Goal: Task Accomplishment & Management: Complete application form

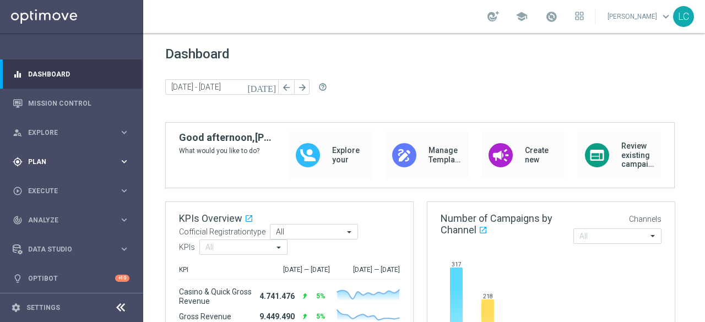
click at [47, 160] on span "Plan" at bounding box center [73, 162] width 91 height 7
click at [52, 182] on link "Target Groups" at bounding box center [72, 184] width 86 height 9
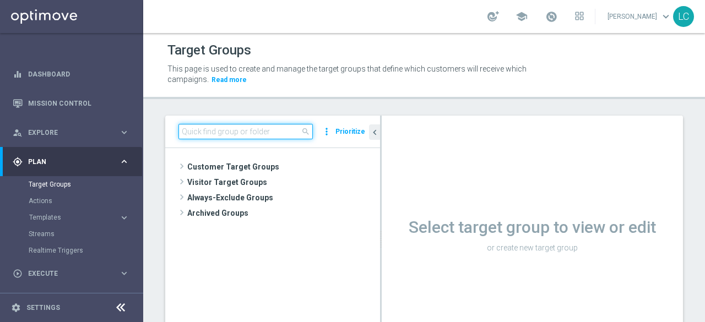
click at [212, 136] on input at bounding box center [246, 131] width 134 height 15
paste input "Active BETTING nosaldo GGR > 0 L3M modeM"
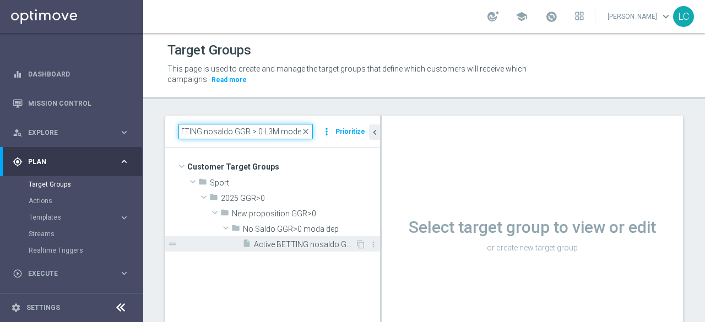
type input "Active BETTING nosaldo GGR > 0 L3M modeM"
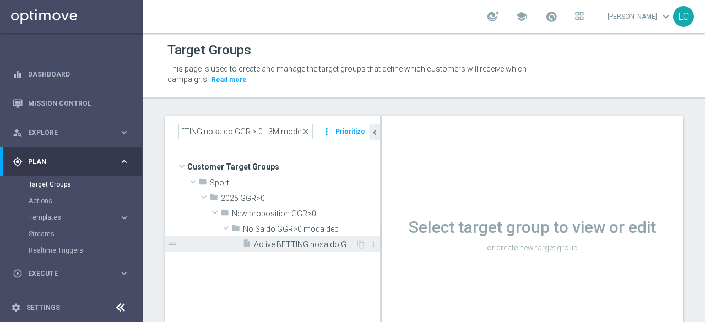
scroll to position [0, 0]
click at [269, 241] on span "Active BETTING nosaldo GGR > 0 L3M modeM" at bounding box center [304, 244] width 101 height 9
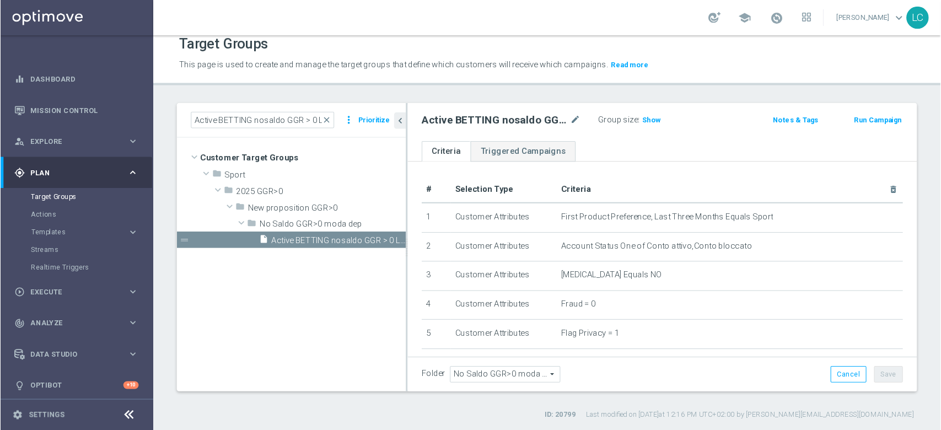
scroll to position [9, 0]
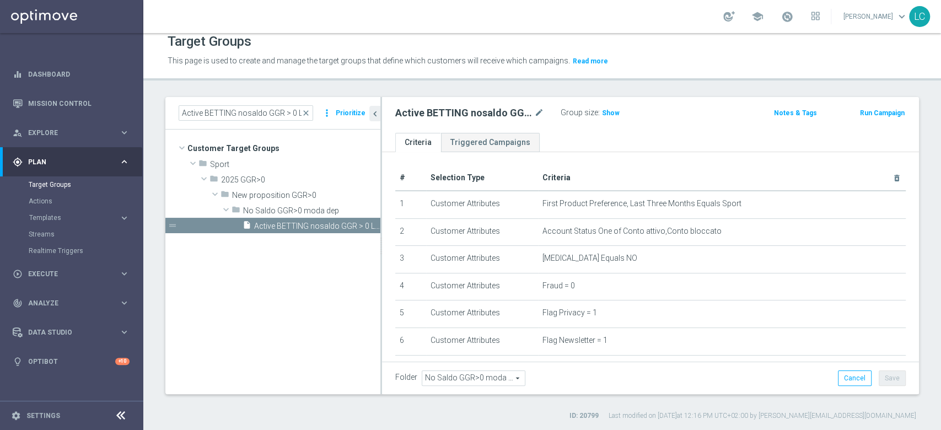
drag, startPoint x: 673, startPoint y: 1, endPoint x: 516, endPoint y: 89, distance: 179.8
click at [516, 89] on div "Target Groups This page is used to create and manage the target groups that def…" at bounding box center [541, 231] width 797 height 397
click at [604, 105] on div "Group size : Show" at bounding box center [615, 111] width 110 height 13
click at [605, 107] on h3 "Show" at bounding box center [611, 113] width 20 height 12
click at [705, 116] on button "Run Campaign" at bounding box center [882, 113] width 47 height 12
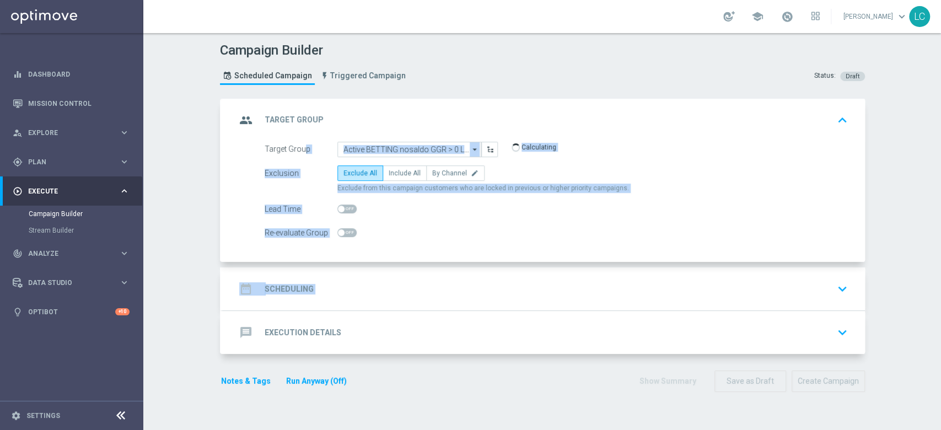
drag, startPoint x: 721, startPoint y: 121, endPoint x: 582, endPoint y: 278, distance: 209.6
click at [582, 278] on accordion "group Target Group keyboard_arrow_up Target Group launch Active BETTING nosaldo…" at bounding box center [542, 227] width 645 height 256
click at [582, 278] on div "date_range Scheduling keyboard_arrow_down" at bounding box center [544, 288] width 616 height 21
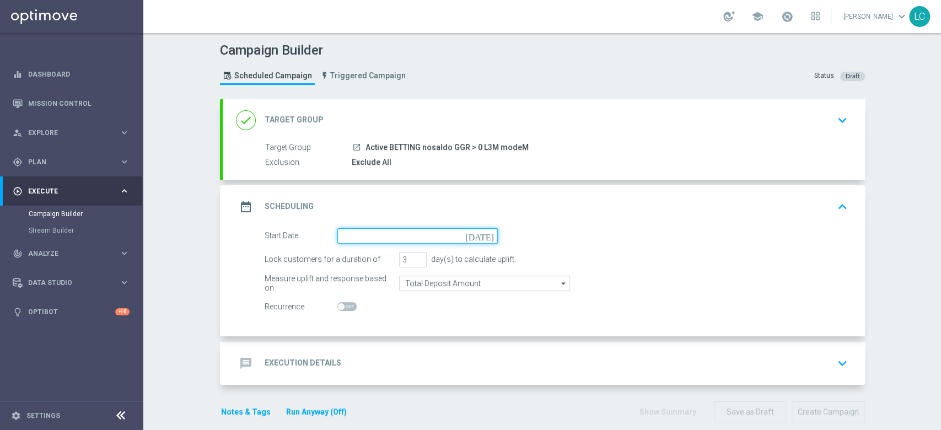
click at [419, 239] on input at bounding box center [417, 235] width 160 height 15
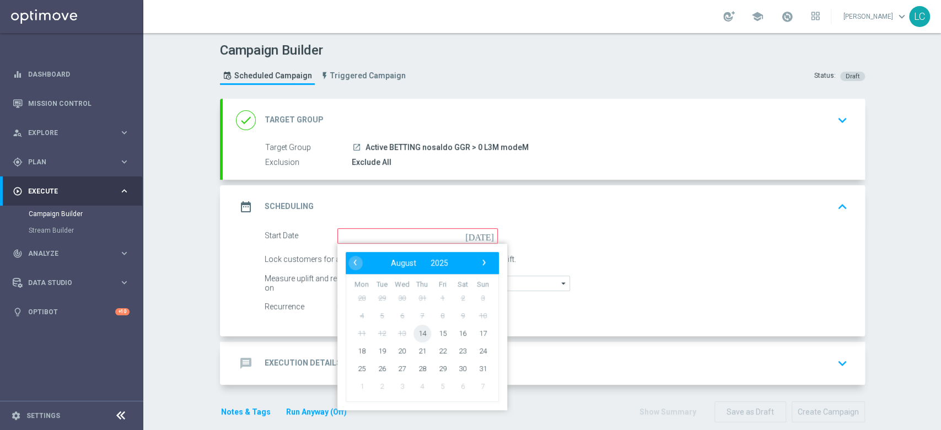
click at [413, 322] on span "14" at bounding box center [422, 333] width 18 height 18
type input "14 Aug 2025"
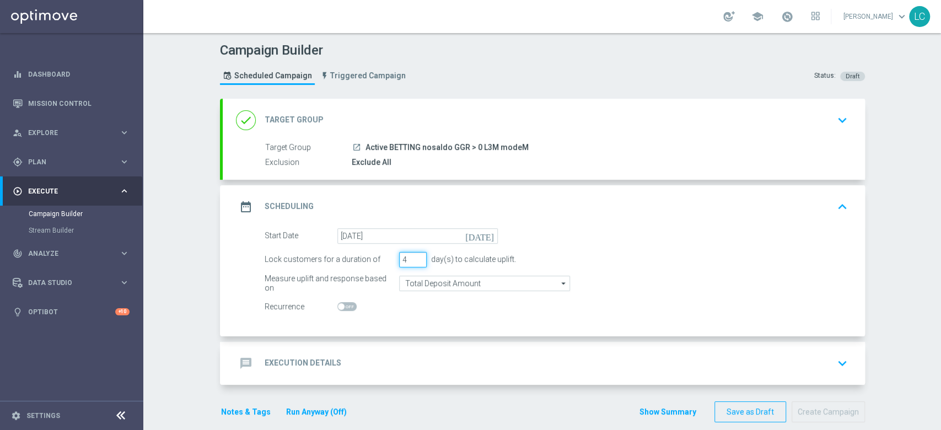
click at [415, 257] on input "4" at bounding box center [413, 259] width 28 height 15
type input "5"
click at [415, 258] on input "5" at bounding box center [413, 259] width 28 height 15
click at [473, 322] on div "message Execution Details keyboard_arrow_down" at bounding box center [544, 363] width 616 height 21
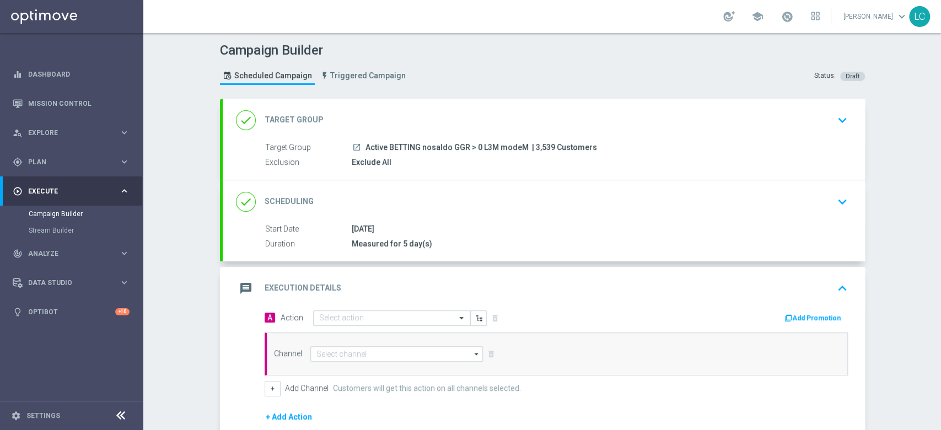
click at [366, 310] on div "A Action Select action delete_forever" at bounding box center [406, 318] width 300 height 16
click at [370, 314] on input "text" at bounding box center [380, 318] width 123 height 9
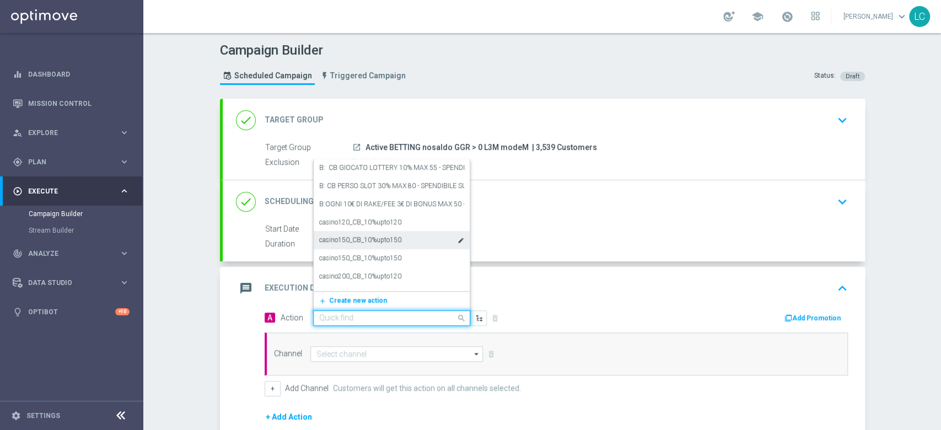
paste input "Deposita almeno 20 € per 5€ freebet almeno 40€ per 10€ freebet almeno 60€ per 1…"
type input "Deposita almeno 20 € per 5€ freebet almeno 40€ per 10€ freebet almeno 60€ per 1…"
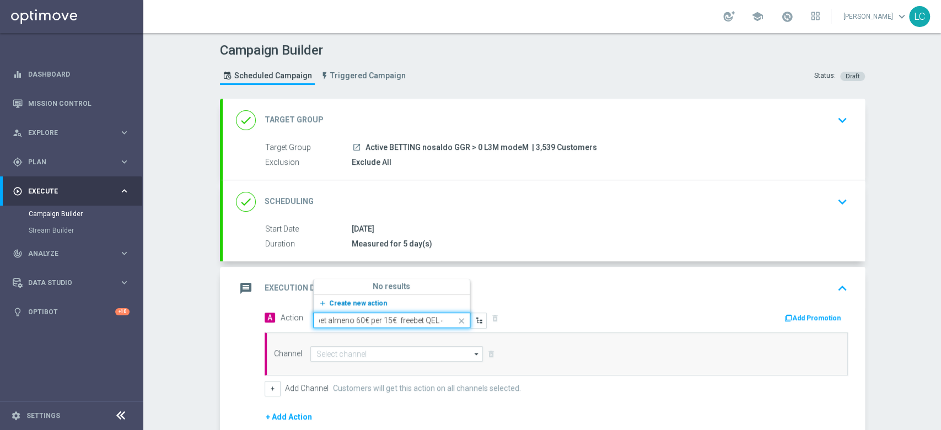
click at [362, 297] on button "add_new Create new action" at bounding box center [390, 303] width 152 height 13
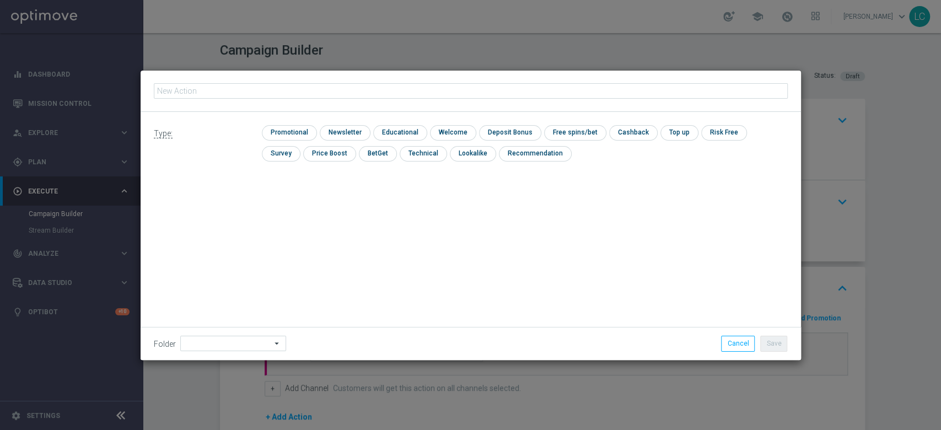
type input "Deposita almeno 20 € per 5€ freebet almeno 40€ per 10€ freebet almeno 60€ per 1…"
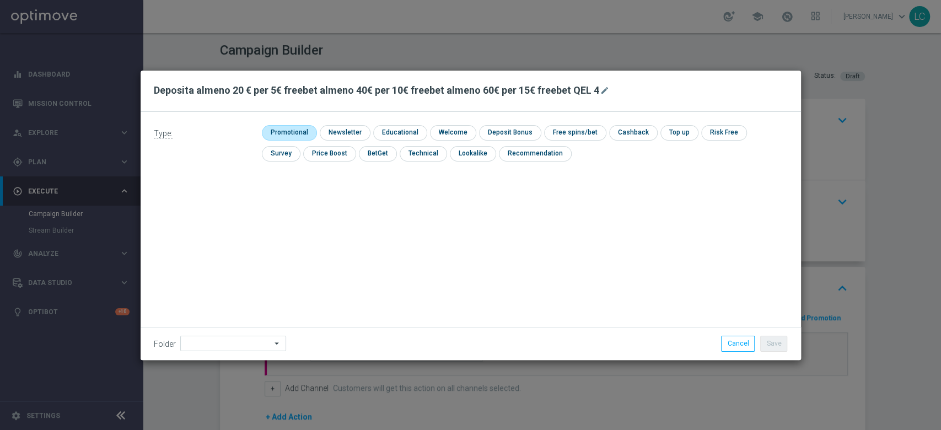
click at [300, 126] on input "checkbox" at bounding box center [288, 132] width 52 height 15
checkbox input "true"
click at [519, 127] on input "checkbox" at bounding box center [519, 132] width 59 height 15
checkbox input "true"
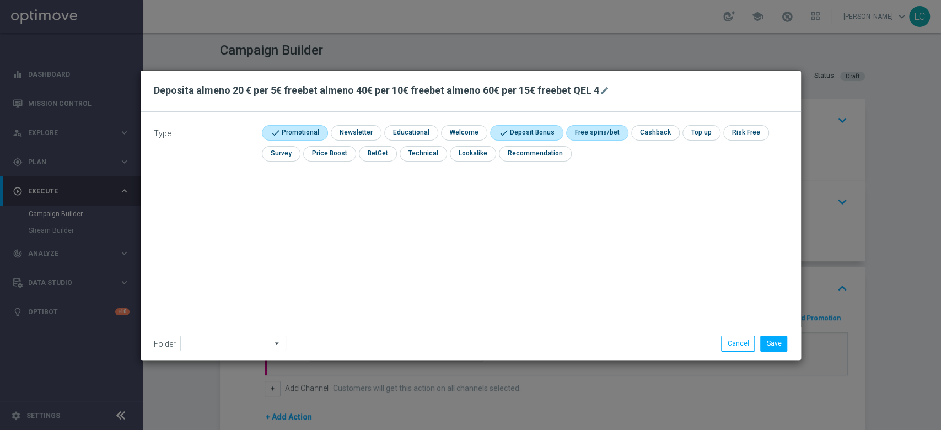
click at [590, 135] on input "checkbox" at bounding box center [595, 132] width 59 height 15
checkbox input "true"
click at [705, 322] on button "Save" at bounding box center [773, 343] width 27 height 15
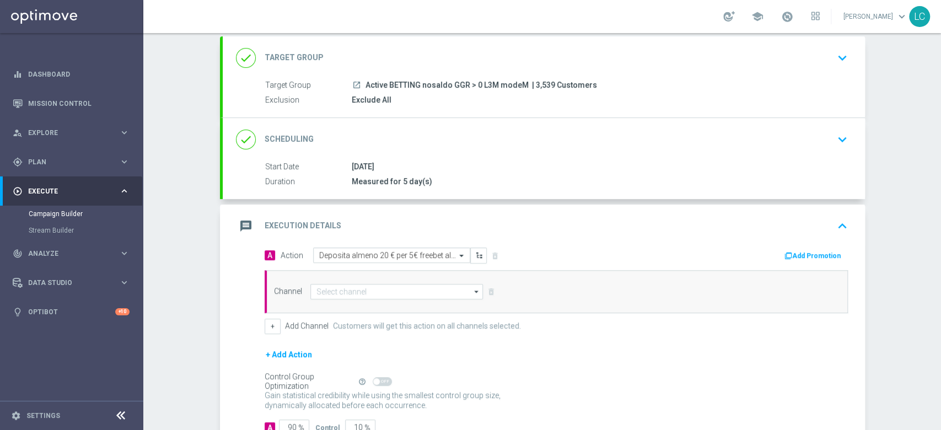
scroll to position [64, 0]
click at [705, 125] on div "done Scheduling keyboard_arrow_down" at bounding box center [544, 137] width 642 height 43
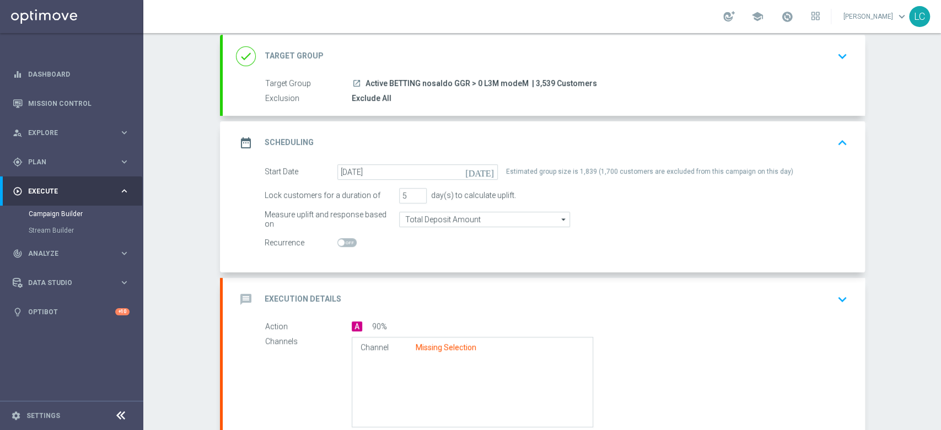
click at [705, 130] on div "date_range Scheduling keyboard_arrow_up" at bounding box center [544, 142] width 642 height 43
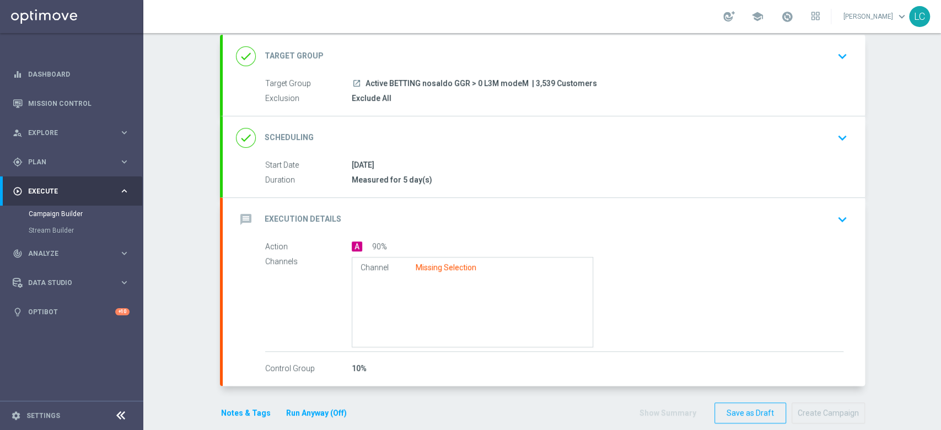
scroll to position [78, 0]
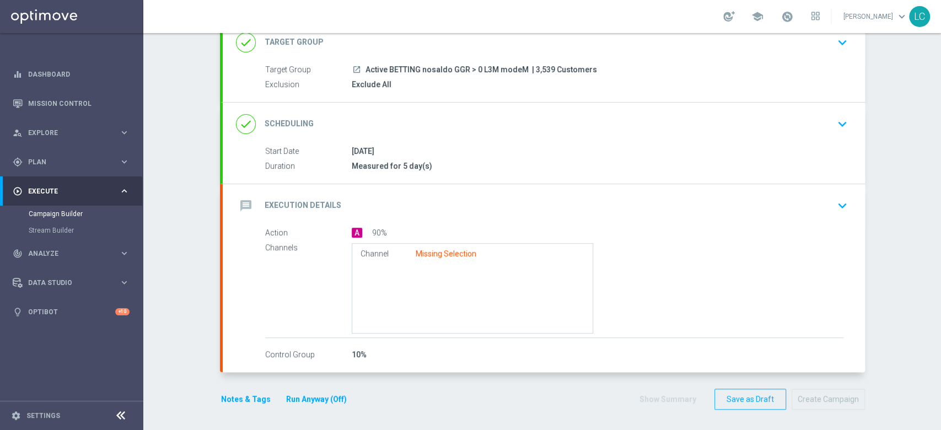
click at [705, 203] on icon "keyboard_arrow_down" at bounding box center [842, 205] width 17 height 17
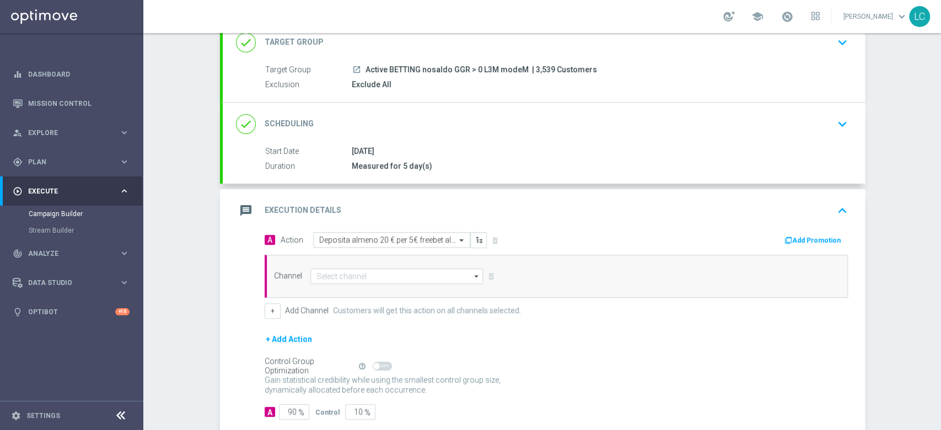
scroll to position [138, 0]
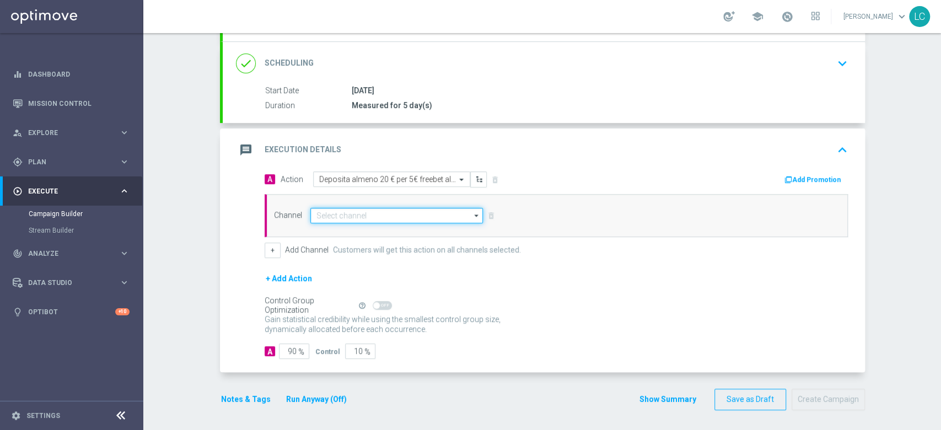
click at [410, 214] on input at bounding box center [396, 215] width 173 height 15
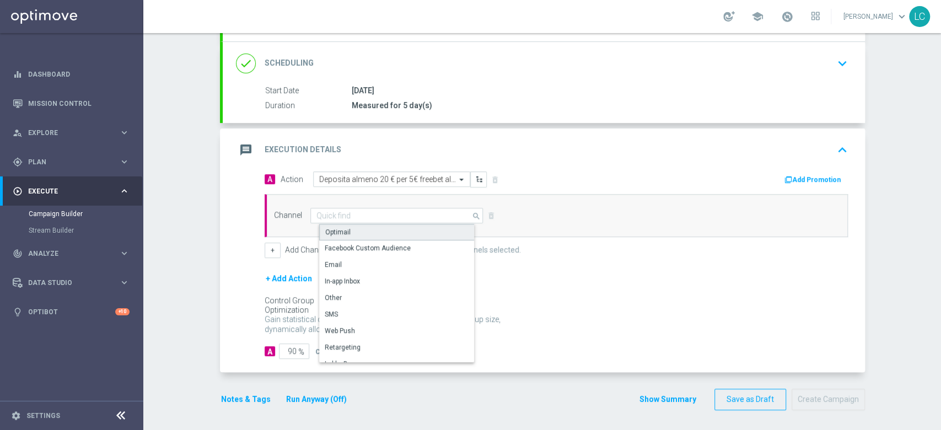
click at [390, 230] on div "Optimail" at bounding box center [401, 232] width 164 height 17
type input "Optimail"
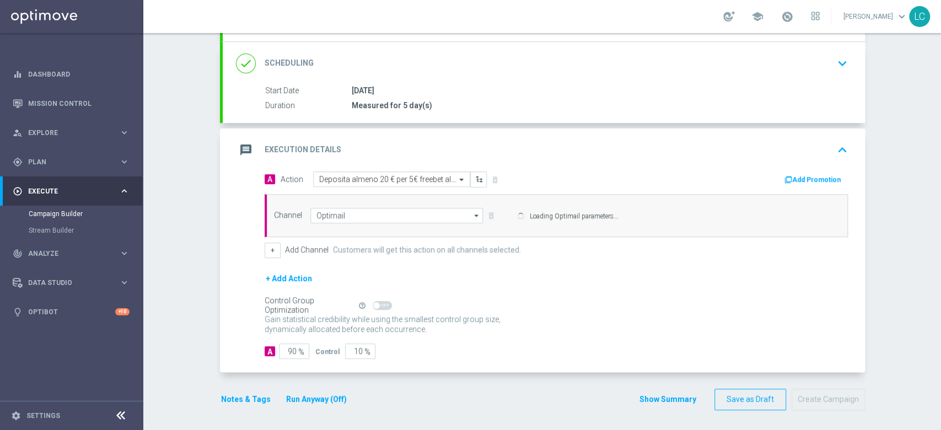
click at [705, 174] on button "Add Promotion" at bounding box center [813, 180] width 61 height 12
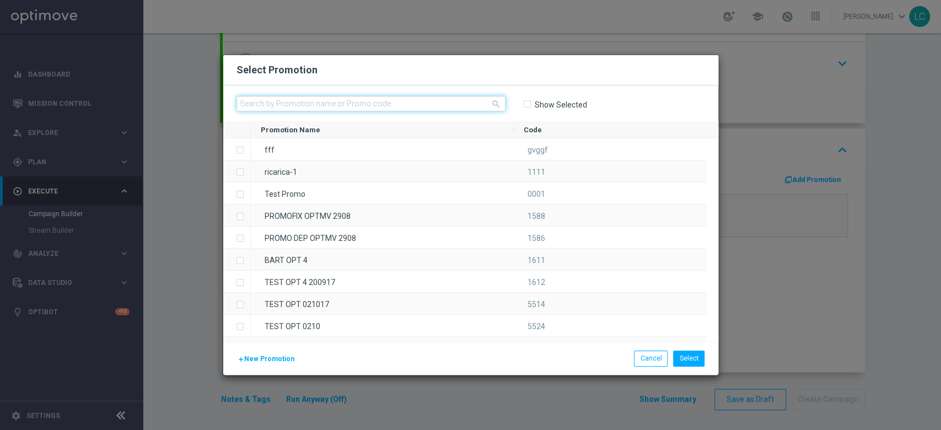
click at [421, 102] on input "text" at bounding box center [370, 103] width 269 height 15
paste input "SPORTDEPM1408"
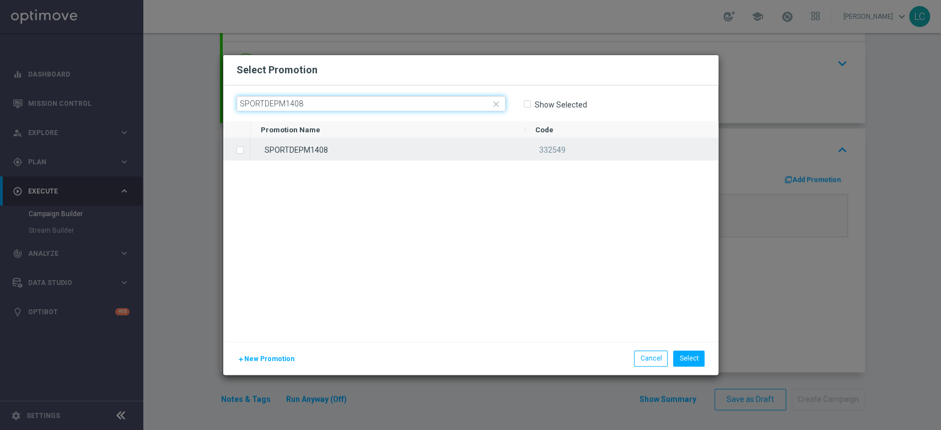
type input "SPORTDEPM1408"
click at [247, 148] on label "Press SPACE to select this row." at bounding box center [249, 151] width 4 height 10
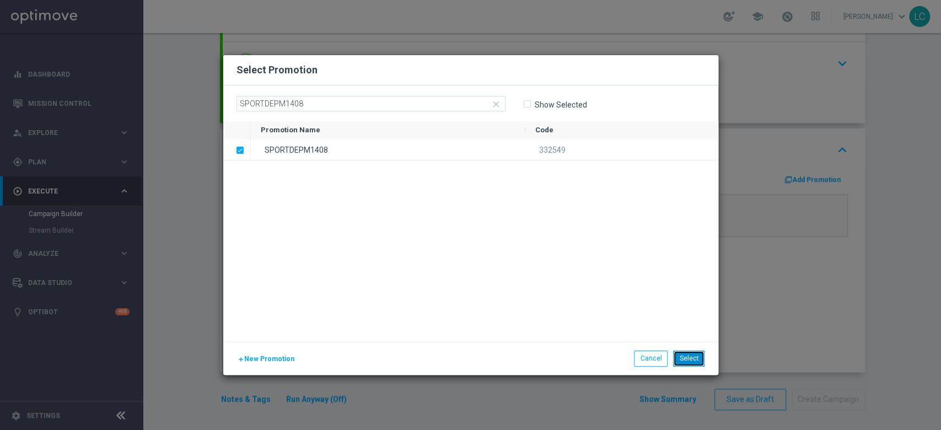
click at [682, 322] on button "Select" at bounding box center [688, 357] width 31 height 15
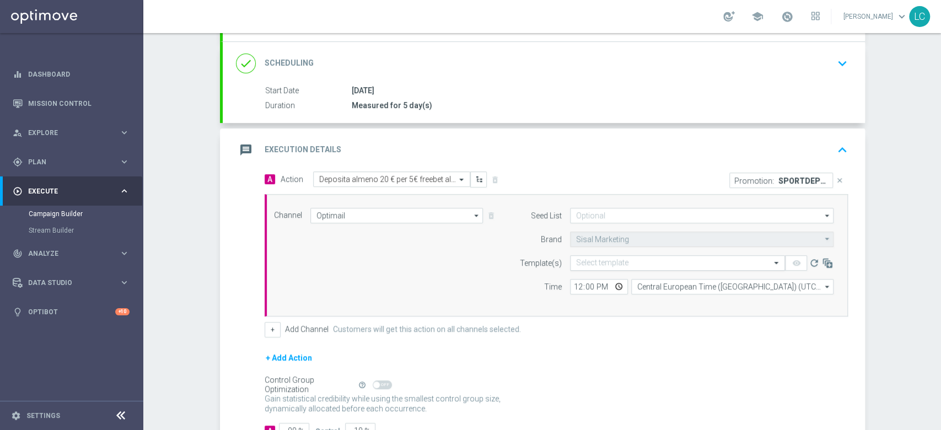
click at [616, 258] on input "text" at bounding box center [666, 262] width 181 height 9
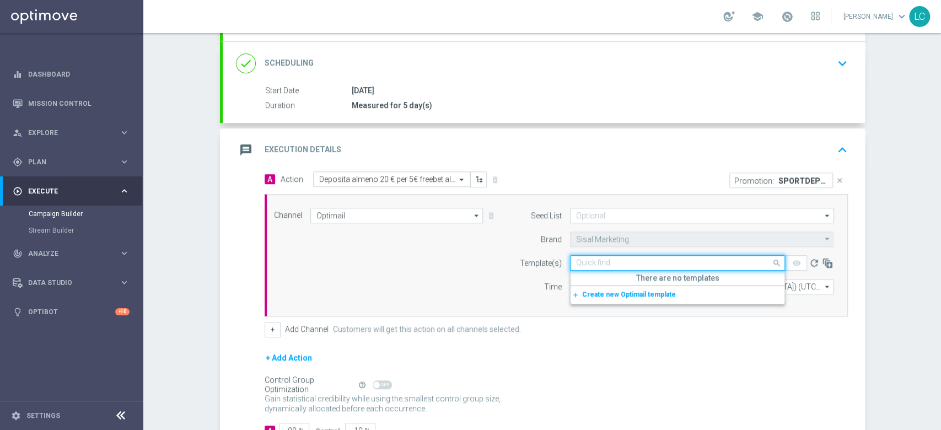
paste input "SPORTDEPM1408"
type input "SPORTDEPM1408"
paste input "SPORTDEPM1408-2025-08-14"
type input "SPORTDEPM1408-2025-08-14"
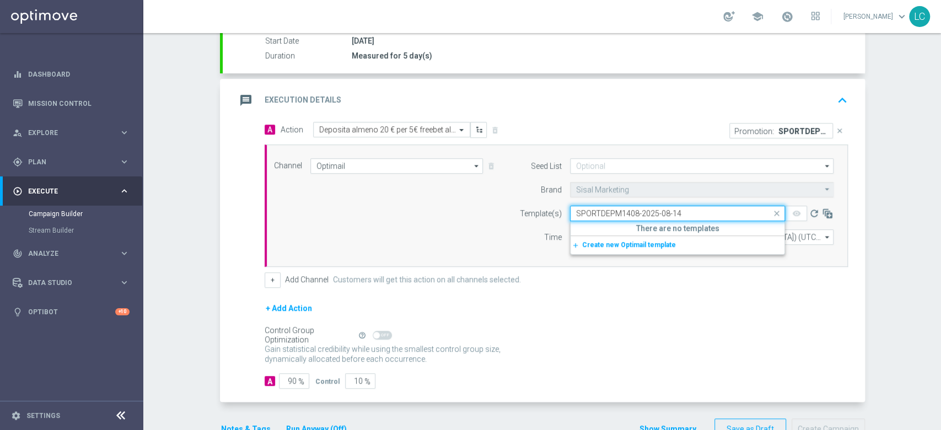
scroll to position [188, 0]
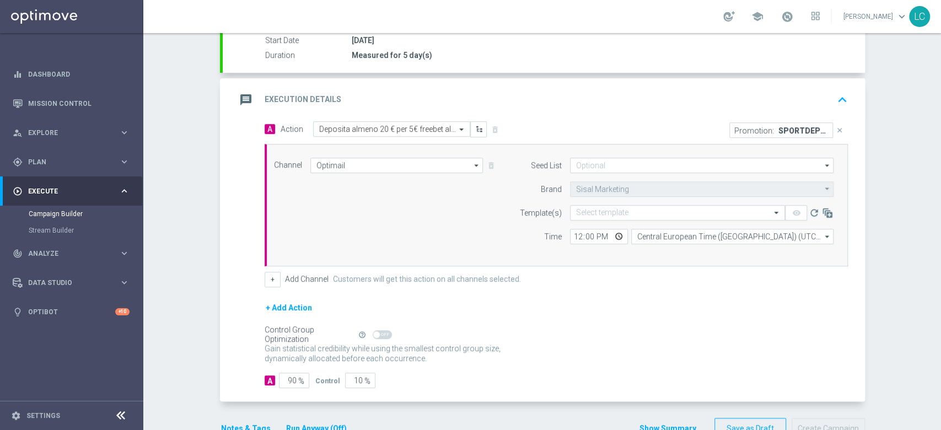
click at [523, 231] on div "Time" at bounding box center [533, 236] width 56 height 15
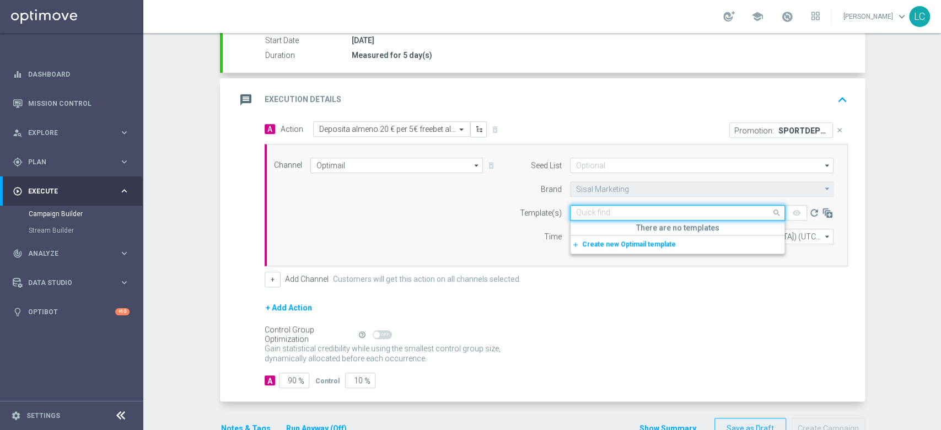
click at [627, 208] on input "text" at bounding box center [666, 212] width 181 height 9
paste input "SPORTDEPM1408-2025-08-14"
type input "SPORTDEPM1408-2025-08-14"
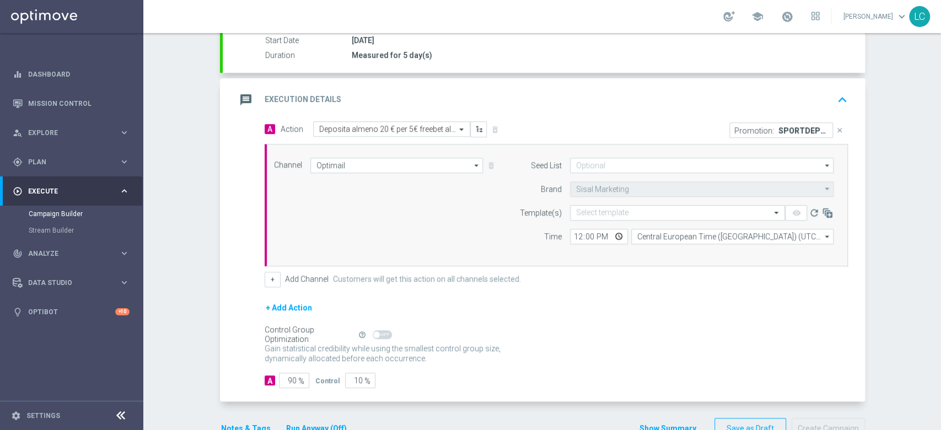
click at [472, 199] on div "Channel Optimail Optimail arrow_drop_down Show Selected 1 of 20 Optimail" at bounding box center [554, 205] width 576 height 95
click at [573, 239] on input "12:00" at bounding box center [599, 236] width 58 height 15
type input "17:00"
click at [445, 228] on div "Channel Optimail Optimail arrow_drop_down Show Selected 1 of 20 Optimail" at bounding box center [554, 205] width 576 height 95
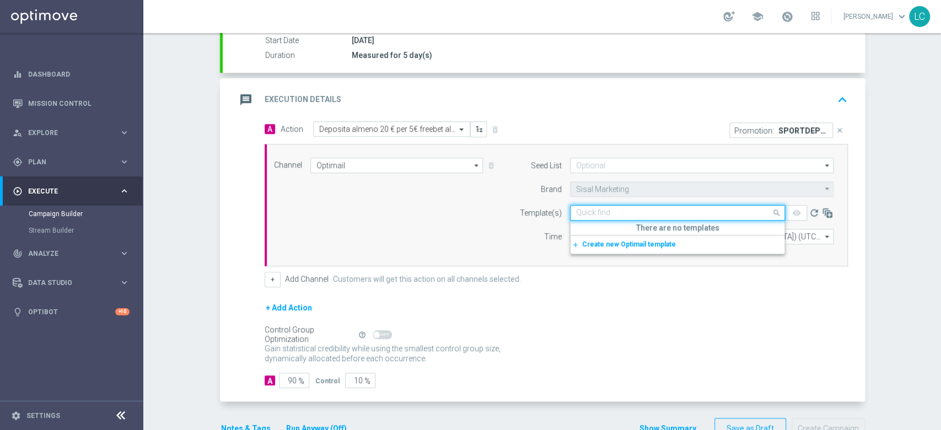
click at [600, 208] on input "text" at bounding box center [666, 212] width 181 height 9
paste input "SPORTDEPM1408-2025-08-14"
click at [611, 230] on label "SPORTDEPM1408-2025-08-14" at bounding box center [621, 229] width 90 height 9
type input "SPORTDEPM1408-2025-08-14"
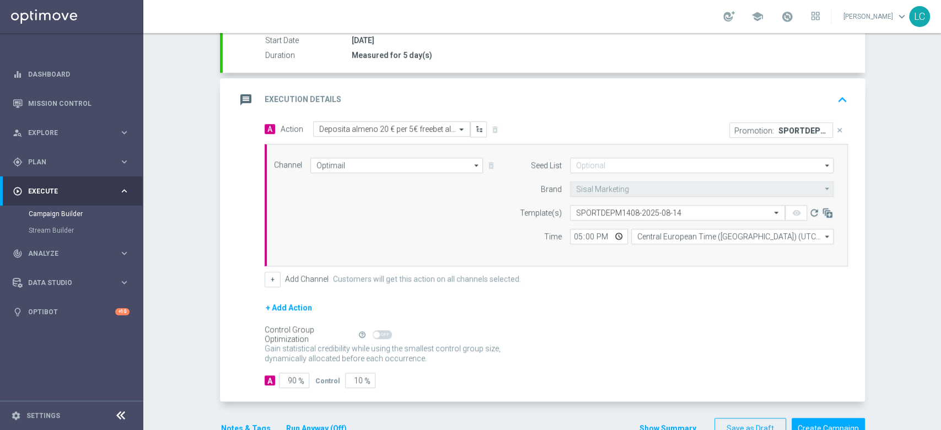
scroll to position [218, 0]
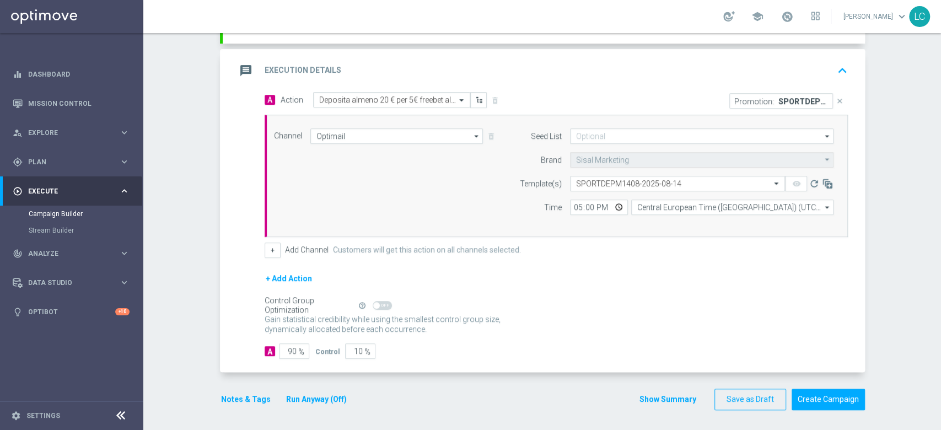
click at [705, 73] on icon "keyboard_arrow_up" at bounding box center [842, 70] width 17 height 17
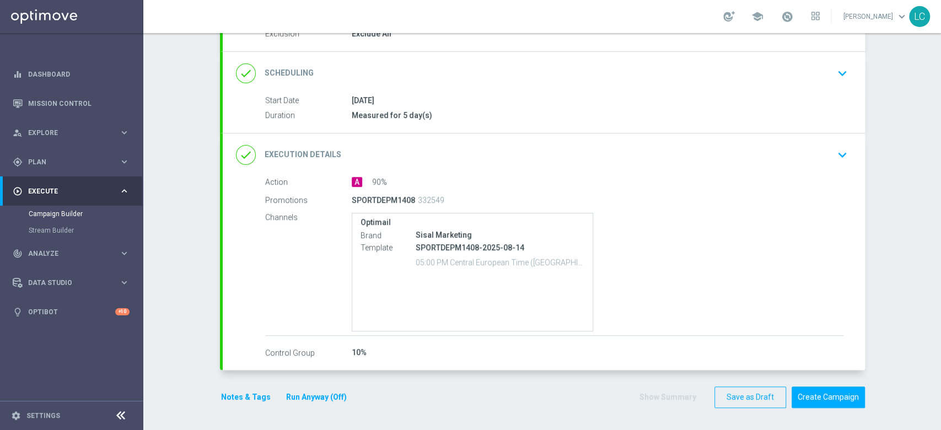
scroll to position [127, 0]
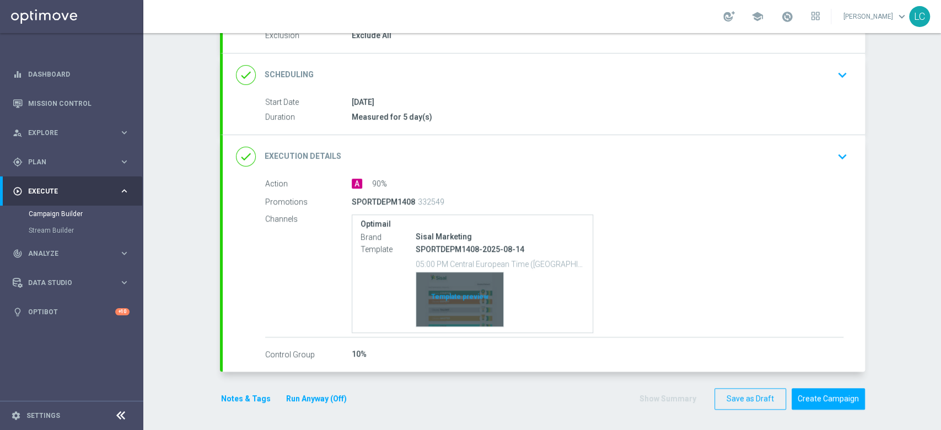
click at [444, 304] on div "Template preview" at bounding box center [459, 299] width 87 height 54
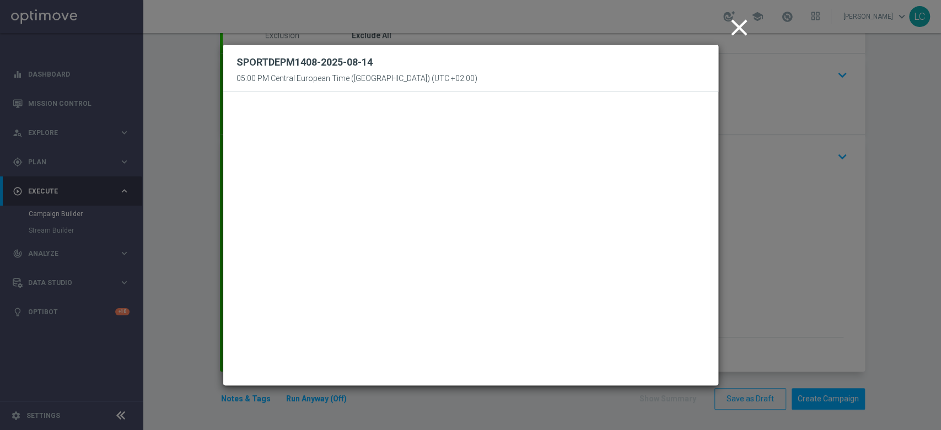
click at [705, 28] on icon "close" at bounding box center [739, 28] width 28 height 28
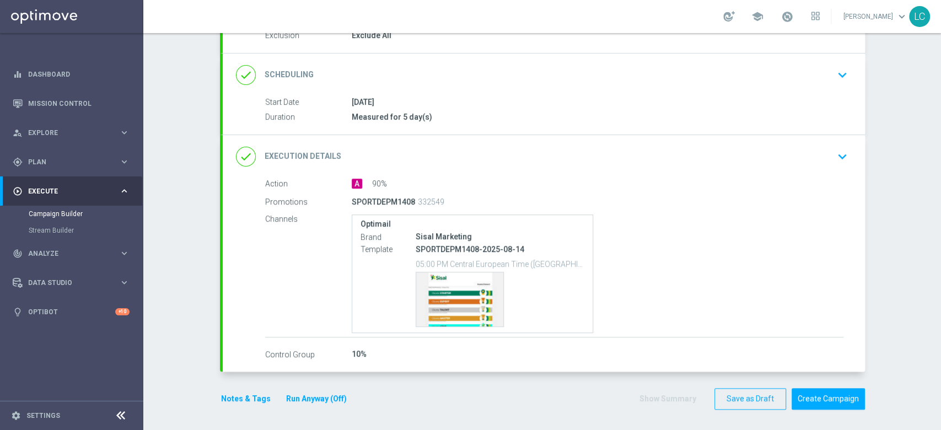
click at [240, 322] on button "Notes & Tags" at bounding box center [246, 399] width 52 height 14
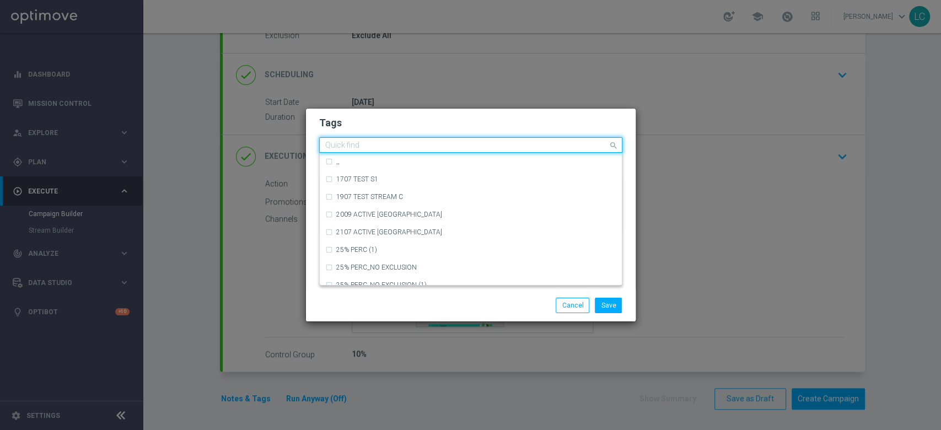
click at [376, 143] on input "text" at bounding box center [466, 145] width 283 height 9
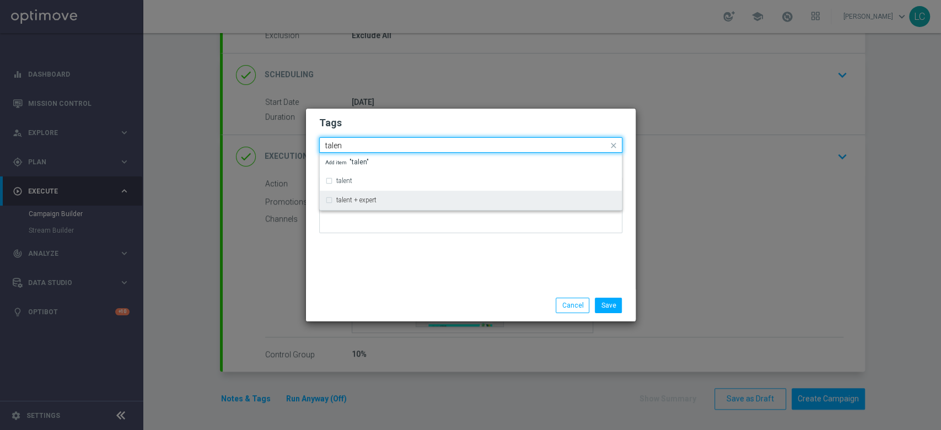
click at [358, 200] on label "talent + expert" at bounding box center [356, 200] width 40 height 7
type input "talen"
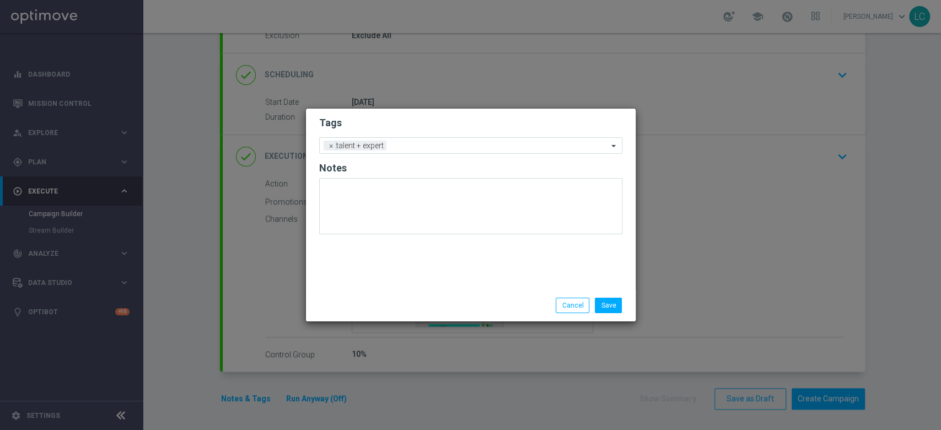
click at [424, 122] on h2 "Tags" at bounding box center [470, 122] width 303 height 13
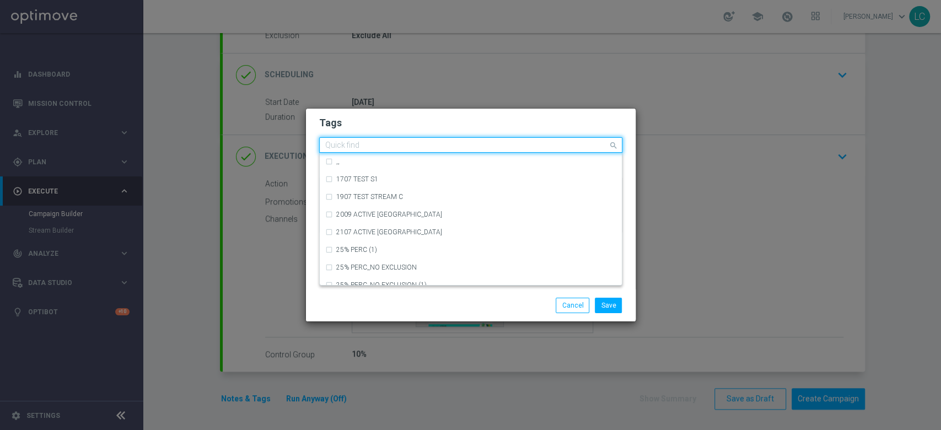
click at [429, 149] on input "text" at bounding box center [466, 145] width 283 height 9
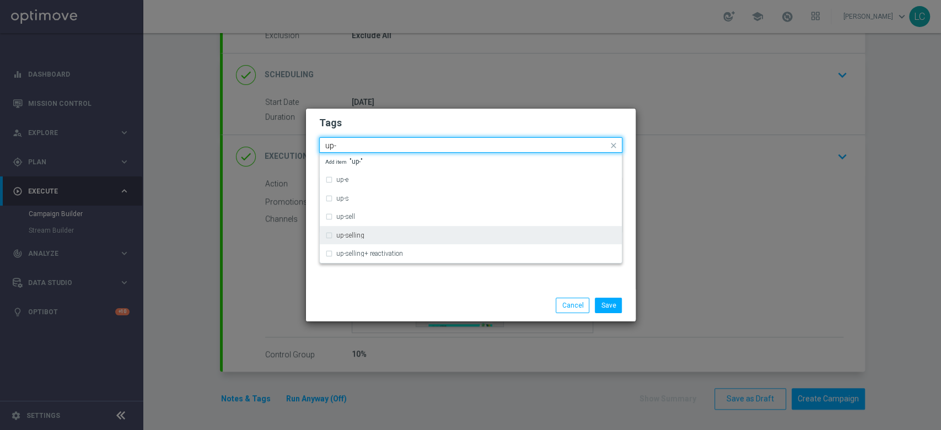
click at [398, 236] on div "up-selling" at bounding box center [476, 235] width 280 height 7
type input "up-"
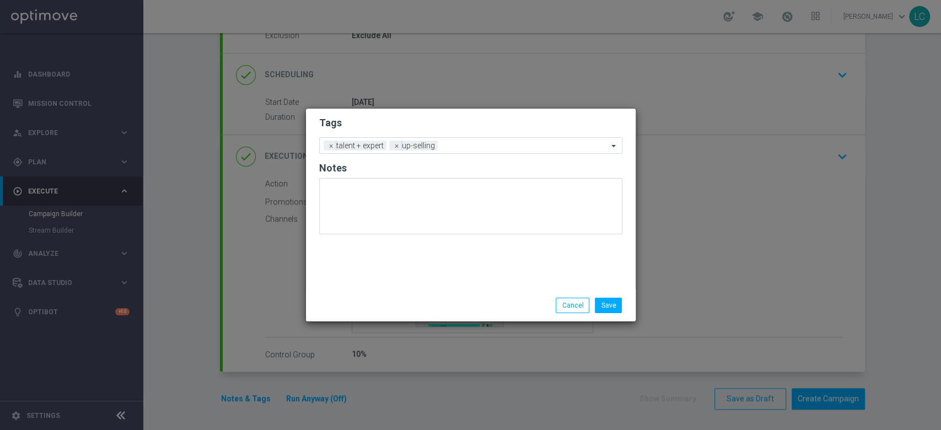
click at [438, 117] on h2 "Tags" at bounding box center [470, 122] width 303 height 13
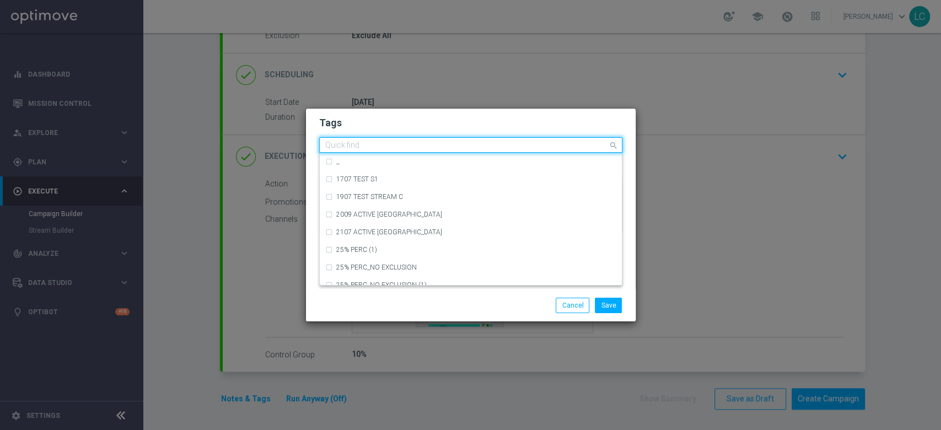
click at [520, 152] on div at bounding box center [465, 146] width 284 height 11
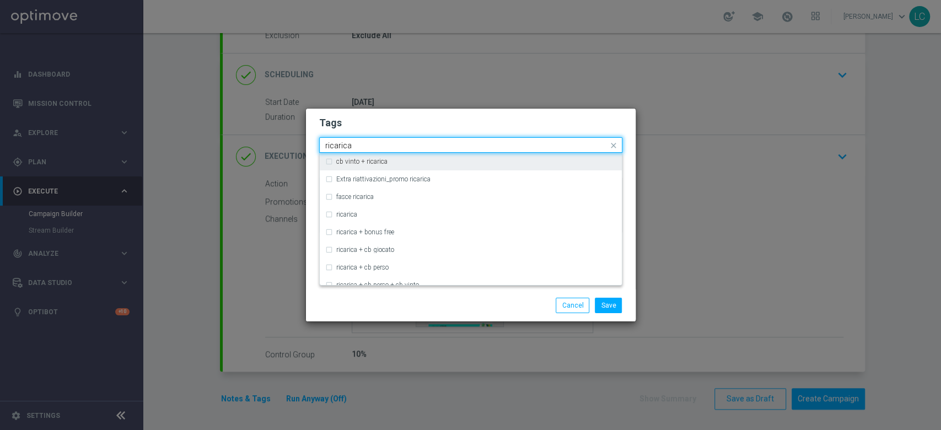
scroll to position [280, 0]
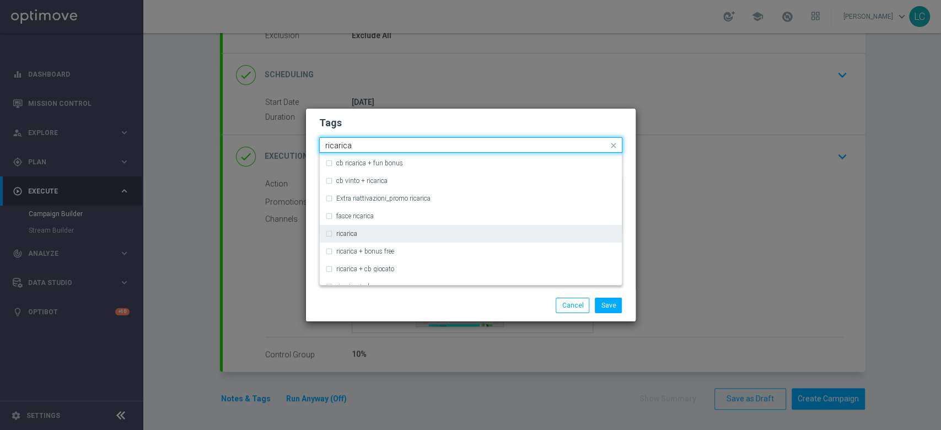
click at [374, 236] on div "ricarica" at bounding box center [476, 233] width 280 height 7
type input "ricarica"
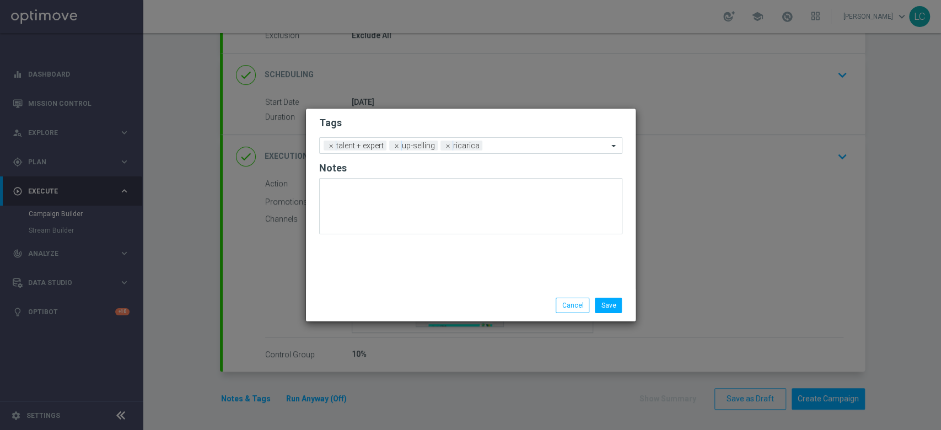
click at [507, 121] on h2 "Tags" at bounding box center [470, 122] width 303 height 13
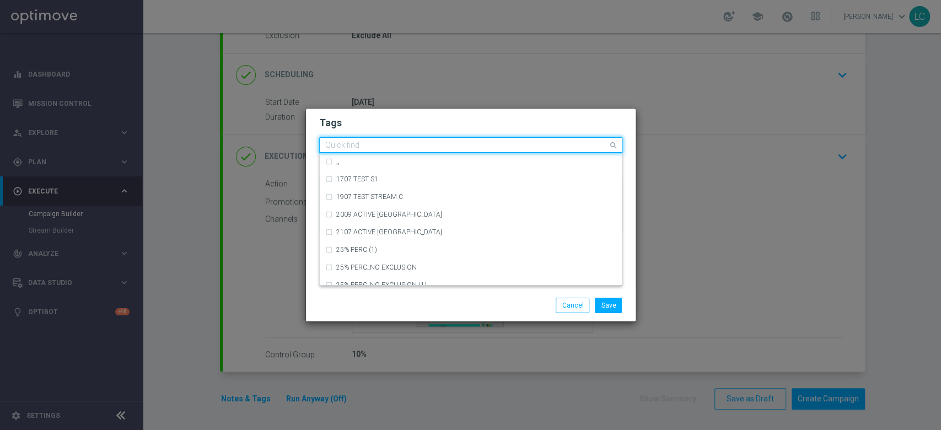
click at [530, 141] on div "Quick find × talent + expert × up-selling × ricarica" at bounding box center [464, 145] width 288 height 14
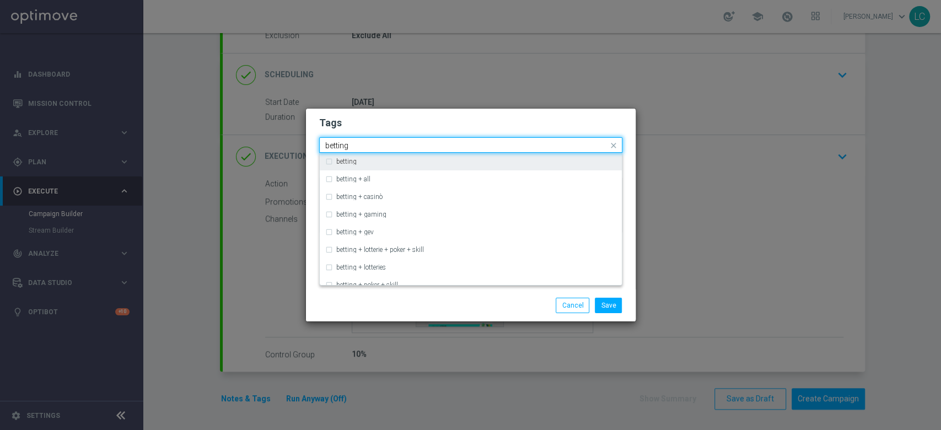
click at [481, 160] on div "betting" at bounding box center [476, 161] width 280 height 7
type input "betting"
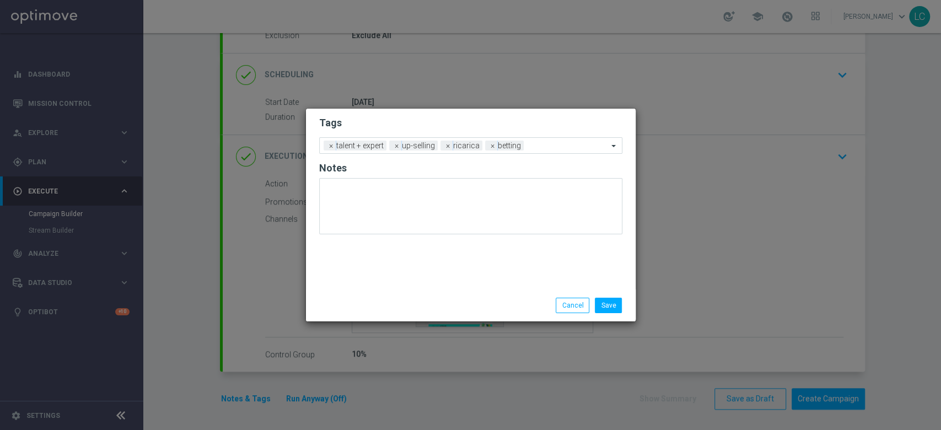
click at [553, 114] on form "Tags Add a new tag × talent + expert × up-selling × ricarica × betting Notes" at bounding box center [470, 178] width 303 height 129
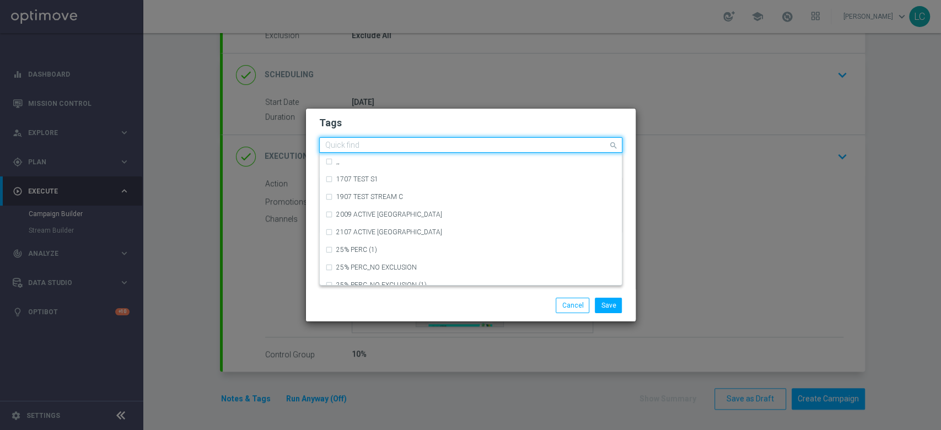
click at [560, 146] on input "text" at bounding box center [466, 145] width 283 height 9
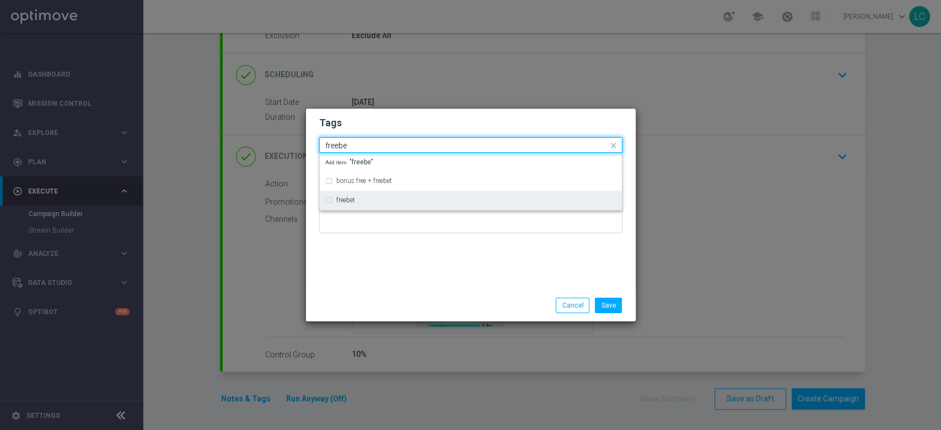
click at [444, 205] on div "freebet" at bounding box center [470, 200] width 291 height 18
type input "freebe"
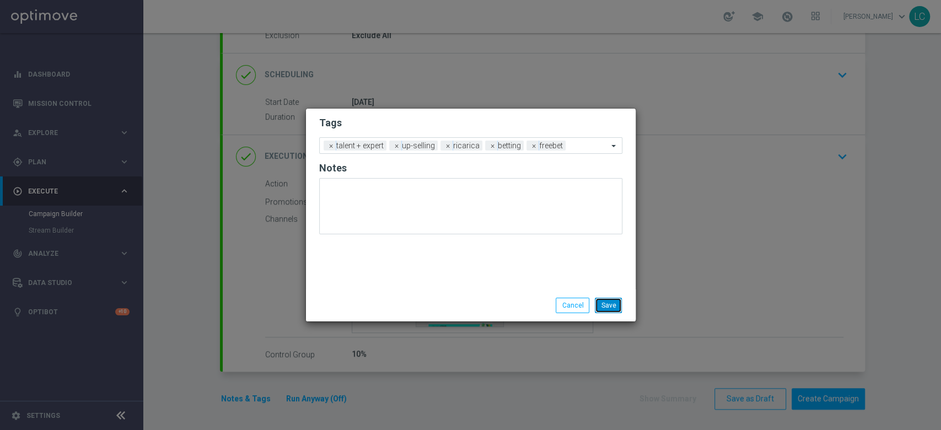
click at [604, 305] on button "Save" at bounding box center [608, 305] width 27 height 15
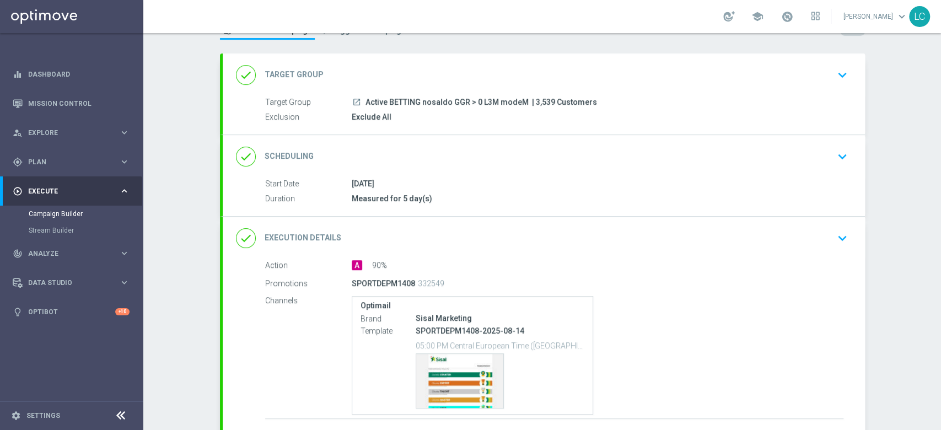
scroll to position [41, 0]
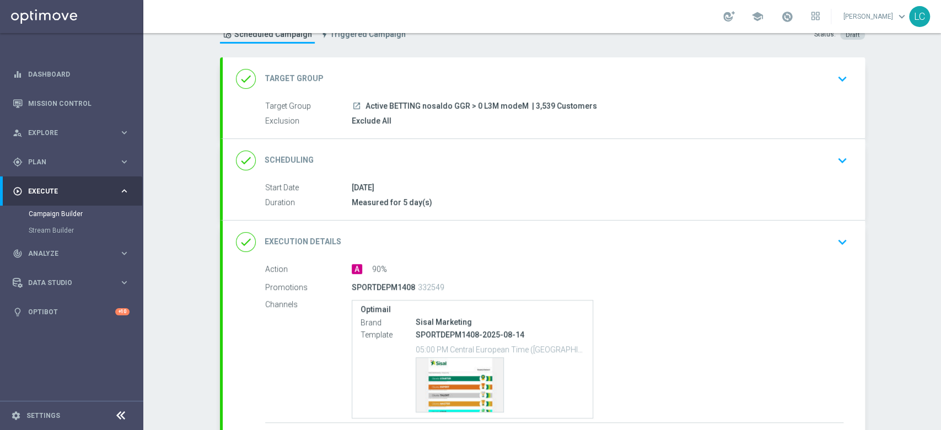
click at [705, 157] on icon "keyboard_arrow_down" at bounding box center [842, 160] width 17 height 17
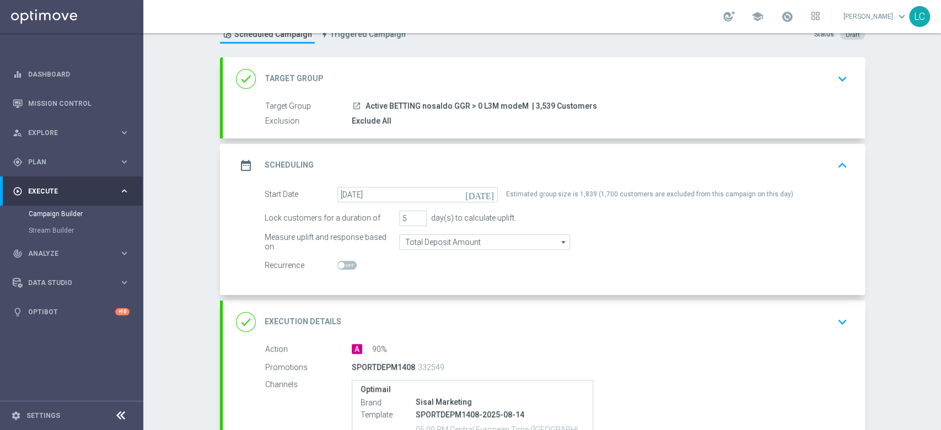
click at [705, 157] on icon "keyboard_arrow_up" at bounding box center [842, 165] width 17 height 17
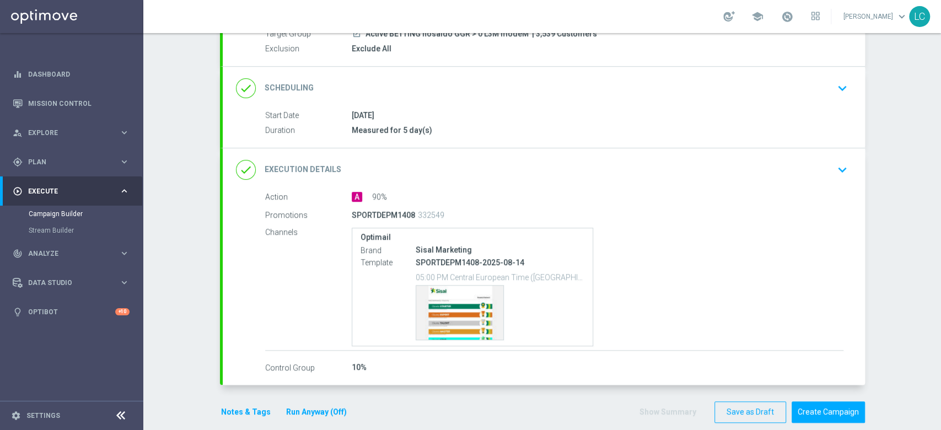
scroll to position [127, 0]
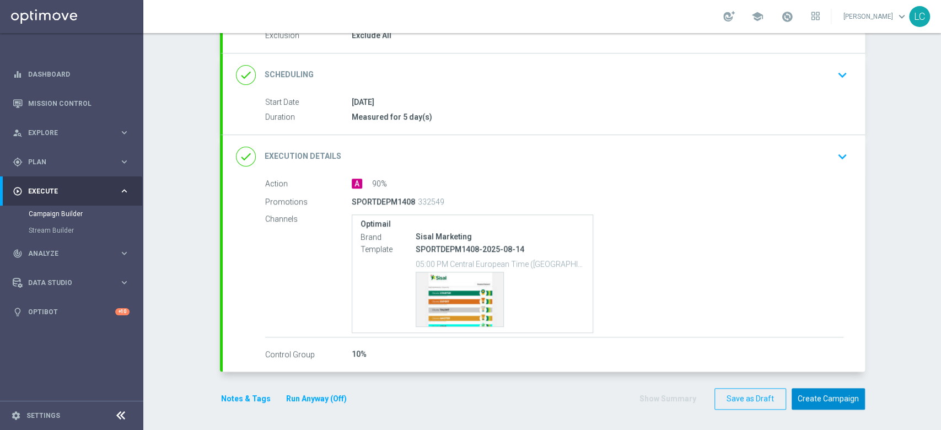
click at [705, 322] on button "Create Campaign" at bounding box center [827, 398] width 73 height 21
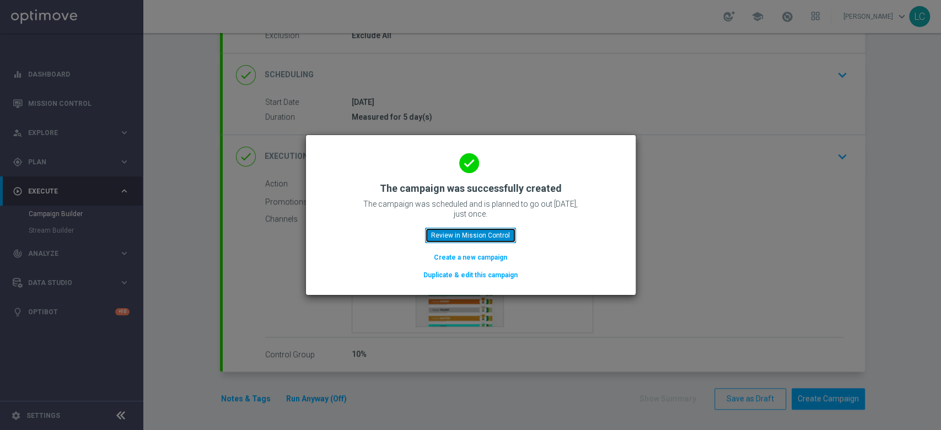
click at [447, 231] on button "Review in Mission Control" at bounding box center [470, 235] width 91 height 15
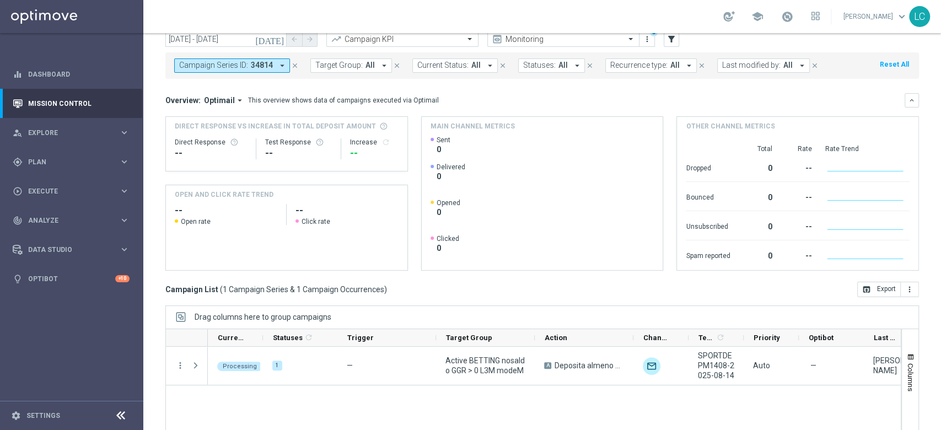
scroll to position [42, 0]
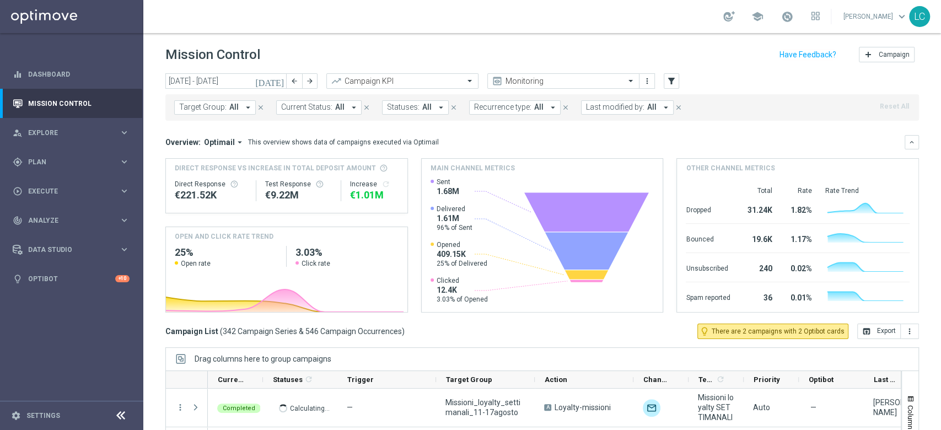
click at [595, 103] on span "Last modified by:" at bounding box center [615, 106] width 58 height 9
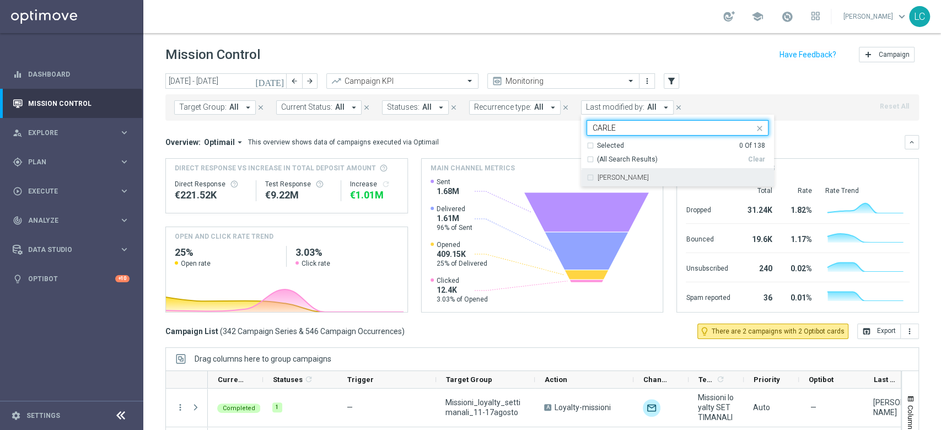
click at [586, 173] on div "[PERSON_NAME]" at bounding box center [677, 178] width 182 height 18
type input "CARLE"
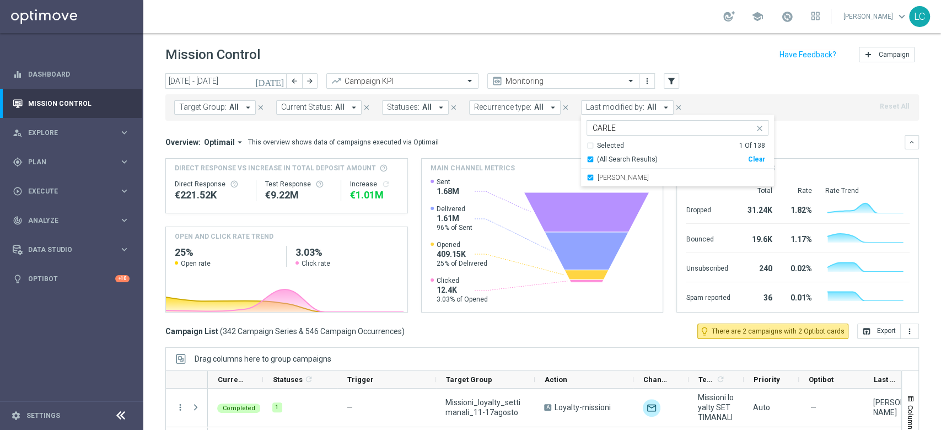
click at [749, 110] on div "Target Group: All arrow_drop_down close Current Status: All arrow_drop_down clo…" at bounding box center [541, 107] width 753 height 26
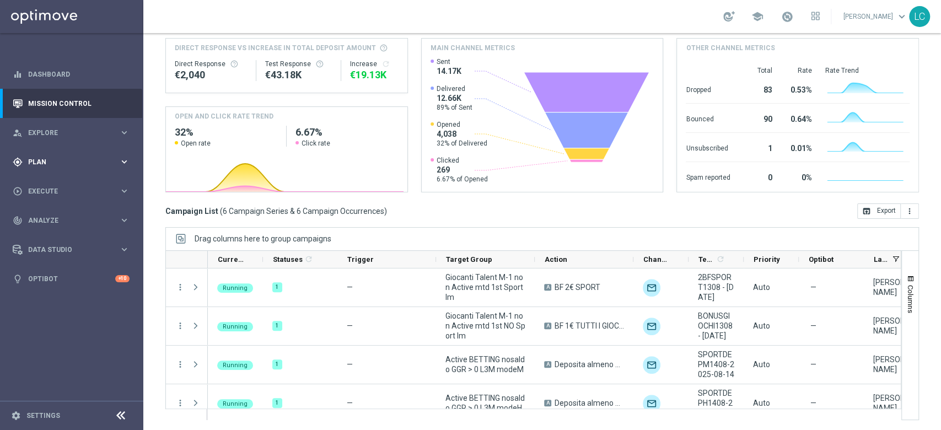
click at [42, 164] on span "Plan" at bounding box center [73, 162] width 91 height 7
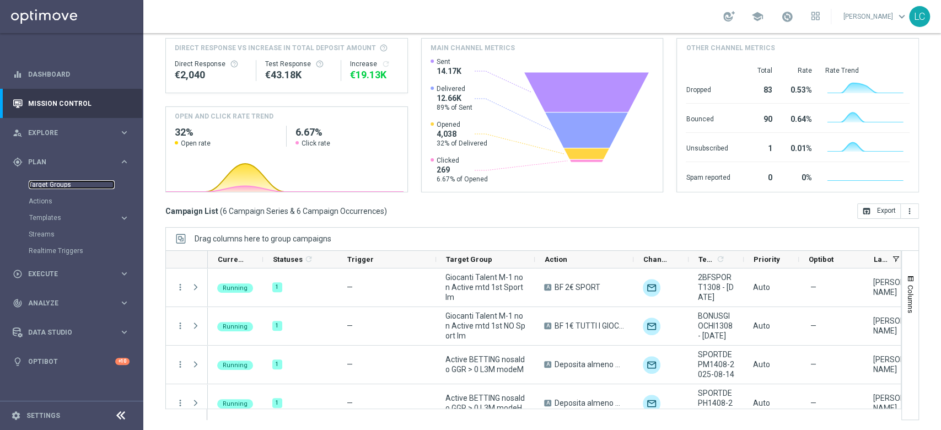
click at [46, 182] on link "Target Groups" at bounding box center [72, 184] width 86 height 9
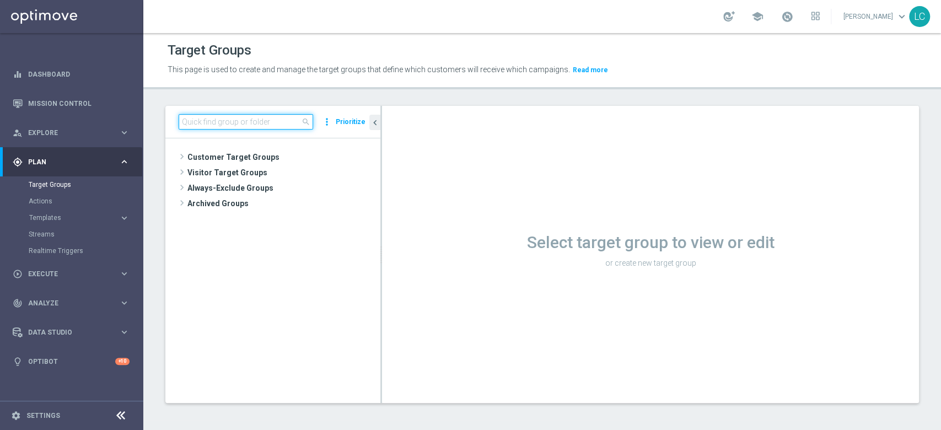
click at [289, 117] on input at bounding box center [246, 121] width 134 height 15
paste input "Active BETTING nosaldo GGR > 0 L3M modeL"
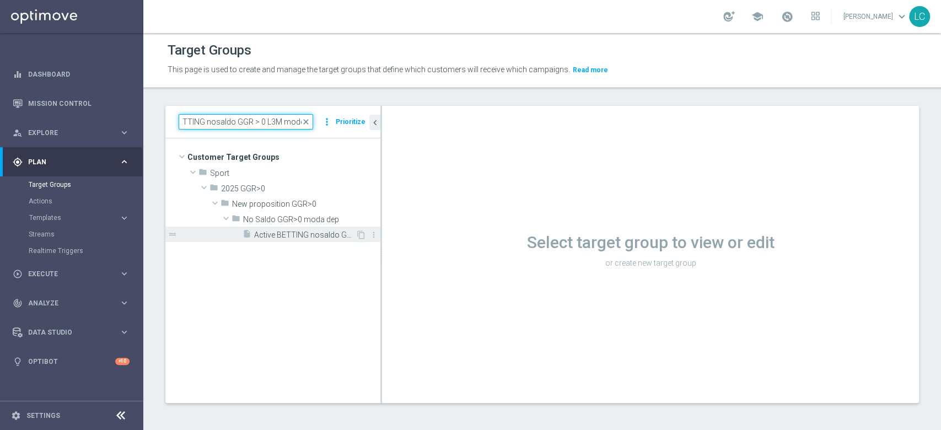
type input "Active BETTING nosaldo GGR > 0 L3M modeL"
click at [291, 230] on span "Active BETTING nosaldo GGR > 0 L3M modeL" at bounding box center [304, 234] width 101 height 9
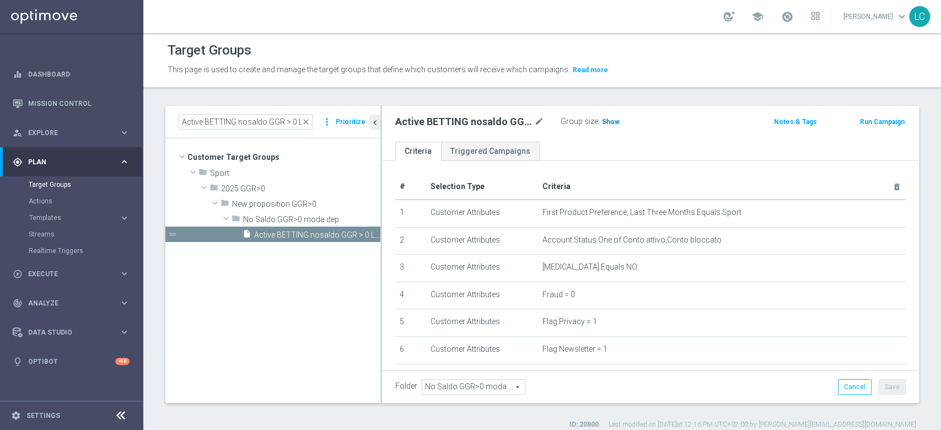
click at [610, 119] on span "Show" at bounding box center [611, 122] width 18 height 8
click at [868, 119] on button "Run Campaign" at bounding box center [882, 122] width 47 height 12
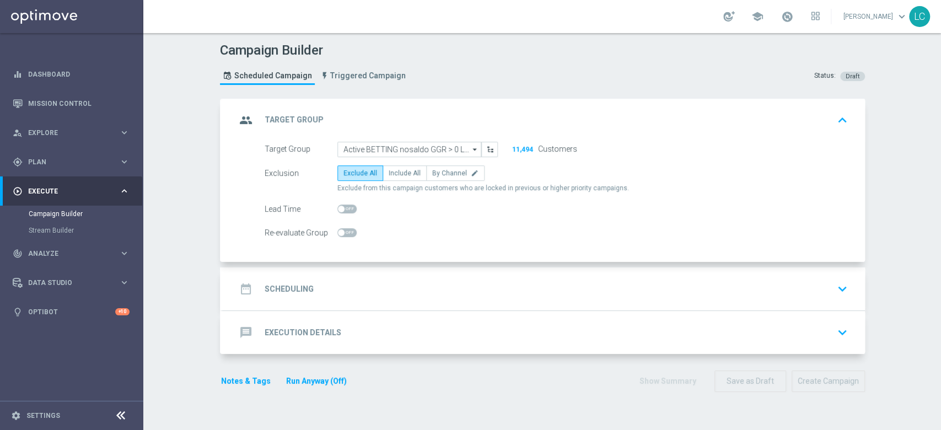
click at [478, 298] on div "date_range Scheduling keyboard_arrow_down" at bounding box center [544, 288] width 616 height 21
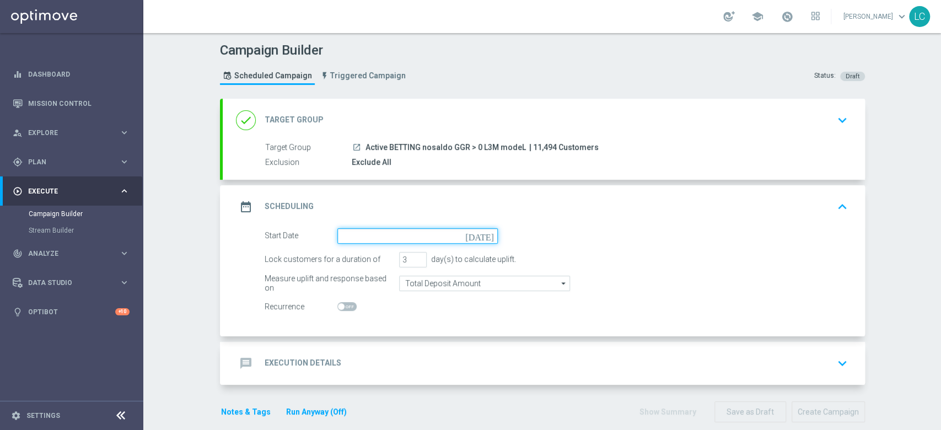
click at [386, 231] on input at bounding box center [417, 235] width 160 height 15
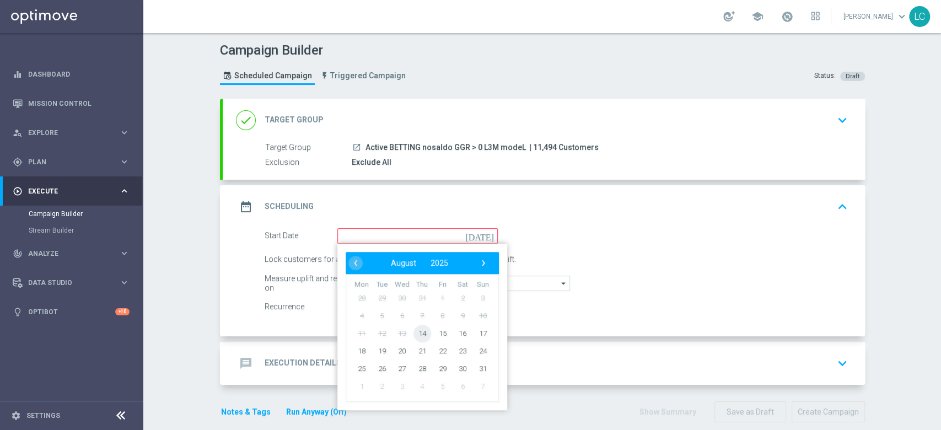
click at [417, 338] on span "14" at bounding box center [422, 333] width 18 height 18
type input "14 Aug 2025"
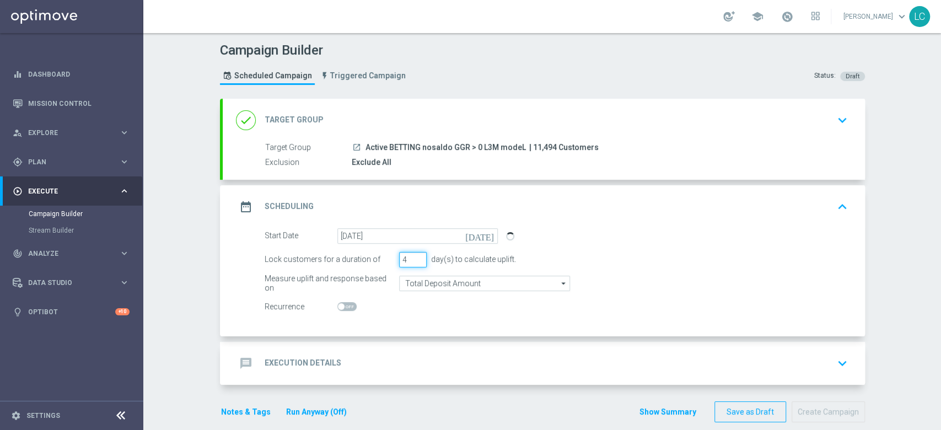
click at [412, 256] on input "4" at bounding box center [413, 259] width 28 height 15
type input "5"
click at [412, 256] on input "5" at bounding box center [413, 259] width 28 height 15
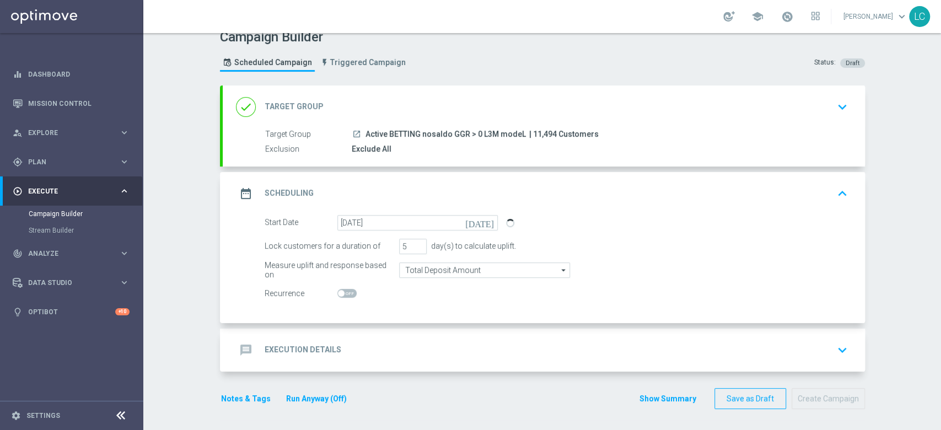
click at [415, 350] on div "message Execution Details keyboard_arrow_down" at bounding box center [544, 349] width 616 height 21
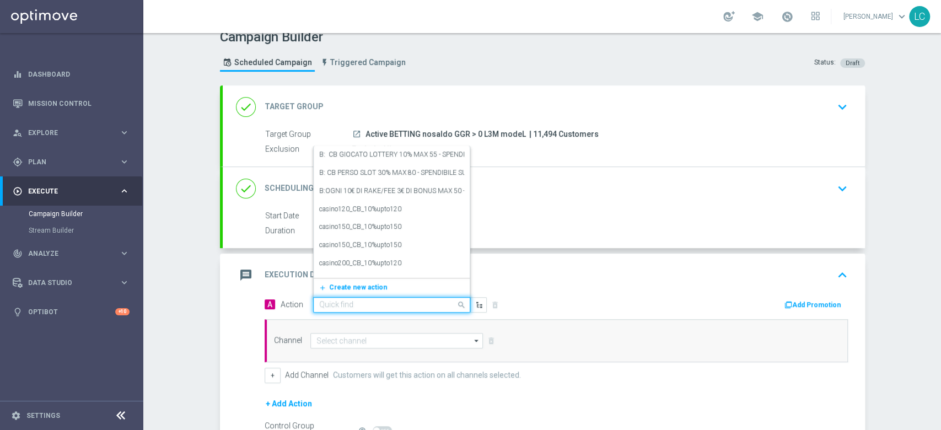
click at [380, 297] on div "Quick find" at bounding box center [391, 304] width 157 height 15
paste input "Deposita almeno 10 per 2€ freebet, deposita almeno 20€ per 5€ freebet deposita …"
type input "Deposita almeno 10 per 2€ freebet, deposita almeno 20€ per 5€ freebet deposita …"
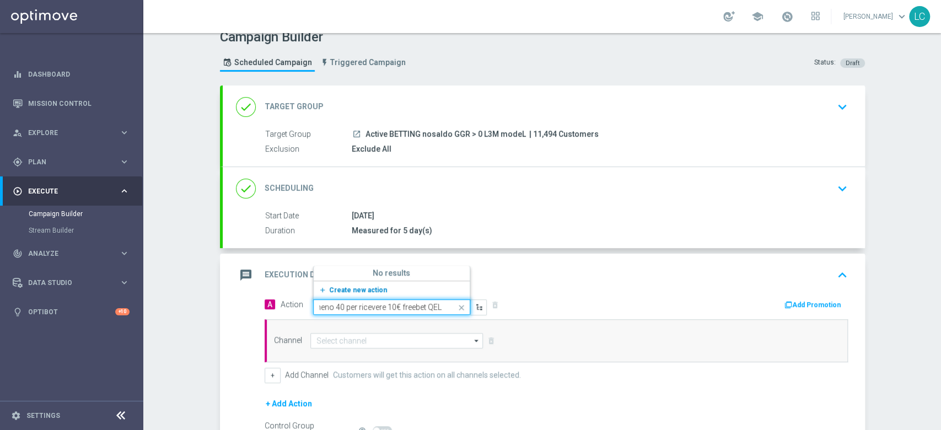
click at [367, 286] on span "Create new action" at bounding box center [358, 290] width 58 height 8
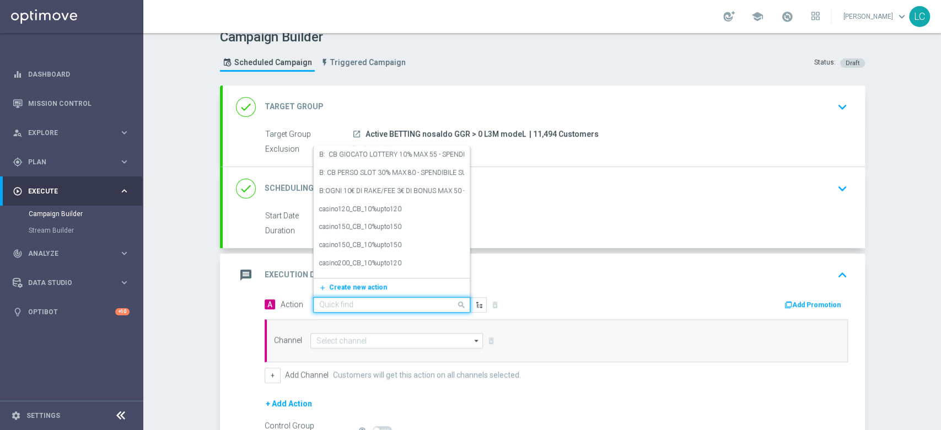
click at [359, 300] on input "text" at bounding box center [380, 304] width 123 height 9
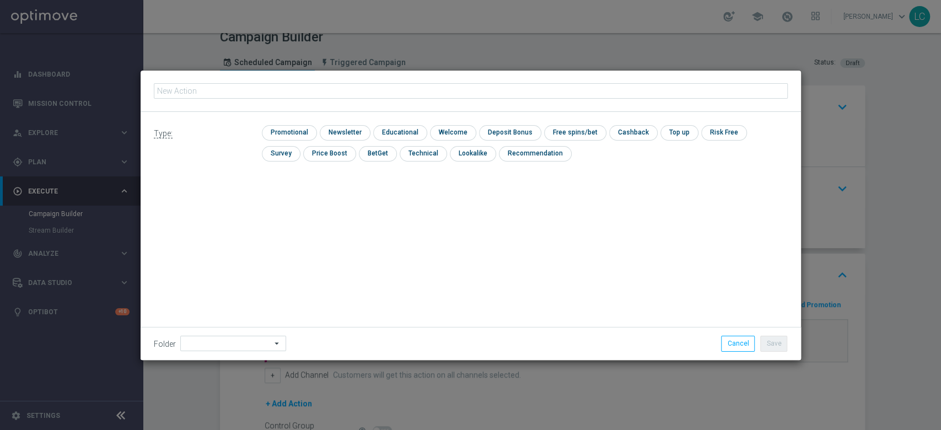
click at [355, 292] on body "equalizer Dashboard Mission Control" at bounding box center [470, 215] width 941 height 430
type input "Deposita almeno 10 per 2€ freebet, deposita almeno 20€ per 5€ freebet deposita …"
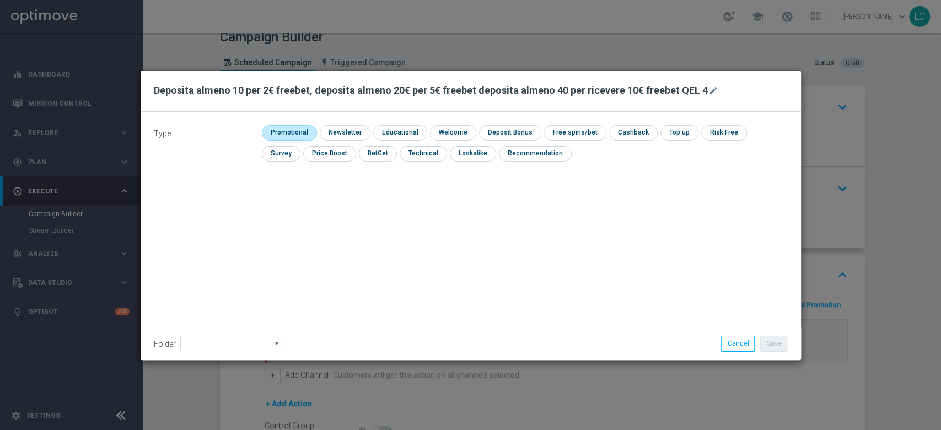
click at [288, 126] on input "checkbox" at bounding box center [288, 132] width 52 height 15
checkbox input "true"
click at [517, 124] on div "Type: check Promotional check Newsletter check Educational check Welcome check …" at bounding box center [471, 147] width 660 height 71
click at [520, 132] on input "checkbox" at bounding box center [519, 132] width 59 height 15
checkbox input "true"
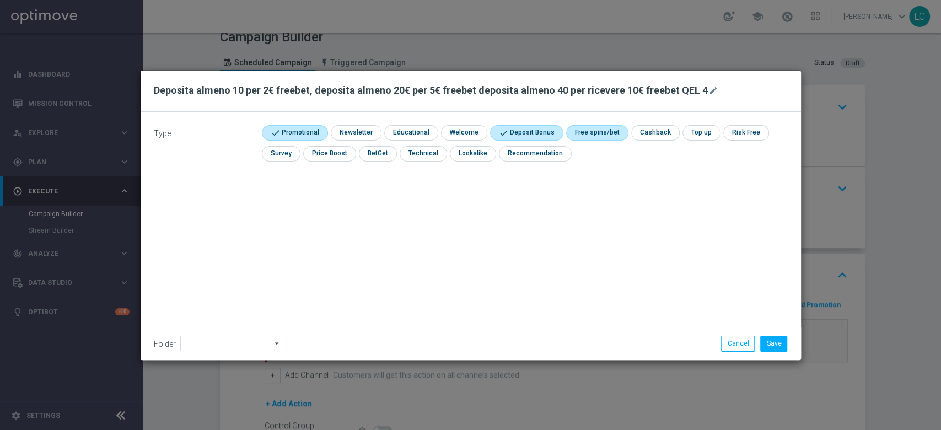
click at [578, 132] on input "checkbox" at bounding box center [595, 132] width 59 height 15
checkbox input "true"
click at [780, 346] on button "Save" at bounding box center [773, 343] width 27 height 15
click at [774, 341] on button "Save" at bounding box center [773, 343] width 27 height 15
click at [771, 339] on button "Save" at bounding box center [773, 343] width 27 height 15
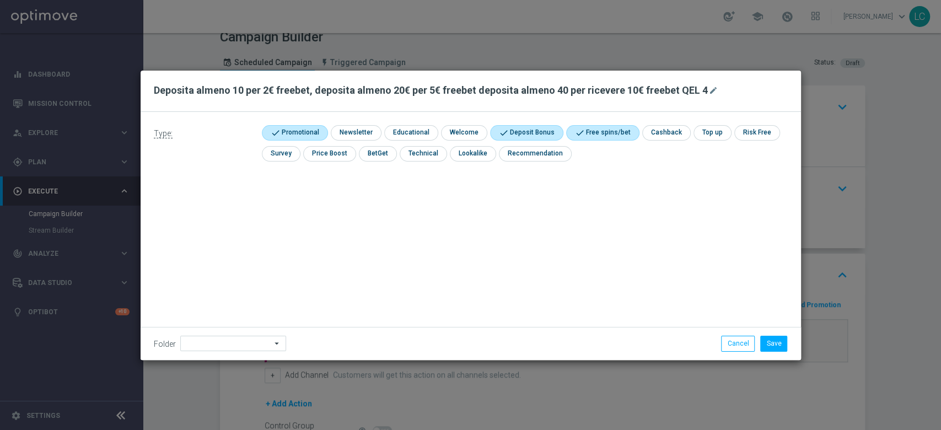
click at [636, 94] on h2 "Deposita almeno 10 per 2€ freebet, deposita almeno 20€ per 5€ freebet deposita …" at bounding box center [431, 90] width 554 height 13
click at [770, 346] on button "Save" at bounding box center [773, 343] width 27 height 15
click at [771, 342] on button "Save" at bounding box center [773, 343] width 27 height 15
click at [742, 339] on button "Cancel" at bounding box center [738, 343] width 34 height 15
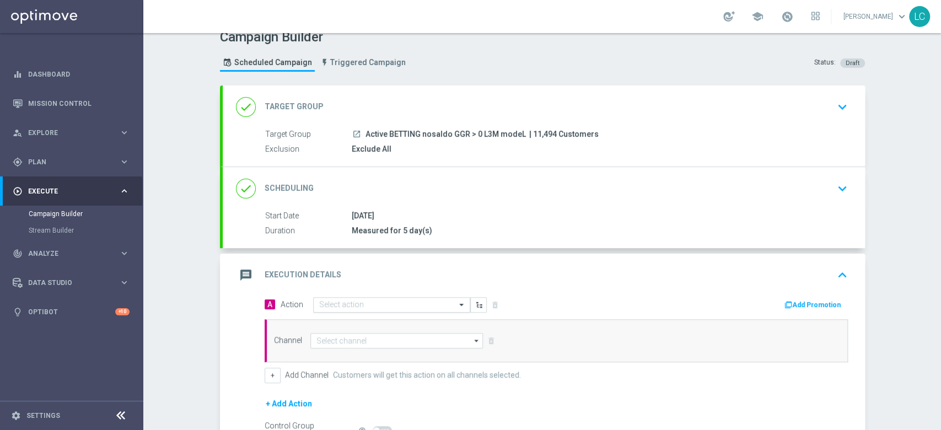
click at [406, 302] on input "text" at bounding box center [380, 304] width 123 height 9
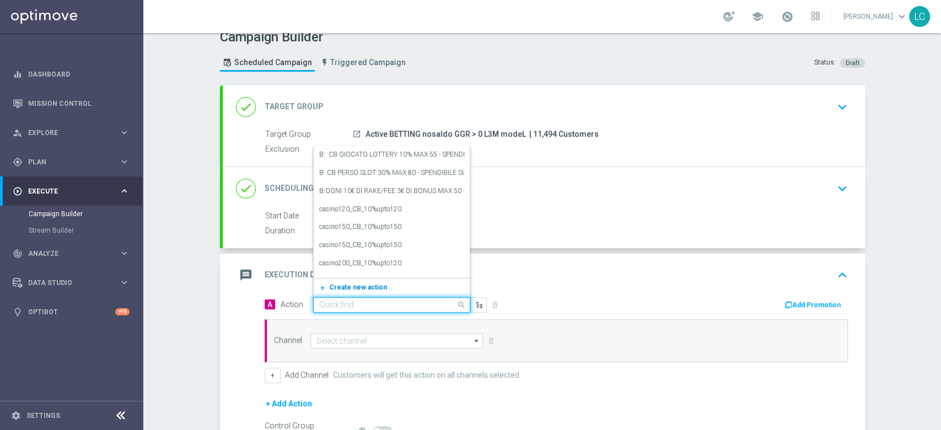
click at [370, 284] on span "Create new action" at bounding box center [358, 287] width 58 height 8
click at [357, 287] on span "Create new action" at bounding box center [358, 287] width 58 height 8
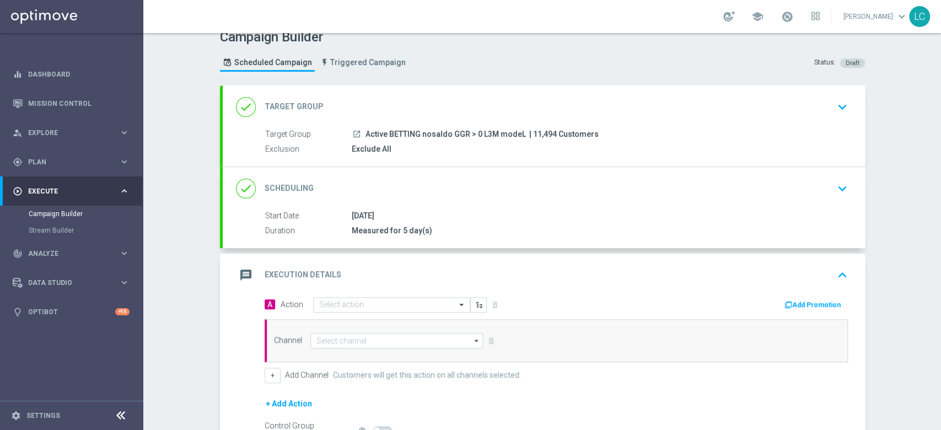
click at [594, 368] on div "+ Add Channel Customers will get this action on all channels selected." at bounding box center [556, 375] width 583 height 15
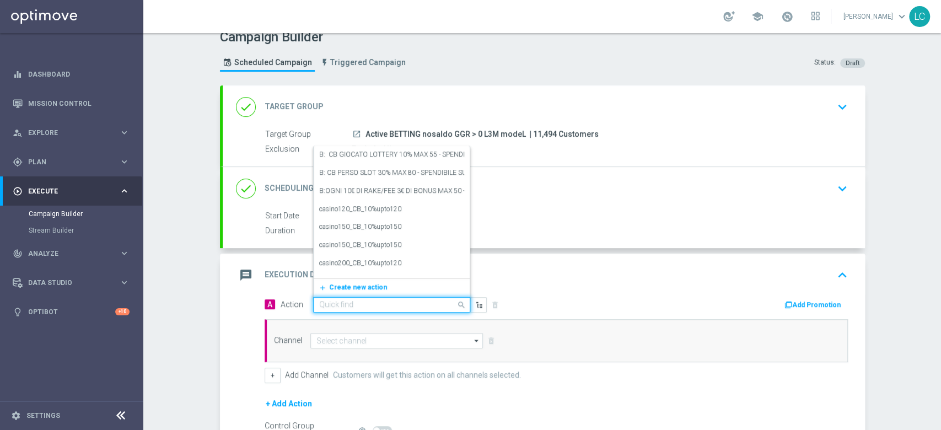
click at [363, 304] on input "text" at bounding box center [380, 304] width 123 height 9
click at [352, 288] on span "Create new action" at bounding box center [358, 287] width 58 height 8
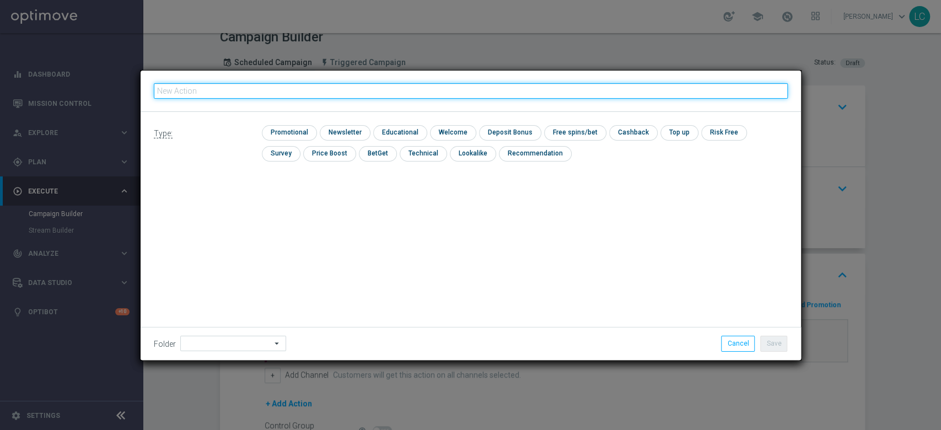
click at [317, 85] on input "text" at bounding box center [471, 90] width 634 height 15
paste input "Deposita almeno 10 per 2€ freebet, deposita almeno 20€ per 5€ freebet deposita …"
type input "Deposita almeno 10 per 2€ freebet, deposita almeno 20€ per 5€ freebet deposita …"
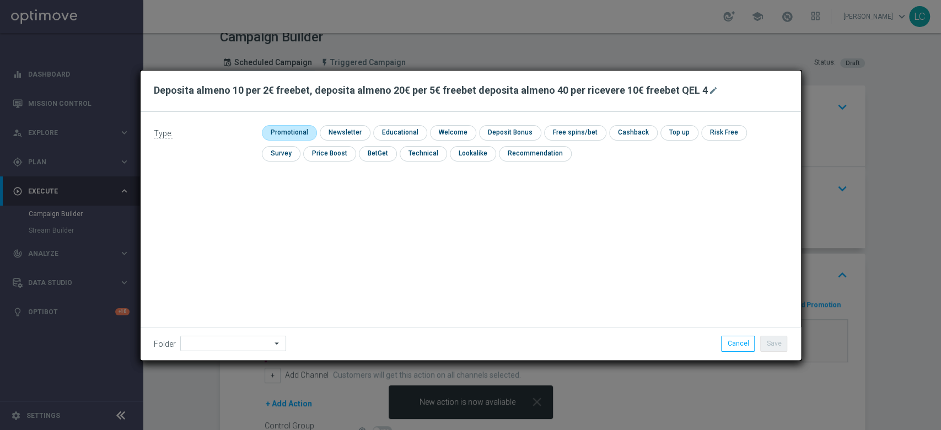
click at [293, 131] on input "checkbox" at bounding box center [288, 132] width 52 height 15
checkbox input "true"
click at [734, 337] on button "Cancel" at bounding box center [738, 343] width 34 height 15
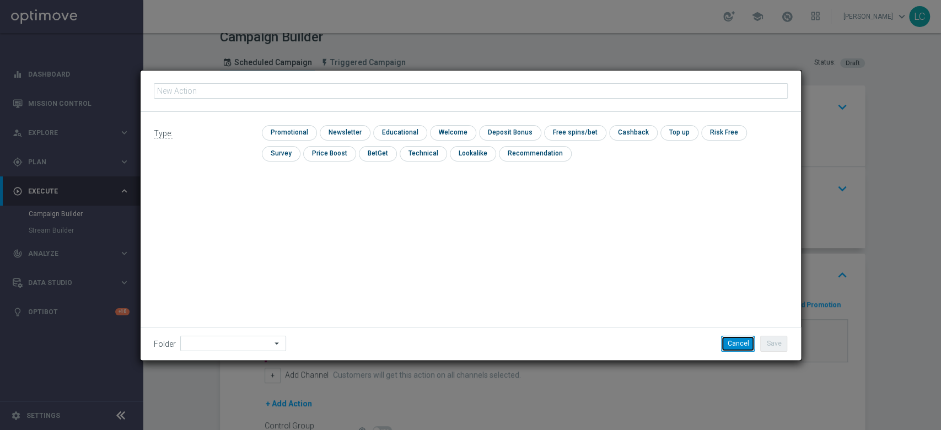
click at [738, 349] on button "Cancel" at bounding box center [738, 343] width 34 height 15
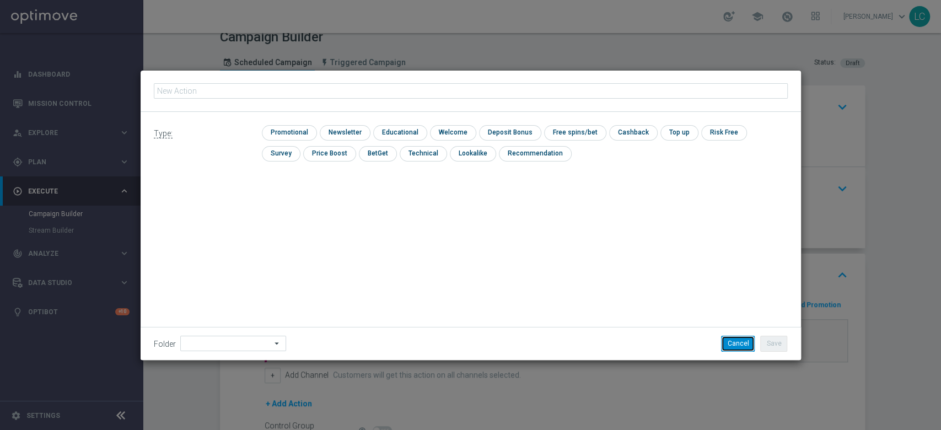
click at [738, 349] on button "Cancel" at bounding box center [738, 343] width 34 height 15
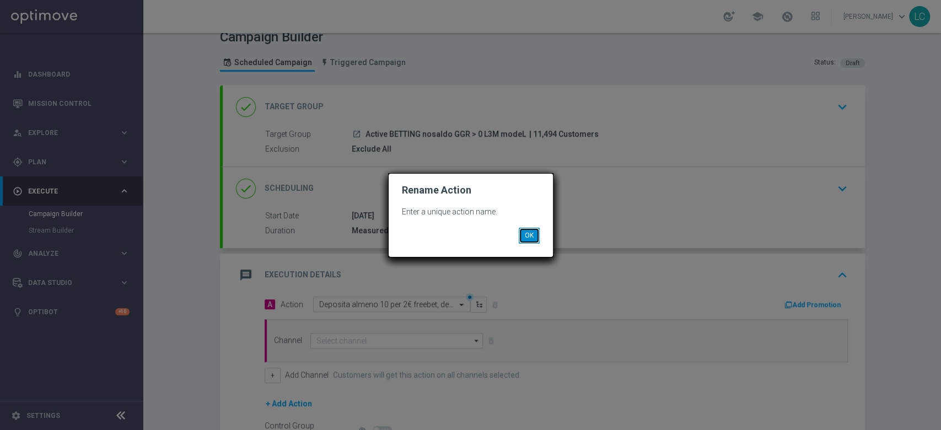
click at [531, 236] on button "OK" at bounding box center [529, 235] width 21 height 15
click at [524, 229] on button "OK" at bounding box center [529, 235] width 21 height 15
click at [534, 240] on button "OK" at bounding box center [529, 235] width 21 height 15
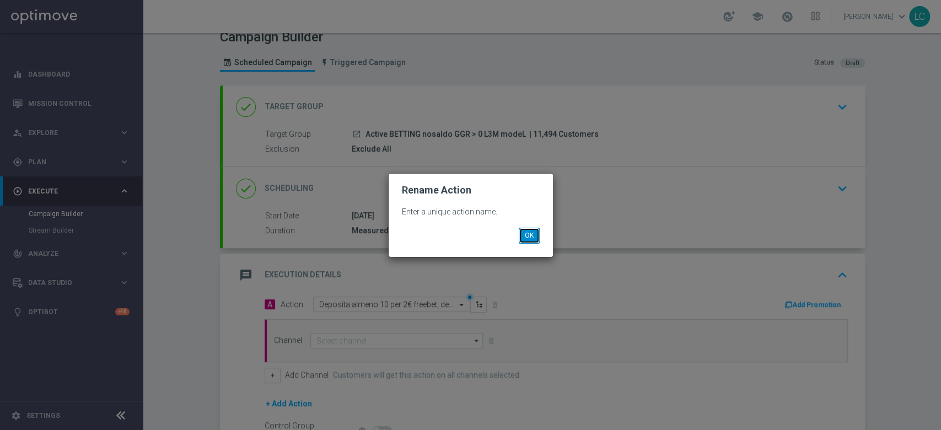
click at [534, 240] on button "OK" at bounding box center [529, 235] width 21 height 15
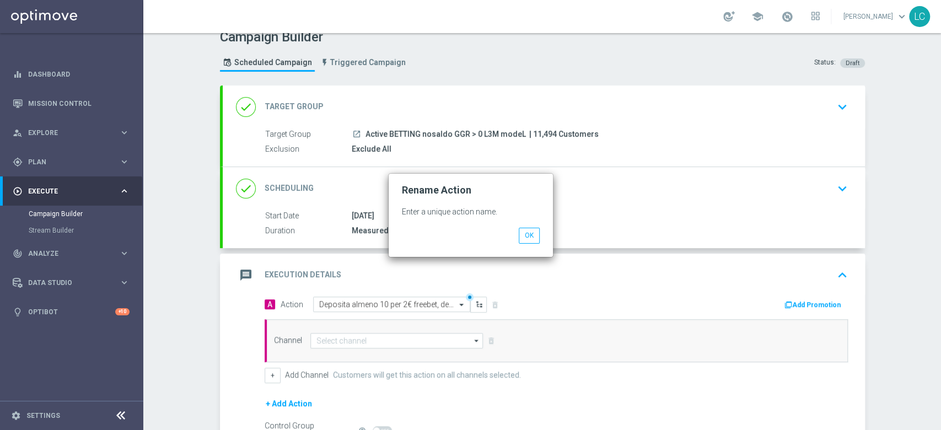
click at [534, 240] on div "Start Date 14 Aug 2025 Duration Measured for 5 day(s) Start Date 14 Aug 2025 to…" at bounding box center [544, 229] width 642 height 38
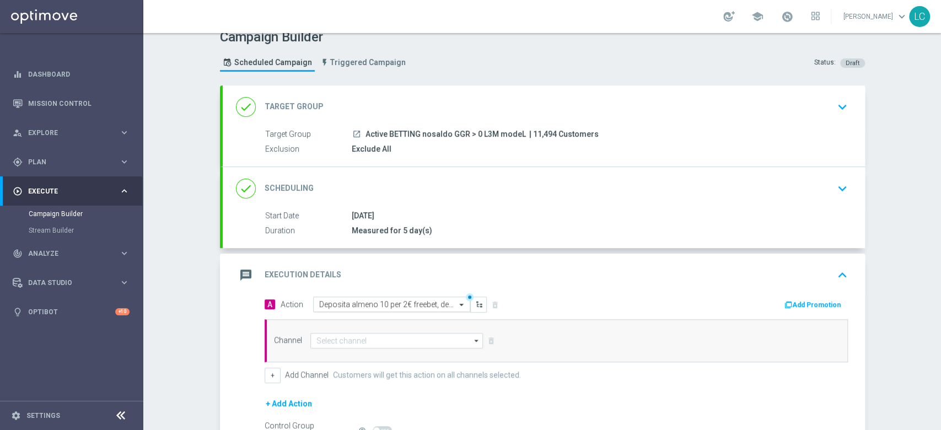
click at [431, 301] on input "text" at bounding box center [380, 304] width 123 height 9
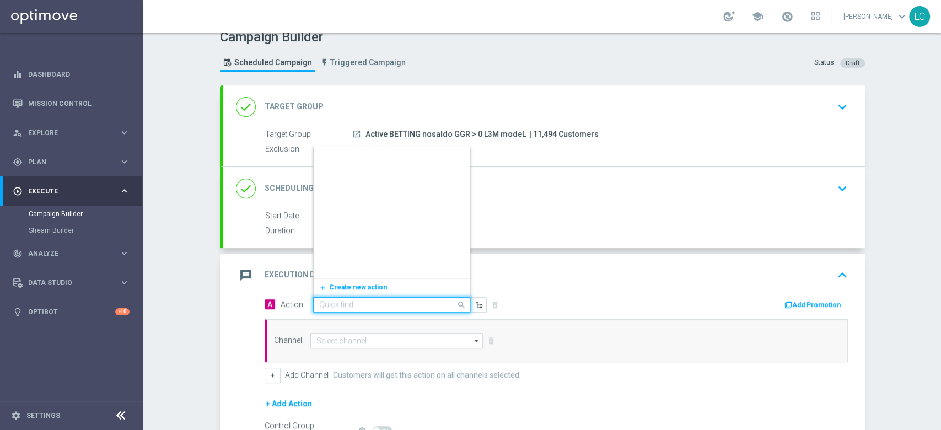
scroll to position [91963, 0]
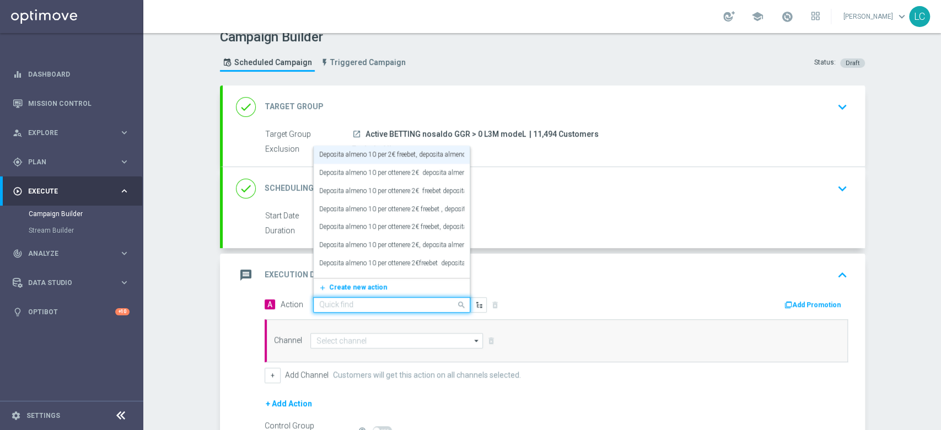
paste input "Deposita almeno 10 per 2€ freebet, deposita almeno 20€ per 5€ freebet deposita …"
type input "Deposita almeno 10 per 2€ freebet, deposita almeno 20€ per 5€ freebet deposita …"
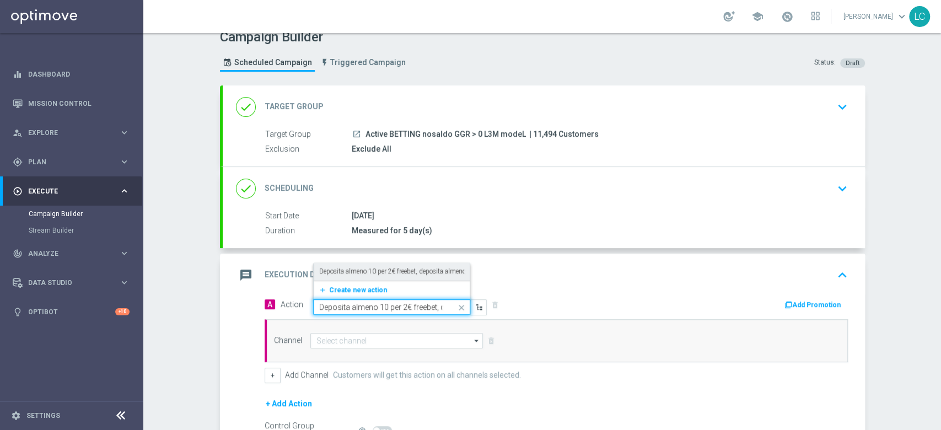
scroll to position [0, 0]
click at [395, 269] on label "Deposita almeno 10 per 2€ freebet, deposita almeno 20€ per 5€ freebet deposita …" at bounding box center [490, 271] width 342 height 9
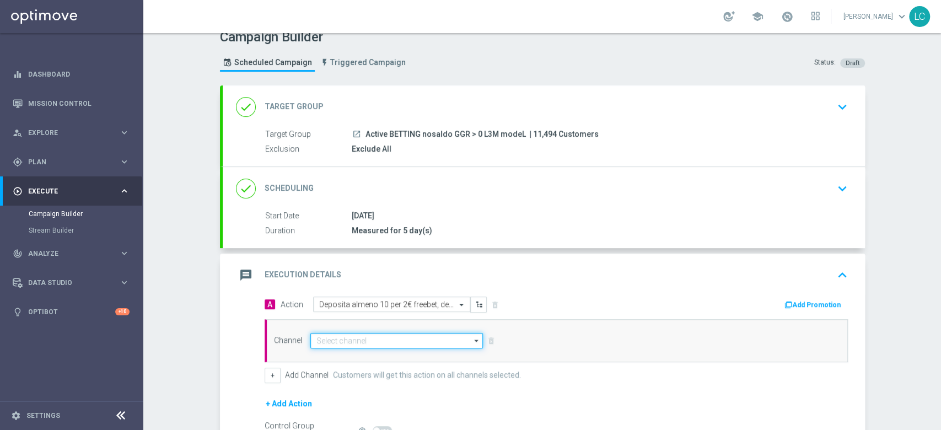
click at [385, 336] on input at bounding box center [396, 340] width 173 height 15
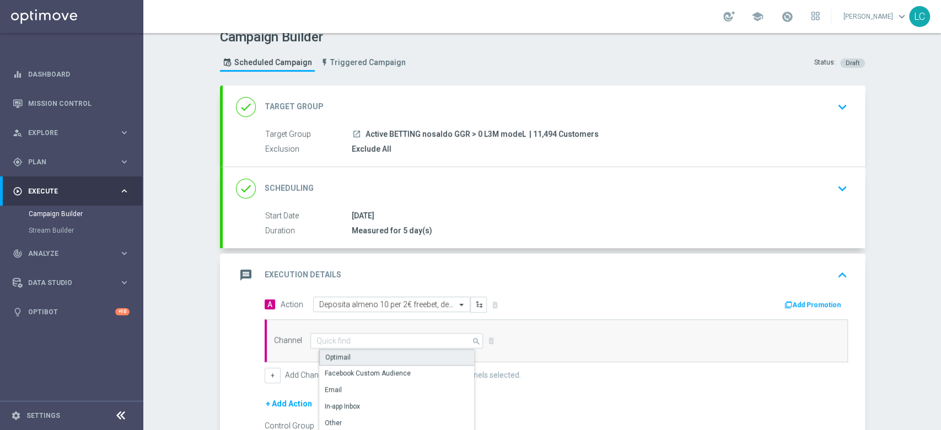
click at [385, 349] on div "Optimail" at bounding box center [401, 357] width 164 height 17
type input "Optimail"
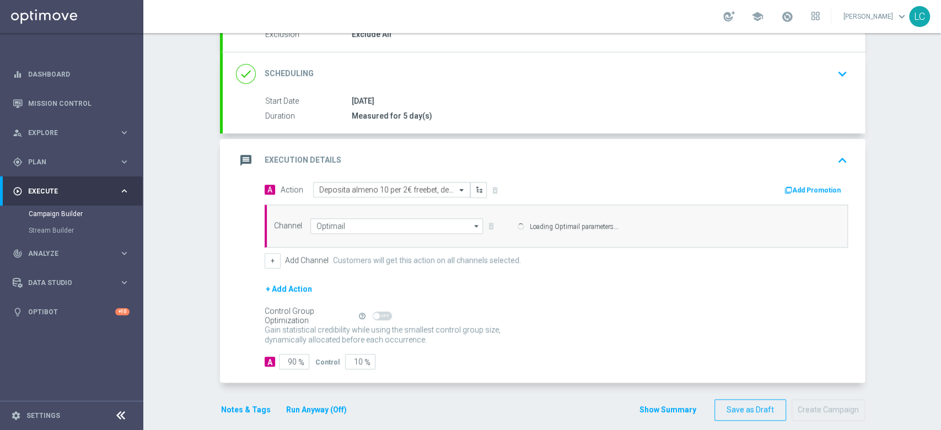
scroll to position [129, 0]
click at [806, 185] on button "Add Promotion" at bounding box center [813, 189] width 61 height 12
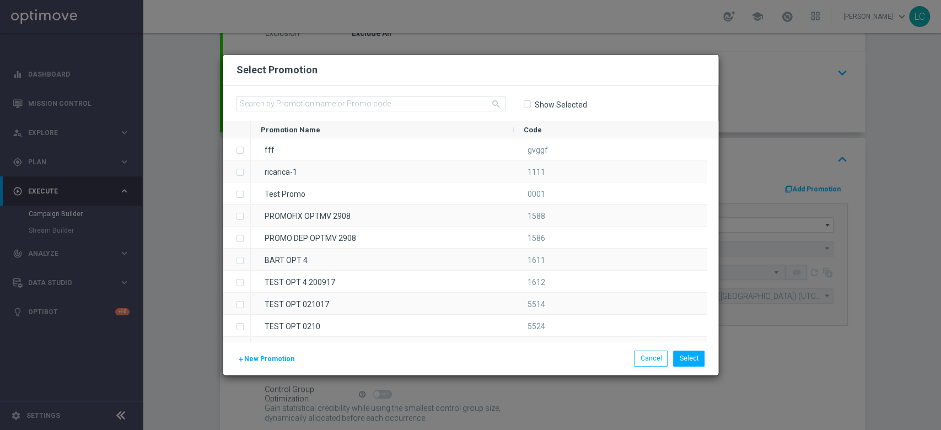
type input "Sisal Marketing"
click at [386, 102] on input "text" at bounding box center [370, 103] width 269 height 15
paste input "SPORTDEPL1408"
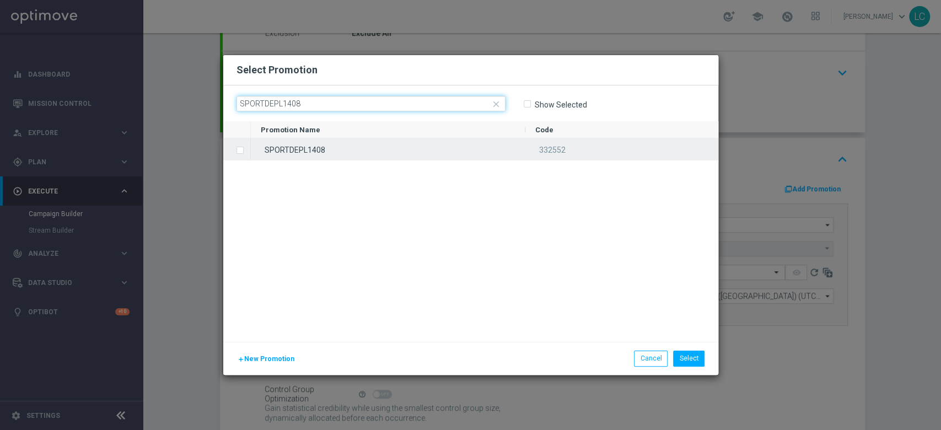
type input "SPORTDEPL1408"
click at [353, 149] on div "SPORTDEPL1408" at bounding box center [388, 148] width 274 height 21
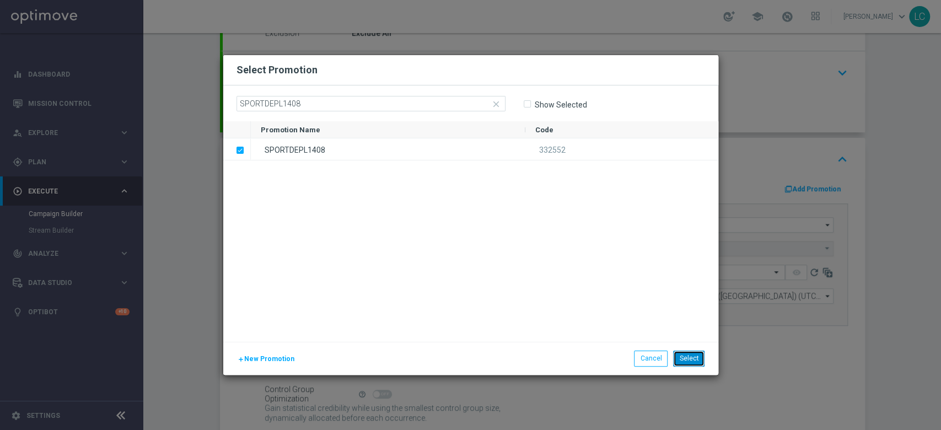
click at [688, 353] on button "Select" at bounding box center [688, 357] width 31 height 15
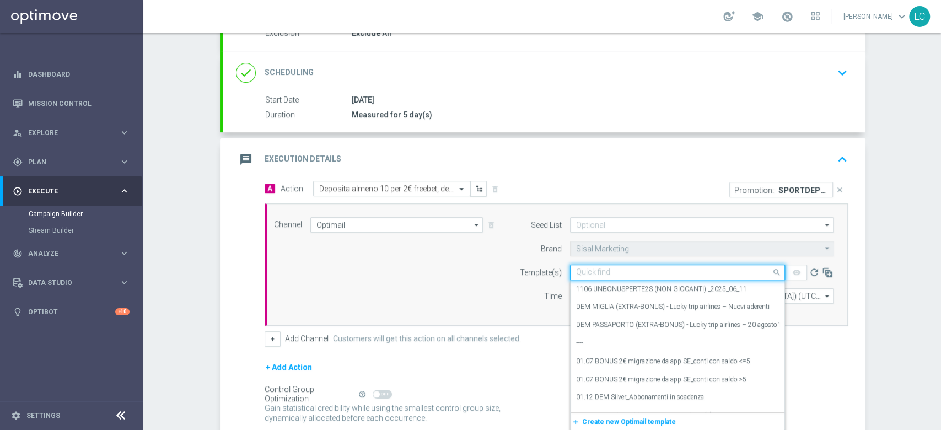
click at [594, 272] on input "text" at bounding box center [666, 272] width 181 height 9
paste input "SPORTDEPL1408"
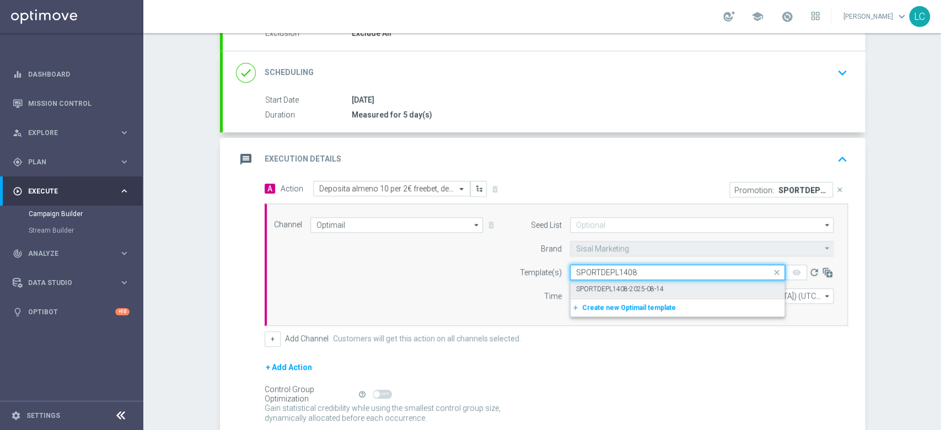
click at [602, 285] on label "SPORTDEPL1408-2025-08-14" at bounding box center [620, 288] width 88 height 9
type input "SPORTDEPL1408"
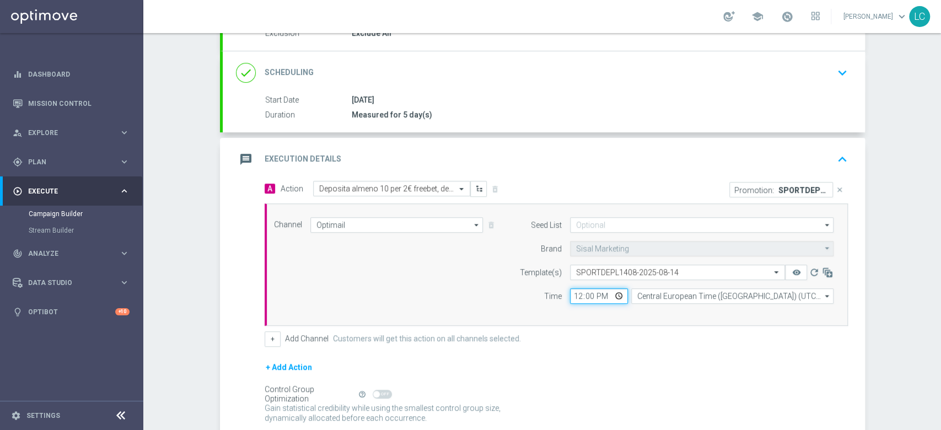
click at [570, 292] on input "12:00" at bounding box center [599, 295] width 58 height 15
click at [479, 285] on div "Channel Optimail Optimail arrow_drop_down Drag here to set row groups Drag here…" at bounding box center [554, 264] width 576 height 95
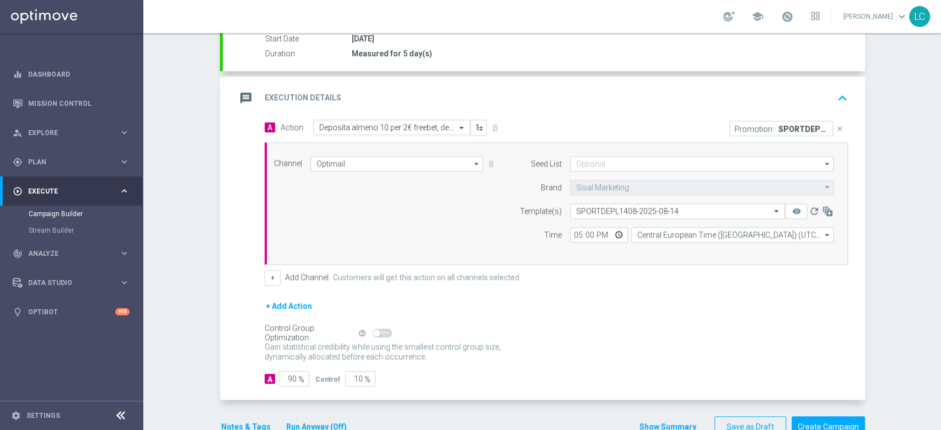
scroll to position [186, 0]
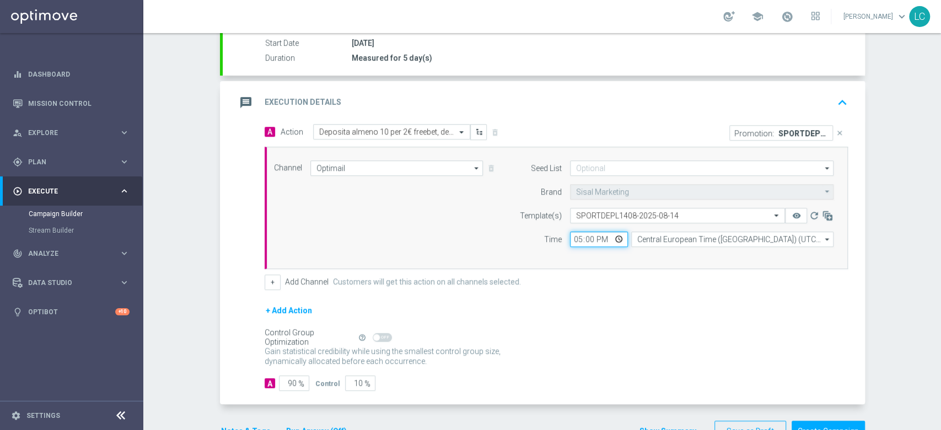
click at [573, 239] on input "17:00" at bounding box center [599, 238] width 58 height 15
type input "16:30"
click at [433, 195] on div "Channel Optimail Optimail arrow_drop_down Drag here to set row groups Drag here…" at bounding box center [554, 207] width 576 height 95
click at [834, 104] on icon "keyboard_arrow_up" at bounding box center [842, 102] width 17 height 17
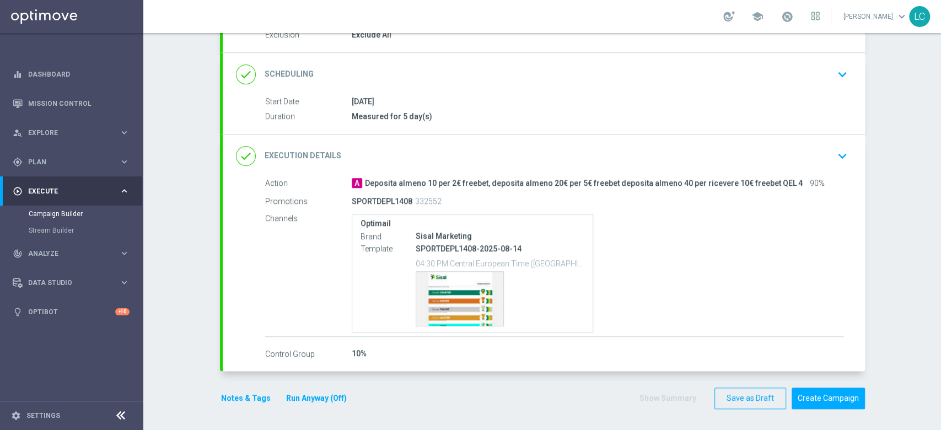
scroll to position [127, 0]
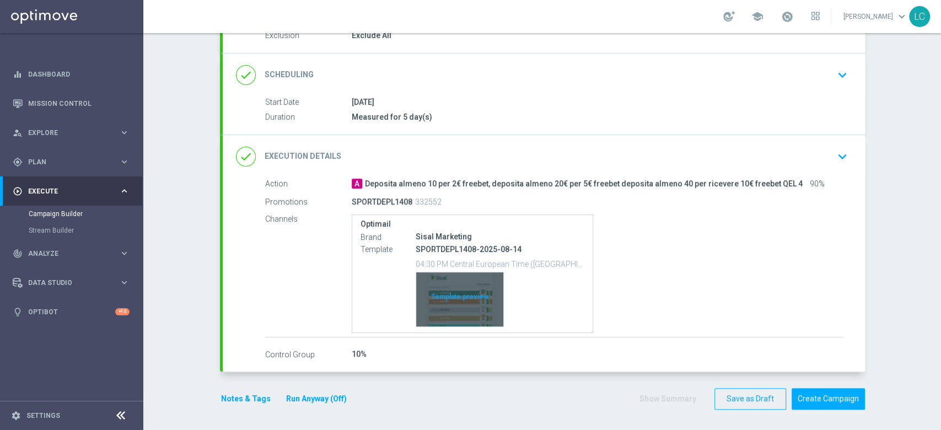
click at [442, 290] on div "Template preview" at bounding box center [459, 299] width 87 height 54
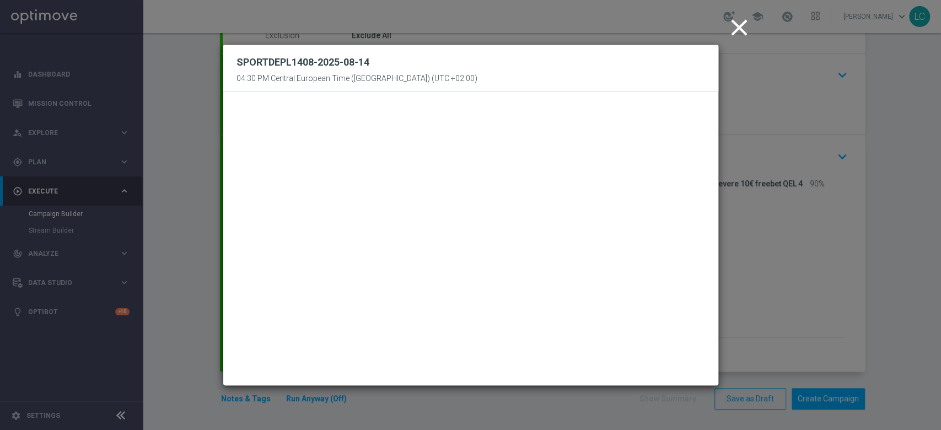
click at [740, 20] on icon "close" at bounding box center [739, 28] width 28 height 28
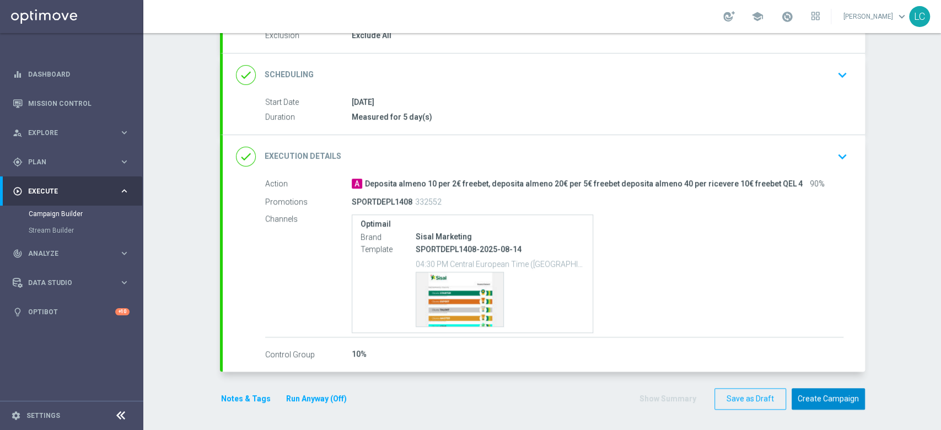
click at [821, 401] on button "Create Campaign" at bounding box center [827, 398] width 73 height 21
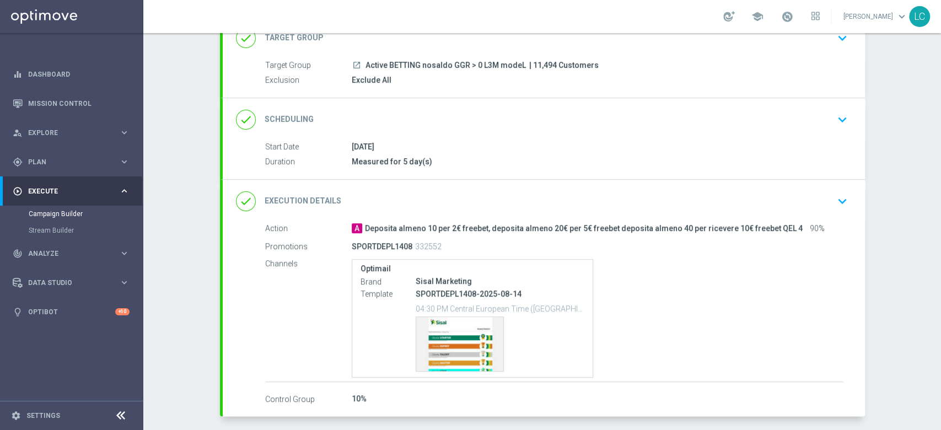
scroll to position [76, 0]
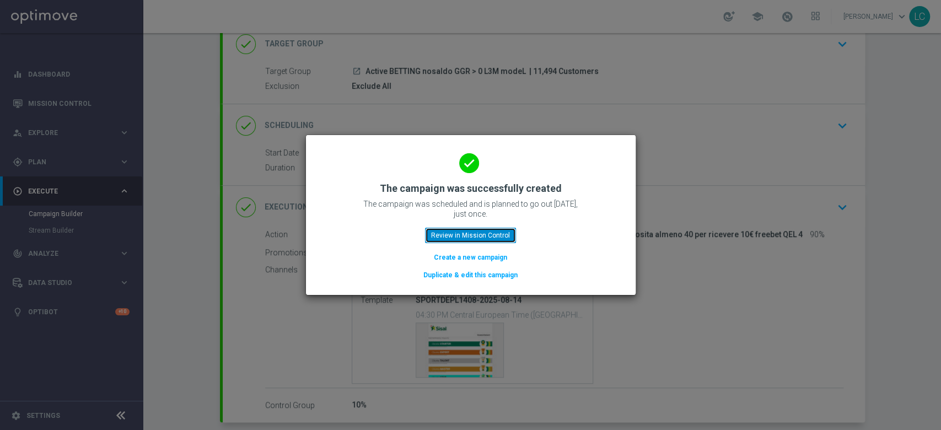
click at [483, 235] on button "Review in Mission Control" at bounding box center [470, 235] width 91 height 15
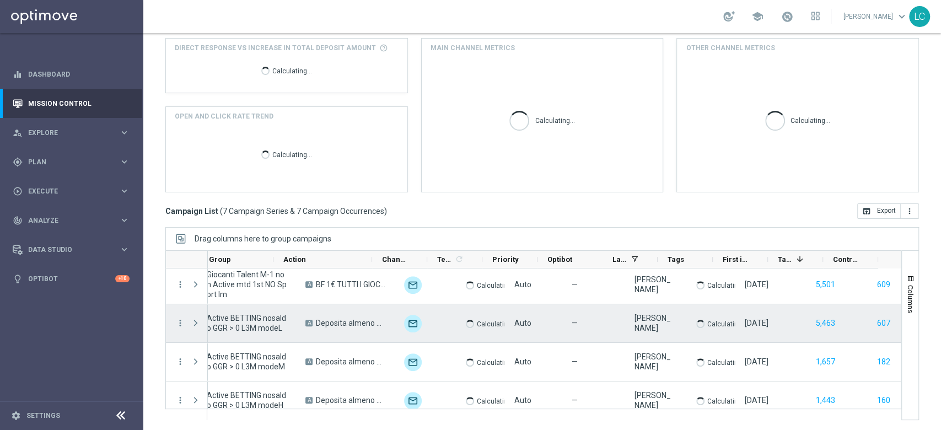
scroll to position [0, 260]
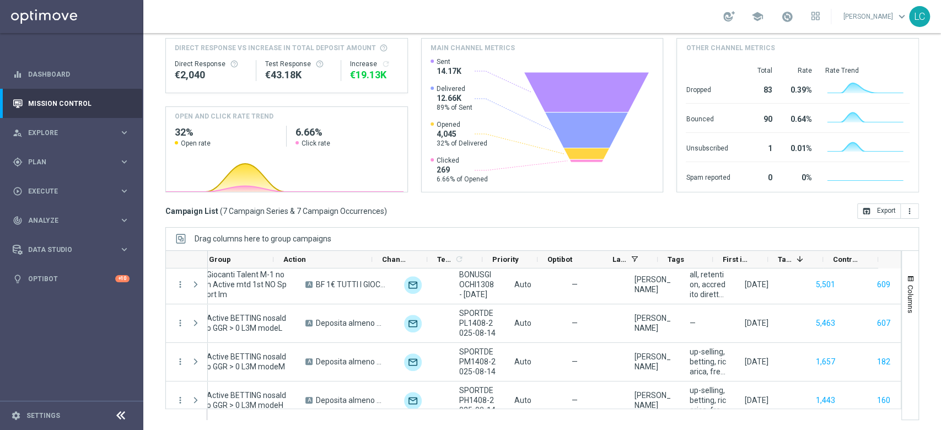
click at [547, 218] on div "Campaign List ( 7 Campaign Series & 7 Campaign Occurrences ) open_in_browser Ex…" at bounding box center [541, 210] width 753 height 15
click at [44, 154] on div "gps_fixed Plan keyboard_arrow_right" at bounding box center [71, 161] width 142 height 29
click at [55, 184] on link "Target Groups" at bounding box center [72, 184] width 86 height 9
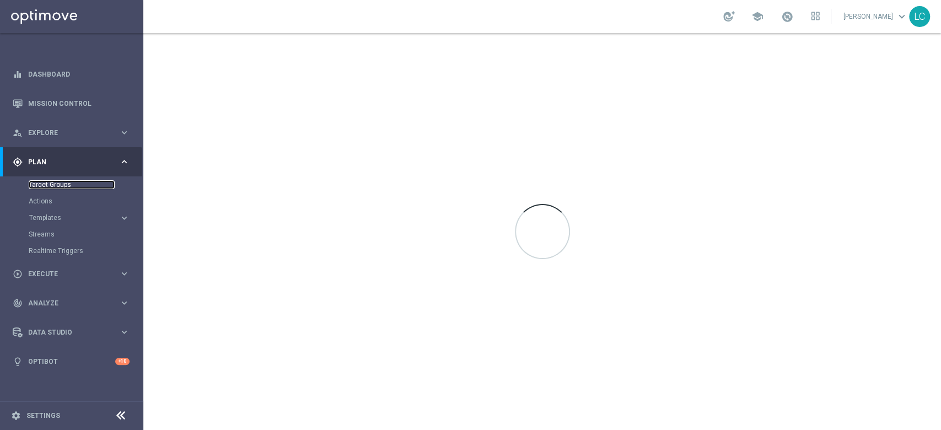
click at [63, 184] on link "Target Groups" at bounding box center [72, 184] width 86 height 9
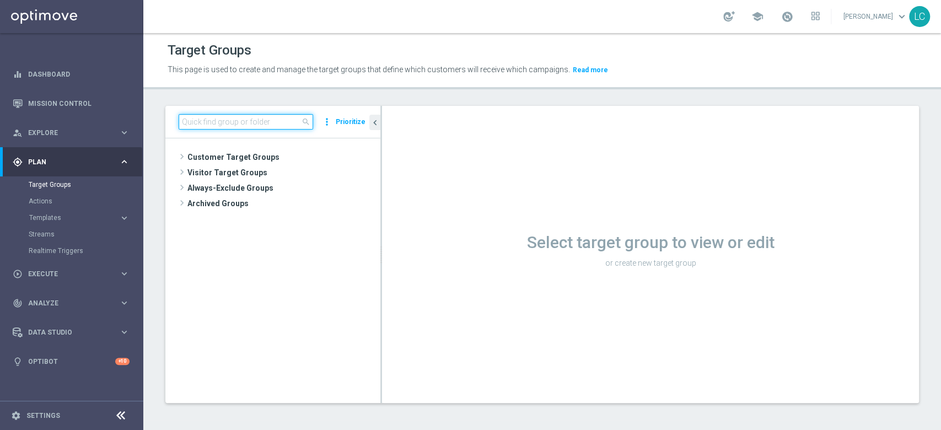
click at [215, 123] on input at bounding box center [246, 121] width 134 height 15
paste input "Active BETTING saldo GGR > 0 L3M"
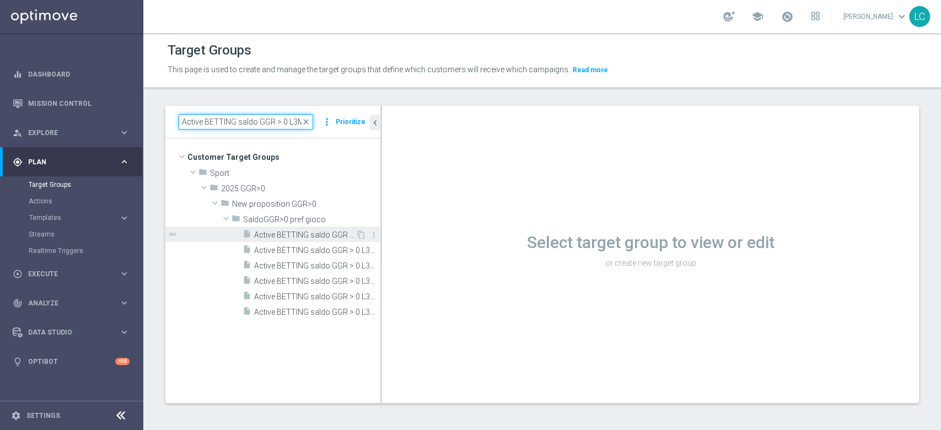
type input "Active BETTING saldo GGR > 0 L3M"
click at [273, 231] on span "Active BETTING saldo GGR > 0 L3M" at bounding box center [304, 234] width 101 height 9
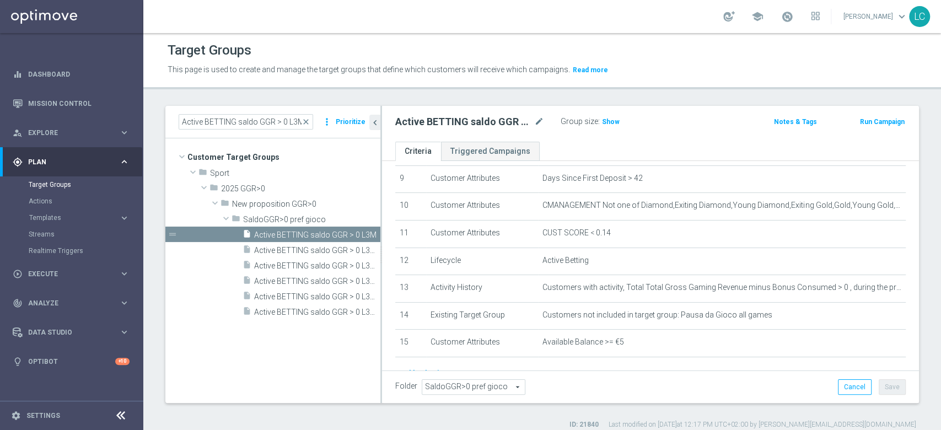
scroll to position [253, 0]
click at [607, 125] on span "Show" at bounding box center [611, 122] width 18 height 8
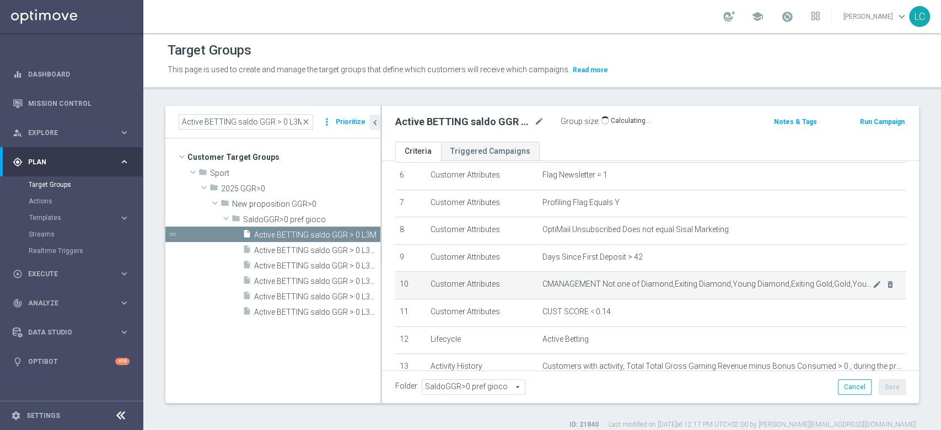
scroll to position [0, 0]
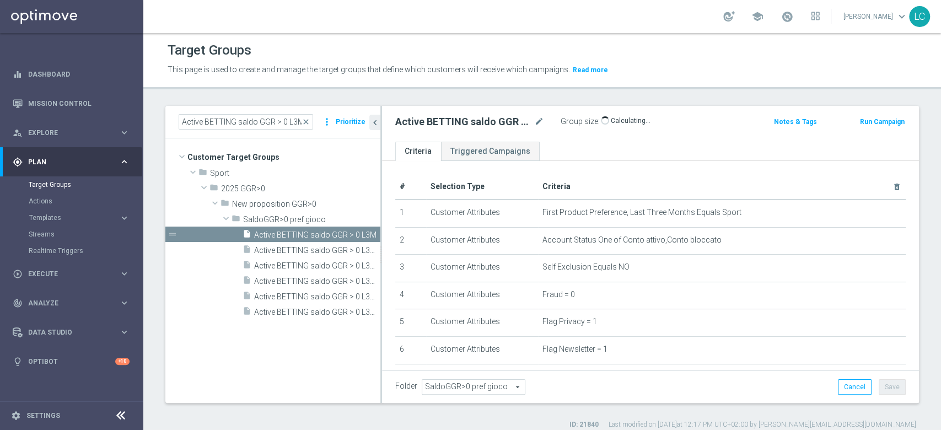
click at [695, 119] on div "Active BETTING saldo GGR > 0 L3M mode_edit Group size : Show Calculating…" at bounding box center [562, 121] width 351 height 15
click at [864, 121] on button "Run Campaign" at bounding box center [882, 122] width 47 height 12
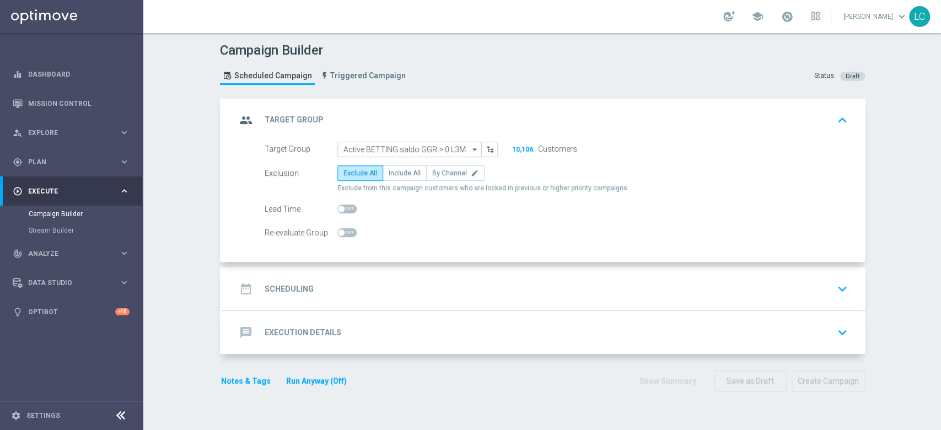
click at [490, 280] on div "date_range Scheduling keyboard_arrow_down" at bounding box center [544, 288] width 616 height 21
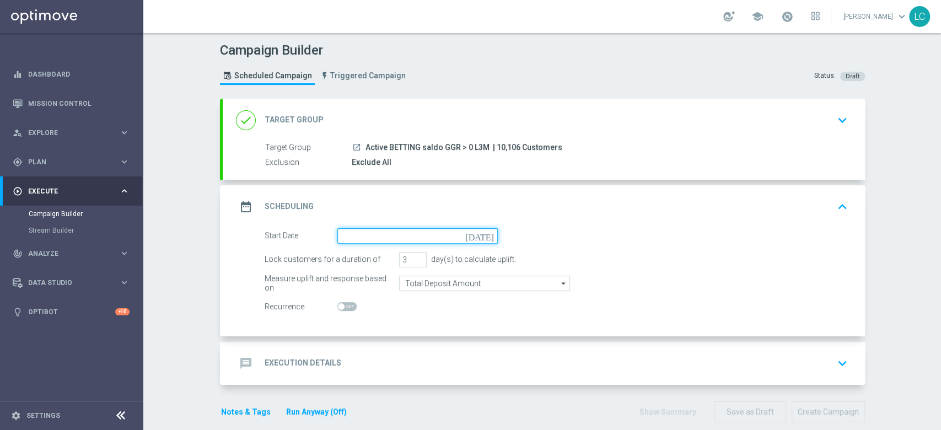
click at [370, 236] on input at bounding box center [417, 235] width 160 height 15
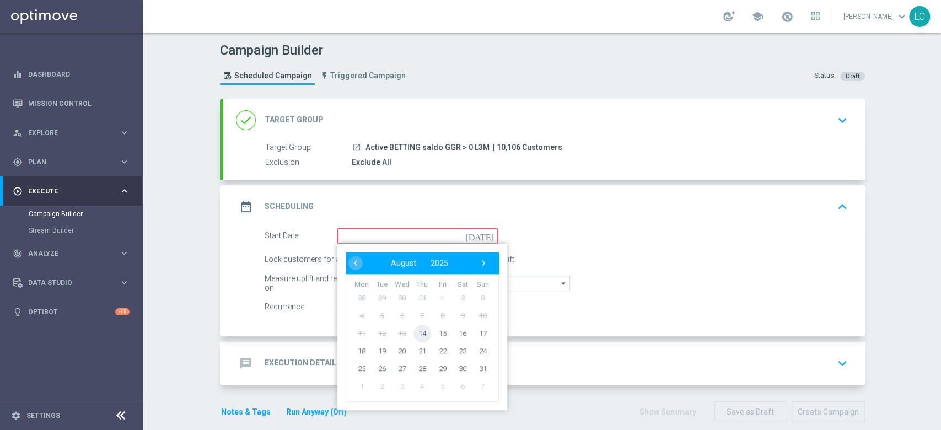
click at [419, 332] on span "14" at bounding box center [422, 333] width 18 height 18
type input "14 Aug 2025"
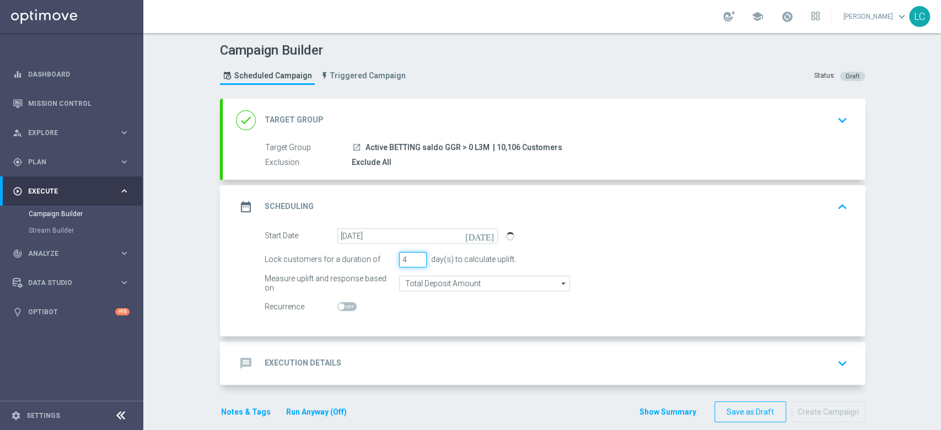
click at [413, 255] on input "4" at bounding box center [413, 259] width 28 height 15
type input "5"
click at [413, 255] on input "5" at bounding box center [413, 259] width 28 height 15
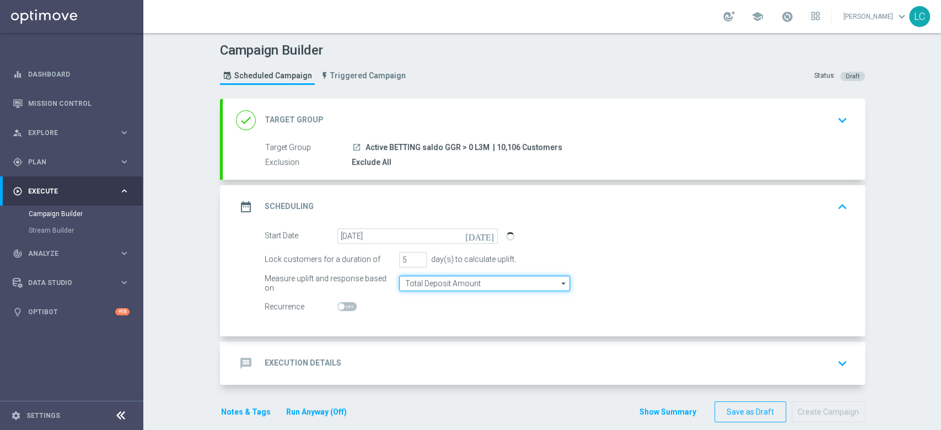
click at [407, 285] on input "Total Deposit Amount" at bounding box center [484, 283] width 171 height 15
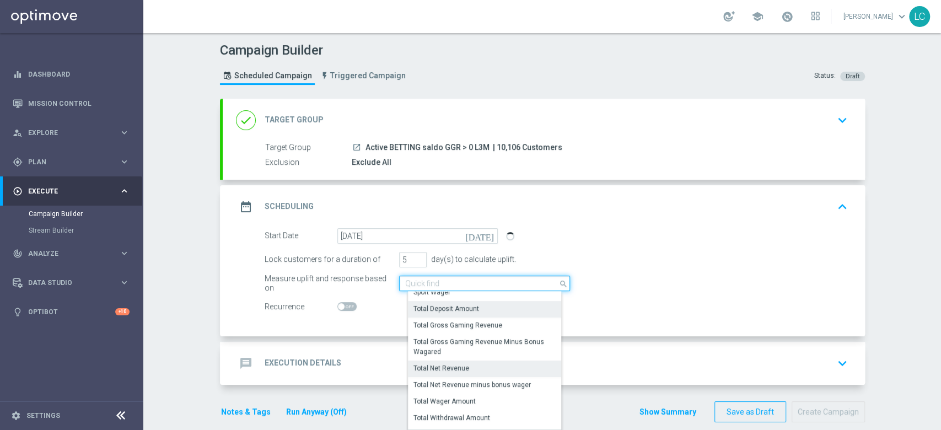
scroll to position [252, 0]
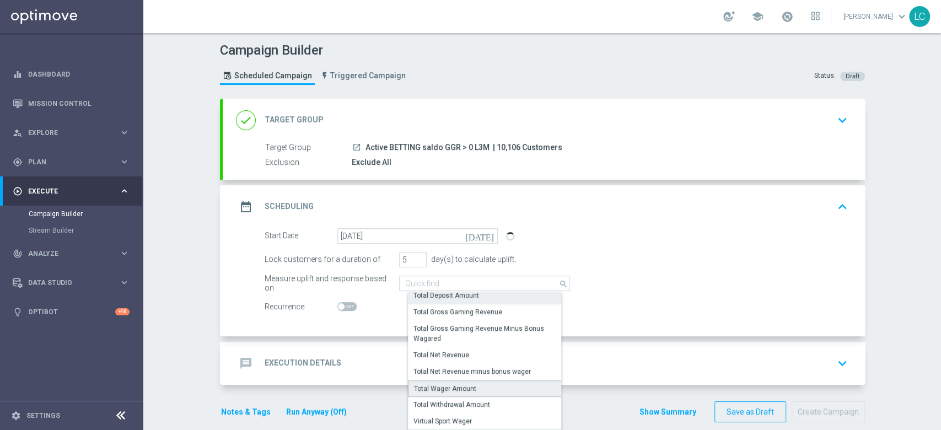
click at [443, 390] on div "Total Wager Amount" at bounding box center [445, 389] width 62 height 10
type input "Total Wager Amount"
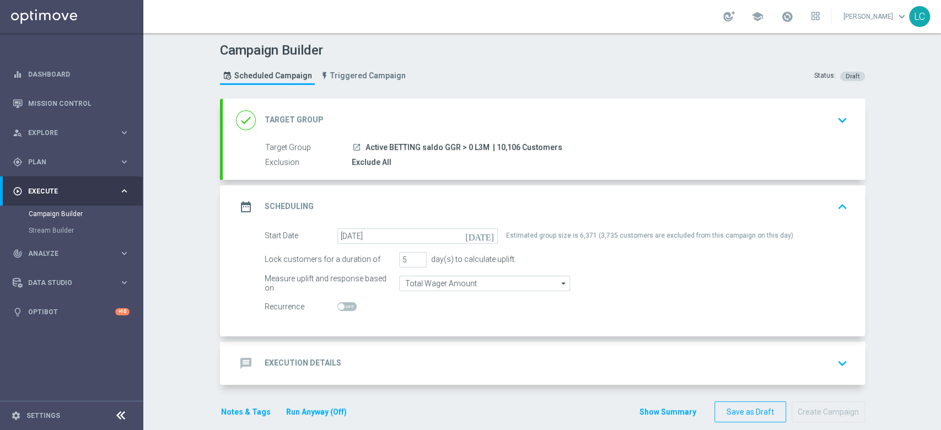
click at [347, 369] on div "message Execution Details keyboard_arrow_down" at bounding box center [544, 363] width 616 height 21
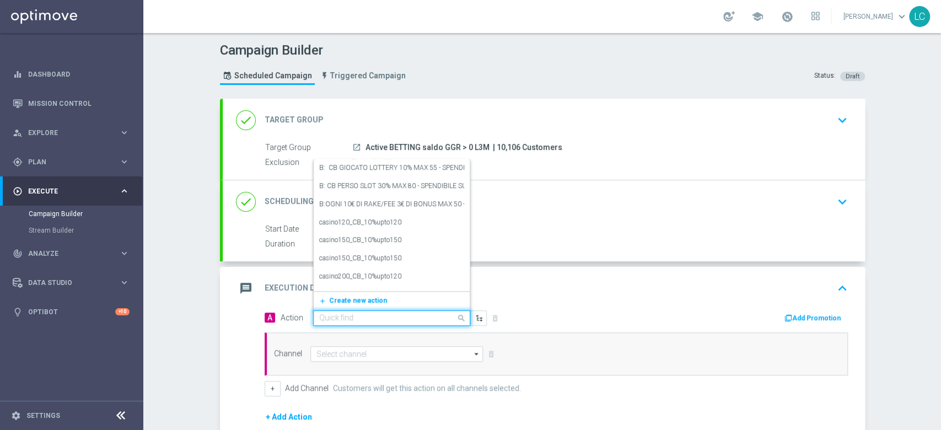
click at [331, 314] on input "text" at bounding box center [380, 318] width 123 height 9
paste input "Gioca almeno 10€ con qel 4 per ricevere 2€ freebet Gioca almeno 20€ con quota e…"
type input "Gioca almeno 10€ con qel 4 per ricevere 2€ freebet Gioca almeno 20€ con quota e…"
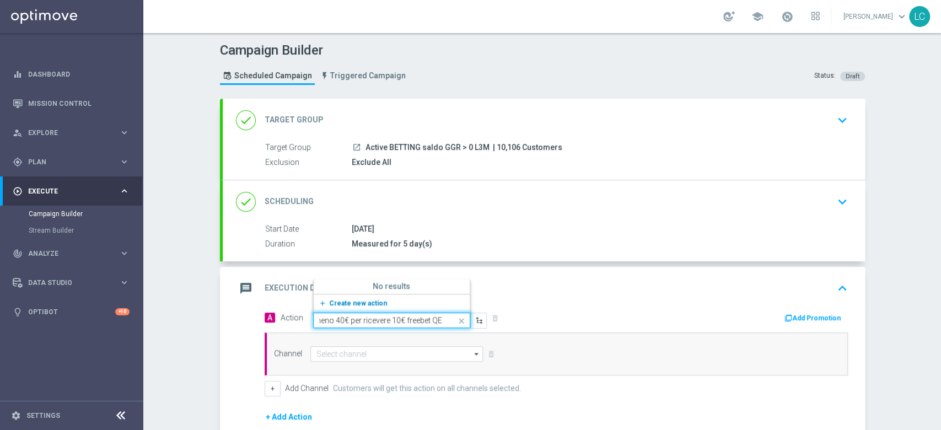
click at [322, 297] on button "add_new Create new action" at bounding box center [390, 303] width 152 height 13
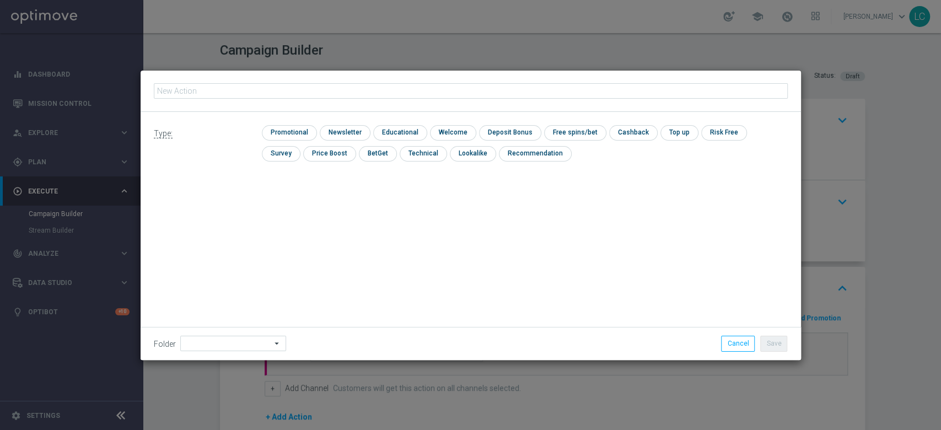
type input "Gioca almeno 10€ con qel 4 per ricevere 2€ freebet Gioca almeno 20€ con quota e…"
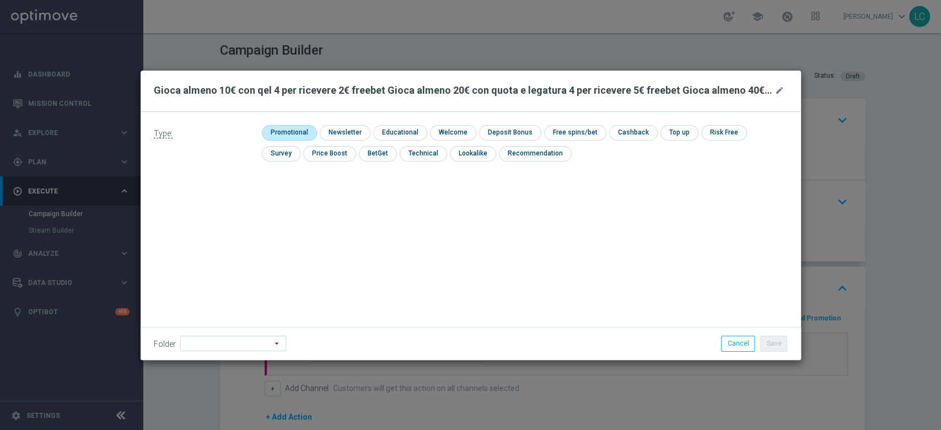
click at [293, 128] on input "checkbox" at bounding box center [288, 132] width 52 height 15
checkbox input "true"
click at [628, 133] on input "checkbox" at bounding box center [643, 132] width 46 height 15
checkbox input "true"
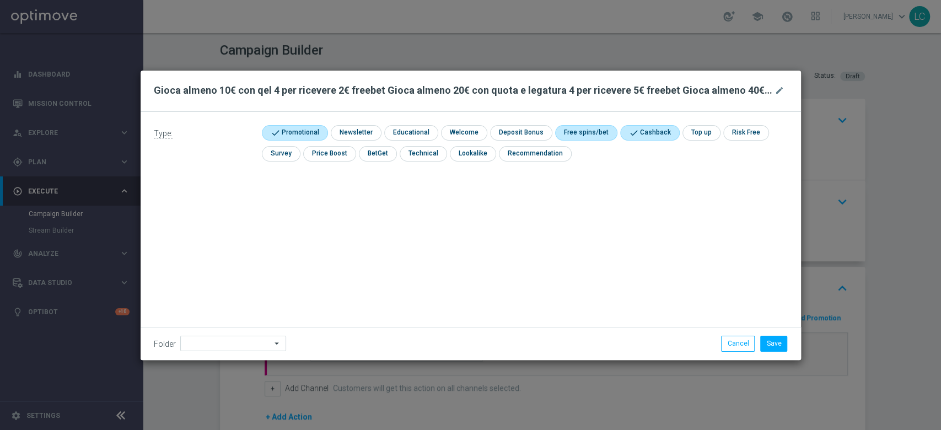
click at [585, 132] on input "checkbox" at bounding box center [584, 132] width 59 height 15
checkbox input "true"
click at [775, 341] on button "Save" at bounding box center [773, 343] width 27 height 15
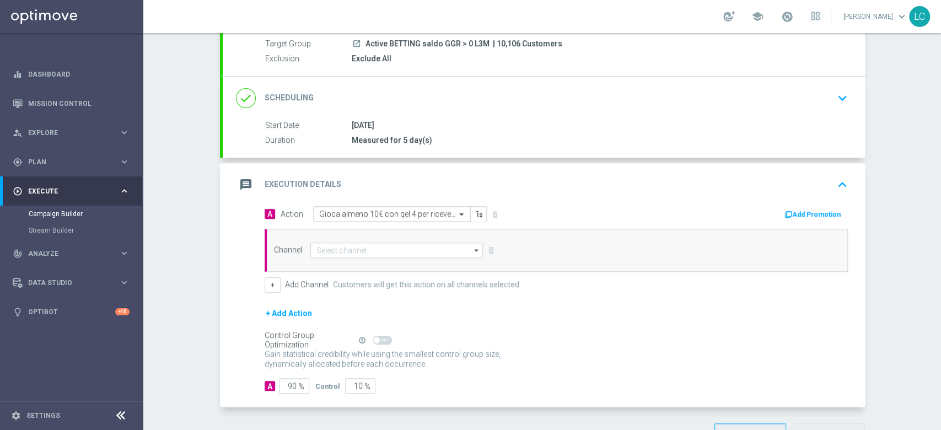
scroll to position [110, 0]
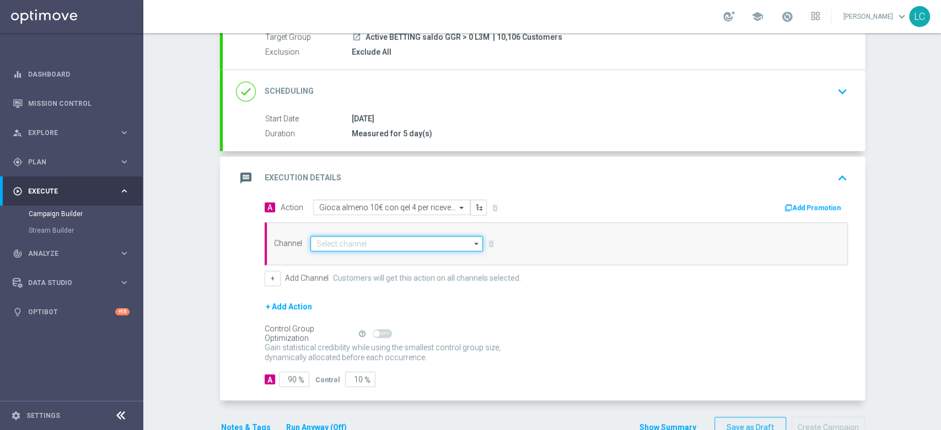
click at [412, 246] on input at bounding box center [396, 243] width 173 height 15
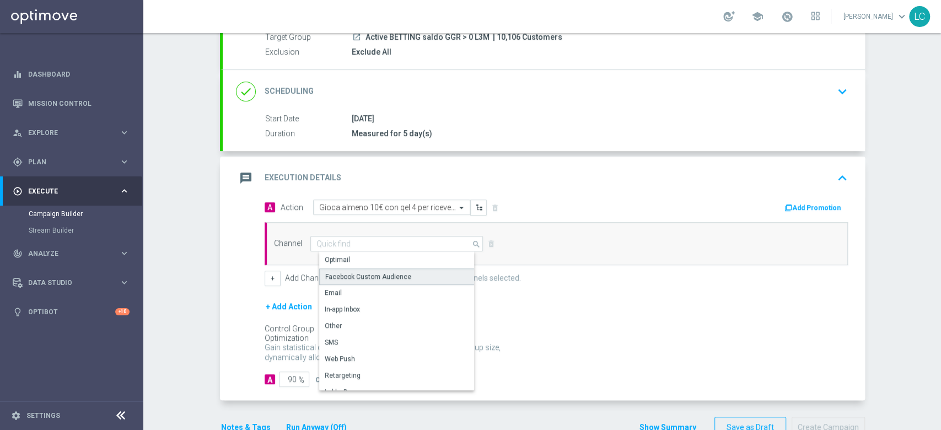
click at [402, 268] on div "Facebook Custom Audience" at bounding box center [401, 276] width 164 height 17
type input "Facebook Custom Audience"
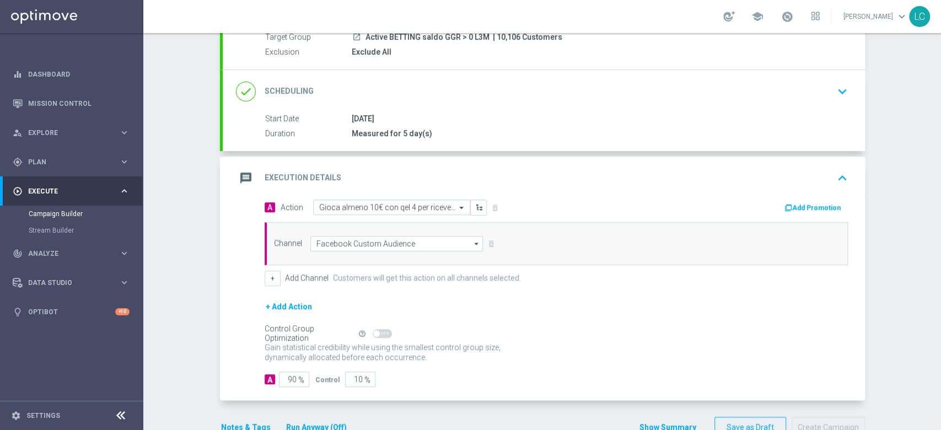
click at [392, 250] on div "Channel Facebook Custom Audience Facebook Custom Audience arrow_drop_down Drag …" at bounding box center [556, 243] width 583 height 43
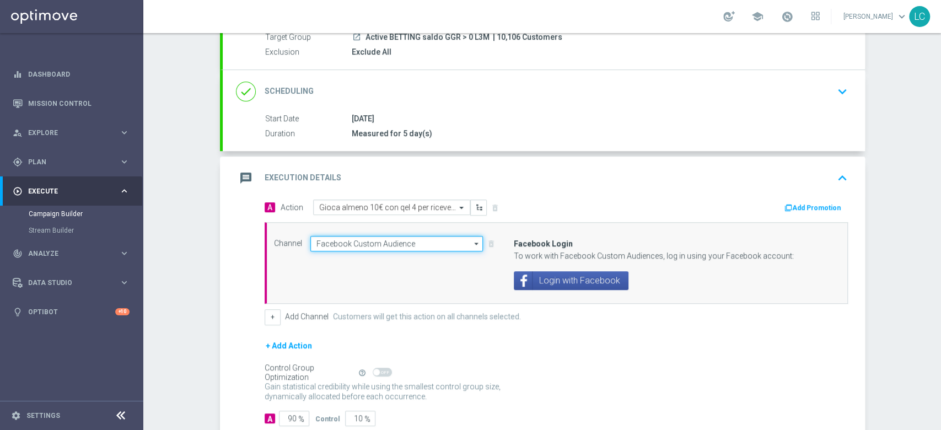
click at [383, 242] on input "Facebook Custom Audience" at bounding box center [396, 243] width 173 height 15
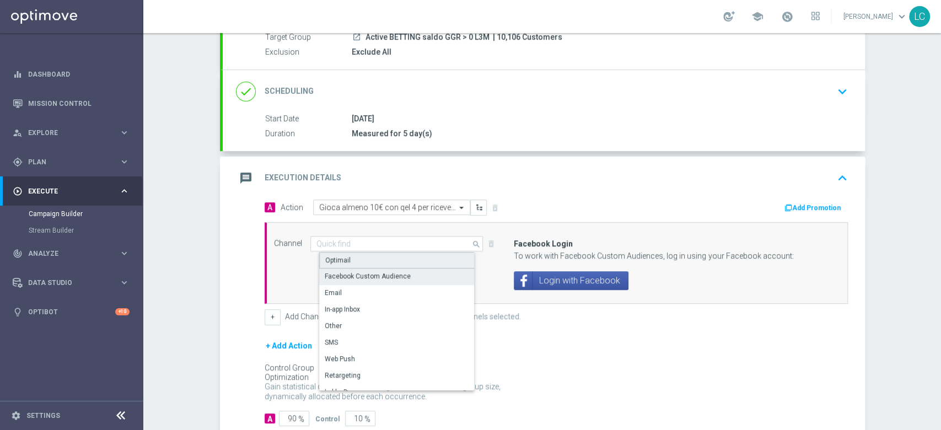
click at [379, 253] on div "Optimail" at bounding box center [401, 260] width 164 height 17
type input "Optimail"
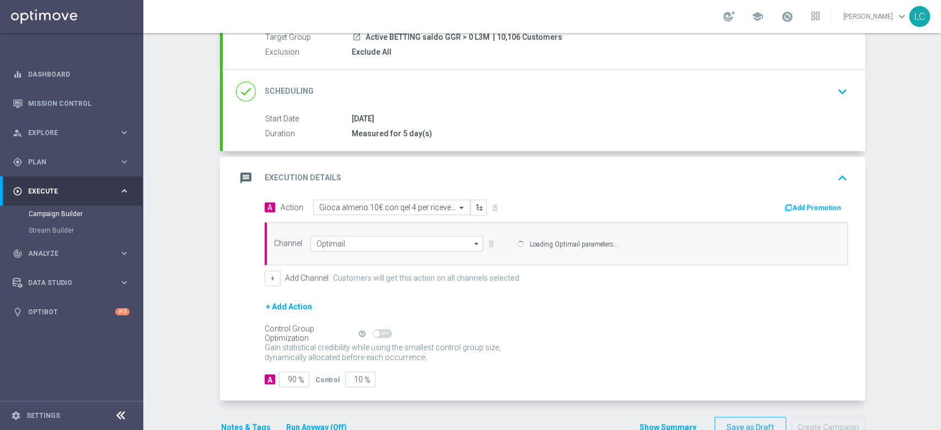
scroll to position [138, 0]
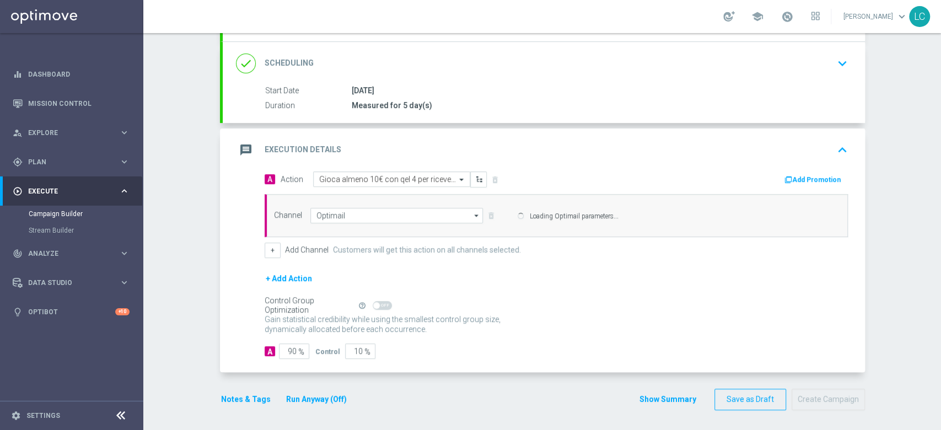
click at [798, 180] on button "Add Promotion" at bounding box center [813, 180] width 61 height 12
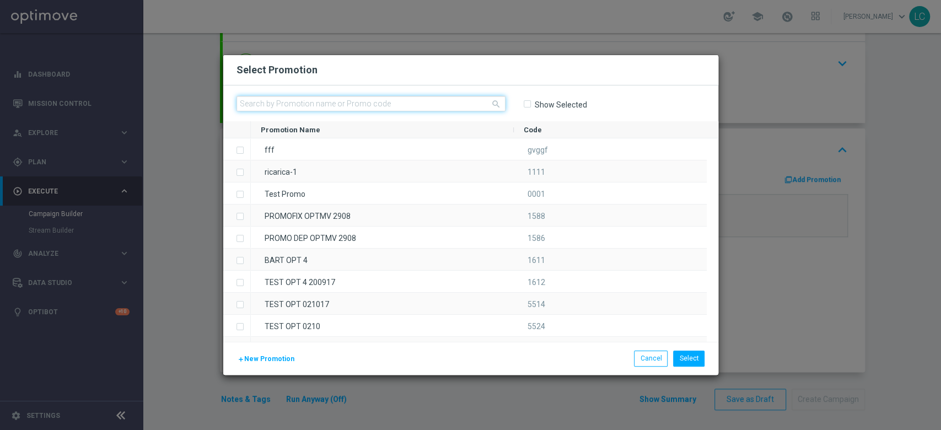
click at [436, 101] on input "text" at bounding box center [370, 103] width 269 height 15
paste input "SPORT1408"
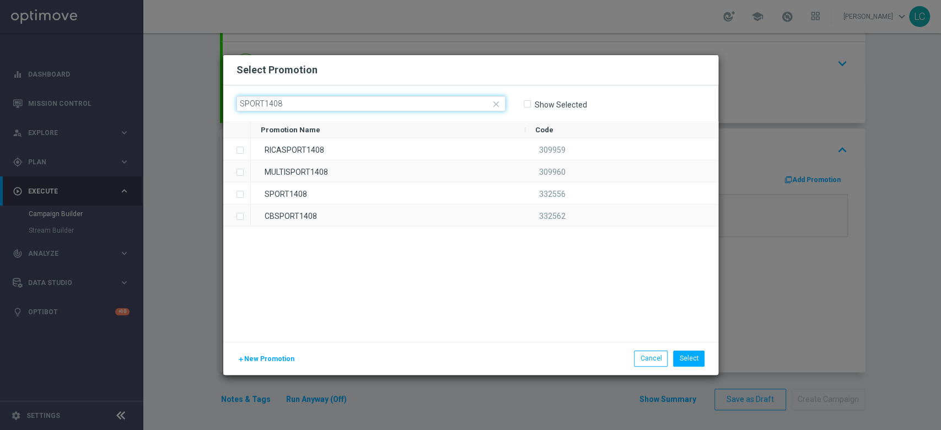
type input "SPORT1408"
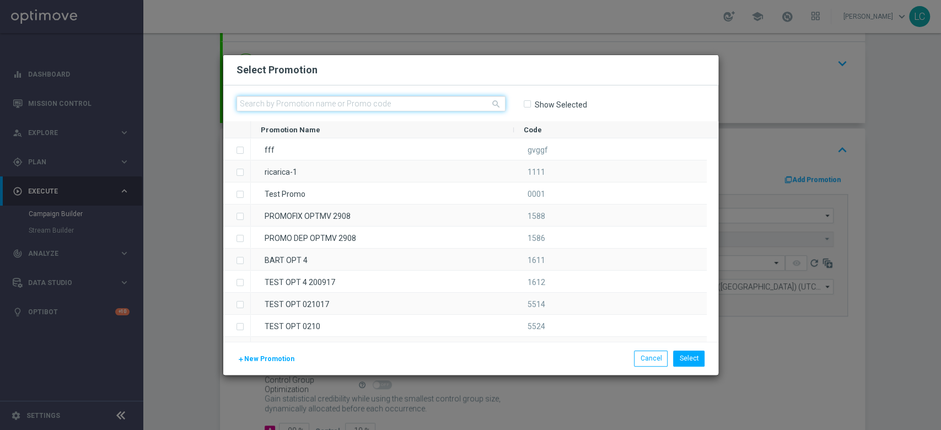
paste input "332556"
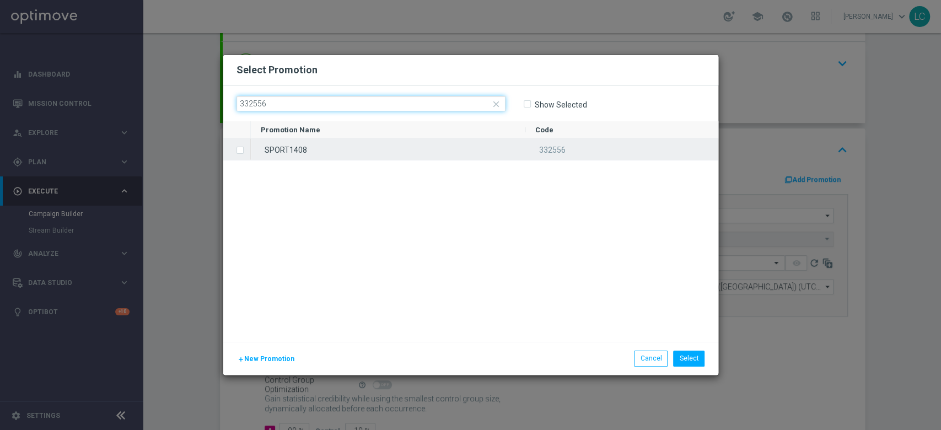
type input "332556"
click at [276, 150] on div "SPORT1408" at bounding box center [388, 148] width 274 height 21
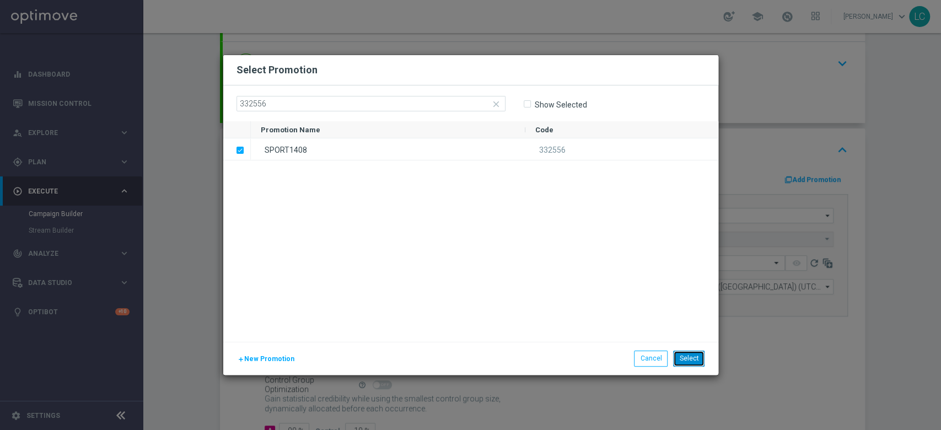
click at [679, 352] on button "Select" at bounding box center [688, 357] width 31 height 15
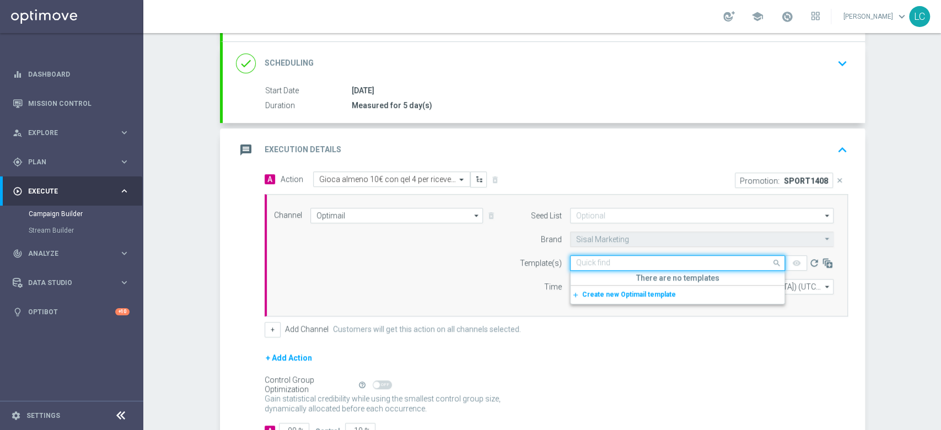
click at [610, 262] on input "text" at bounding box center [666, 262] width 181 height 9
type input "SPORT1408"
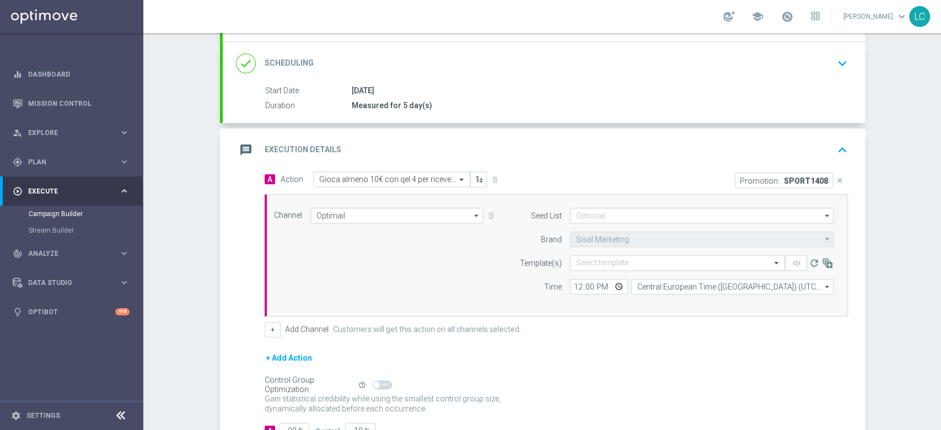
click at [519, 314] on div "Channel Optimail Optimail arrow_drop_down Drag here to set row groups Drag here…" at bounding box center [556, 255] width 583 height 122
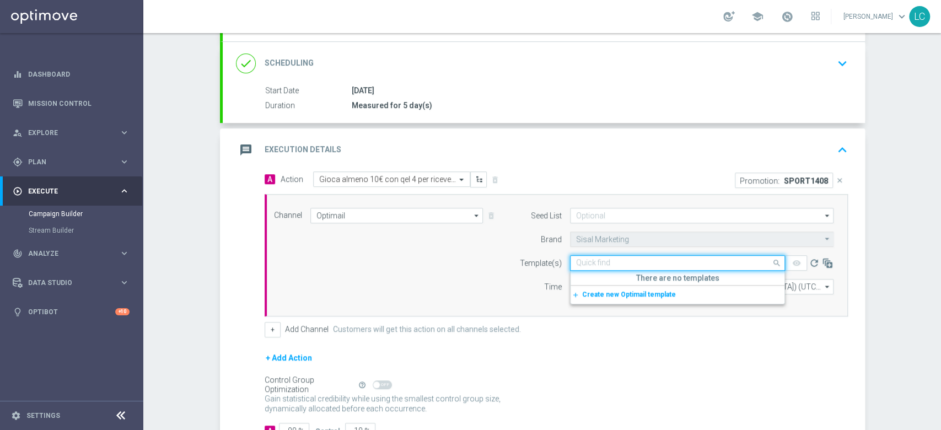
click at [590, 263] on input "text" at bounding box center [666, 262] width 181 height 9
paste input "SPORT1408-2025-08-14"
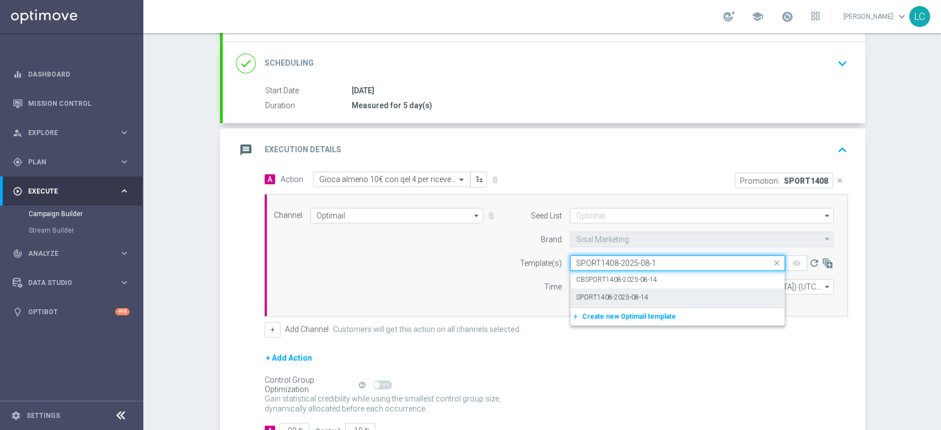
click at [592, 293] on label "SPORT1408-2025-08-14" at bounding box center [612, 297] width 72 height 9
type input "SPORT1408-2025-08-1"
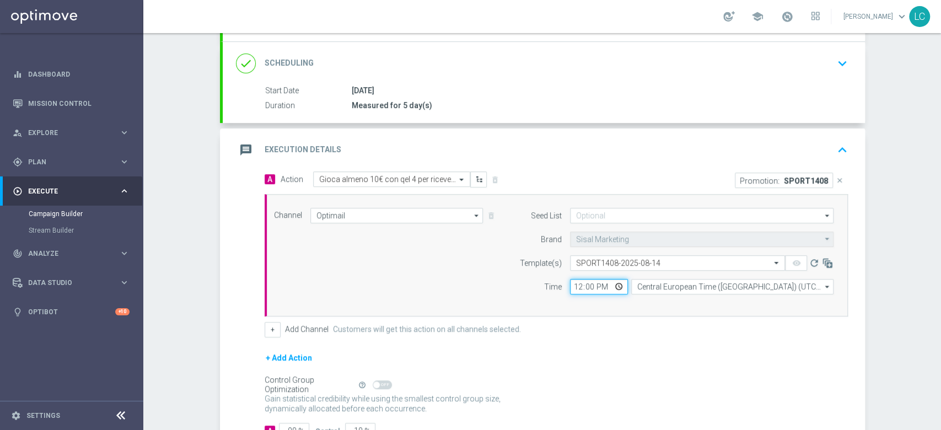
click at [570, 284] on input "12:00" at bounding box center [599, 286] width 58 height 15
type input "17:30"
click at [515, 279] on div "Time" at bounding box center [533, 286] width 56 height 15
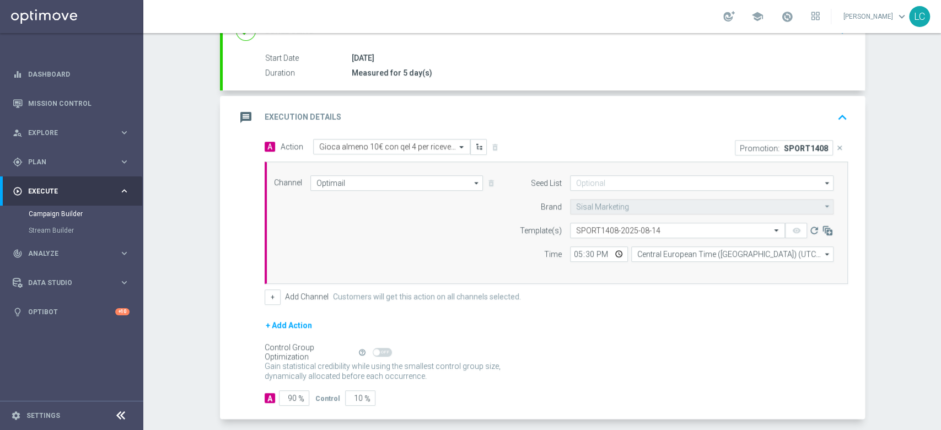
scroll to position [218, 0]
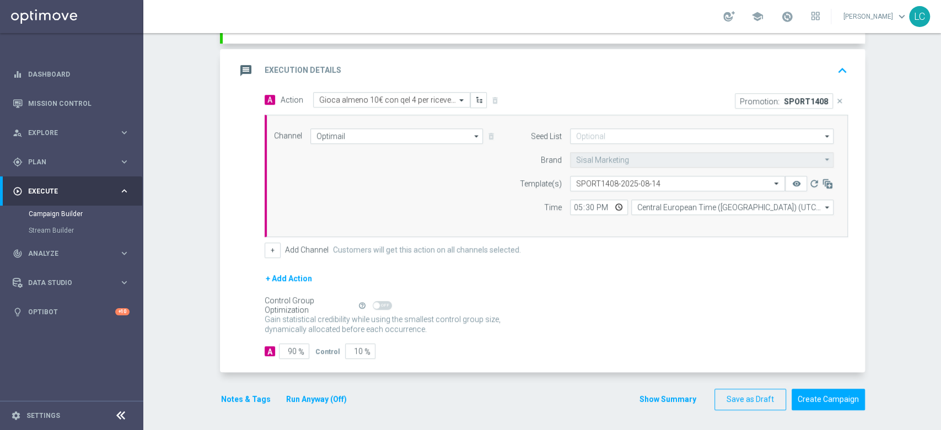
click at [241, 395] on button "Notes & Tags" at bounding box center [246, 399] width 52 height 14
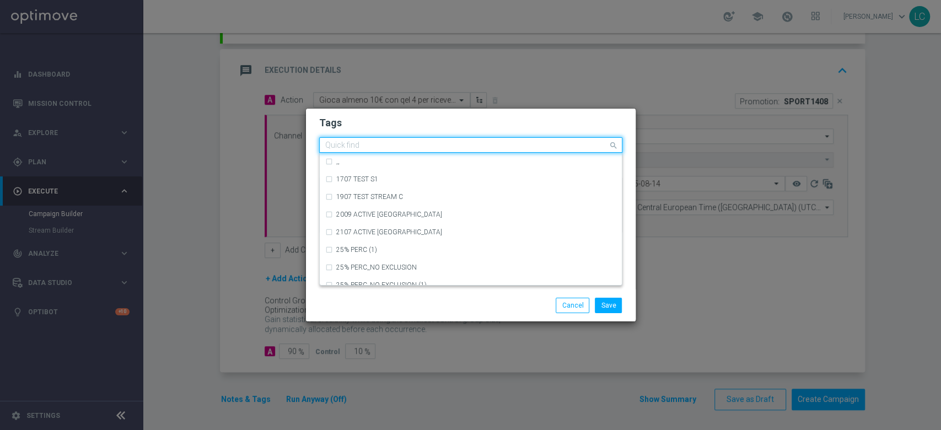
click at [378, 138] on div "Quick find" at bounding box center [464, 145] width 288 height 14
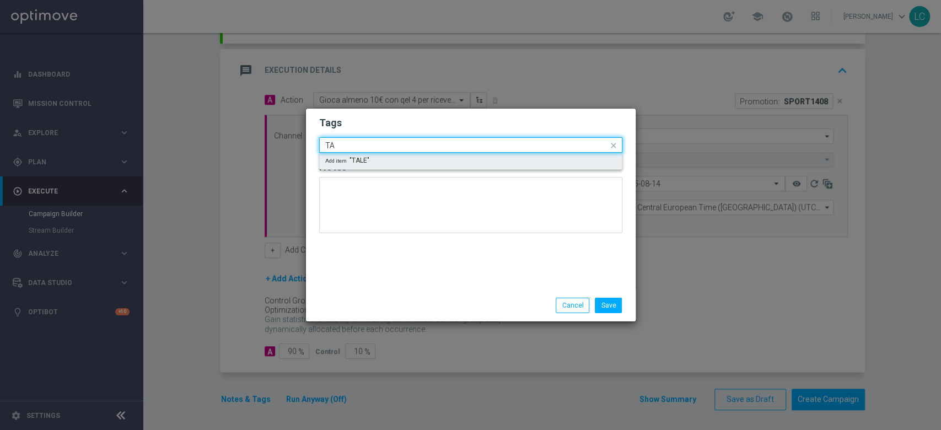
type input "T"
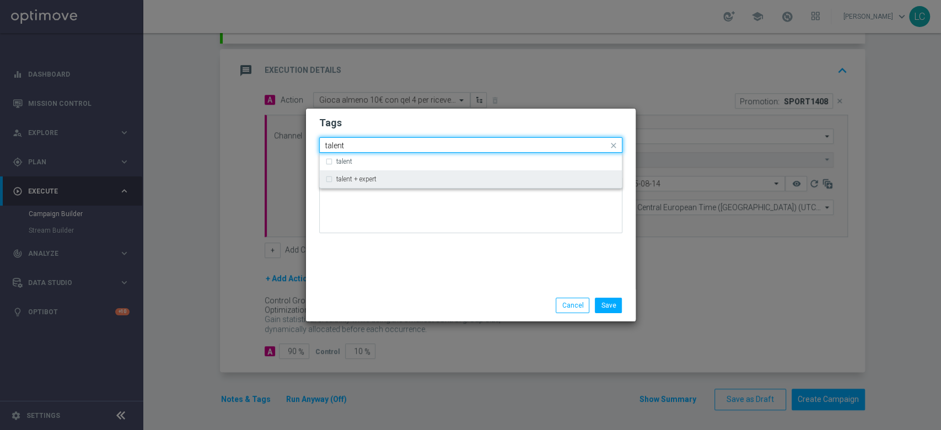
click at [362, 176] on label "talent + expert" at bounding box center [356, 179] width 40 height 7
type input "talent"
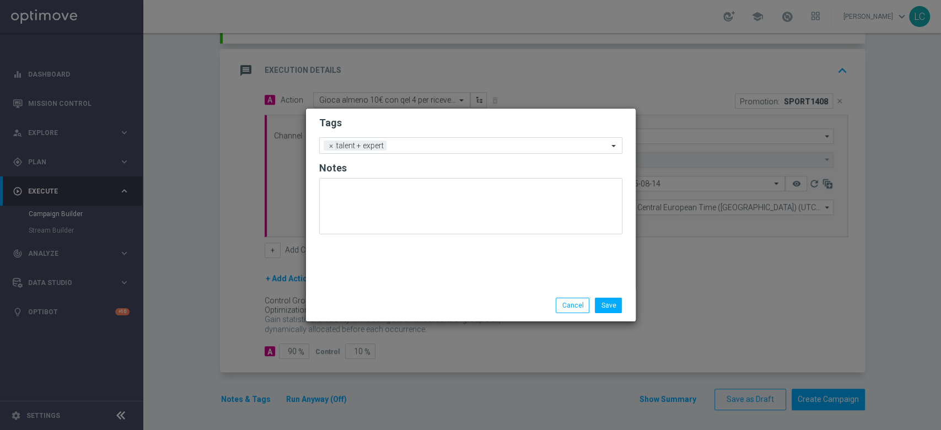
click at [414, 123] on h2 "Tags" at bounding box center [470, 122] width 303 height 13
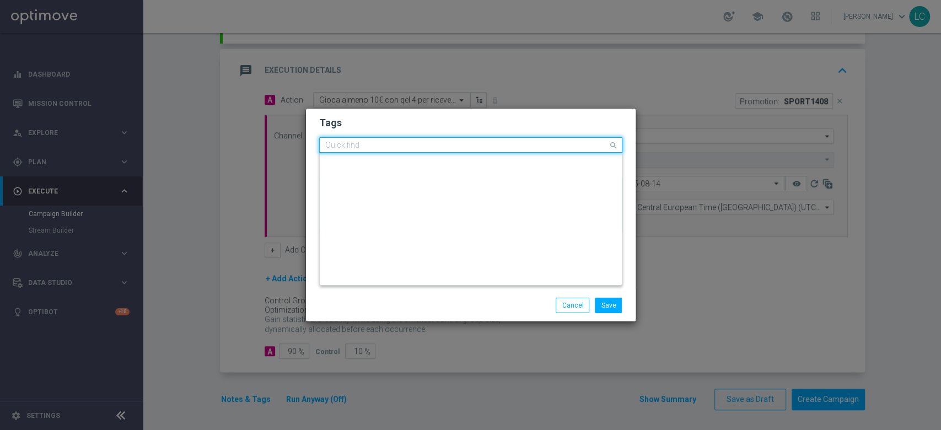
scroll to position [0, 0]
click at [429, 149] on input "text" at bounding box center [466, 145] width 283 height 9
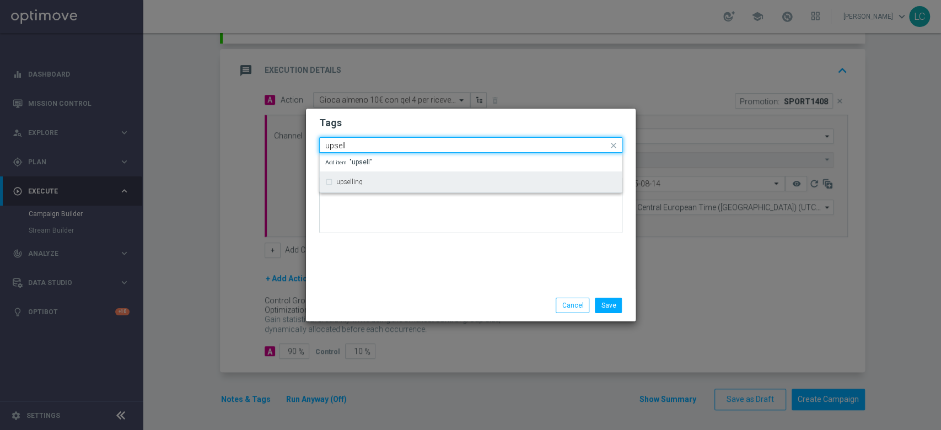
click at [522, 177] on div "upselling" at bounding box center [470, 182] width 291 height 18
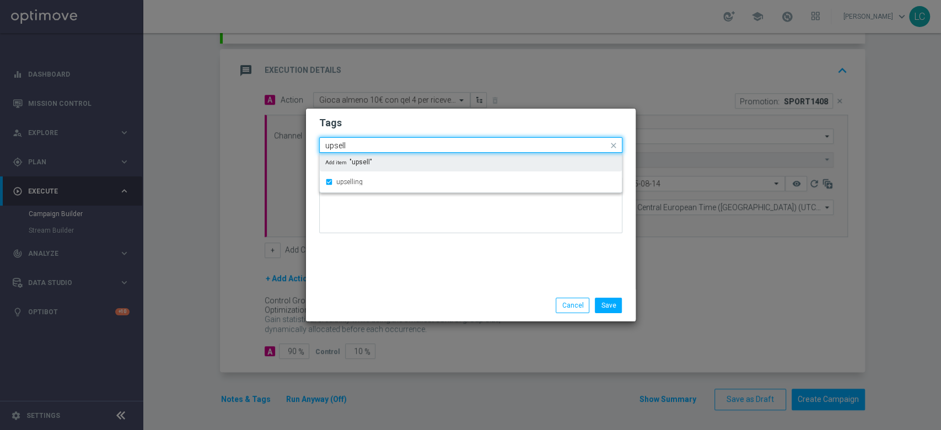
click at [358, 141] on input "upsell" at bounding box center [466, 145] width 283 height 9
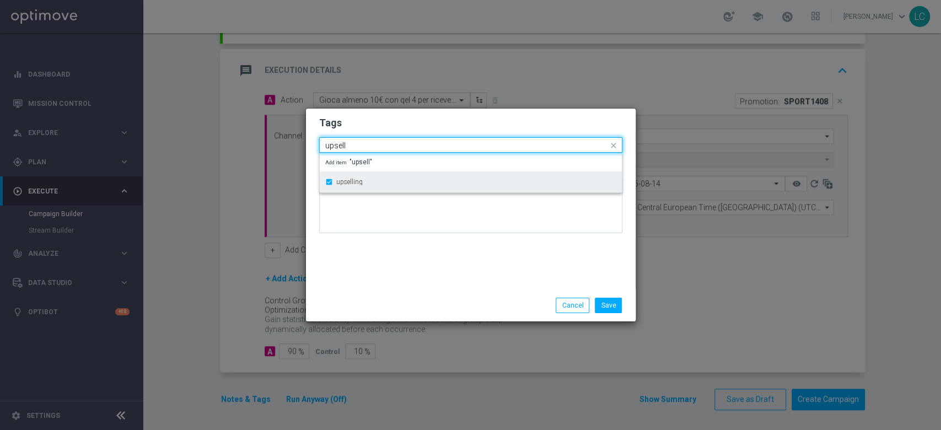
click at [357, 183] on label "upselling" at bounding box center [349, 182] width 26 height 7
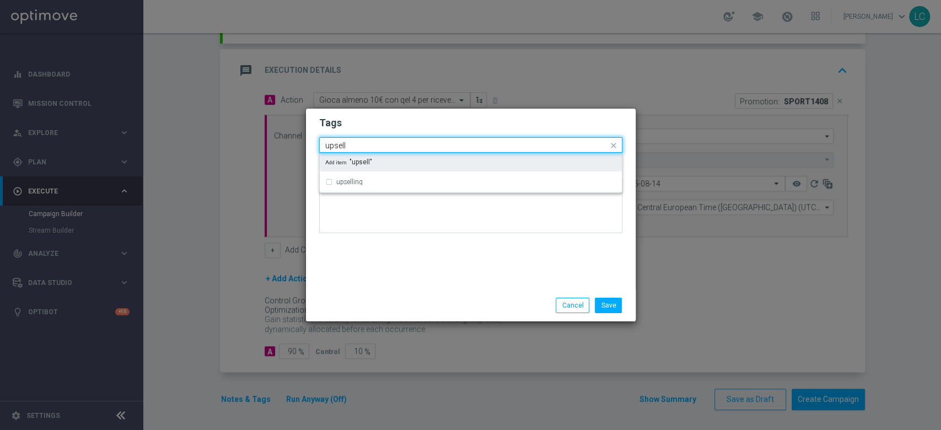
click at [338, 142] on input "upsell" at bounding box center [466, 145] width 283 height 9
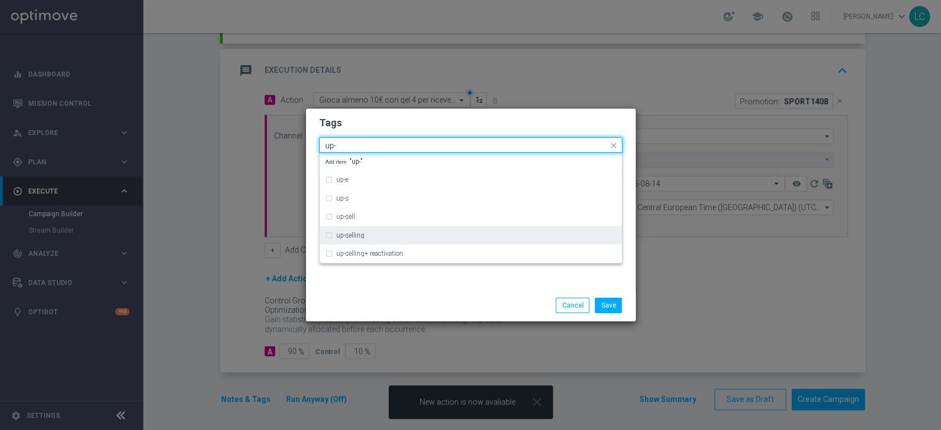
click at [352, 236] on label "up-selling" at bounding box center [350, 235] width 28 height 7
type input "up-"
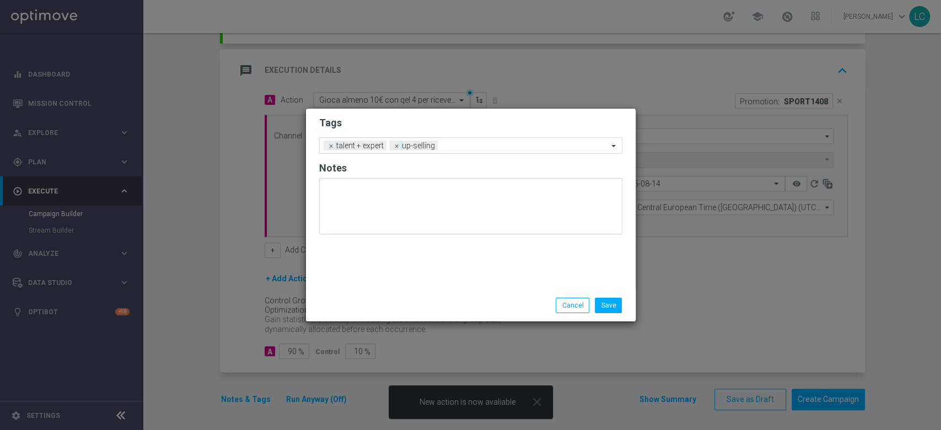
click at [426, 121] on h2 "Tags" at bounding box center [470, 122] width 303 height 13
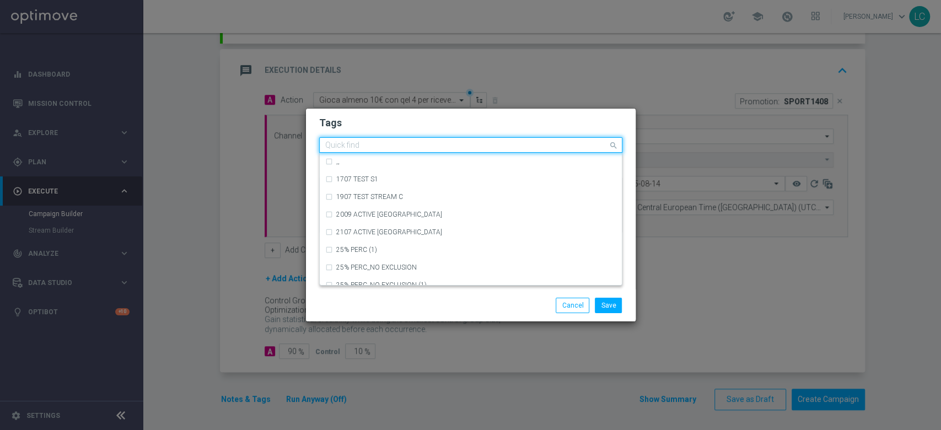
click at [506, 143] on input "text" at bounding box center [466, 145] width 283 height 9
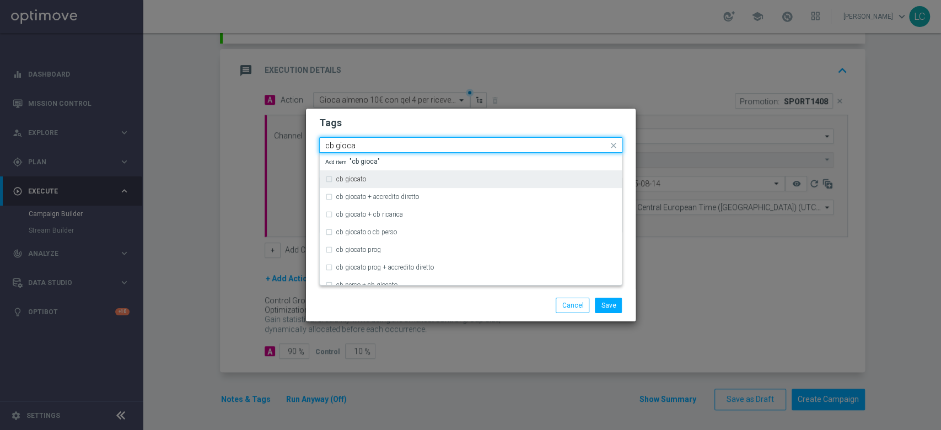
click at [423, 177] on div "cb giocato" at bounding box center [476, 179] width 280 height 7
type input "cb gioca"
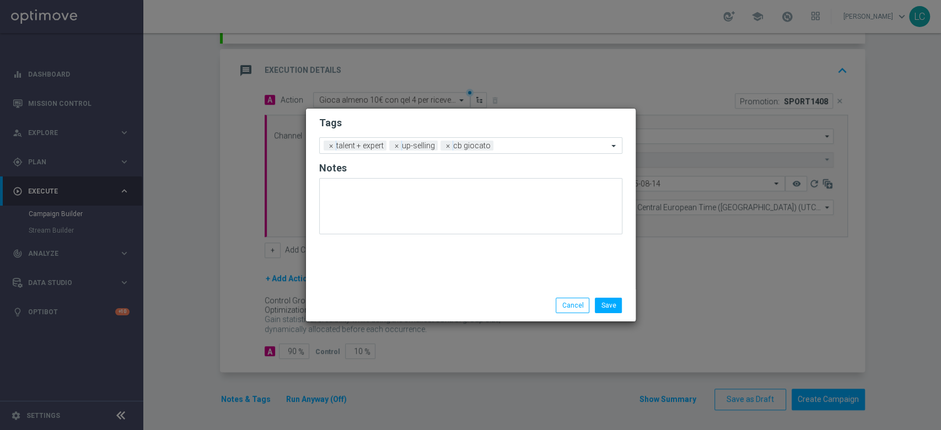
click at [449, 123] on h2 "Tags" at bounding box center [470, 122] width 303 height 13
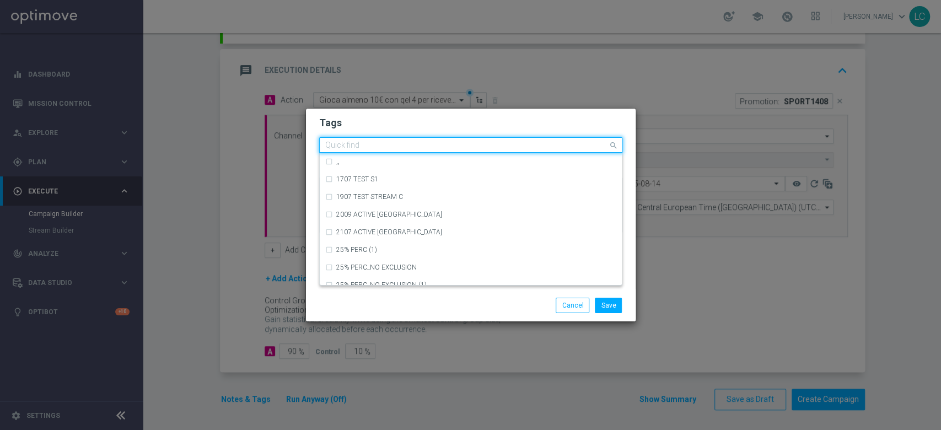
click at [515, 149] on input "text" at bounding box center [466, 145] width 283 height 9
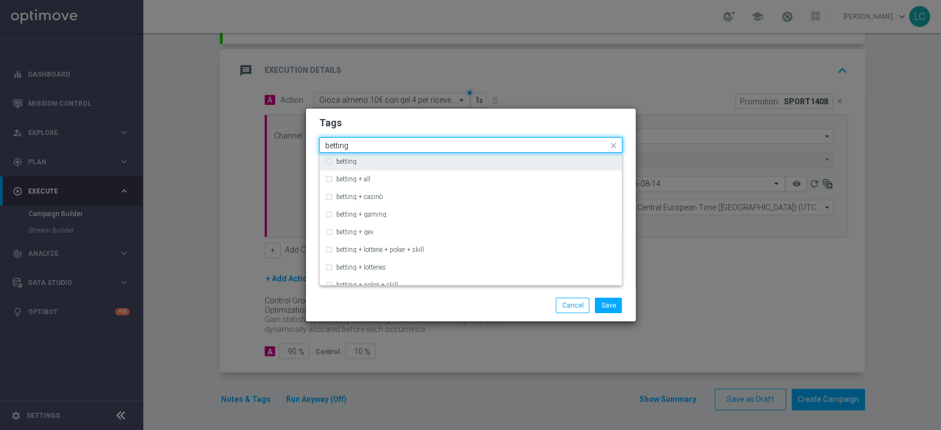
click at [463, 156] on div "betting" at bounding box center [470, 162] width 291 height 18
type input "betting"
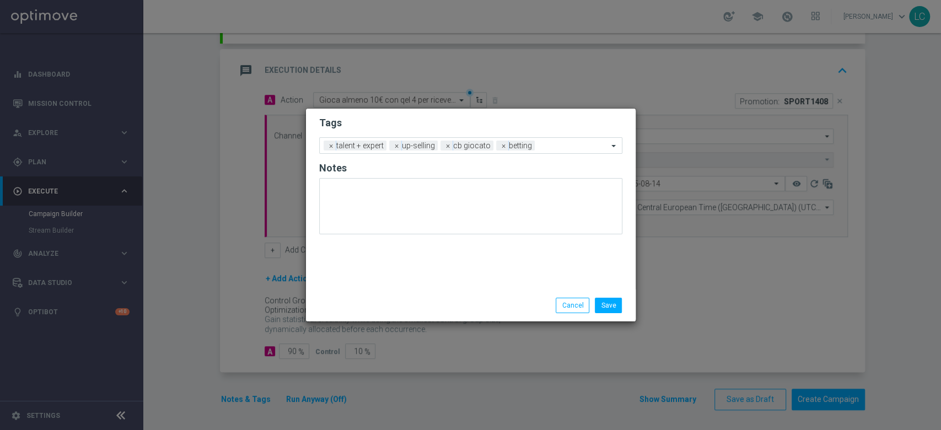
click at [525, 112] on div "Tags Add a new tag × talent + expert × up-selling × cb giocato × betting Notes" at bounding box center [471, 199] width 330 height 181
click at [559, 137] on ng-select "Add a new tag × talent + expert × up-selling × cb giocato × betting" at bounding box center [470, 145] width 303 height 17
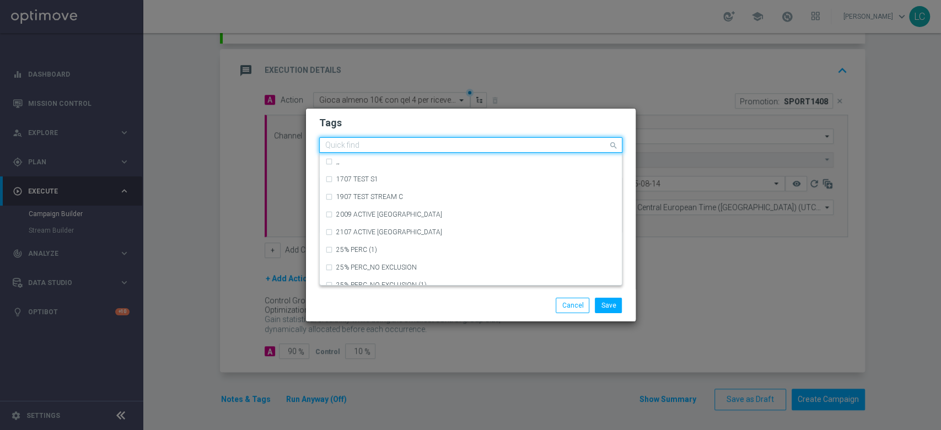
click at [560, 143] on input "text" at bounding box center [466, 145] width 283 height 9
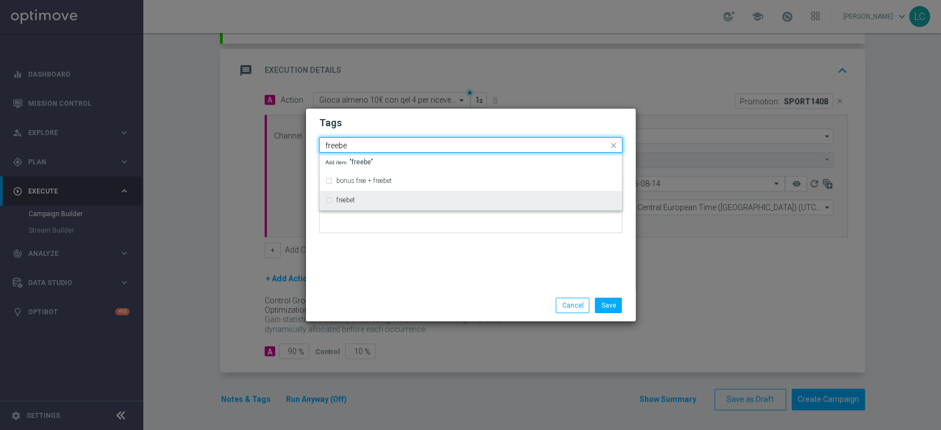
click at [479, 194] on div "freebet" at bounding box center [470, 200] width 291 height 18
type input "freebe"
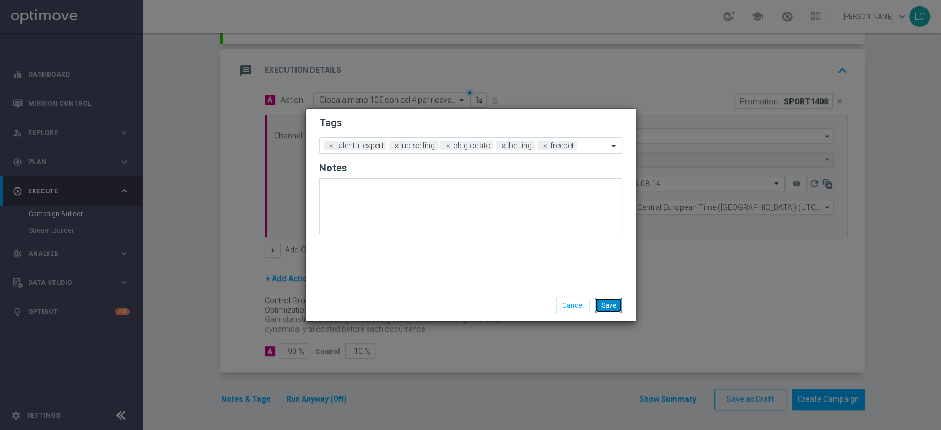
click at [614, 303] on button "Save" at bounding box center [608, 305] width 27 height 15
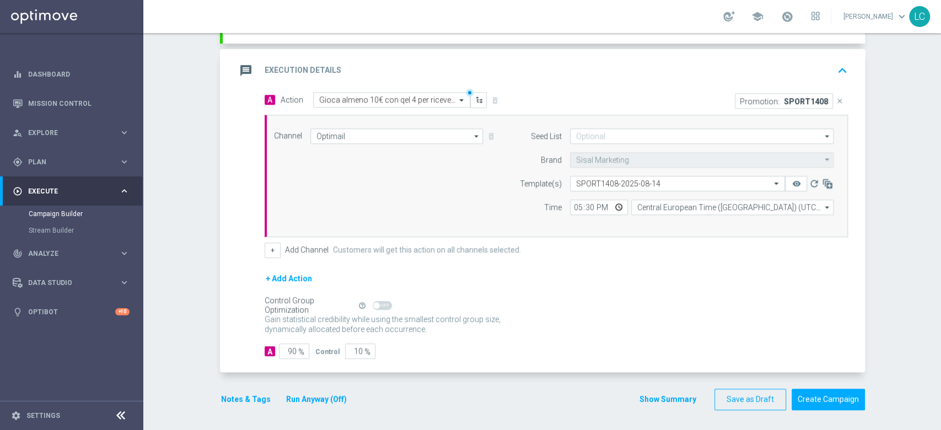
click at [840, 62] on icon "keyboard_arrow_up" at bounding box center [842, 70] width 17 height 17
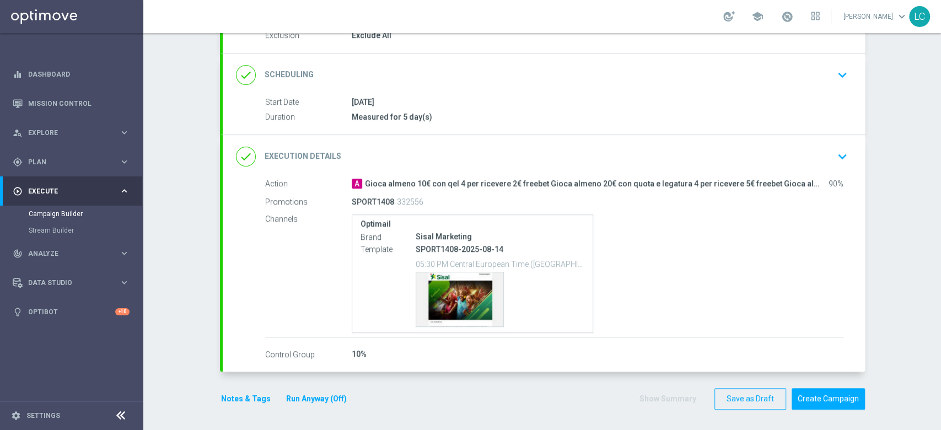
click at [834, 82] on icon "keyboard_arrow_down" at bounding box center [842, 75] width 17 height 17
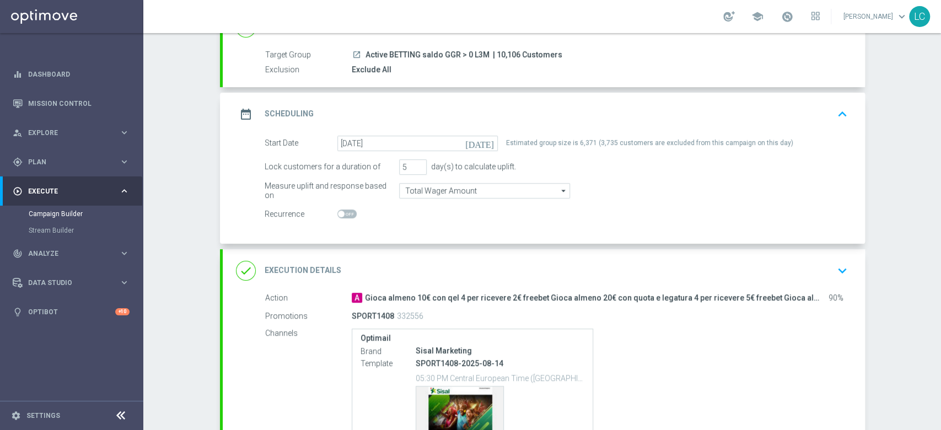
scroll to position [91, 0]
click at [840, 111] on icon "keyboard_arrow_up" at bounding box center [842, 115] width 17 height 17
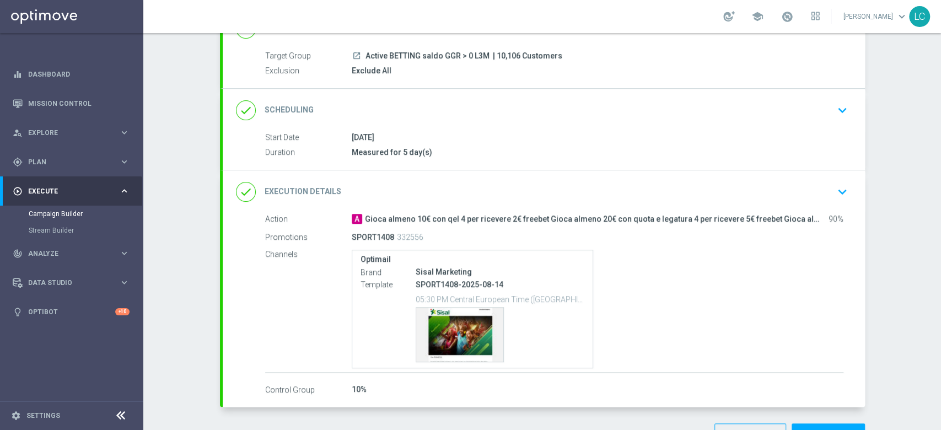
scroll to position [127, 0]
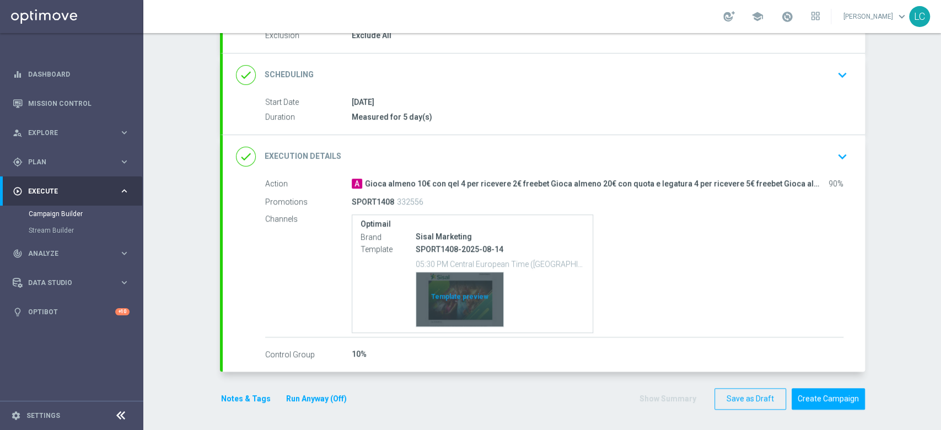
click at [436, 296] on div "Template preview" at bounding box center [459, 299] width 87 height 54
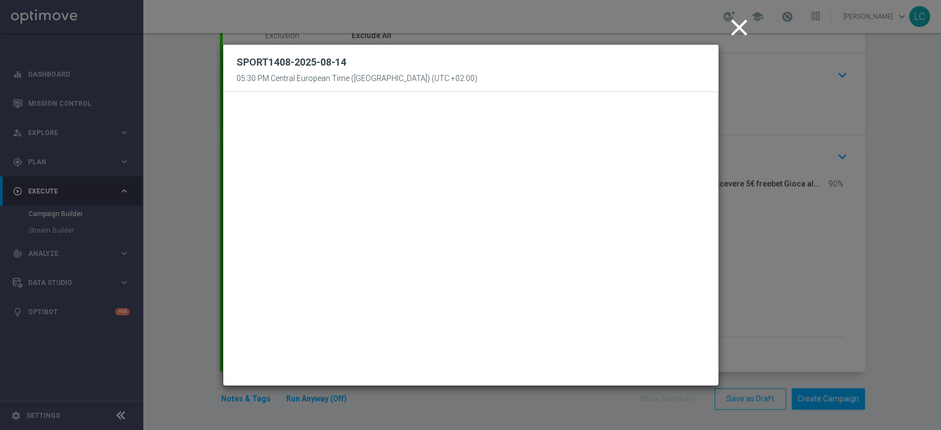
click at [735, 29] on icon "close" at bounding box center [739, 28] width 28 height 28
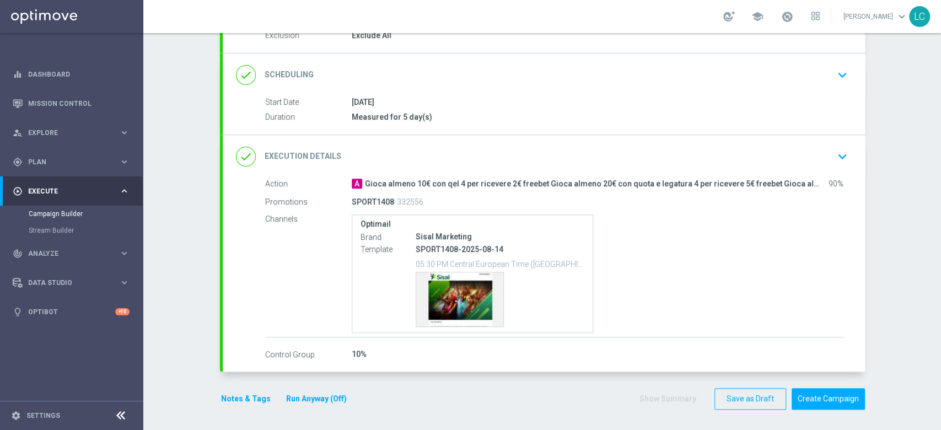
click at [744, 320] on div "Optimail Brand Sisal Marketing Template SPORT1408-2025-08-14 05:30 PM Central E…" at bounding box center [598, 273] width 492 height 119
click at [834, 154] on icon "keyboard_arrow_down" at bounding box center [842, 156] width 17 height 17
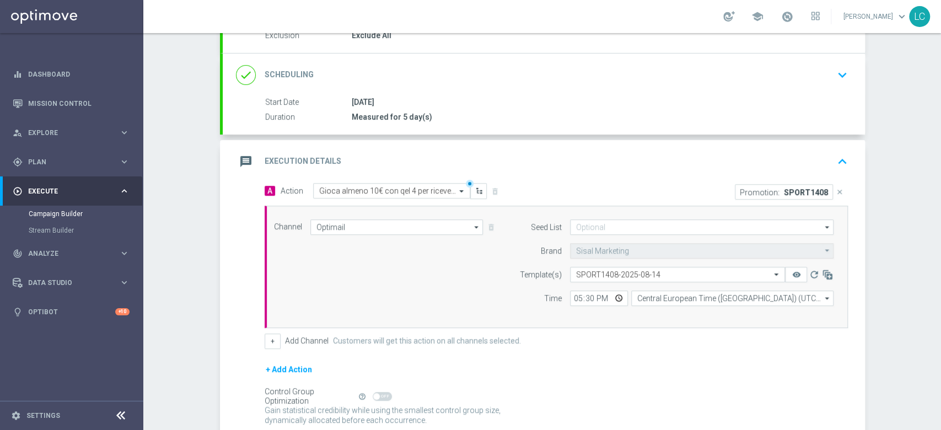
click at [834, 153] on icon "keyboard_arrow_up" at bounding box center [842, 161] width 17 height 17
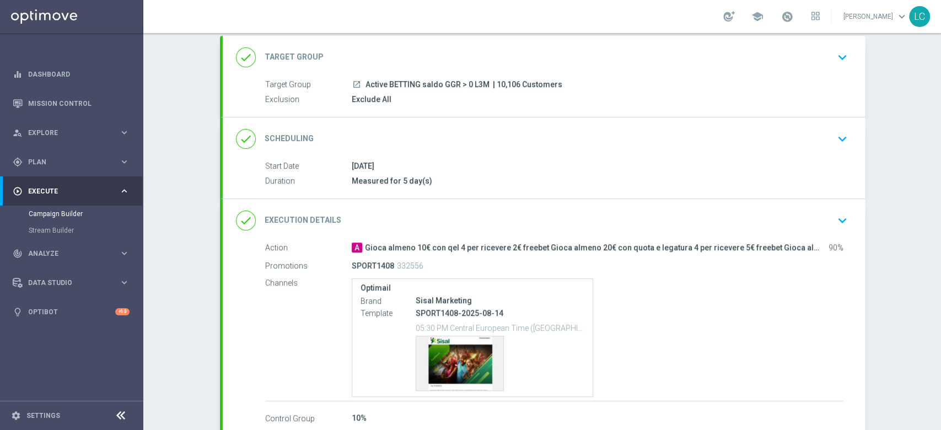
scroll to position [62, 0]
click at [759, 219] on div "done Execution Details keyboard_arrow_down" at bounding box center [544, 221] width 616 height 21
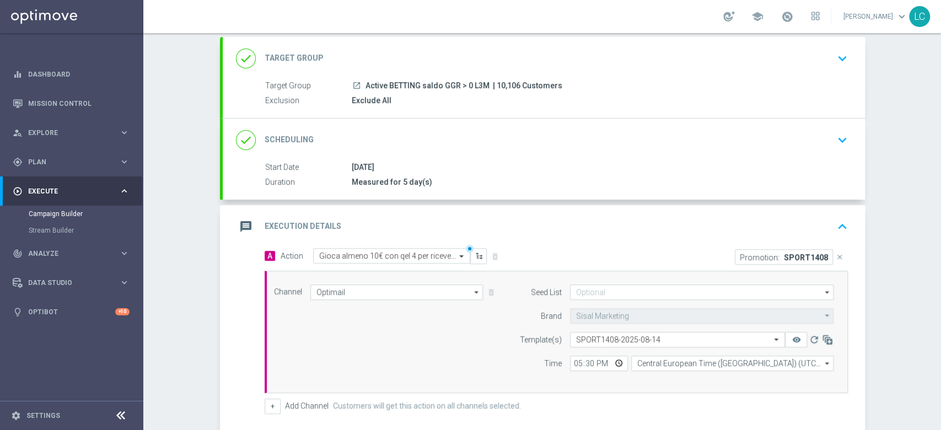
click at [594, 213] on div "message Execution Details keyboard_arrow_up" at bounding box center [544, 226] width 642 height 43
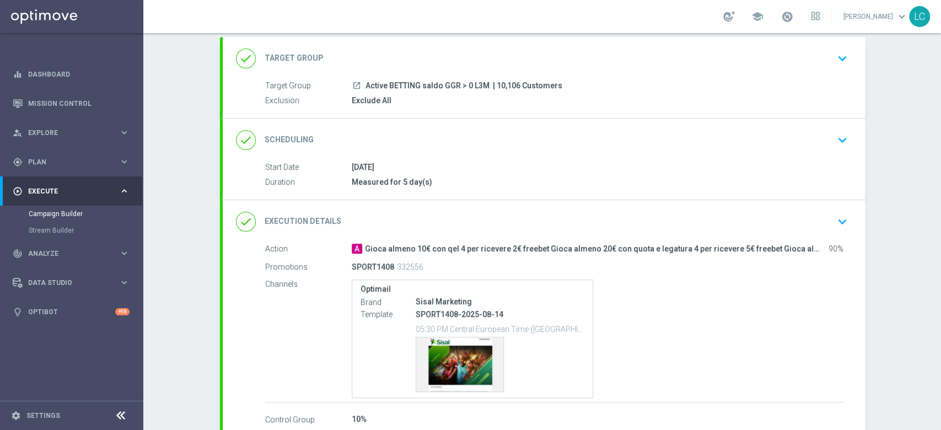
scroll to position [127, 0]
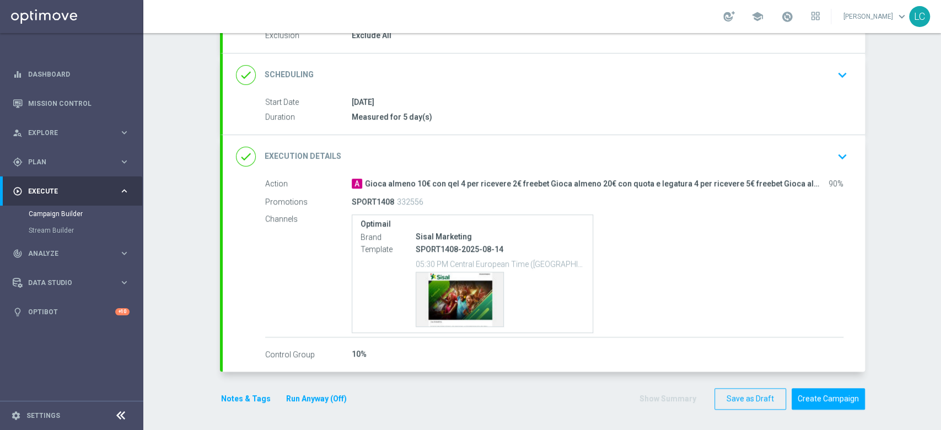
click at [655, 67] on div "done Scheduling keyboard_arrow_down" at bounding box center [544, 74] width 616 height 21
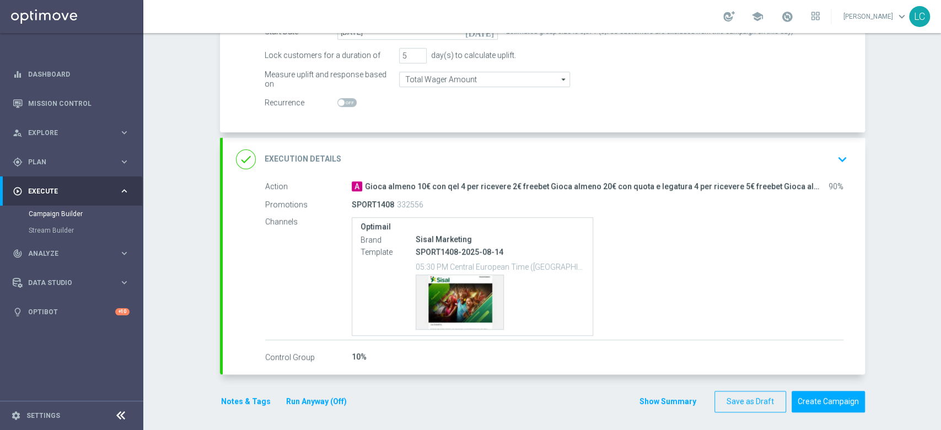
scroll to position [207, 0]
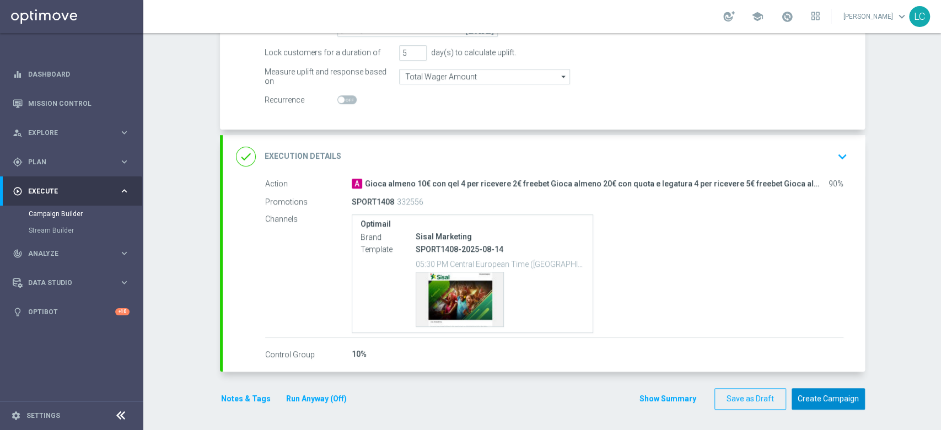
click at [833, 398] on button "Create Campaign" at bounding box center [827, 398] width 73 height 21
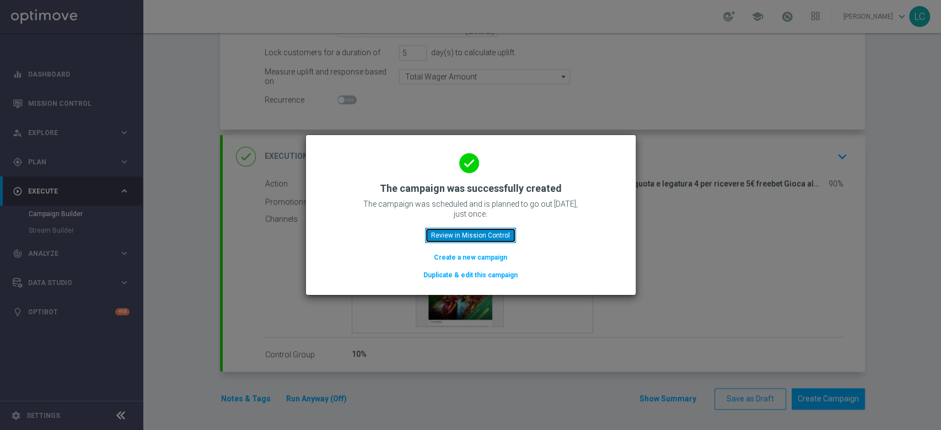
click at [474, 233] on button "Review in Mission Control" at bounding box center [470, 235] width 91 height 15
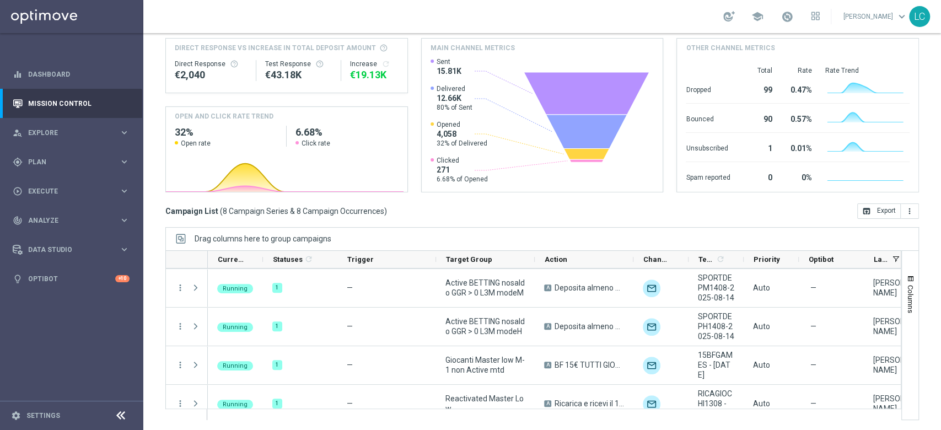
scroll to position [168, 0]
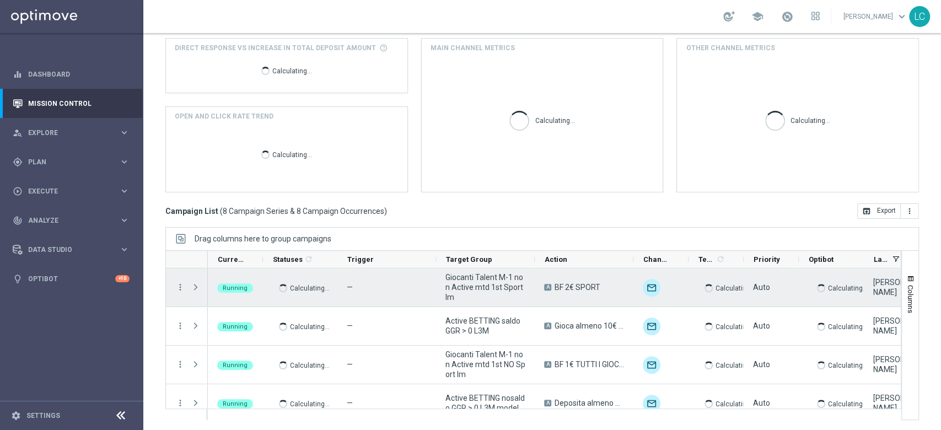
scroll to position [168, 0]
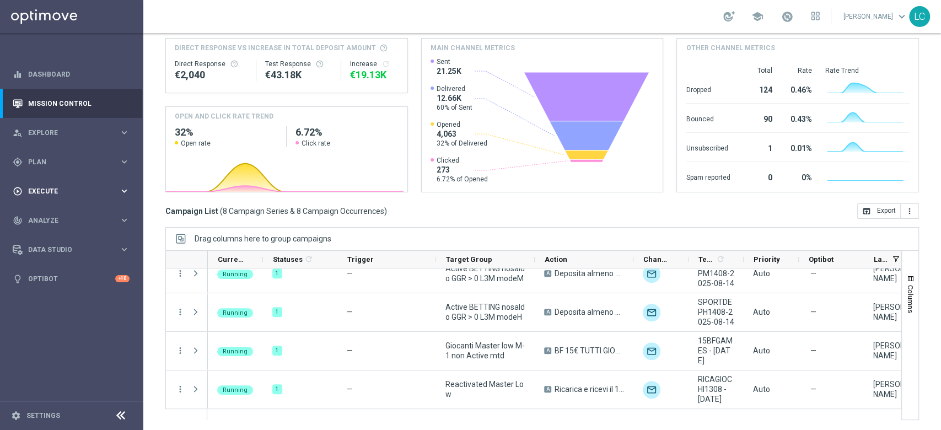
click at [64, 181] on div "play_circle_outline Execute keyboard_arrow_right" at bounding box center [71, 190] width 142 height 29
click at [61, 213] on link "Campaign Builder" at bounding box center [72, 213] width 86 height 9
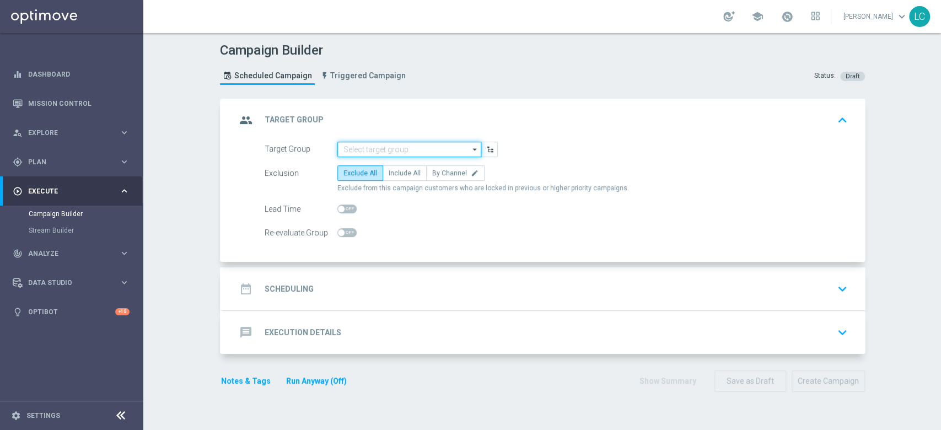
click at [392, 154] on input at bounding box center [409, 149] width 144 height 15
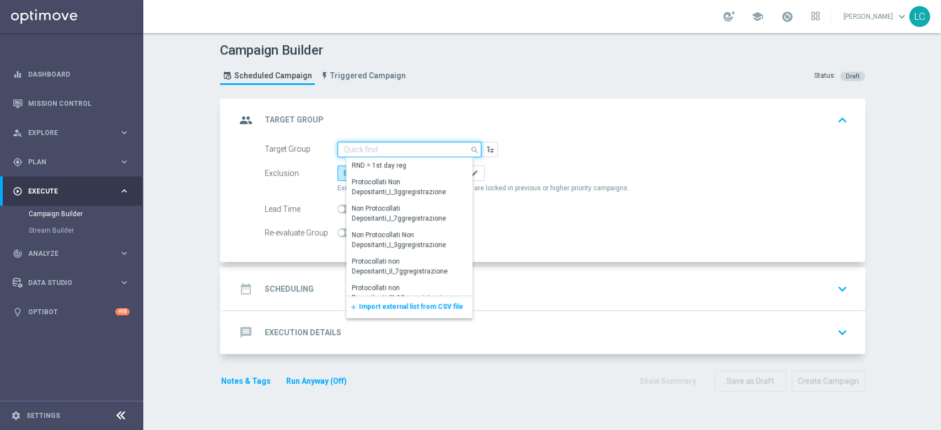
paste input "Active BETTING saldo GGR <= 0 L3M"
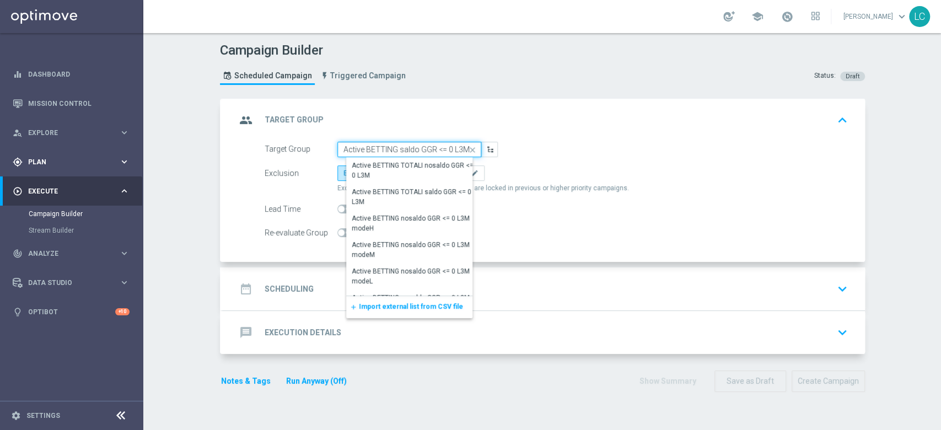
type input "Active BETTING saldo GGR <= 0 L3M"
click at [29, 159] on span "Plan" at bounding box center [73, 162] width 91 height 7
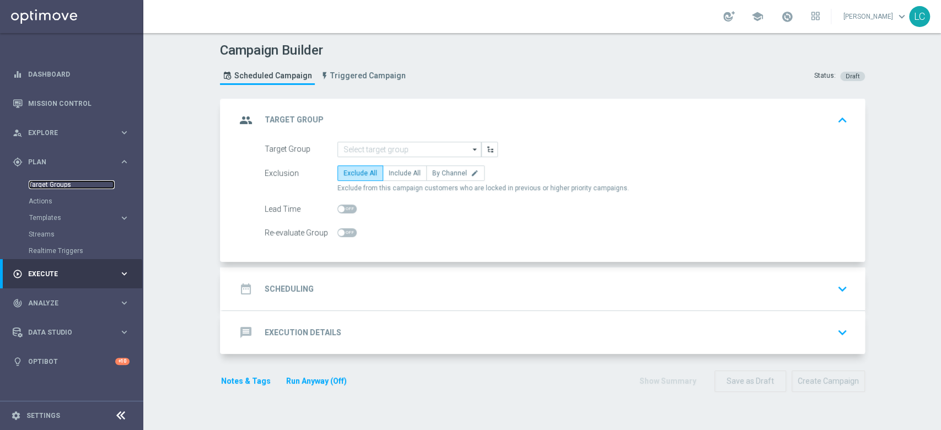
click at [44, 182] on link "Target Groups" at bounding box center [72, 184] width 86 height 9
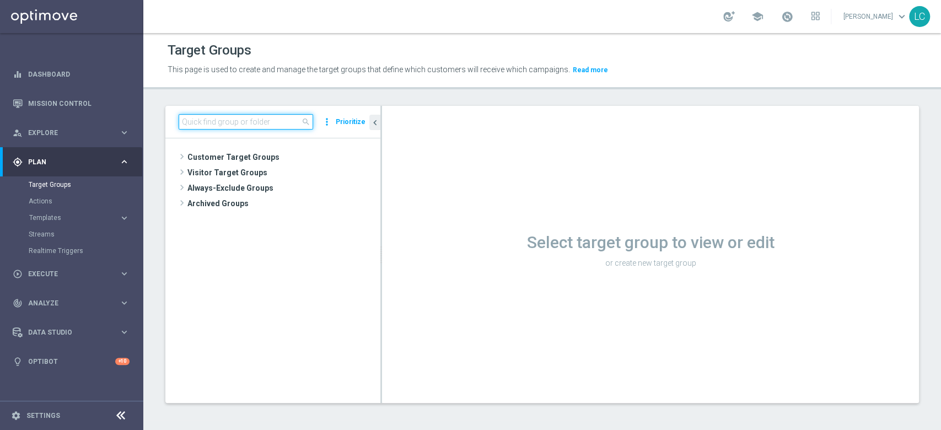
click at [263, 119] on input at bounding box center [246, 121] width 134 height 15
paste input "Active BETTING saldo GGR <= 0 L3M"
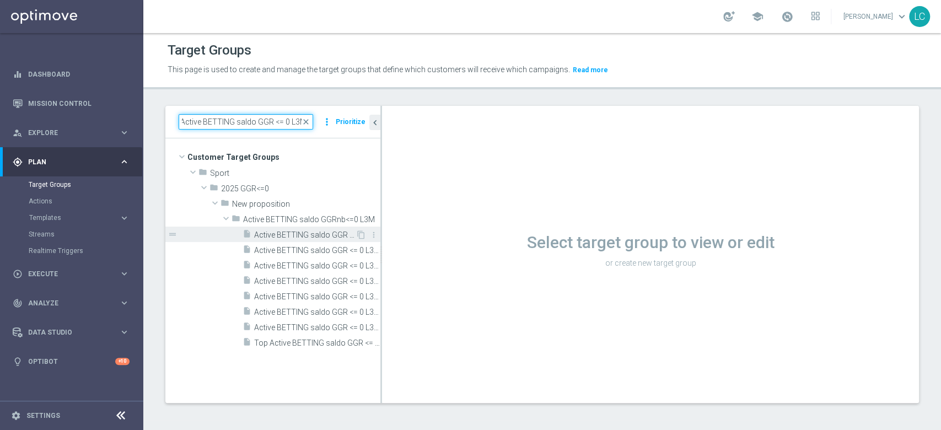
type input "Active BETTING saldo GGR <= 0 L3M"
click at [300, 237] on span "Active BETTING saldo GGR <= 0 L3M" at bounding box center [304, 234] width 101 height 9
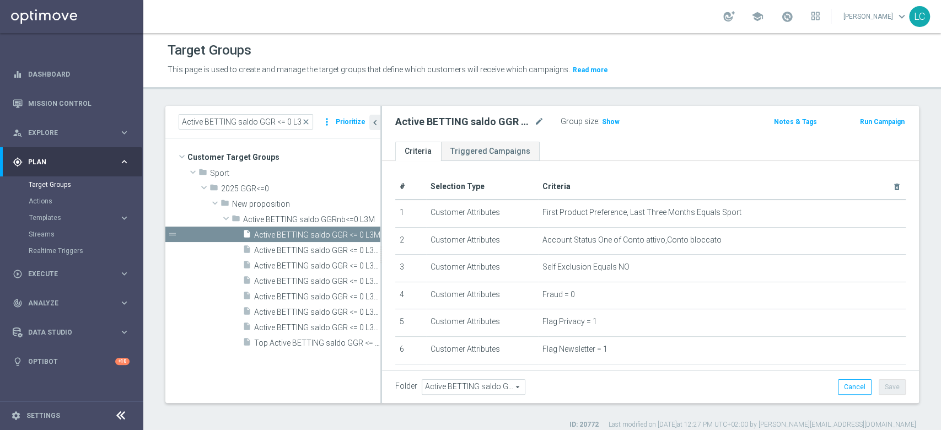
click at [876, 117] on button "Run Campaign" at bounding box center [882, 122] width 47 height 12
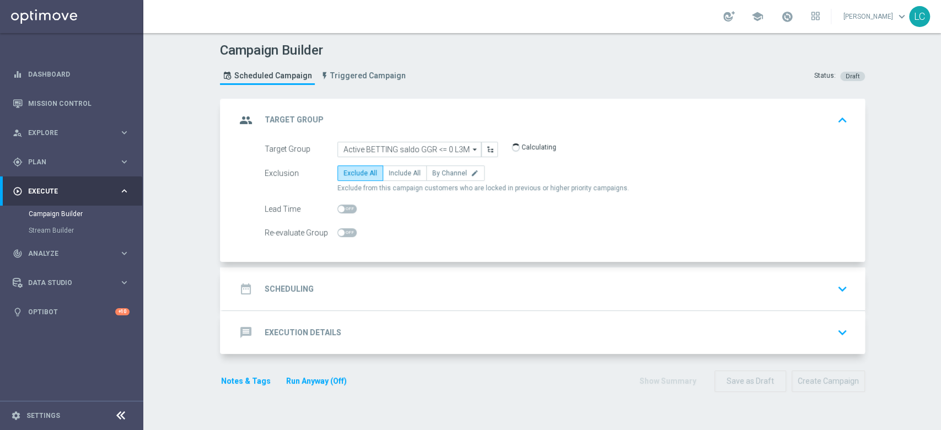
click at [365, 290] on div "date_range Scheduling keyboard_arrow_down" at bounding box center [544, 288] width 616 height 21
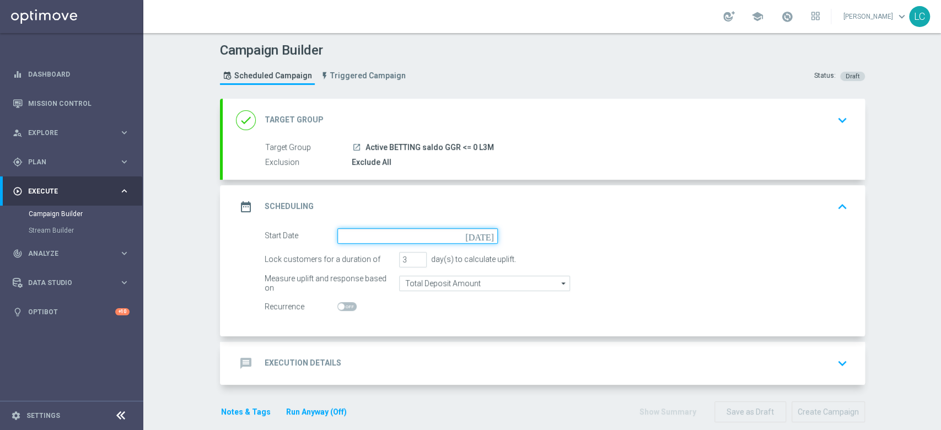
click at [387, 231] on input at bounding box center [417, 235] width 160 height 15
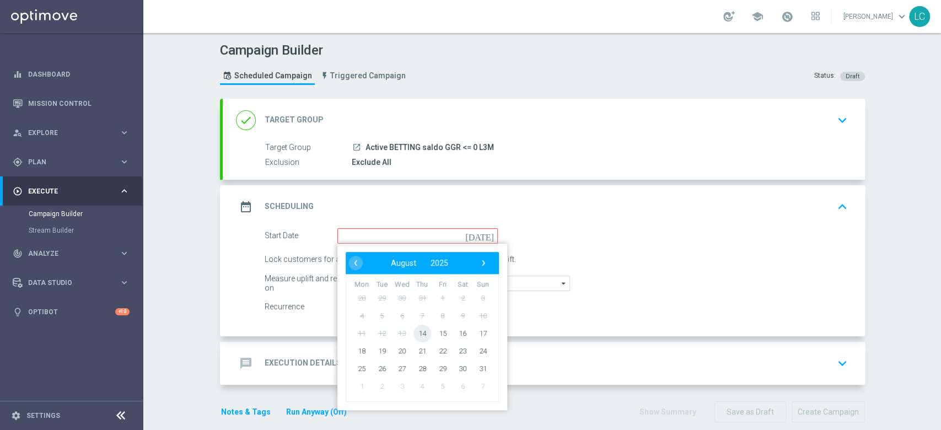
click at [413, 333] on span "14" at bounding box center [422, 333] width 18 height 18
type input "[DATE]"
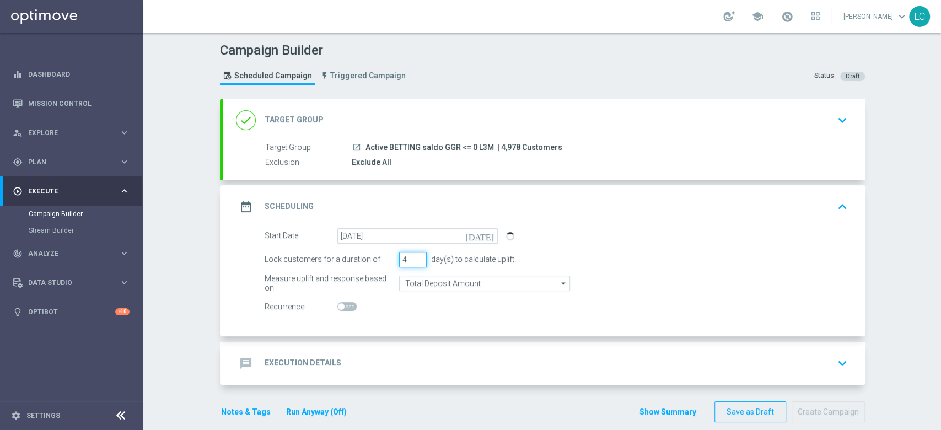
click at [412, 258] on input "4" at bounding box center [413, 259] width 28 height 15
type input "5"
click at [412, 258] on input "5" at bounding box center [413, 259] width 28 height 15
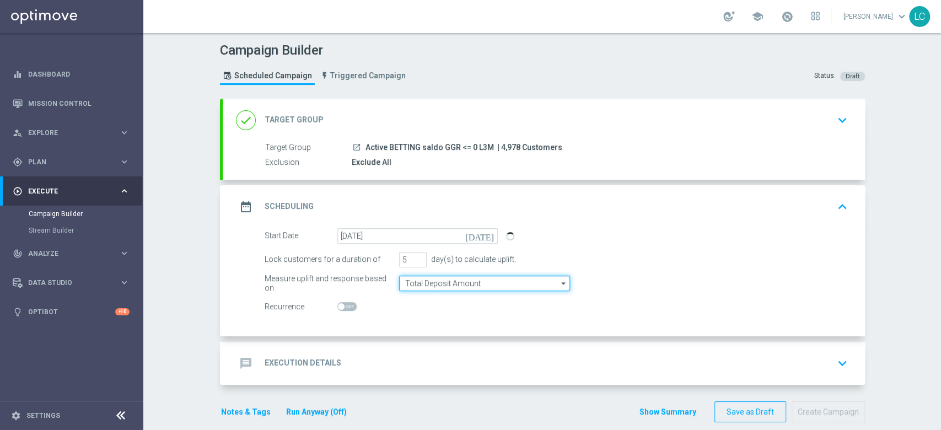
click at [458, 282] on input "Total Deposit Amount" at bounding box center [484, 283] width 171 height 15
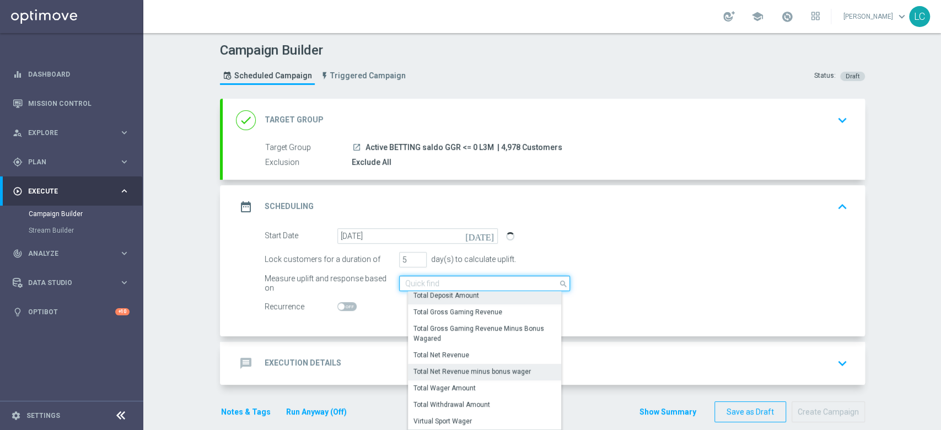
scroll to position [251, 0]
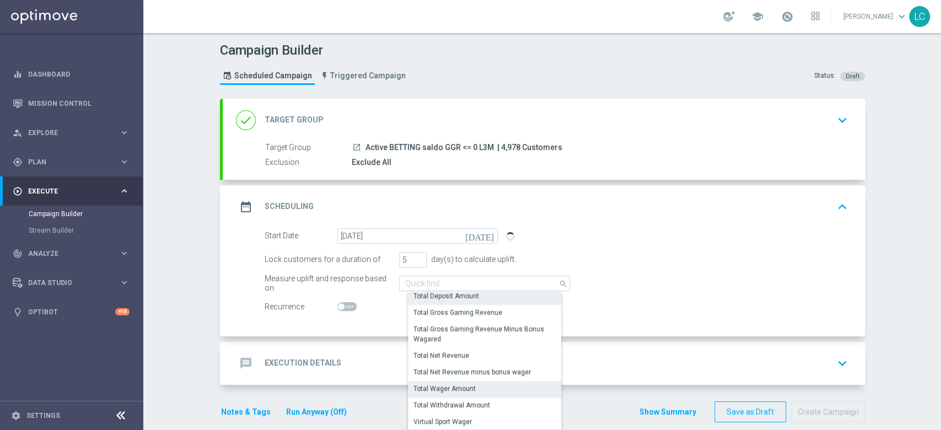
click at [462, 385] on div "Total Wager Amount" at bounding box center [444, 389] width 62 height 10
type input "Total Wager Amount"
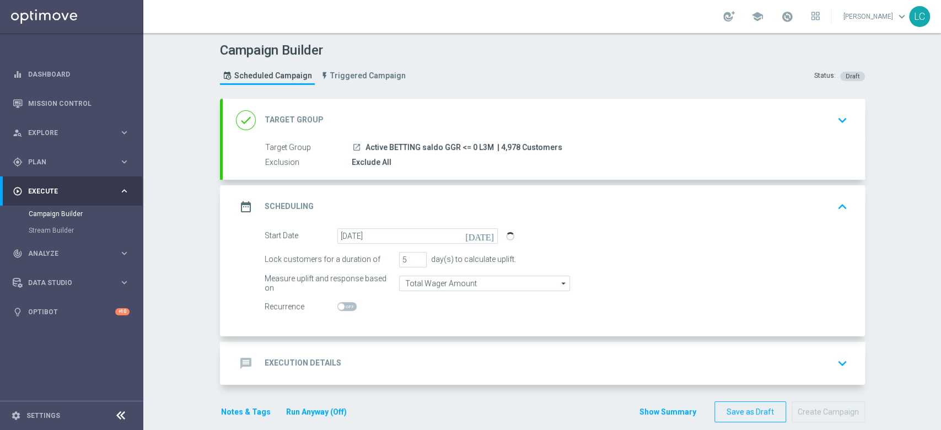
click at [483, 348] on div "message Execution Details keyboard_arrow_down" at bounding box center [544, 363] width 642 height 43
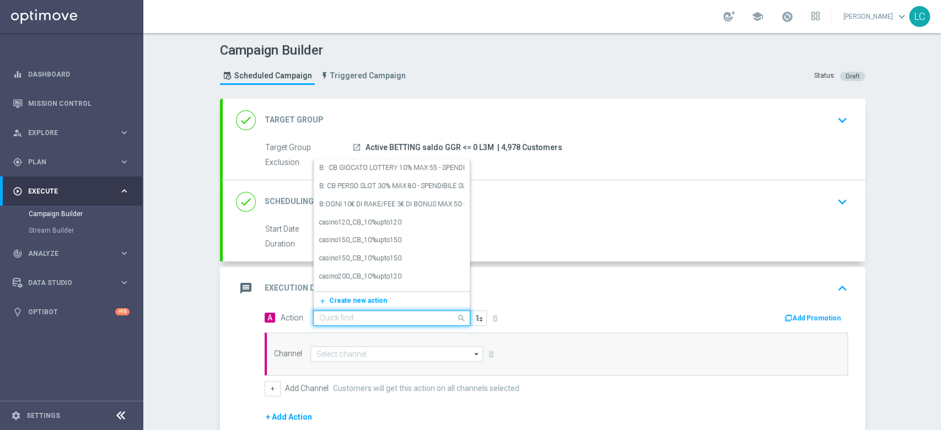
paste input "Gioca almeno 20€ con quota e legatura 4 per una freebet da 5€ QEL 4"
type input "Gioca almeno 20€ con quota e legatura 4 per una freebet da 5€ QEL 4"
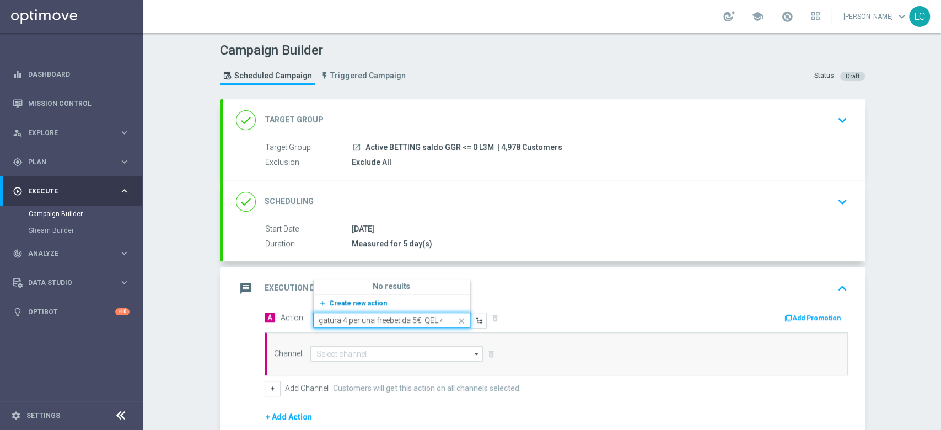
click at [366, 302] on span "Create new action" at bounding box center [358, 303] width 58 height 8
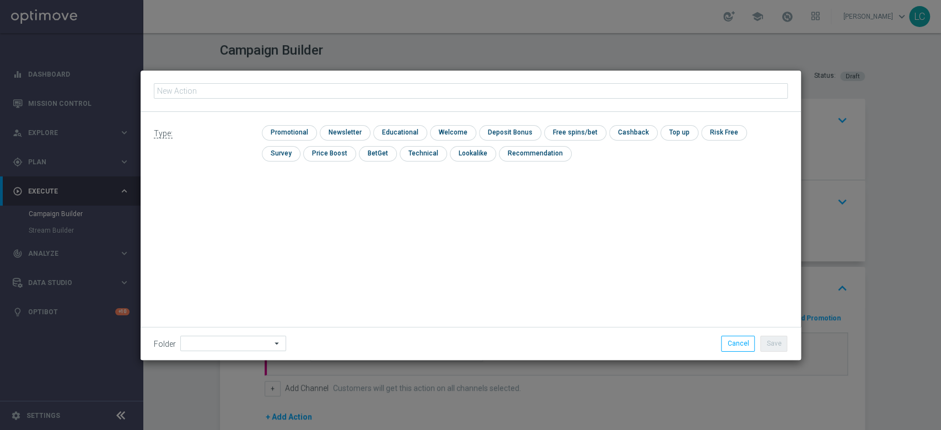
type input "Gioca almeno 20€ con quota e legatura 4 per una freebet da 5€ QEL 4"
click at [295, 138] on input "checkbox" at bounding box center [288, 132] width 52 height 15
checkbox input "true"
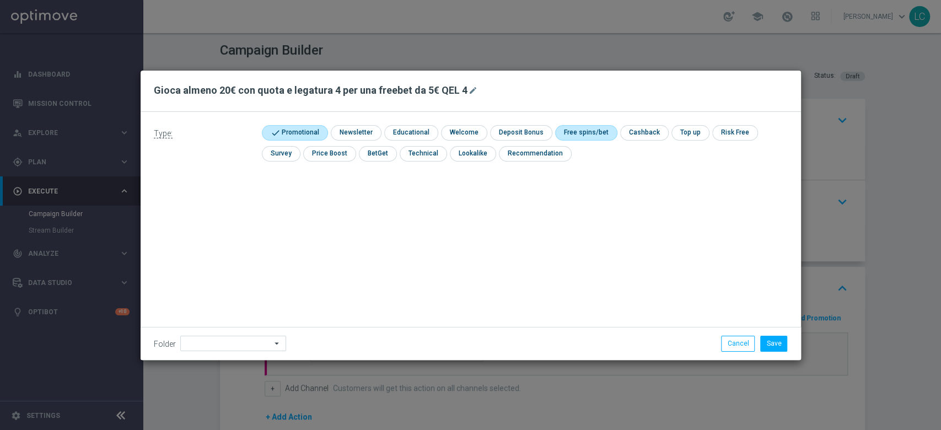
click at [585, 134] on input "checkbox" at bounding box center [584, 132] width 59 height 15
checkbox input "true"
click at [644, 136] on input "checkbox" at bounding box center [654, 132] width 46 height 15
checkbox input "true"
click at [776, 346] on button "Save" at bounding box center [773, 343] width 27 height 15
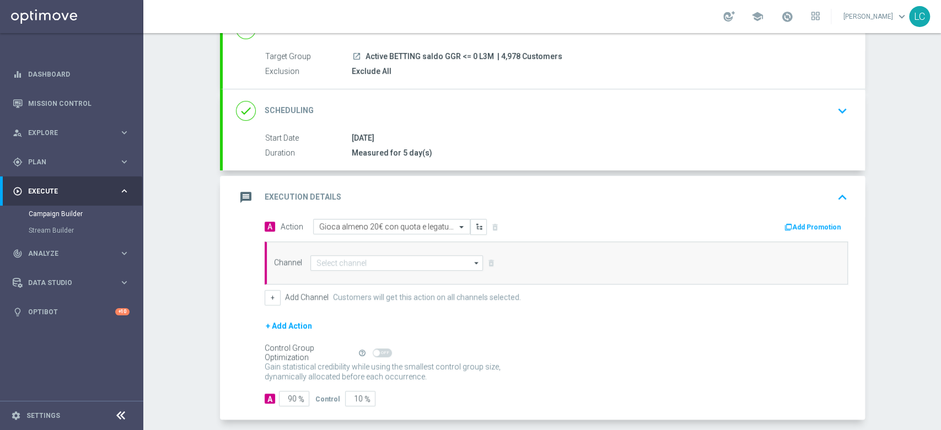
scroll to position [93, 0]
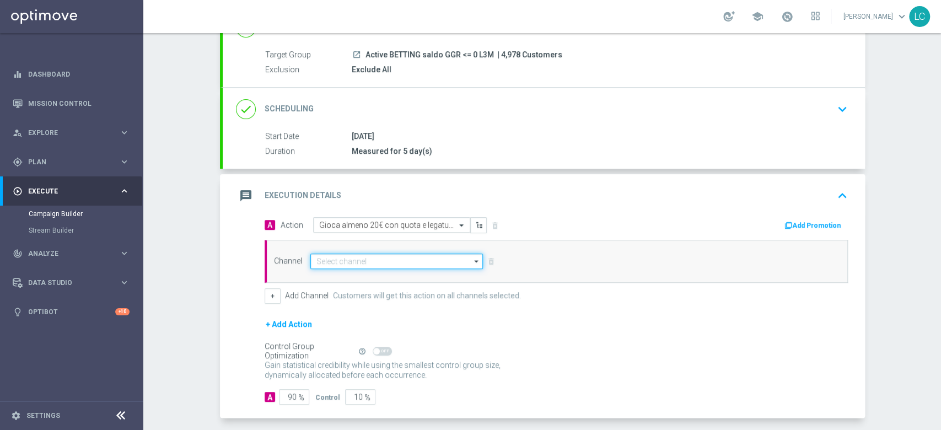
click at [389, 253] on input at bounding box center [396, 260] width 173 height 15
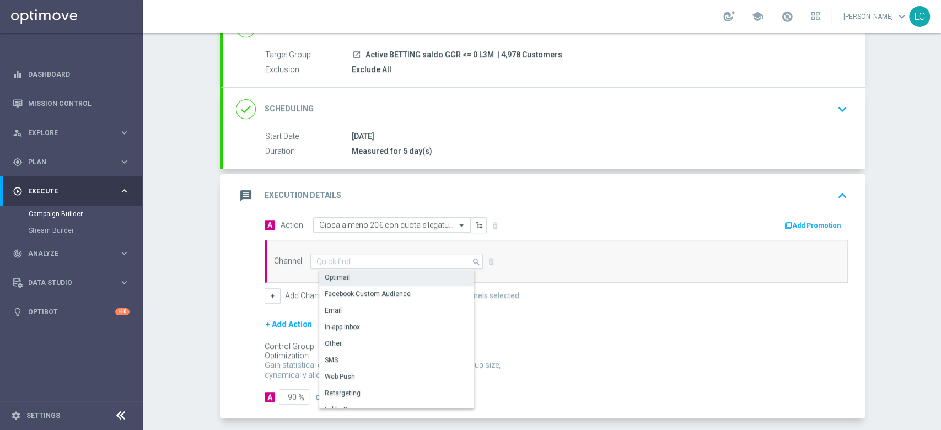
click at [382, 276] on div "Optimail" at bounding box center [401, 276] width 164 height 15
type input "Optimail"
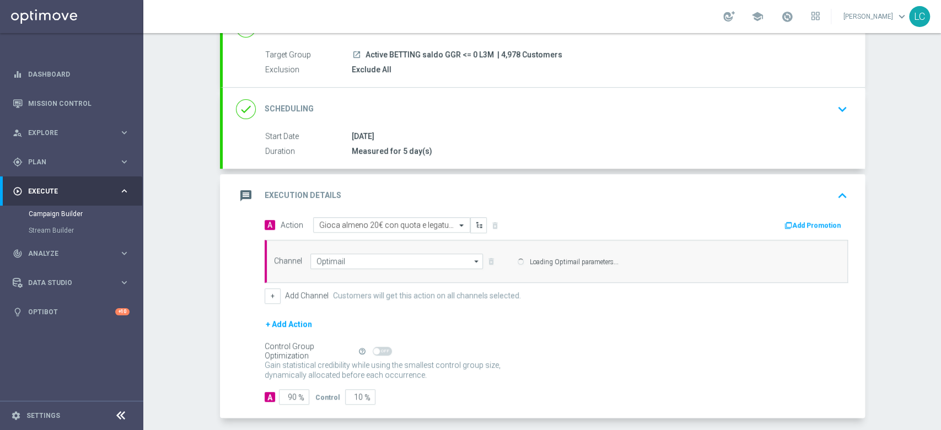
click at [791, 220] on button "Add Promotion" at bounding box center [813, 225] width 61 height 12
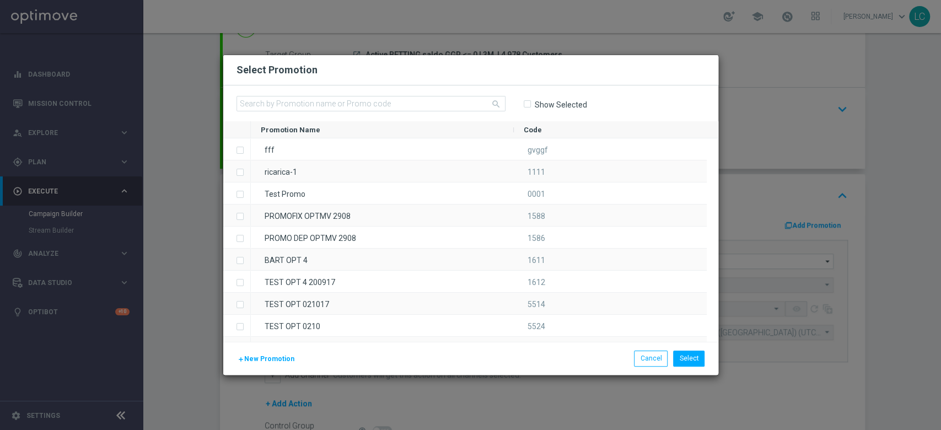
type input "Sisal Marketing"
click at [430, 105] on input "text" at bounding box center [370, 103] width 269 height 15
paste input "SCOMMESSE1408"
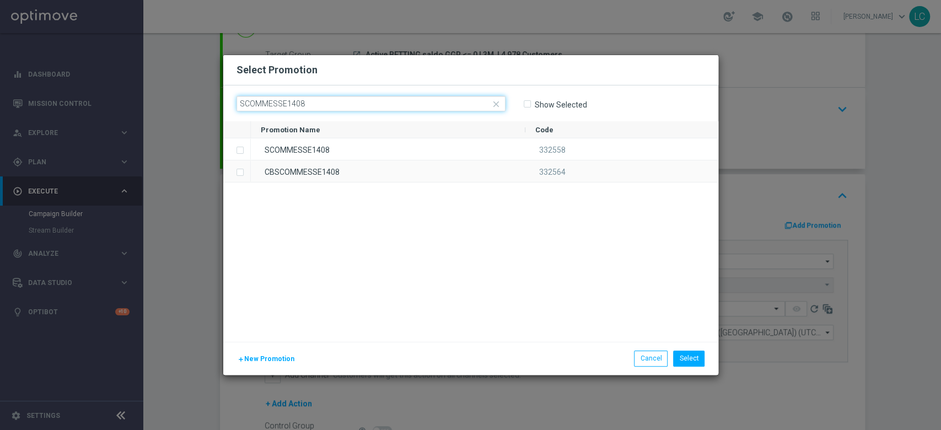
type input "SCOMMESSE1408"
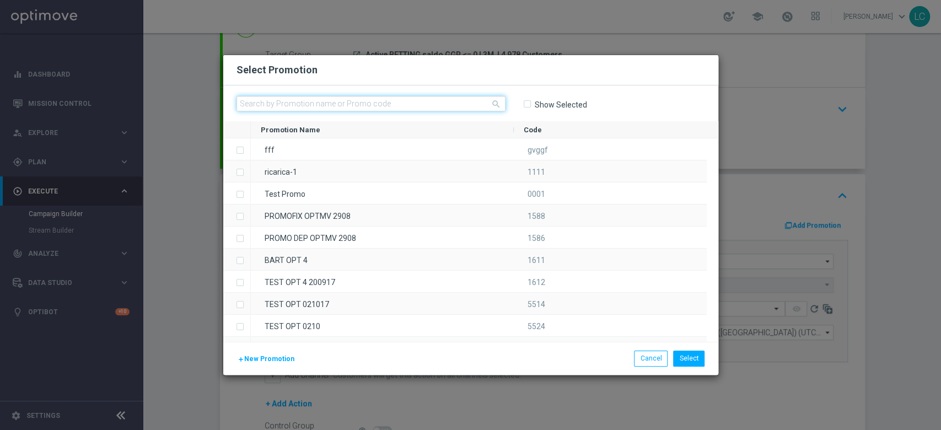
paste input "332558"
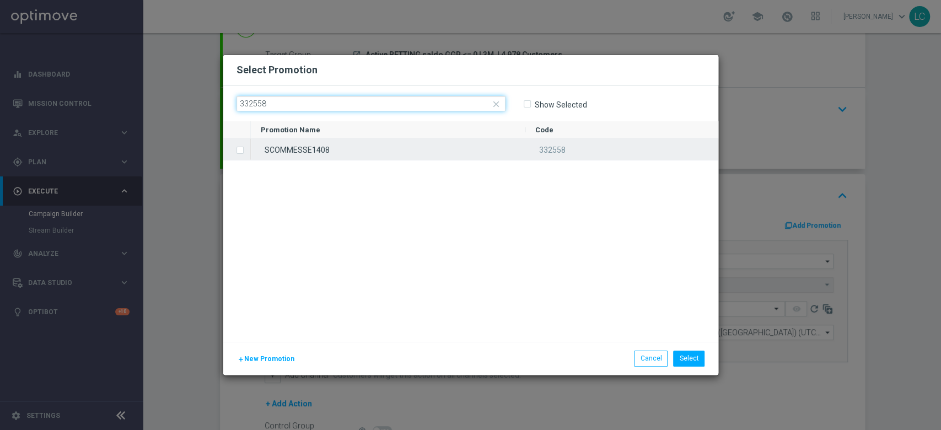
type input "332558"
click at [247, 153] on label "Press SPACE to select this row." at bounding box center [249, 151] width 4 height 10
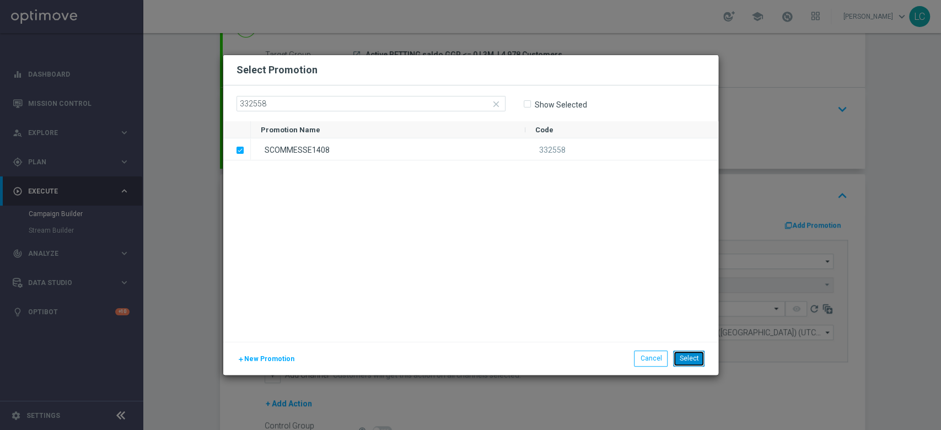
click at [688, 357] on button "Select" at bounding box center [688, 357] width 31 height 15
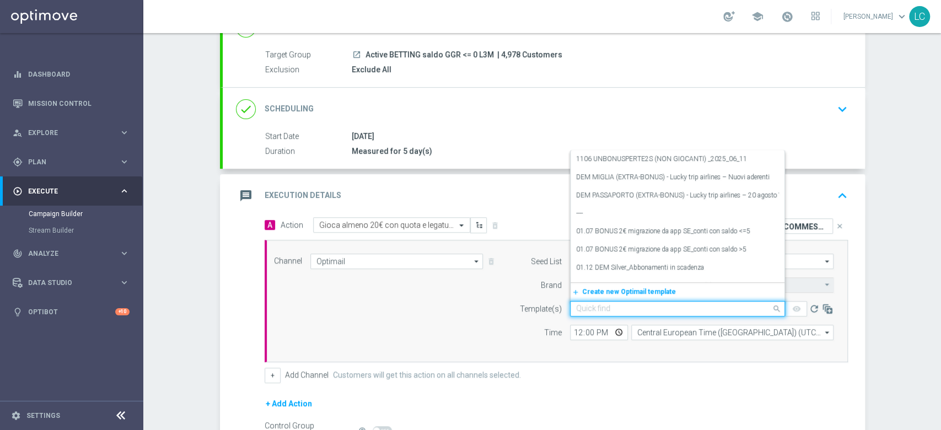
click at [611, 305] on input "text" at bounding box center [666, 308] width 181 height 9
paste input "SCOMMESSE1408"
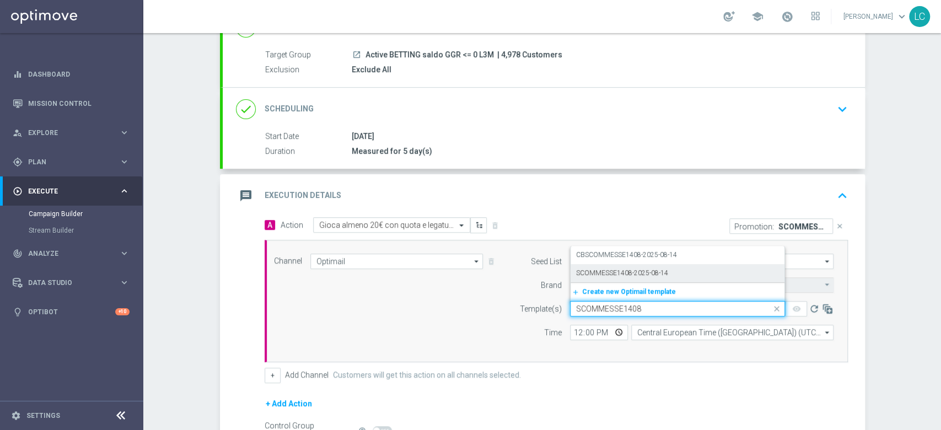
click at [633, 270] on label "SCOMMESSE1408-2025-08-14" at bounding box center [622, 272] width 92 height 9
type input "SCOMMESSE1408"
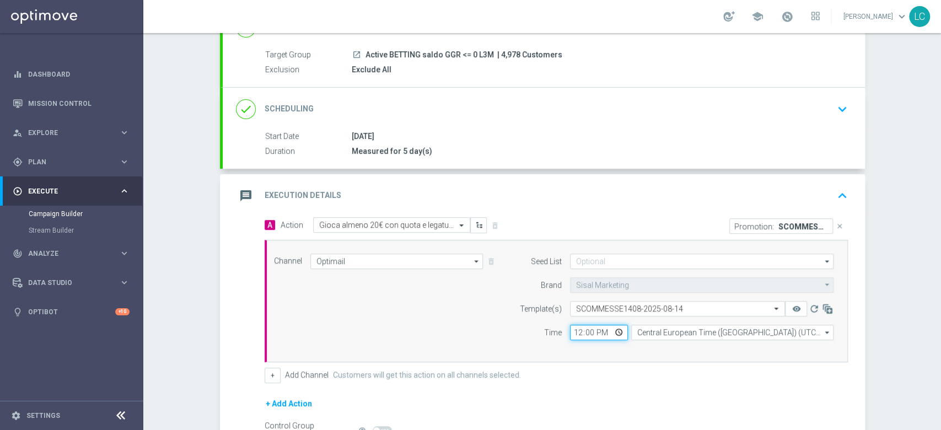
click at [572, 333] on input "12:00" at bounding box center [599, 332] width 58 height 15
type input "17:30"
click at [455, 317] on div "Channel Optimail Optimail arrow_drop_down Show Selected 1 of 20 Optimail" at bounding box center [554, 300] width 576 height 95
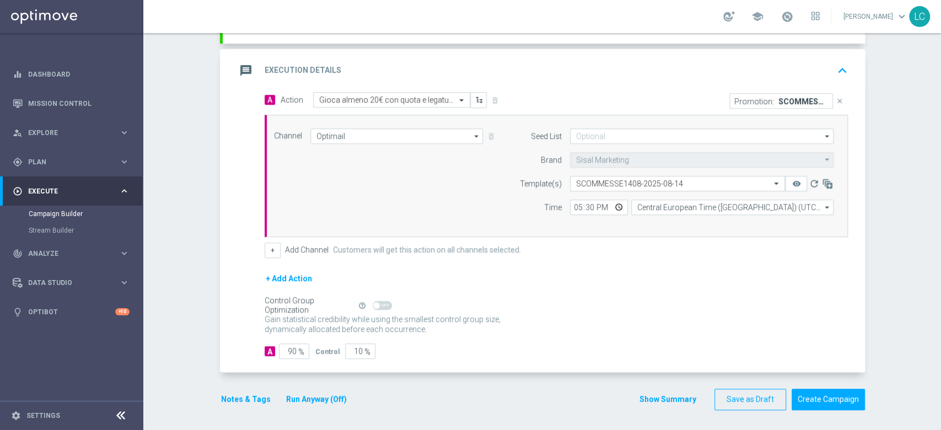
scroll to position [145, 0]
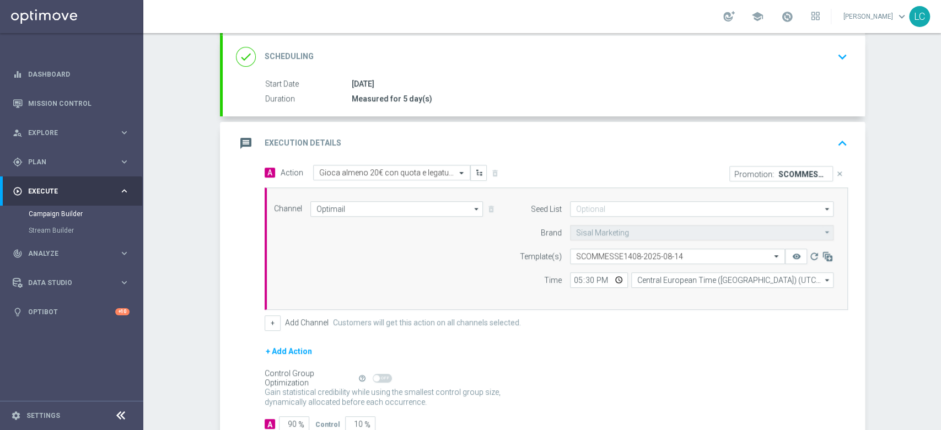
click at [834, 142] on icon "keyboard_arrow_up" at bounding box center [842, 143] width 17 height 17
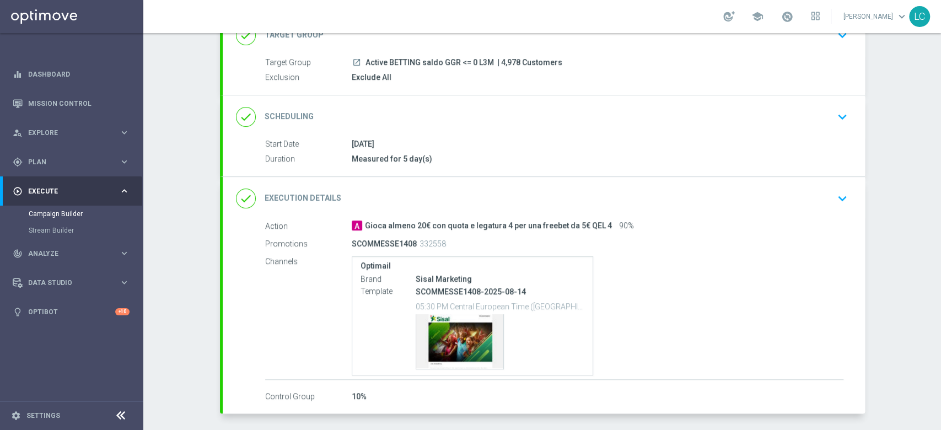
scroll to position [84, 0]
click at [834, 113] on icon "keyboard_arrow_down" at bounding box center [842, 118] width 17 height 17
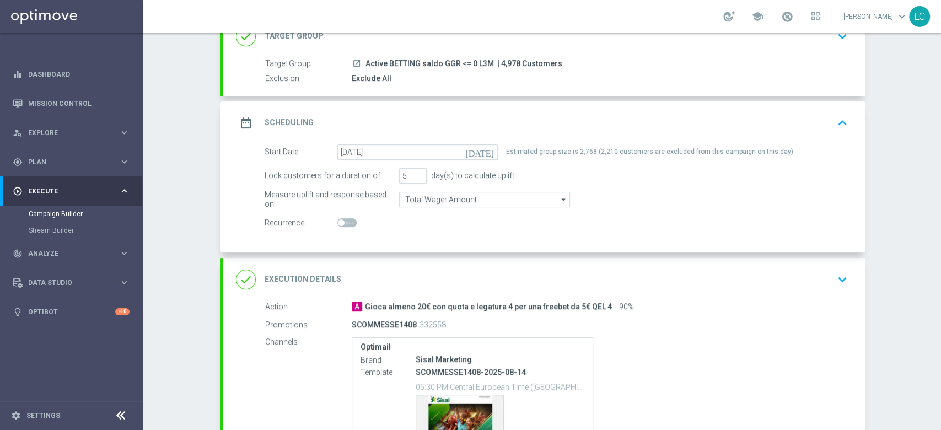
click at [834, 115] on icon "keyboard_arrow_up" at bounding box center [842, 123] width 17 height 17
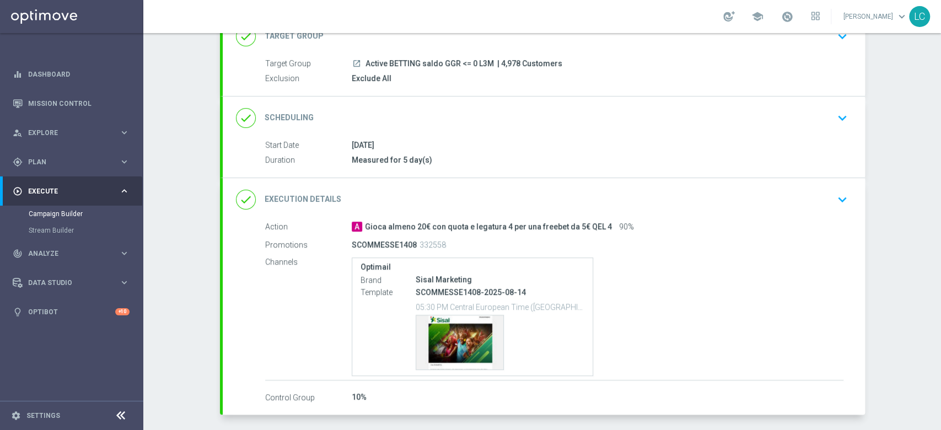
scroll to position [127, 0]
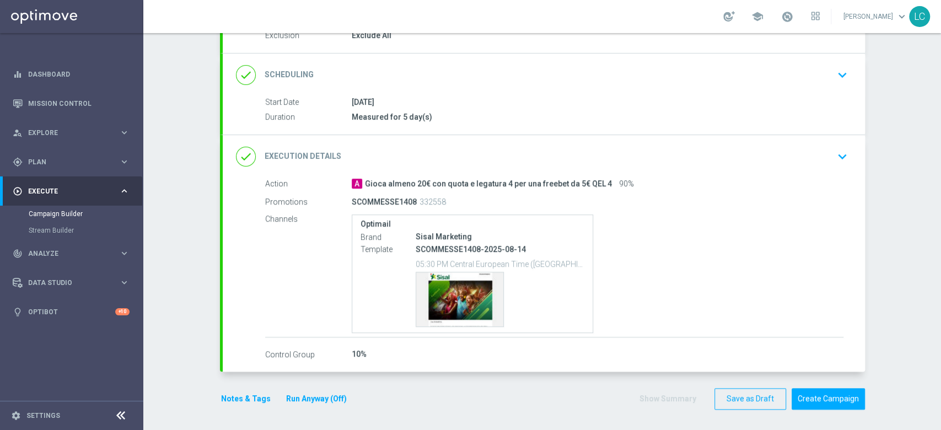
click at [229, 397] on button "Notes & Tags" at bounding box center [246, 399] width 52 height 14
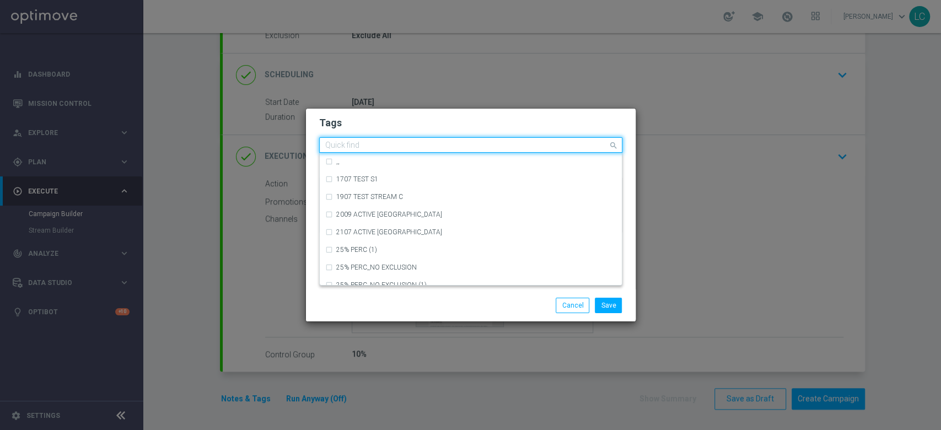
click at [431, 150] on input "text" at bounding box center [466, 145] width 283 height 9
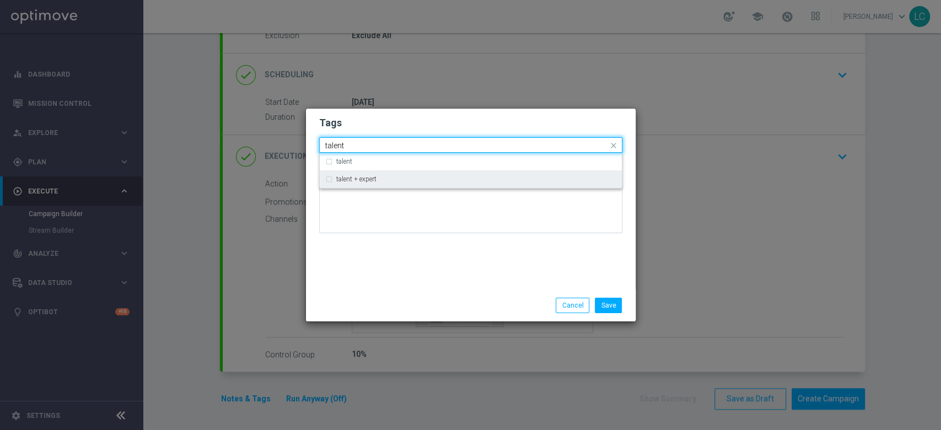
click at [412, 180] on div "talent + expert" at bounding box center [476, 179] width 280 height 7
type input "talent"
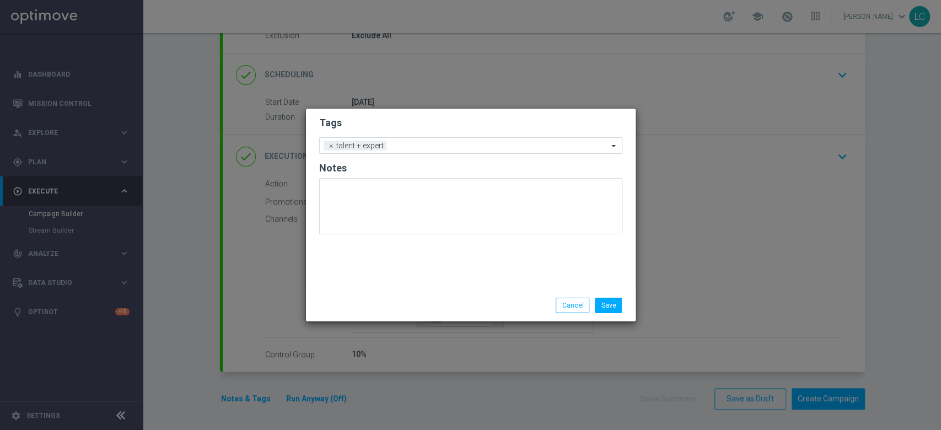
click at [456, 120] on h2 "Tags" at bounding box center [470, 122] width 303 height 13
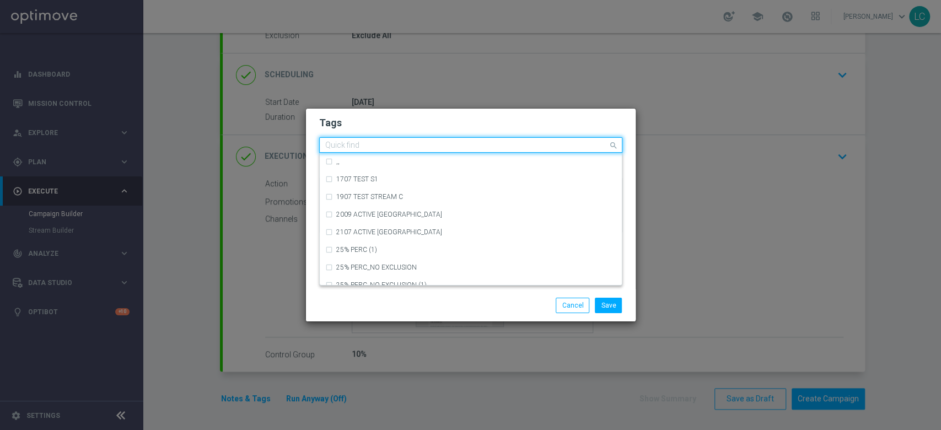
click at [461, 149] on input "text" at bounding box center [466, 145] width 283 height 9
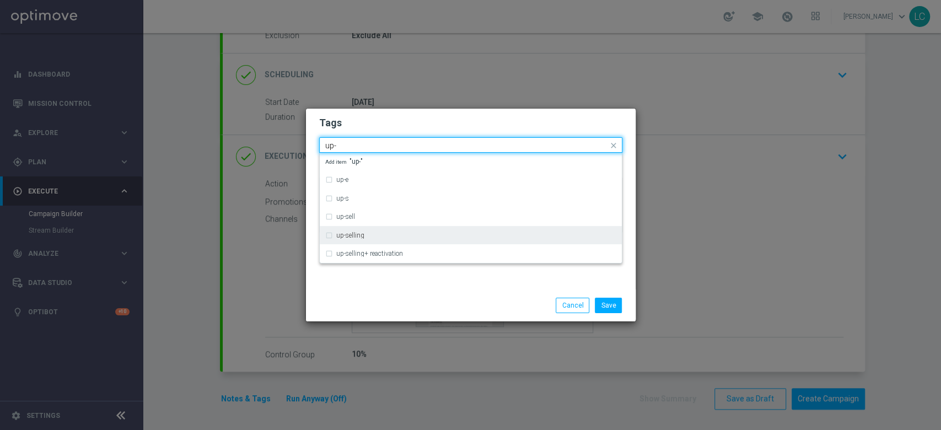
click at [386, 236] on div "up-selling" at bounding box center [476, 235] width 280 height 7
type input "up-"
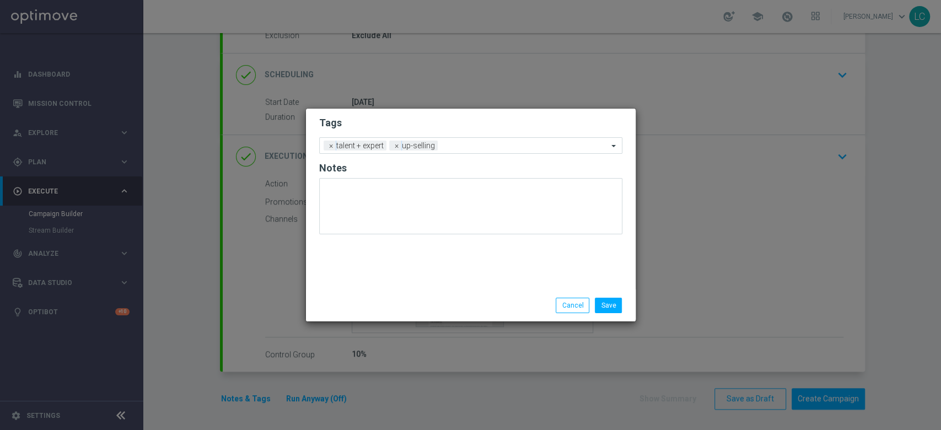
click at [454, 115] on form "Tags Add a new tag × talent + expert × up-selling Notes" at bounding box center [470, 178] width 303 height 129
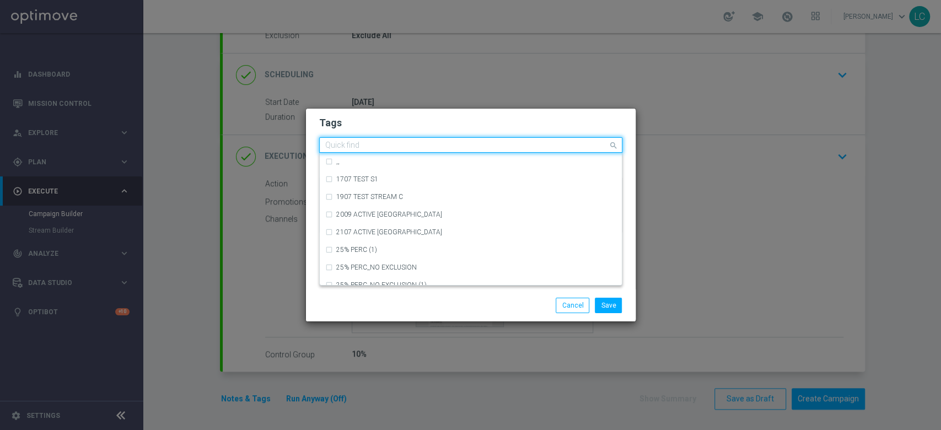
click at [466, 151] on div at bounding box center [465, 146] width 284 height 11
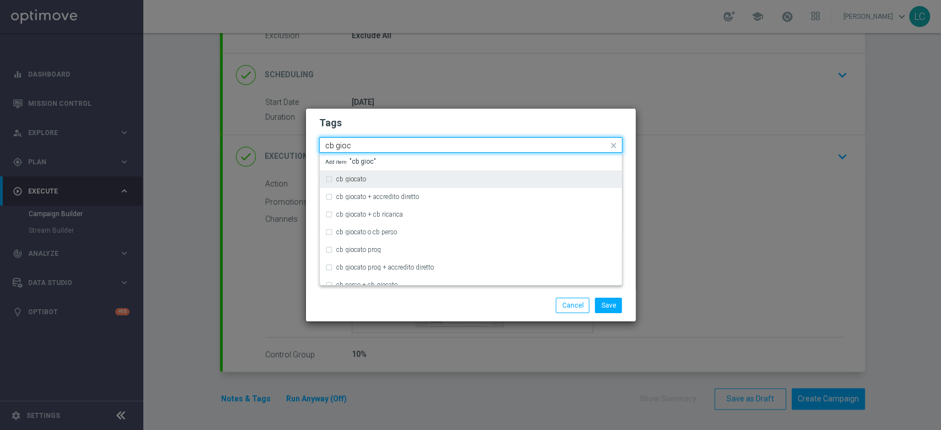
click at [454, 181] on div "cb giocato" at bounding box center [476, 179] width 280 height 7
type input "cb gioc"
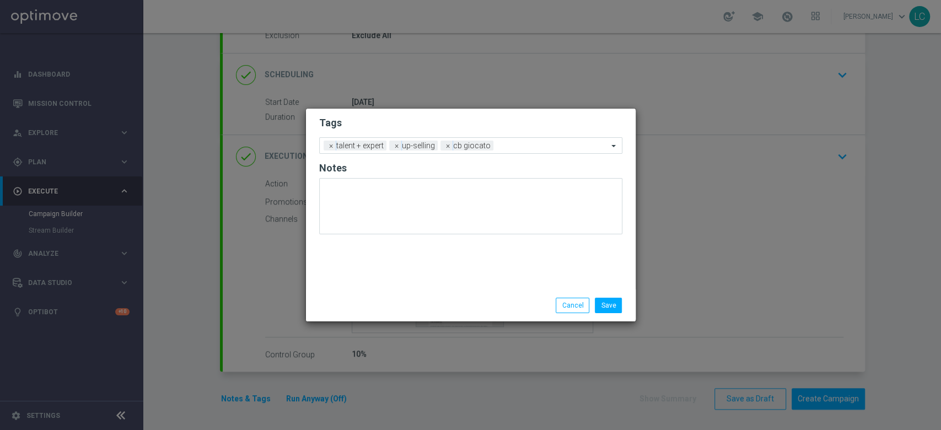
click at [499, 121] on h2 "Tags" at bounding box center [470, 122] width 303 height 13
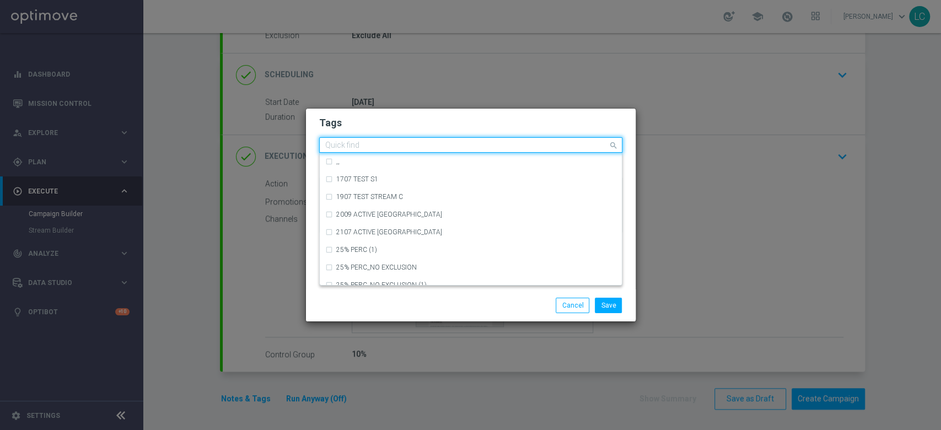
click at [519, 139] on div "Quick find × talent + expert × up-selling × cb giocato" at bounding box center [464, 145] width 288 height 14
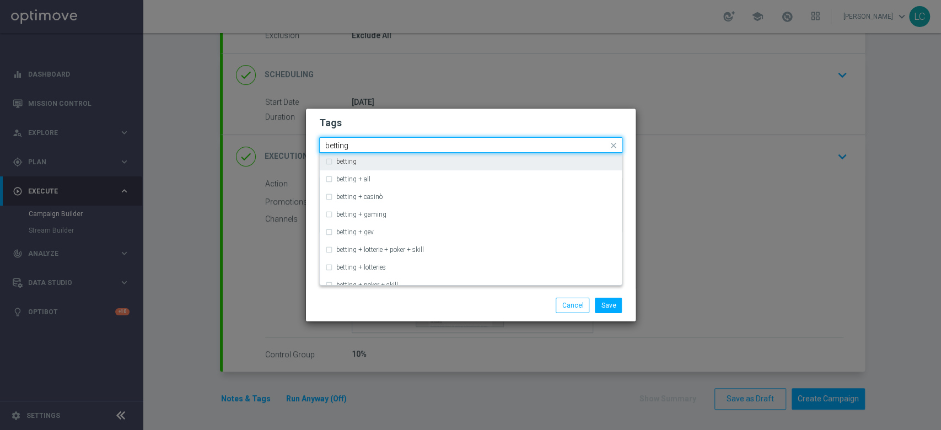
click at [506, 164] on div "betting" at bounding box center [476, 161] width 280 height 7
type input "betting"
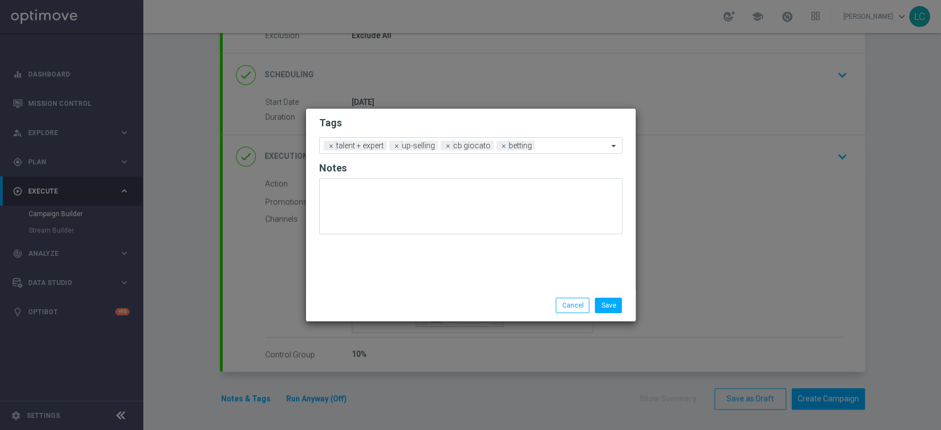
click at [556, 118] on h2 "Tags" at bounding box center [470, 122] width 303 height 13
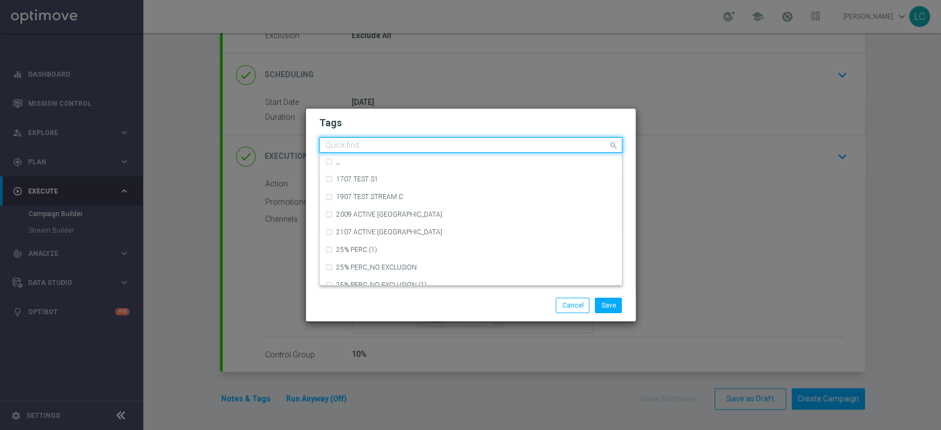
click at [547, 145] on input "text" at bounding box center [466, 145] width 283 height 9
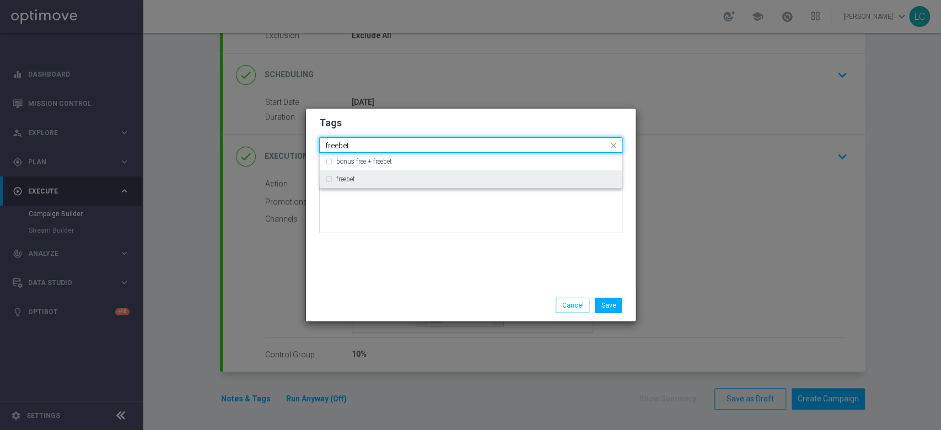
click at [539, 178] on div "freebet" at bounding box center [476, 179] width 280 height 7
type input "freebet"
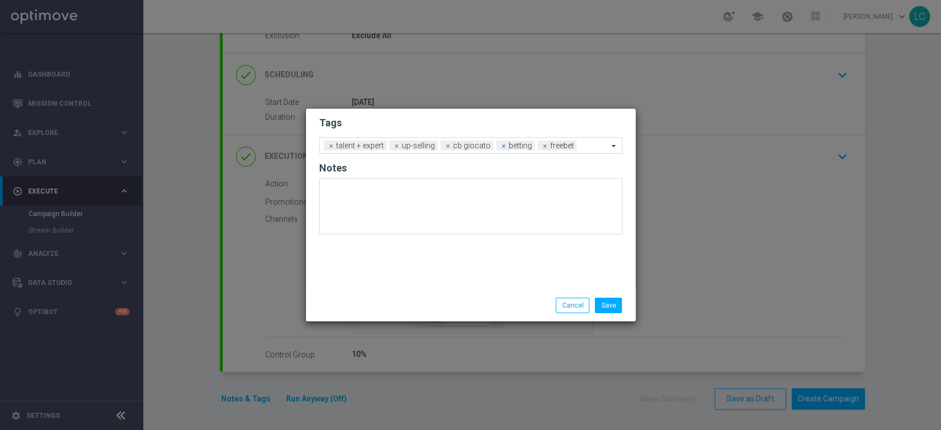
click at [546, 125] on h2 "Tags" at bounding box center [470, 122] width 303 height 13
click at [617, 304] on button "Save" at bounding box center [608, 305] width 27 height 15
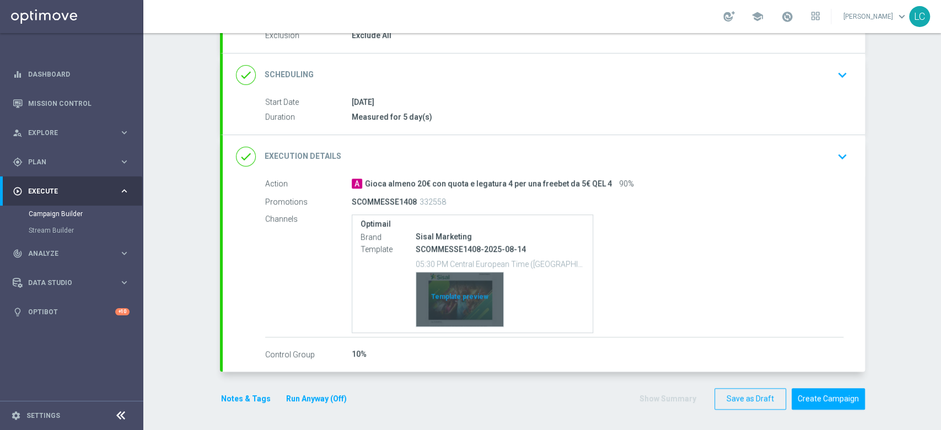
click at [459, 292] on div "Template preview" at bounding box center [459, 299] width 87 height 54
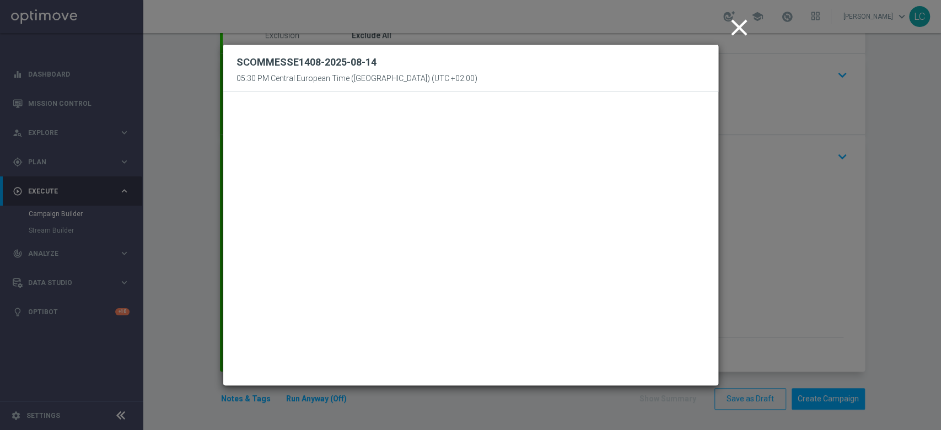
click at [743, 24] on icon "close" at bounding box center [739, 28] width 28 height 28
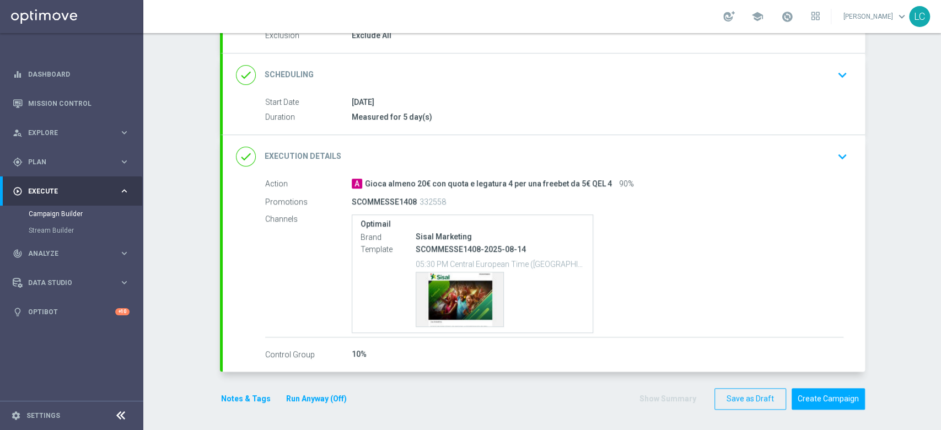
scroll to position [96, 0]
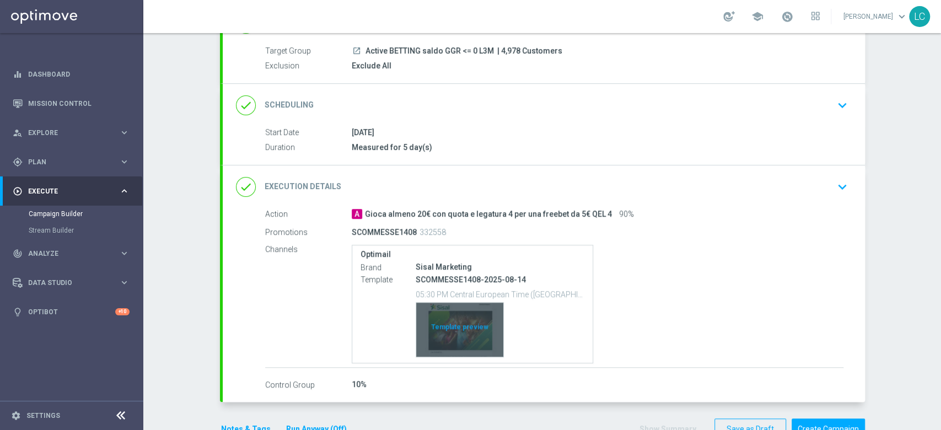
click at [456, 333] on div "Template preview" at bounding box center [459, 330] width 87 height 54
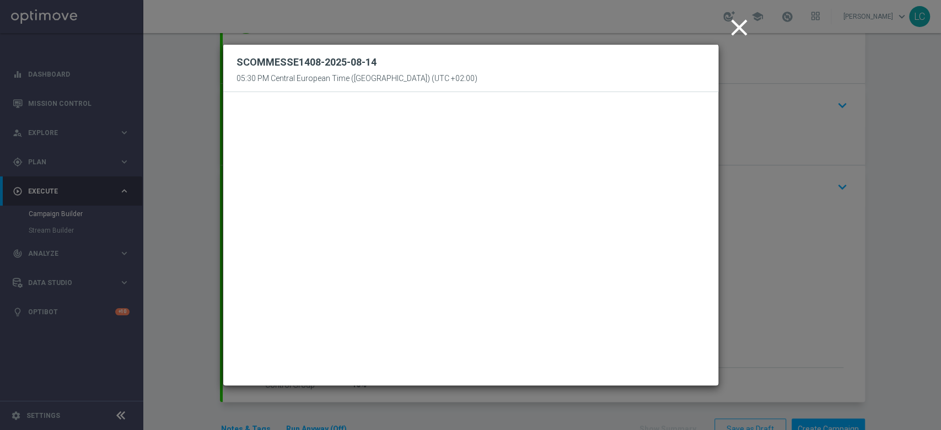
click at [738, 23] on icon "close" at bounding box center [739, 28] width 28 height 28
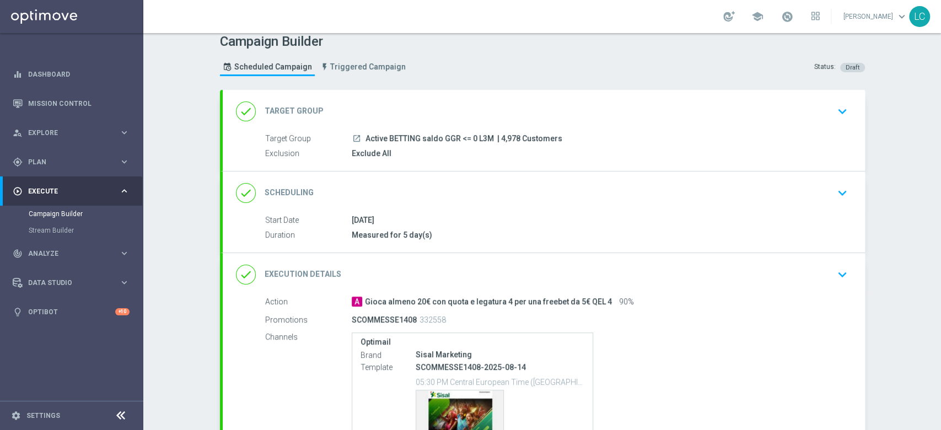
scroll to position [0, 0]
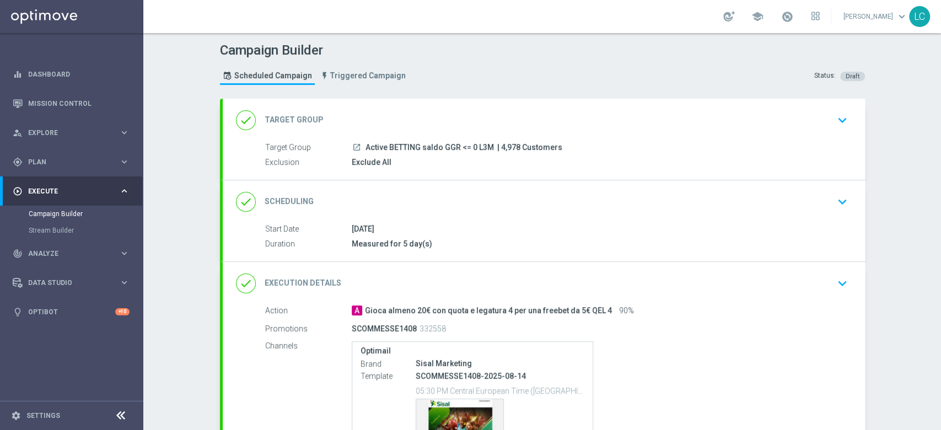
click at [840, 198] on icon "keyboard_arrow_down" at bounding box center [842, 201] width 17 height 17
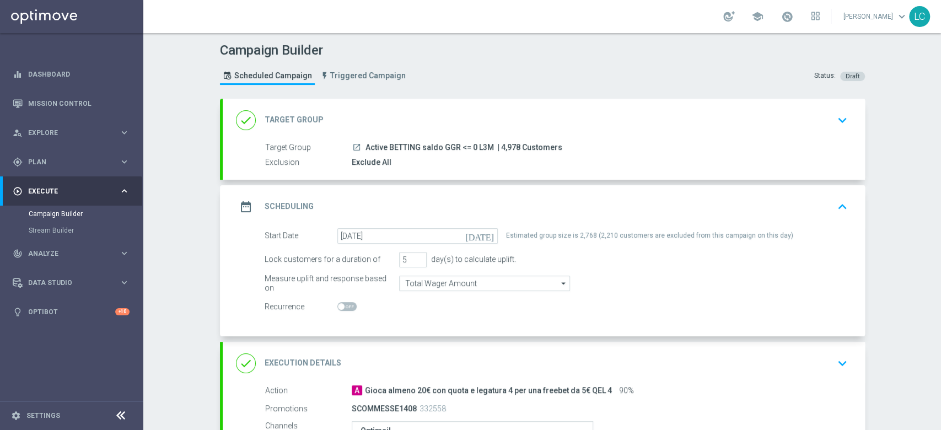
click at [834, 205] on icon "keyboard_arrow_up" at bounding box center [842, 206] width 17 height 17
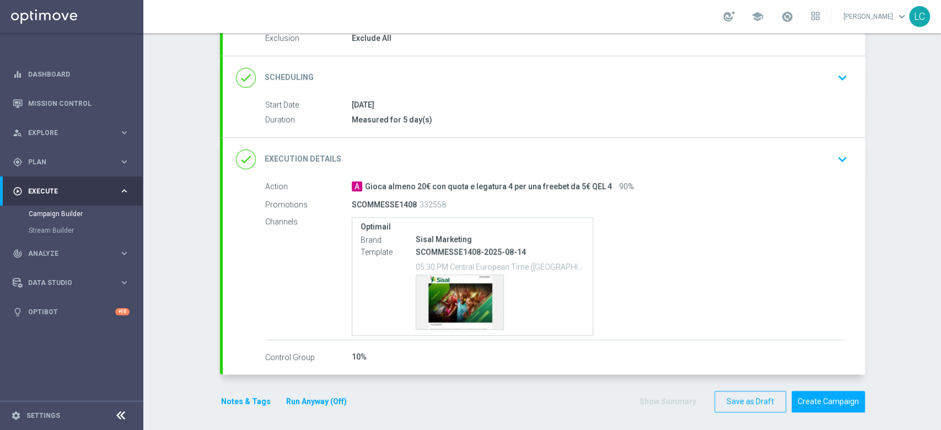
scroll to position [127, 0]
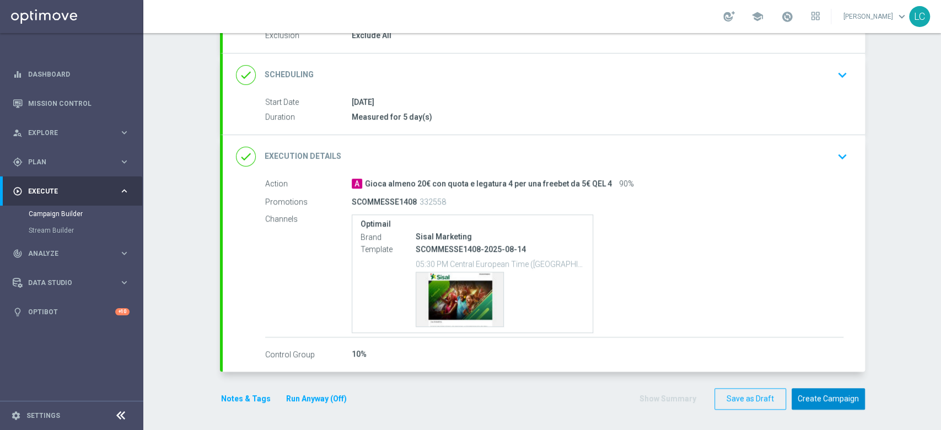
click at [816, 395] on button "Create Campaign" at bounding box center [827, 398] width 73 height 21
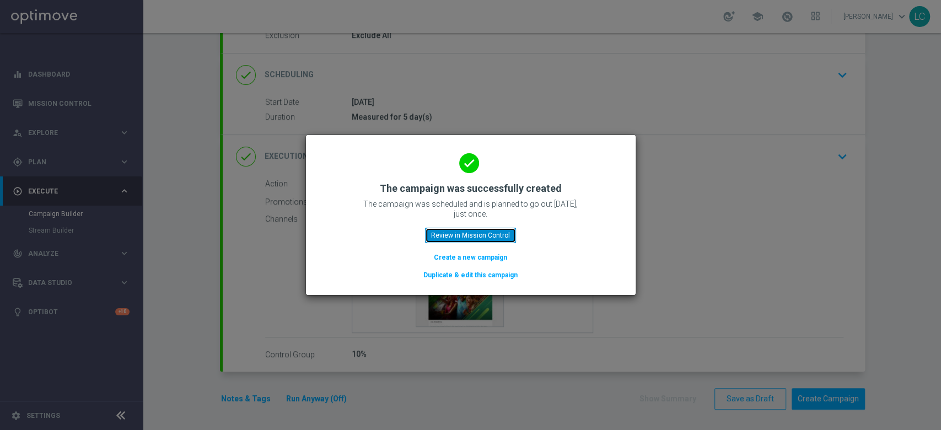
click at [461, 233] on button "Review in Mission Control" at bounding box center [470, 235] width 91 height 15
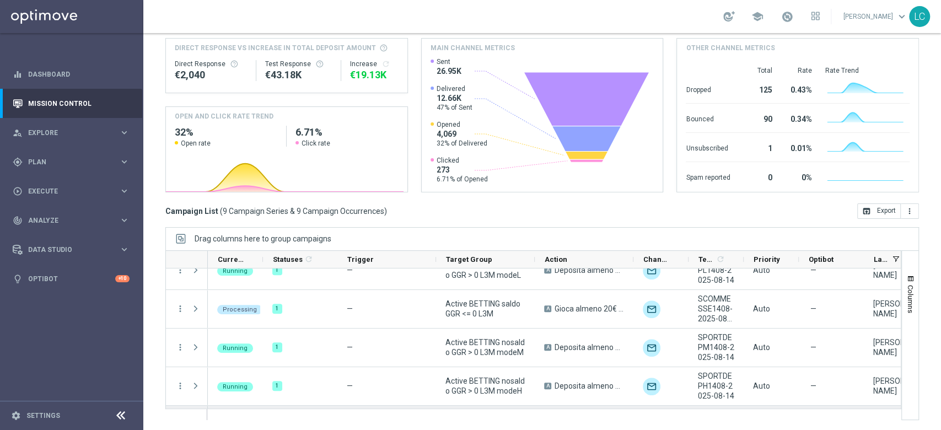
scroll to position [118, 0]
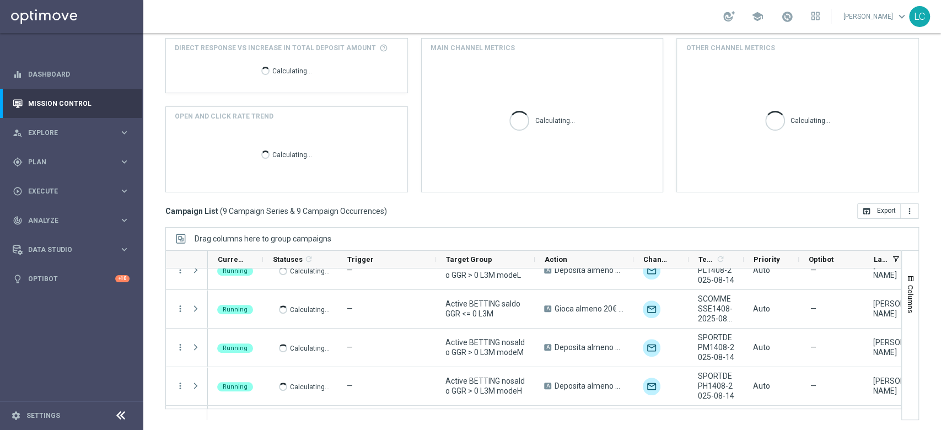
scroll to position [207, 0]
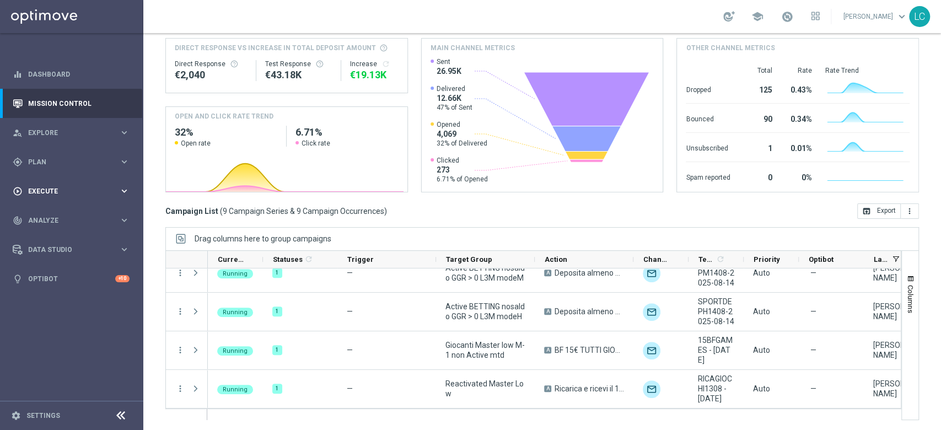
click at [56, 182] on div "play_circle_outline Execute keyboard_arrow_right" at bounding box center [71, 190] width 142 height 29
click at [67, 153] on div "gps_fixed Plan keyboard_arrow_right" at bounding box center [71, 161] width 142 height 29
drag, startPoint x: 58, startPoint y: 179, endPoint x: 58, endPoint y: 185, distance: 6.1
click at [58, 185] on div "Target Groups" at bounding box center [86, 184] width 114 height 17
click at [58, 185] on link "Target Groups" at bounding box center [72, 184] width 86 height 9
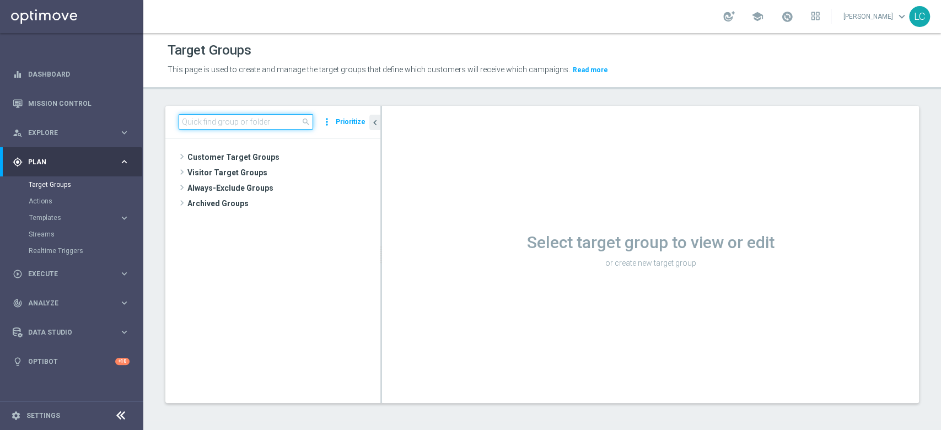
click at [285, 120] on input at bounding box center [246, 121] width 134 height 15
paste input "Active BETTING nosaldo GGR <= 0 L3M"
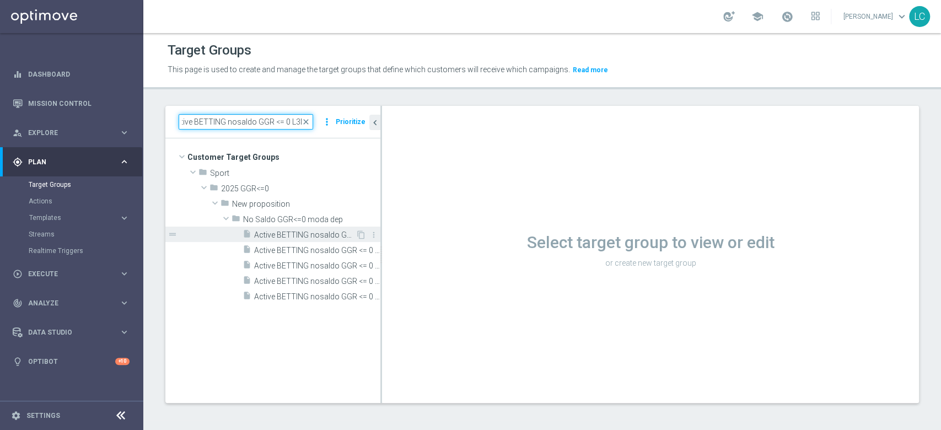
type input "Active BETTING nosaldo GGR <= 0 L3M"
click at [306, 231] on span "Active BETTING nosaldo GGR <= 0 L3M" at bounding box center [304, 234] width 101 height 9
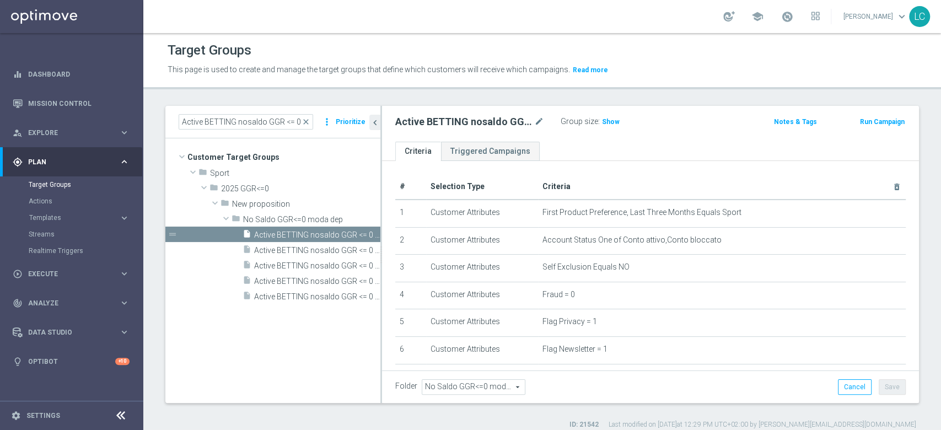
click at [871, 122] on button "Run Campaign" at bounding box center [882, 122] width 47 height 12
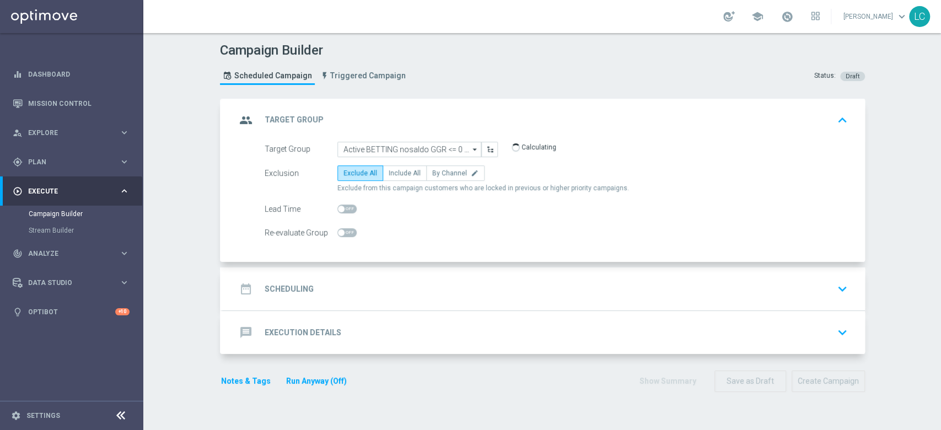
click at [452, 274] on div "date_range Scheduling keyboard_arrow_down" at bounding box center [544, 288] width 642 height 43
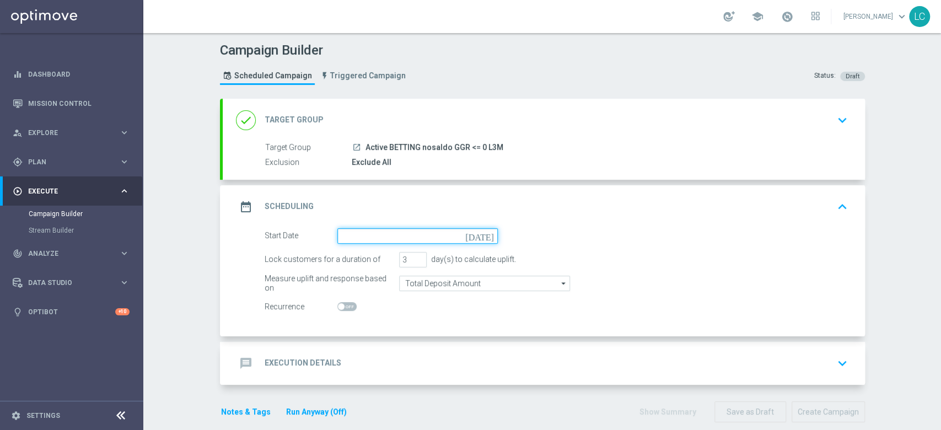
click at [363, 236] on input at bounding box center [417, 235] width 160 height 15
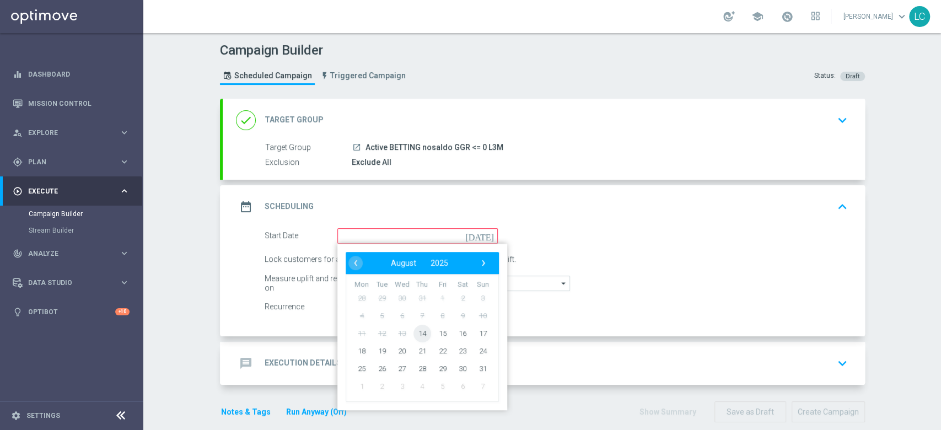
click at [414, 332] on span "14" at bounding box center [422, 333] width 18 height 18
type input "14 Aug 2025"
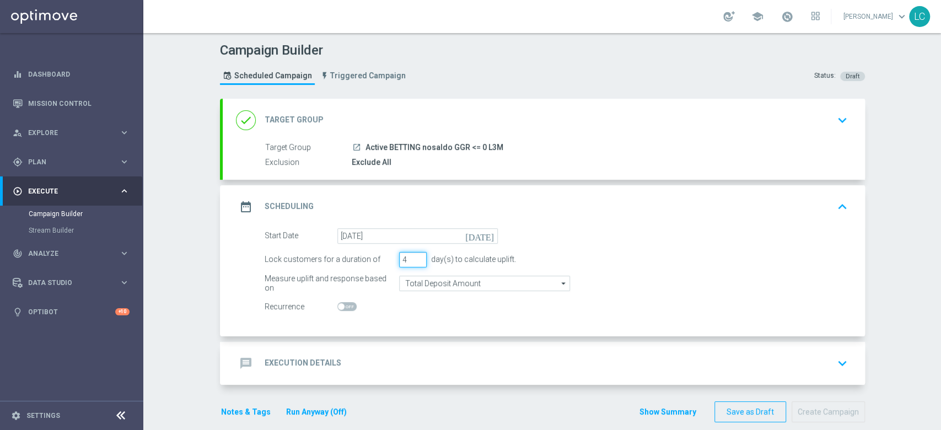
click at [414, 254] on input "4" at bounding box center [413, 259] width 28 height 15
type input "5"
click at [414, 254] on input "5" at bounding box center [413, 259] width 28 height 15
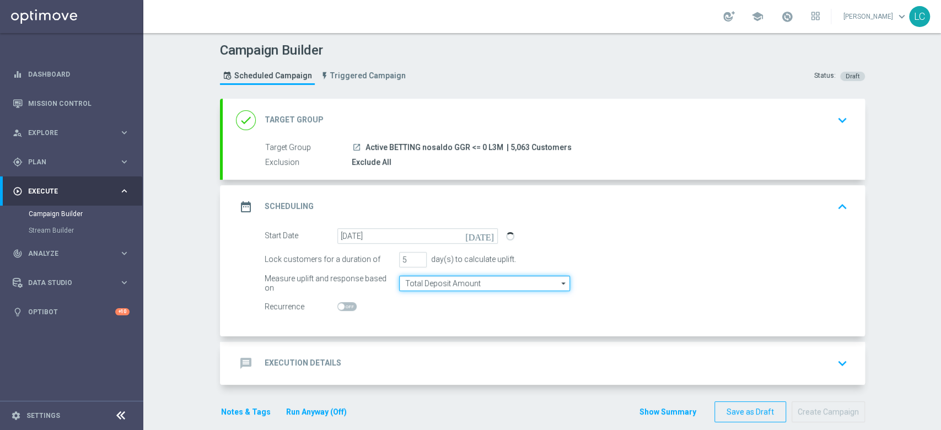
click at [448, 277] on input "Total Deposit Amount" at bounding box center [484, 283] width 171 height 15
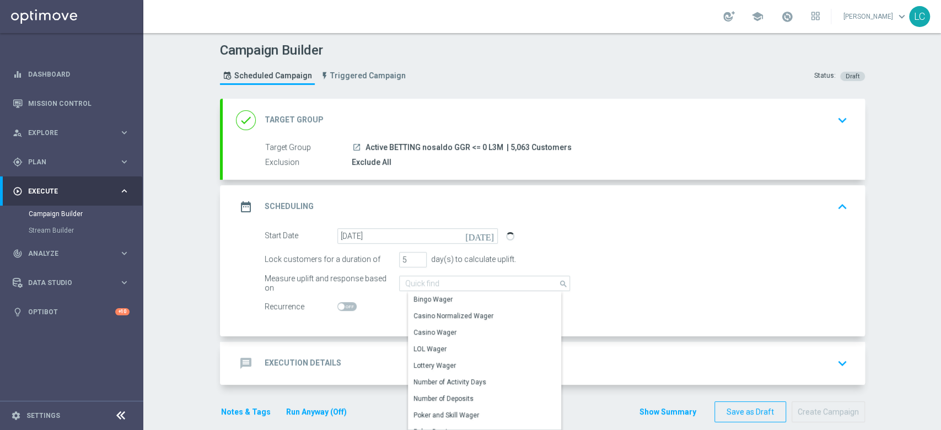
click at [679, 223] on div "date_range Scheduling keyboard_arrow_up" at bounding box center [544, 206] width 642 height 43
type input "Total Deposit Amount"
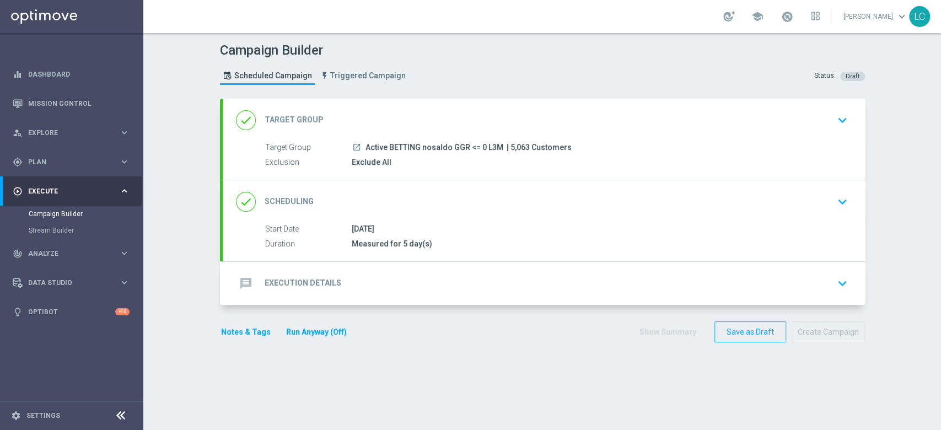
click at [496, 287] on div "message Execution Details keyboard_arrow_down" at bounding box center [544, 283] width 616 height 21
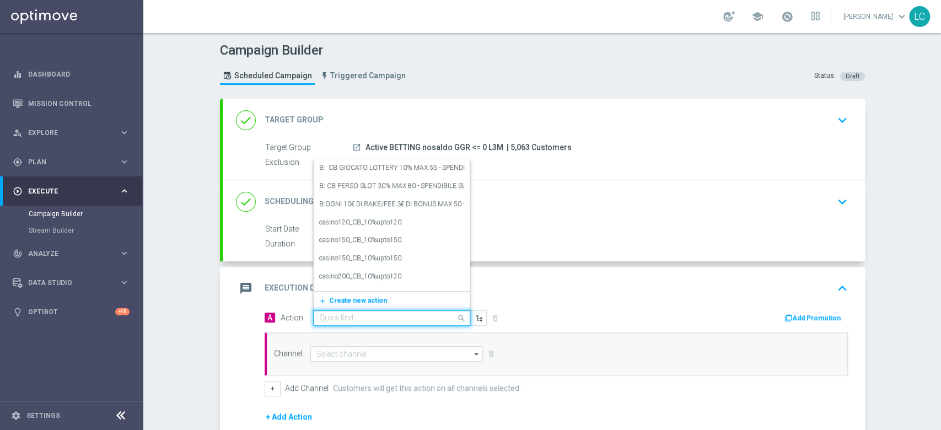
click at [369, 319] on input "text" at bounding box center [380, 318] width 123 height 9
paste input "Ricarica almeno 20€ per freebet da 2euro almeno 30€ per freebet da 5€ almeno 50…"
type input "Ricarica almeno 20€ per freebet da 2euro almeno 30€ per freebet da 5€ almeno 50…"
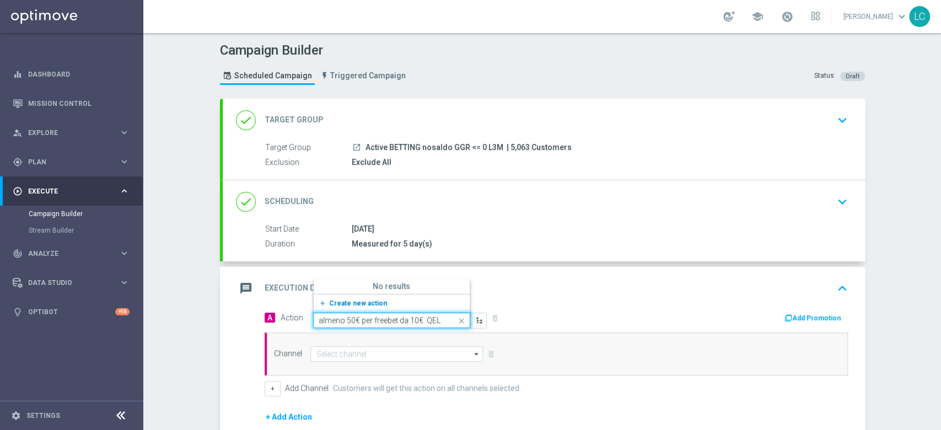
click at [338, 300] on span "Create new action" at bounding box center [358, 303] width 58 height 8
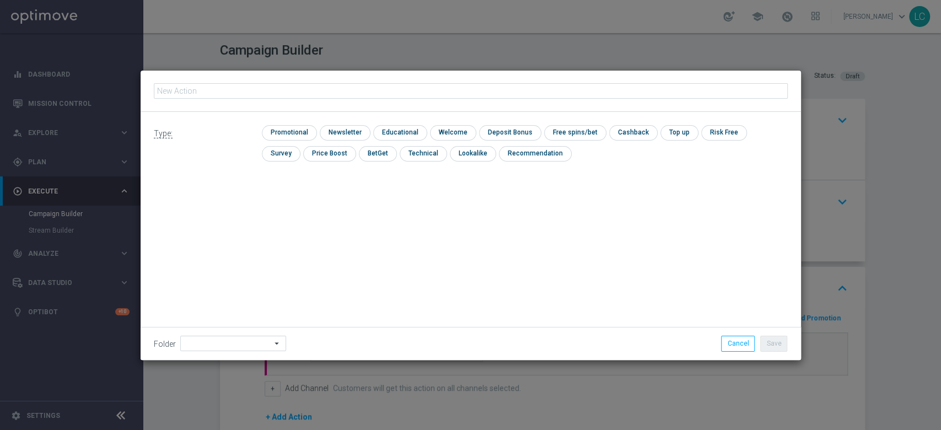
type input "Ricarica almeno 20€ per freebet da 2euro almeno 30€ per freebet da 5€ almeno 50…"
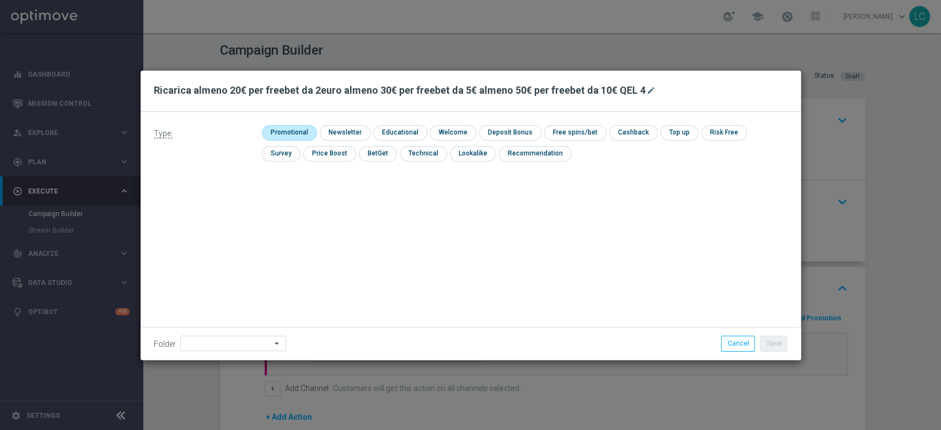
click at [291, 130] on input "checkbox" at bounding box center [288, 132] width 52 height 15
checkbox input "true"
click at [514, 131] on input "checkbox" at bounding box center [519, 132] width 59 height 15
checkbox input "true"
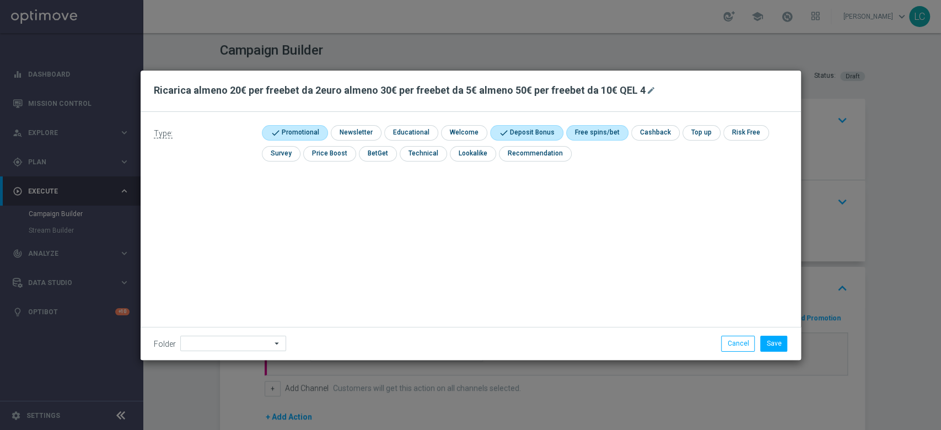
click at [591, 136] on input "checkbox" at bounding box center [595, 132] width 59 height 15
checkbox input "true"
click at [779, 344] on button "Save" at bounding box center [773, 343] width 27 height 15
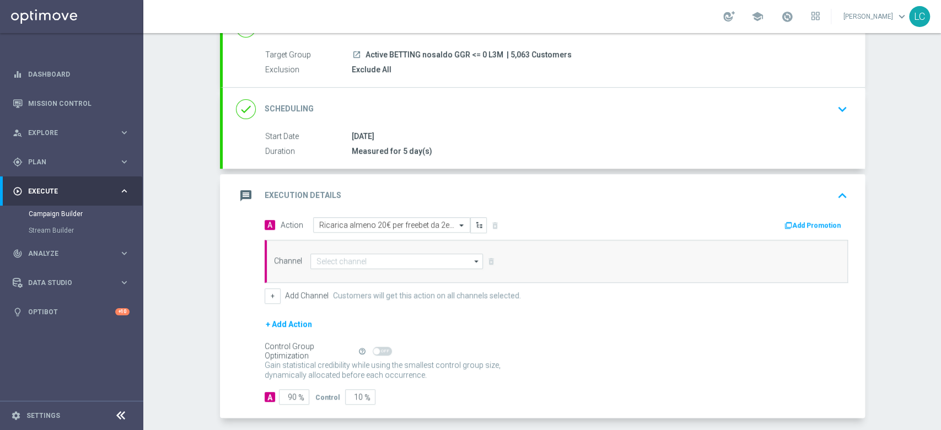
scroll to position [98, 0]
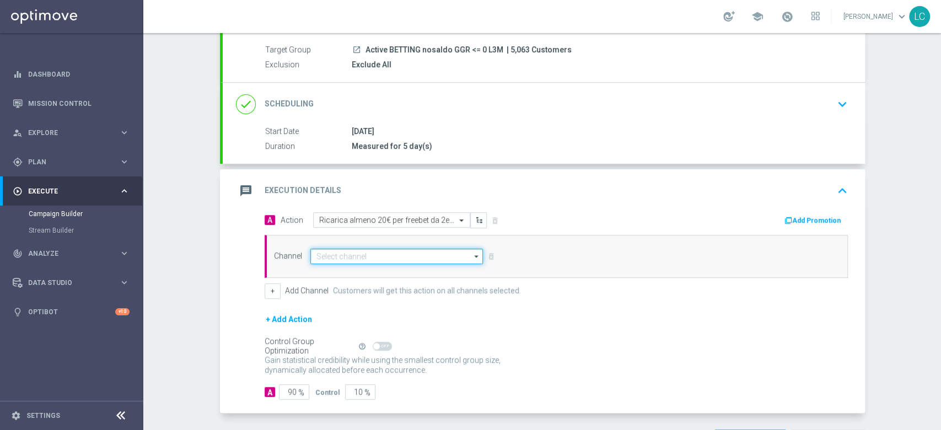
click at [425, 253] on input at bounding box center [396, 256] width 173 height 15
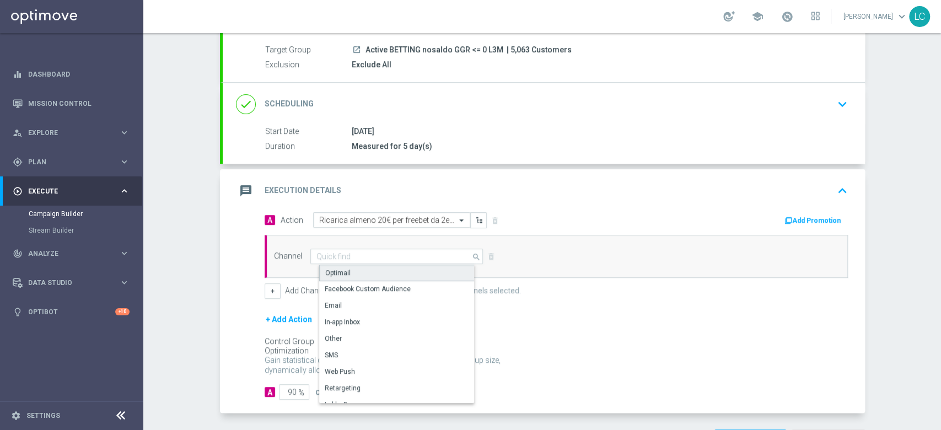
click at [392, 271] on div "Optimail" at bounding box center [401, 273] width 164 height 17
type input "Optimail"
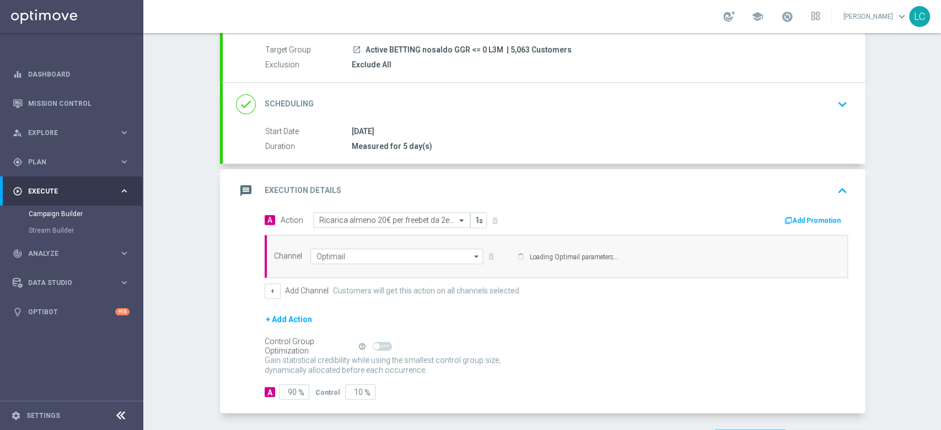
click at [821, 219] on button "Add Promotion" at bounding box center [813, 220] width 61 height 12
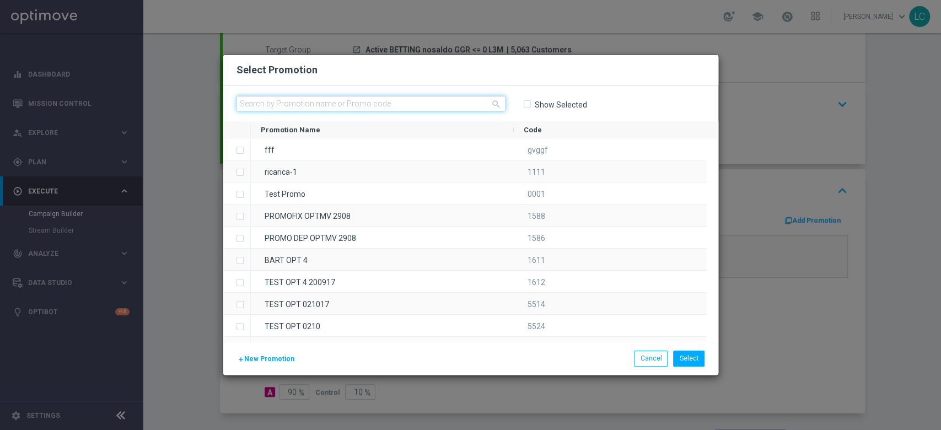
click at [429, 105] on input "text" at bounding box center [370, 103] width 269 height 15
paste input "332547"
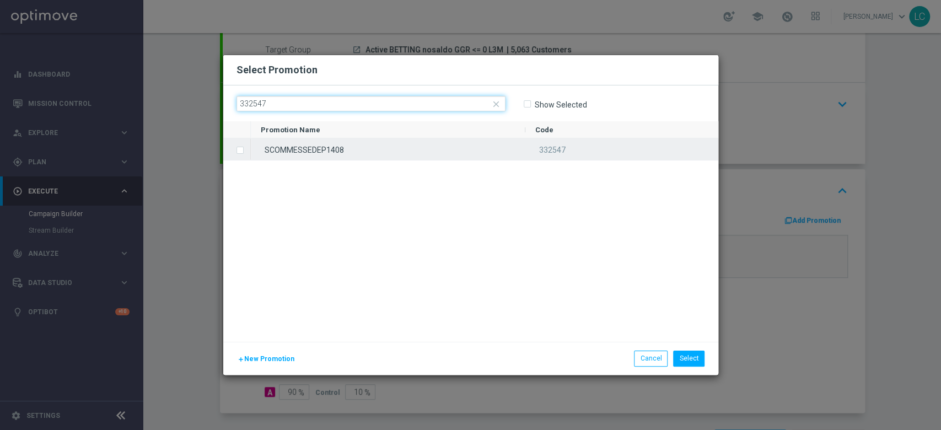
type input "332547"
click at [247, 152] on label "Press SPACE to select this row." at bounding box center [249, 151] width 4 height 10
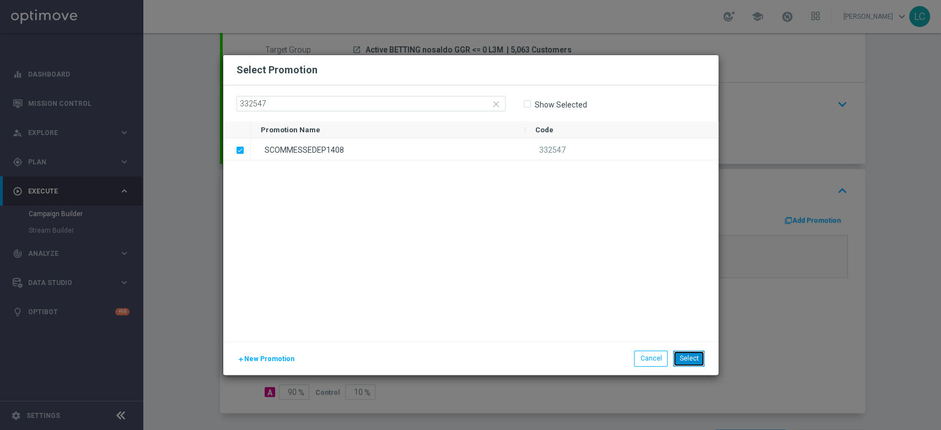
click at [688, 355] on button "Select" at bounding box center [688, 357] width 31 height 15
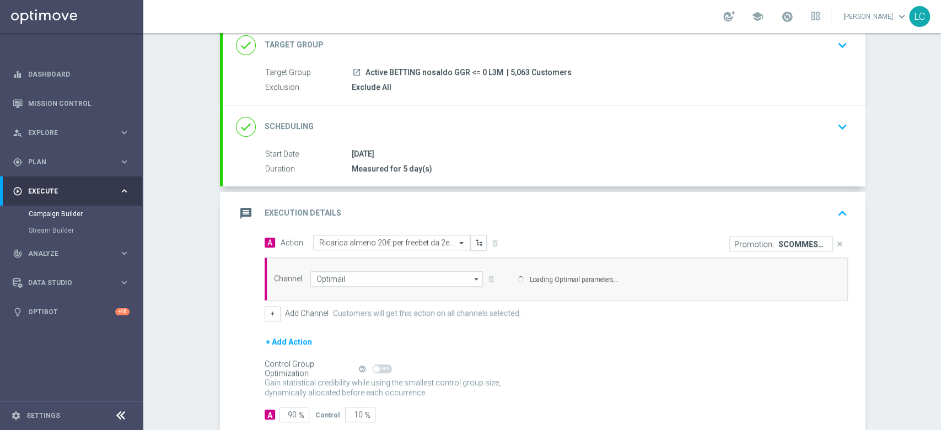
scroll to position [138, 0]
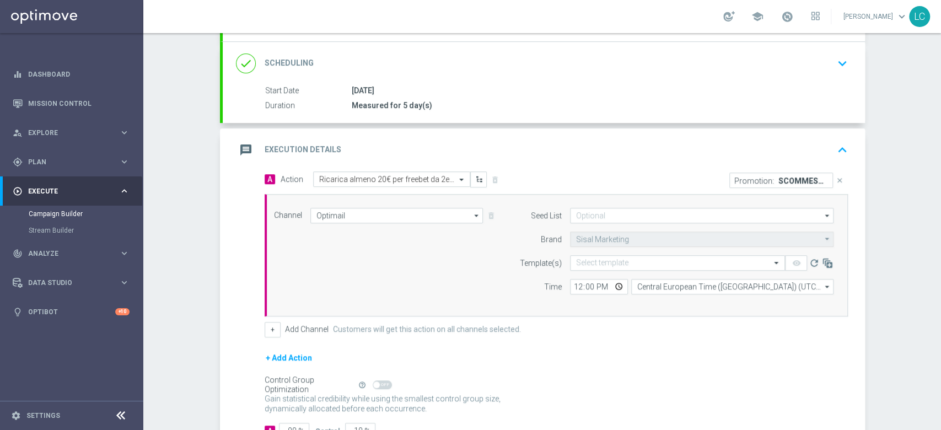
click at [239, 395] on div "A Action Select action Ricarica almeno 20€ per freebet da 2euro almeno 30€ per …" at bounding box center [544, 311] width 642 height 280
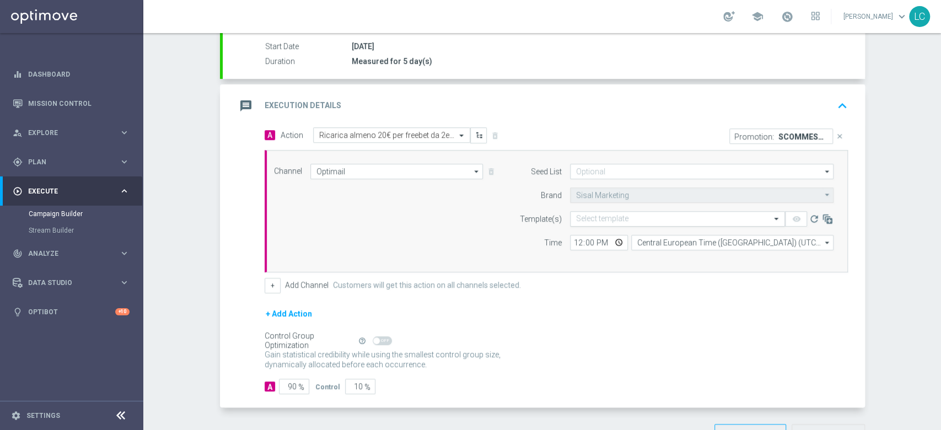
click at [608, 215] on input "text" at bounding box center [666, 218] width 181 height 9
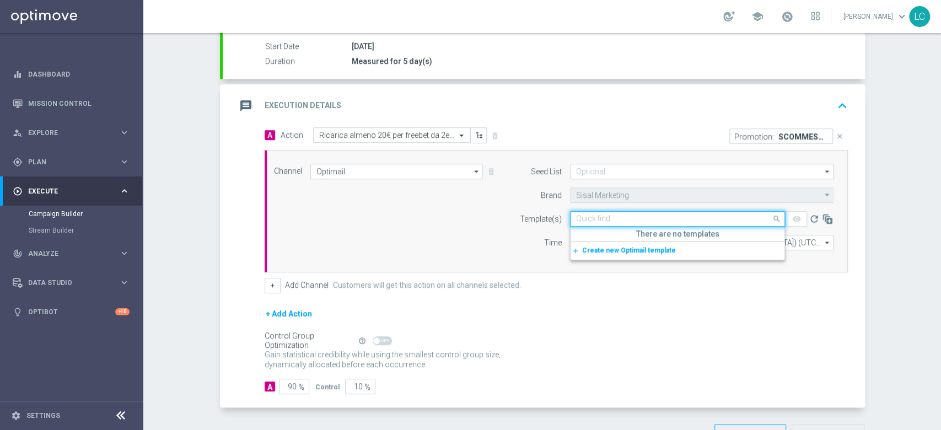
paste input "SCOMMESSEDEP1408"
click at [600, 234] on label "SCOMMESSEDEP1408-2025-08-14" at bounding box center [628, 235] width 104 height 9
type input "SCOMMESSEDEP1408"
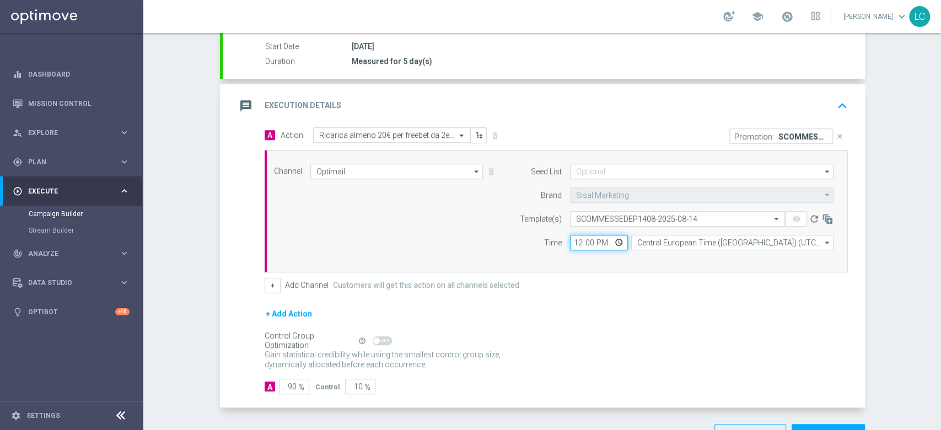
click at [578, 242] on input "12:00" at bounding box center [599, 242] width 58 height 15
type input "17:00"
click at [489, 218] on div "Channel Optimail Optimail arrow_drop_down Drag here to set row groups Drag here…" at bounding box center [554, 211] width 576 height 95
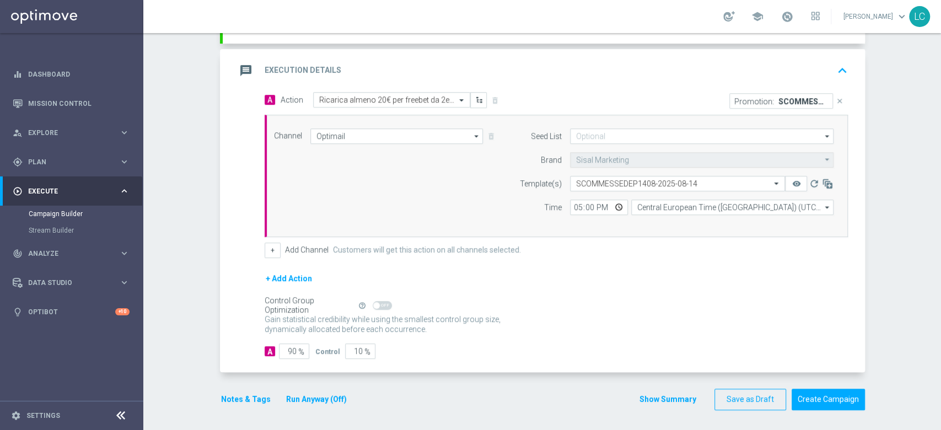
click at [245, 397] on button "Notes & Tags" at bounding box center [246, 399] width 52 height 14
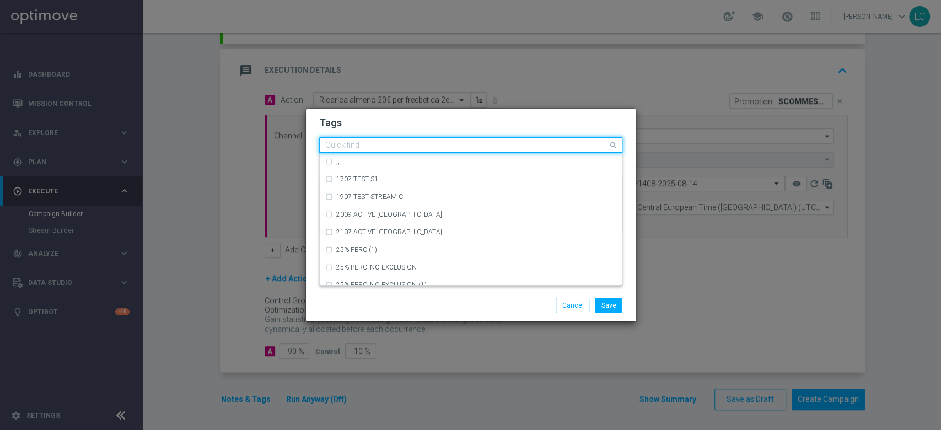
click at [382, 145] on input "text" at bounding box center [466, 145] width 283 height 9
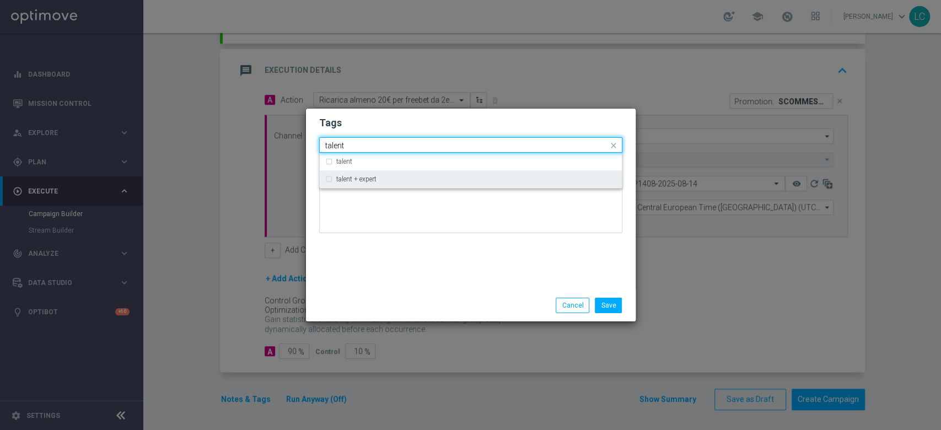
click at [397, 172] on div "talent + expert" at bounding box center [470, 179] width 291 height 18
type input "talent"
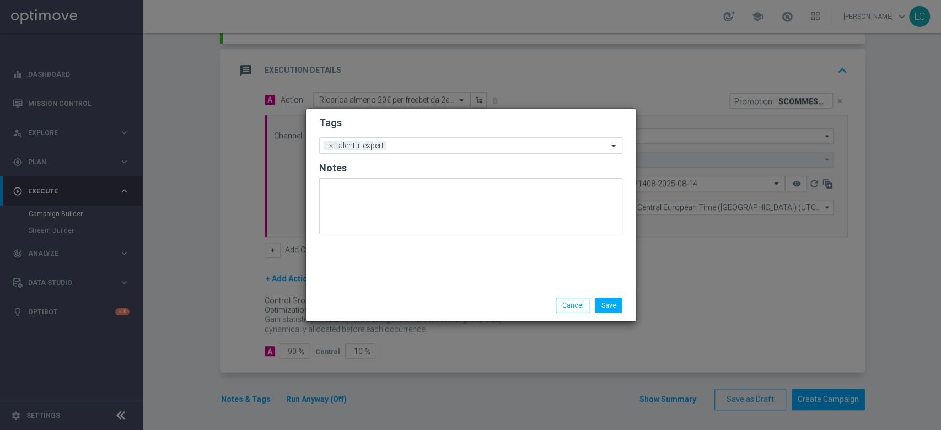
click at [432, 121] on h2 "Tags" at bounding box center [470, 122] width 303 height 13
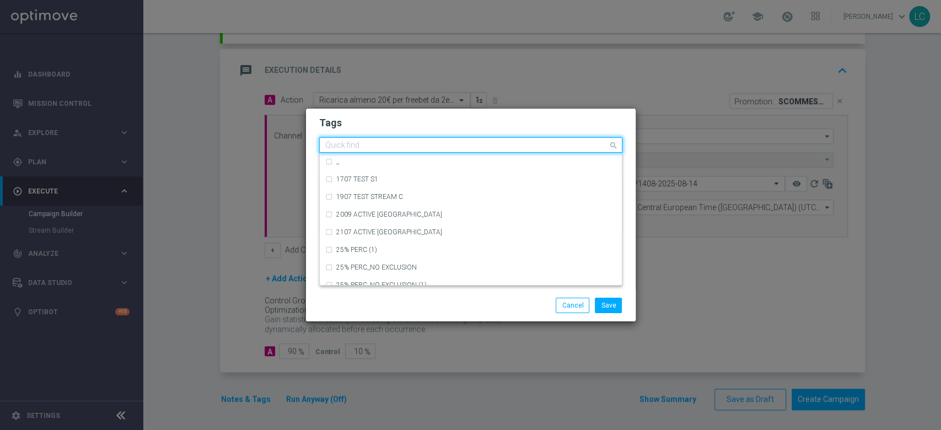
click at [493, 144] on input "text" at bounding box center [466, 145] width 283 height 9
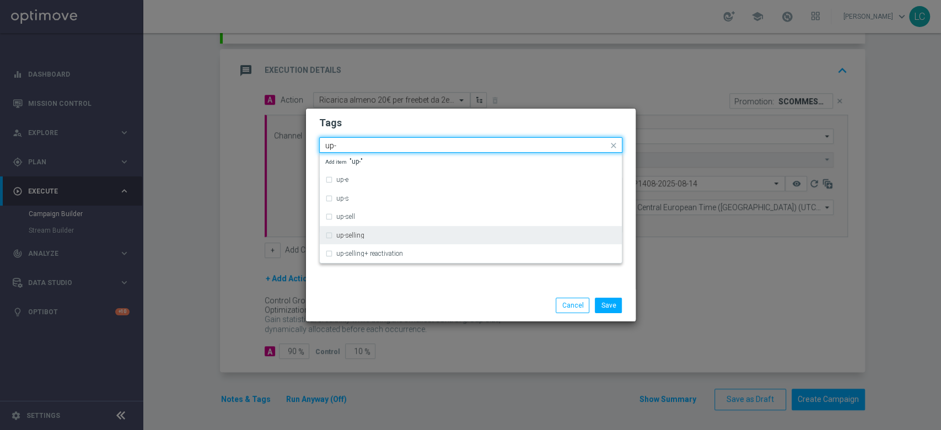
click at [346, 235] on label "up-selling" at bounding box center [350, 235] width 28 height 7
type input "up-"
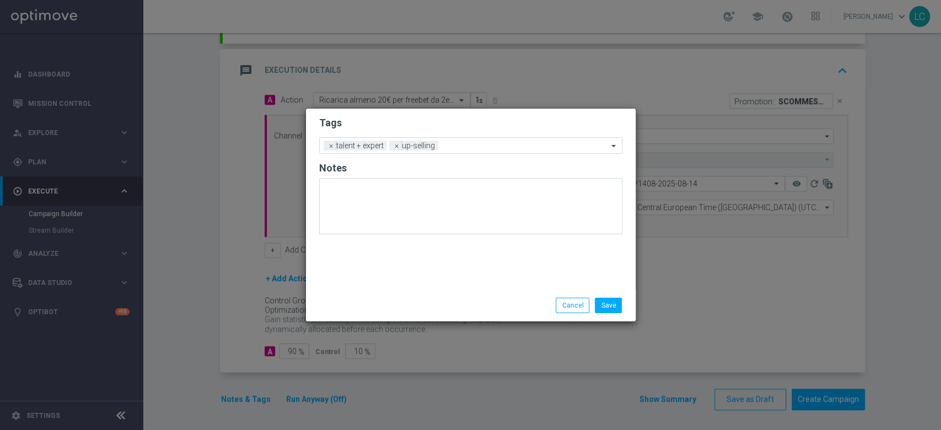
click at [454, 124] on h2 "Tags" at bounding box center [470, 122] width 303 height 13
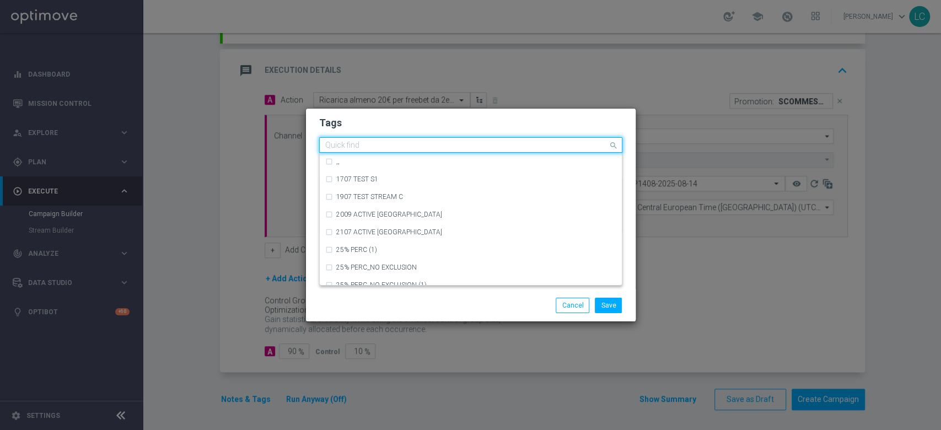
click at [529, 148] on input "text" at bounding box center [466, 145] width 283 height 9
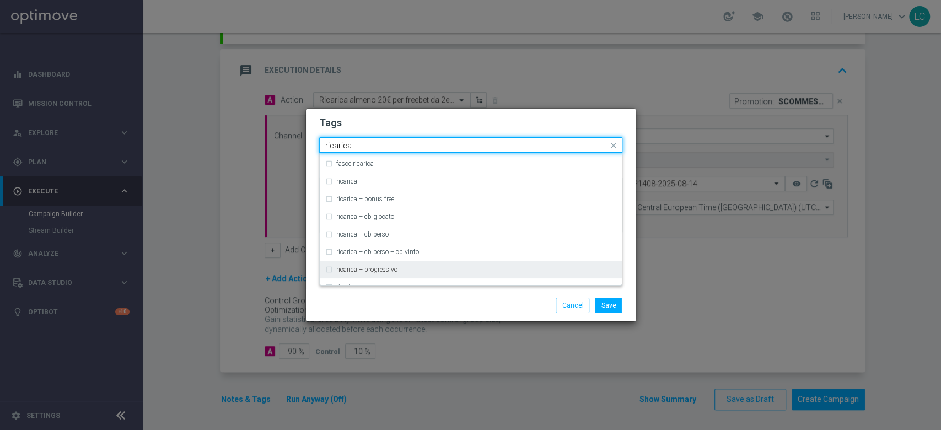
scroll to position [331, 0]
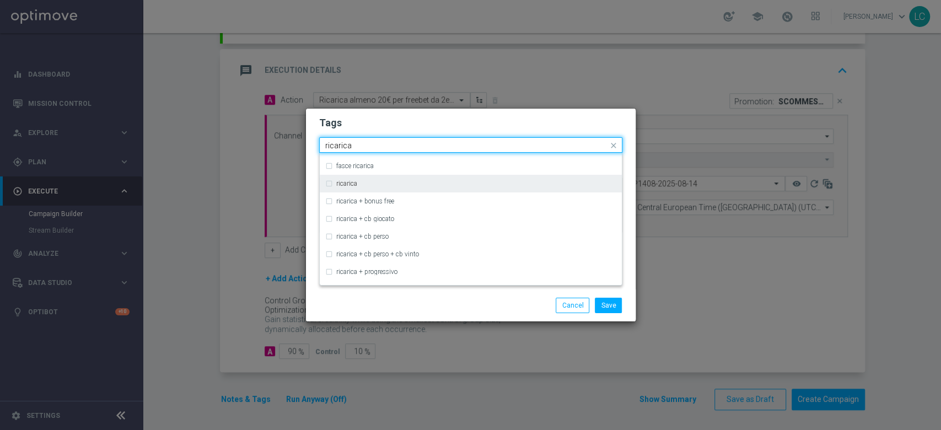
click at [388, 175] on div "ricarica" at bounding box center [470, 184] width 291 height 18
type input "ricarica"
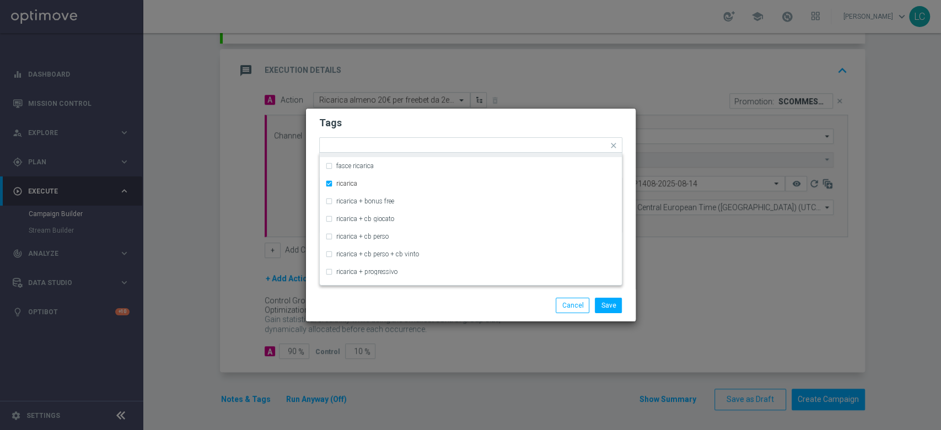
click at [543, 119] on h2 "Tags" at bounding box center [470, 122] width 303 height 13
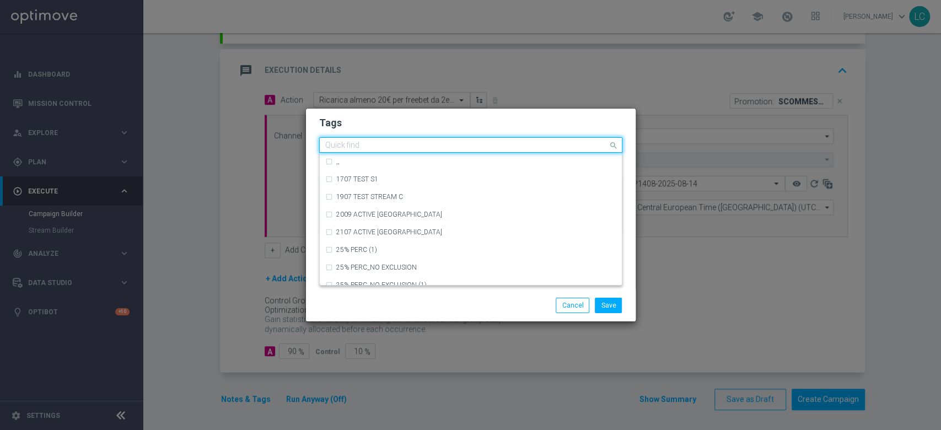
click at [541, 145] on input "text" at bounding box center [466, 145] width 283 height 9
click at [501, 147] on input "text" at bounding box center [466, 145] width 283 height 9
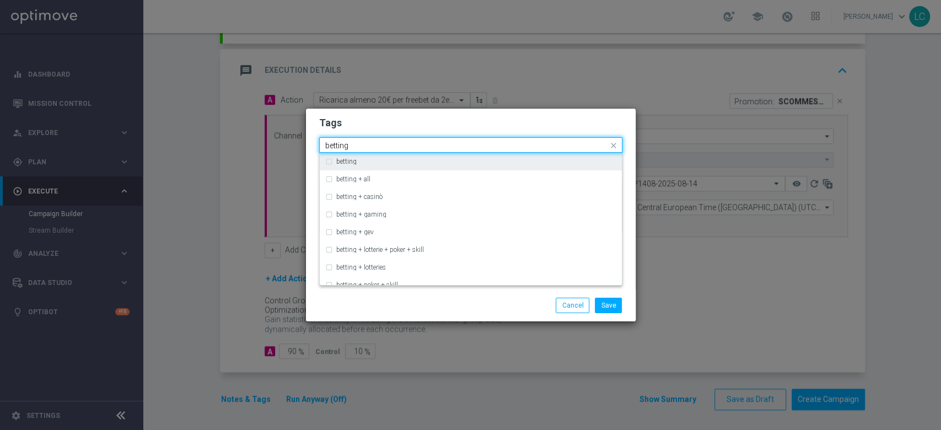
click at [405, 164] on div "betting" at bounding box center [476, 161] width 280 height 7
type input "betting"
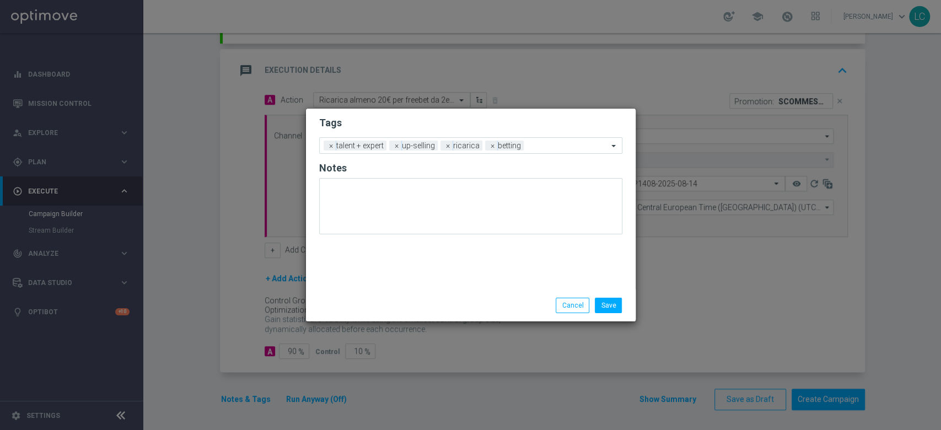
click at [544, 119] on h2 "Tags" at bounding box center [470, 122] width 303 height 13
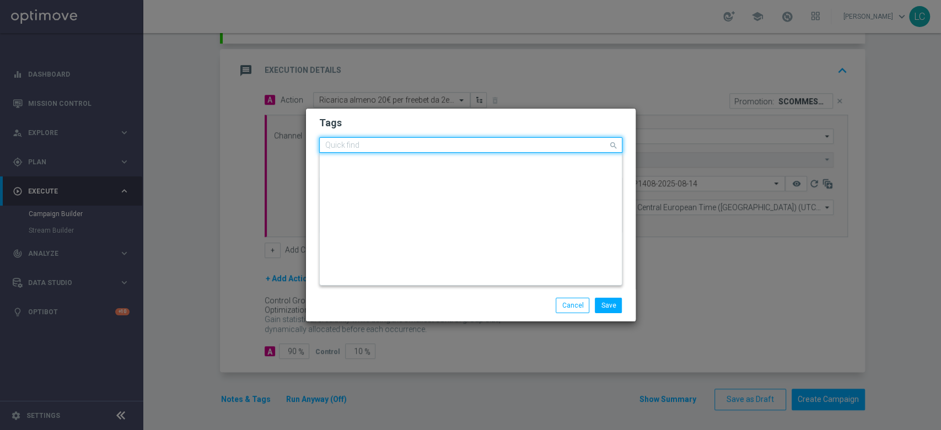
scroll to position [0, 0]
click at [557, 148] on input "text" at bounding box center [466, 145] width 283 height 9
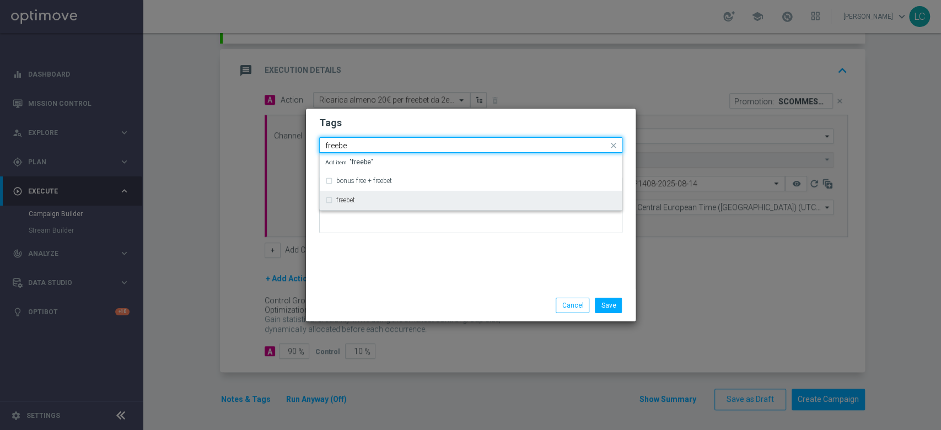
click at [454, 199] on div "freebet" at bounding box center [476, 200] width 280 height 7
type input "freebe"
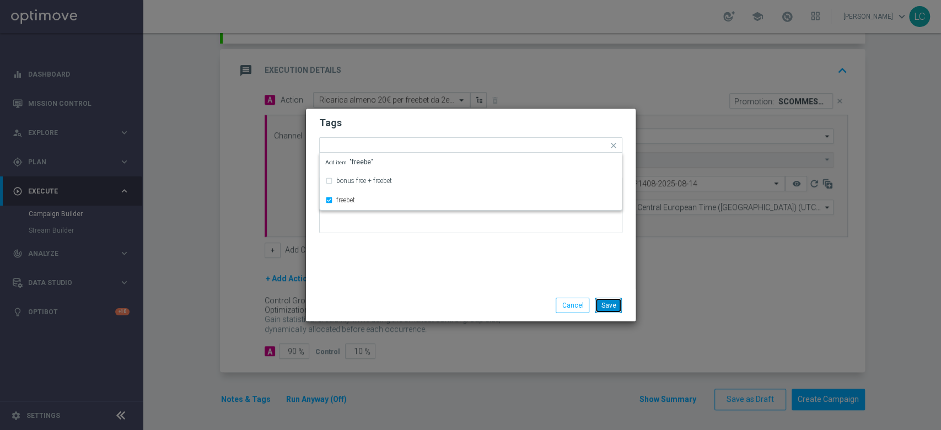
click at [607, 300] on button "Save" at bounding box center [608, 305] width 27 height 15
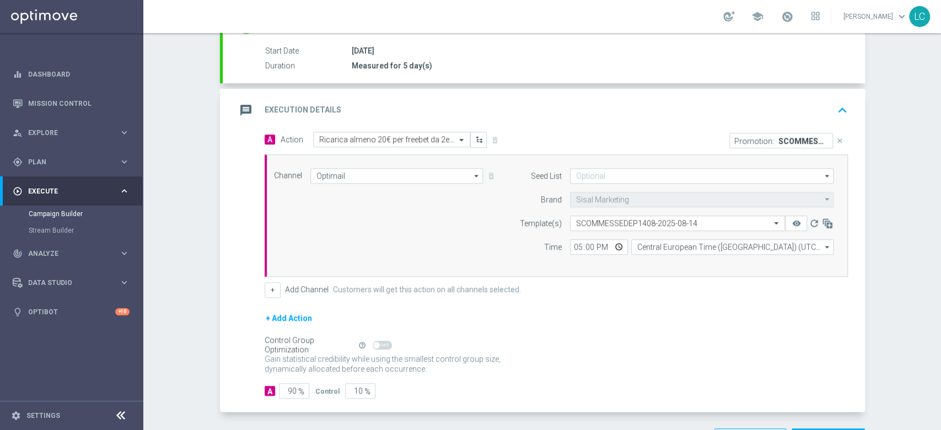
scroll to position [176, 0]
click at [834, 110] on icon "keyboard_arrow_up" at bounding box center [842, 112] width 17 height 17
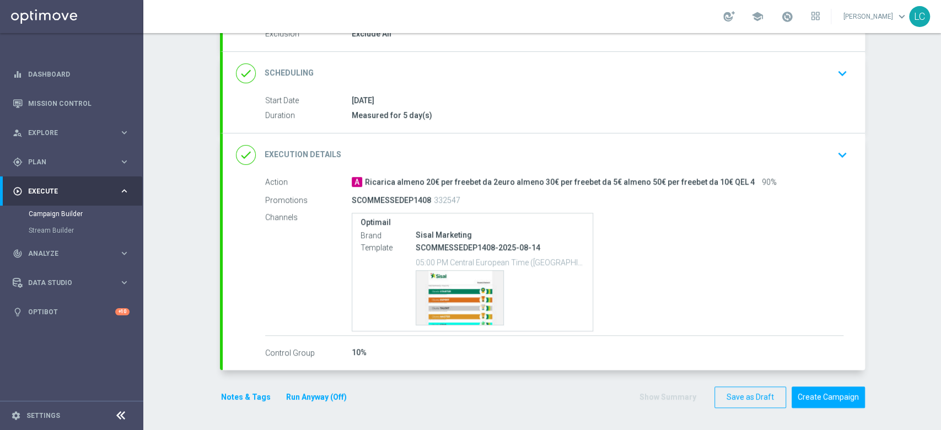
scroll to position [127, 0]
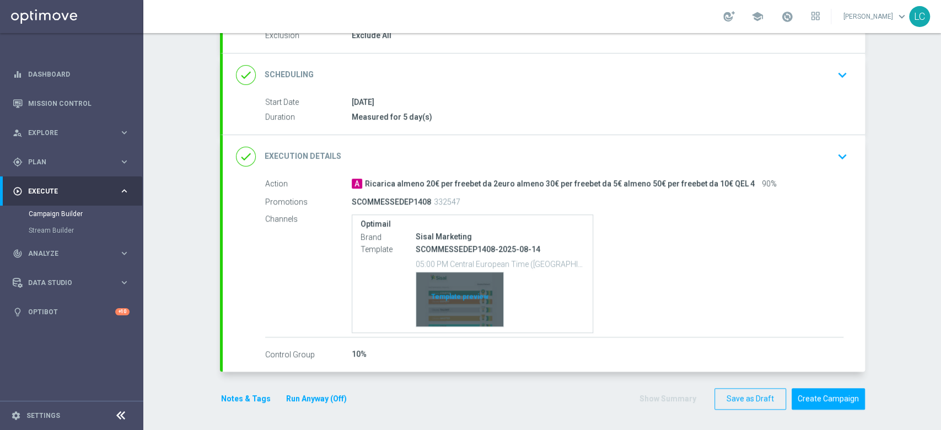
click at [428, 322] on div "Template preview" at bounding box center [459, 299] width 87 height 54
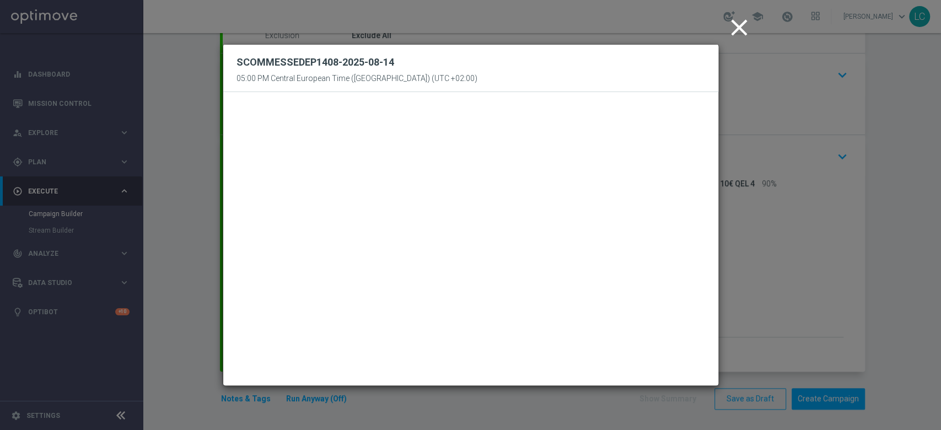
click at [741, 24] on icon "close" at bounding box center [739, 28] width 28 height 28
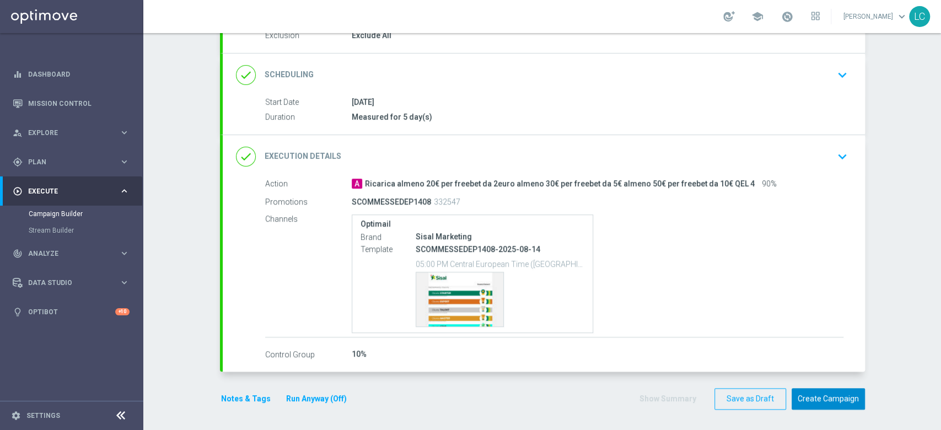
click at [817, 398] on button "Create Campaign" at bounding box center [827, 398] width 73 height 21
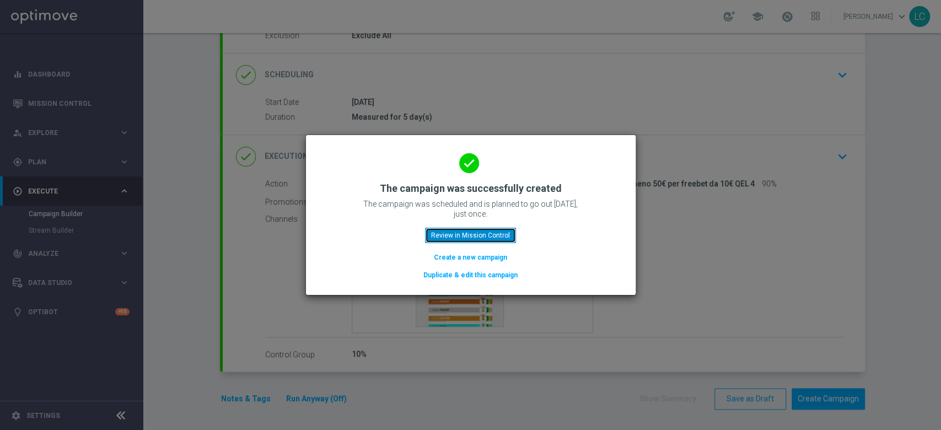
click at [474, 232] on button "Review in Mission Control" at bounding box center [470, 235] width 91 height 15
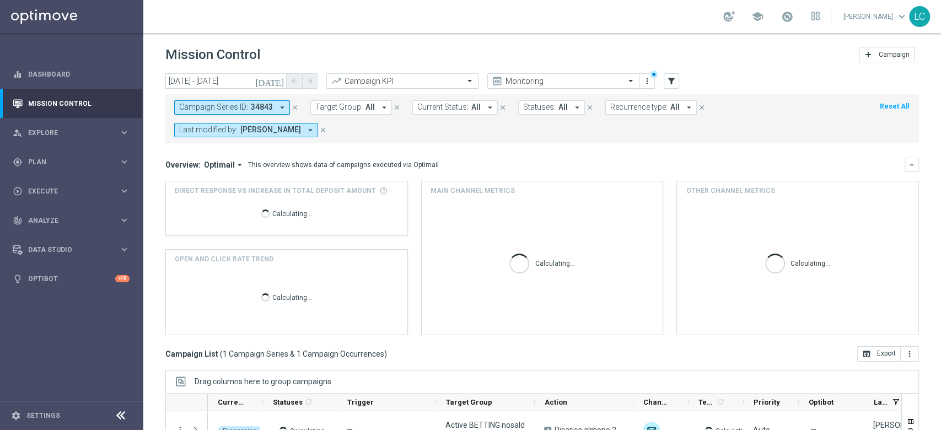
click at [292, 104] on icon "close" at bounding box center [295, 108] width 8 height 8
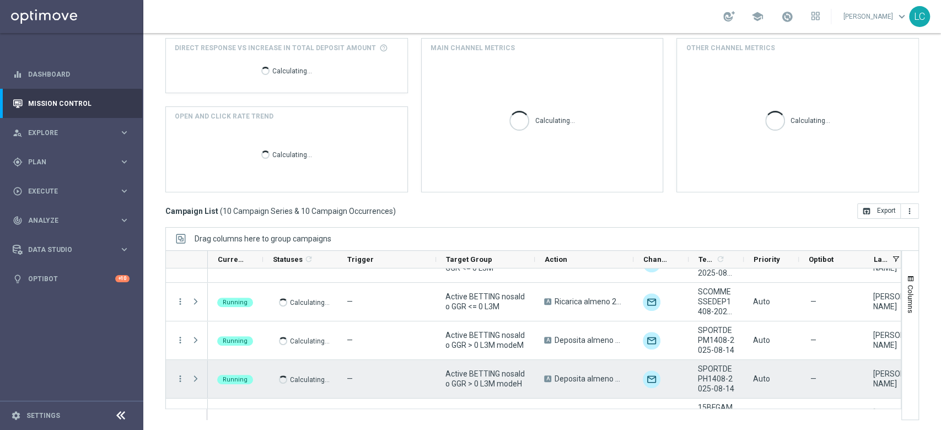
scroll to position [177, 0]
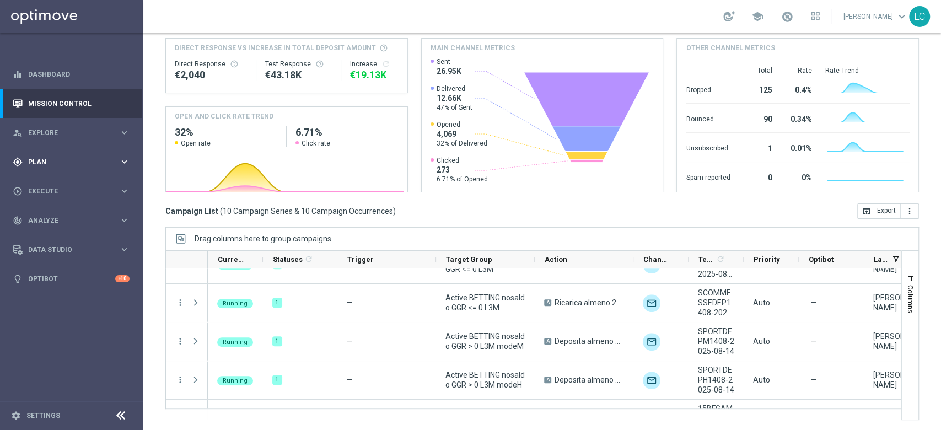
click at [58, 160] on span "Plan" at bounding box center [73, 162] width 91 height 7
drag, startPoint x: 55, startPoint y: 176, endPoint x: 57, endPoint y: 186, distance: 10.7
click at [57, 186] on div "Target Groups" at bounding box center [86, 184] width 114 height 17
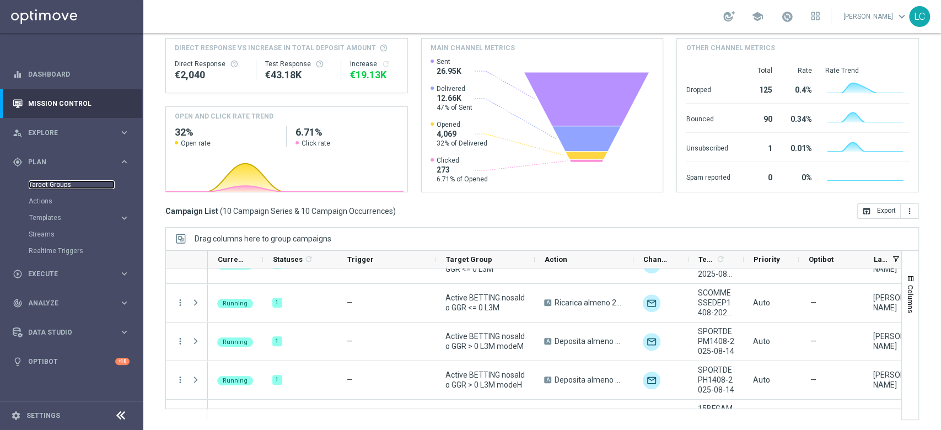
click at [57, 186] on link "Target Groups" at bounding box center [72, 184] width 86 height 9
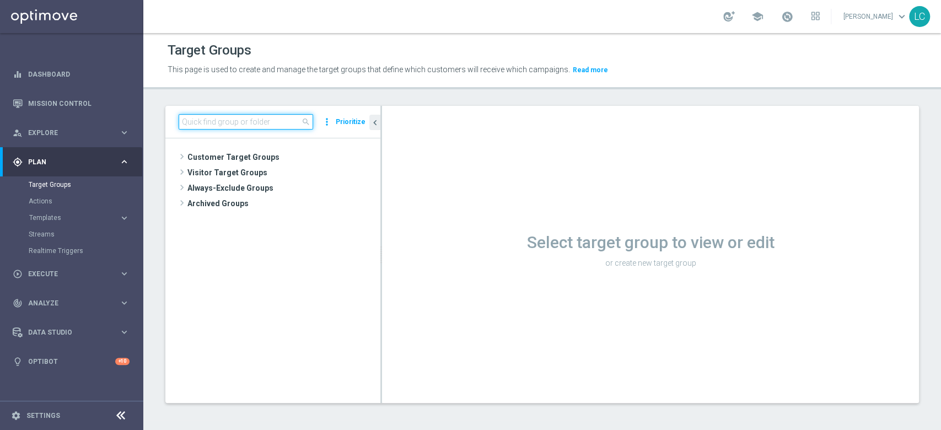
click at [269, 121] on input at bounding box center [246, 121] width 134 height 15
paste input "Active BETTING Master low no saldo GGRnb>0"
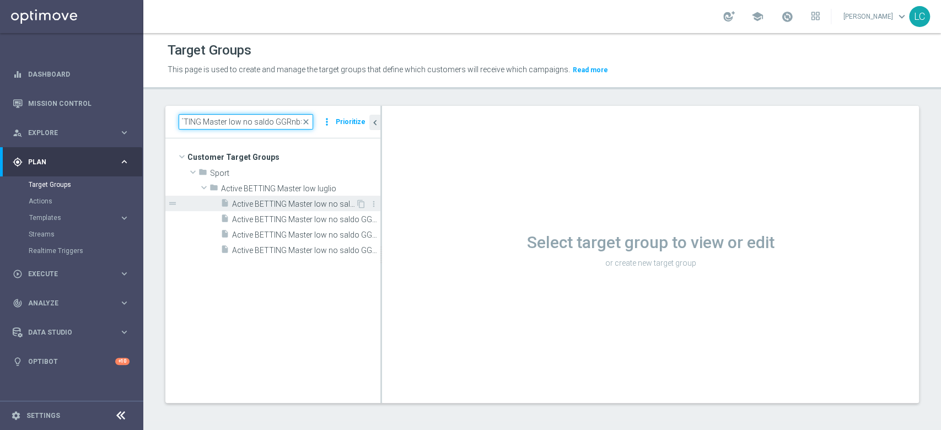
type input "Active BETTING Master low no saldo GGRnb>0"
click at [295, 201] on span "Active BETTING Master low no saldo GGRnb>0" at bounding box center [293, 203] width 123 height 9
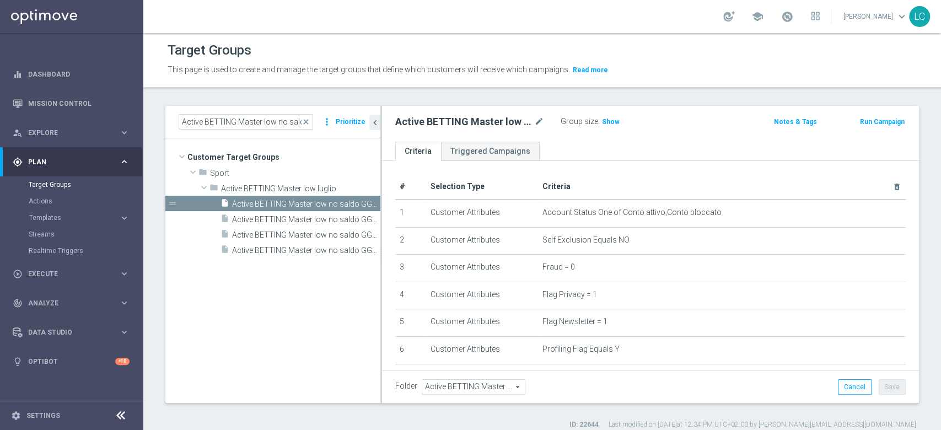
click at [873, 121] on button "Run Campaign" at bounding box center [882, 122] width 47 height 12
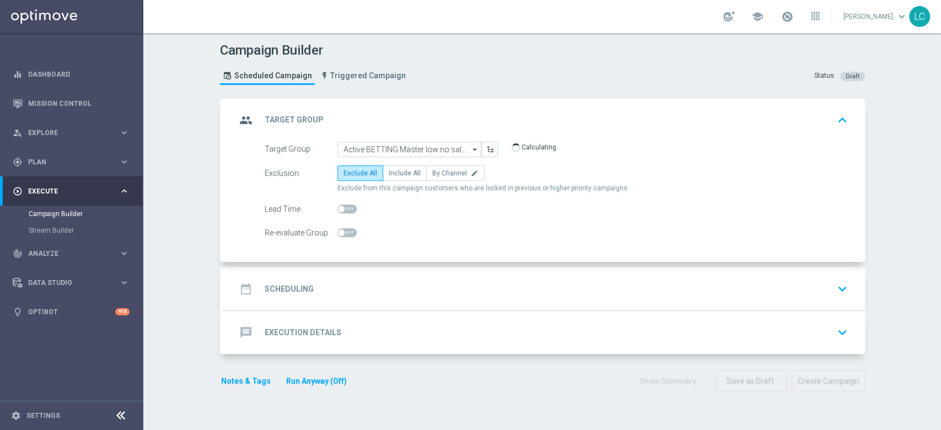
click at [380, 289] on div "date_range Scheduling keyboard_arrow_down" at bounding box center [544, 288] width 616 height 21
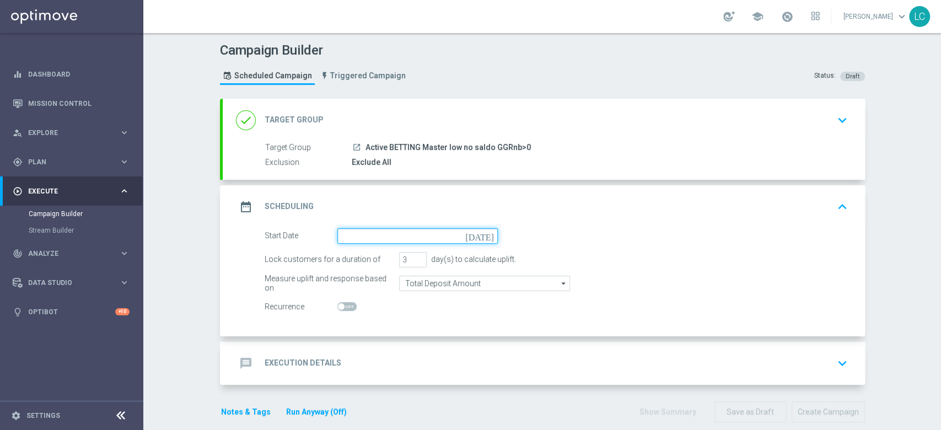
click at [357, 238] on input at bounding box center [417, 235] width 160 height 15
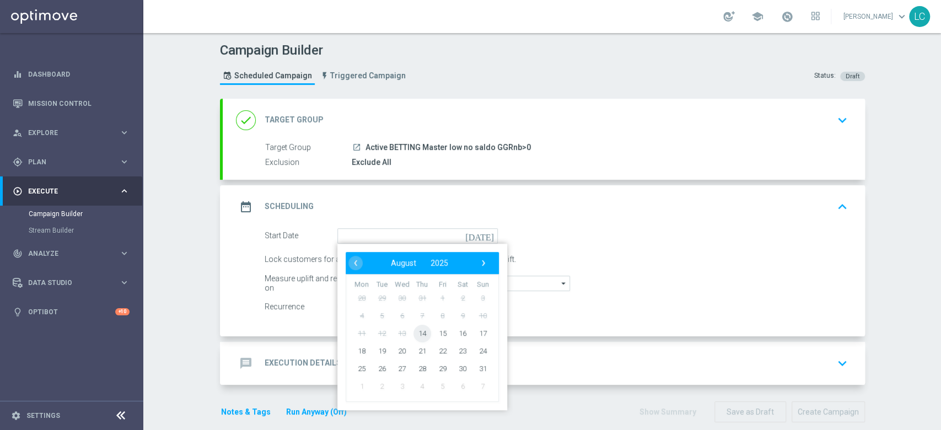
click at [419, 328] on span "14" at bounding box center [422, 333] width 18 height 18
type input "[DATE]"
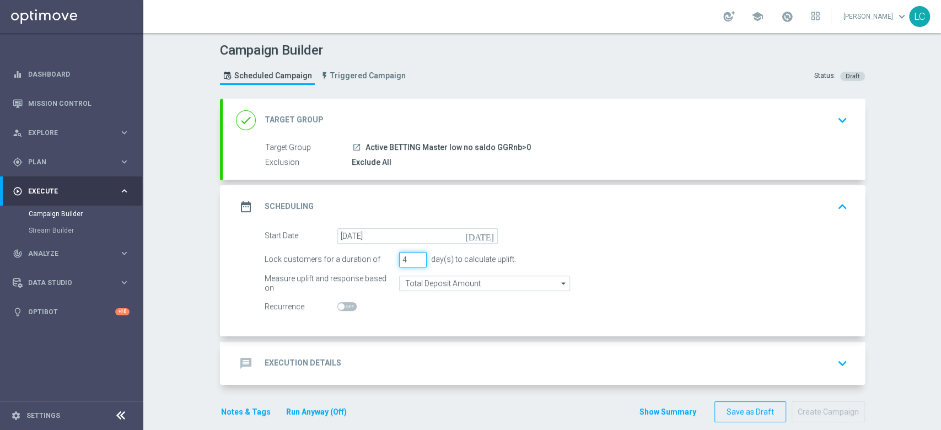
click at [415, 255] on input "4" at bounding box center [413, 259] width 28 height 15
type input "5"
click at [415, 255] on input "5" at bounding box center [413, 259] width 28 height 15
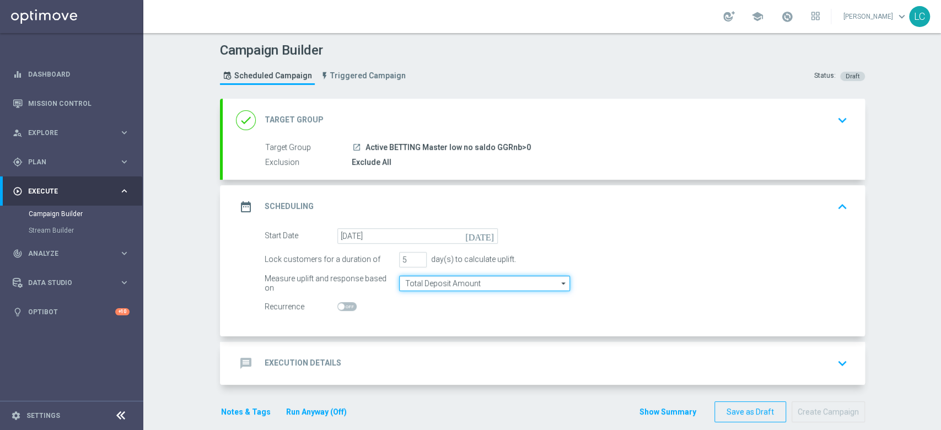
click at [435, 280] on input "Total Deposit Amount" at bounding box center [484, 283] width 171 height 15
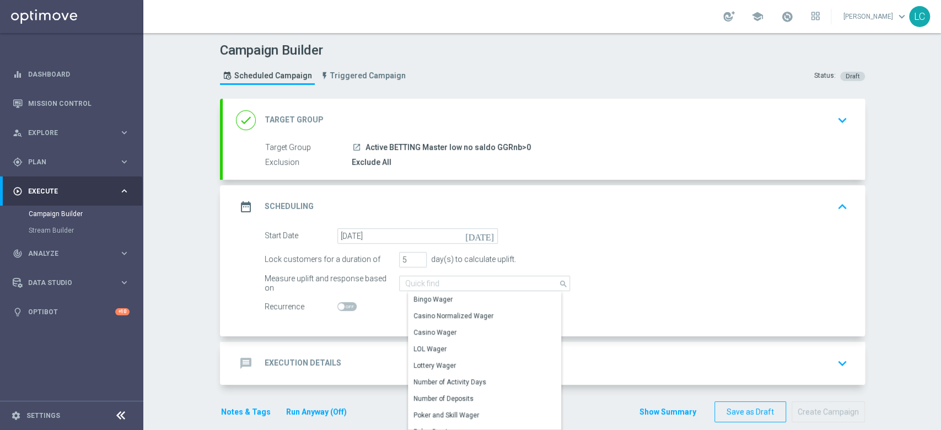
click at [618, 237] on div "Start Date [DATE] [DATE]" at bounding box center [556, 235] width 600 height 15
type input "Total Deposit Amount"
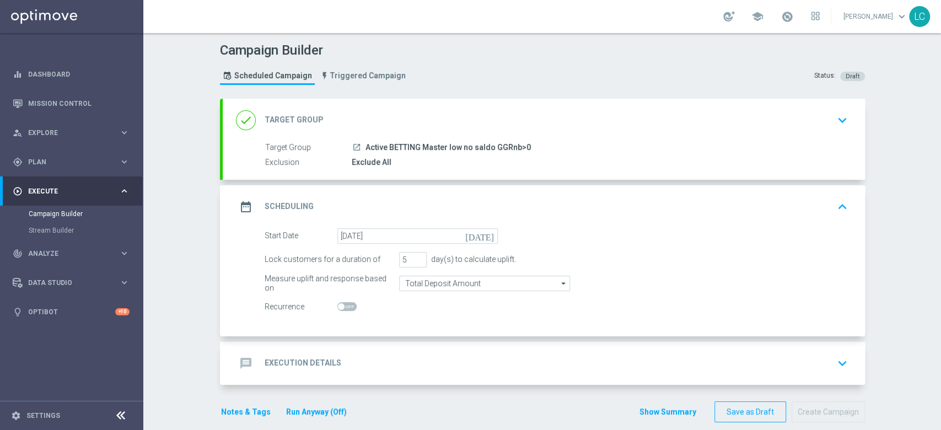
click at [427, 355] on div "message Execution Details keyboard_arrow_down" at bounding box center [544, 363] width 616 height 21
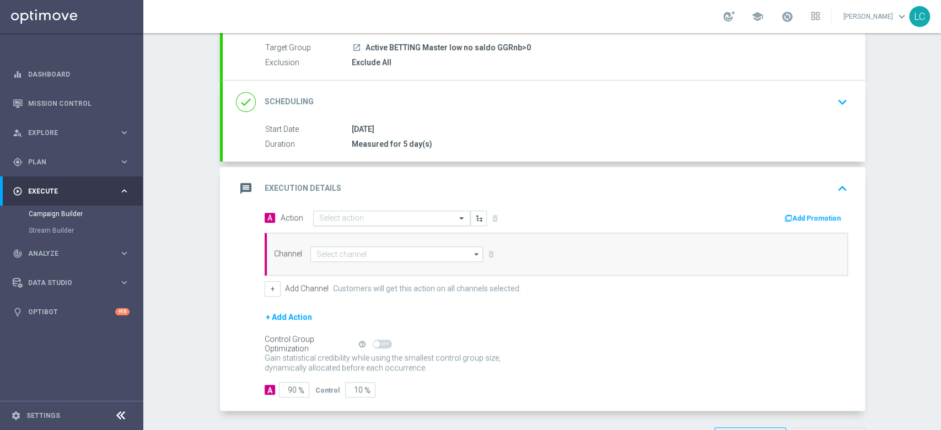
scroll to position [101, 0]
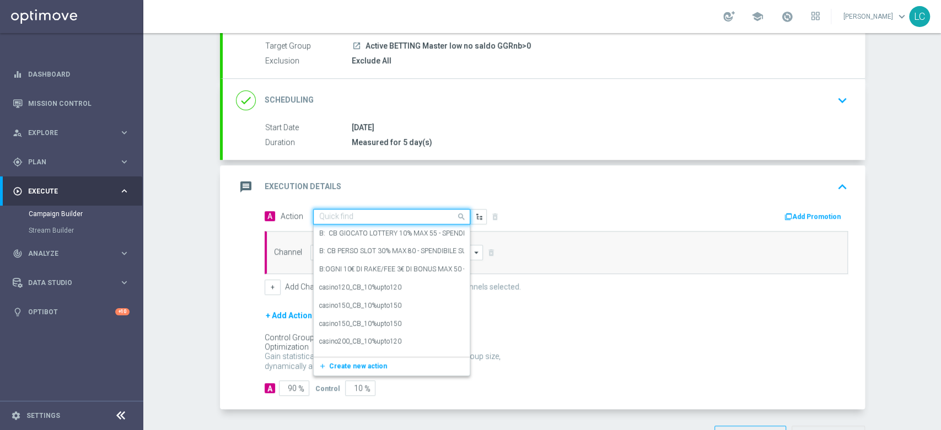
click at [372, 222] on div "Quick find" at bounding box center [391, 216] width 157 height 15
paste input "Deposita e ottieni fino al 10% del tuo deposito fino ad un massimo di 200€ QEL 4"
type input "Deposita e ottieni fino al 10% del tuo deposito fino ad un massimo di 200€ QEL 4"
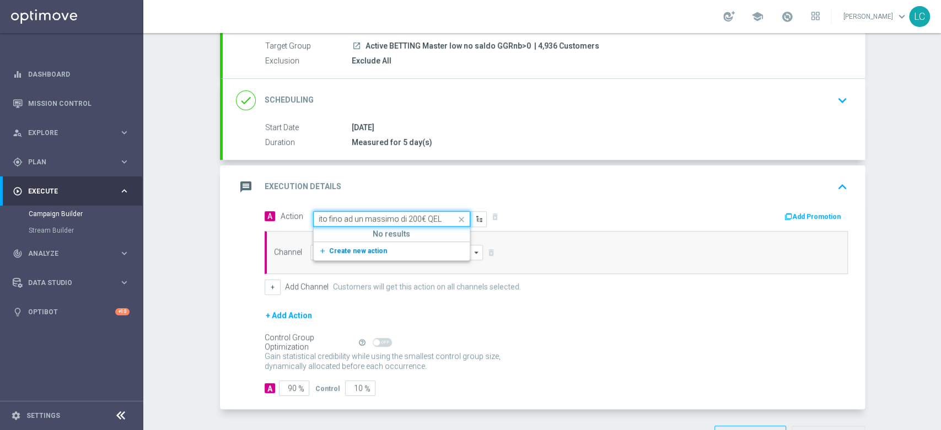
click at [362, 245] on button "add_new Create new action" at bounding box center [390, 251] width 152 height 13
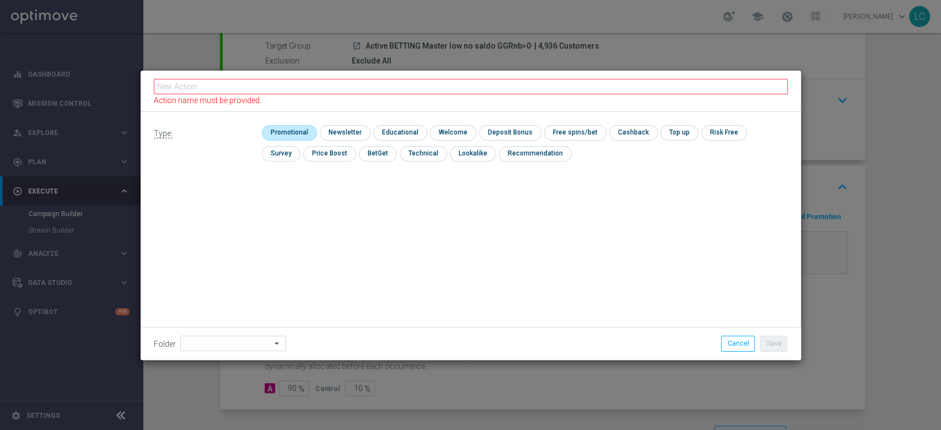
click at [305, 132] on input "checkbox" at bounding box center [288, 132] width 52 height 15
checkbox input "true"
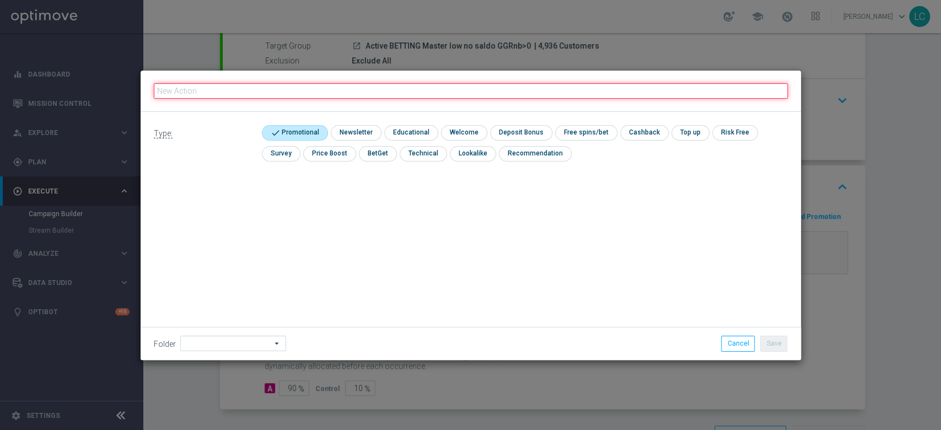
click at [360, 89] on input "text" at bounding box center [471, 90] width 634 height 15
paste input "Deposita e ottieni fino al 10% del tuo deposito fino ad un massimo di 200€ QEL 4"
type input "Deposita e ottieni fino al 10% del tuo deposito fino ad un massimo di 200€ QEL 4"
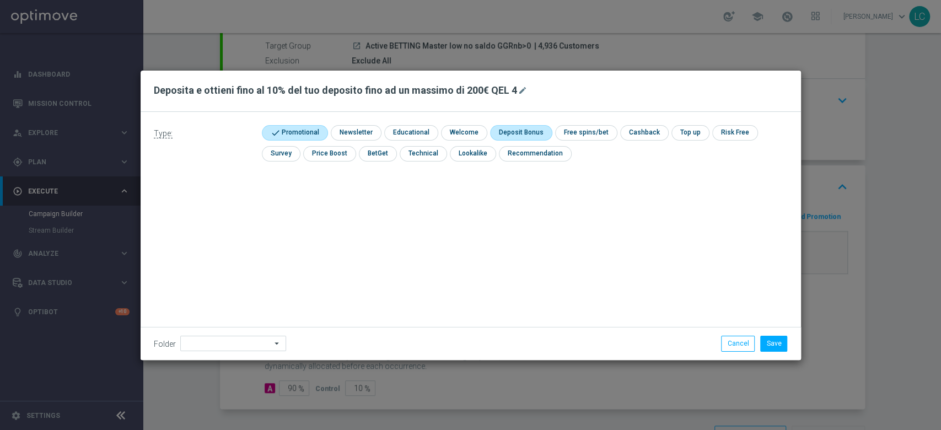
click at [506, 130] on input "checkbox" at bounding box center [519, 132] width 59 height 15
checkbox input "true"
click at [780, 344] on button "Save" at bounding box center [773, 343] width 27 height 15
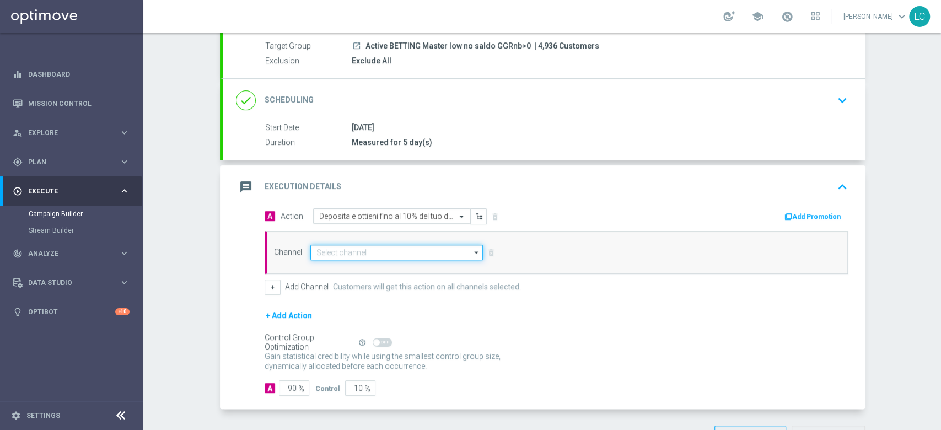
click at [408, 247] on input at bounding box center [396, 252] width 173 height 15
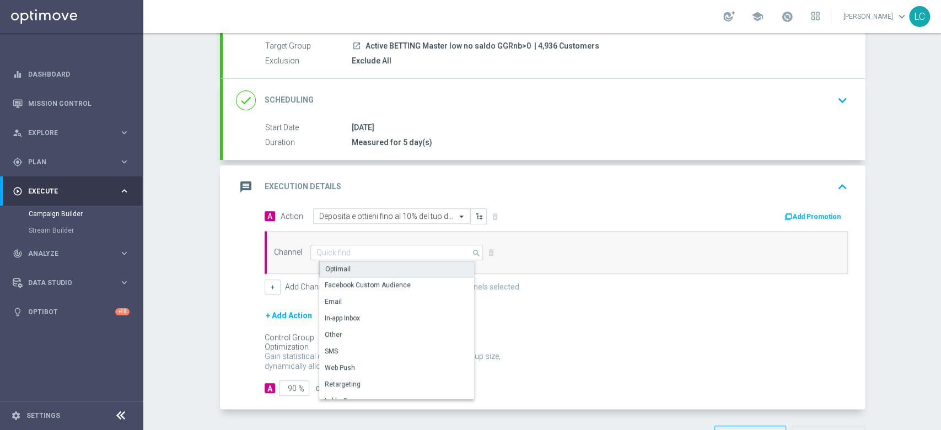
click at [397, 262] on div "Optimail" at bounding box center [401, 269] width 164 height 17
type input "Optimail"
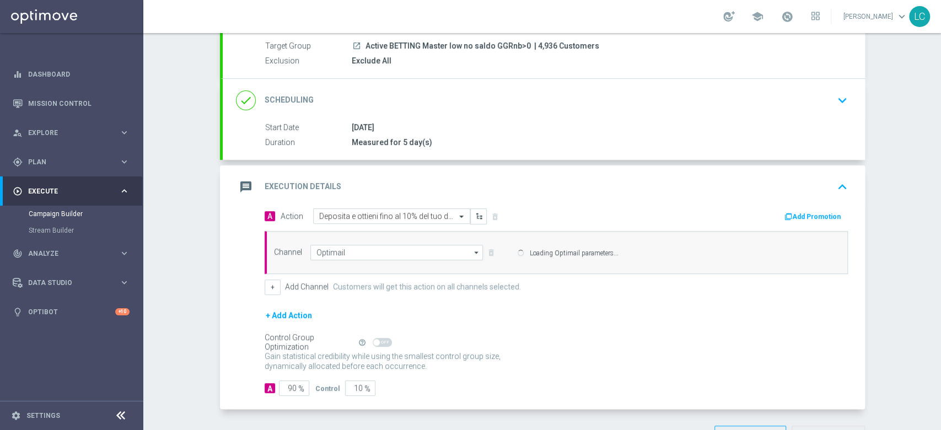
click at [820, 213] on button "Add Promotion" at bounding box center [813, 217] width 61 height 12
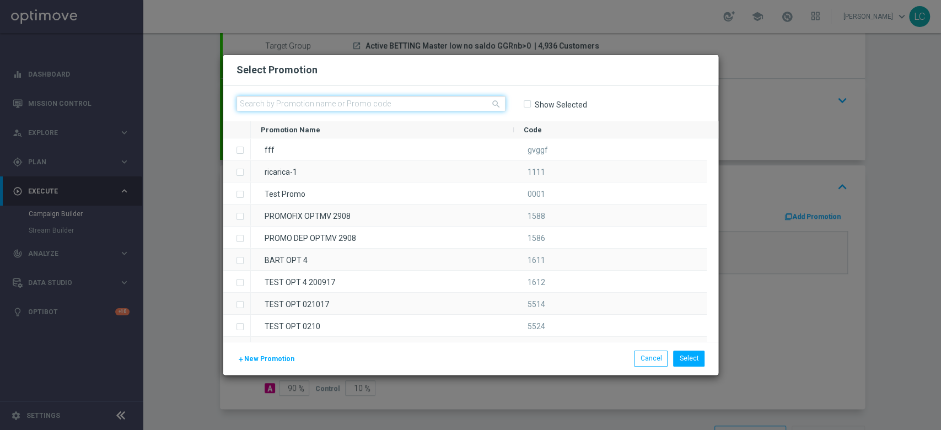
click at [465, 100] on input "text" at bounding box center [370, 103] width 269 height 15
paste input "332553"
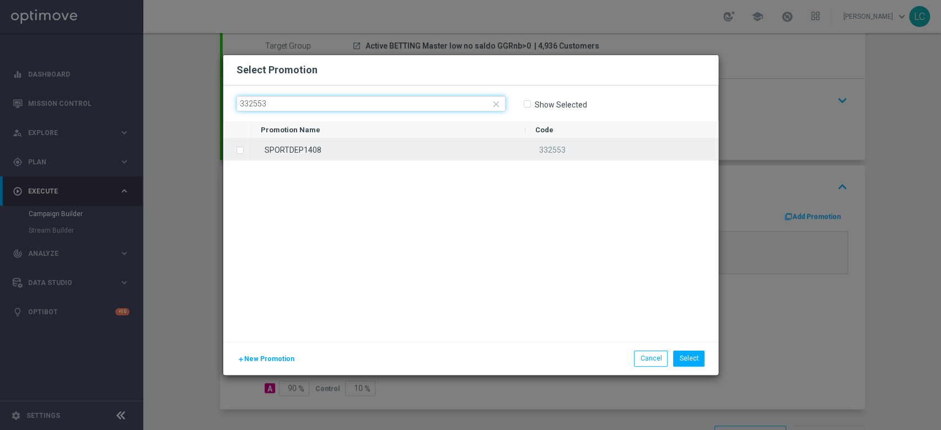
type input "332553"
click at [247, 150] on label "Press SPACE to select this row." at bounding box center [249, 151] width 4 height 10
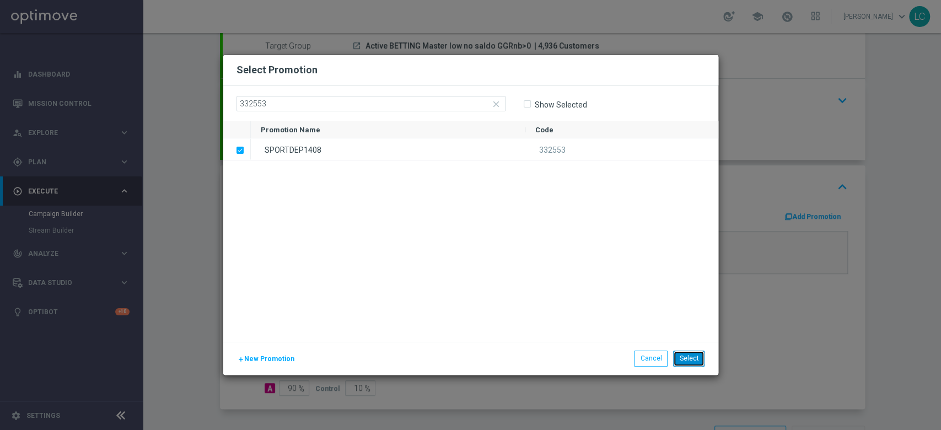
click at [693, 359] on button "Select" at bounding box center [688, 357] width 31 height 15
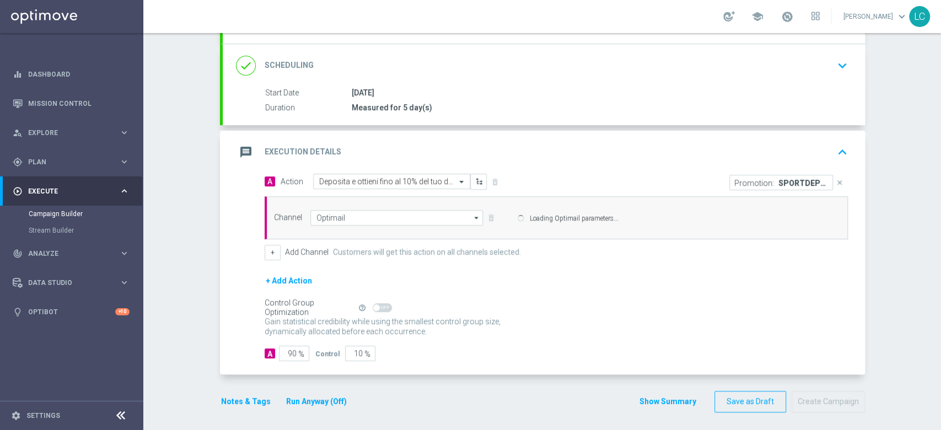
scroll to position [138, 0]
click at [235, 398] on button "Notes & Tags" at bounding box center [246, 399] width 52 height 14
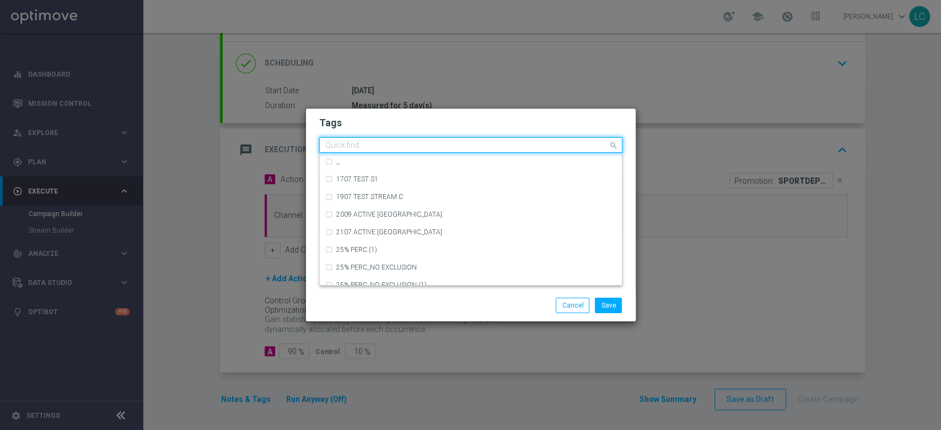
click at [393, 144] on input "text" at bounding box center [466, 145] width 283 height 9
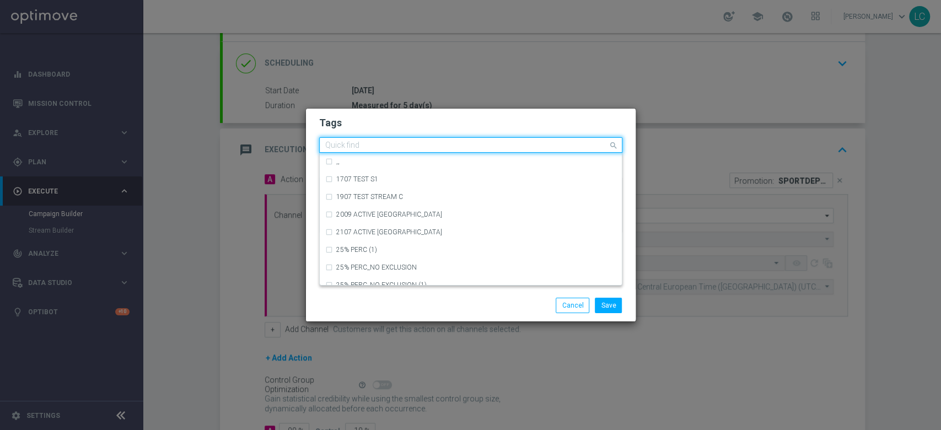
type input "Sisal Marketing"
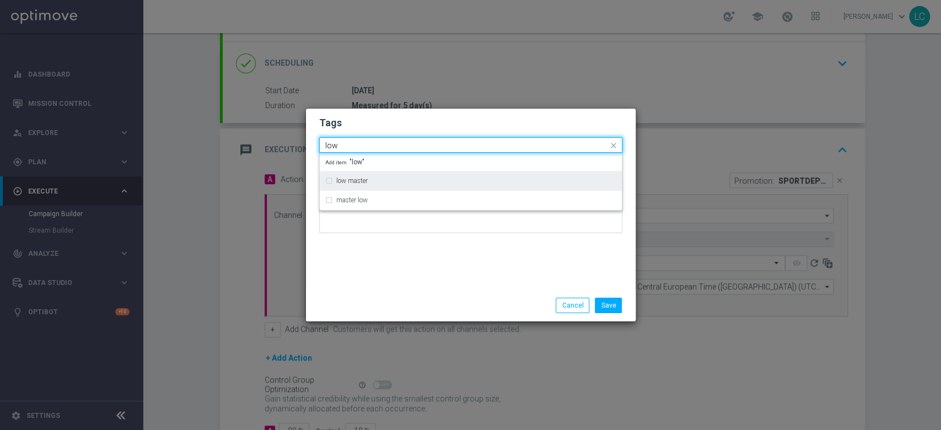
click at [376, 178] on div "low master" at bounding box center [476, 180] width 280 height 7
type input "low"
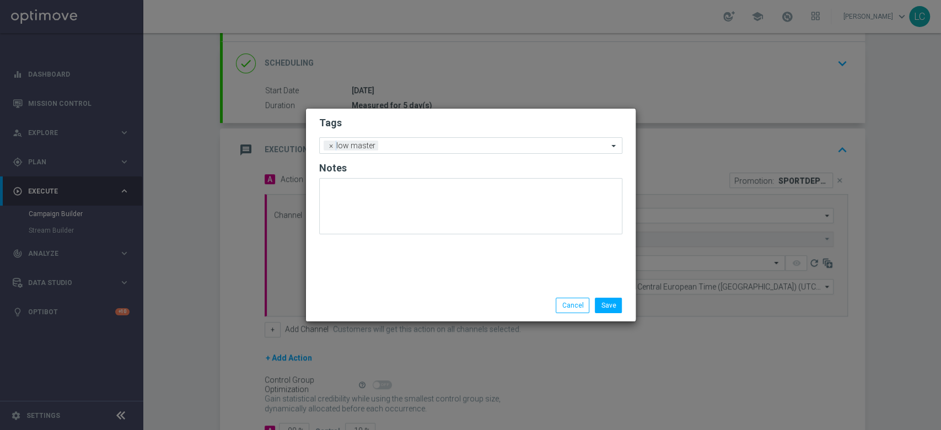
click at [444, 123] on h2 "Tags" at bounding box center [470, 122] width 303 height 13
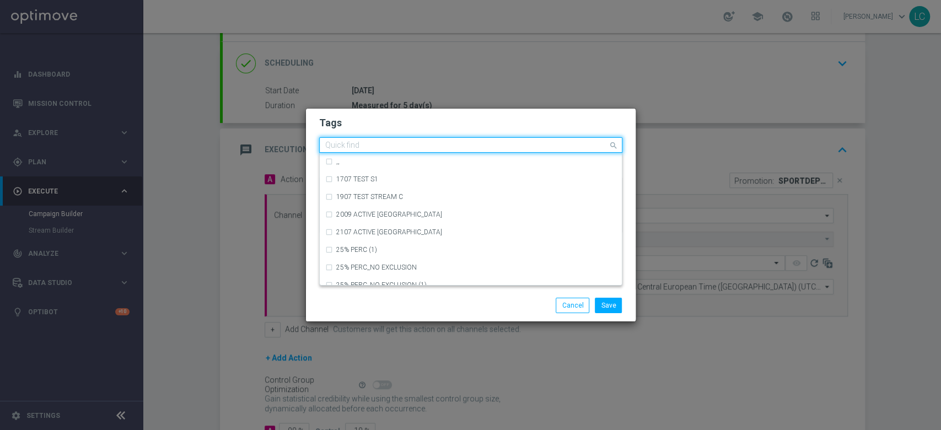
click at [464, 144] on input "text" at bounding box center [466, 145] width 283 height 9
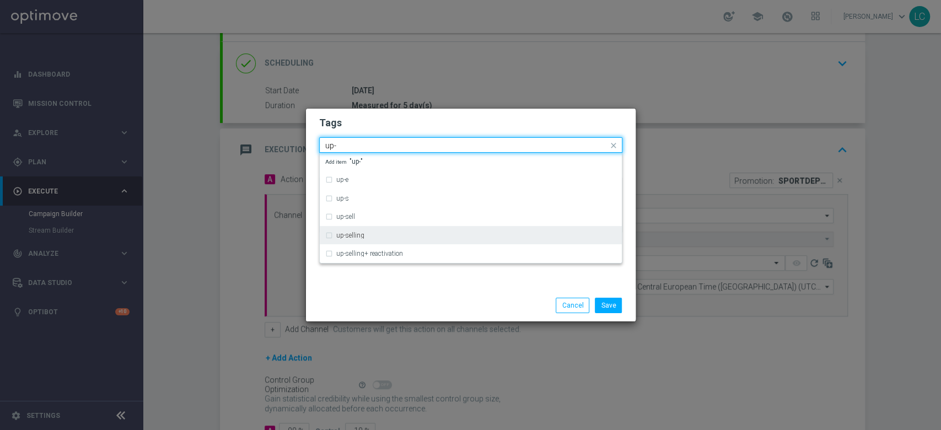
click at [377, 237] on div "up-selling" at bounding box center [476, 235] width 280 height 7
type input "up-"
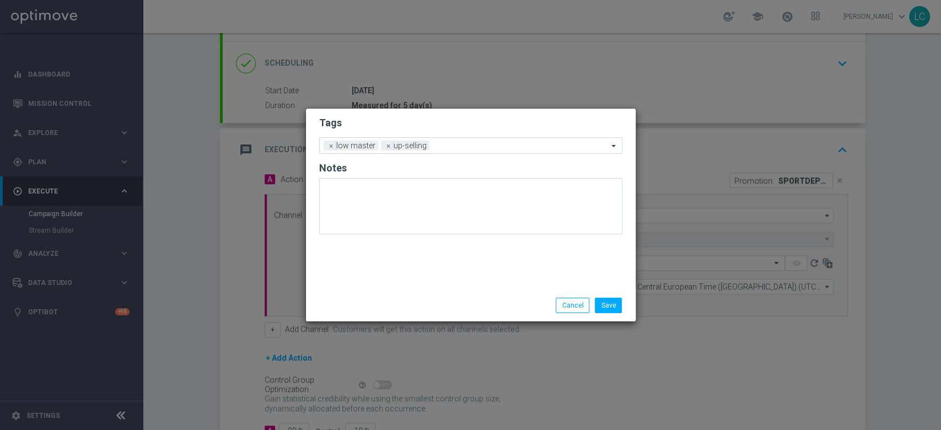
click at [480, 125] on h2 "Tags" at bounding box center [470, 122] width 303 height 13
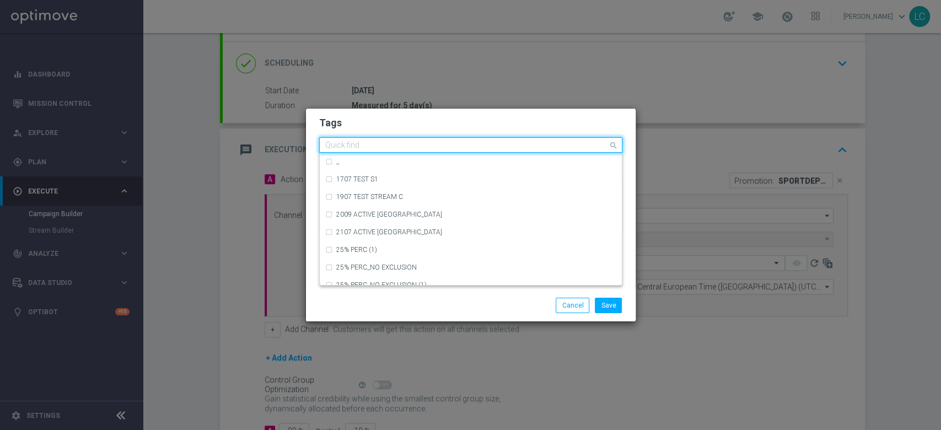
click at [525, 143] on input "text" at bounding box center [466, 145] width 283 height 9
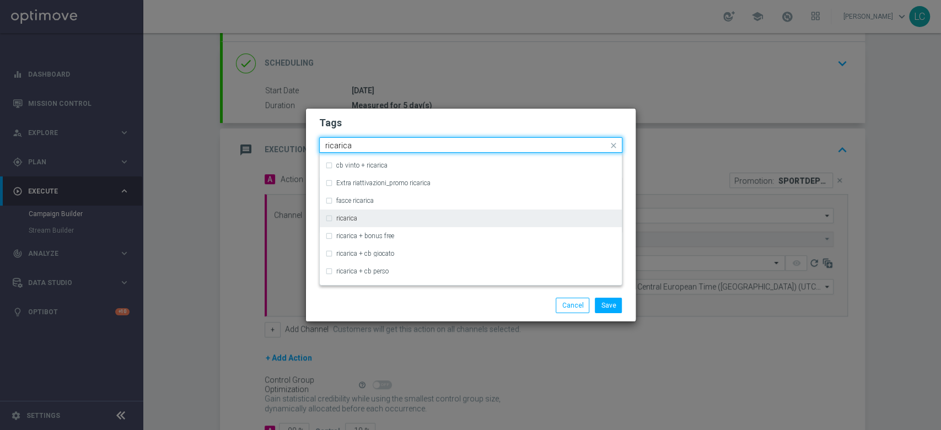
scroll to position [296, 0]
click at [436, 216] on div "ricarica" at bounding box center [476, 218] width 280 height 7
type input "ricarica"
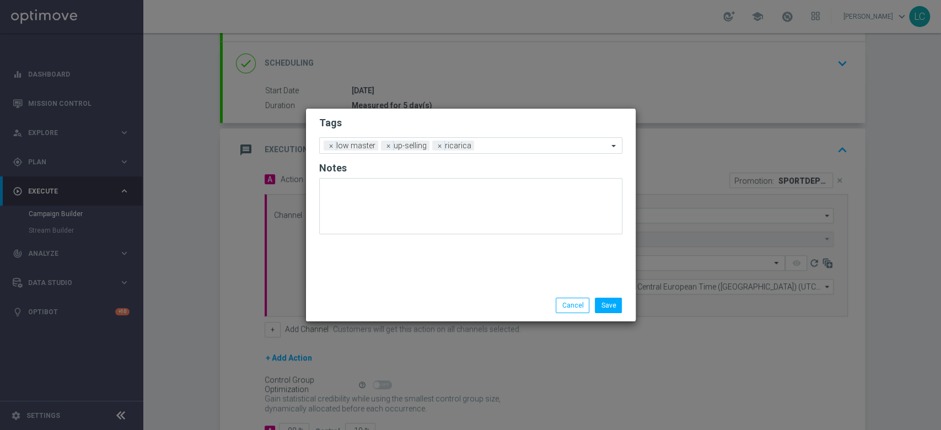
click at [550, 118] on h2 "Tags" at bounding box center [470, 122] width 303 height 13
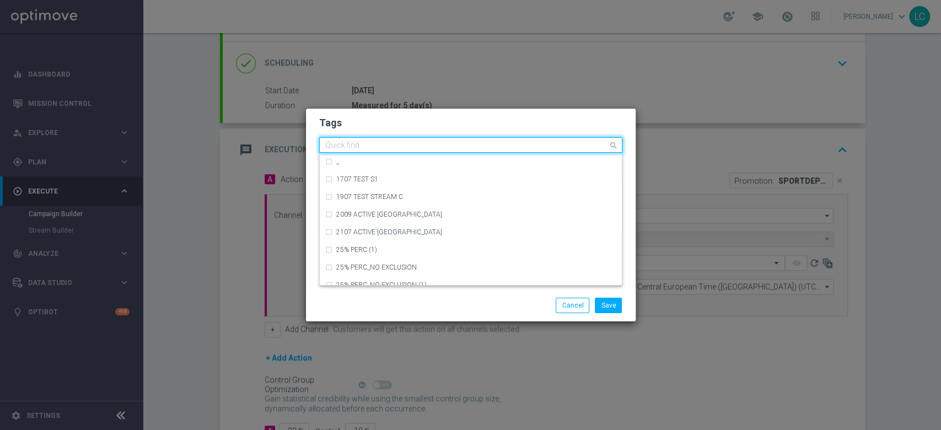
click at [551, 147] on input "text" at bounding box center [466, 145] width 283 height 9
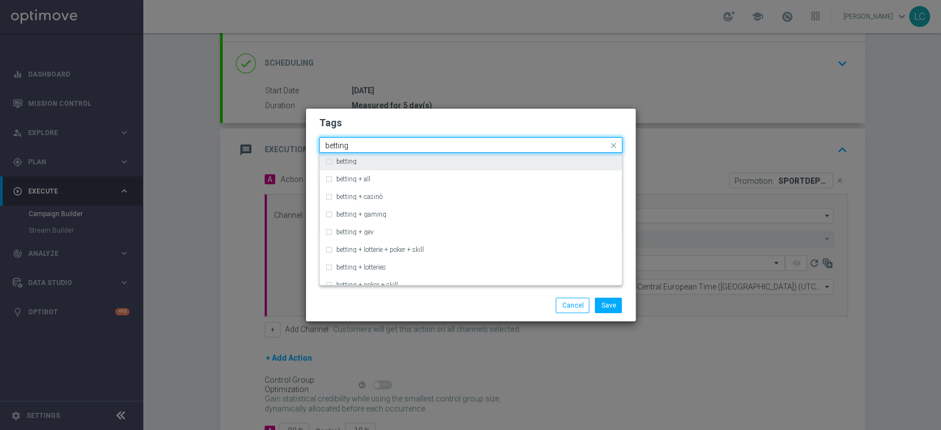
click at [450, 159] on div "betting" at bounding box center [476, 161] width 280 height 7
type input "betting"
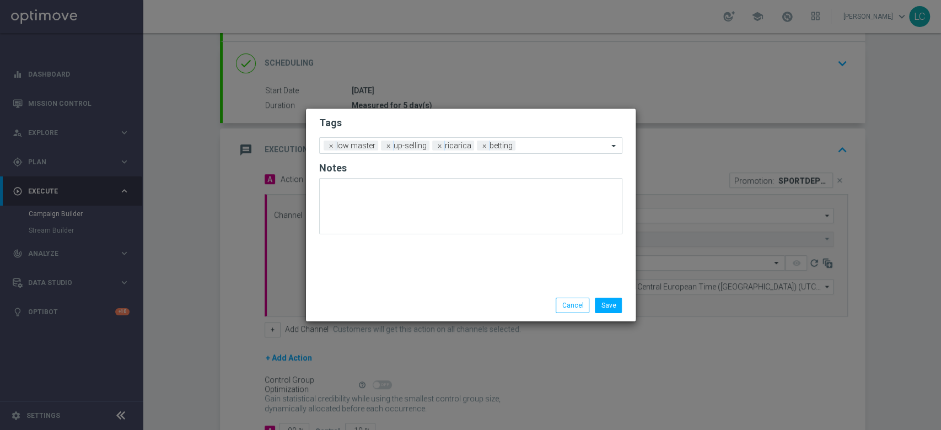
click at [497, 114] on form "Tags Add a new tag × low master × up-selling × ricarica × betting Notes" at bounding box center [470, 178] width 303 height 129
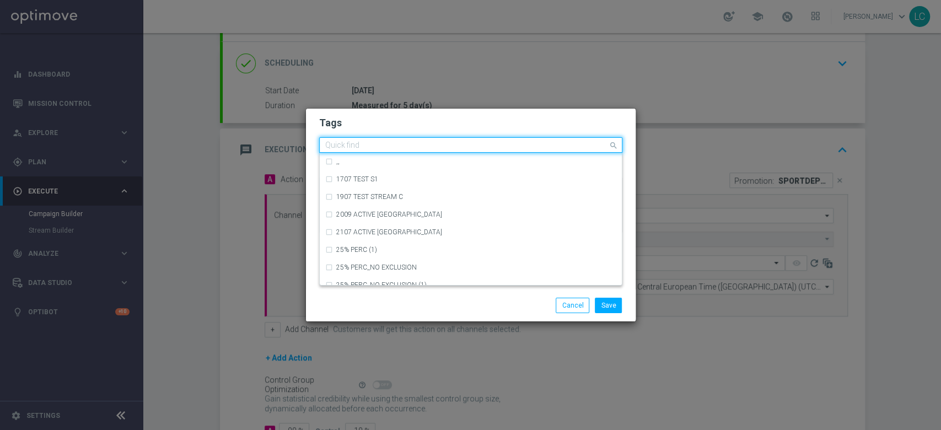
click at [537, 143] on input "text" at bounding box center [466, 145] width 283 height 9
type input "n"
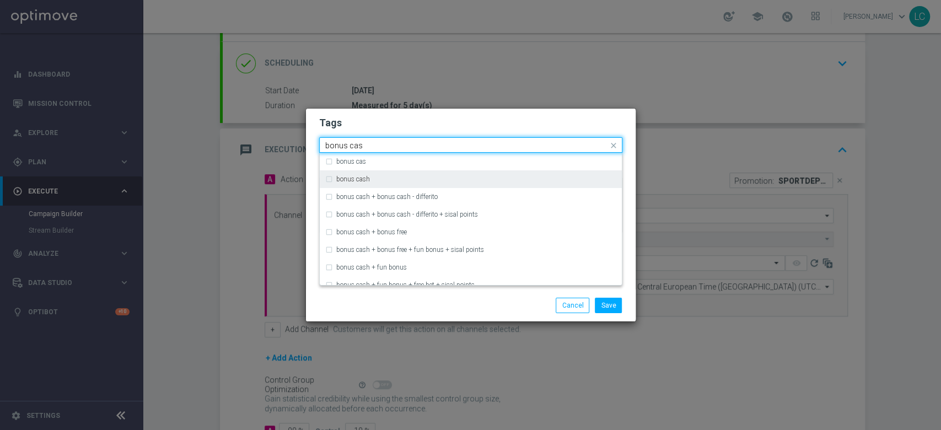
click at [480, 179] on div "bonus cash" at bounding box center [476, 179] width 280 height 7
type input "bonus cas"
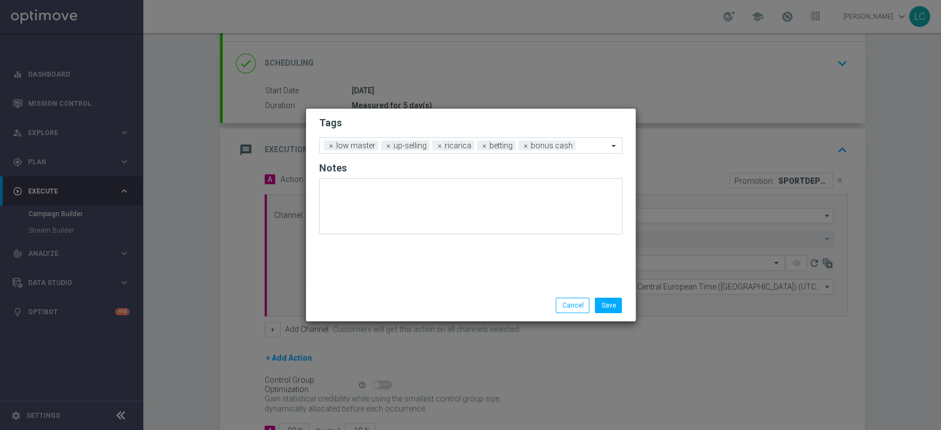
click at [533, 121] on h2 "Tags" at bounding box center [470, 122] width 303 height 13
click at [611, 305] on button "Save" at bounding box center [608, 305] width 27 height 15
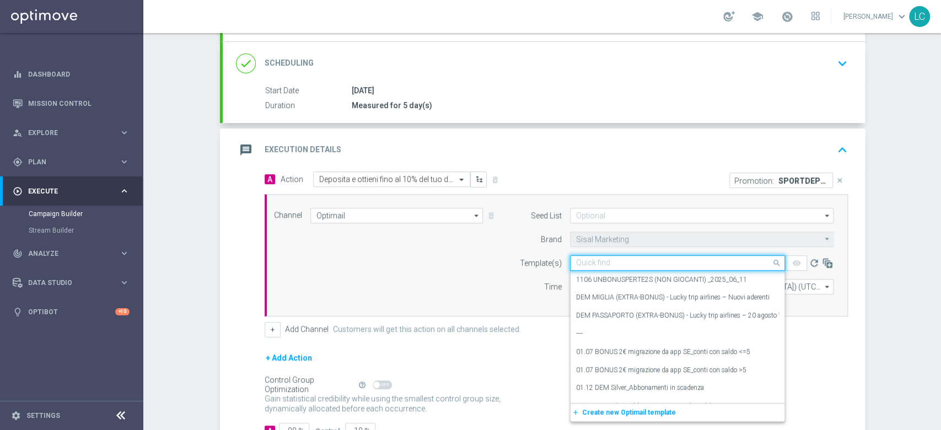
click at [627, 265] on input "text" at bounding box center [666, 262] width 181 height 9
paste input "SPORTDEP1408"
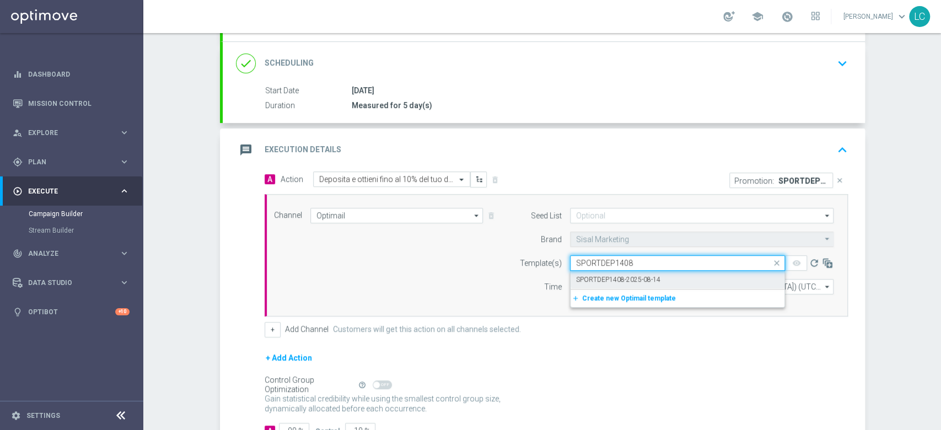
click at [628, 276] on label "SPORTDEP1408-2025-08-14" at bounding box center [618, 279] width 84 height 9
type input "SPORTDEP1408"
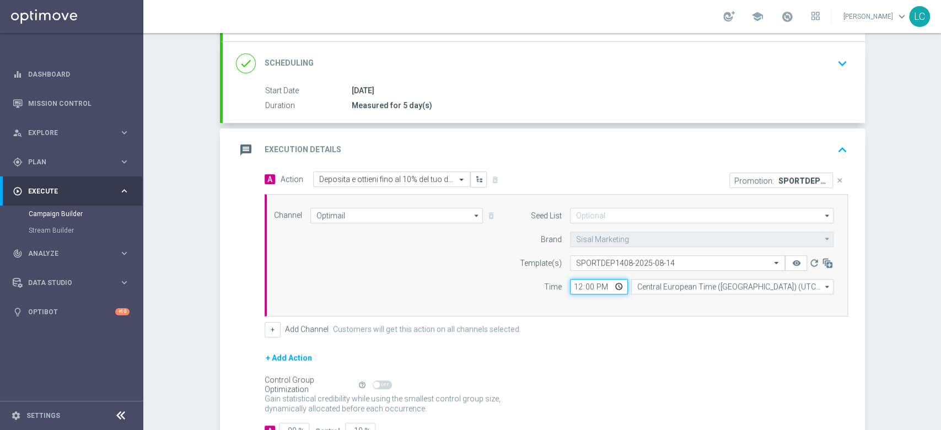
click at [570, 284] on input "12:00" at bounding box center [599, 286] width 58 height 15
type input "17:30"
click at [834, 147] on icon "keyboard_arrow_up" at bounding box center [842, 150] width 17 height 17
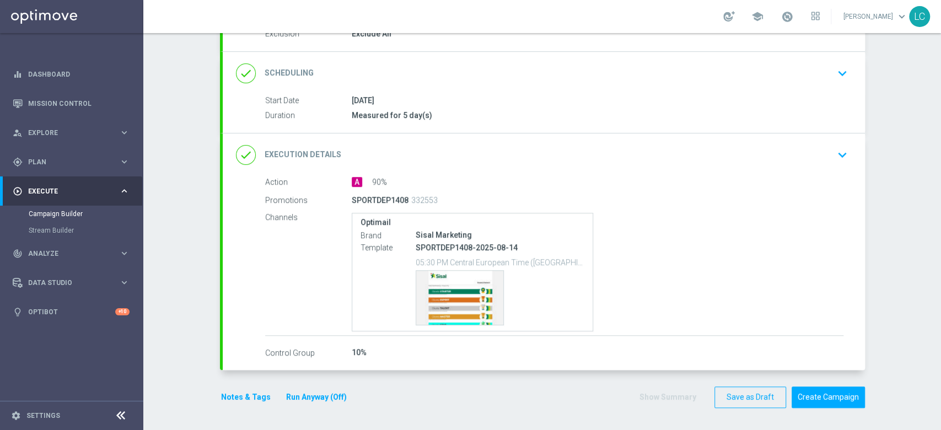
scroll to position [127, 0]
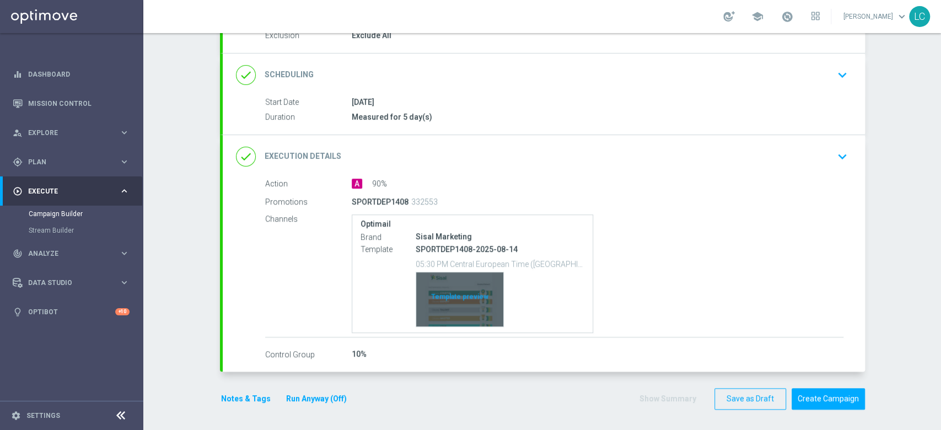
click at [437, 306] on div "Template preview" at bounding box center [459, 299] width 87 height 54
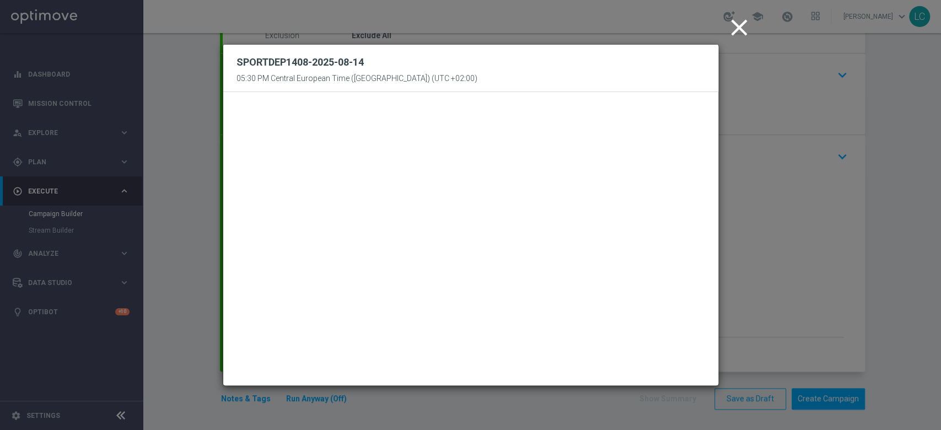
click at [743, 30] on icon "close" at bounding box center [739, 28] width 28 height 28
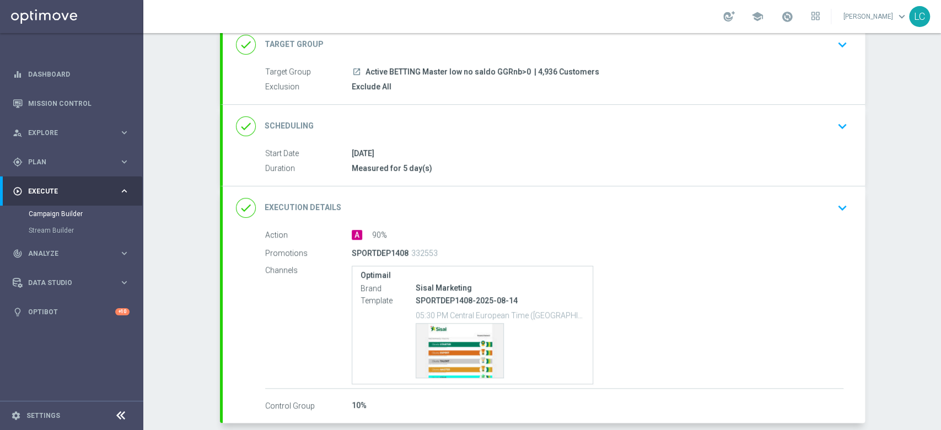
scroll to position [75, 0]
click at [834, 118] on icon "keyboard_arrow_down" at bounding box center [842, 126] width 17 height 17
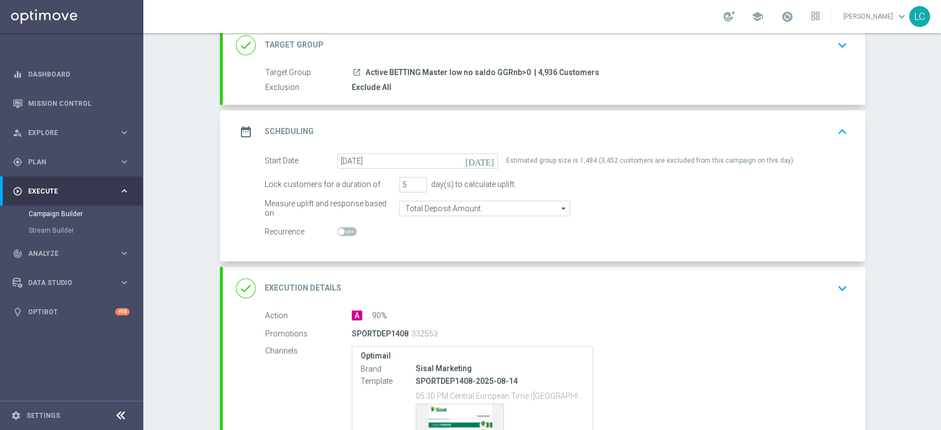
scroll to position [207, 0]
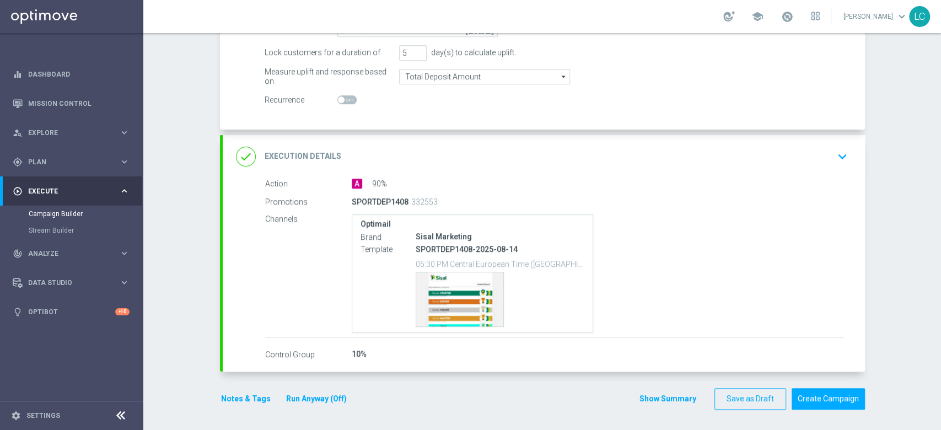
click at [238, 398] on button "Notes & Tags" at bounding box center [246, 399] width 52 height 14
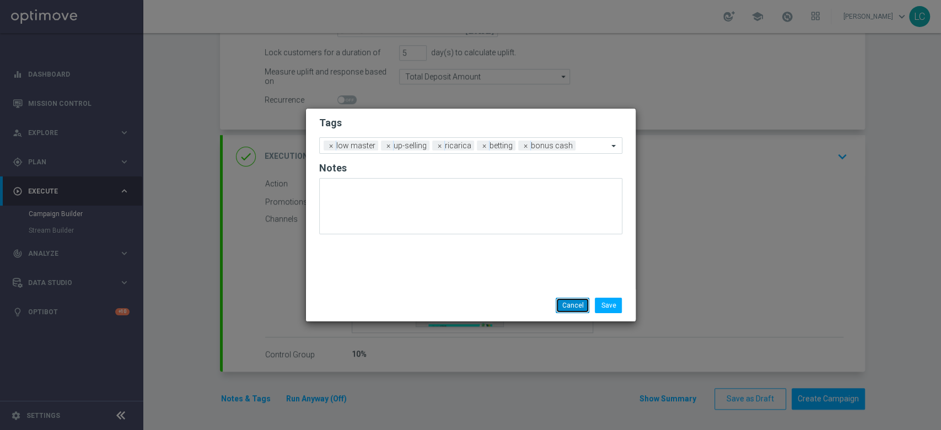
click at [565, 302] on button "Cancel" at bounding box center [572, 305] width 34 height 15
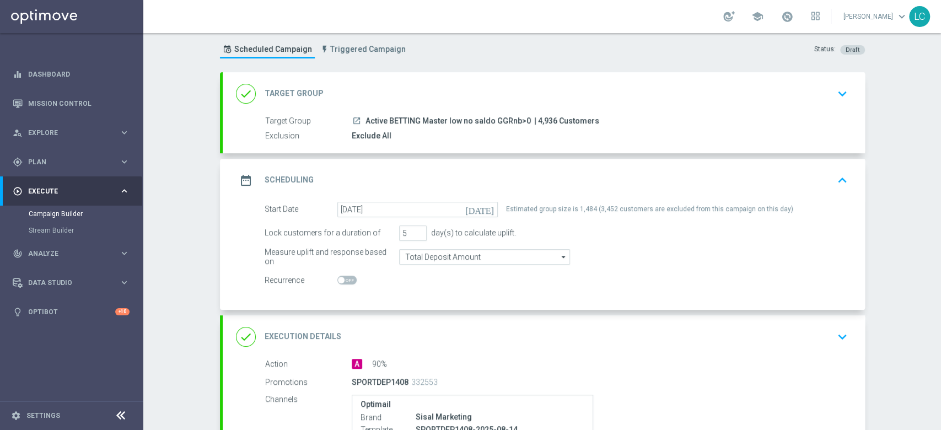
scroll to position [26, 0]
click at [373, 122] on span "Active BETTING Master low no saldo GGRnb>0" at bounding box center [447, 122] width 165 height 10
drag, startPoint x: 373, startPoint y: 122, endPoint x: 515, endPoint y: 124, distance: 142.2
click at [515, 124] on span "Active BETTING Master low no saldo GGRnb>0" at bounding box center [447, 122] width 165 height 10
copy span "Active BETTING Master low no saldo GGRnb>0"
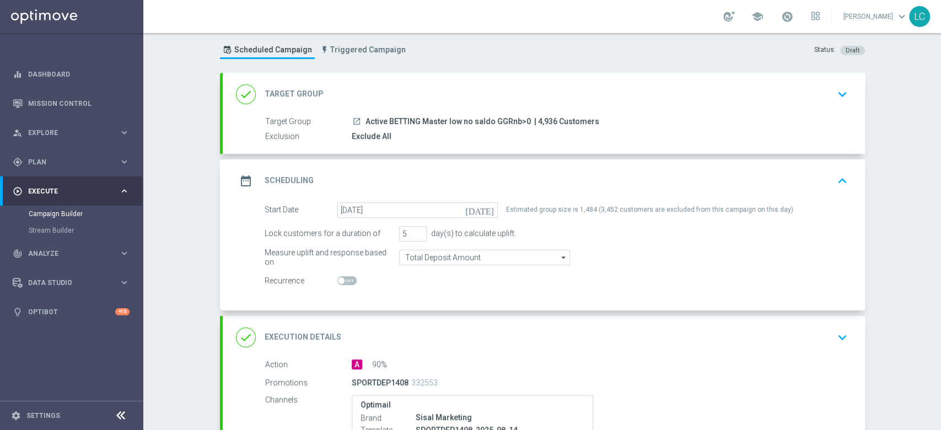
click at [735, 60] on div "Campaign Builder Scheduled Campaign Triggered Campaign Status: Draft" at bounding box center [542, 39] width 661 height 51
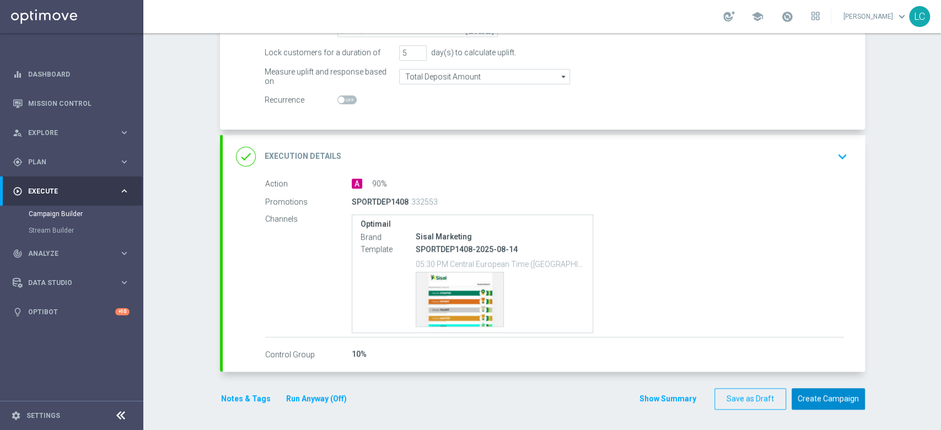
click at [811, 391] on button "Create Campaign" at bounding box center [827, 398] width 73 height 21
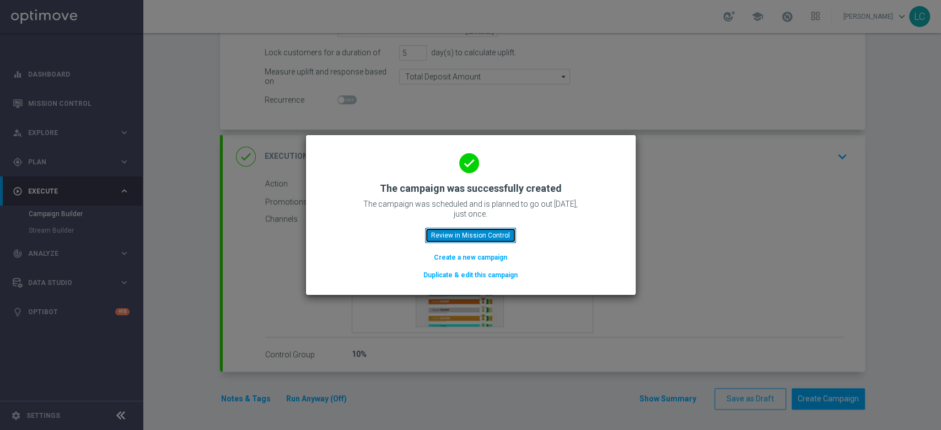
click at [493, 235] on button "Review in Mission Control" at bounding box center [470, 235] width 91 height 15
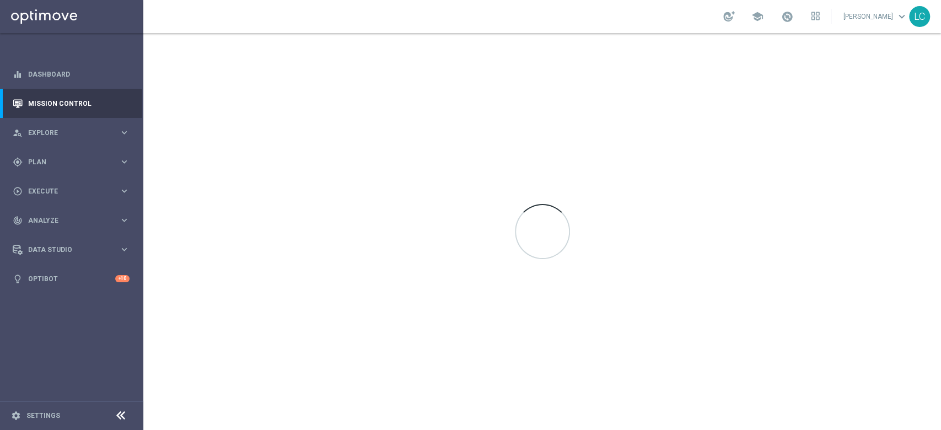
click at [533, 204] on div at bounding box center [542, 204] width 55 height 0
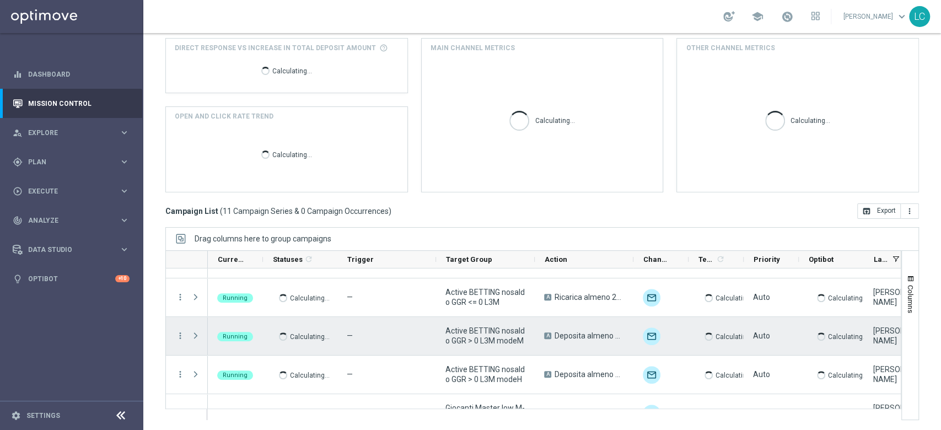
scroll to position [284, 0]
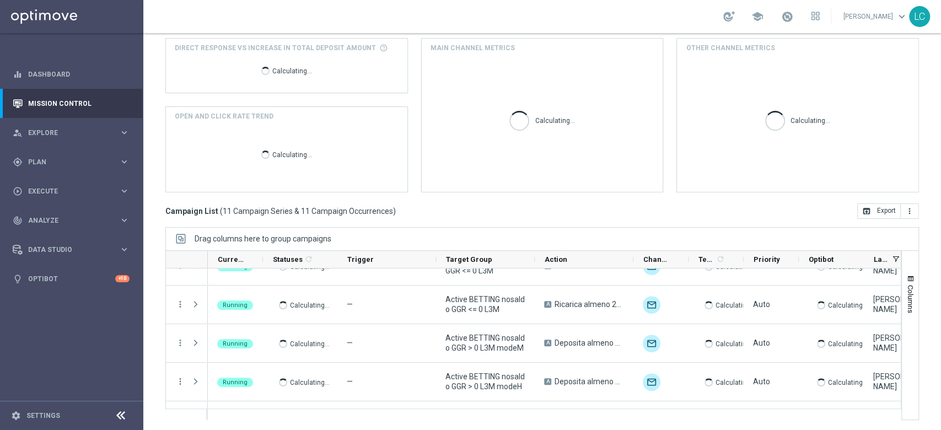
scroll to position [284, 0]
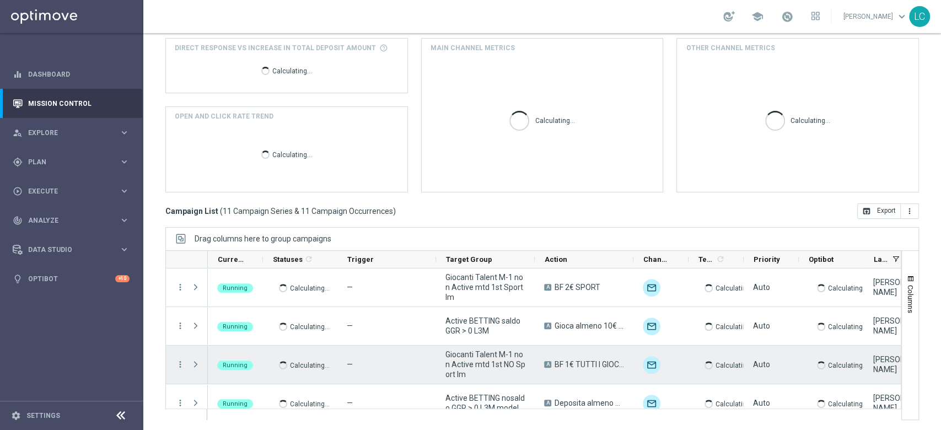
scroll to position [284, 0]
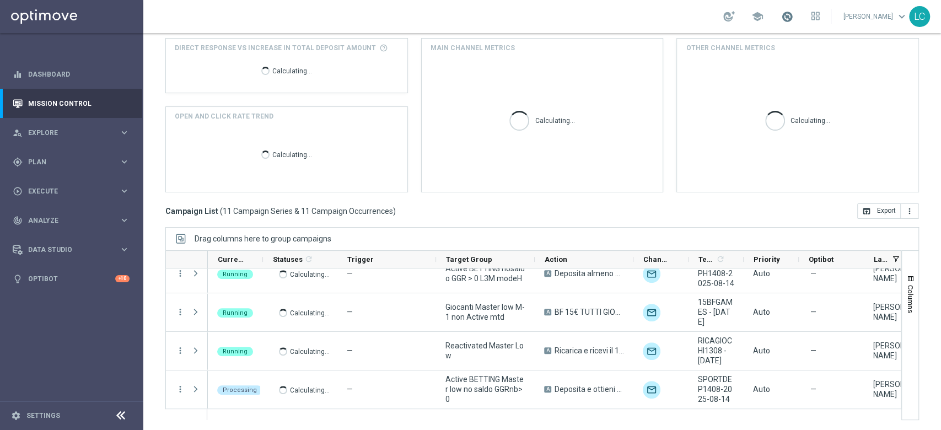
click at [783, 10] on span at bounding box center [787, 16] width 12 height 12
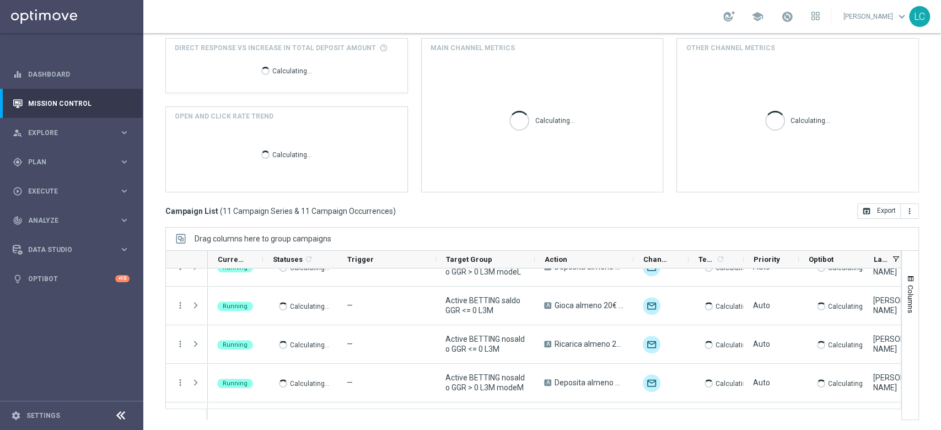
scroll to position [284, 0]
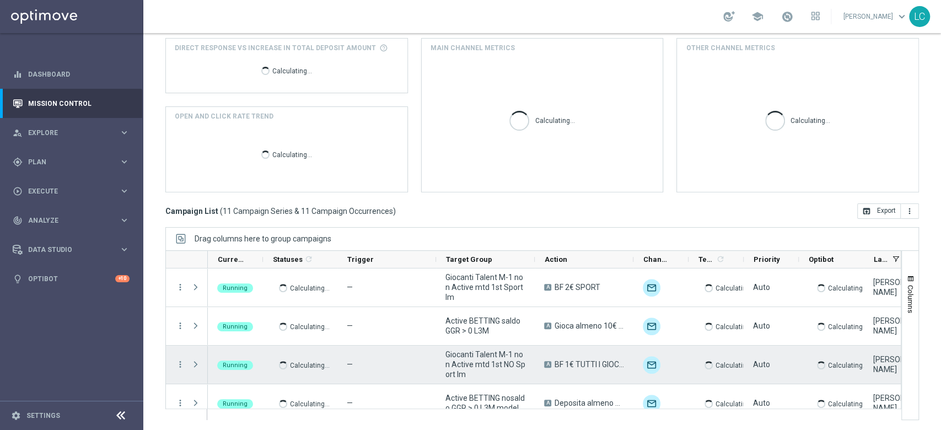
scroll to position [284, 0]
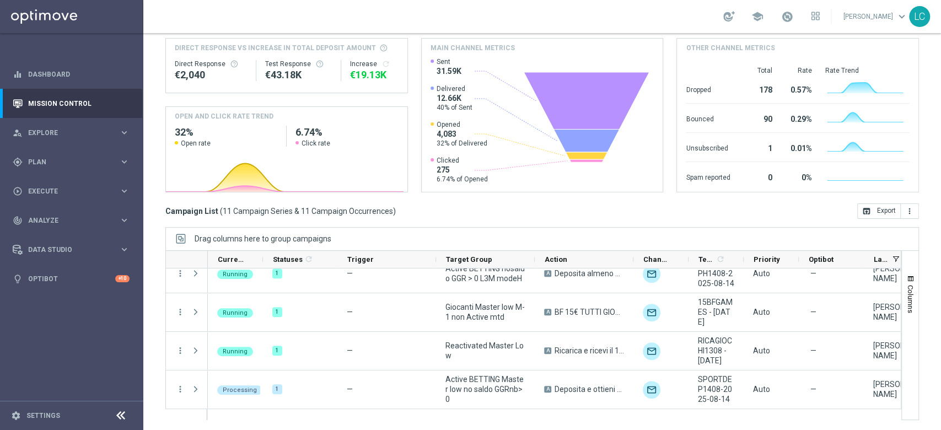
click at [159, 98] on div "today 11 Aug 2025 - 17 Aug 2025 arrow_back arrow_forward Campaign KPI trending_…" at bounding box center [541, 126] width 797 height 347
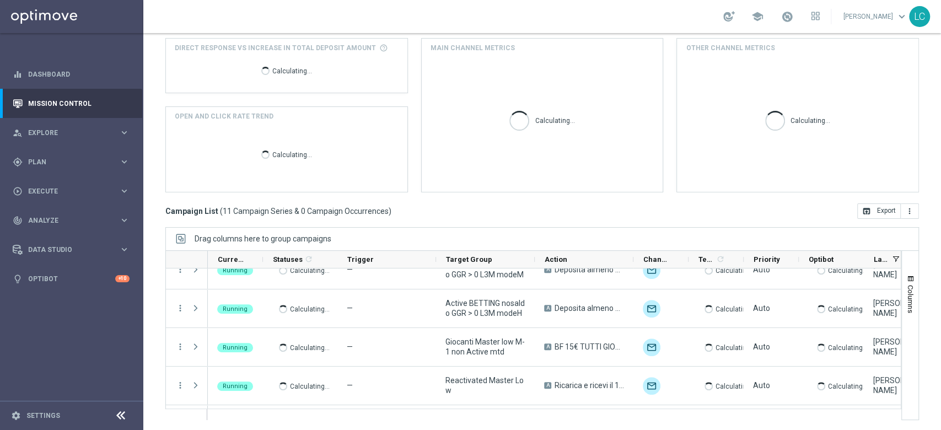
scroll to position [284, 0]
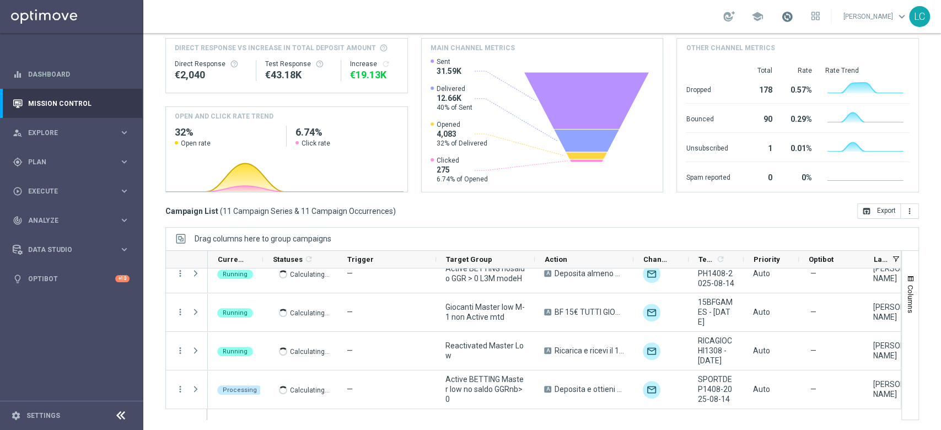
click at [783, 10] on span at bounding box center [787, 16] width 12 height 12
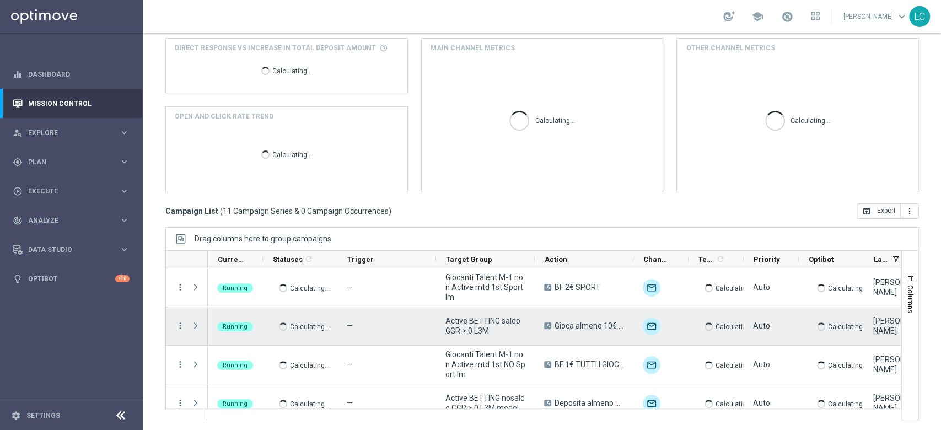
scroll to position [284, 0]
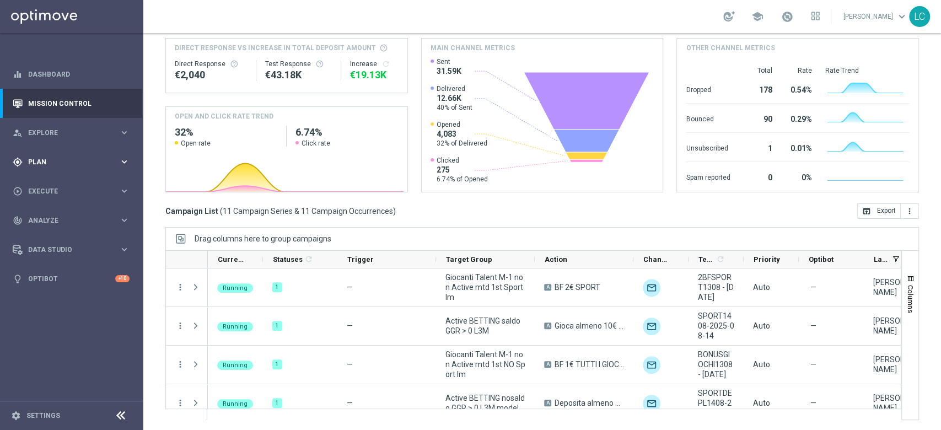
click at [39, 164] on span "Plan" at bounding box center [73, 162] width 91 height 7
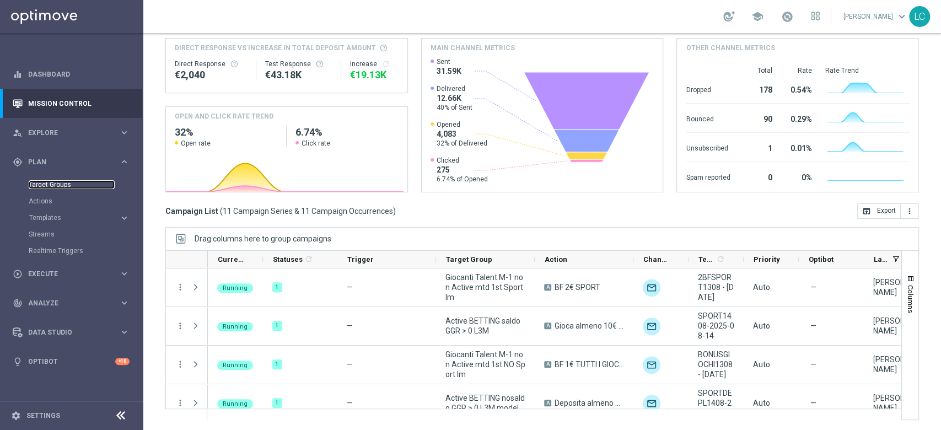
click at [48, 188] on link "Target Groups" at bounding box center [72, 184] width 86 height 9
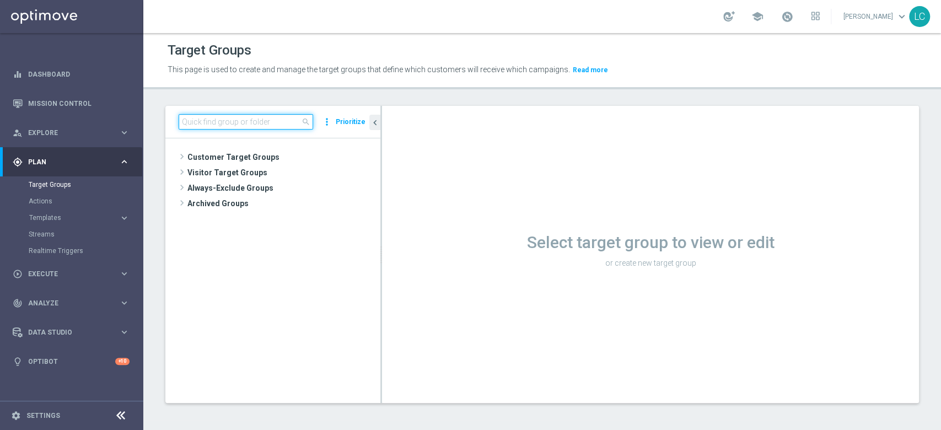
click at [267, 117] on input at bounding box center [246, 121] width 134 height 15
paste input "Active BETTING Master low saldo GGRnb>0"
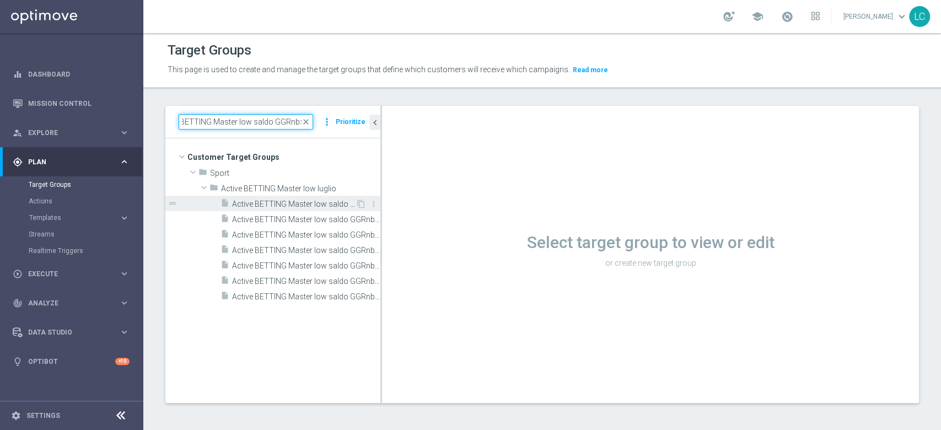
type input "Active BETTING Master low saldo GGRnb>0"
click at [310, 201] on span "Active BETTING Master low saldo GGRnb>0" at bounding box center [293, 203] width 123 height 9
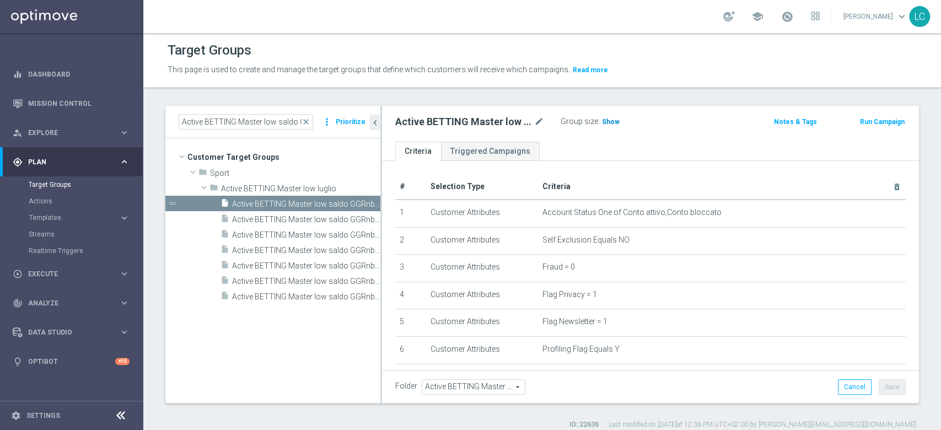
click at [601, 127] on h3 "Show" at bounding box center [611, 122] width 20 height 12
click at [860, 121] on button "Run Campaign" at bounding box center [882, 122] width 47 height 12
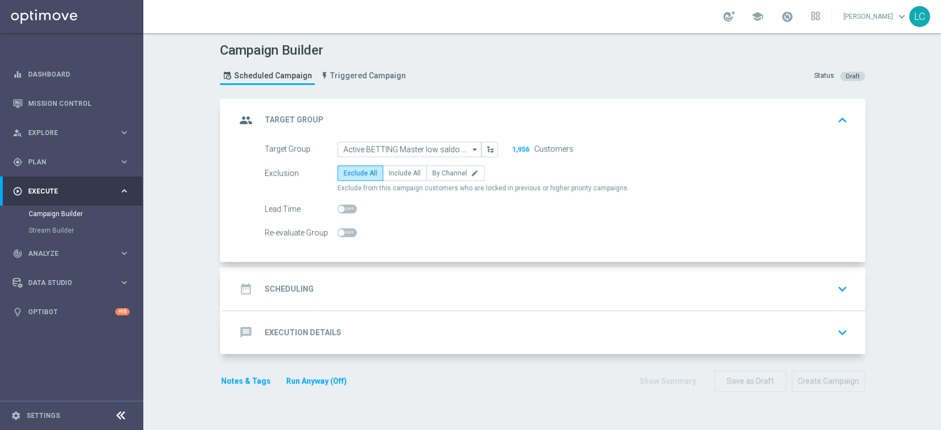
click at [834, 289] on icon "keyboard_arrow_down" at bounding box center [842, 288] width 17 height 17
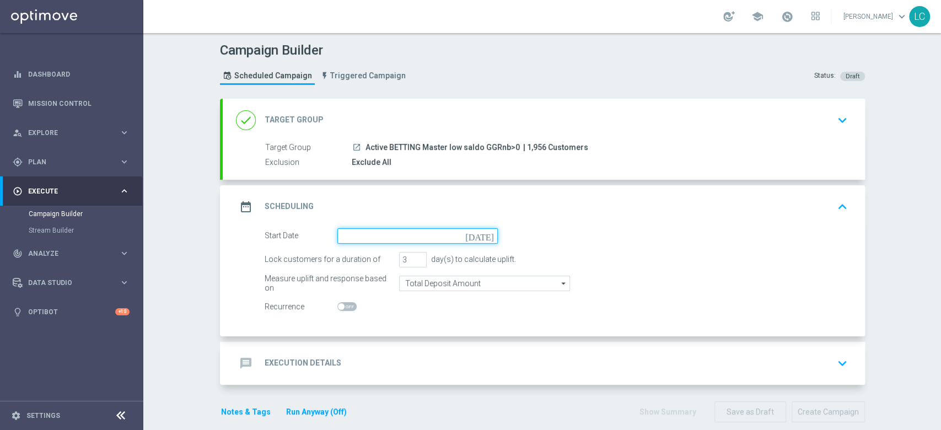
click at [401, 240] on input at bounding box center [417, 235] width 160 height 15
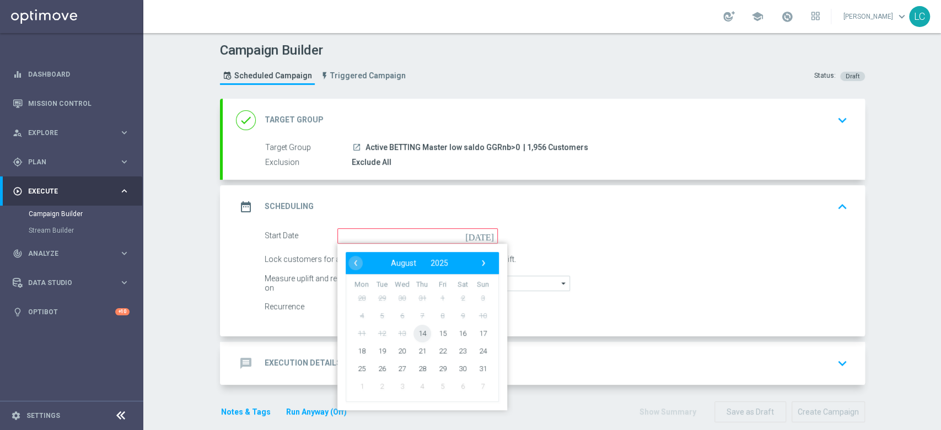
click at [414, 330] on span "14" at bounding box center [422, 333] width 18 height 18
type input "[DATE]"
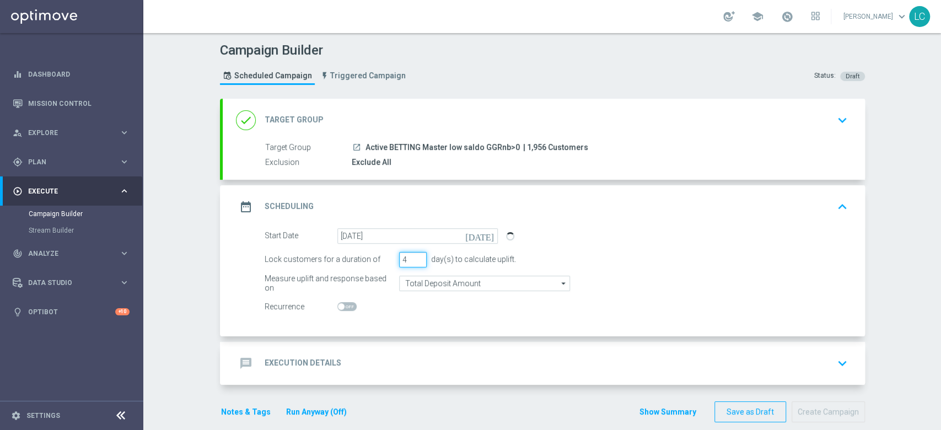
click at [412, 255] on input "4" at bounding box center [413, 259] width 28 height 15
type input "5"
click at [412, 255] on input "5" at bounding box center [413, 259] width 28 height 15
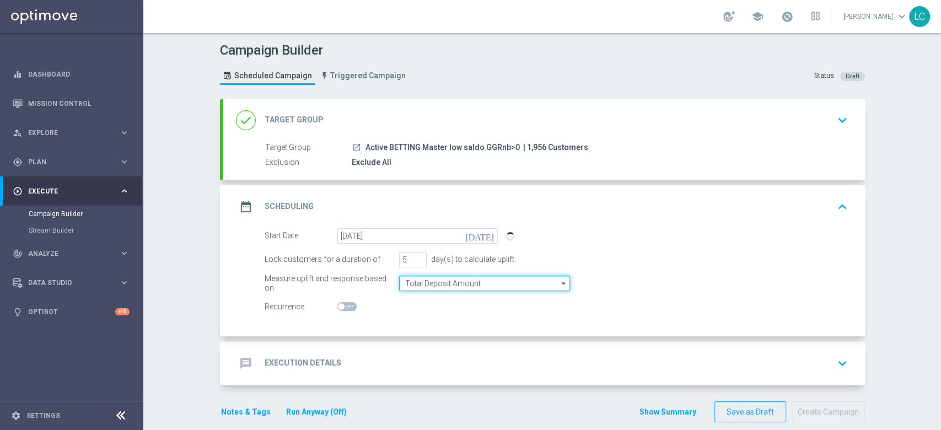
click at [443, 284] on input "Total Deposit Amount" at bounding box center [484, 283] width 171 height 15
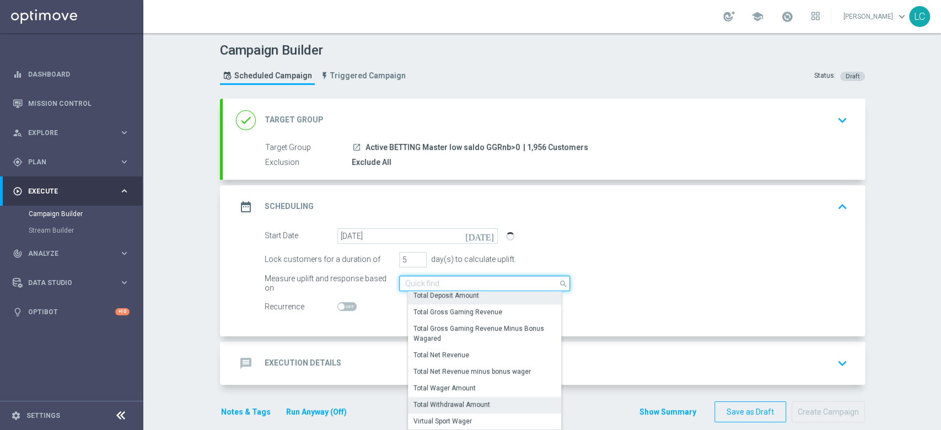
scroll to position [20, 0]
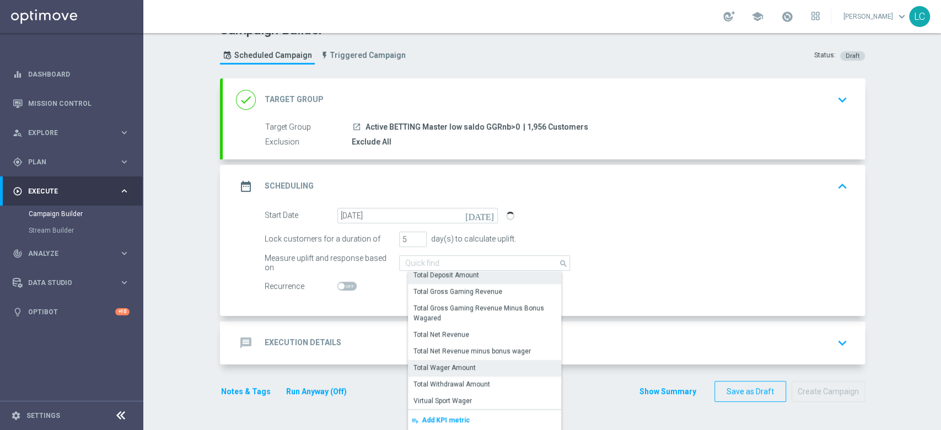
click at [472, 362] on div "Total Wager Amount" at bounding box center [488, 367] width 161 height 15
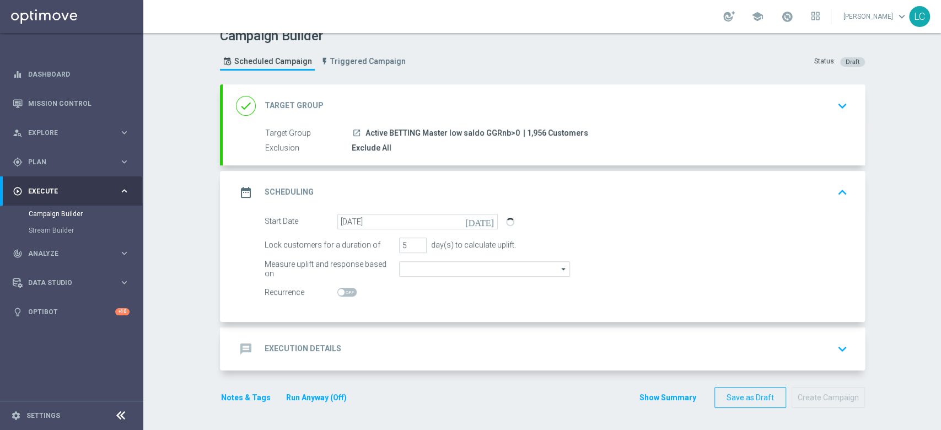
type input "Total Wager Amount"
click at [542, 341] on div "message Execution Details keyboard_arrow_down" at bounding box center [544, 349] width 616 height 21
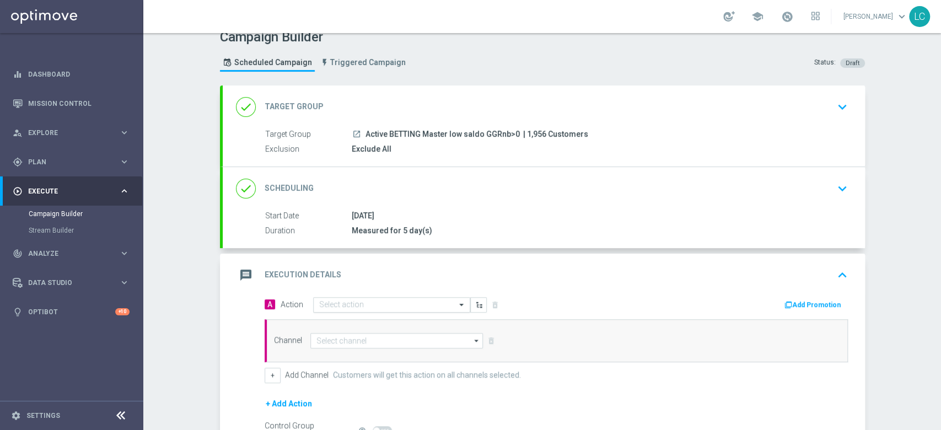
click at [376, 302] on input "text" at bounding box center [380, 304] width 123 height 9
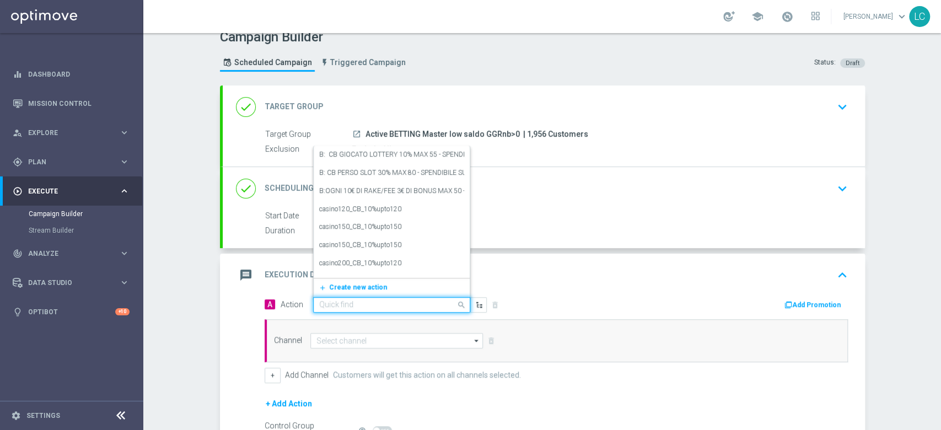
paste input "Gioca e ricevi il 20% dell'importo giocato sul perso fino ad un massimo di 150€…"
type input "Gioca e ricevi il 20% dell'importo giocato sul perso fino ad un massimo di 150€…"
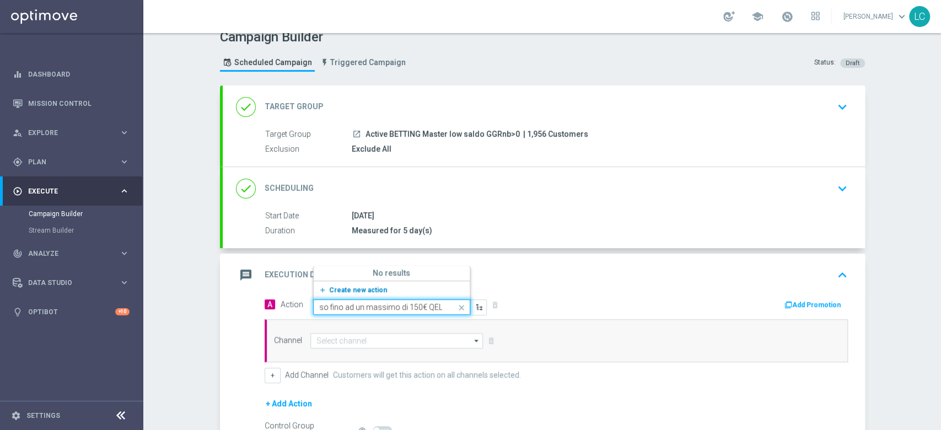
click at [356, 288] on span "Create new action" at bounding box center [358, 290] width 58 height 8
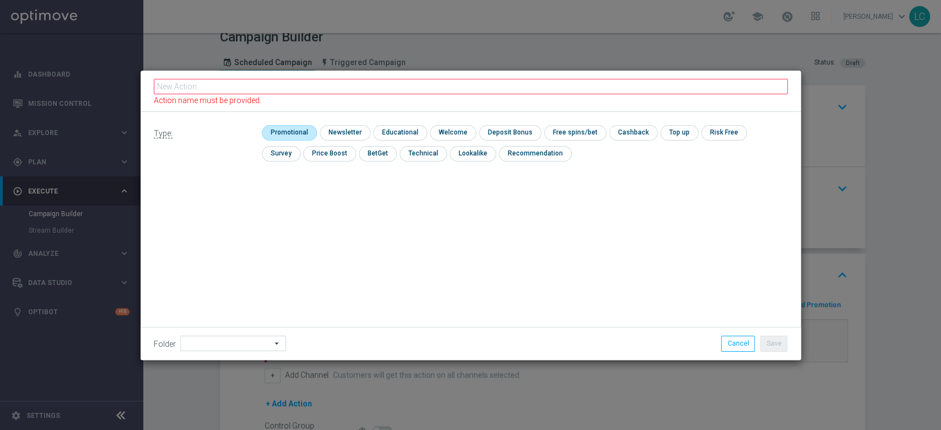
click at [306, 134] on input "checkbox" at bounding box center [288, 132] width 52 height 15
checkbox input "true"
click at [626, 125] on input "checkbox" at bounding box center [643, 132] width 46 height 15
checkbox input "true"
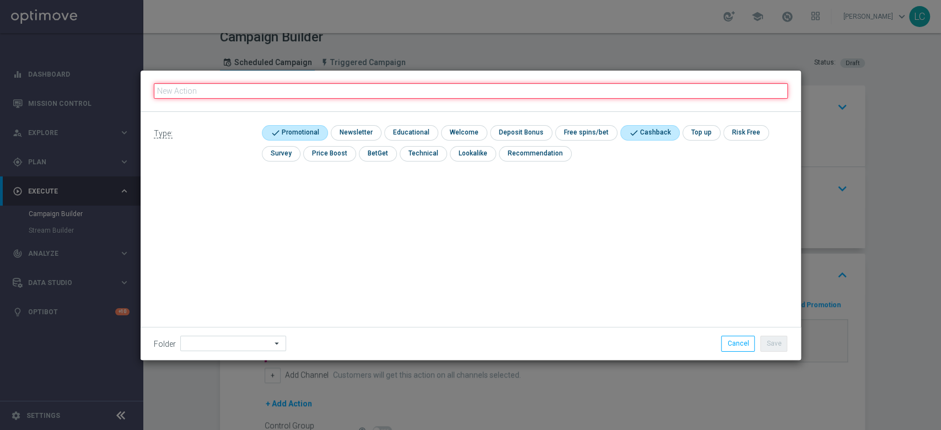
click at [368, 87] on input "text" at bounding box center [471, 90] width 634 height 15
paste input "Gioca e ricevi il 20% dell'importo giocato sul perso fino ad un massimo di 150€…"
type input "Gioca e ricevi il 20% dell'importo giocato sul perso fino ad un massimo di 150€…"
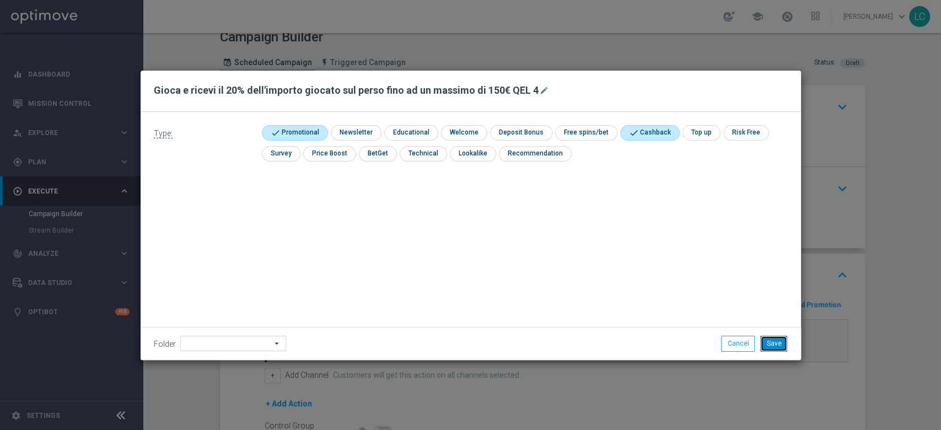
click at [778, 342] on button "Save" at bounding box center [773, 343] width 27 height 15
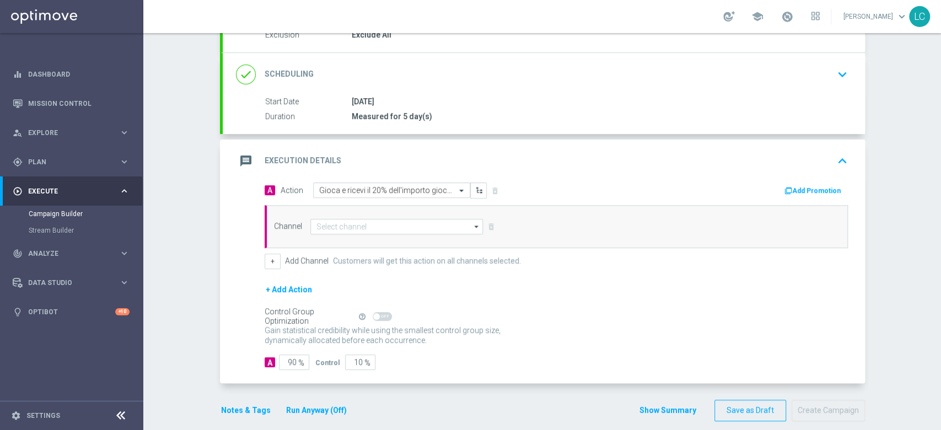
scroll to position [131, 0]
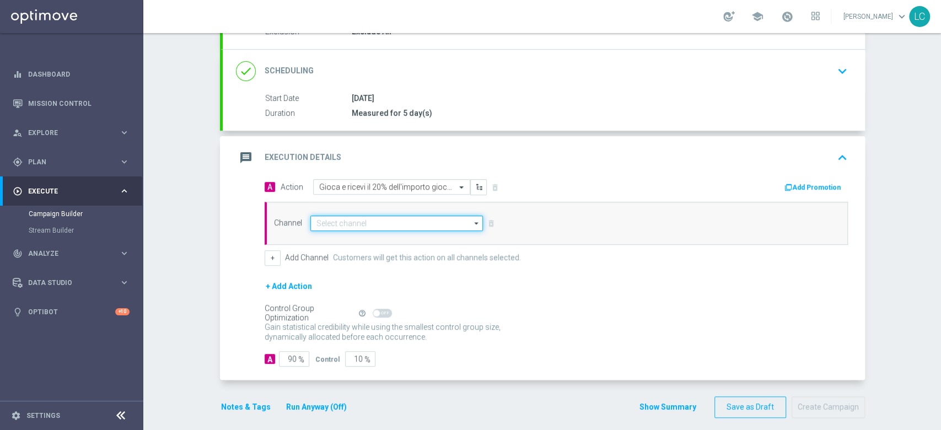
click at [401, 223] on input at bounding box center [396, 222] width 173 height 15
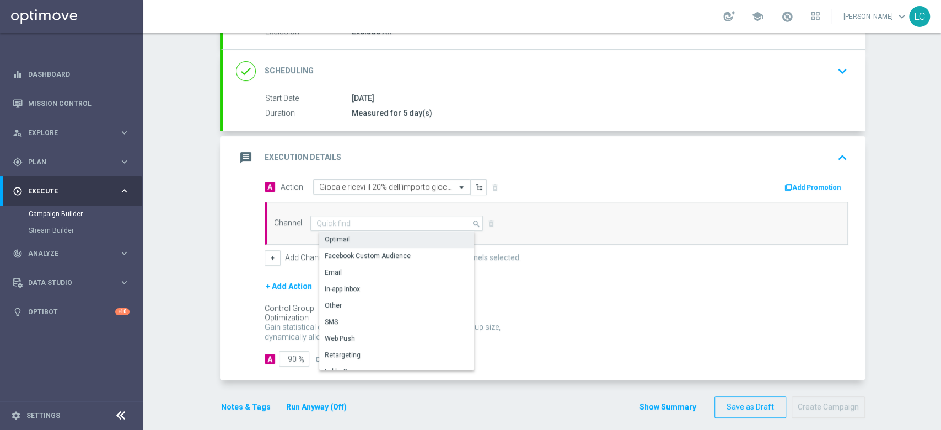
click at [387, 237] on div "Optimail" at bounding box center [401, 238] width 164 height 15
type input "Optimail"
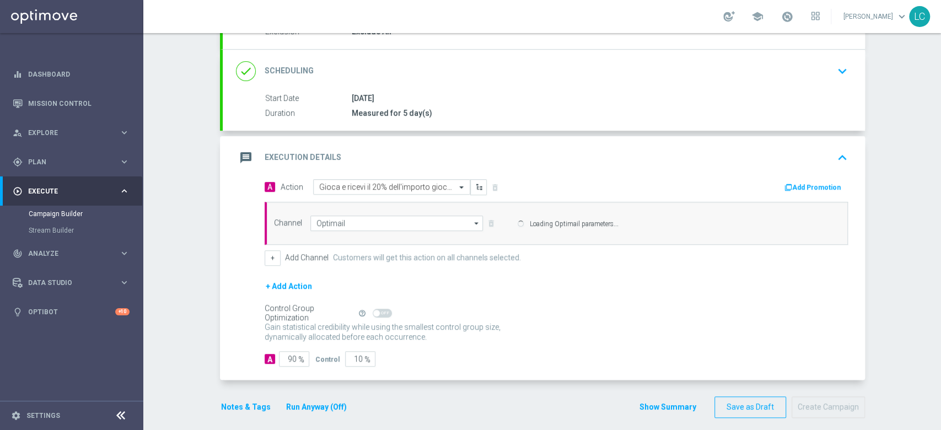
click at [807, 182] on button "Add Promotion" at bounding box center [813, 187] width 61 height 12
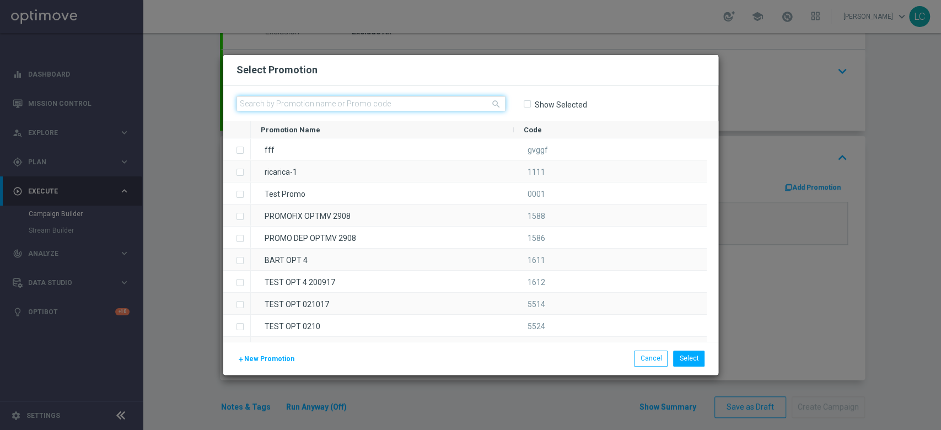
click at [441, 107] on input "text" at bounding box center [370, 103] width 269 height 15
paste input "332562"
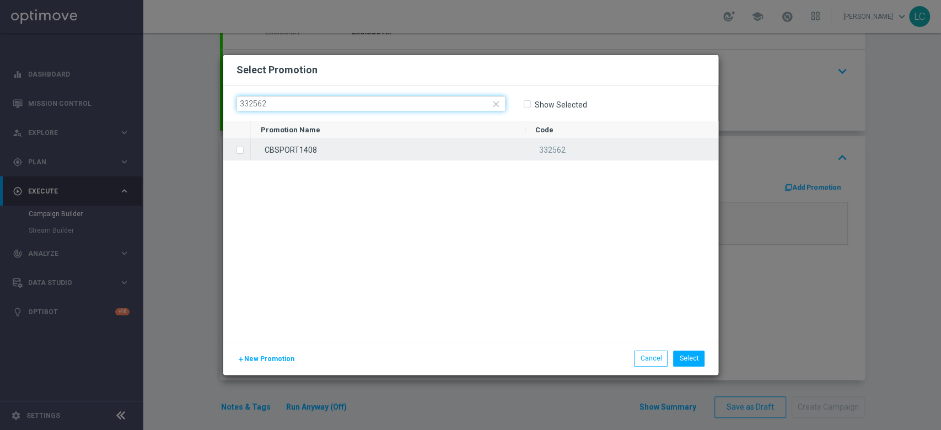
type input "332562"
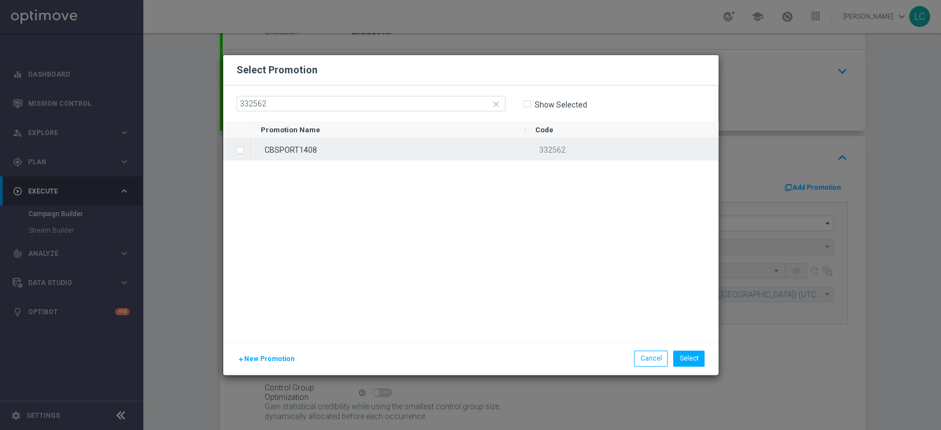
type input "Sisal Marketing"
click at [250, 150] on div "Press SPACE to select this row." at bounding box center [237, 148] width 28 height 21
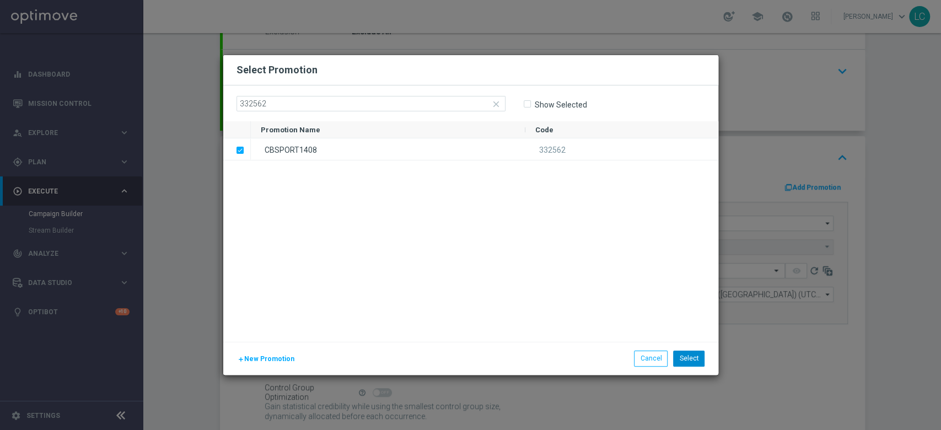
drag, startPoint x: 686, startPoint y: 348, endPoint x: 688, endPoint y: 358, distance: 10.2
click at [688, 358] on div "add New Promotion Select Cancel" at bounding box center [470, 358] width 495 height 33
click at [688, 358] on button "Select" at bounding box center [688, 357] width 31 height 15
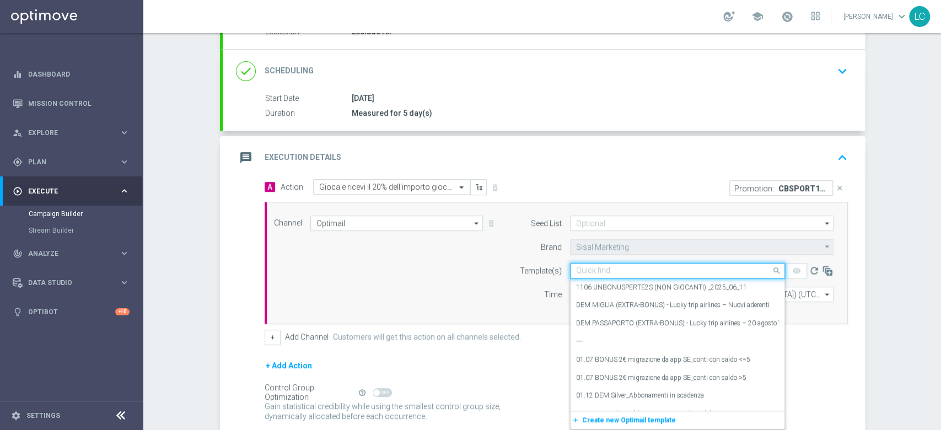
click at [639, 272] on input "text" at bounding box center [666, 270] width 181 height 9
paste input "CBSPORT1408"
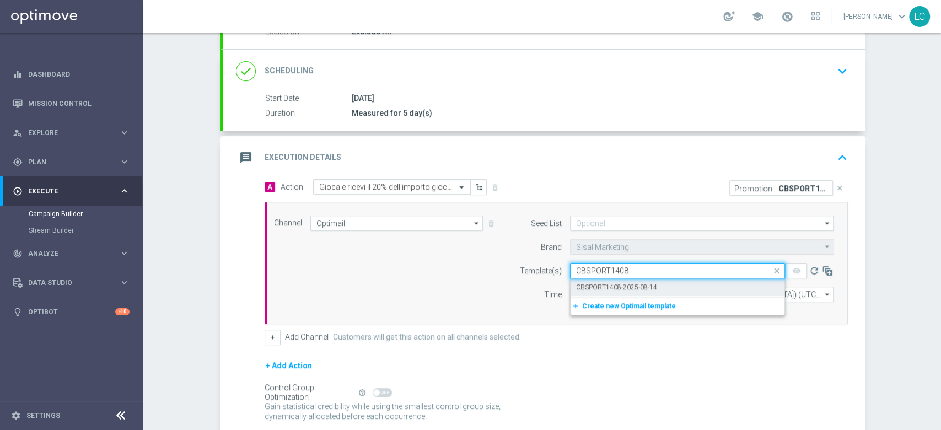
click at [627, 286] on label "CBSPORT1408-2025-08-14" at bounding box center [616, 287] width 81 height 9
type input "CBSPORT1408"
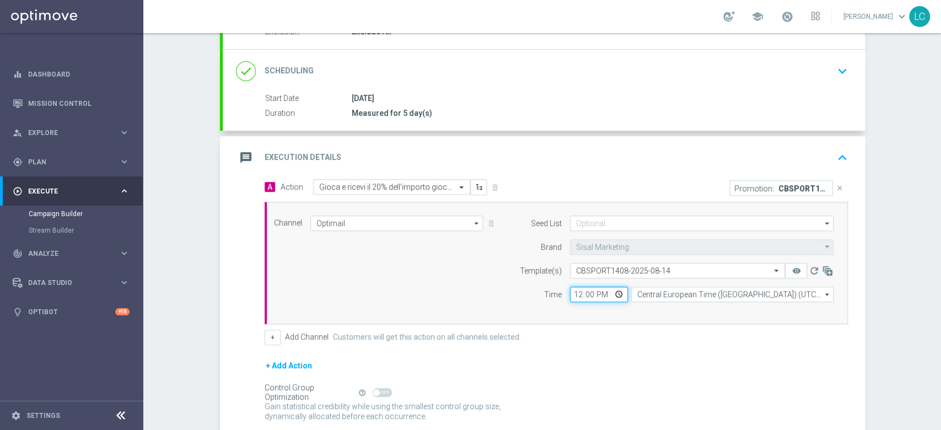
click at [570, 297] on input "12:00" at bounding box center [599, 294] width 58 height 15
type input "17:40"
type input "17:45"
click at [442, 275] on div "Channel Optimail Optimail arrow_drop_down Drag here to set row groups Drag here…" at bounding box center [554, 262] width 576 height 95
click at [834, 149] on icon "keyboard_arrow_up" at bounding box center [842, 157] width 17 height 17
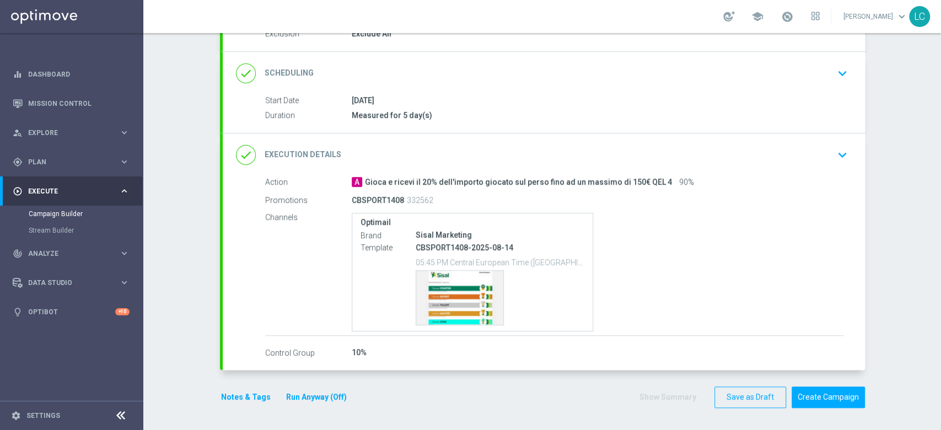
scroll to position [127, 0]
click at [229, 399] on button "Notes & Tags" at bounding box center [246, 399] width 52 height 14
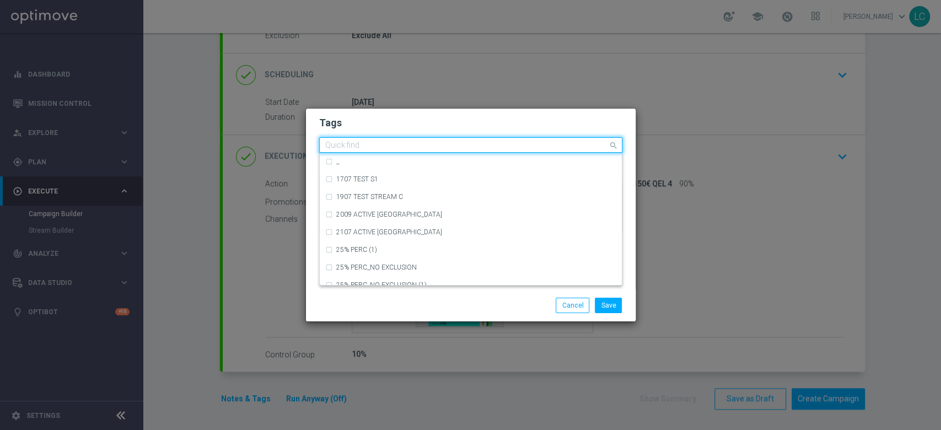
click at [375, 149] on input "text" at bounding box center [466, 145] width 283 height 9
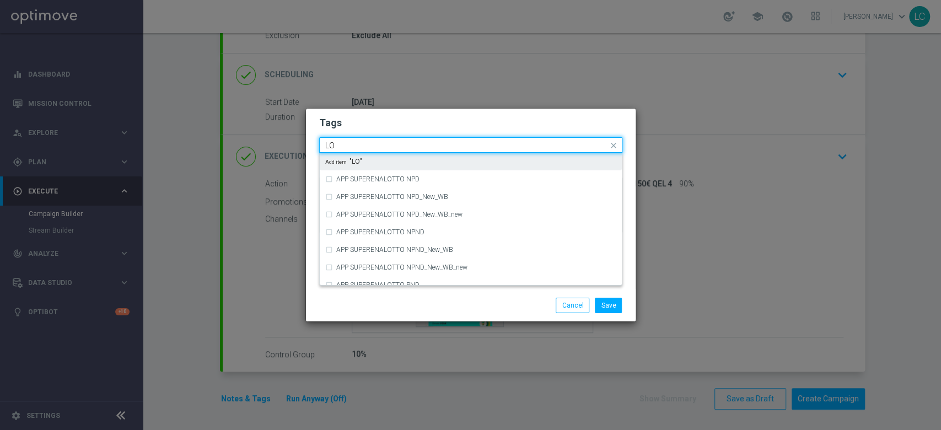
type input "L"
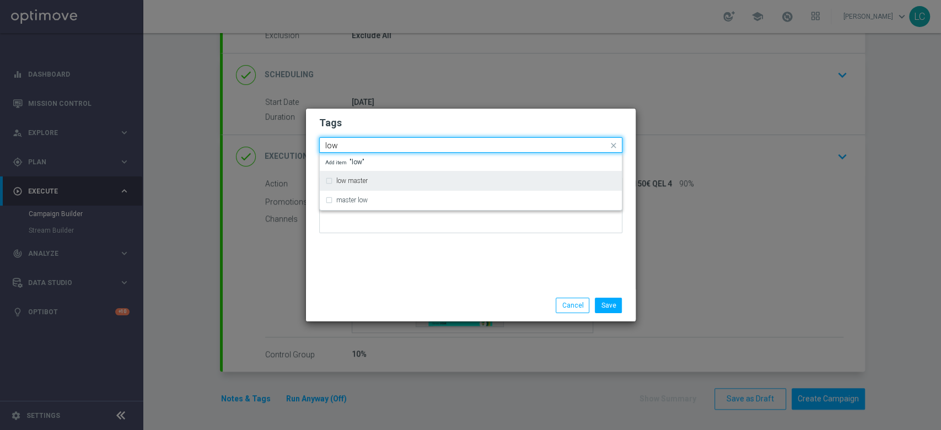
click at [372, 177] on div "low master" at bounding box center [476, 180] width 280 height 7
type input "low"
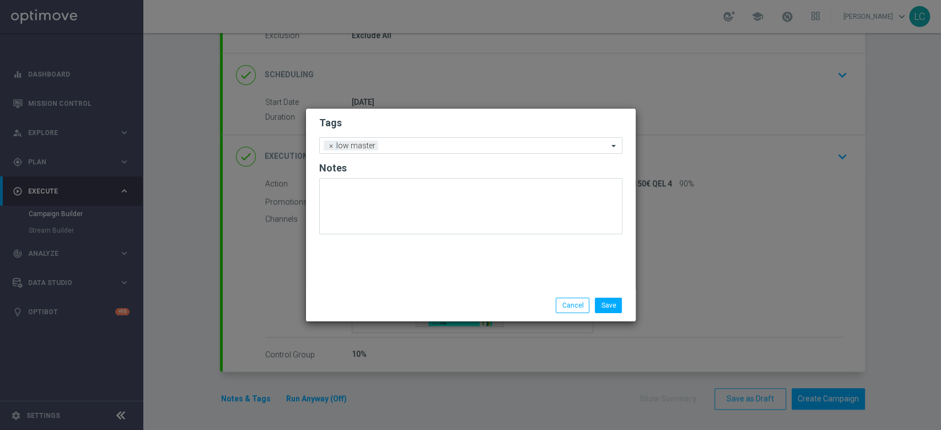
click at [414, 126] on h2 "Tags" at bounding box center [470, 122] width 303 height 13
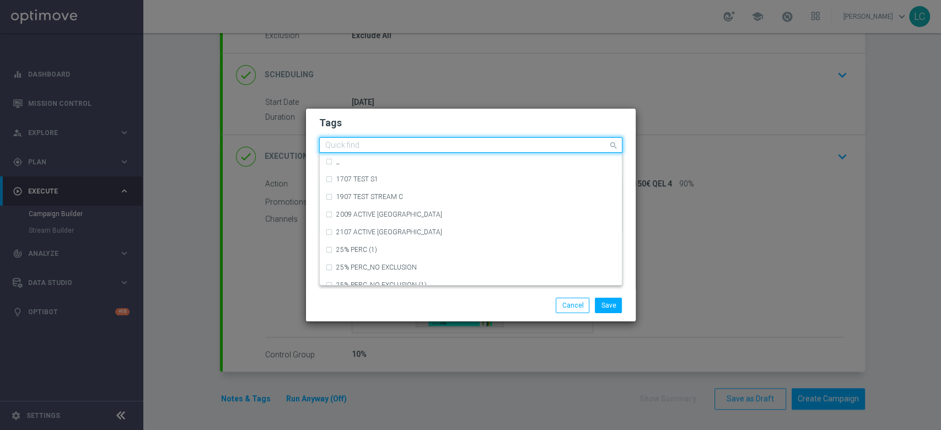
click at [418, 139] on div "Quick find × low master" at bounding box center [464, 145] width 288 height 14
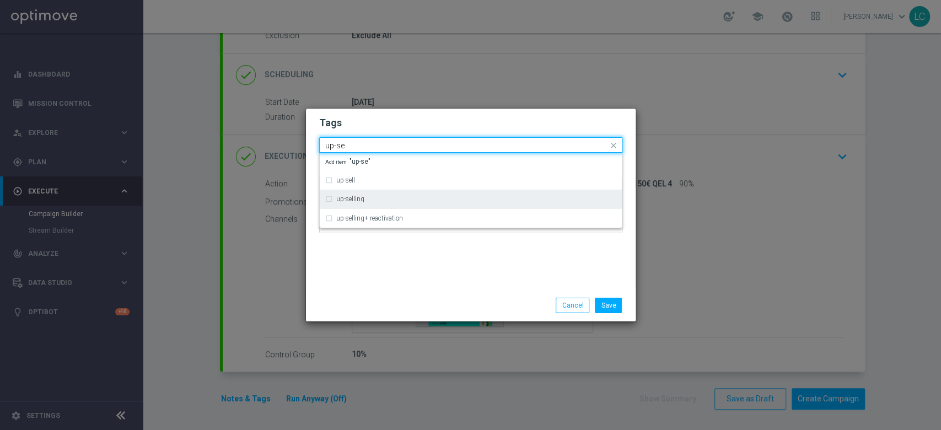
click at [405, 202] on div "up-selling" at bounding box center [476, 199] width 280 height 7
type input "up-se"
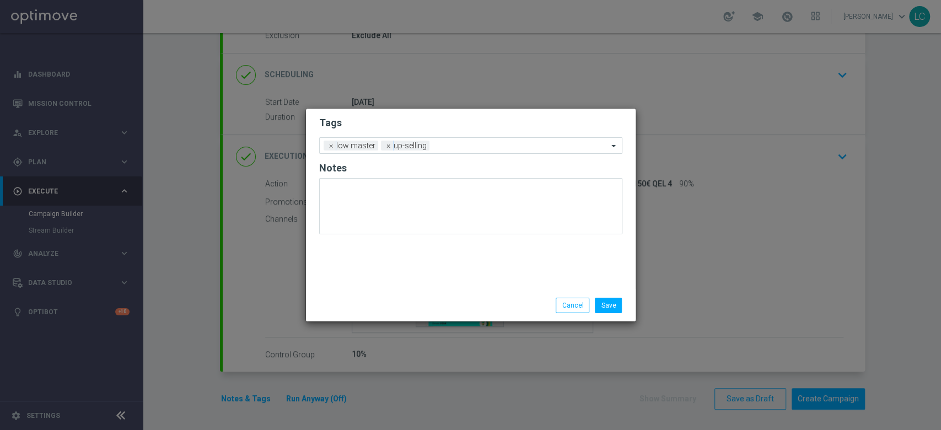
click at [441, 118] on h2 "Tags" at bounding box center [470, 122] width 303 height 13
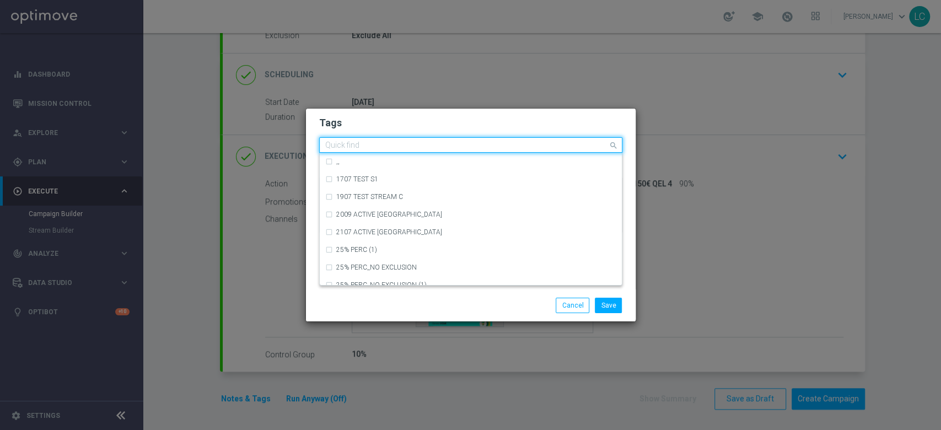
click at [454, 139] on div "Quick find × low master × up-selling" at bounding box center [464, 145] width 288 height 14
click at [415, 211] on div "cb perso" at bounding box center [476, 214] width 280 height 7
type input "cb pers"
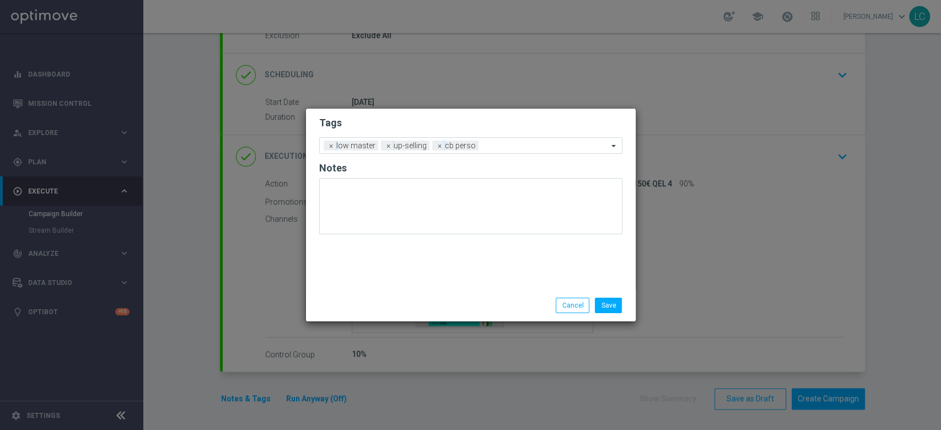
click at [482, 114] on form "Tags Add a new tag × low master × up-selling × cb perso Notes" at bounding box center [470, 178] width 303 height 129
click at [514, 154] on form "Tags Add a new tag × low master × up-selling × cb perso Notes" at bounding box center [470, 178] width 303 height 129
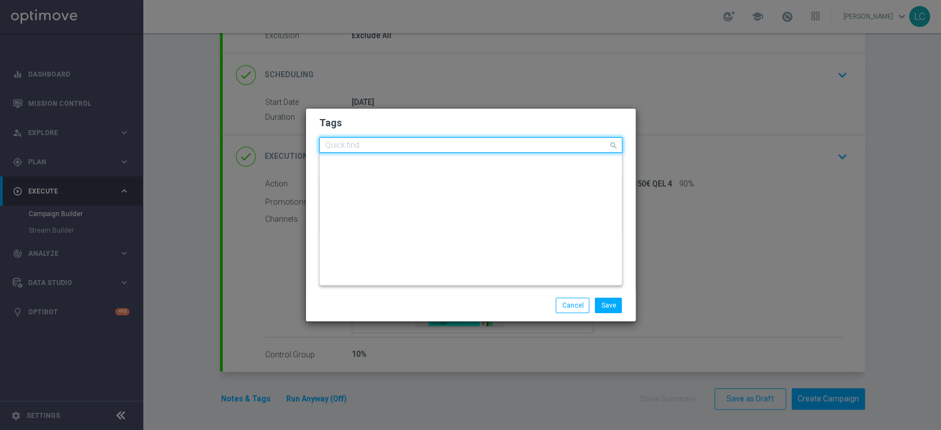
scroll to position [0, 0]
click at [517, 151] on div at bounding box center [465, 146] width 284 height 11
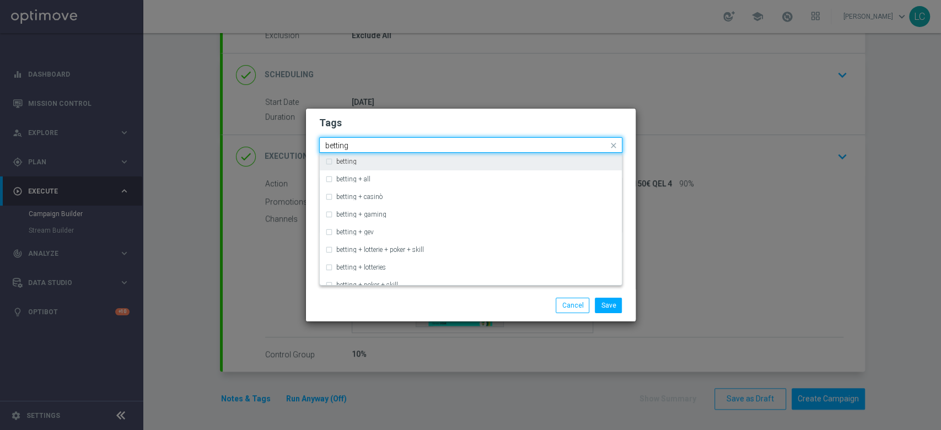
click at [466, 157] on div "betting" at bounding box center [470, 162] width 291 height 18
type input "betting"
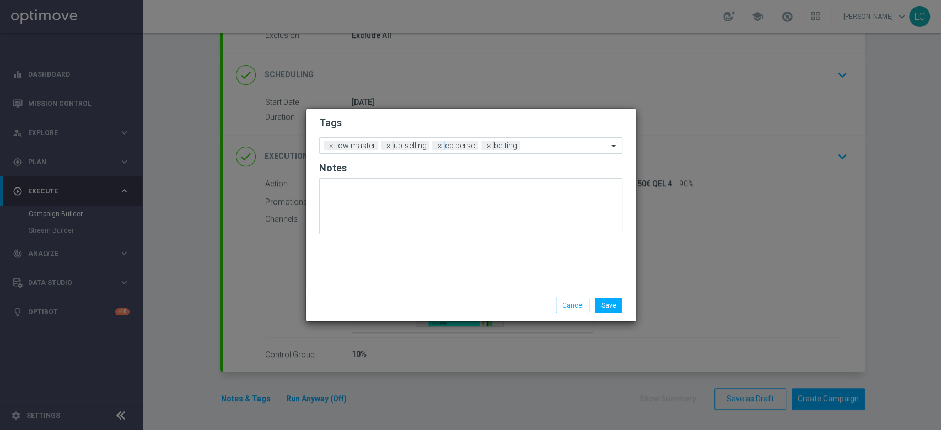
click at [503, 128] on h2 "Tags" at bounding box center [470, 122] width 303 height 13
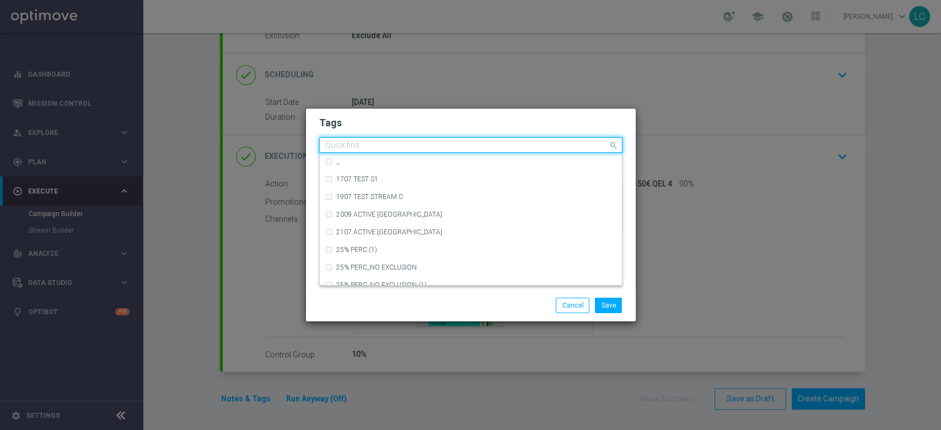
click at [531, 139] on div "Quick find × low master × up-selling × cb perso × betting" at bounding box center [464, 145] width 288 height 14
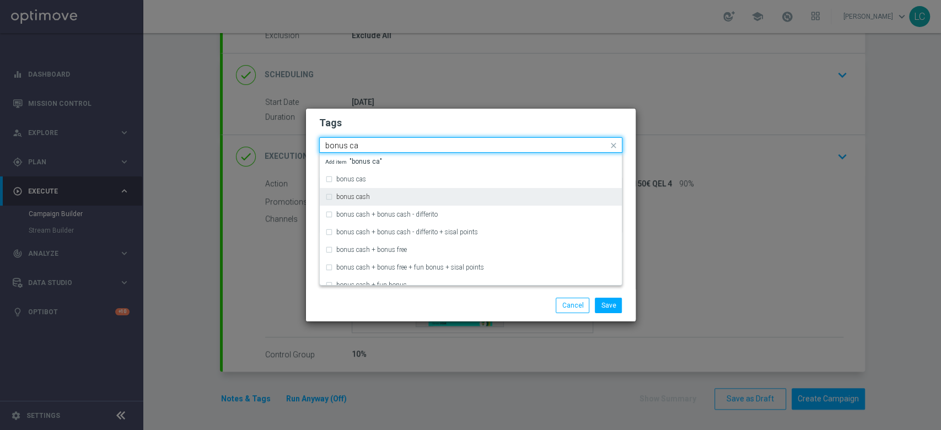
click at [379, 195] on div "bonus cash" at bounding box center [476, 196] width 280 height 7
type input "bonus ca"
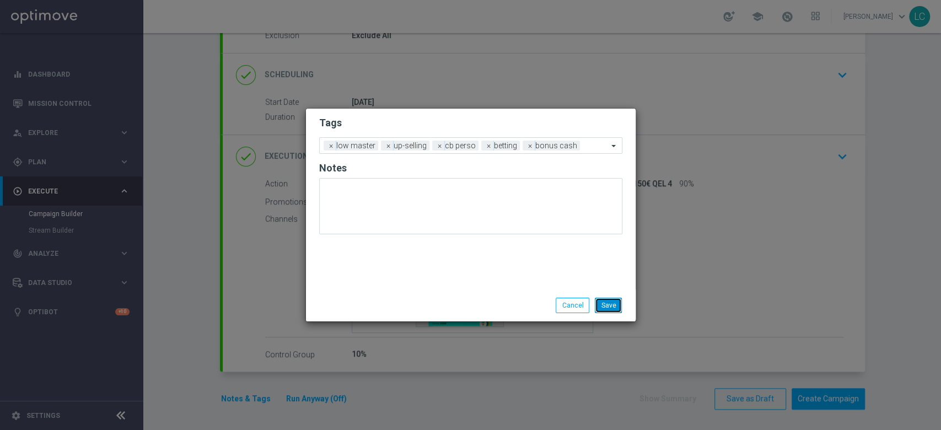
click at [600, 306] on button "Save" at bounding box center [608, 305] width 27 height 15
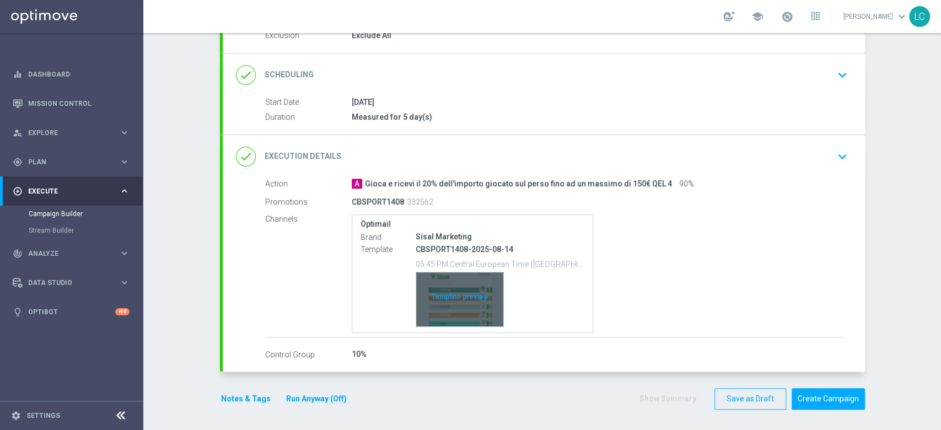
click at [458, 293] on div "Template preview" at bounding box center [459, 299] width 87 height 54
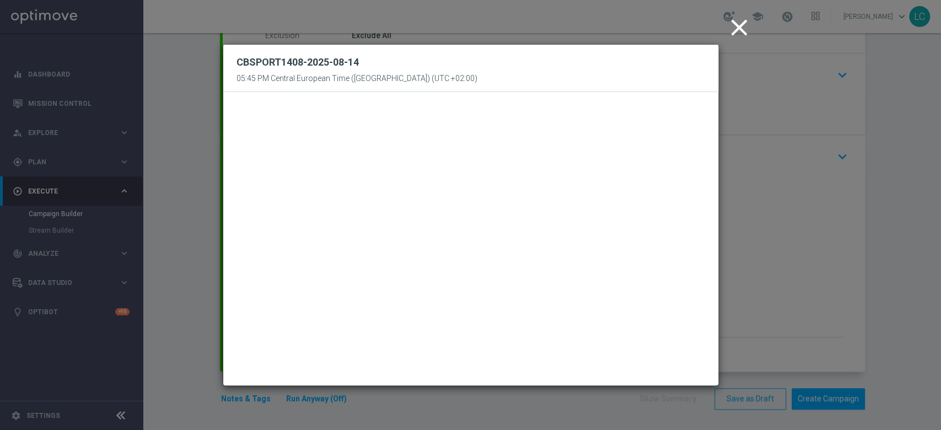
click at [744, 29] on icon "close" at bounding box center [739, 28] width 28 height 28
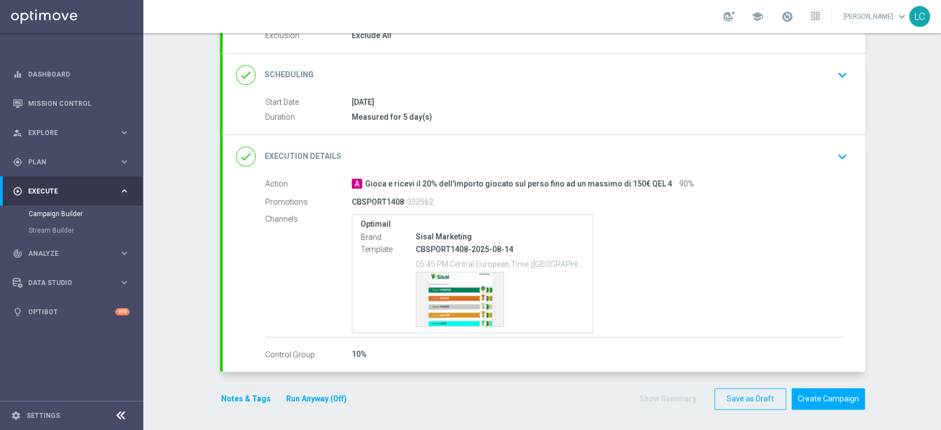
click at [384, 197] on p "CBSPORT1408" at bounding box center [378, 202] width 52 height 10
copy p "CBSPORT1408"
click at [875, 238] on div "Campaign Builder Scheduled Campaign Triggered Campaign Status: Draft done Targe…" at bounding box center [541, 231] width 797 height 397
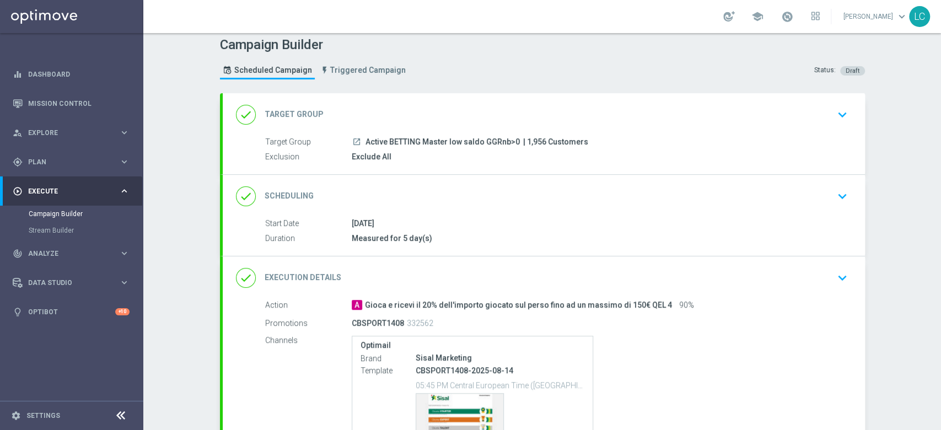
scroll to position [7, 0]
click at [834, 195] on icon "keyboard_arrow_down" at bounding box center [842, 194] width 17 height 17
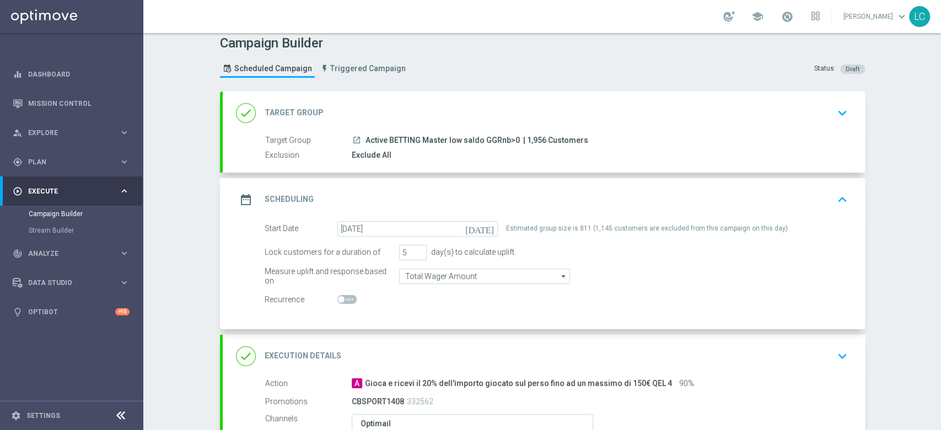
click at [838, 109] on icon "keyboard_arrow_down" at bounding box center [842, 113] width 17 height 17
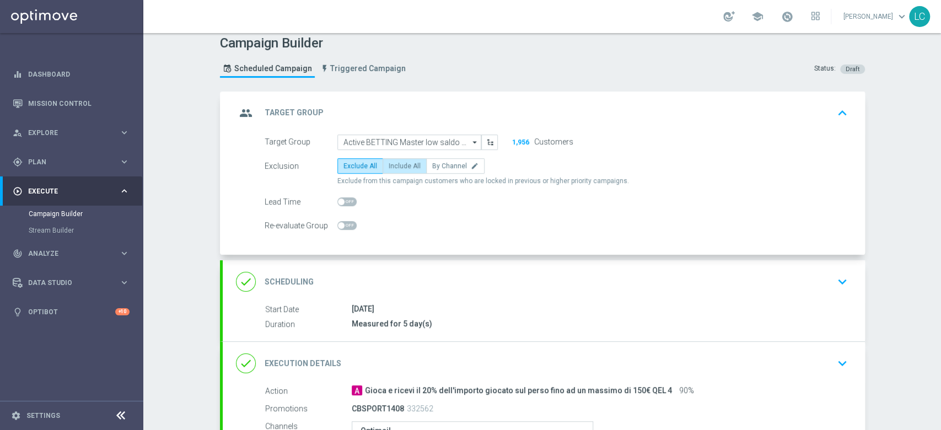
click at [389, 162] on span "Include All" at bounding box center [405, 166] width 32 height 8
click at [389, 164] on input "Include All" at bounding box center [392, 167] width 7 height 7
radio input "true"
click at [838, 114] on icon "keyboard_arrow_up" at bounding box center [842, 113] width 17 height 17
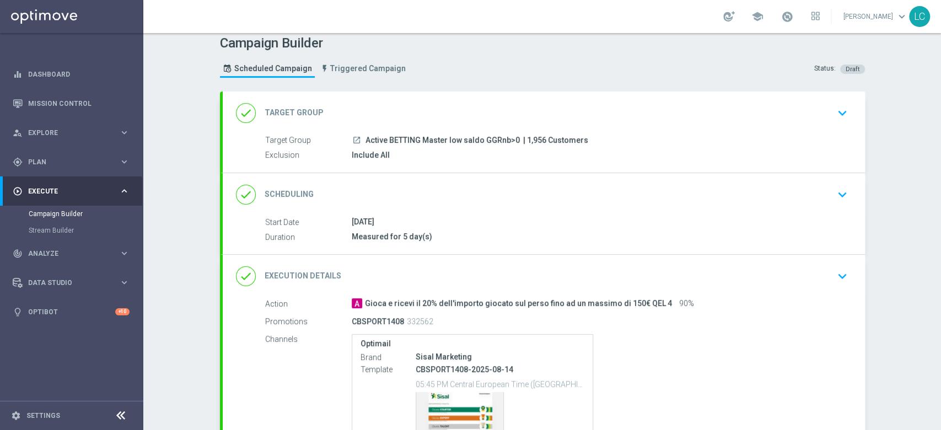
click at [836, 186] on icon "keyboard_arrow_down" at bounding box center [842, 194] width 17 height 17
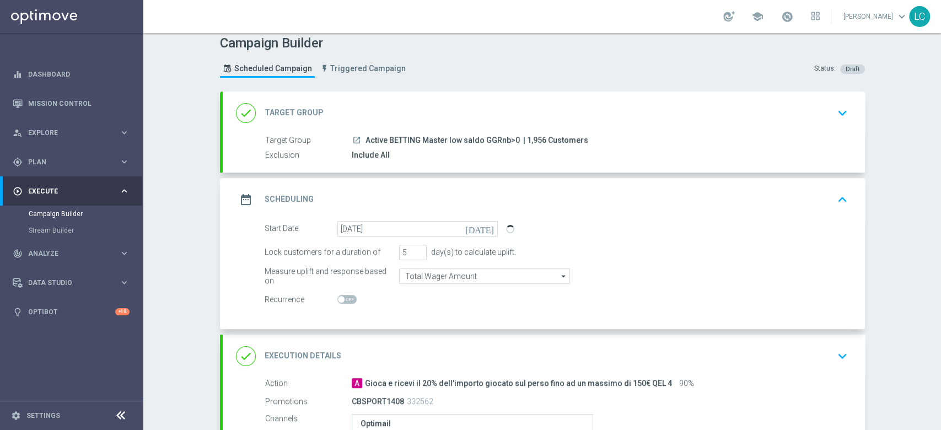
click at [839, 202] on icon "keyboard_arrow_up" at bounding box center [842, 199] width 17 height 17
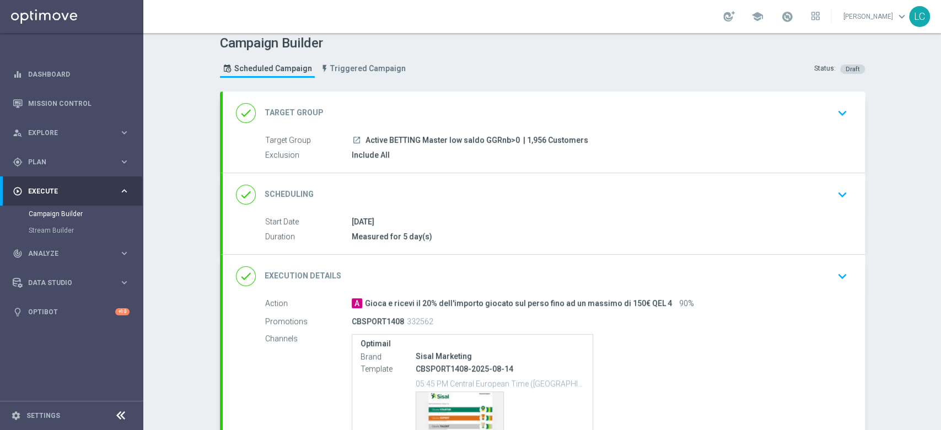
click at [835, 273] on icon "keyboard_arrow_down" at bounding box center [842, 276] width 17 height 17
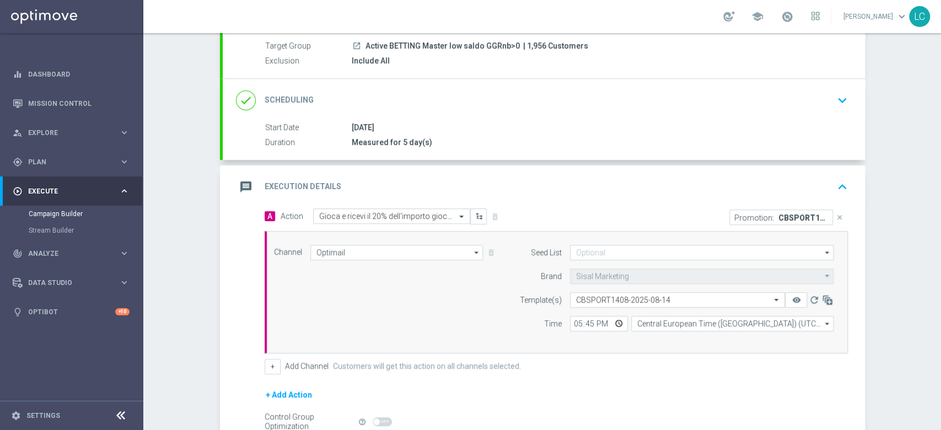
scroll to position [106, 0]
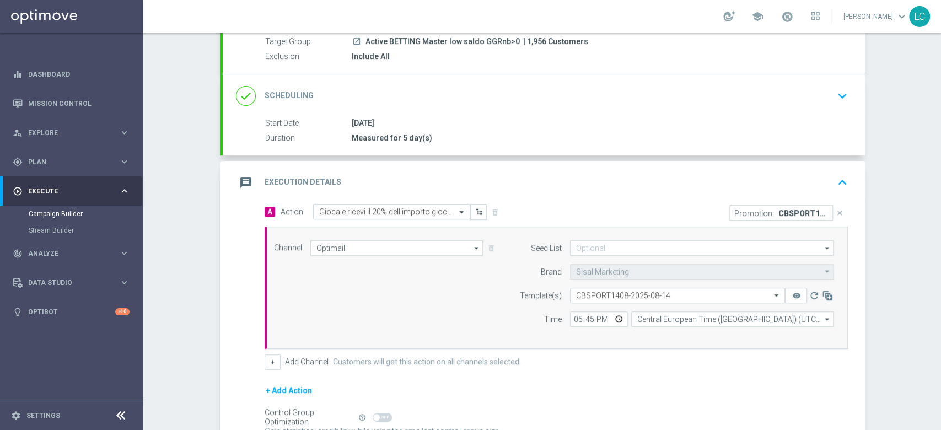
click at [839, 175] on icon "keyboard_arrow_up" at bounding box center [842, 182] width 17 height 17
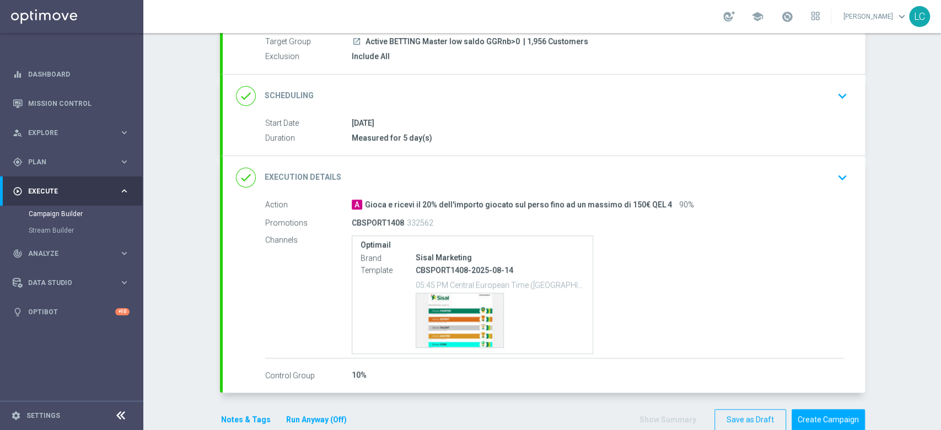
scroll to position [127, 0]
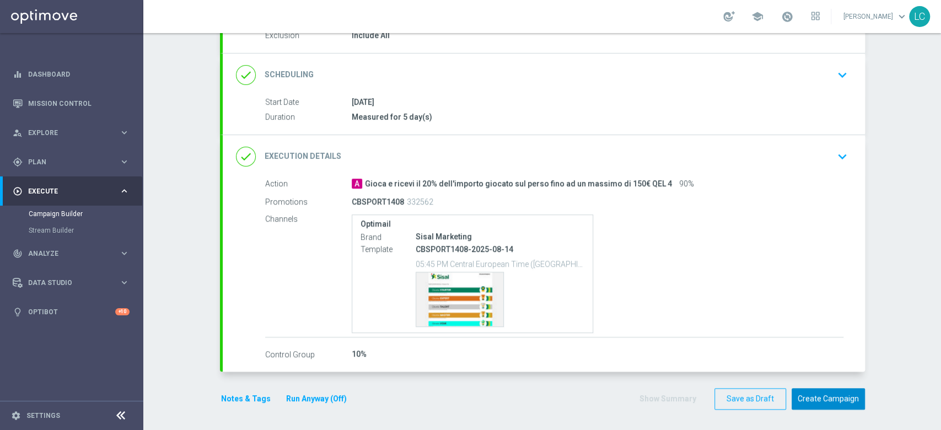
click at [833, 391] on button "Create Campaign" at bounding box center [827, 398] width 73 height 21
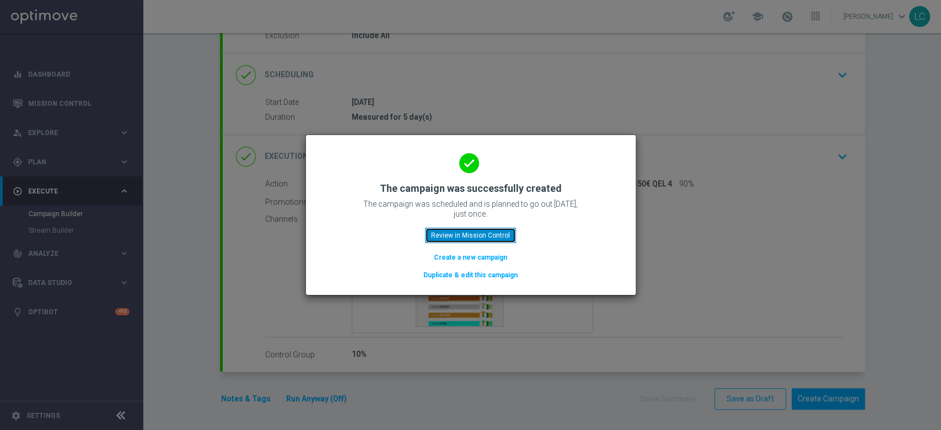
click at [462, 233] on button "Review in Mission Control" at bounding box center [470, 235] width 91 height 15
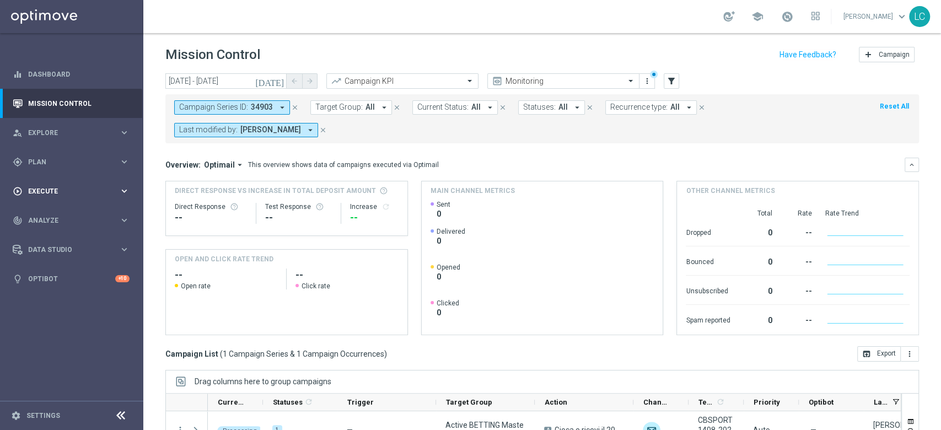
click at [73, 192] on span "Execute" at bounding box center [73, 191] width 91 height 7
click at [67, 159] on span "Plan" at bounding box center [73, 162] width 91 height 7
click at [50, 186] on link "Target Groups" at bounding box center [72, 184] width 86 height 9
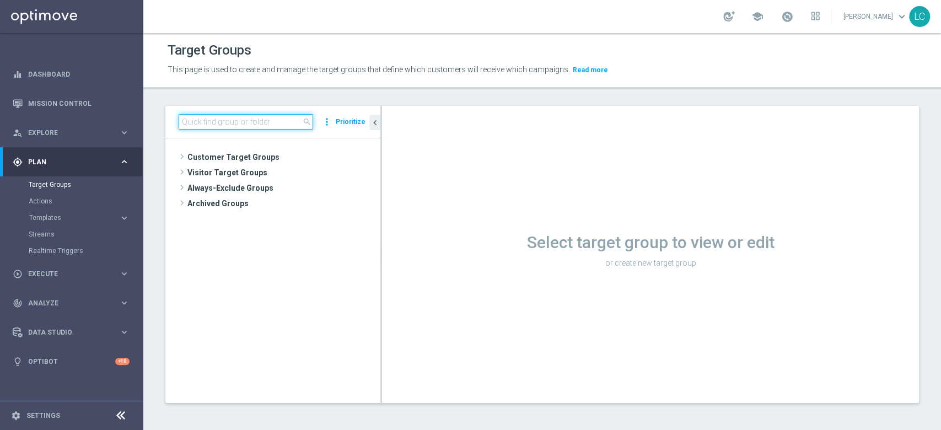
click at [271, 125] on input at bounding box center [246, 121] width 134 height 15
paste input "Active BETTING Master low saldo GGRnb<=0"
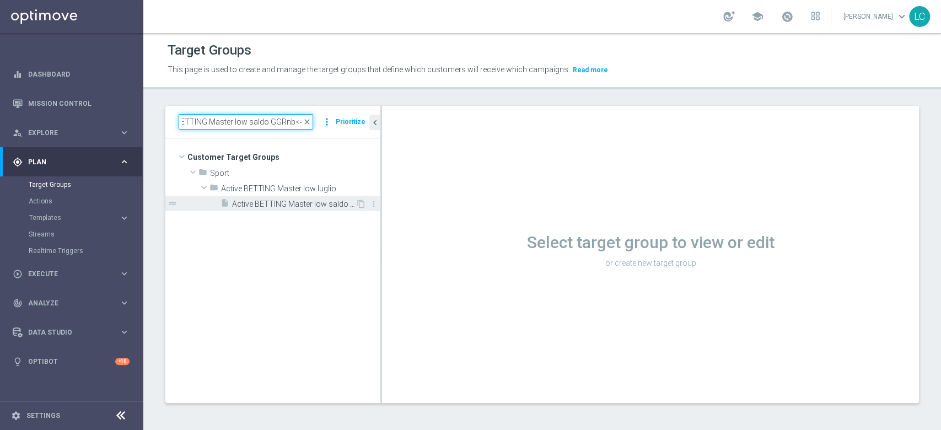
type input "Active BETTING Master low saldo GGRnb<=0"
click at [270, 206] on span "Active BETTING Master low saldo GGRnb<=0" at bounding box center [293, 203] width 123 height 9
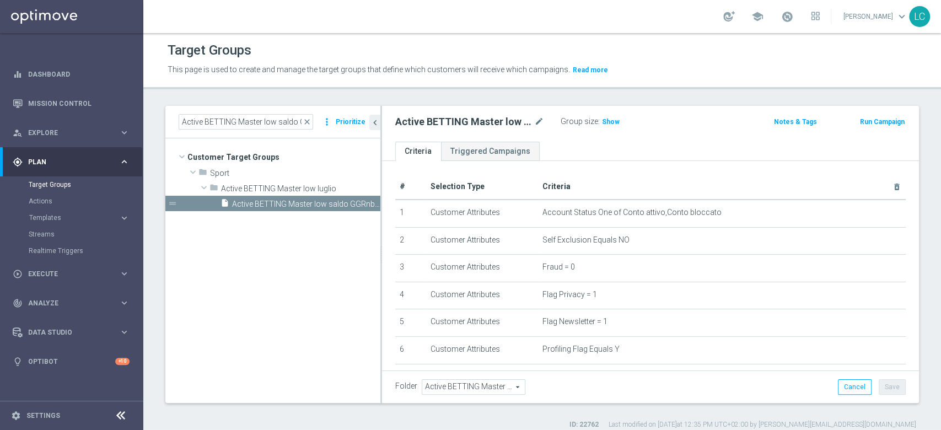
click at [871, 117] on button "Run Campaign" at bounding box center [882, 122] width 47 height 12
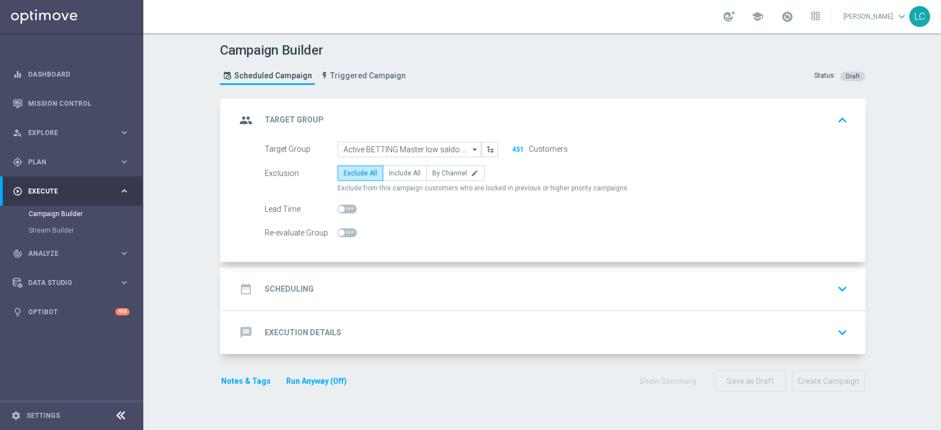
click at [459, 279] on div "date_range Scheduling keyboard_arrow_down" at bounding box center [544, 288] width 616 height 21
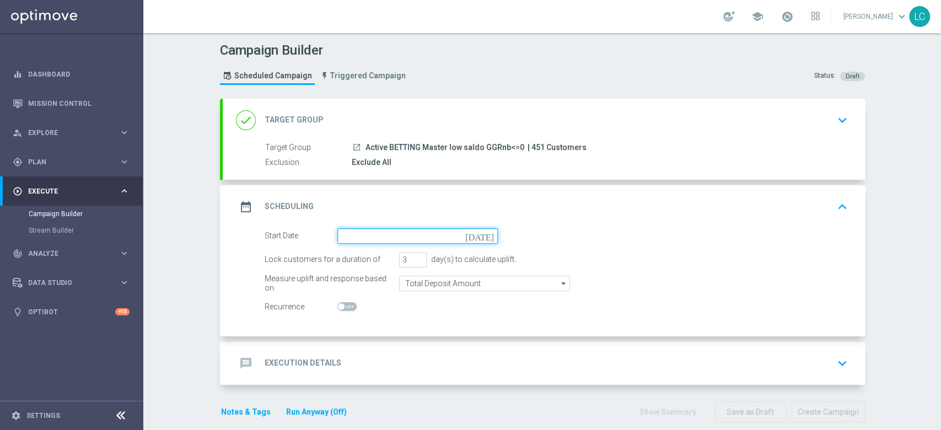
click at [362, 236] on input at bounding box center [417, 235] width 160 height 15
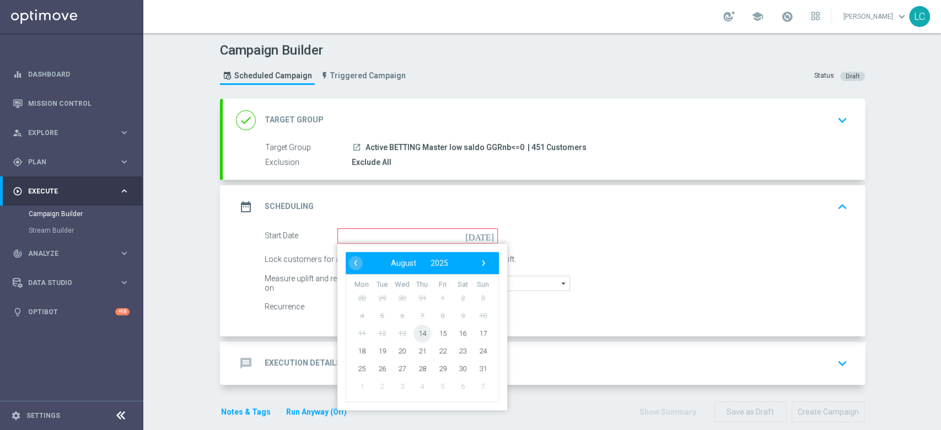
click at [413, 332] on span "14" at bounding box center [422, 333] width 18 height 18
type input "[DATE]"
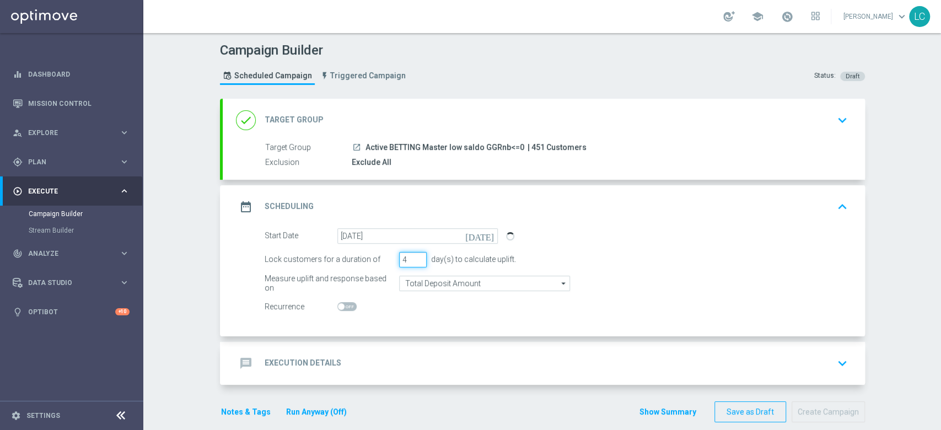
click at [410, 258] on input "4" at bounding box center [413, 259] width 28 height 15
type input "5"
click at [410, 258] on input "5" at bounding box center [413, 259] width 28 height 15
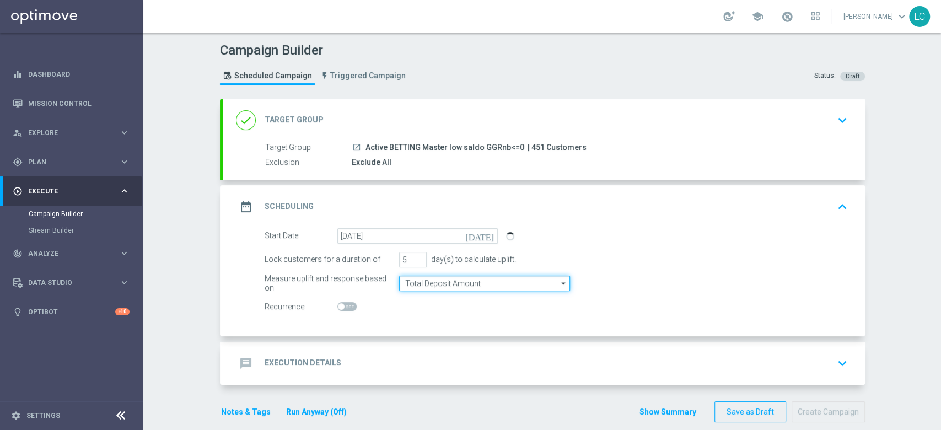
click at [434, 282] on input "Total Deposit Amount" at bounding box center [484, 283] width 171 height 15
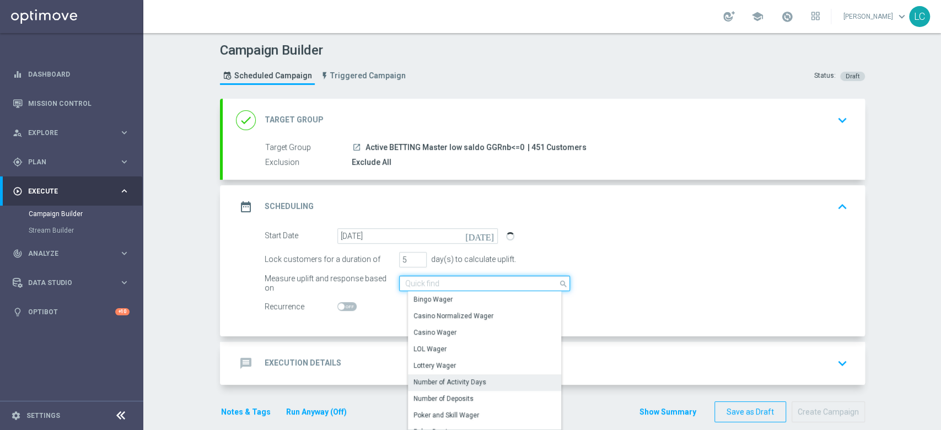
scroll to position [252, 0]
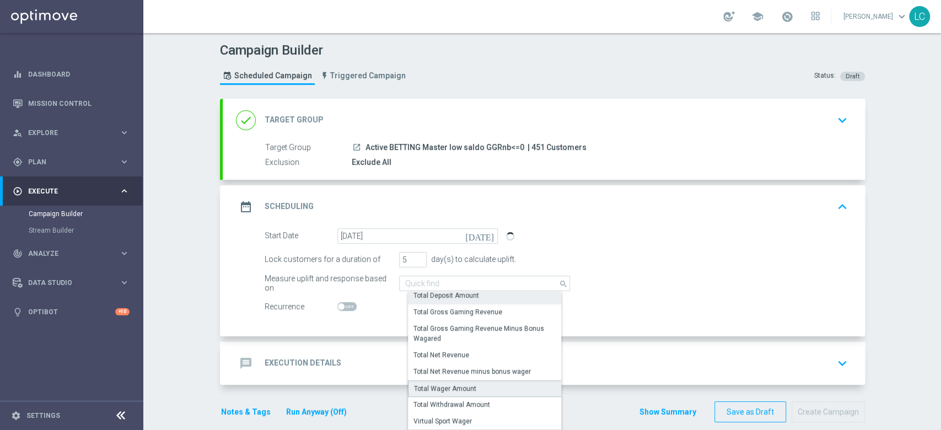
click at [449, 390] on div "Total Wager Amount" at bounding box center [445, 389] width 62 height 10
type input "Total Wager Amount"
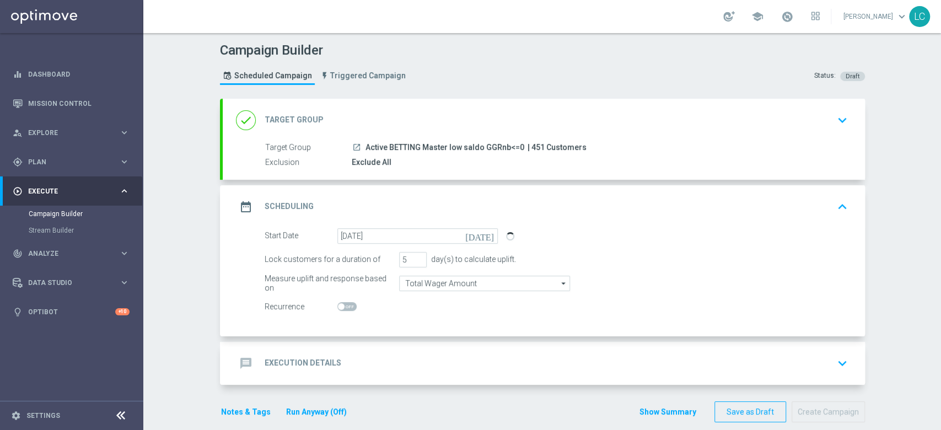
click at [519, 353] on div "message Execution Details keyboard_arrow_down" at bounding box center [544, 363] width 616 height 21
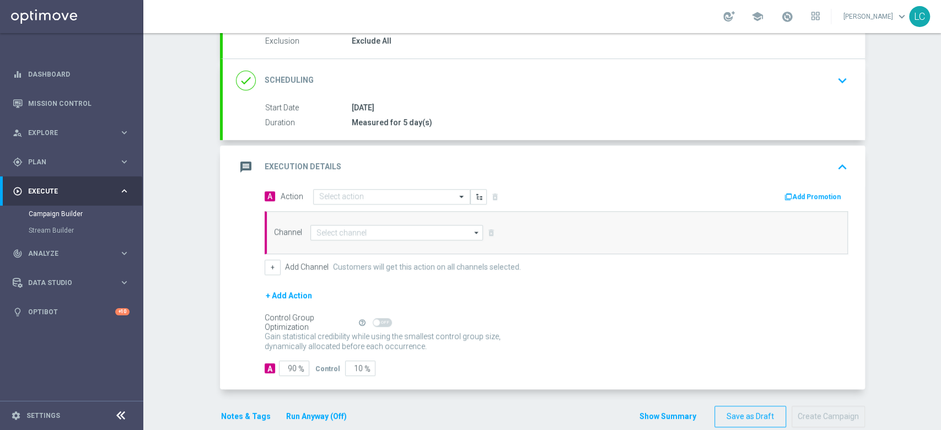
scroll to position [138, 0]
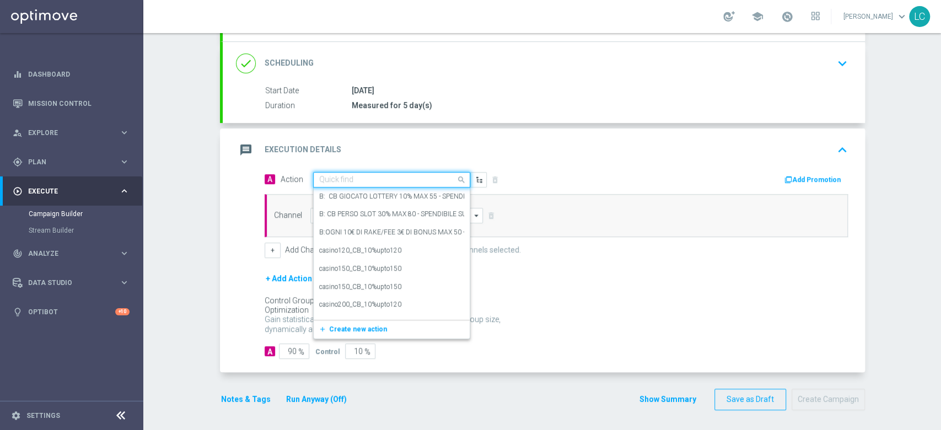
click at [376, 185] on div "Quick find" at bounding box center [391, 179] width 157 height 15
paste input "Gioca e ricevi il 10% dell'importo giocato sul perso fino ad un massimo di 150€…"
type input "Gioca e ricevi il 10% dell'importo giocato sul perso fino ad un massimo di 150€…"
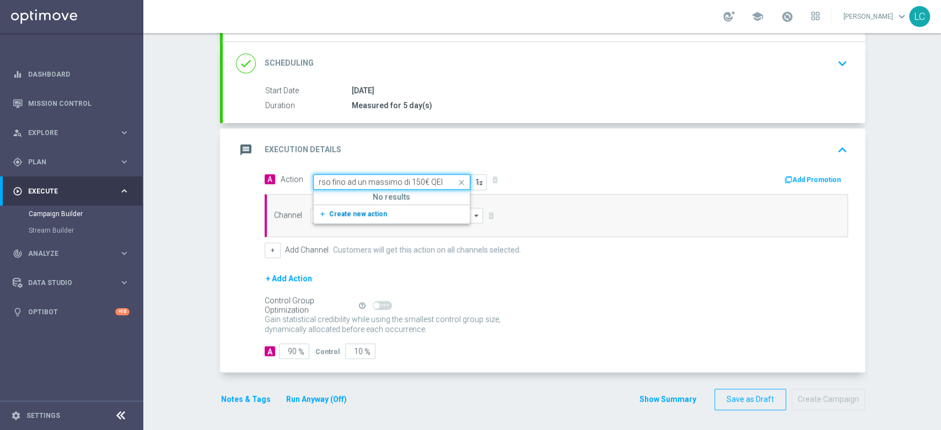
click at [349, 212] on span "Create new action" at bounding box center [358, 214] width 58 height 8
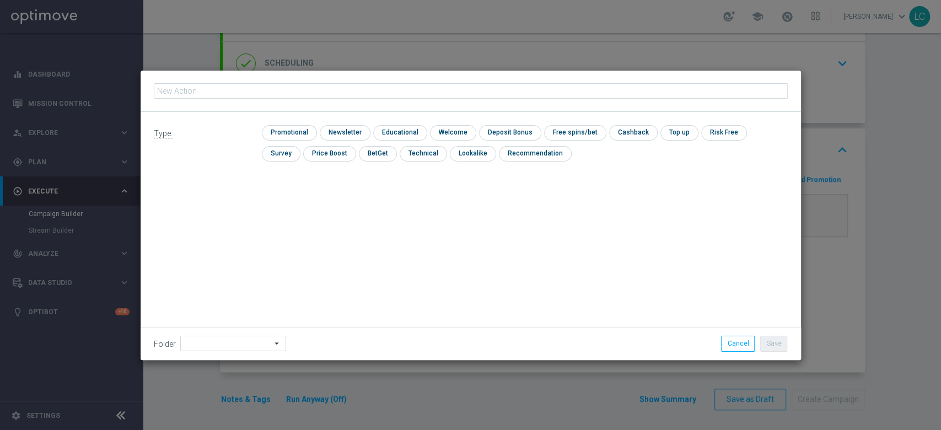
type input "Gioca e ricevi il 10% dell'importo giocato sul perso fino ad un massimo di 150€…"
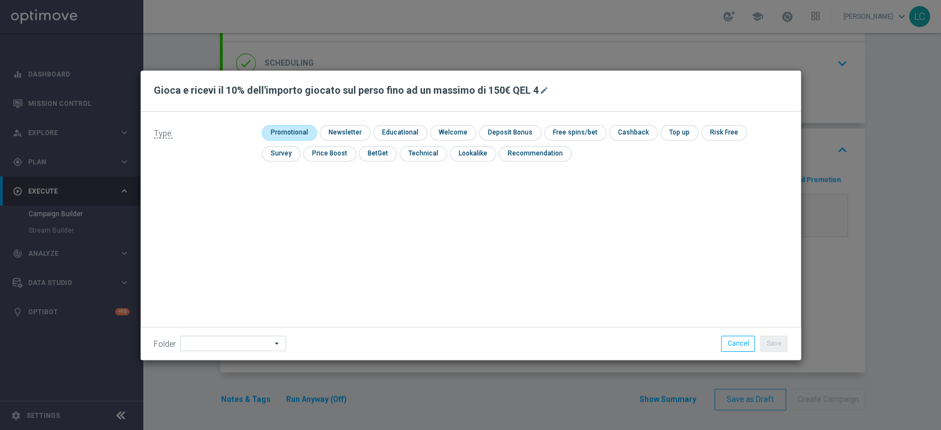
click at [302, 128] on input "checkbox" at bounding box center [288, 132] width 52 height 15
checkbox input "true"
click at [629, 131] on input "checkbox" at bounding box center [643, 132] width 46 height 15
checkbox input "true"
click at [771, 343] on button "Save" at bounding box center [773, 343] width 27 height 15
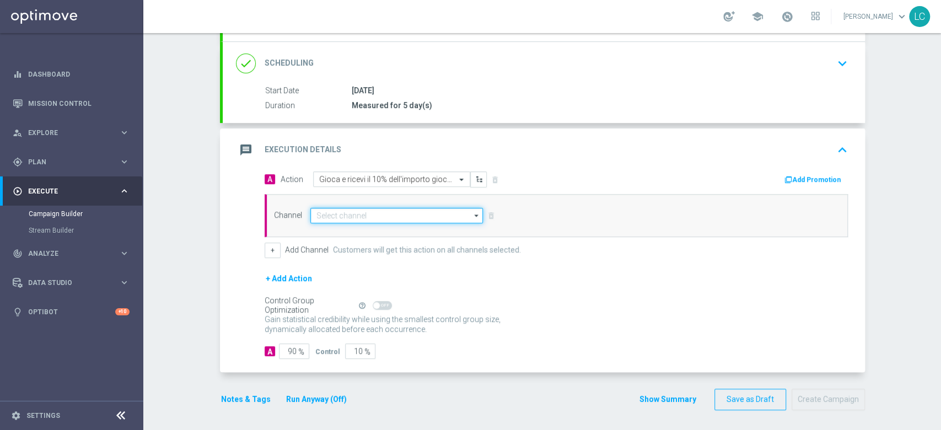
click at [374, 213] on input at bounding box center [396, 215] width 173 height 15
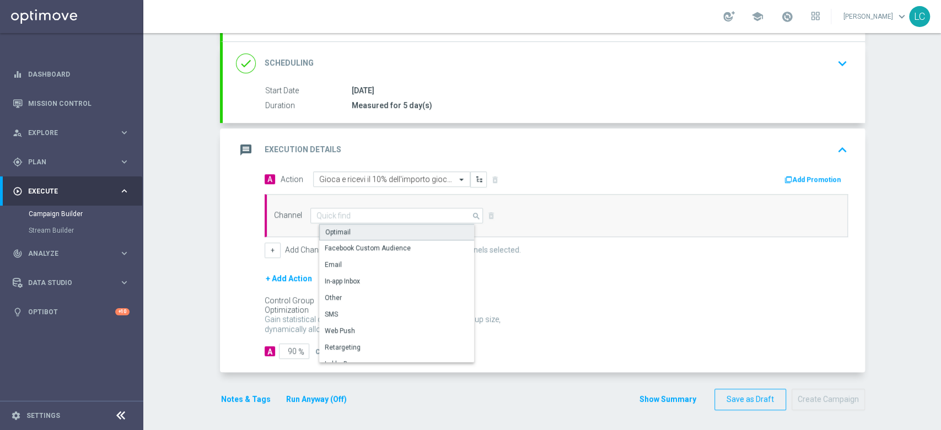
click at [369, 228] on div "Optimail" at bounding box center [401, 232] width 164 height 17
type input "Optimail"
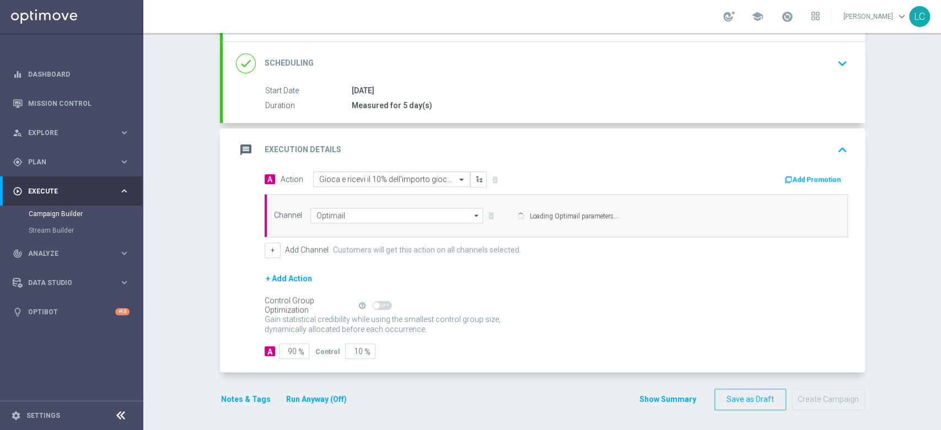
click at [810, 177] on button "Add Promotion" at bounding box center [813, 180] width 61 height 12
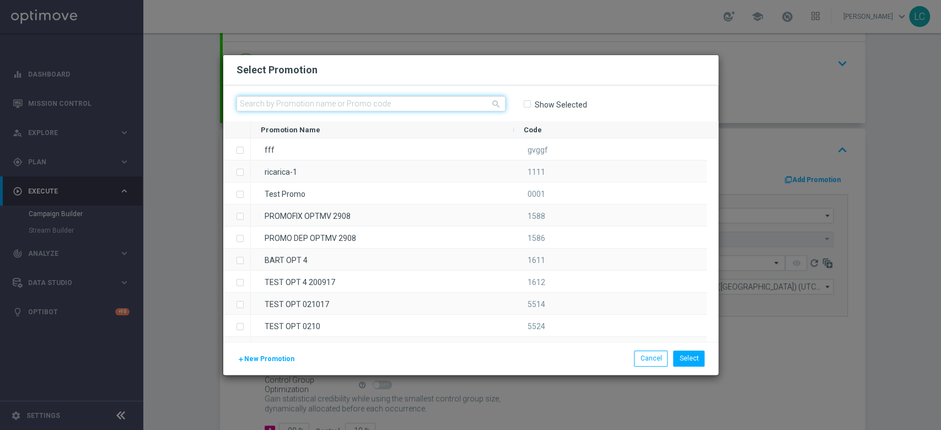
click at [389, 99] on input "text" at bounding box center [370, 103] width 269 height 15
paste input "332564"
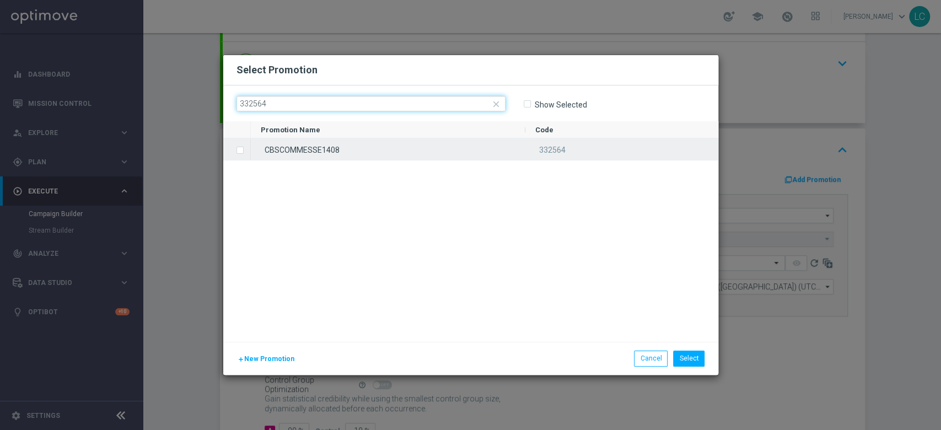
type input "332564"
click at [247, 150] on label "Press SPACE to select this row." at bounding box center [249, 151] width 4 height 10
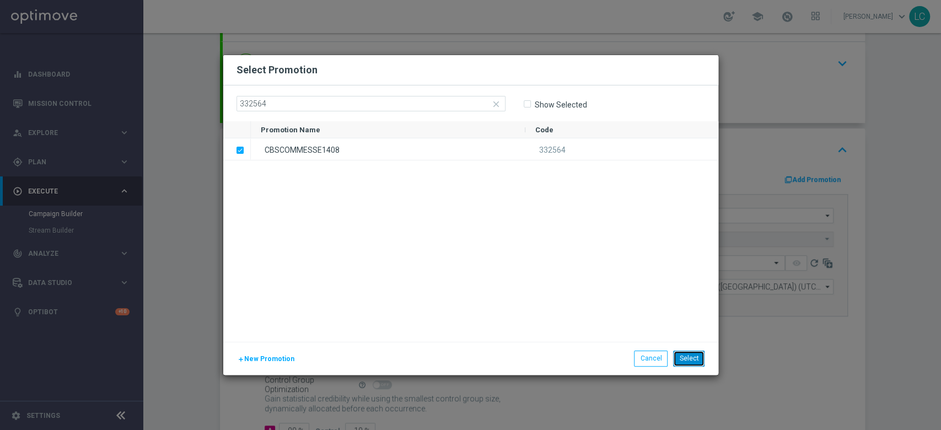
click at [689, 355] on button "Select" at bounding box center [688, 357] width 31 height 15
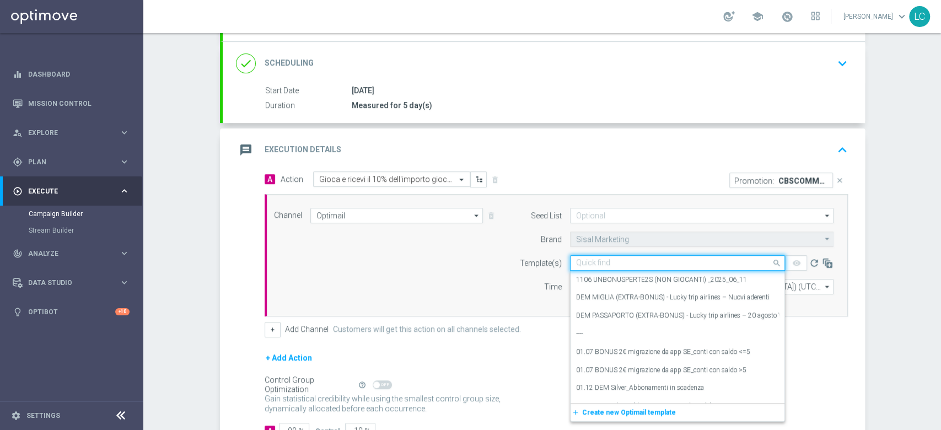
click at [665, 258] on input "text" at bounding box center [666, 262] width 181 height 9
paste input "CBSCOMMESSE1408"
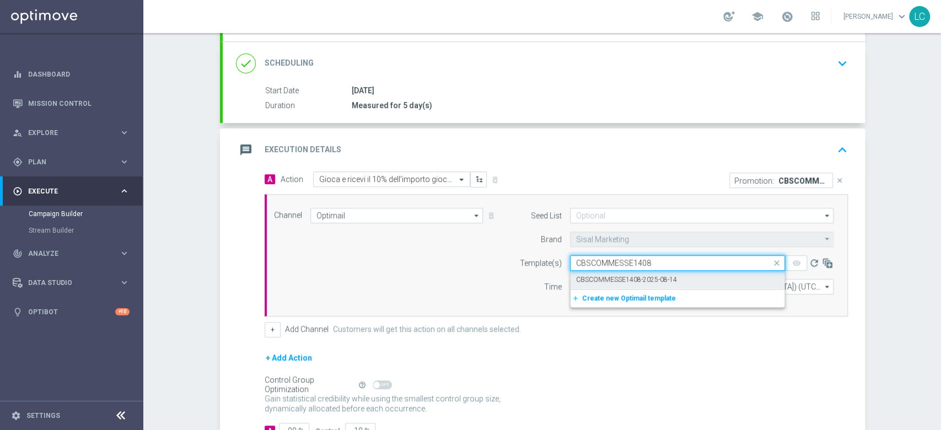
click at [657, 275] on label "CBSCOMMESSE1408-2025-08-14" at bounding box center [626, 279] width 101 height 9
type input "CBSCOMMESSE1408"
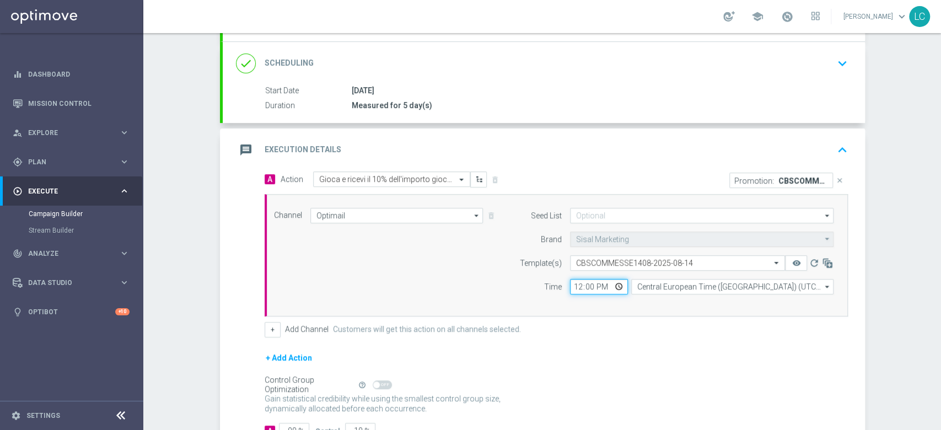
click at [571, 281] on input "12:00" at bounding box center [599, 286] width 58 height 15
type input "18:00"
click at [483, 239] on div "Channel Optimail Optimail arrow_drop_down Drag here to set row groups Drag here…" at bounding box center [554, 255] width 576 height 95
click at [834, 148] on icon "keyboard_arrow_up" at bounding box center [842, 150] width 17 height 17
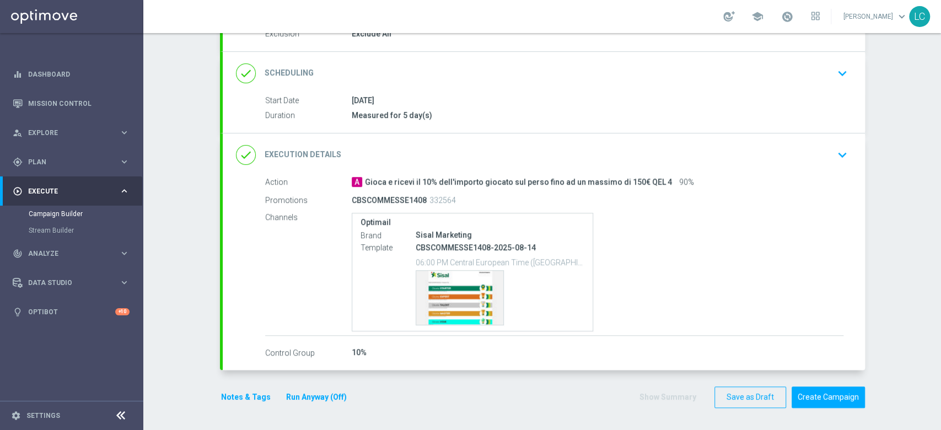
scroll to position [127, 0]
click at [243, 403] on button "Notes & Tags" at bounding box center [246, 399] width 52 height 14
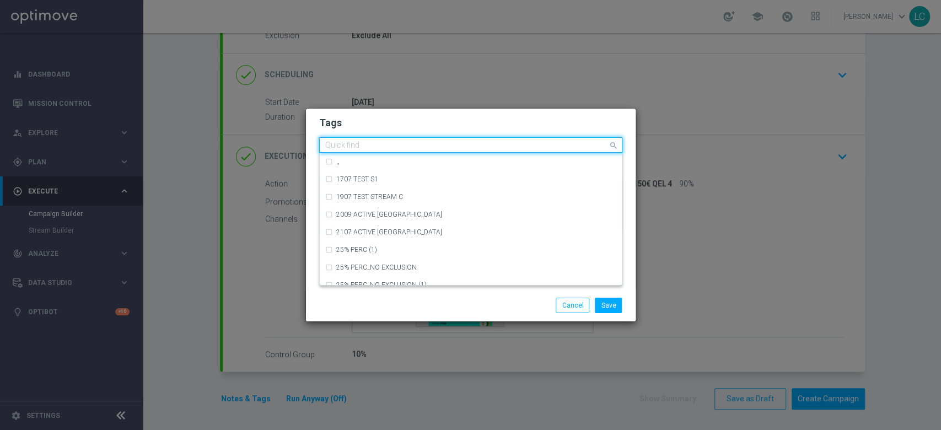
click at [409, 142] on input "text" at bounding box center [466, 145] width 283 height 9
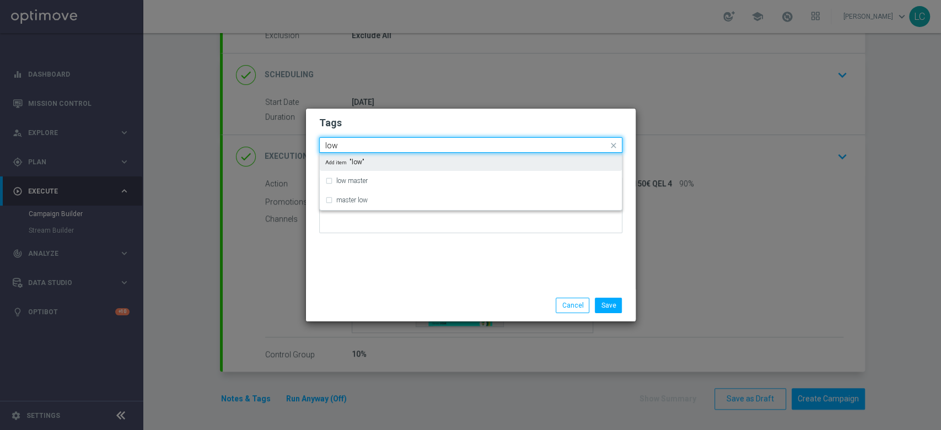
click at [391, 169] on div "Add item "low"" at bounding box center [471, 162] width 302 height 18
type input "low"
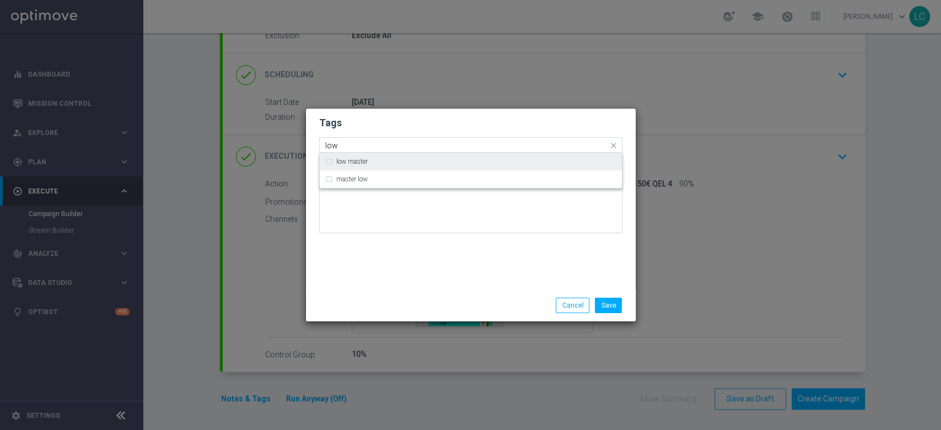
click at [391, 169] on div "low master" at bounding box center [470, 162] width 291 height 18
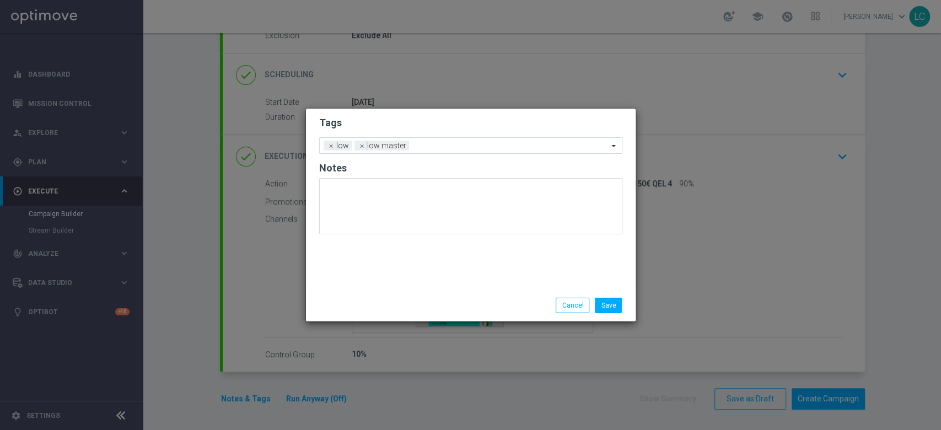
click at [450, 118] on h2 "Tags" at bounding box center [470, 122] width 303 height 13
click at [330, 147] on span "×" at bounding box center [331, 146] width 10 height 10
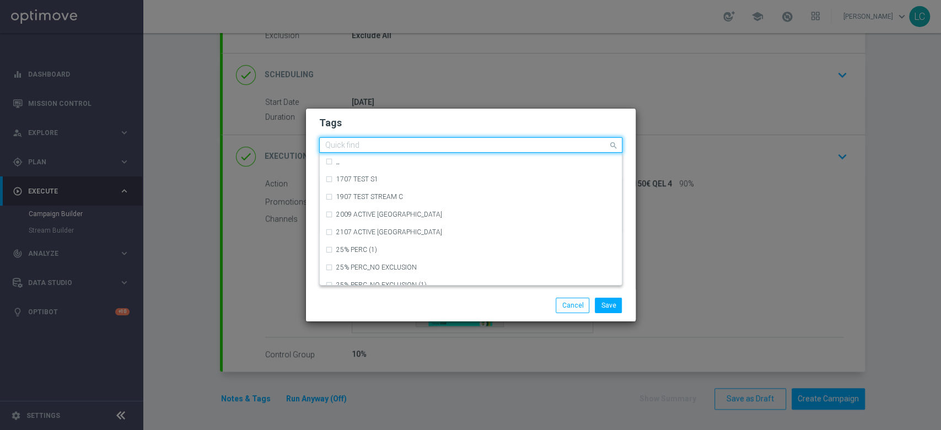
click at [407, 148] on input "text" at bounding box center [466, 145] width 283 height 9
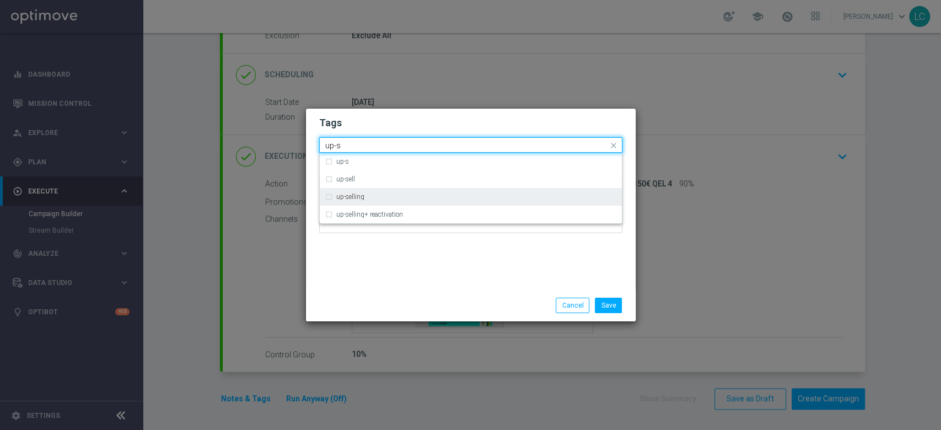
click at [357, 199] on label "up-selling" at bounding box center [350, 196] width 28 height 7
type input "up-s"
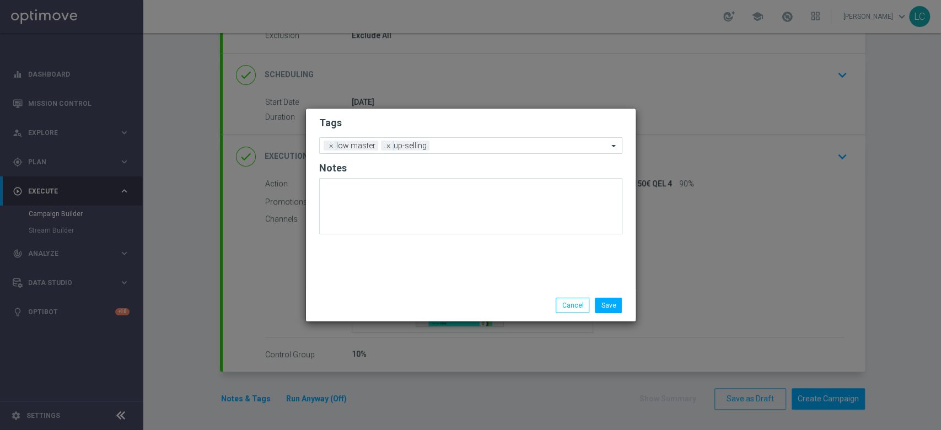
click at [405, 120] on h2 "Tags" at bounding box center [470, 122] width 303 height 13
click at [447, 143] on input "text" at bounding box center [521, 146] width 174 height 9
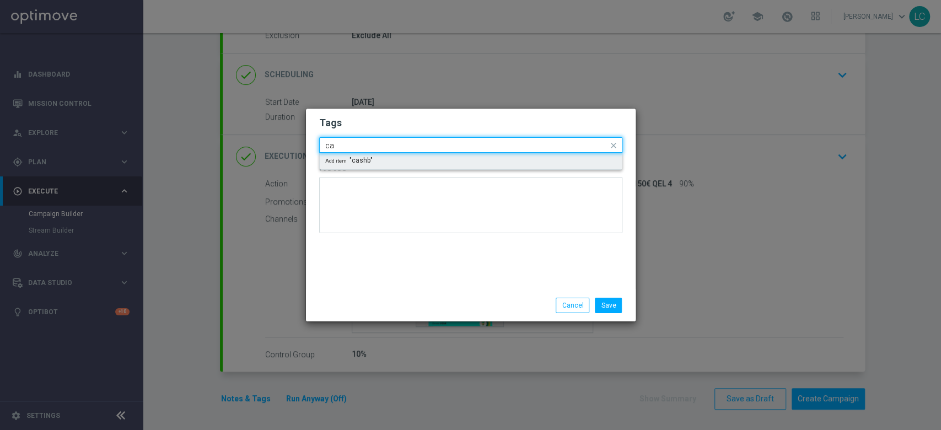
type input "c"
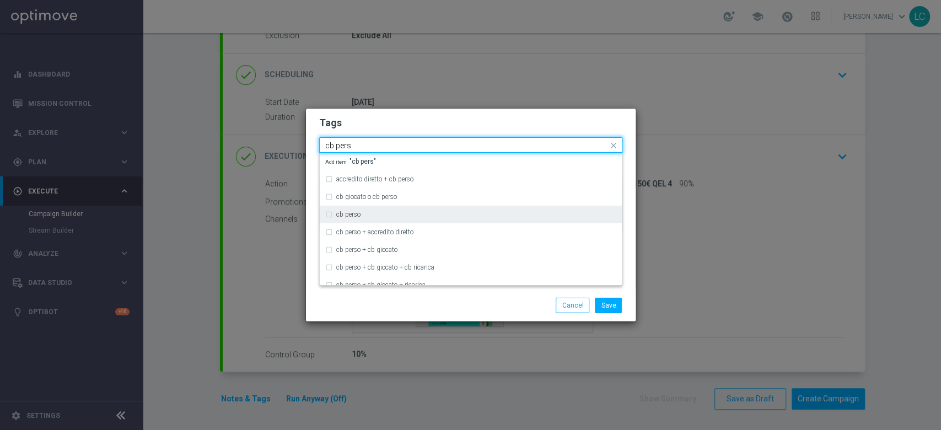
click at [350, 206] on div "cb perso" at bounding box center [470, 215] width 291 height 18
type input "cb pers"
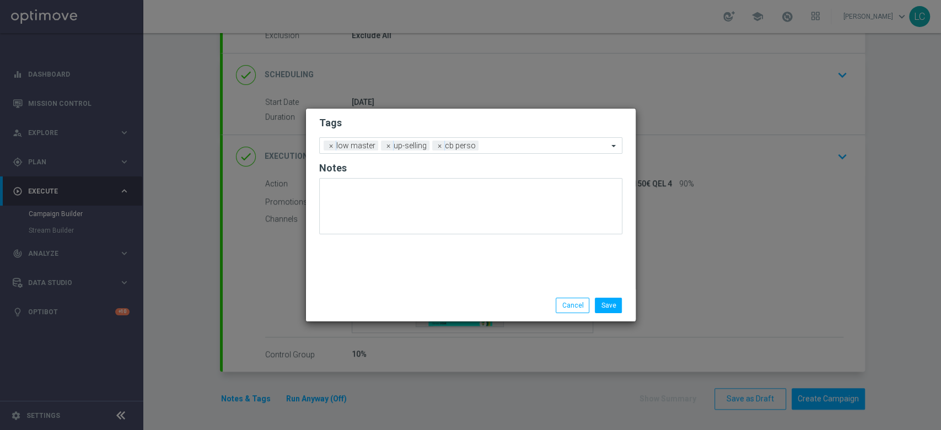
click at [420, 120] on h2 "Tags" at bounding box center [470, 122] width 303 height 13
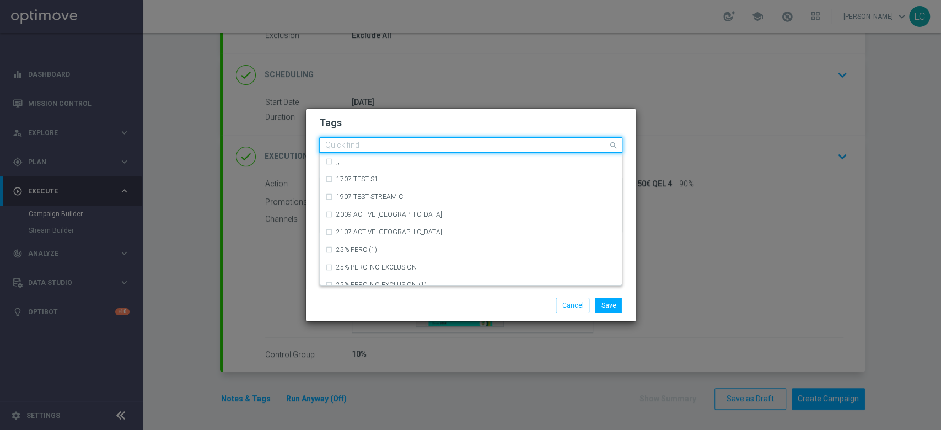
click at [525, 143] on input "text" at bounding box center [466, 145] width 283 height 9
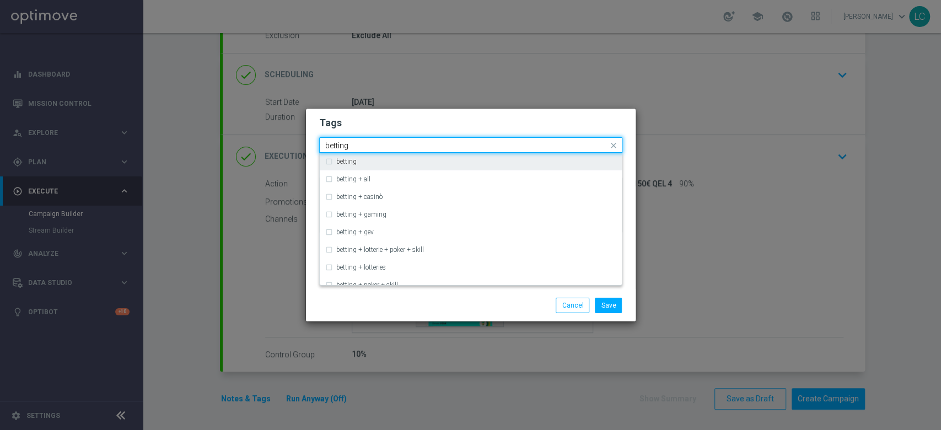
click at [507, 165] on div "betting" at bounding box center [470, 162] width 291 height 18
type input "betting"
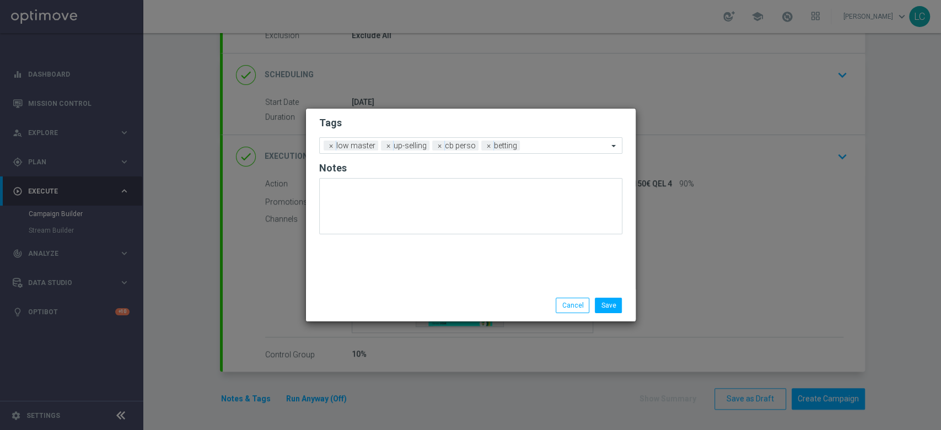
click at [535, 127] on h2 "Tags" at bounding box center [470, 122] width 303 height 13
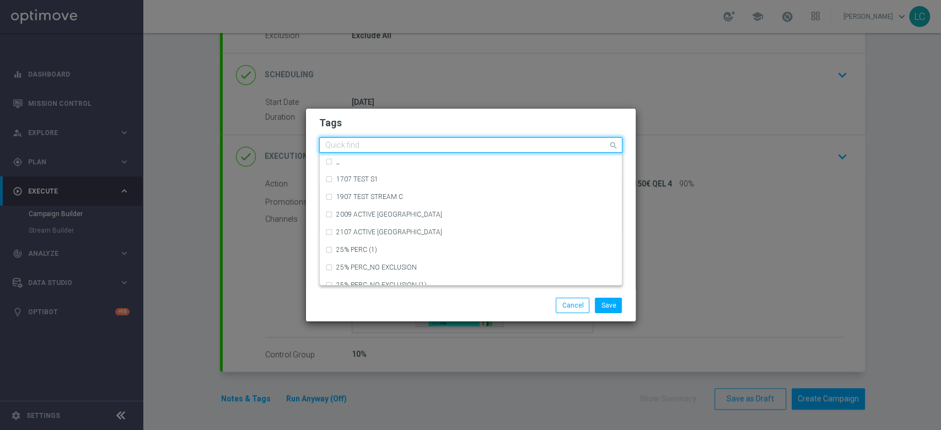
click at [538, 147] on input "text" at bounding box center [466, 145] width 283 height 9
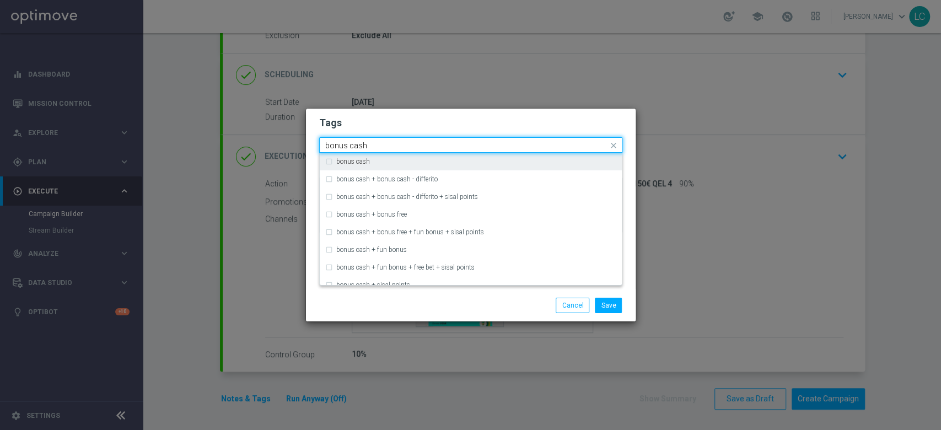
click at [520, 161] on div "bonus cash" at bounding box center [476, 161] width 280 height 7
type input "bonus cash"
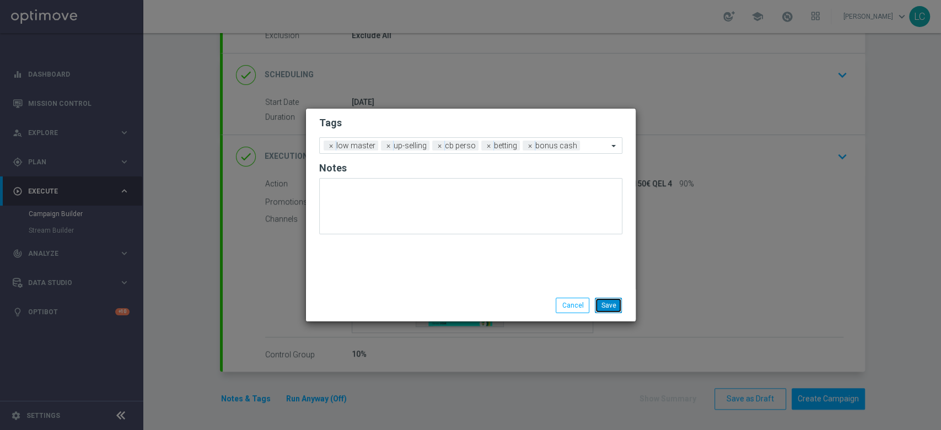
click at [607, 304] on button "Save" at bounding box center [608, 305] width 27 height 15
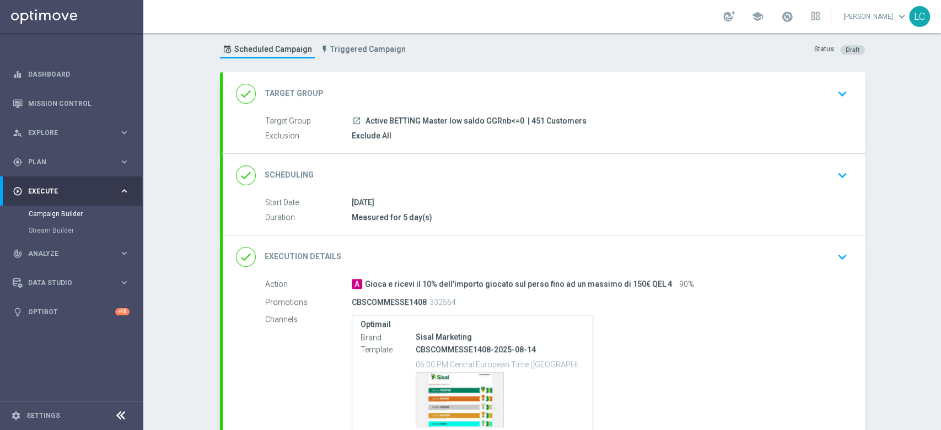
scroll to position [25, 0]
click at [840, 168] on icon "keyboard_arrow_down" at bounding box center [842, 176] width 17 height 17
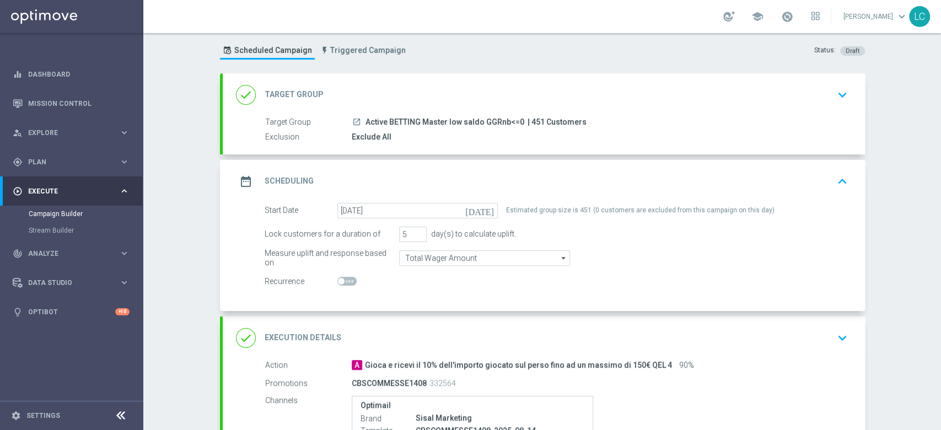
click at [847, 174] on div "date_range Scheduling keyboard_arrow_up" at bounding box center [544, 181] width 642 height 43
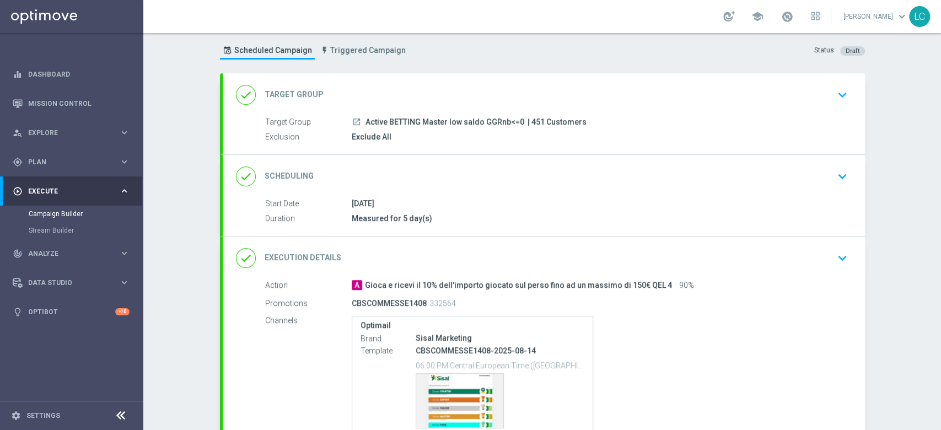
scroll to position [127, 0]
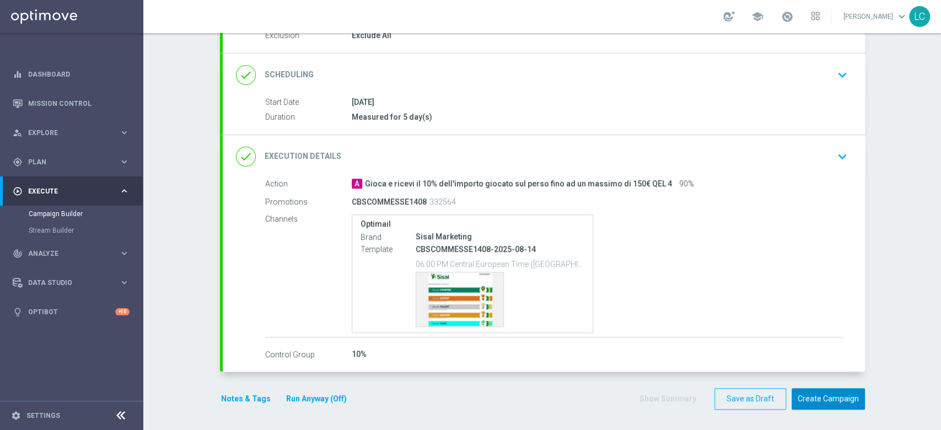
click at [816, 391] on button "Create Campaign" at bounding box center [827, 398] width 73 height 21
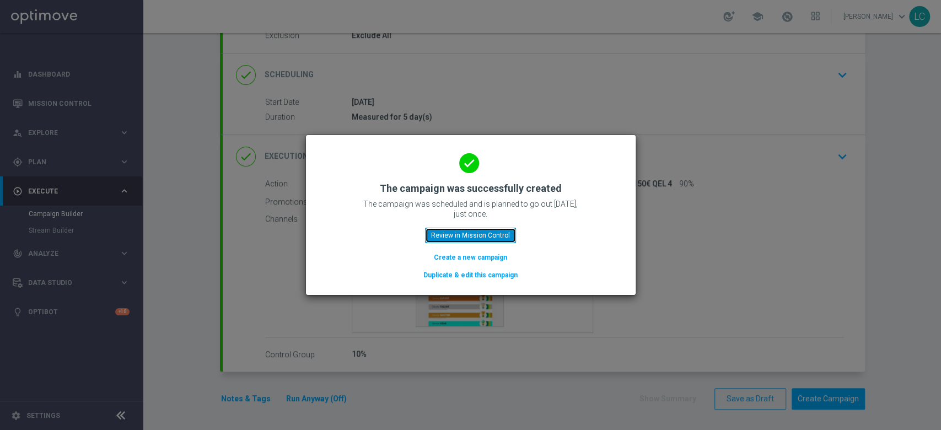
click at [463, 234] on button "Review in Mission Control" at bounding box center [470, 235] width 91 height 15
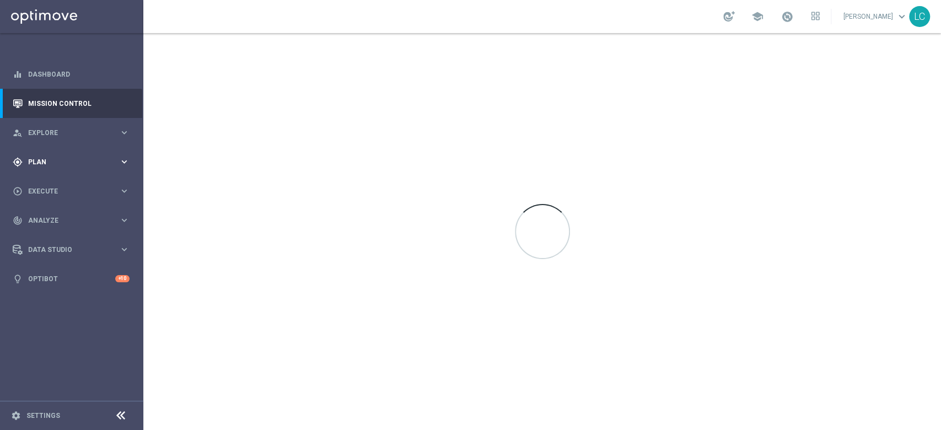
click at [70, 163] on span "Plan" at bounding box center [73, 162] width 91 height 7
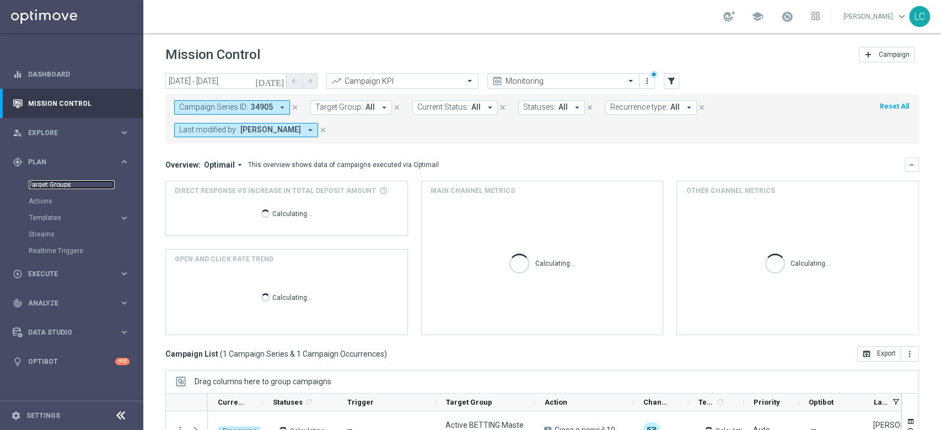
click at [50, 185] on link "Target Groups" at bounding box center [72, 184] width 86 height 9
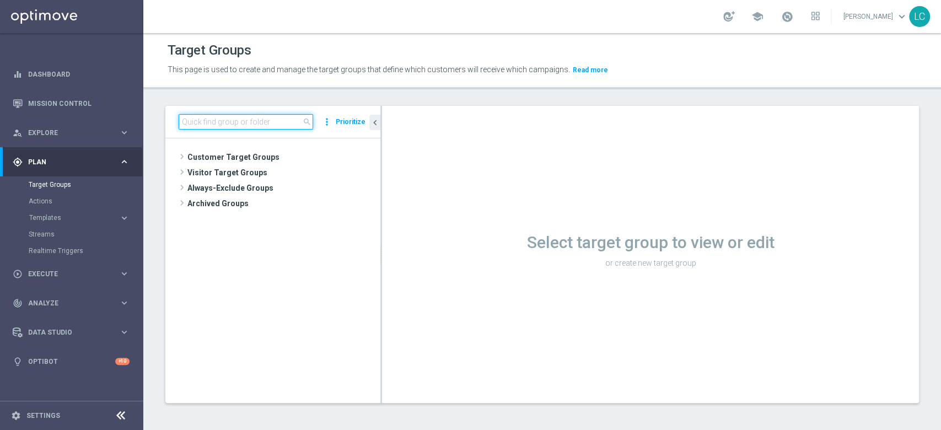
click at [242, 119] on input at bounding box center [246, 121] width 134 height 15
click at [292, 122] on input at bounding box center [246, 121] width 134 height 15
paste input "332557"
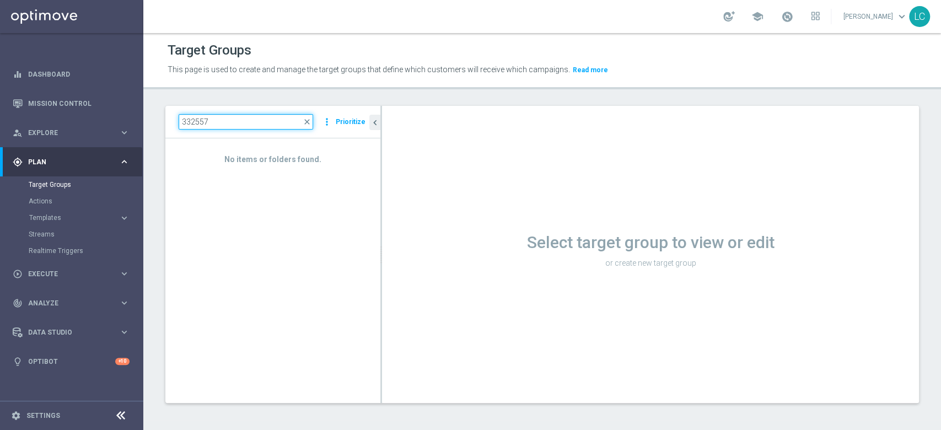
type input "332557"
click at [278, 140] on div "No items or folders found." at bounding box center [272, 152] width 215 height 29
click at [310, 125] on span "close" at bounding box center [307, 121] width 9 height 9
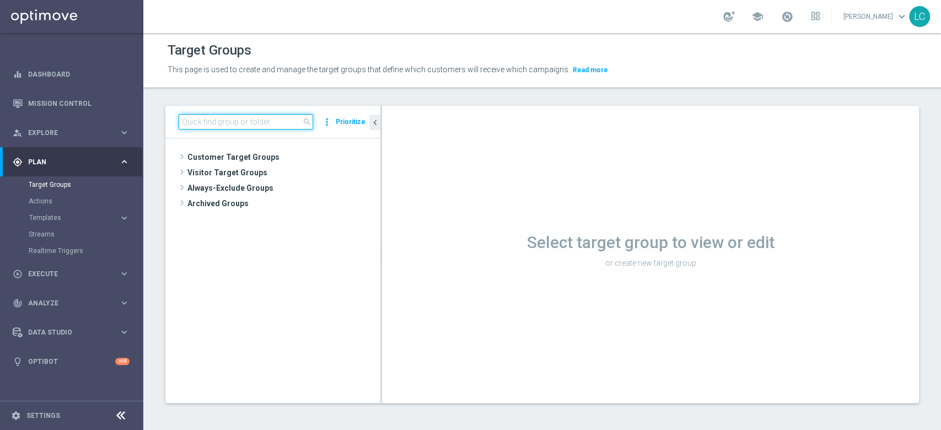
click at [278, 124] on input at bounding box center [246, 121] width 134 height 15
paste input "Active Betting no nwl GGR nb > 0 saldo"
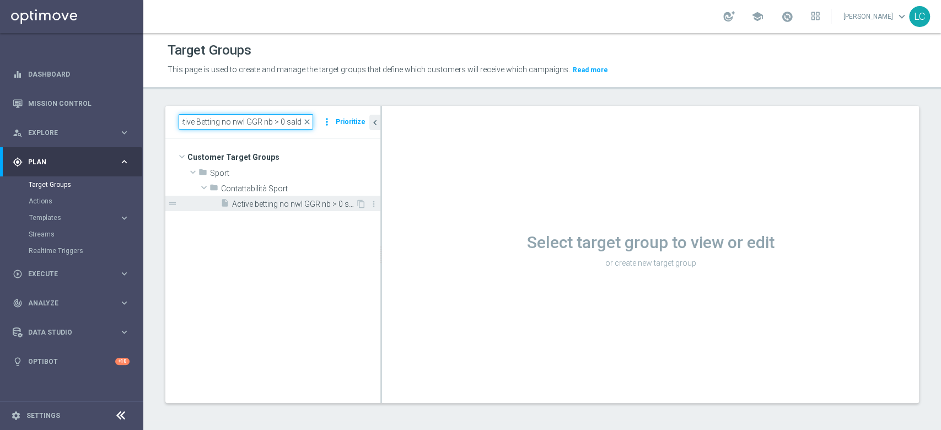
type input "Active Betting no nwl GGR nb > 0 saldo"
click at [268, 198] on div "insert_drive_file Active betting no nwl GGR nb > 0 saldo" at bounding box center [287, 203] width 135 height 15
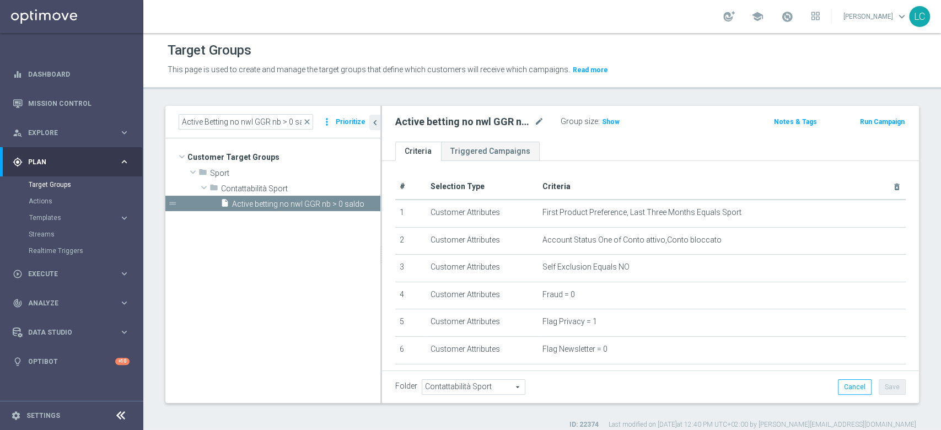
click at [874, 120] on button "Run Campaign" at bounding box center [882, 122] width 47 height 12
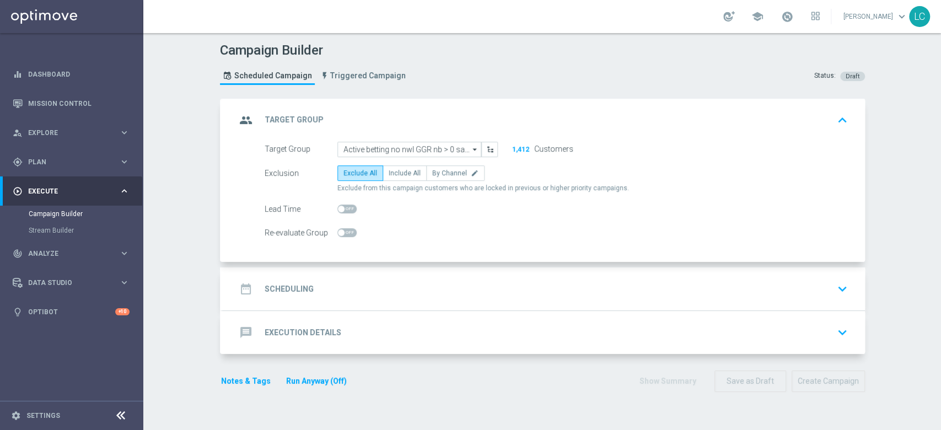
click at [489, 285] on div "date_range Scheduling keyboard_arrow_down" at bounding box center [544, 288] width 616 height 21
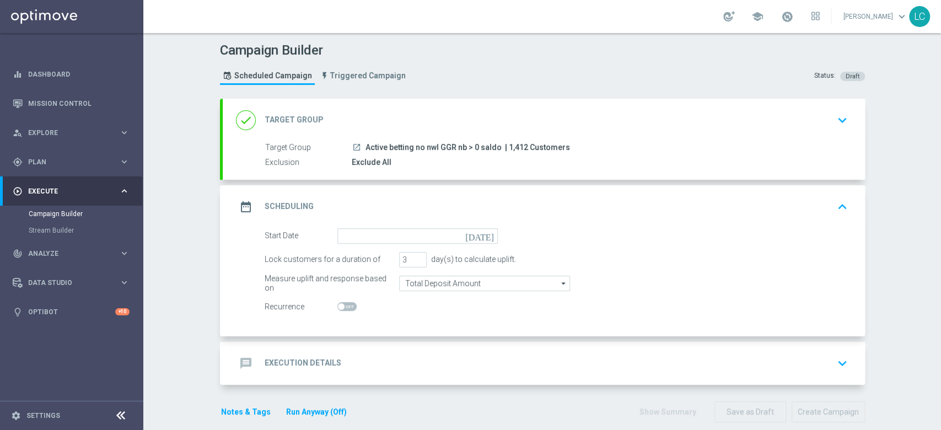
click at [498, 108] on div "done Target Group keyboard_arrow_down" at bounding box center [544, 120] width 642 height 43
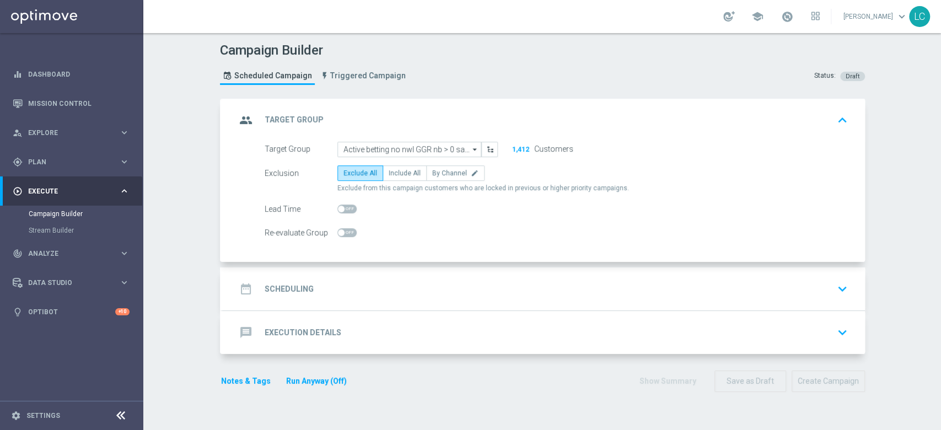
click at [503, 120] on div "group Target Group keyboard_arrow_up" at bounding box center [544, 120] width 616 height 21
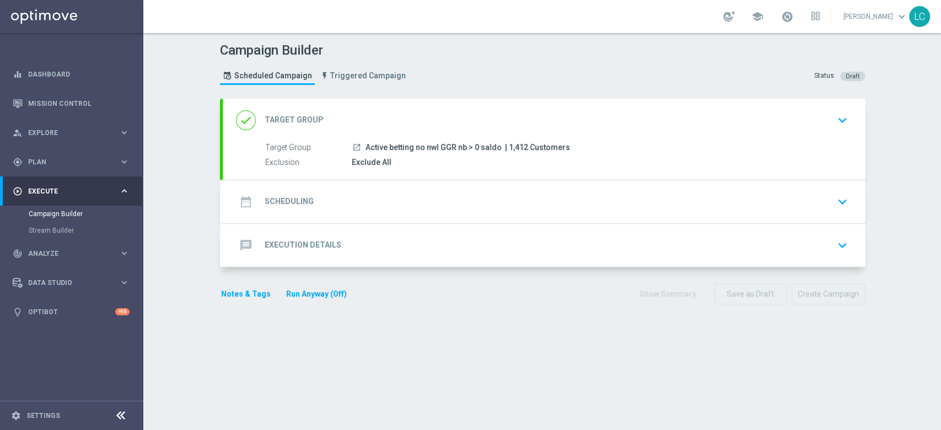
click at [484, 205] on div "date_range Scheduling keyboard_arrow_down" at bounding box center [544, 201] width 616 height 21
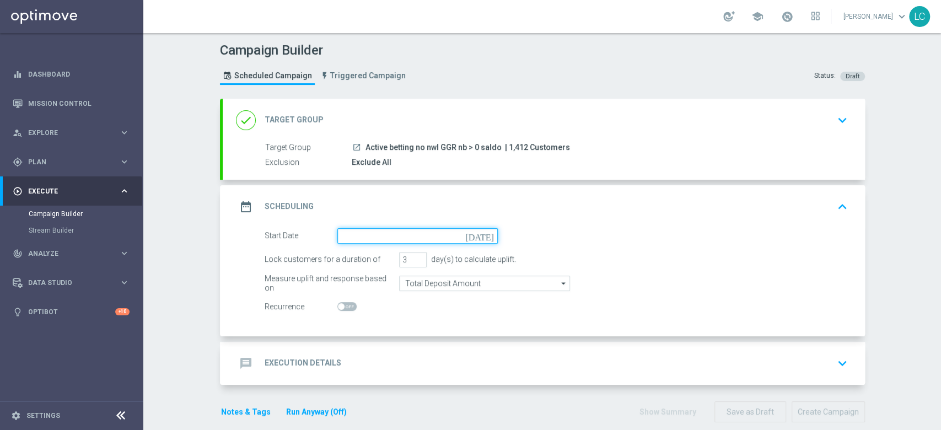
click at [367, 236] on input at bounding box center [417, 235] width 160 height 15
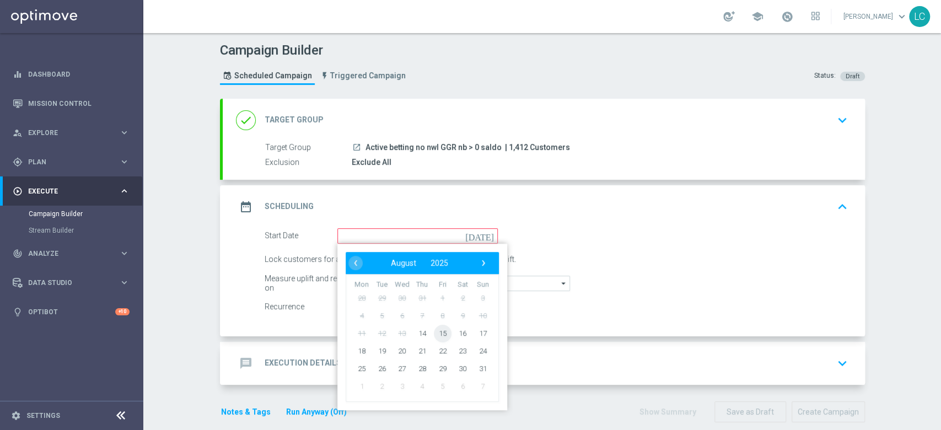
click at [437, 333] on span "15" at bounding box center [442, 333] width 18 height 18
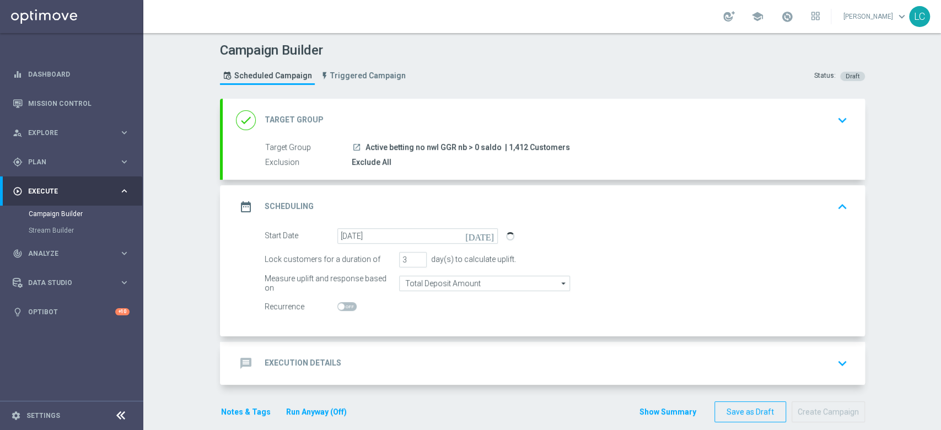
scroll to position [13, 0]
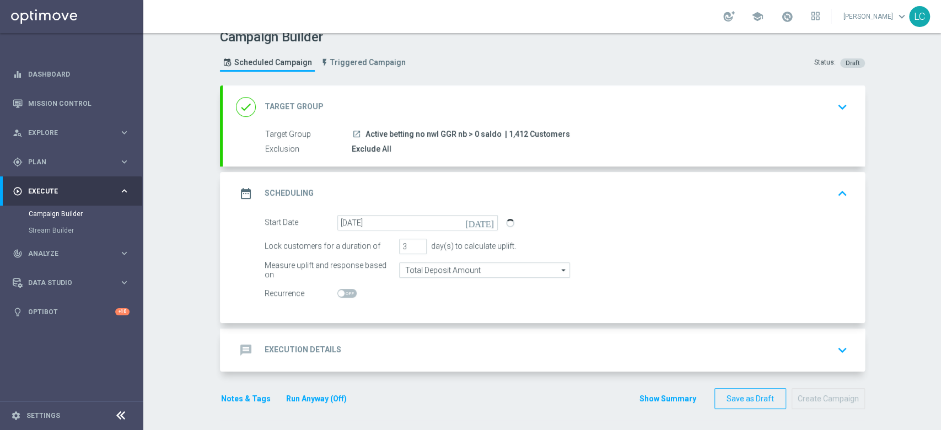
click at [483, 222] on icon "[DATE]" at bounding box center [481, 221] width 33 height 12
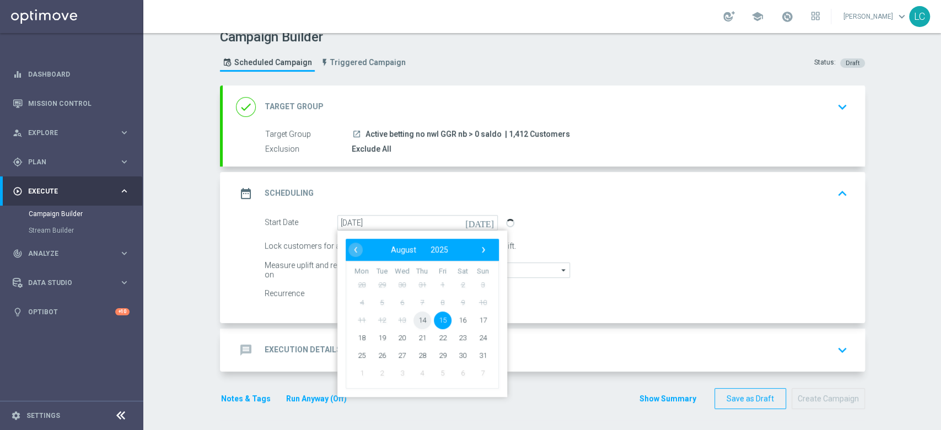
click at [413, 320] on span "14" at bounding box center [422, 320] width 18 height 18
type input "[DATE]"
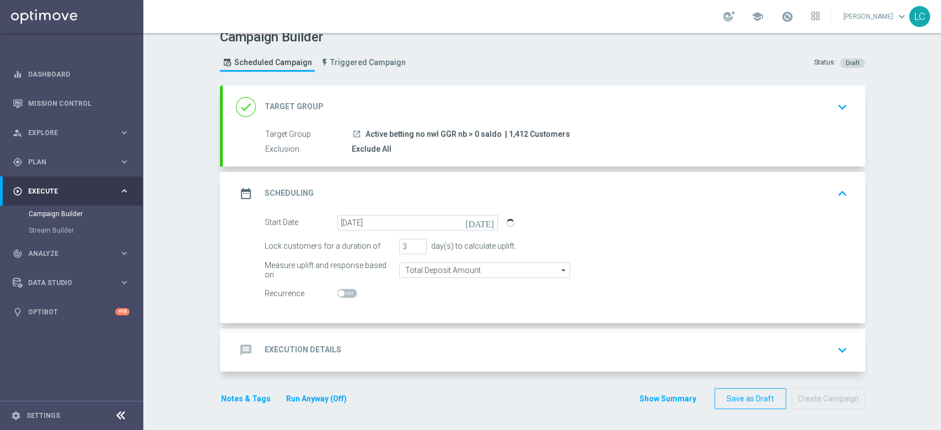
click at [402, 337] on div "message Execution Details keyboard_arrow_down" at bounding box center [544, 349] width 642 height 43
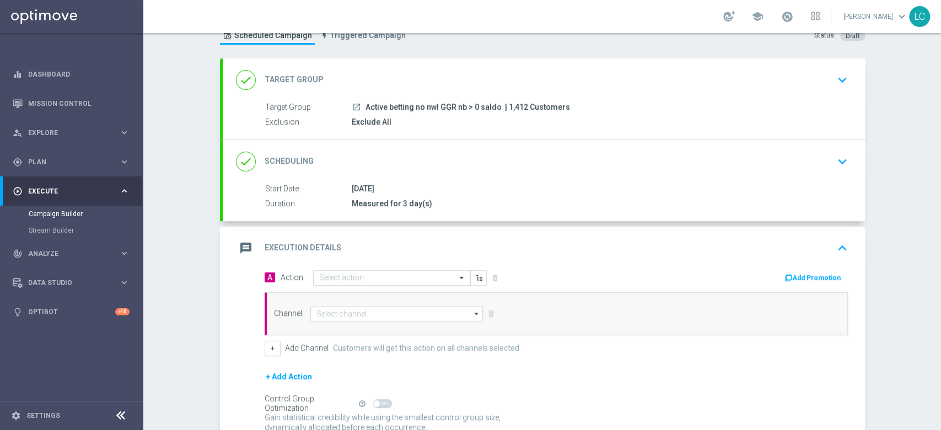
scroll to position [22, 0]
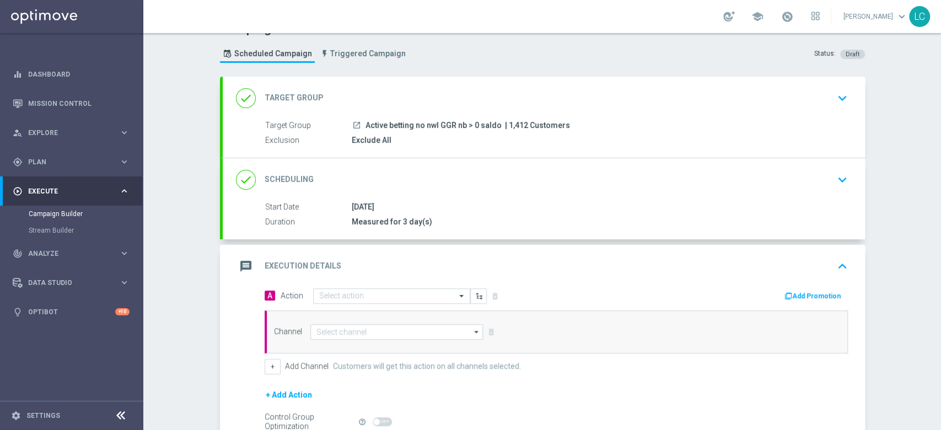
click at [427, 190] on div "done Scheduling keyboard_arrow_down" at bounding box center [544, 179] width 642 height 43
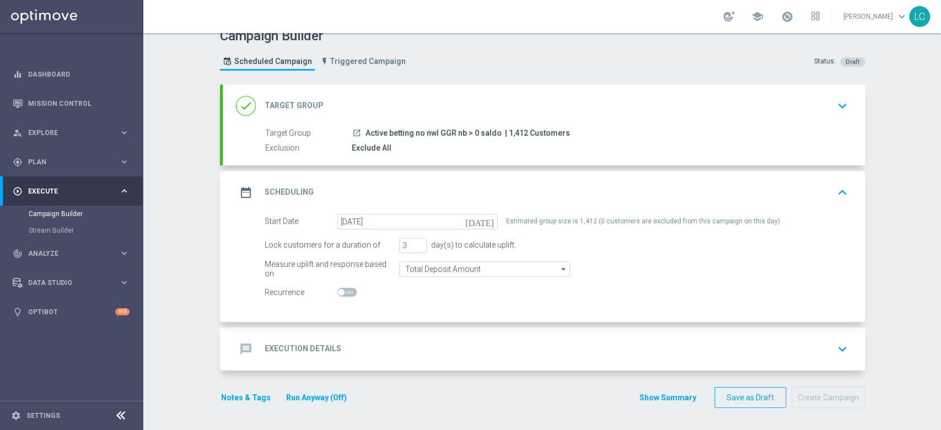
scroll to position [13, 0]
click at [343, 292] on span at bounding box center [346, 293] width 19 height 9
click at [343, 292] on input "checkbox" at bounding box center [346, 293] width 19 height 9
checkbox input "true"
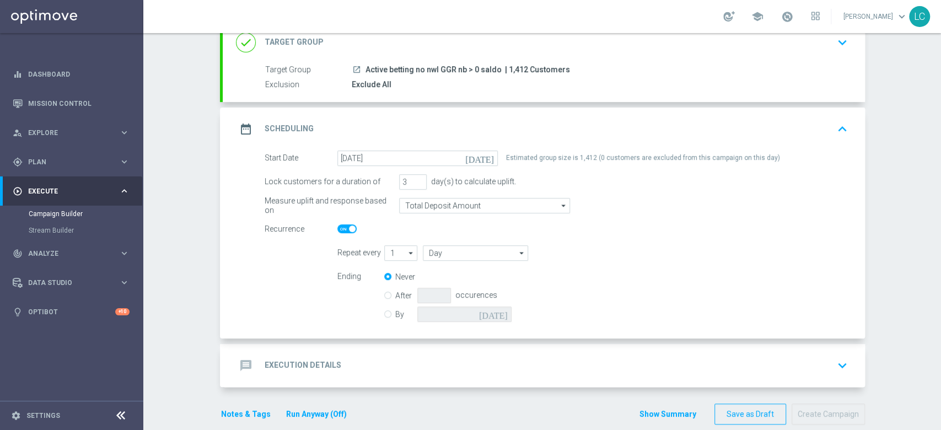
scroll to position [93, 0]
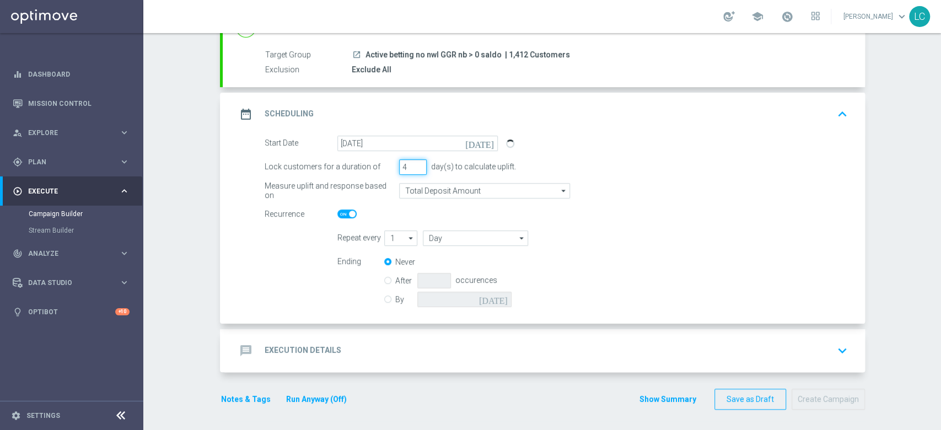
type input "4"
click at [412, 162] on input "4" at bounding box center [413, 166] width 28 height 15
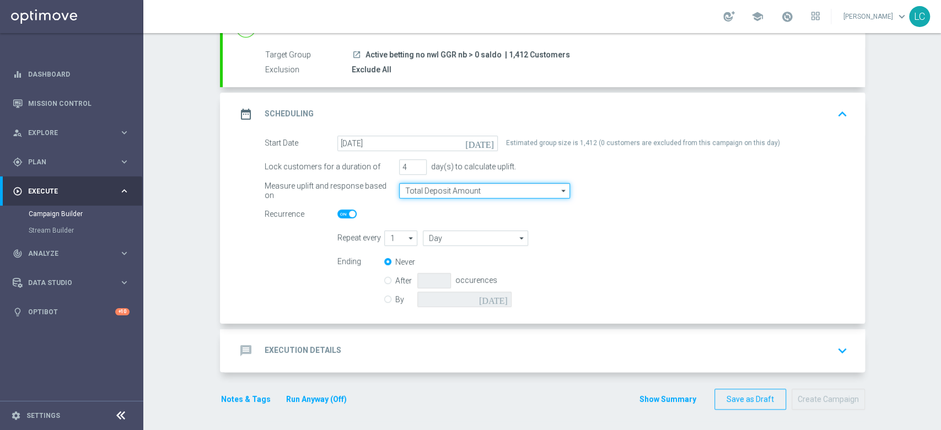
click at [455, 189] on input "Total Deposit Amount" at bounding box center [484, 190] width 171 height 15
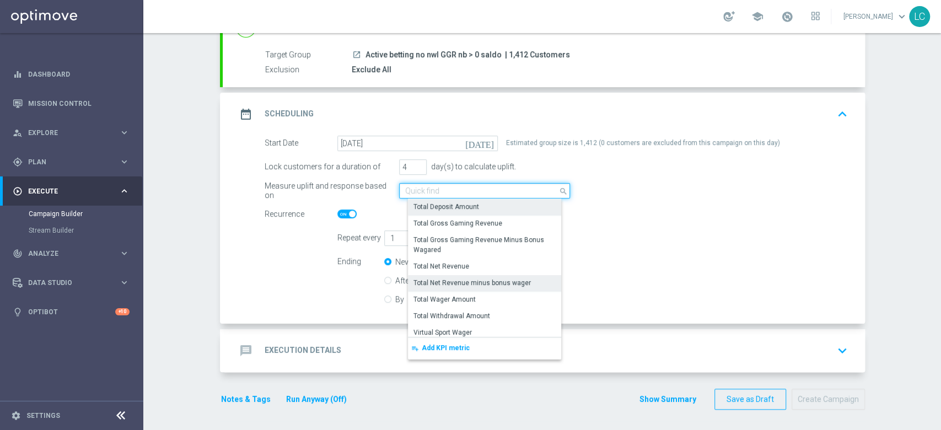
scroll to position [252, 0]
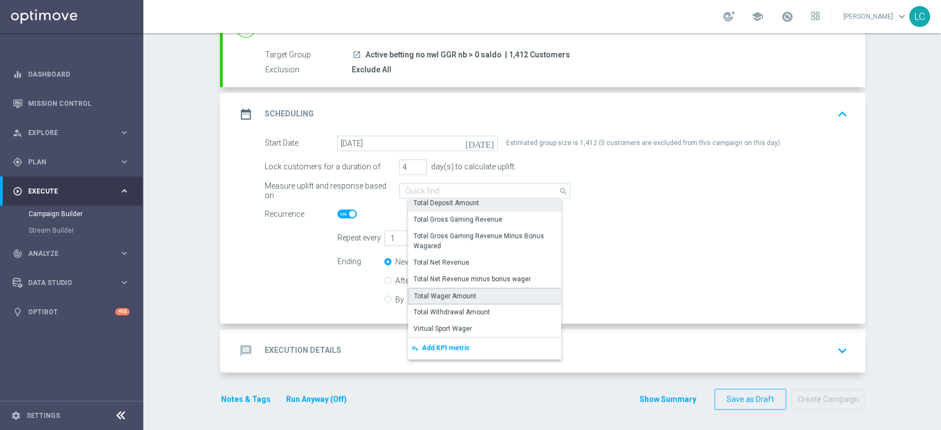
click at [452, 293] on div "Total Wager Amount" at bounding box center [445, 296] width 62 height 10
type input "Total Wager Amount"
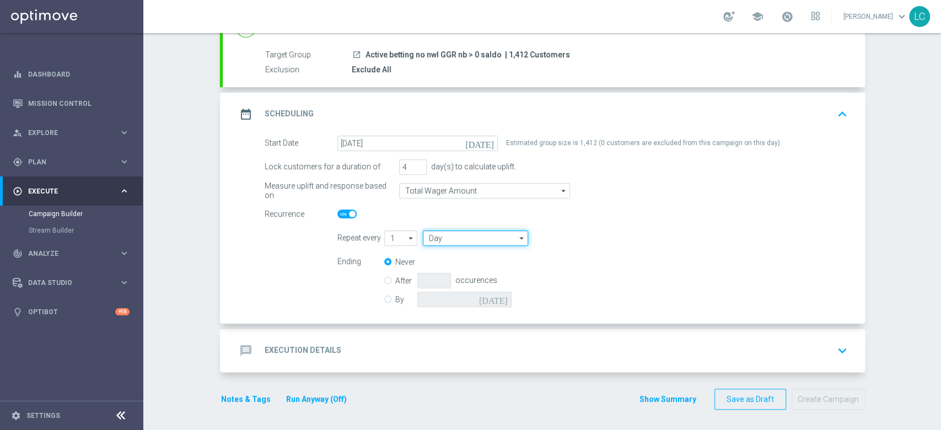
click at [440, 236] on input "Day" at bounding box center [475, 237] width 105 height 15
click at [444, 266] on div "Week" at bounding box center [446, 271] width 17 height 10
type input "Week"
click at [384, 298] on input "By" at bounding box center [387, 297] width 7 height 7
radio input "true"
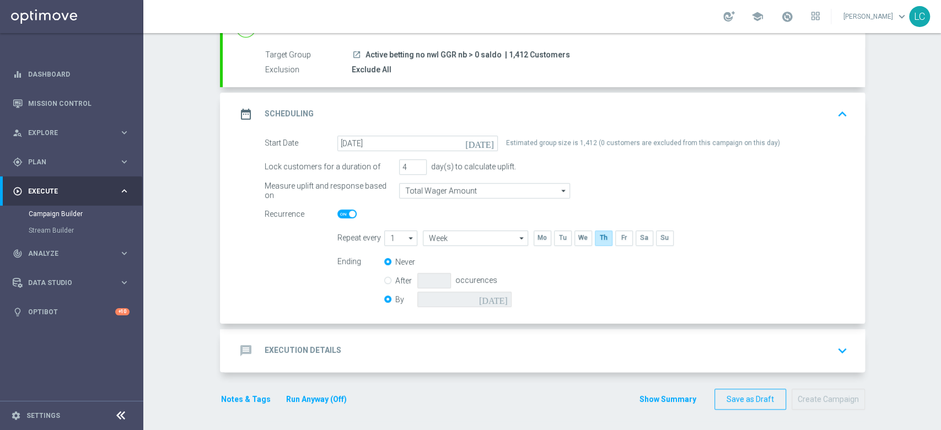
radio input "false"
click at [458, 303] on input at bounding box center [464, 299] width 94 height 15
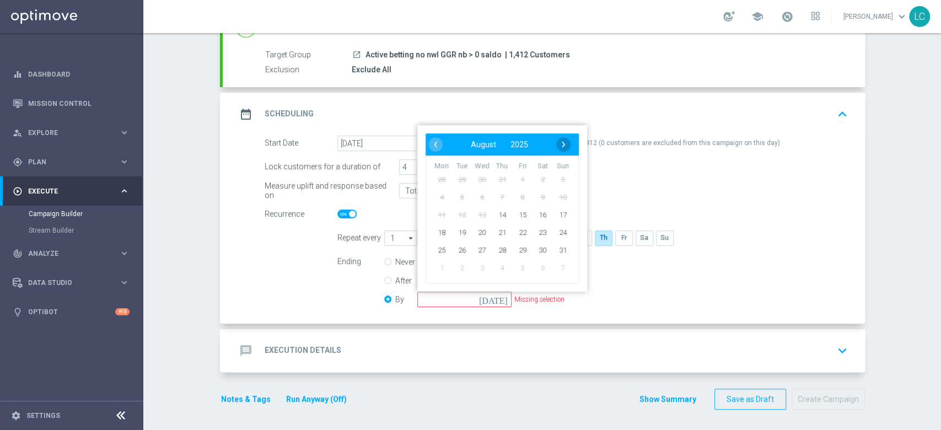
click at [559, 137] on span "›" at bounding box center [563, 144] width 14 height 14
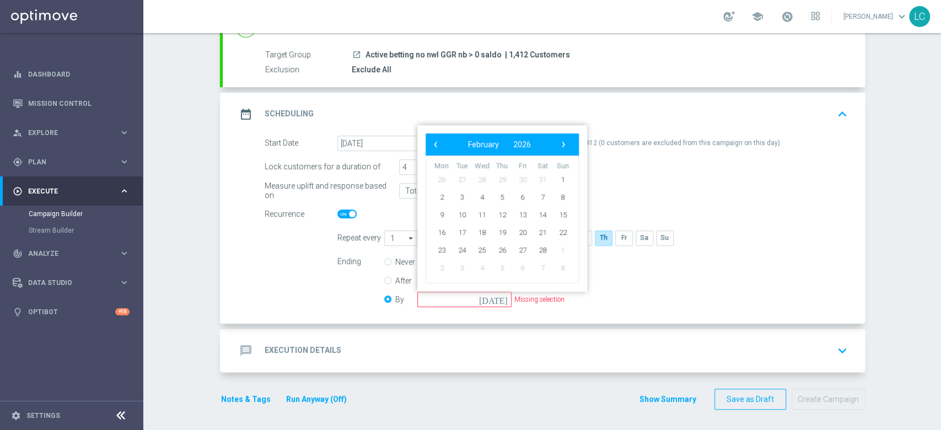
click at [559, 137] on span "›" at bounding box center [563, 144] width 14 height 14
click at [428, 148] on span "‹" at bounding box center [435, 144] width 14 height 14
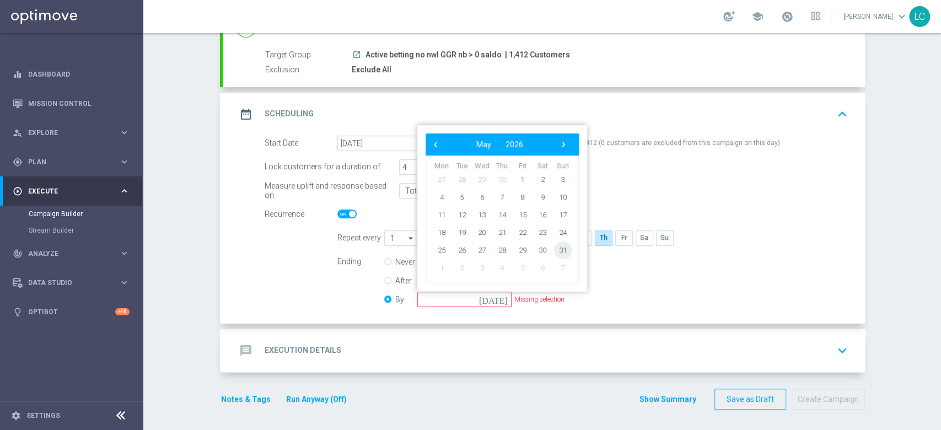
click at [554, 246] on span "31" at bounding box center [562, 250] width 18 height 18
type input "[DATE]"
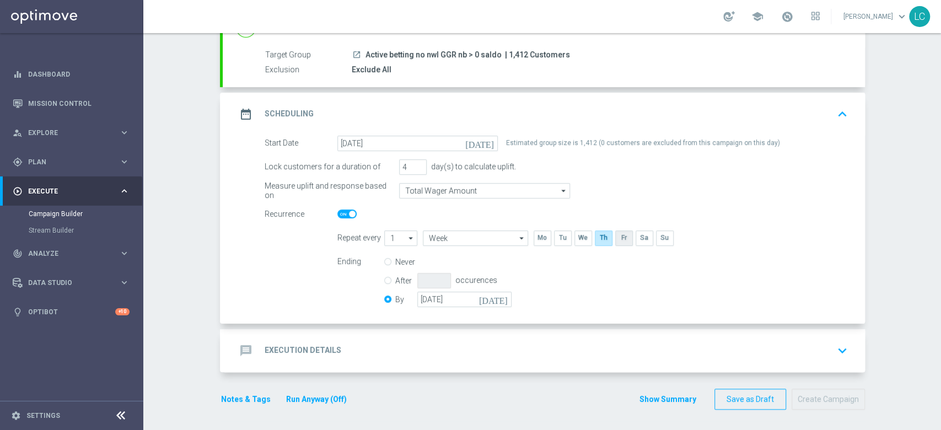
click at [617, 240] on input "checkbox" at bounding box center [623, 237] width 17 height 15
checkbox input "true"
click at [598, 238] on input "checkbox" at bounding box center [603, 237] width 17 height 15
checkbox input "false"
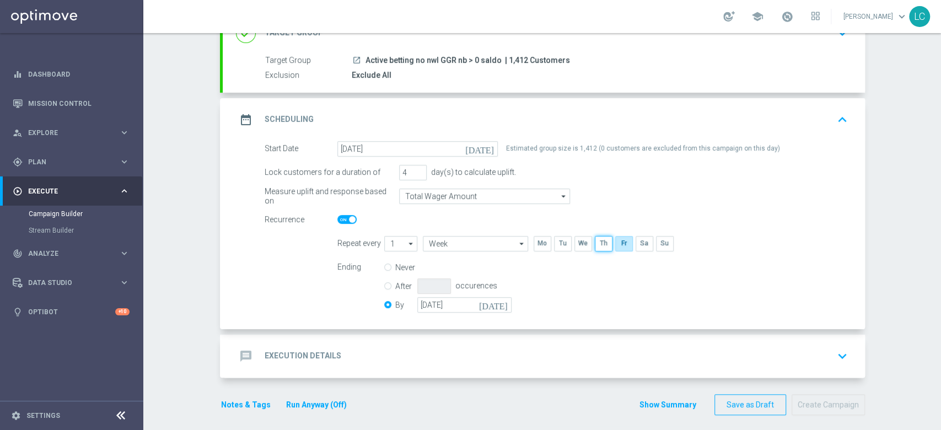
scroll to position [89, 0]
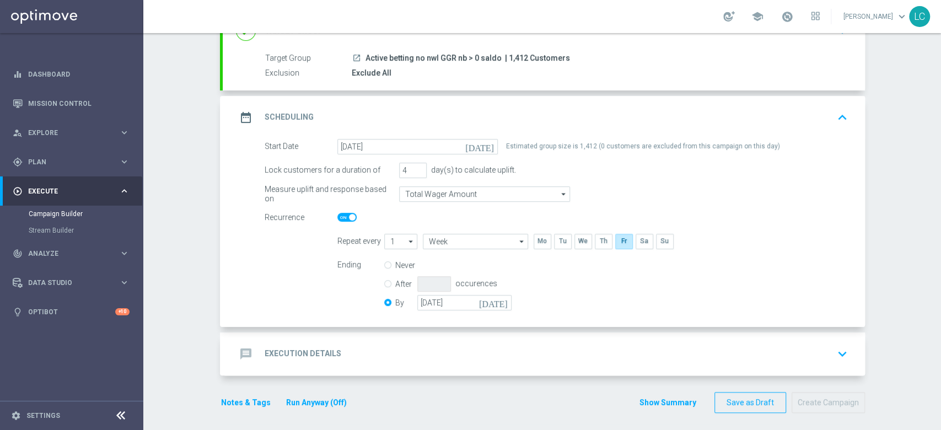
click at [595, 61] on div "launch Active betting no nwl GGR nb > 0 saldo | 1,412 Customers" at bounding box center [598, 57] width 492 height 11
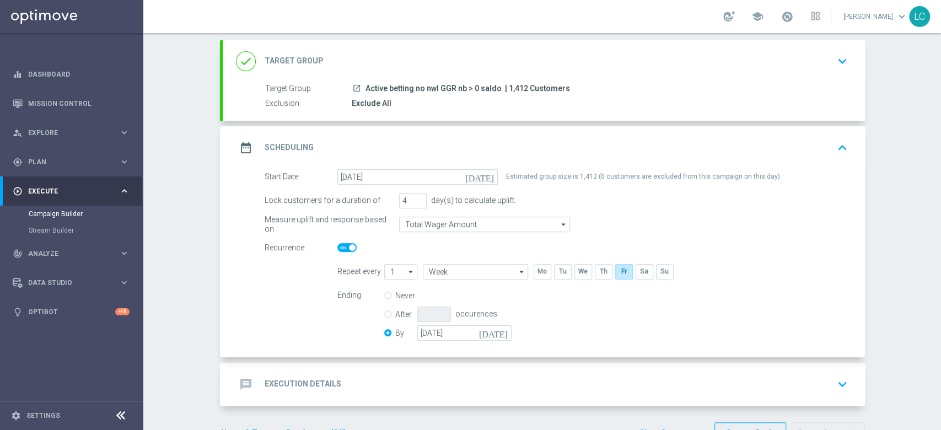
scroll to position [58, 0]
click at [834, 67] on icon "keyboard_arrow_down" at bounding box center [842, 61] width 17 height 17
type input "[DATE]"
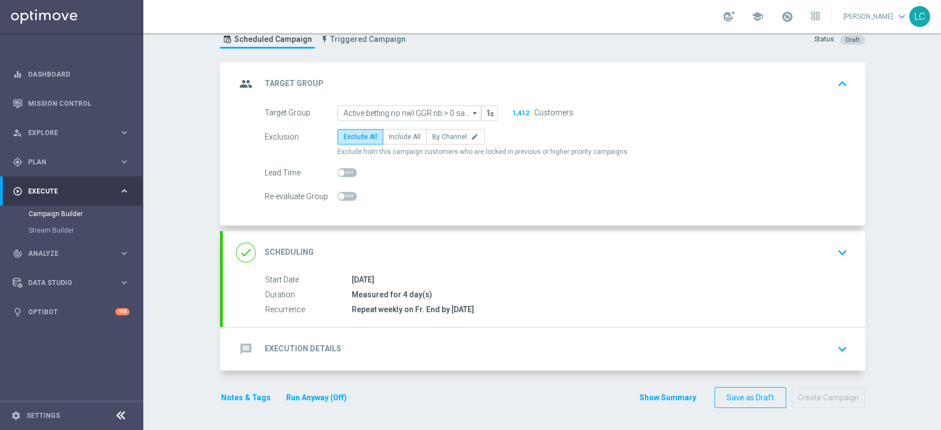
scroll to position [35, 0]
click at [838, 79] on icon "keyboard_arrow_up" at bounding box center [842, 85] width 17 height 17
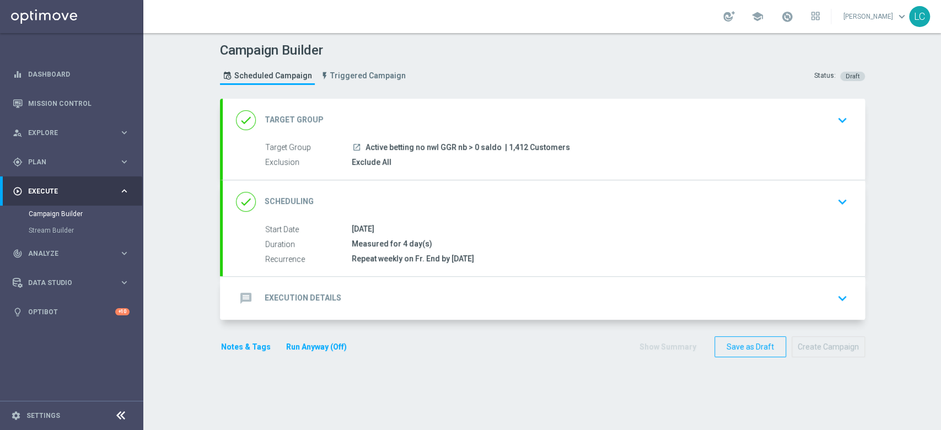
scroll to position [0, 0]
click at [834, 199] on icon "keyboard_arrow_down" at bounding box center [842, 201] width 17 height 17
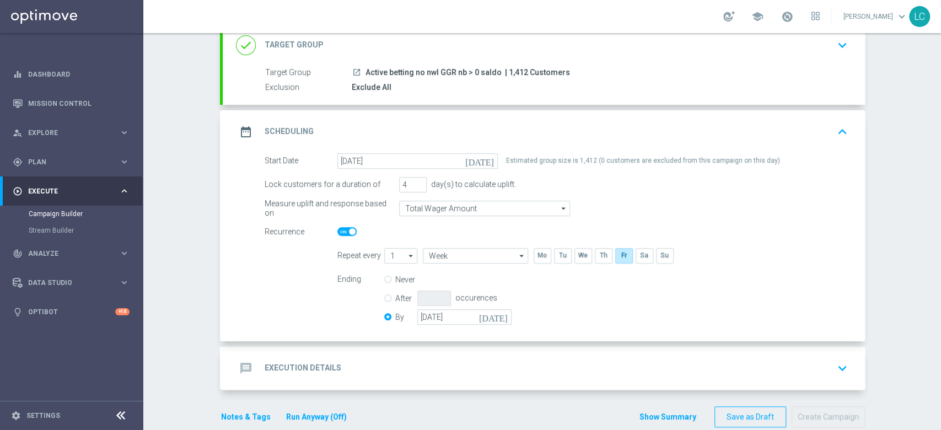
scroll to position [93, 0]
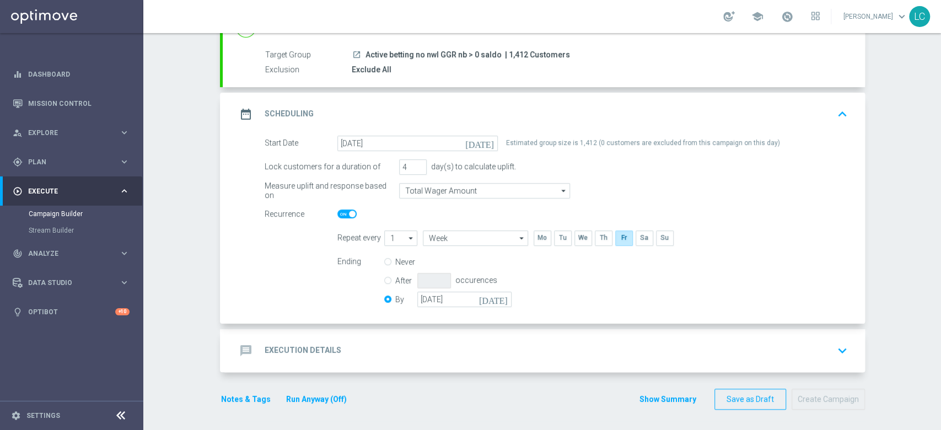
click at [801, 334] on div "message Execution Details keyboard_arrow_down" at bounding box center [544, 350] width 642 height 43
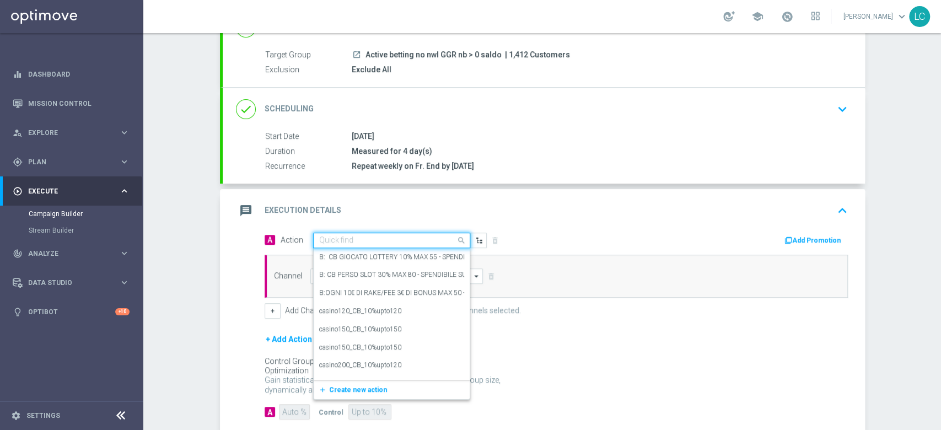
click at [359, 236] on input "text" at bounding box center [380, 240] width 123 height 9
click at [358, 236] on input "text" at bounding box center [380, 240] width 123 height 9
paste input "SPORTNWL2025"
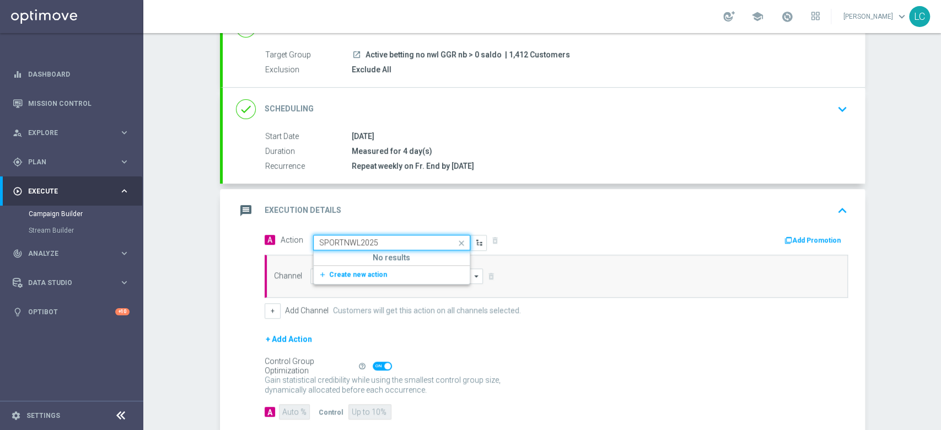
type input "SPORTNWL2025"
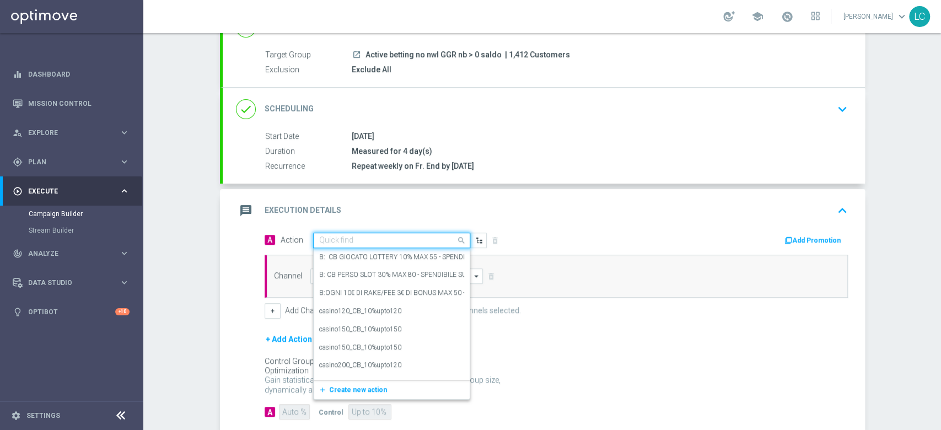
paste input "Gioca almeno 20€ con quota e legatura 4 per una freebet da 5€ QEL 4 (ricorrente)"
type input "Gioca almeno 20€ con quota e legatura 4 per una freebet da 5€ QEL 4 (ricorrente)"
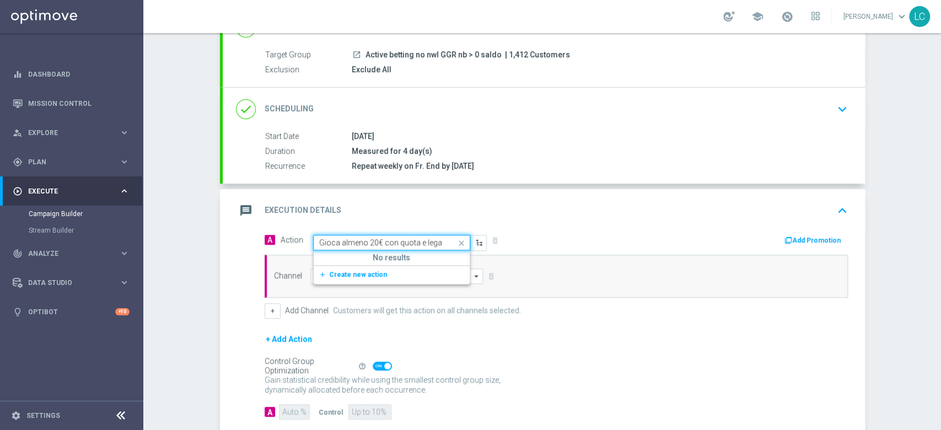
scroll to position [0, 154]
click at [348, 277] on button "add_new Create new action" at bounding box center [390, 274] width 152 height 13
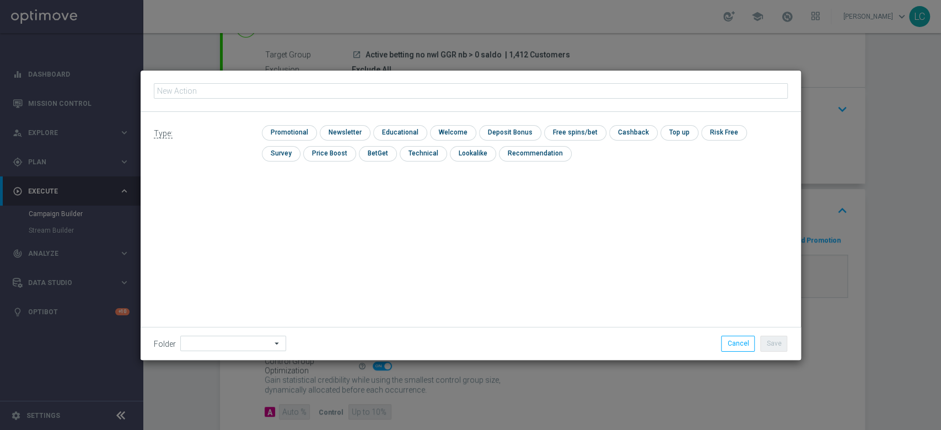
type input "Gioca almeno 20€ con quota e legatura 4 per una freebet da 5€ QEL 4 (ricorrente)"
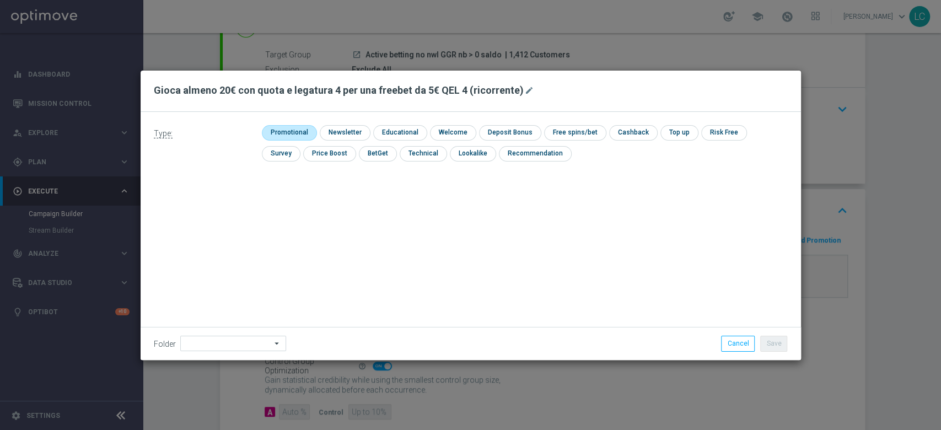
click at [298, 134] on input "checkbox" at bounding box center [288, 132] width 52 height 15
checkbox input "true"
click at [620, 134] on input "checkbox" at bounding box center [643, 132] width 46 height 15
checkbox input "true"
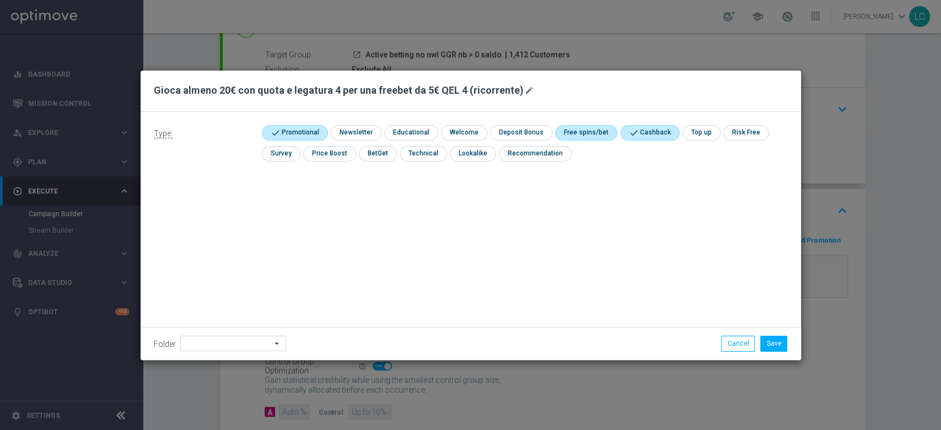
click at [591, 138] on input "checkbox" at bounding box center [584, 132] width 59 height 15
checkbox input "true"
click at [771, 339] on button "Save" at bounding box center [773, 343] width 27 height 15
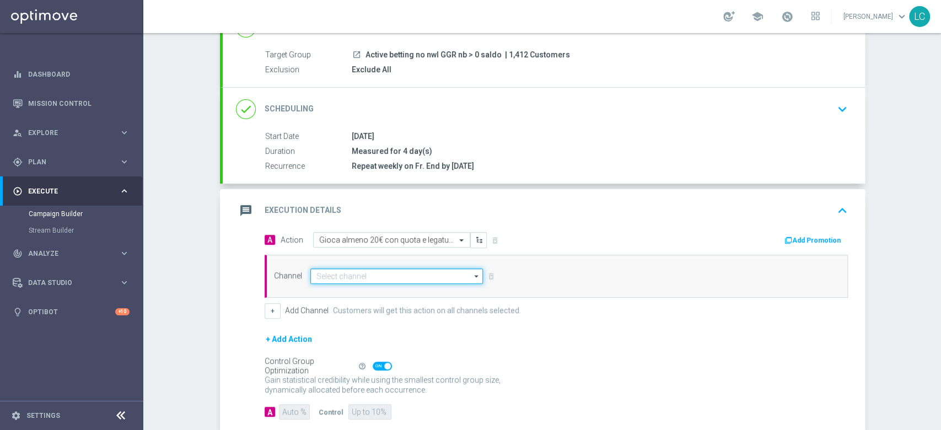
click at [370, 268] on input at bounding box center [396, 275] width 173 height 15
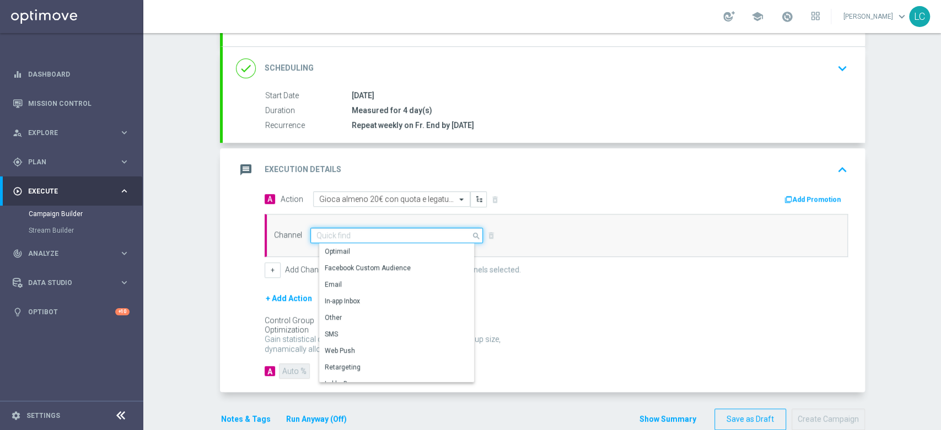
scroll to position [153, 0]
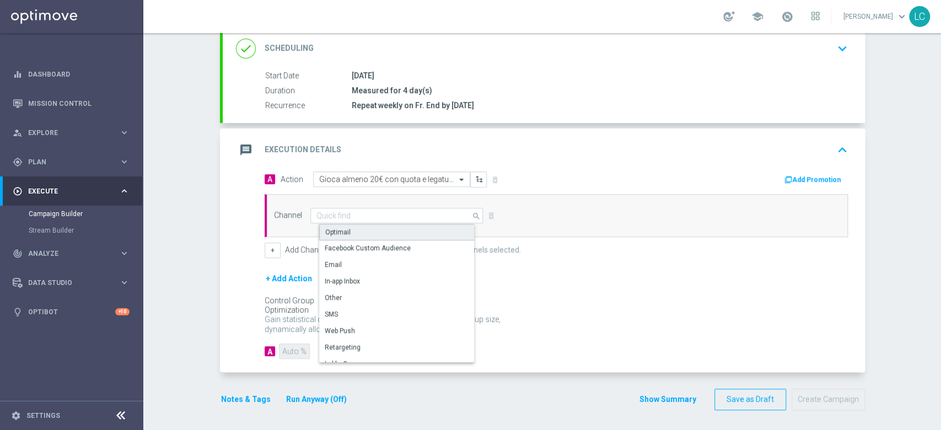
click at [346, 228] on div "Optimail" at bounding box center [401, 232] width 164 height 17
type input "Optimail"
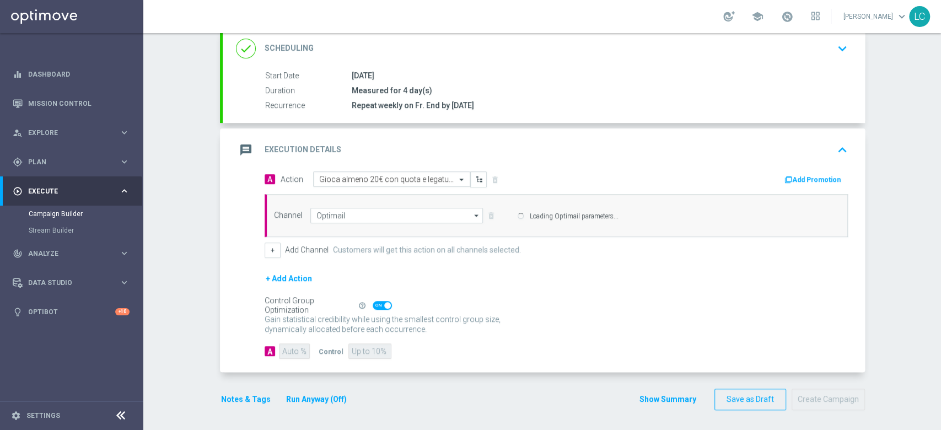
click at [812, 181] on button "Add Promotion" at bounding box center [813, 180] width 61 height 12
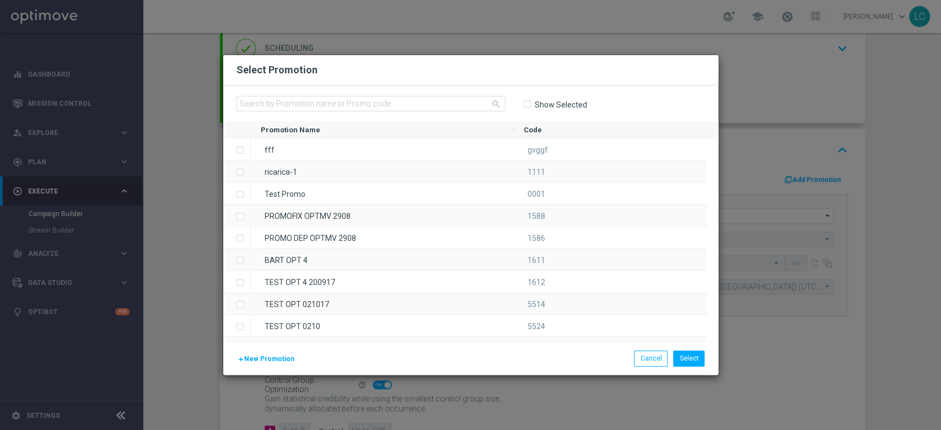
type input "Sisal Marketing"
click at [439, 104] on input "text" at bounding box center [370, 103] width 269 height 15
paste input "332559"
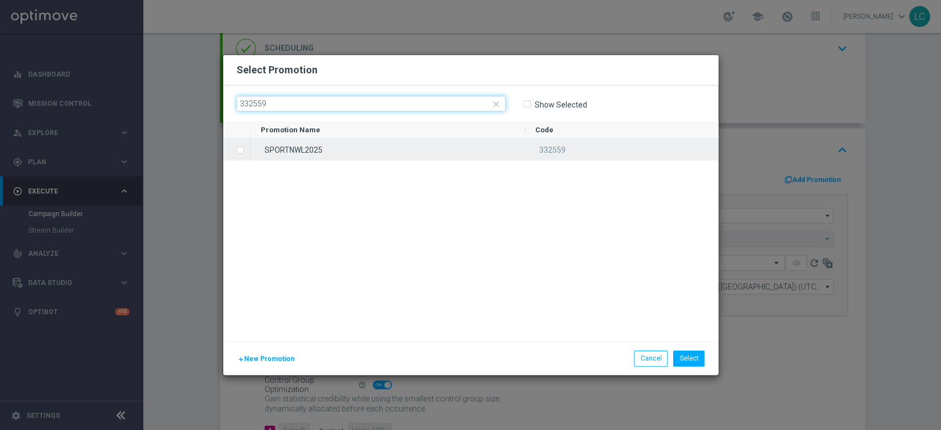
type input "332559"
click at [247, 150] on label "Press SPACE to select this row." at bounding box center [249, 151] width 4 height 10
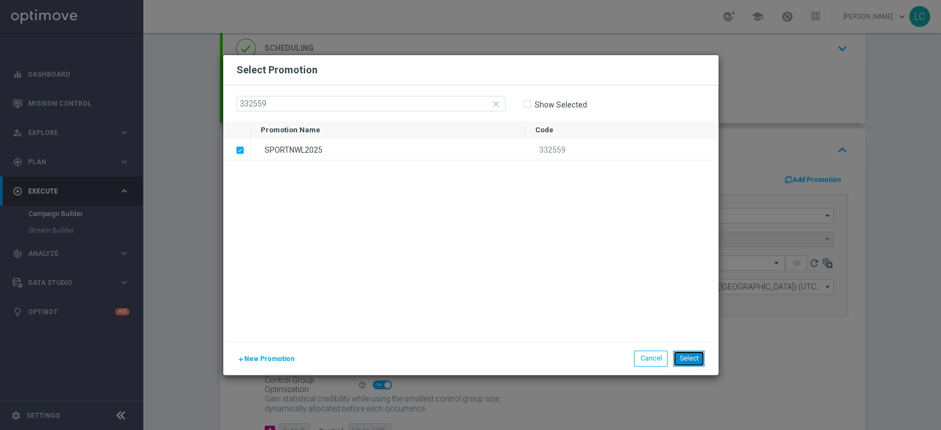
click at [699, 359] on button "Select" at bounding box center [688, 357] width 31 height 15
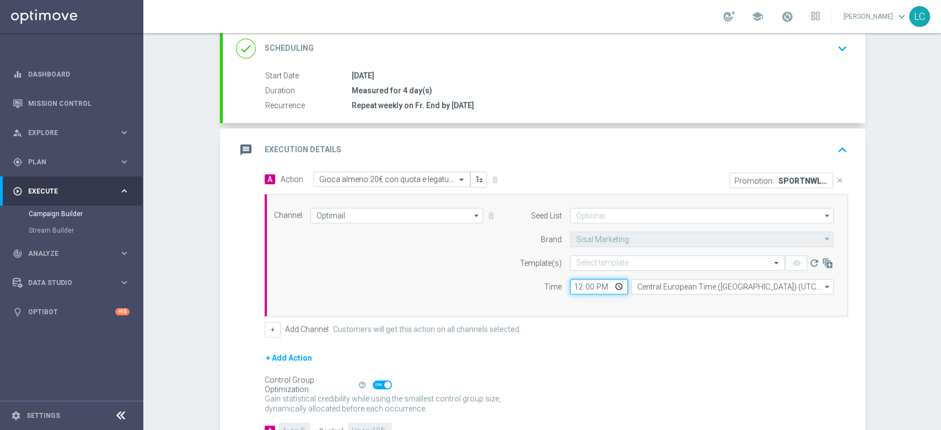
click at [570, 285] on input "12:00" at bounding box center [599, 286] width 58 height 15
type input "18:00"
click at [505, 280] on div "Time" at bounding box center [533, 286] width 56 height 15
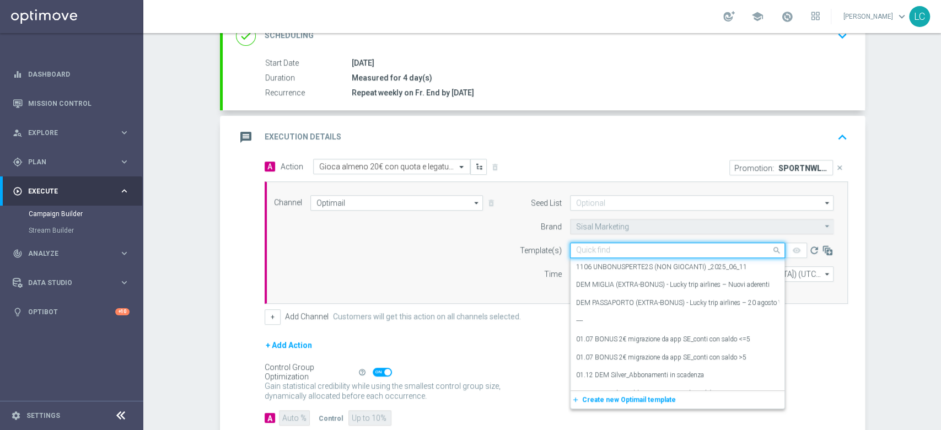
click at [618, 248] on input "text" at bounding box center [666, 250] width 181 height 9
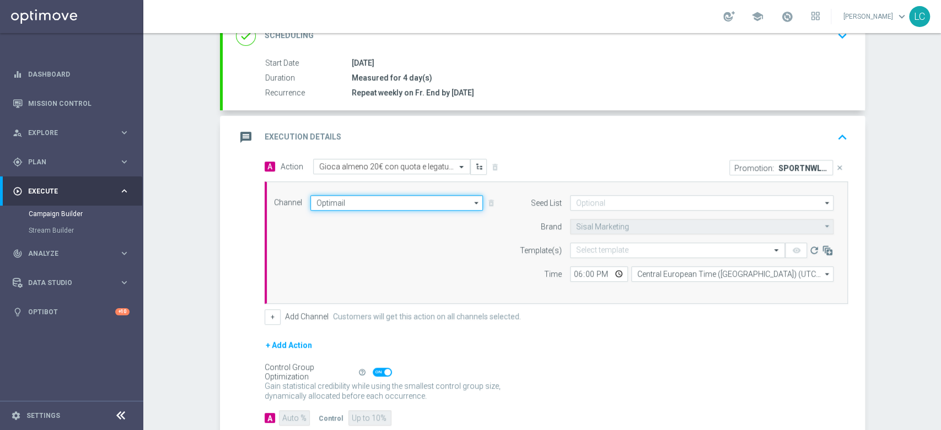
click at [457, 198] on input "Optimail" at bounding box center [396, 202] width 173 height 15
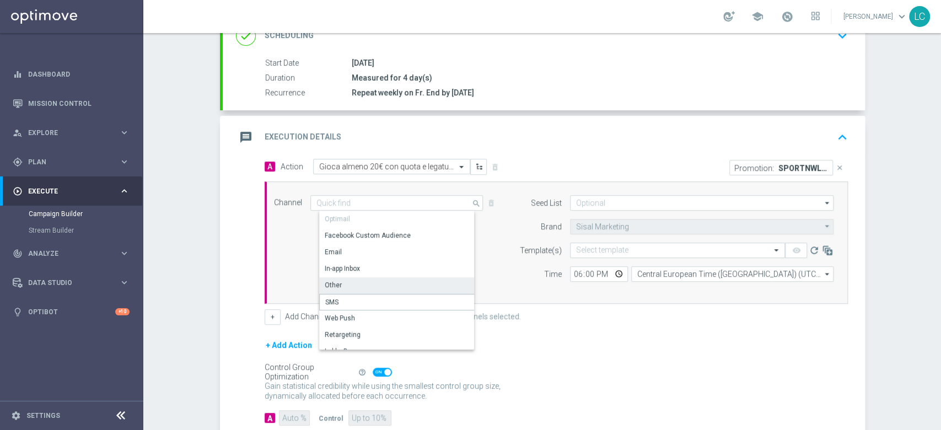
drag, startPoint x: 359, startPoint y: 292, endPoint x: 362, endPoint y: 284, distance: 8.7
click at [362, 284] on div "Optimail Facebook Custom Audience Email In-app Inbox Other SMS Web Push" at bounding box center [401, 373] width 164 height 325
click at [362, 284] on div "Other" at bounding box center [401, 285] width 164 height 17
type input "Other"
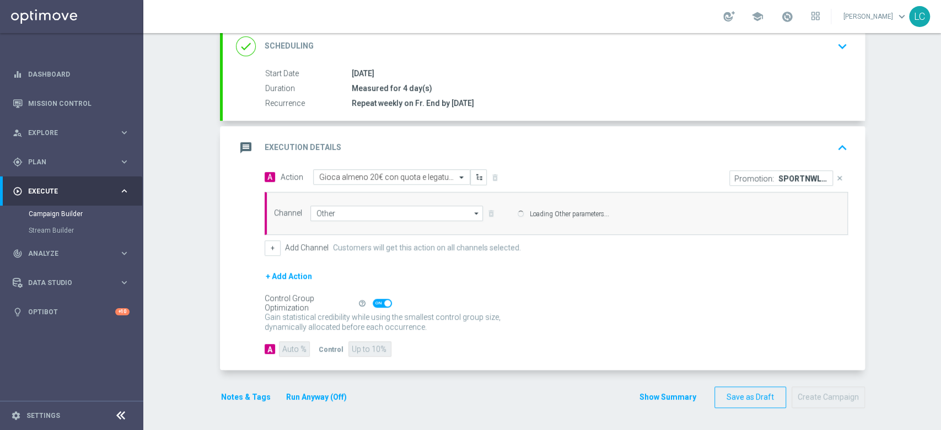
scroll to position [153, 0]
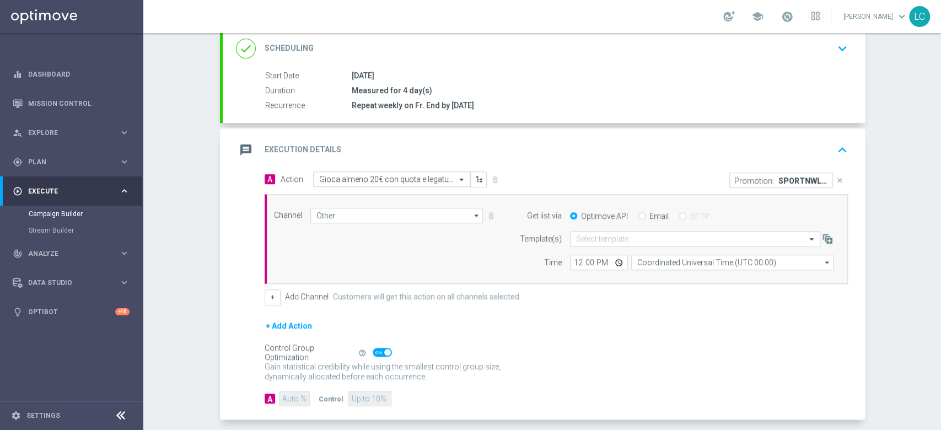
click at [640, 212] on div "Email" at bounding box center [653, 216] width 30 height 10
click at [638, 213] on input "Email" at bounding box center [641, 216] width 7 height 7
radio input "true"
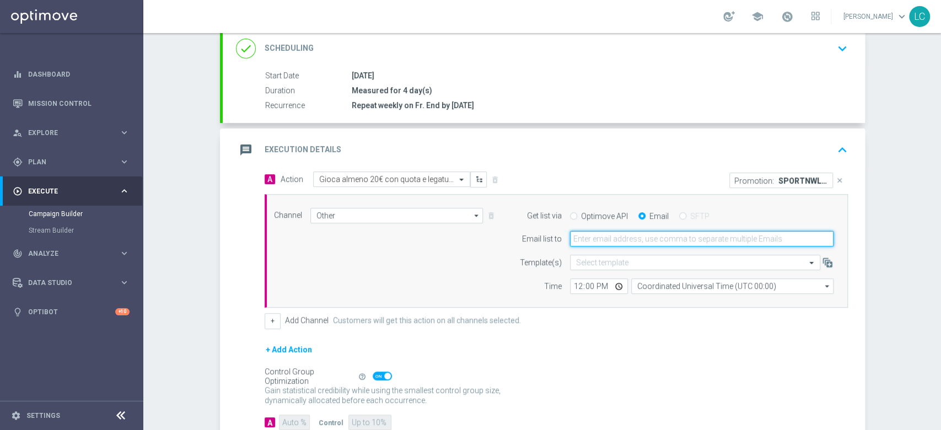
click at [620, 238] on input "email" at bounding box center [701, 238] width 263 height 15
type input "[PERSON_NAME][EMAIL_ADDRESS][PERSON_NAME][DOMAIN_NAME]"
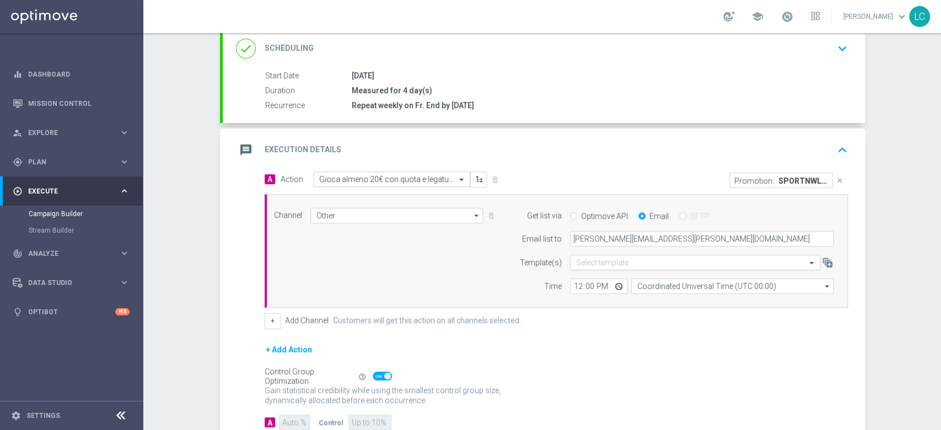
click at [611, 258] on input "text" at bounding box center [684, 262] width 216 height 9
click at [534, 261] on label "Template(s)" at bounding box center [541, 262] width 42 height 9
click at [570, 283] on input "12:00" at bounding box center [599, 285] width 58 height 15
type input "17:10"
click at [406, 255] on div "Channel Other Other arrow_drop_down Drag here to set row groups Drag here to se…" at bounding box center [554, 251] width 576 height 87
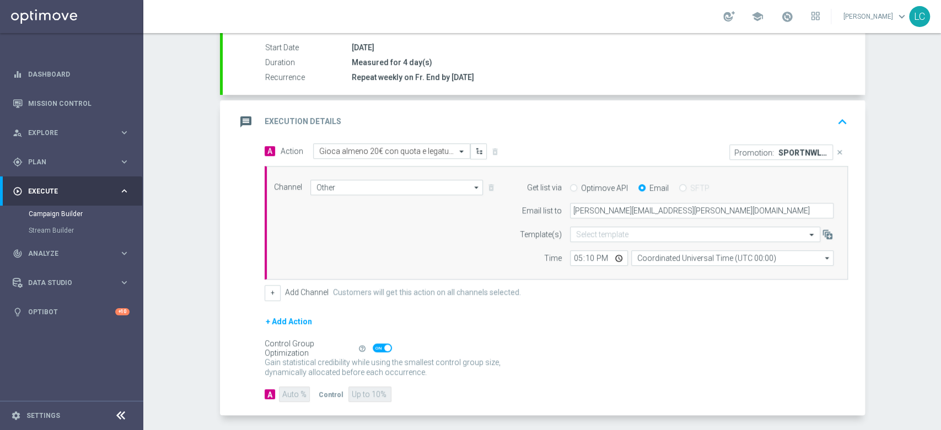
scroll to position [181, 0]
click at [834, 115] on icon "keyboard_arrow_up" at bounding box center [842, 122] width 17 height 17
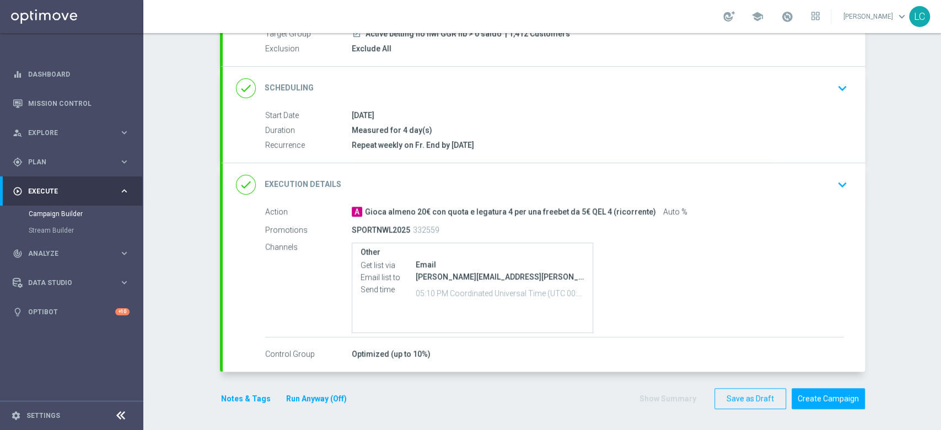
scroll to position [113, 0]
click at [244, 397] on button "Notes & Tags" at bounding box center [246, 399] width 52 height 14
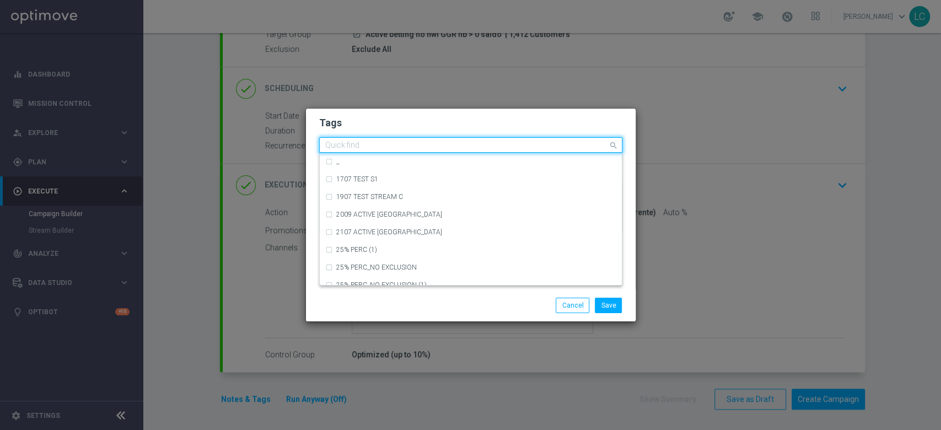
click at [418, 140] on div "Quick find" at bounding box center [464, 145] width 288 height 14
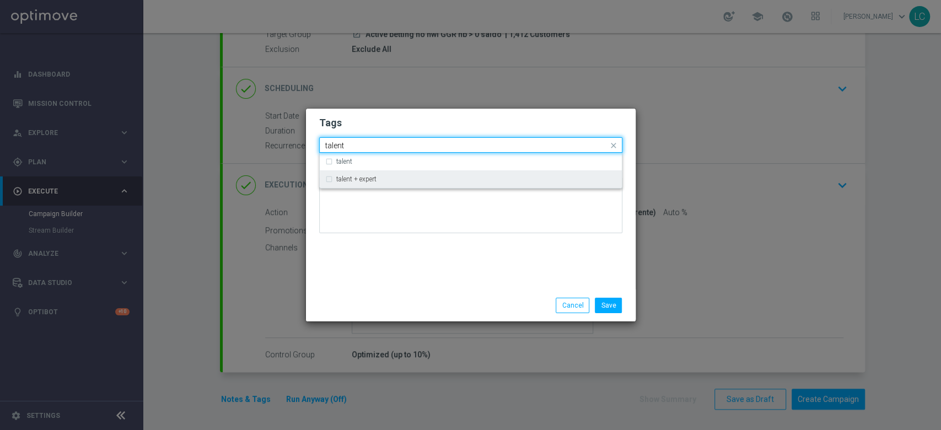
click at [403, 181] on div "talent + expert" at bounding box center [476, 179] width 280 height 7
type input "talent"
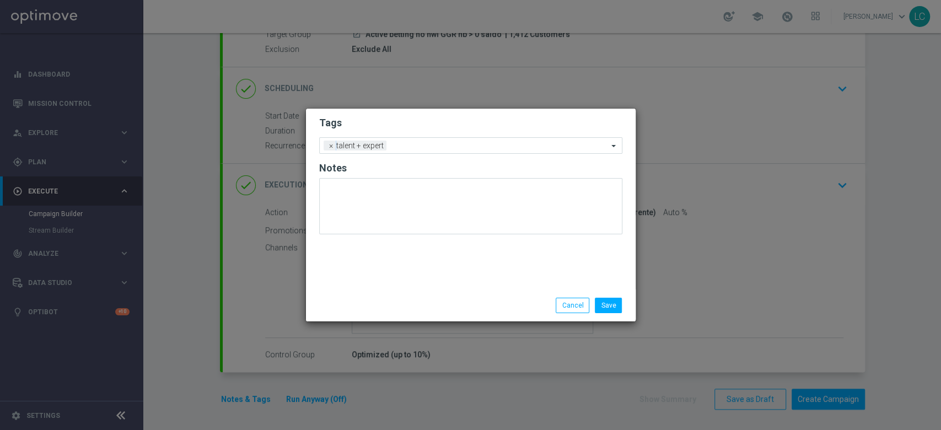
click at [445, 116] on form "Tags Add a new tag × talent + expert Notes" at bounding box center [470, 178] width 303 height 129
click at [460, 149] on input "text" at bounding box center [499, 146] width 217 height 9
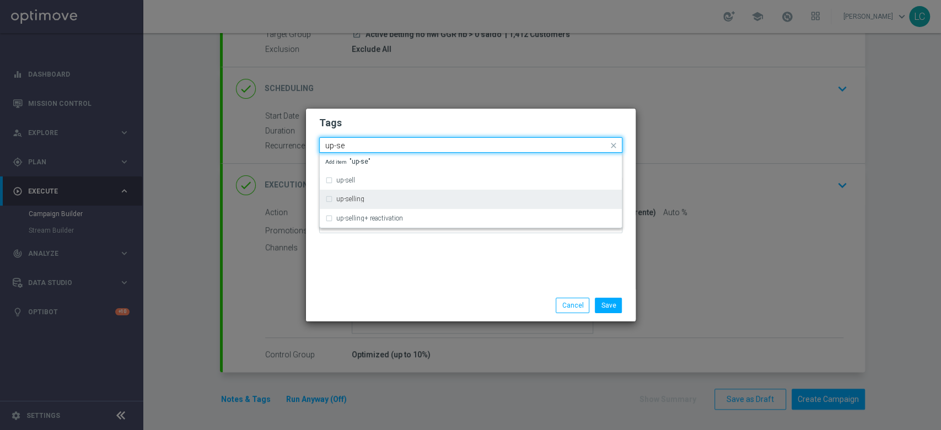
click at [438, 201] on div "up-selling" at bounding box center [476, 199] width 280 height 7
type input "up-se"
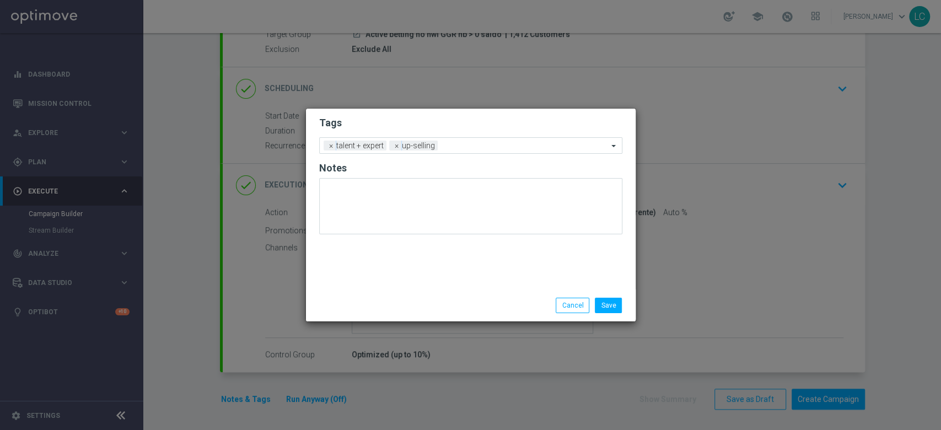
click at [473, 121] on h2 "Tags" at bounding box center [470, 122] width 303 height 13
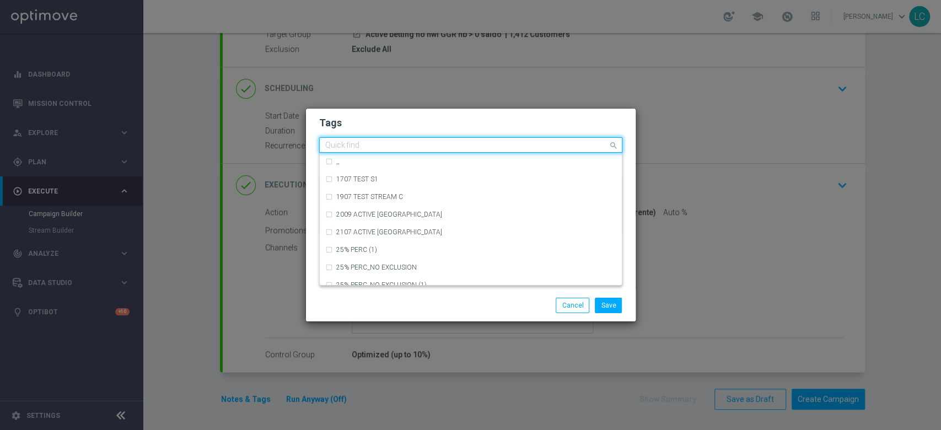
click at [481, 144] on input "text" at bounding box center [466, 145] width 283 height 9
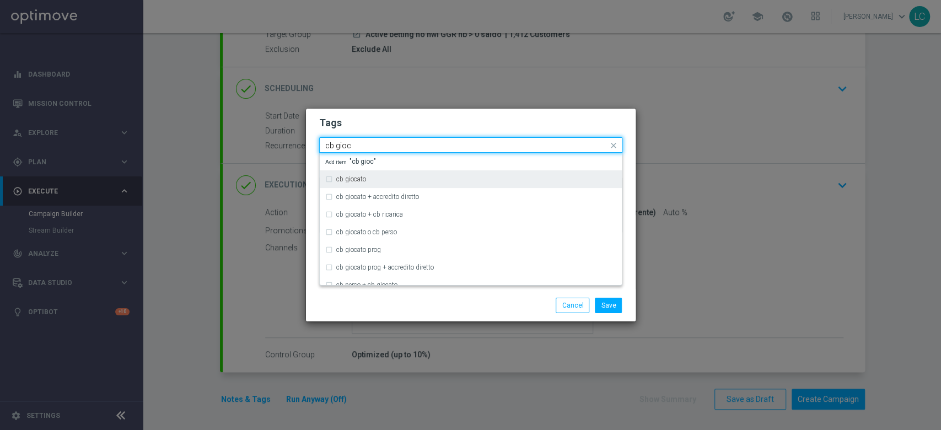
click at [351, 183] on div "cb giocato" at bounding box center [470, 179] width 291 height 18
type input "cb gioc"
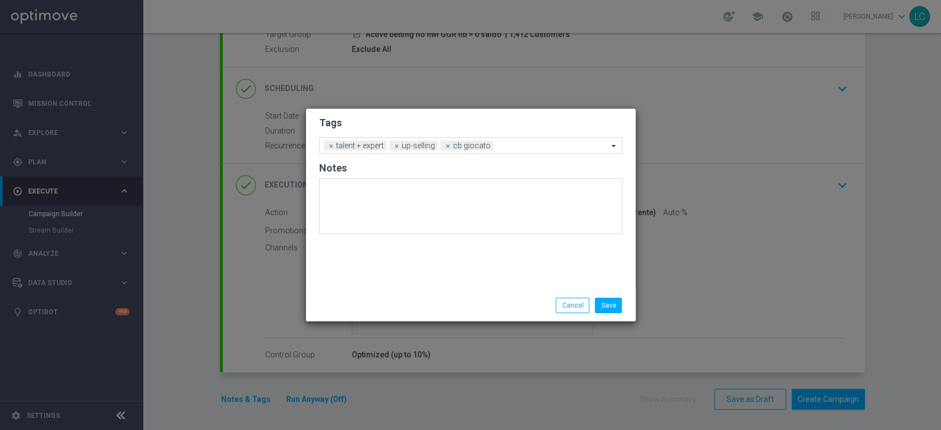
click at [405, 123] on h2 "Tags" at bounding box center [470, 122] width 303 height 13
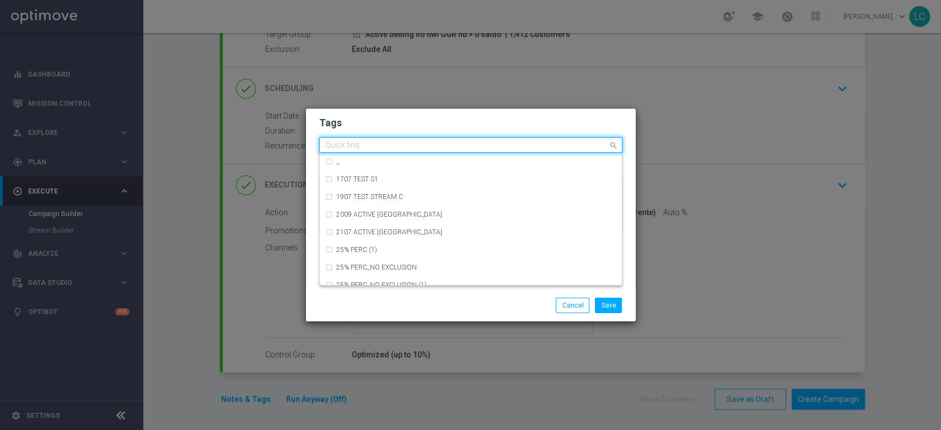
click at [533, 152] on div at bounding box center [465, 146] width 284 height 11
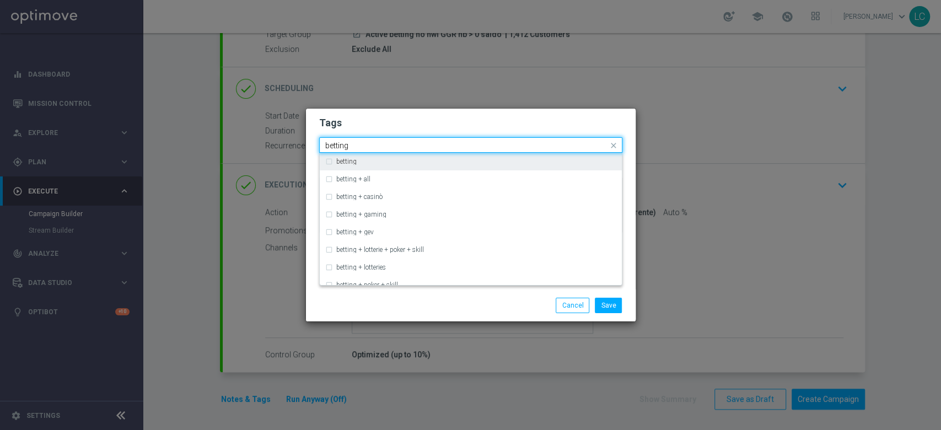
drag, startPoint x: 471, startPoint y: 152, endPoint x: 449, endPoint y: 165, distance: 25.7
click at [449, 153] on ng-select "Quick find × talent + expert × up-selling × cb giocato betting betting betting …" at bounding box center [470, 144] width 303 height 15
click at [449, 165] on div "betting" at bounding box center [470, 162] width 291 height 18
type input "betting"
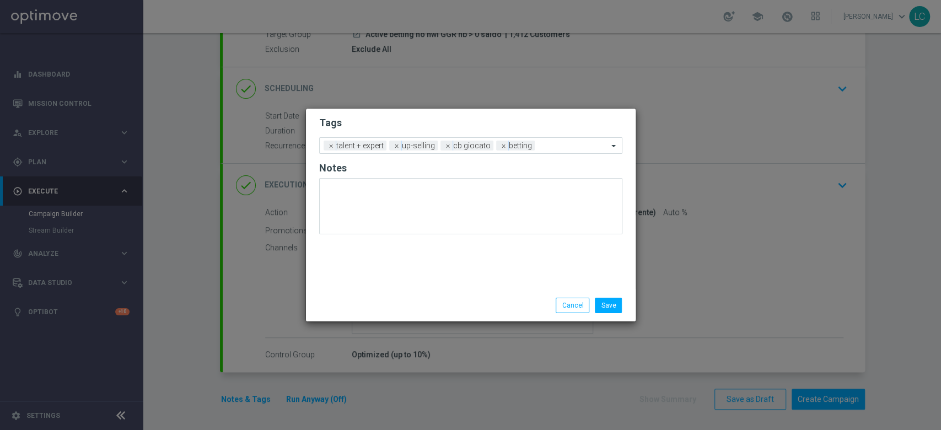
click at [497, 117] on h2 "Tags" at bounding box center [470, 122] width 303 height 13
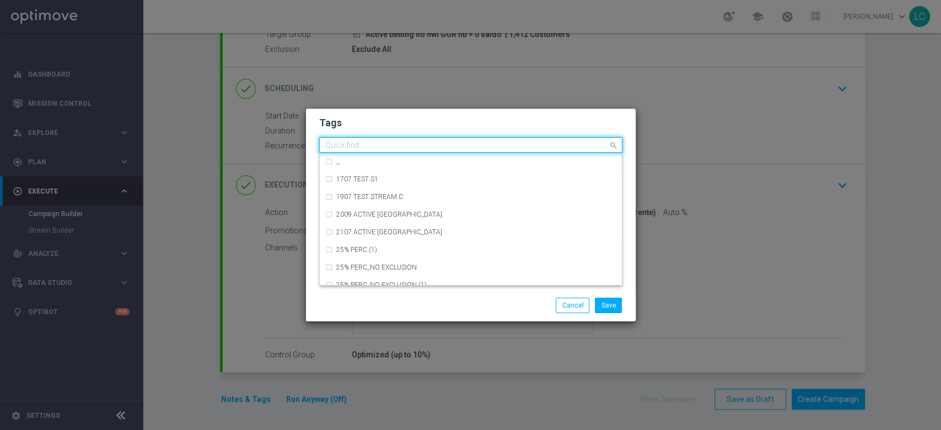
click at [573, 152] on div "Quick find × talent + expert × up-selling × cb giocato × betting" at bounding box center [470, 144] width 303 height 15
click at [566, 125] on h2 "Tags" at bounding box center [470, 122] width 303 height 13
click at [571, 149] on input "text" at bounding box center [466, 145] width 283 height 9
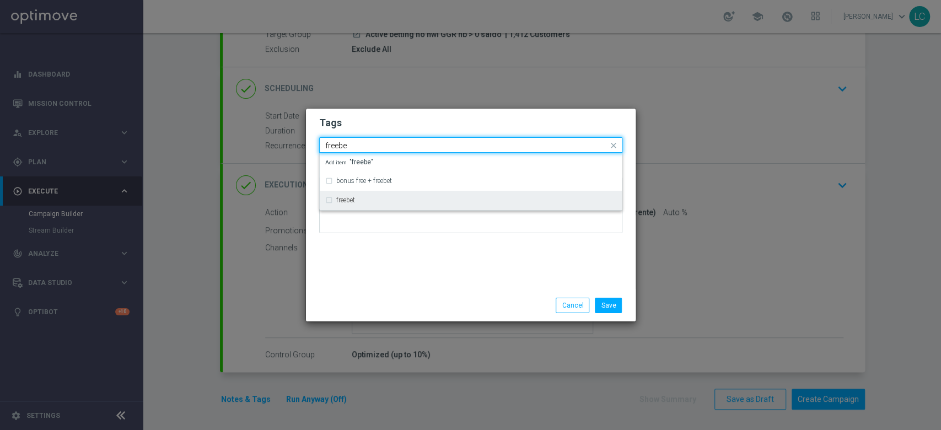
click at [396, 203] on div "freebet" at bounding box center [476, 200] width 280 height 7
type input "freebe"
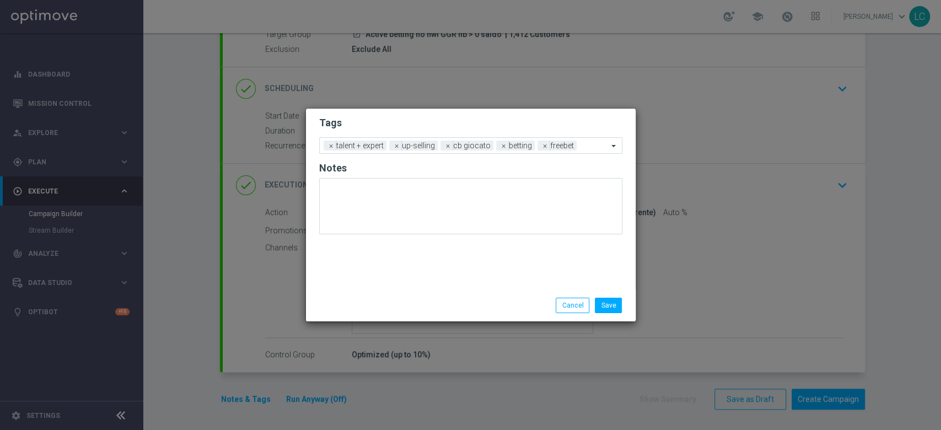
click at [460, 122] on h2 "Tags" at bounding box center [470, 122] width 303 height 13
click at [605, 309] on button "Save" at bounding box center [608, 305] width 27 height 15
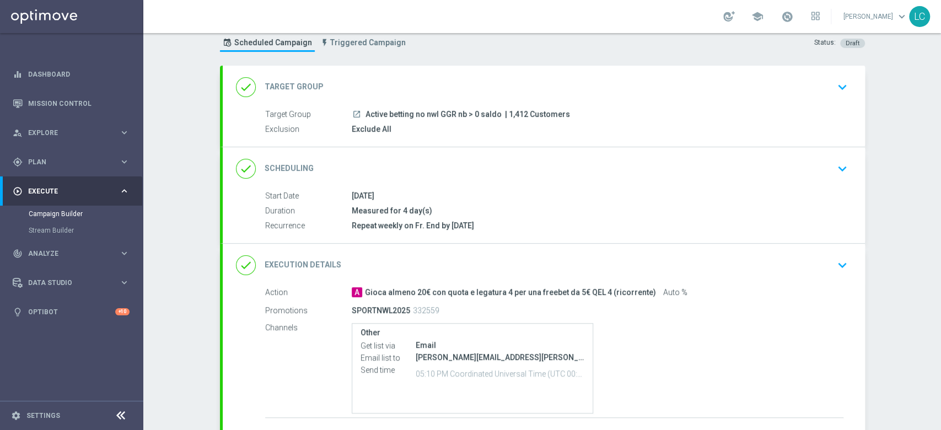
scroll to position [20, 0]
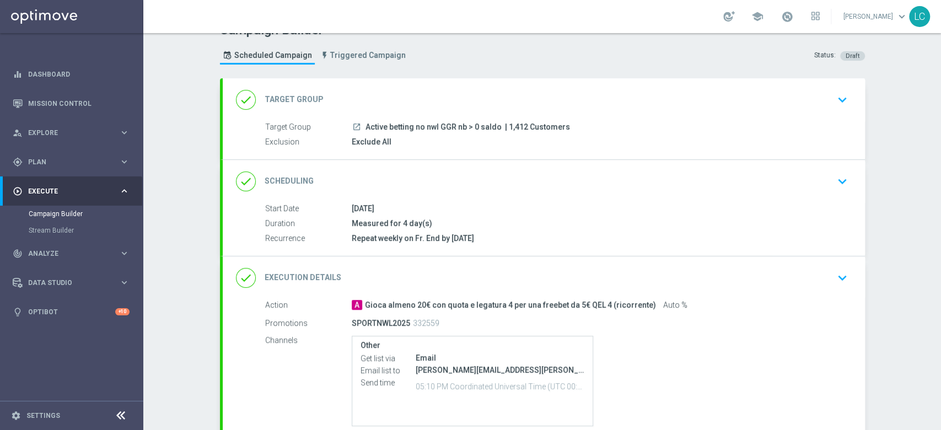
click at [594, 191] on div "done Scheduling keyboard_arrow_down" at bounding box center [544, 181] width 642 height 43
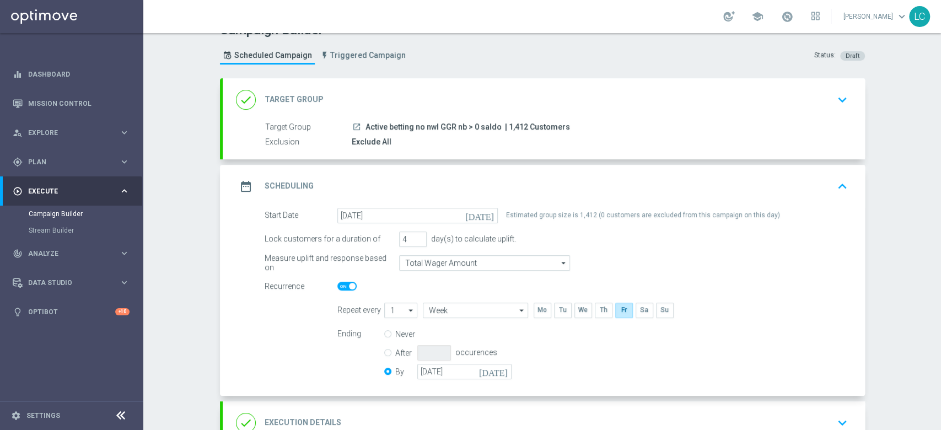
click at [484, 214] on icon "[DATE]" at bounding box center [481, 214] width 33 height 12
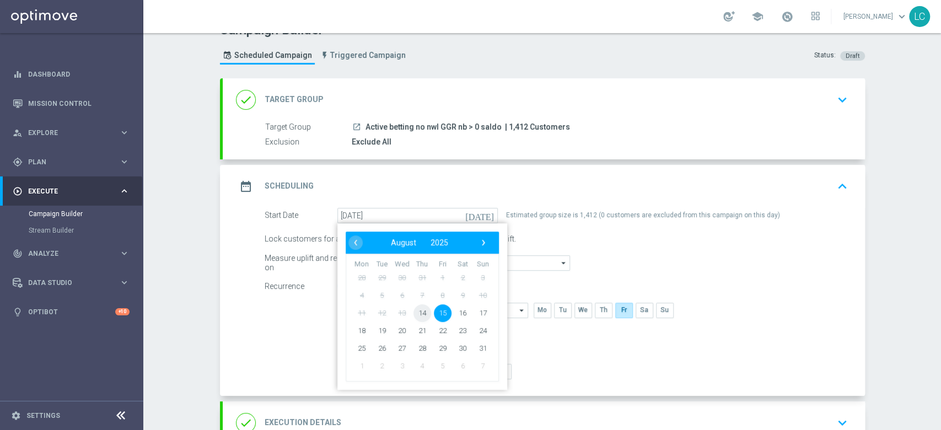
click at [413, 309] on span "14" at bounding box center [422, 313] width 18 height 18
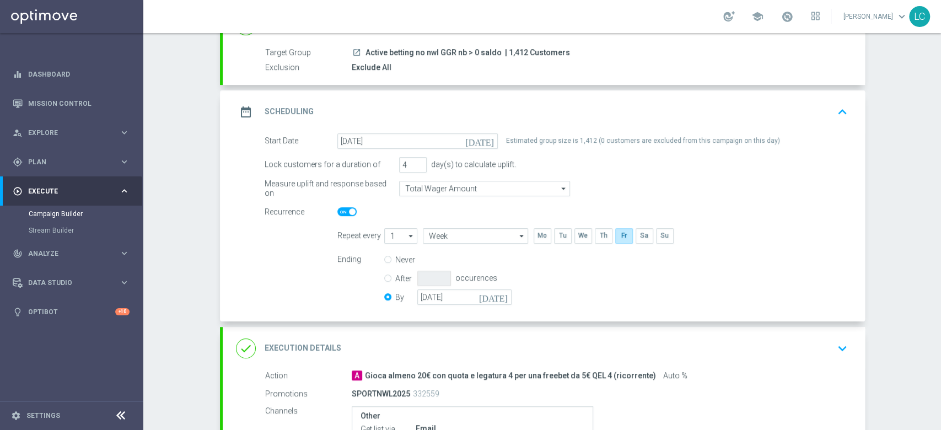
scroll to position [100, 0]
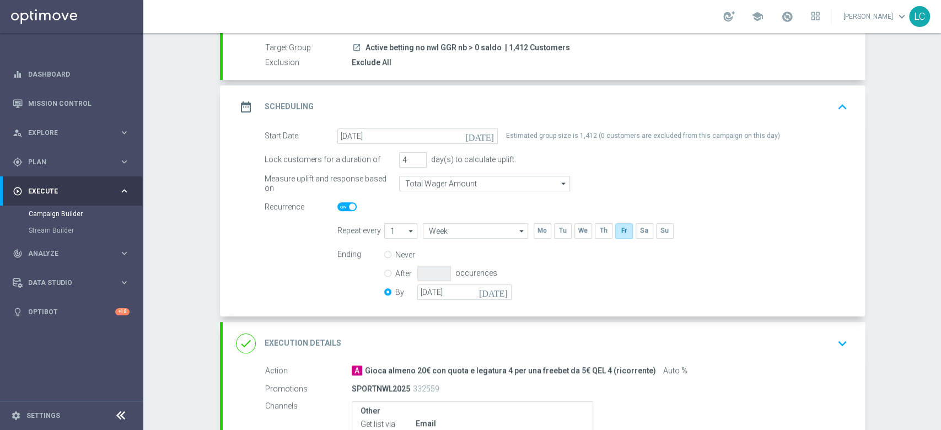
click at [835, 99] on icon "keyboard_arrow_up" at bounding box center [842, 107] width 17 height 17
type input "[DATE]"
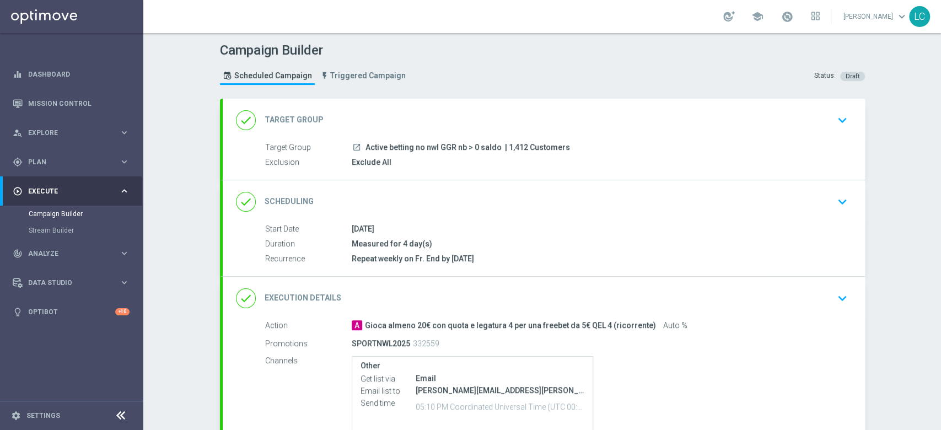
scroll to position [113, 0]
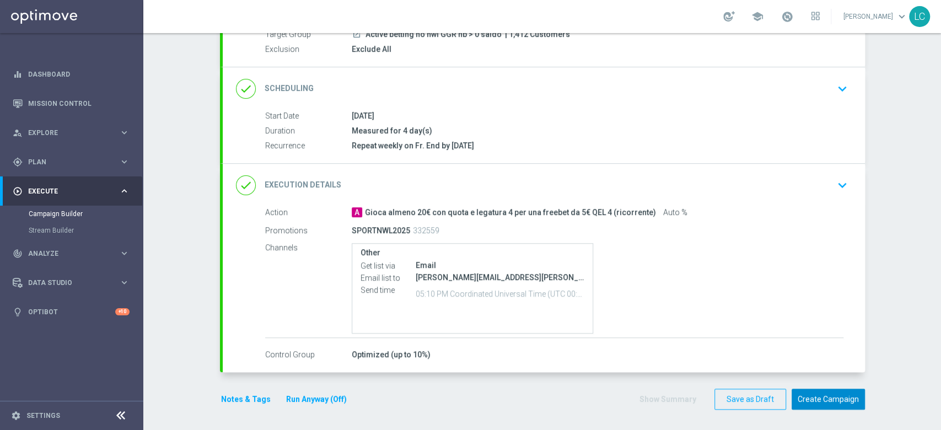
click at [827, 402] on button "Create Campaign" at bounding box center [827, 399] width 73 height 21
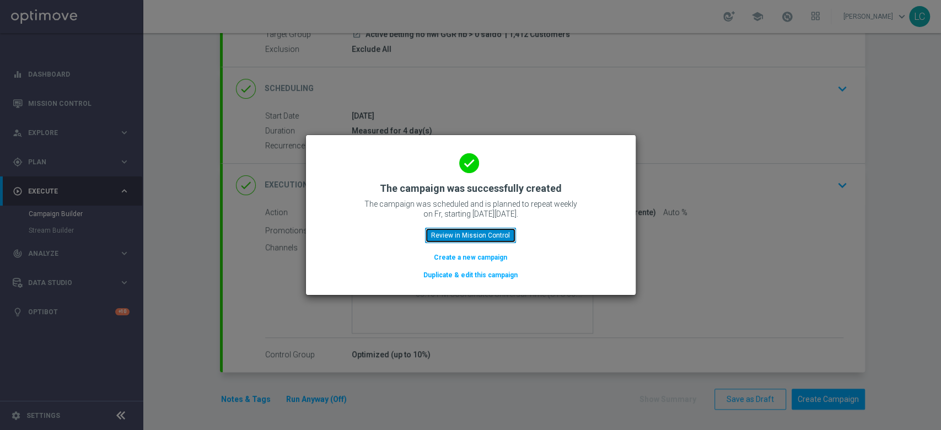
click at [489, 230] on button "Review in Mission Control" at bounding box center [470, 235] width 91 height 15
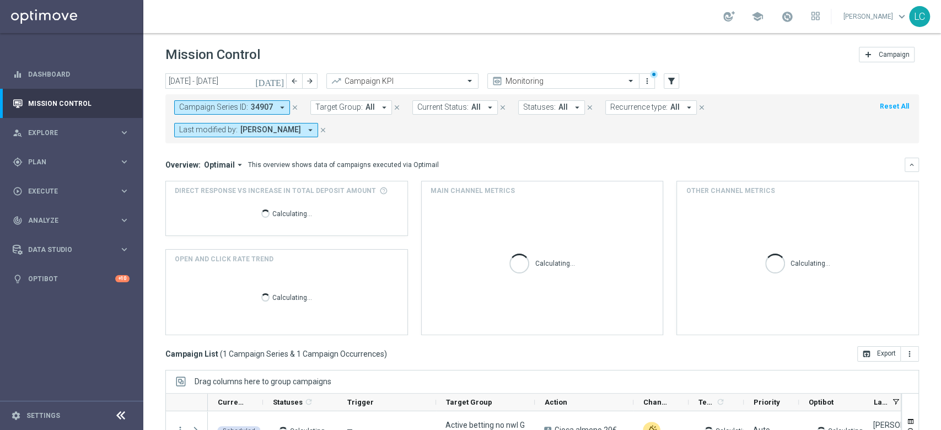
scroll to position [143, 0]
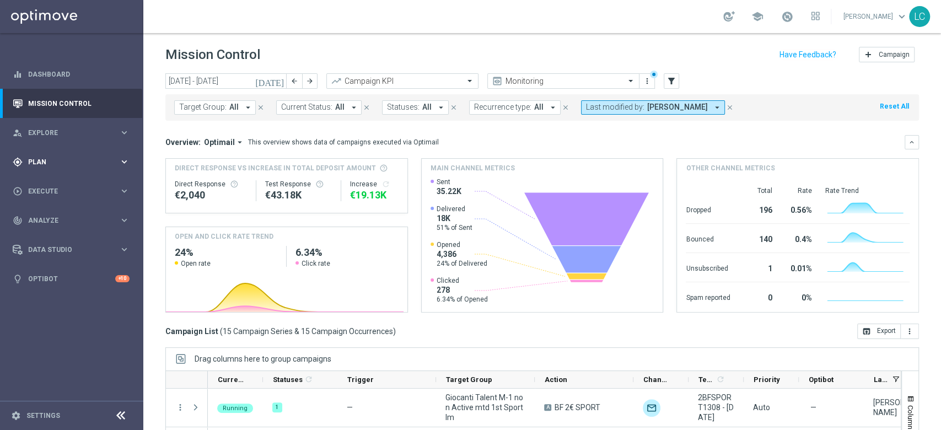
click at [52, 159] on span "Plan" at bounding box center [73, 162] width 91 height 7
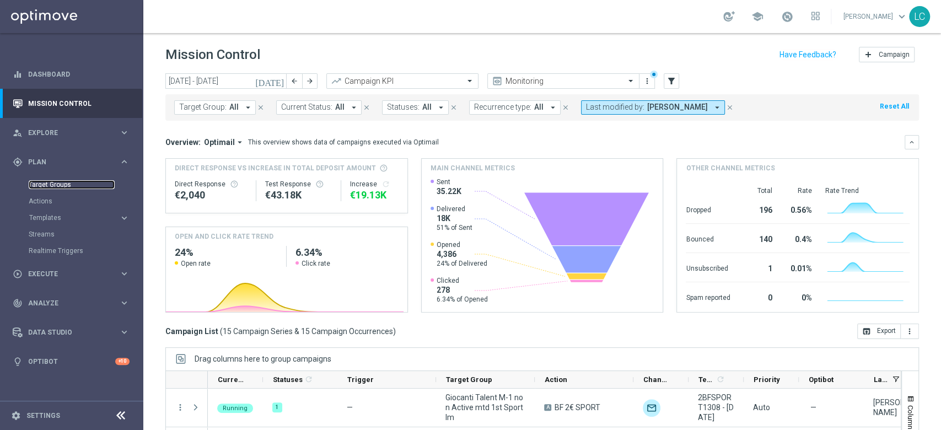
click at [63, 184] on link "Target Groups" at bounding box center [72, 184] width 86 height 9
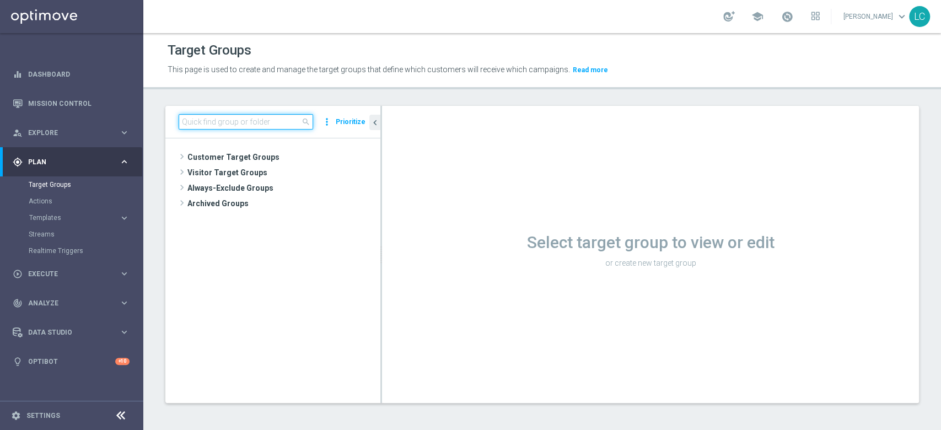
click at [234, 122] on input at bounding box center [246, 121] width 134 height 15
paste input "Active Betting no nwl GGR nb > 0 no saldo"
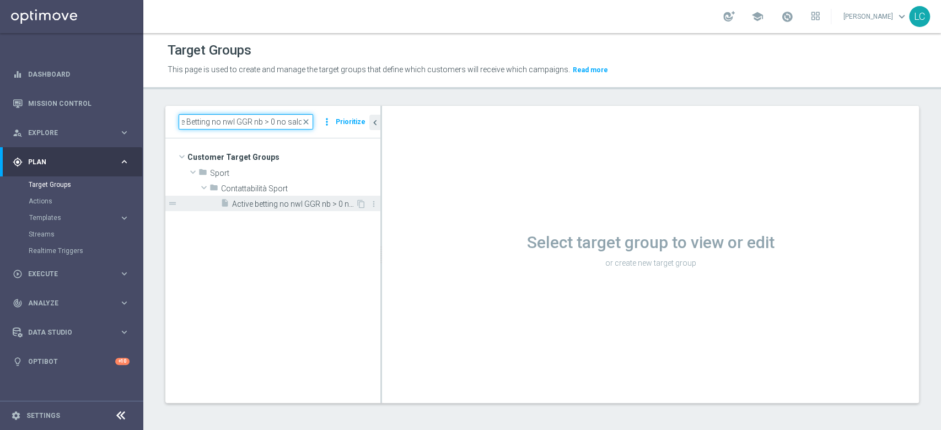
type input "Active Betting no nwl GGR nb > 0 no saldo"
click at [247, 205] on span "Active betting no nwl GGR nb > 0 no saldo" at bounding box center [293, 203] width 123 height 9
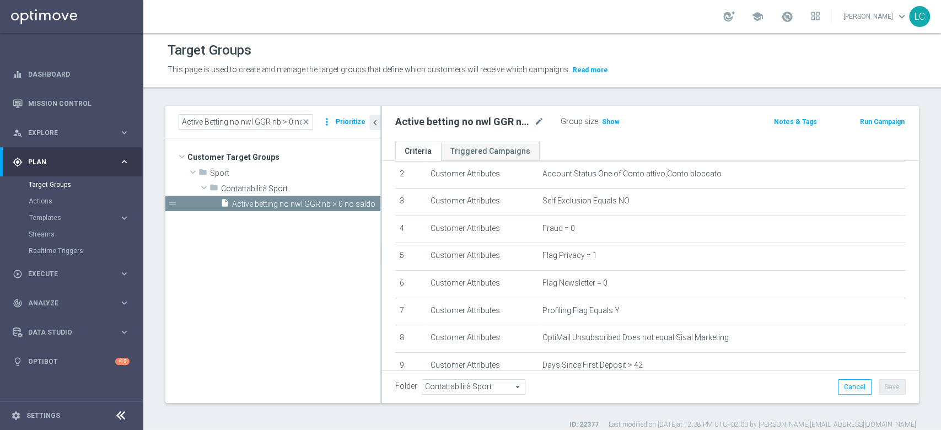
scroll to position [65, 0]
click at [869, 124] on button "Run Campaign" at bounding box center [882, 122] width 47 height 12
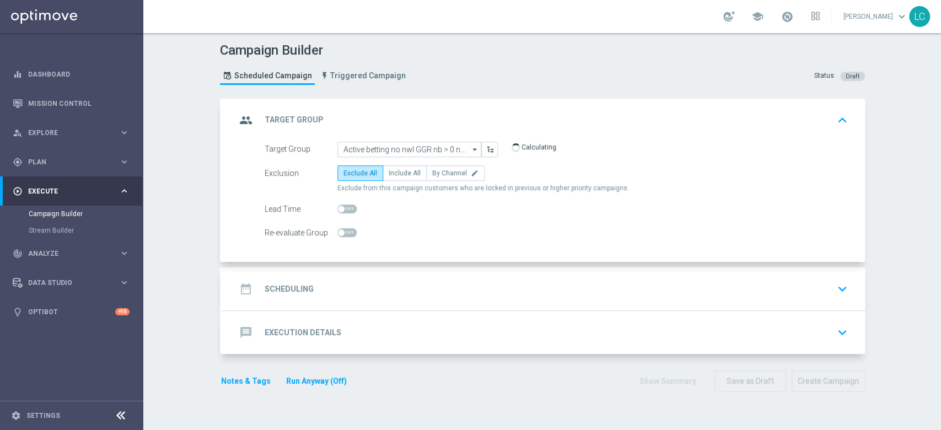
click at [312, 288] on div "date_range Scheduling keyboard_arrow_down" at bounding box center [544, 288] width 616 height 21
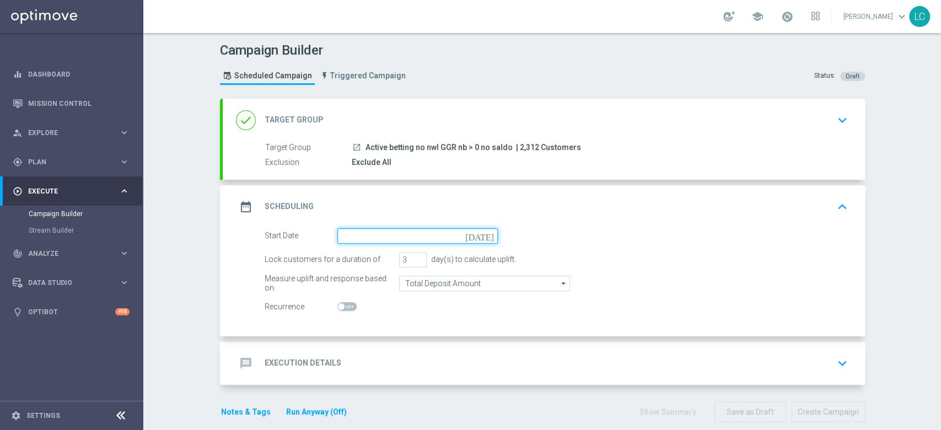
click at [392, 237] on input at bounding box center [417, 235] width 160 height 15
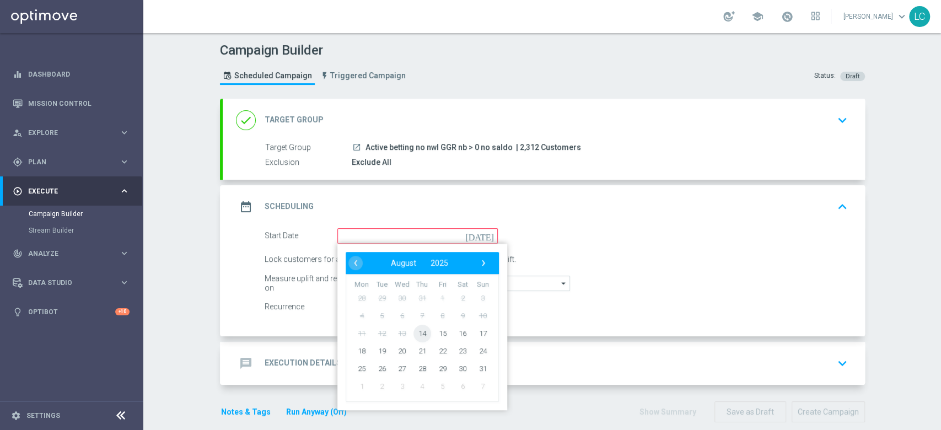
click at [413, 332] on span "14" at bounding box center [422, 333] width 18 height 18
type input "[DATE]"
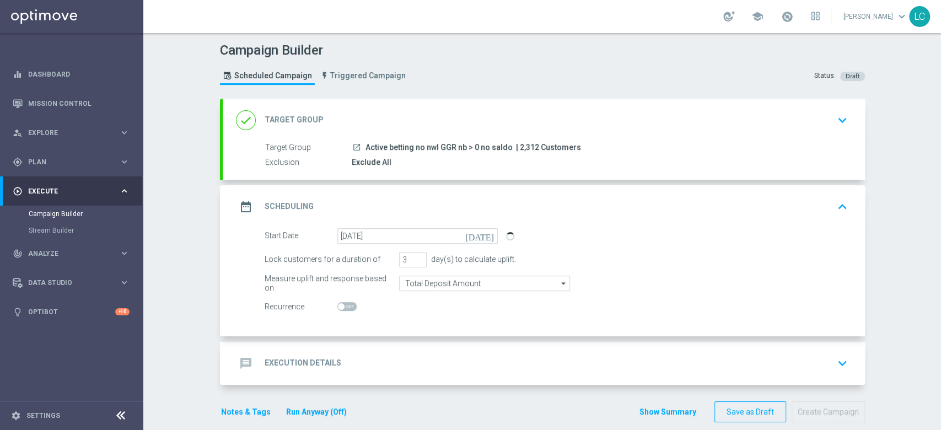
click at [341, 307] on span at bounding box center [346, 306] width 19 height 9
click at [341, 307] on input "checkbox" at bounding box center [346, 306] width 19 height 9
checkbox input "true"
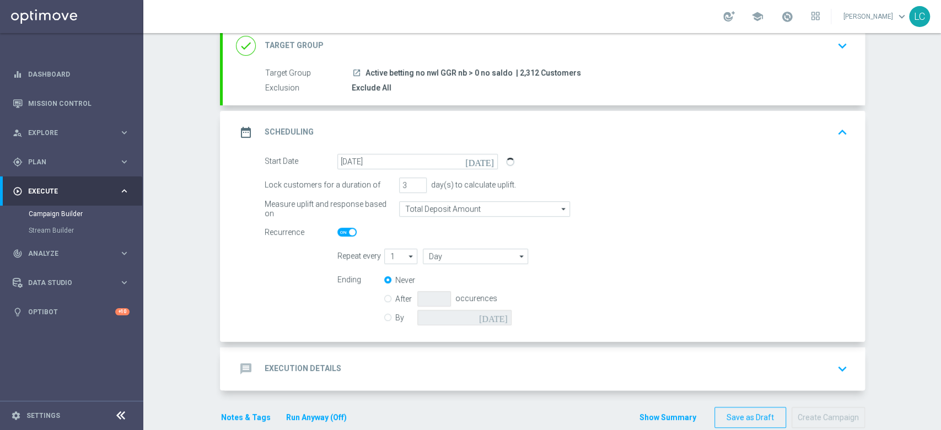
scroll to position [75, 0]
click at [463, 262] on input "Day" at bounding box center [475, 255] width 105 height 15
click at [463, 291] on div "Week" at bounding box center [482, 288] width 102 height 17
type input "Week"
click at [621, 260] on input "checkbox" at bounding box center [623, 255] width 17 height 15
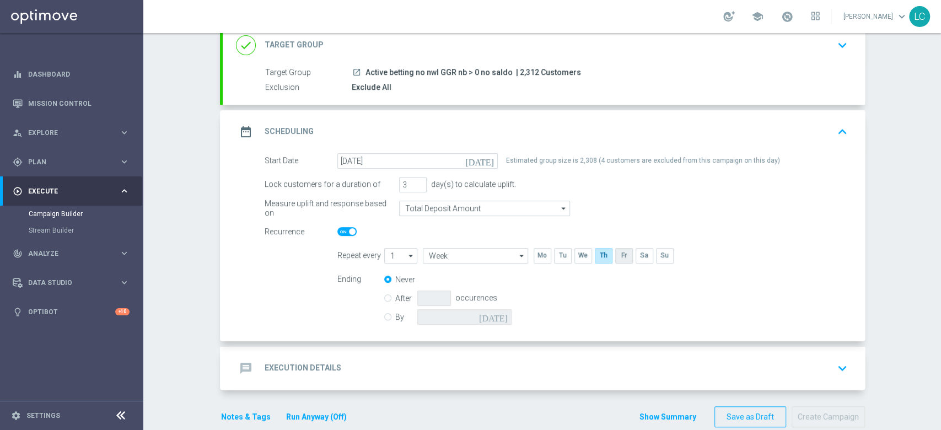
checkbox input "true"
click at [384, 316] on input "By" at bounding box center [387, 314] width 7 height 7
radio input "true"
radio input "false"
click at [448, 315] on input at bounding box center [464, 316] width 94 height 15
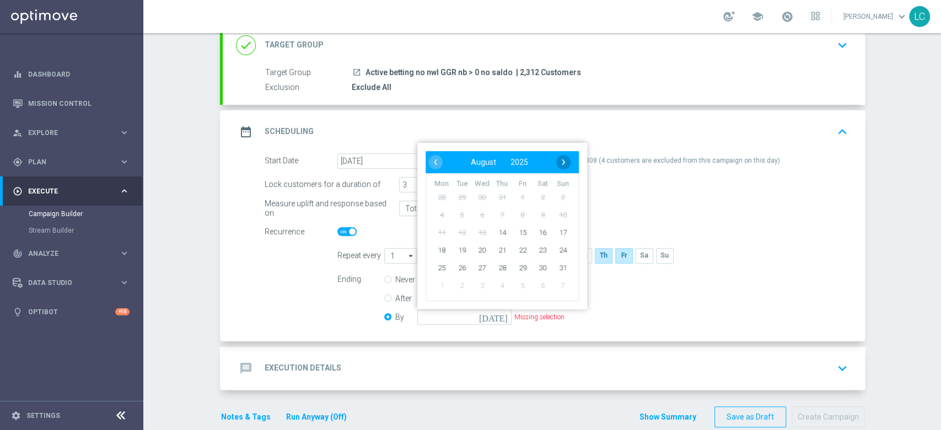
click at [556, 158] on span "›" at bounding box center [563, 162] width 14 height 14
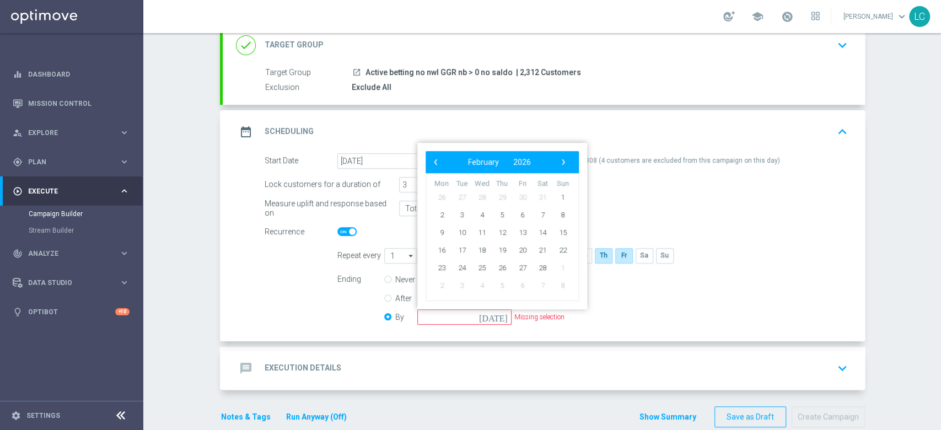
click at [556, 158] on span "›" at bounding box center [563, 162] width 14 height 14
click at [554, 263] on span "31" at bounding box center [562, 267] width 18 height 18
type input "[DATE]"
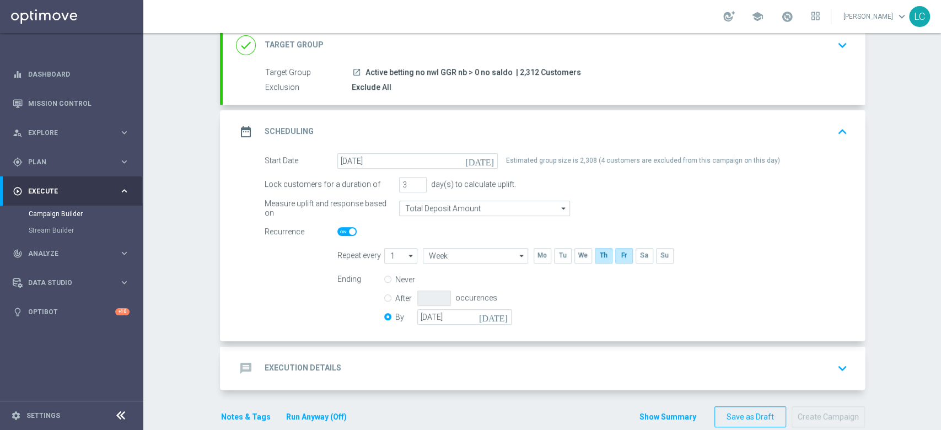
scroll to position [93, 0]
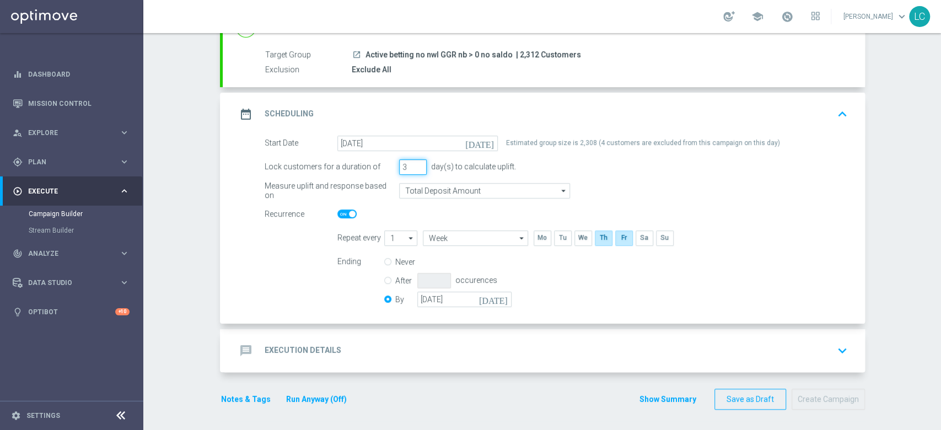
click at [414, 160] on input "3" at bounding box center [413, 166] width 28 height 15
type input "4"
click at [413, 161] on input "4" at bounding box center [413, 166] width 28 height 15
click at [510, 344] on div "message Execution Details keyboard_arrow_down" at bounding box center [544, 350] width 616 height 21
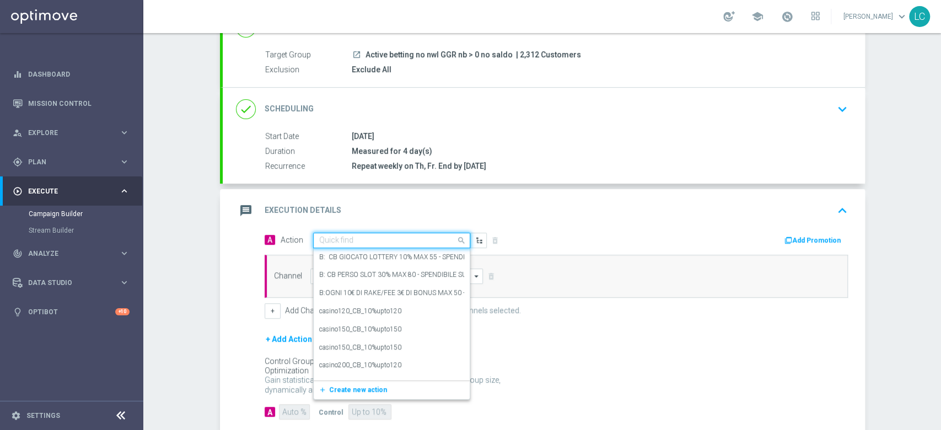
click at [392, 240] on input "text" at bounding box center [380, 240] width 123 height 9
paste input "Deposita almeno 20€ per ricevere 5€ freebet, deposita almeno 30€ per ricevere 1…"
type input "Deposita almeno 20€ per ricevere 5€ freebet, deposita almeno 30€ per ricevere 1…"
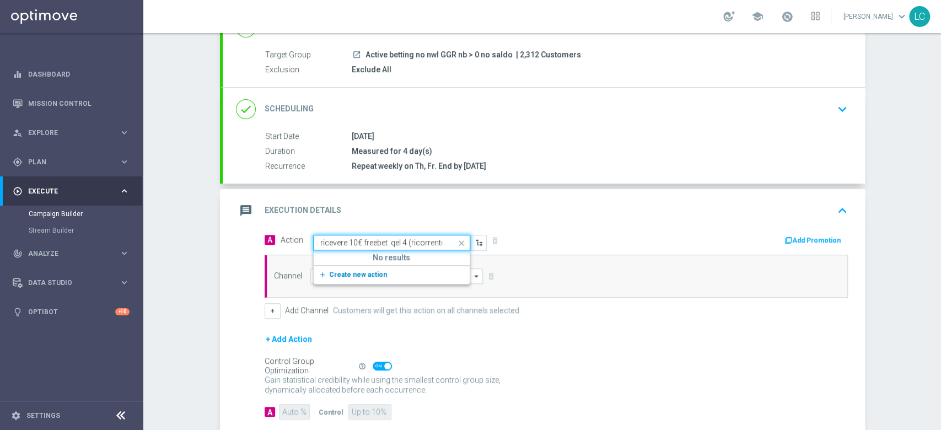
click at [355, 271] on span "Create new action" at bounding box center [358, 275] width 58 height 8
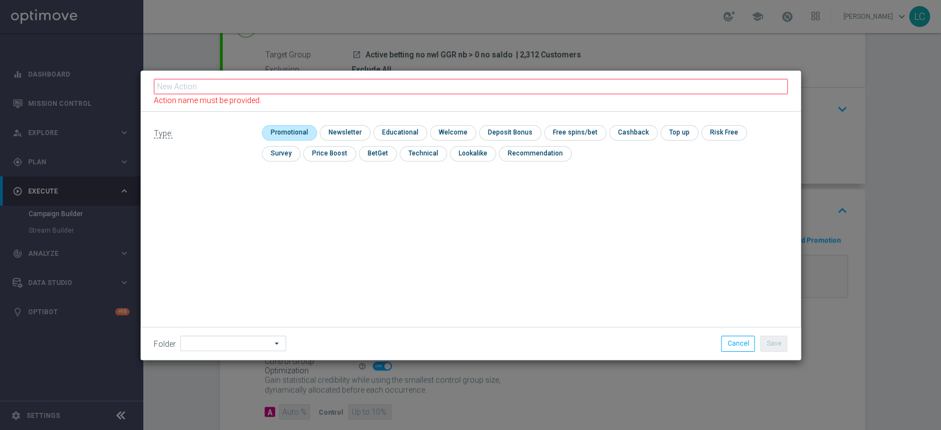
click at [293, 130] on input "checkbox" at bounding box center [288, 132] width 52 height 15
checkbox input "true"
click at [520, 128] on input "checkbox" at bounding box center [519, 132] width 59 height 15
checkbox input "true"
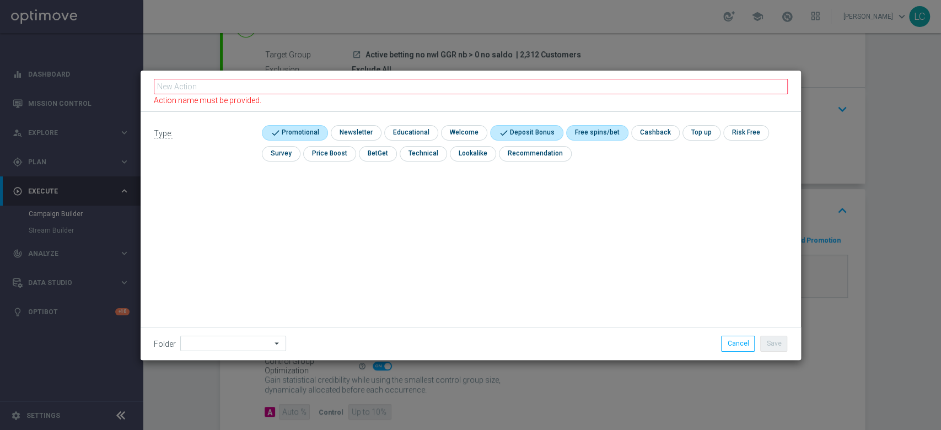
click at [596, 137] on input "checkbox" at bounding box center [595, 132] width 59 height 15
checkbox input "true"
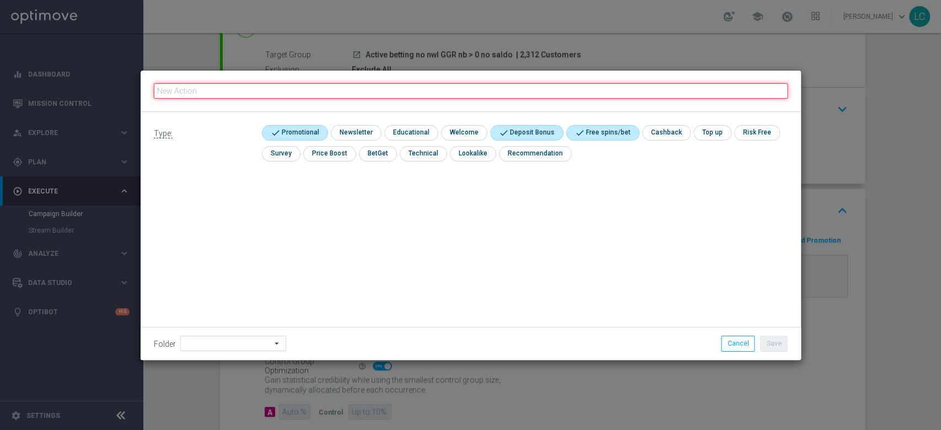
click at [580, 86] on input "text" at bounding box center [471, 90] width 634 height 15
paste input "Deposita almeno 20€ per ricevere 5€ freebet, deposita almeno 30€ per ricevere 1…"
type input "Deposita almeno 20€ per ricevere 5€ freebet, deposita almeno 30€ per ricevere 1…"
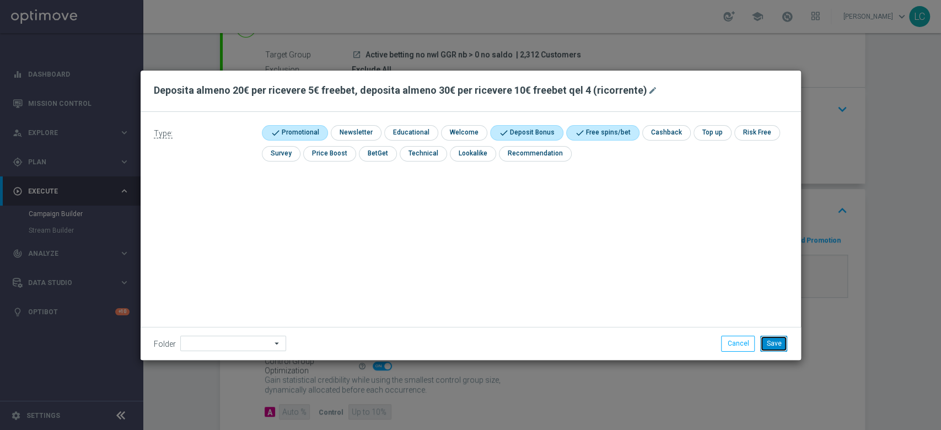
click at [763, 342] on button "Save" at bounding box center [773, 343] width 27 height 15
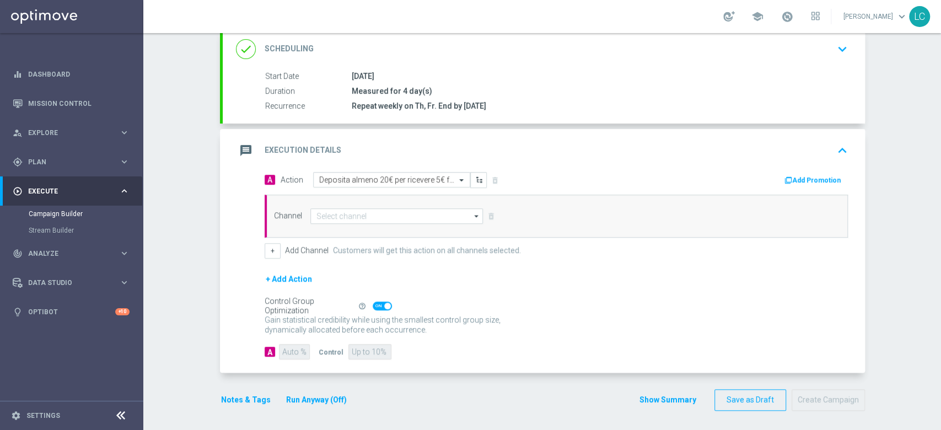
scroll to position [153, 0]
click at [380, 214] on input at bounding box center [396, 215] width 173 height 15
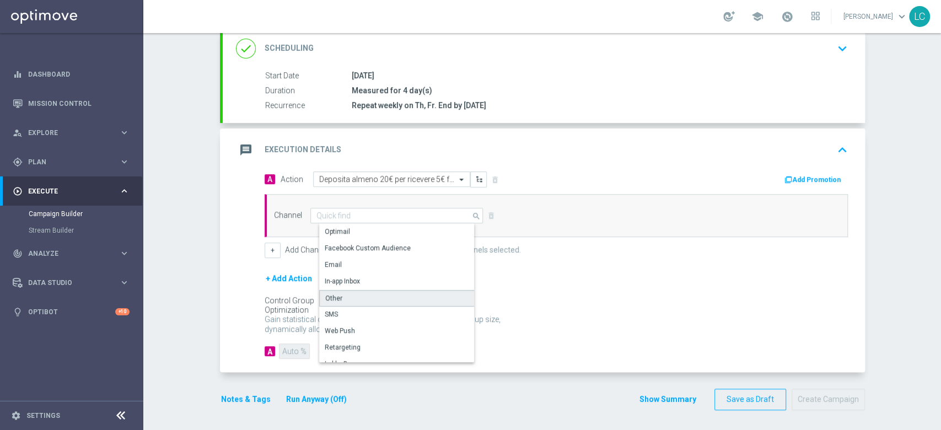
click at [344, 291] on div "Other" at bounding box center [401, 298] width 164 height 17
type input "Other"
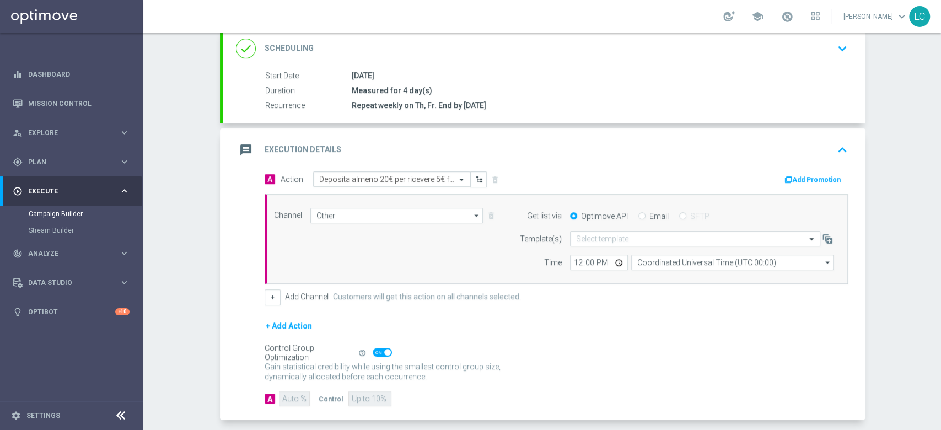
click at [638, 213] on input "Email" at bounding box center [641, 216] width 7 height 7
radio input "true"
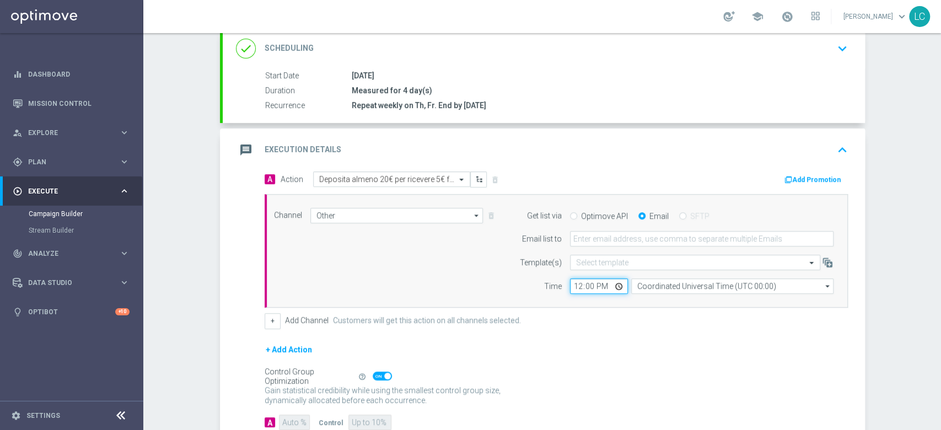
click at [570, 280] on input "12:00" at bounding box center [599, 285] width 58 height 15
type input "17:15"
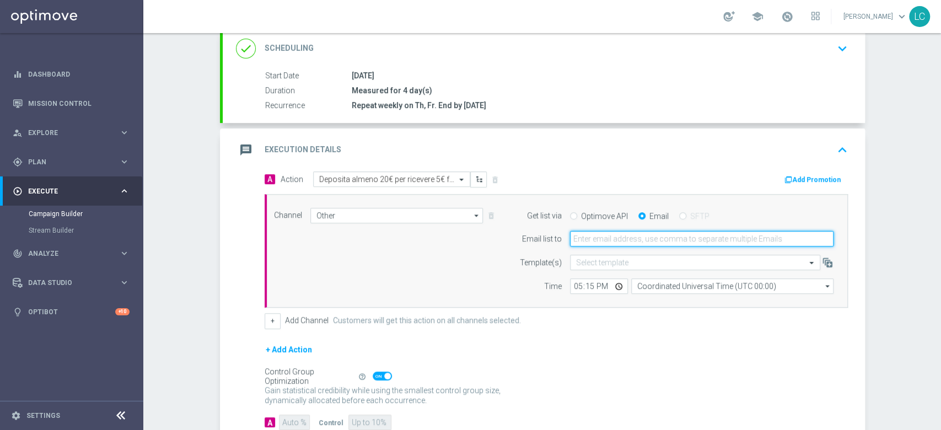
click at [633, 233] on input "email" at bounding box center [701, 238] width 263 height 15
type input "[PERSON_NAME][EMAIL_ADDRESS][PERSON_NAME][DOMAIN_NAME]"
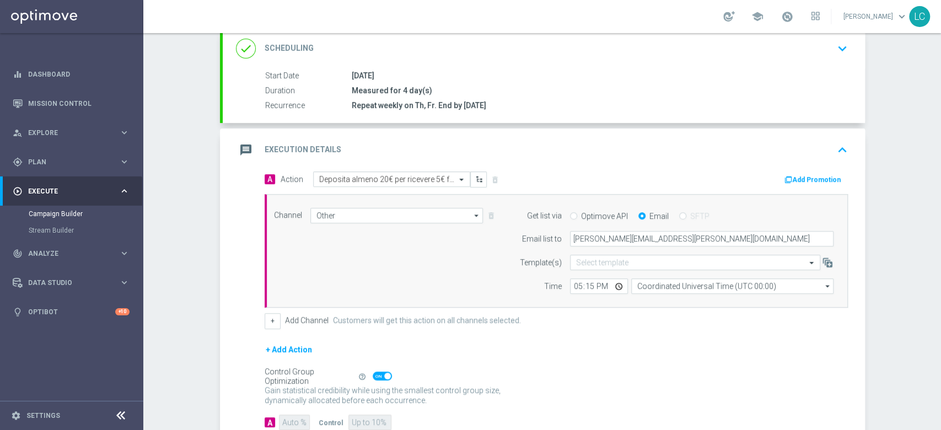
click at [710, 136] on div "message Execution Details keyboard_arrow_up" at bounding box center [544, 149] width 642 height 43
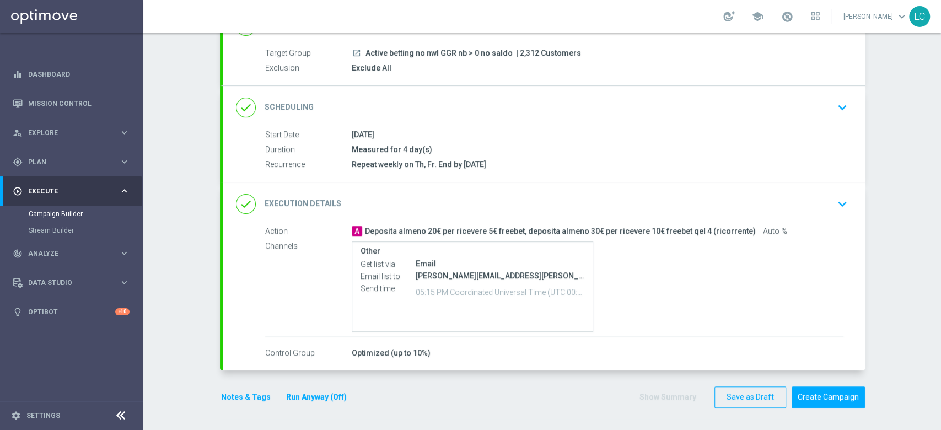
scroll to position [93, 0]
click at [710, 136] on div "[DATE]" at bounding box center [598, 136] width 492 height 11
click at [732, 200] on div "done Execution Details keyboard_arrow_down" at bounding box center [544, 205] width 616 height 21
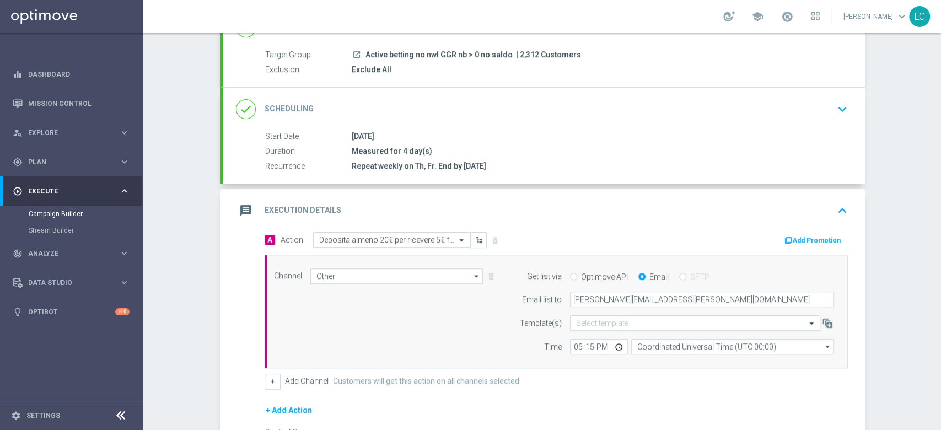
scroll to position [153, 0]
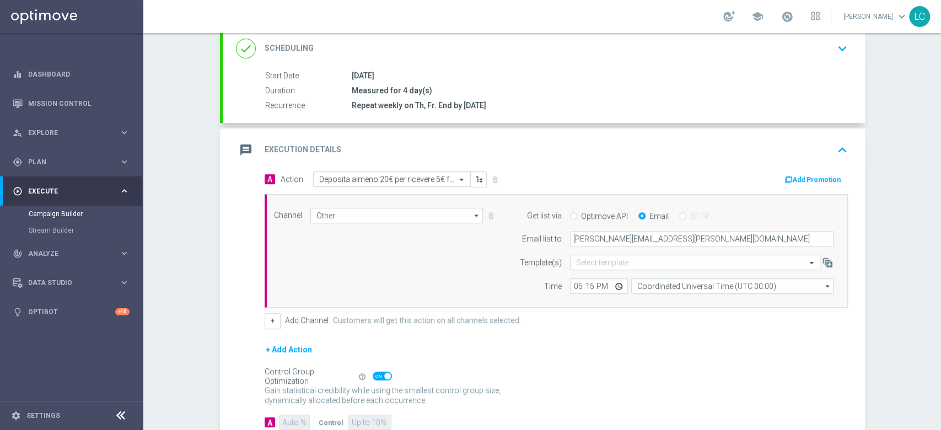
click at [801, 172] on div "Add Promotion" at bounding box center [815, 178] width 64 height 13
click at [800, 179] on button "Add Promotion" at bounding box center [813, 180] width 61 height 12
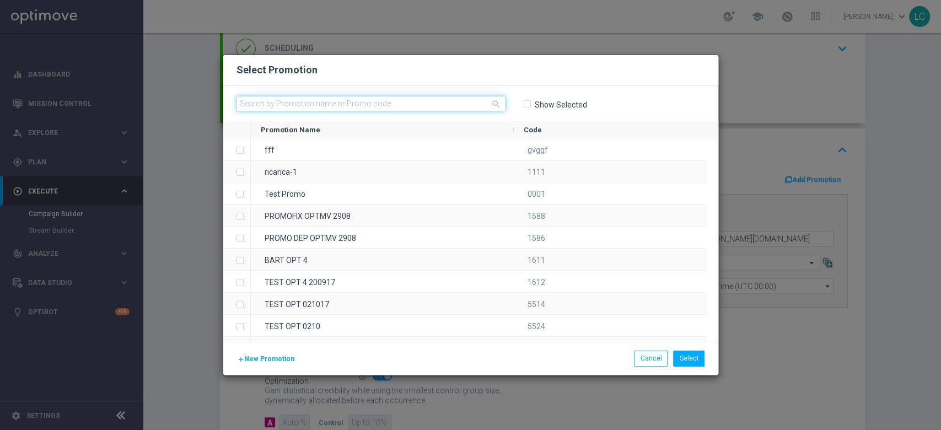
click at [392, 111] on input "text" at bounding box center [370, 103] width 269 height 15
paste input "SPORTDEPNWL2025"
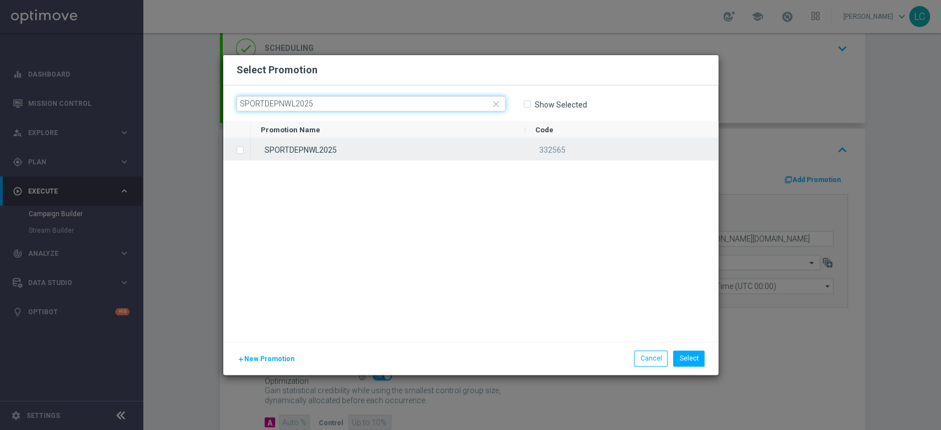
type input "SPORTDEPNWL2025"
click at [356, 160] on div "SPORTDEPNWL2025" at bounding box center [388, 148] width 274 height 21
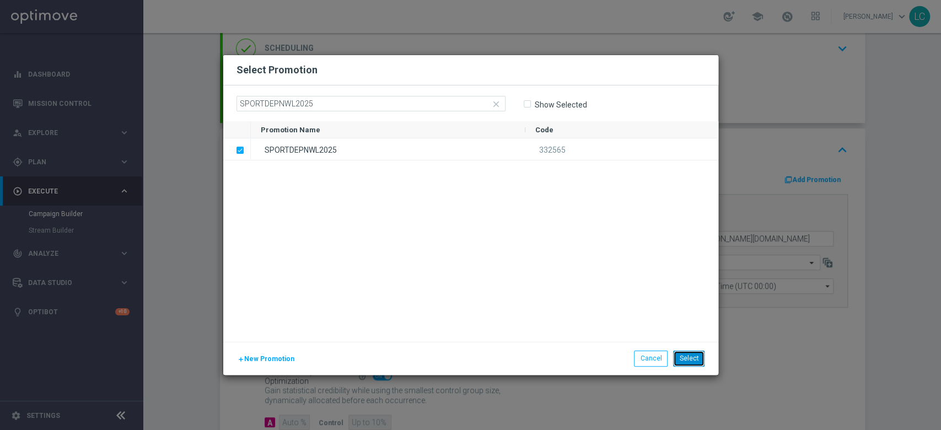
click at [676, 357] on button "Select" at bounding box center [688, 357] width 31 height 15
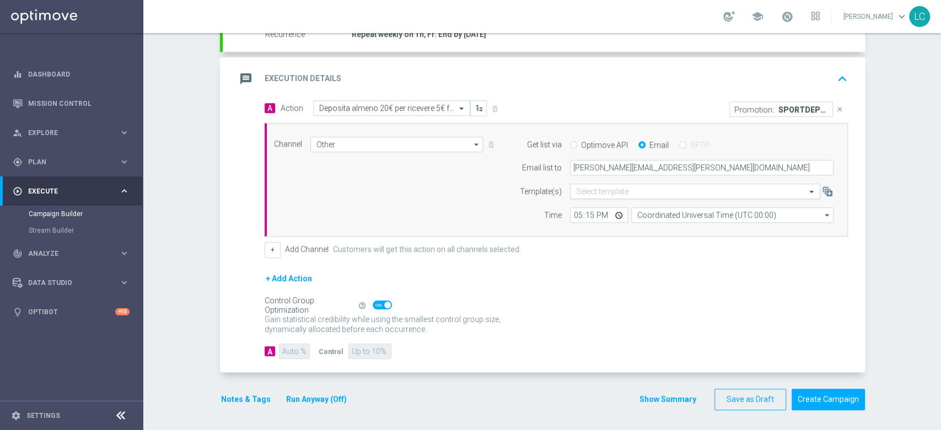
scroll to position [194, 0]
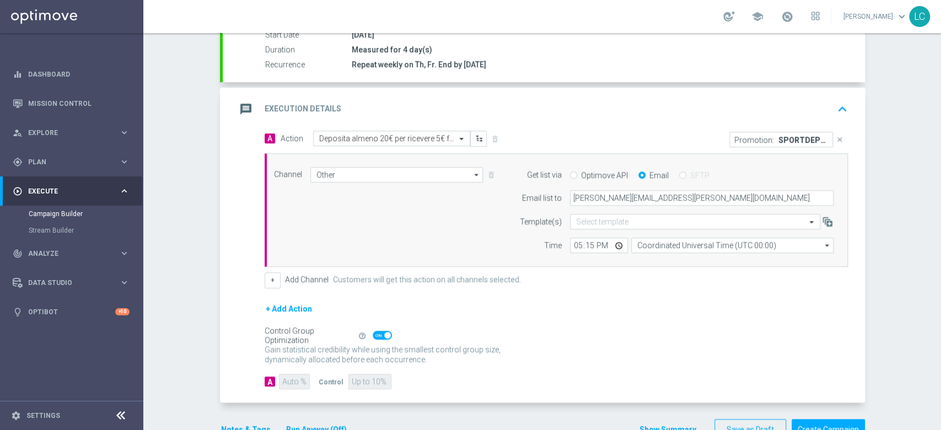
click at [834, 108] on icon "keyboard_arrow_up" at bounding box center [842, 109] width 17 height 17
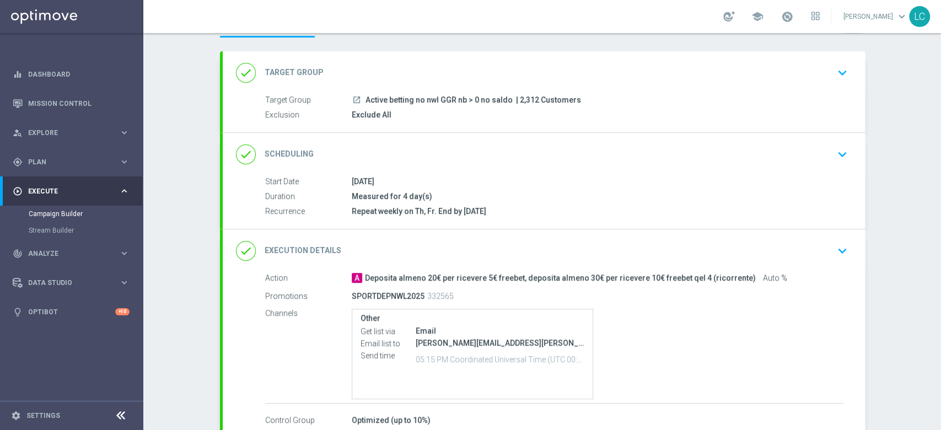
scroll to position [44, 0]
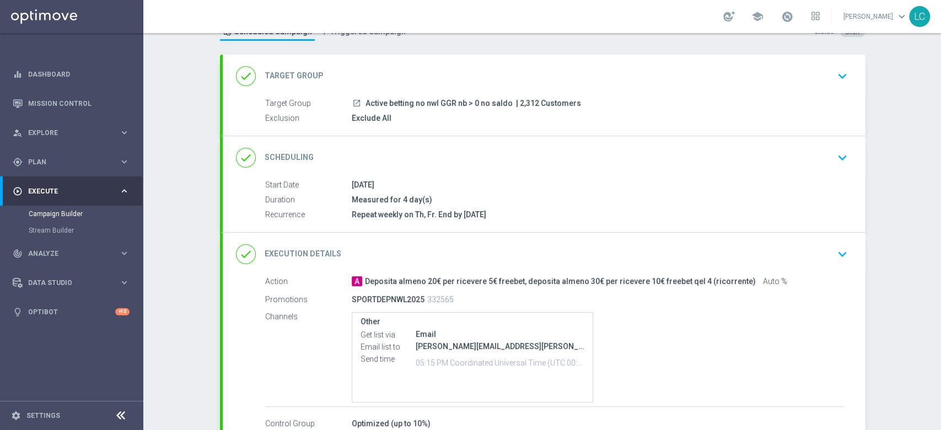
click at [833, 150] on button "keyboard_arrow_down" at bounding box center [842, 157] width 19 height 21
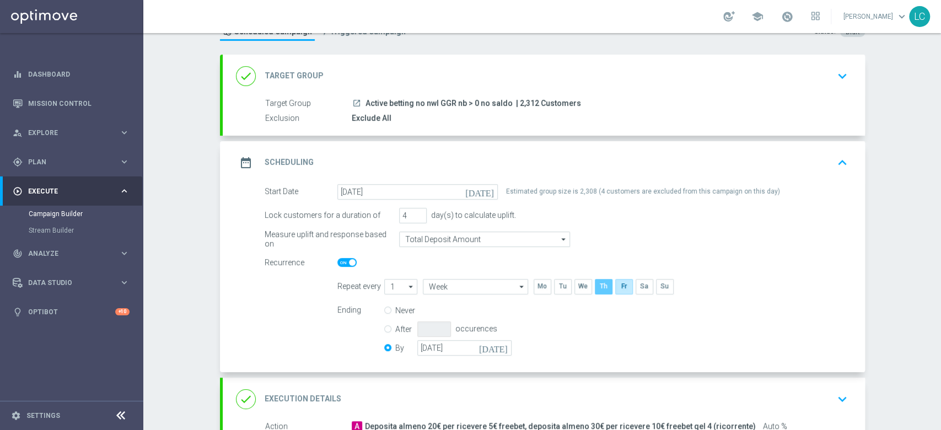
click at [597, 284] on input "checkbox" at bounding box center [603, 286] width 17 height 15
checkbox input "false"
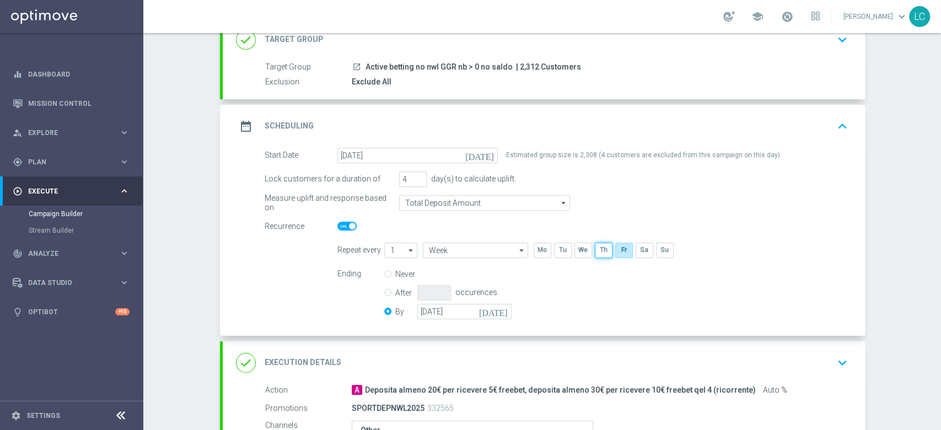
scroll to position [75, 0]
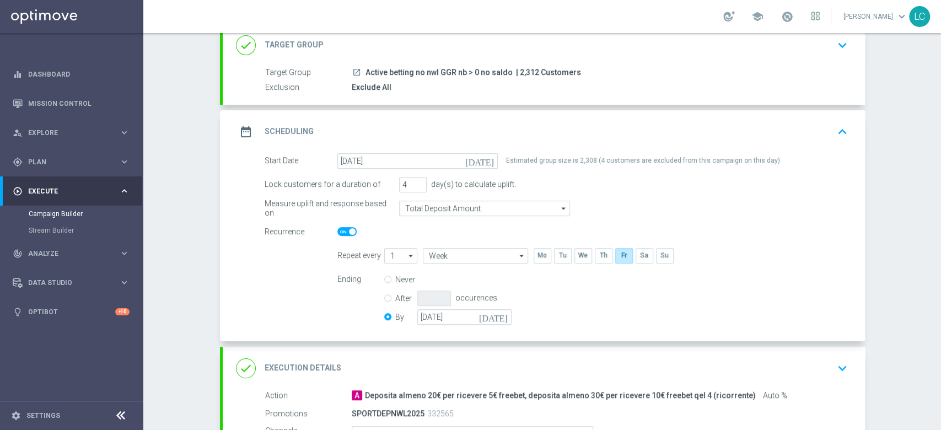
click at [835, 128] on icon "keyboard_arrow_up" at bounding box center [842, 131] width 17 height 17
type input "[DATE]"
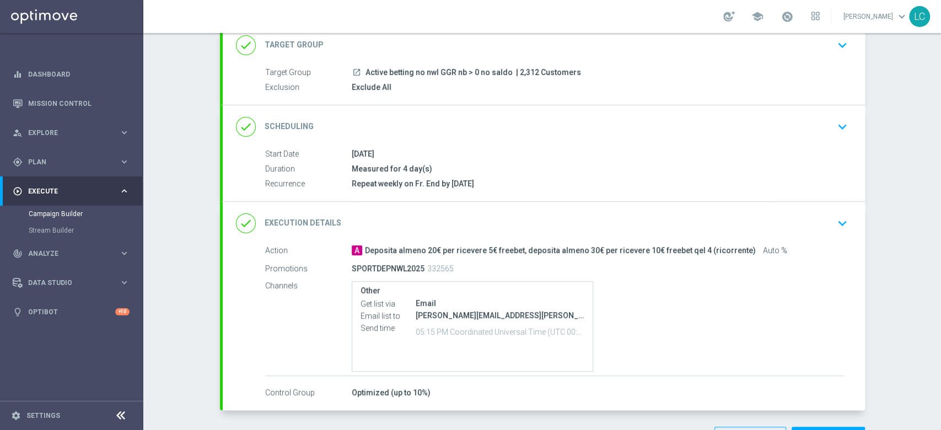
scroll to position [113, 0]
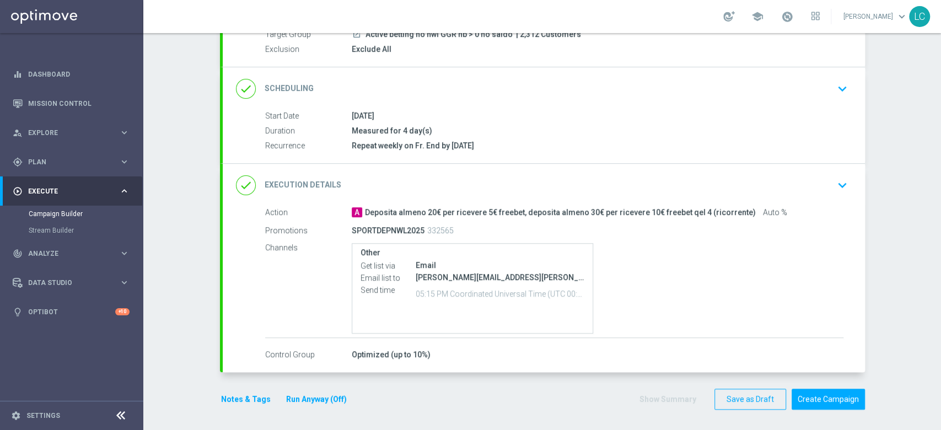
click at [228, 396] on button "Notes & Tags" at bounding box center [246, 399] width 52 height 14
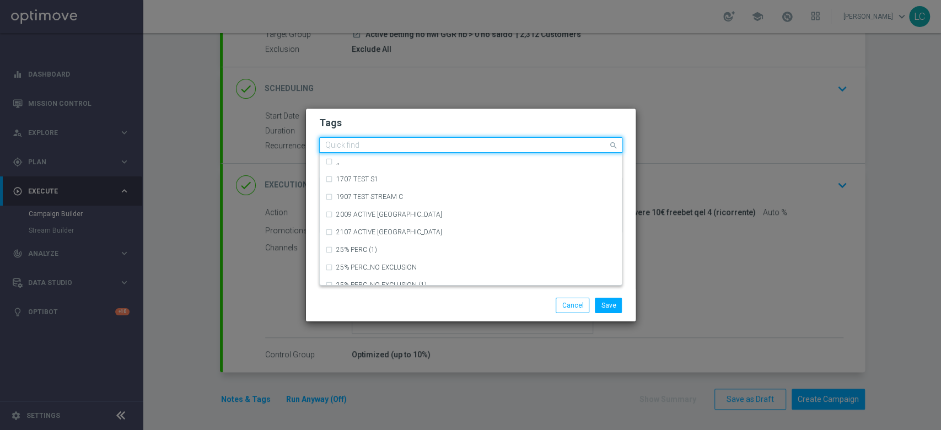
click at [424, 149] on input "text" at bounding box center [466, 145] width 283 height 9
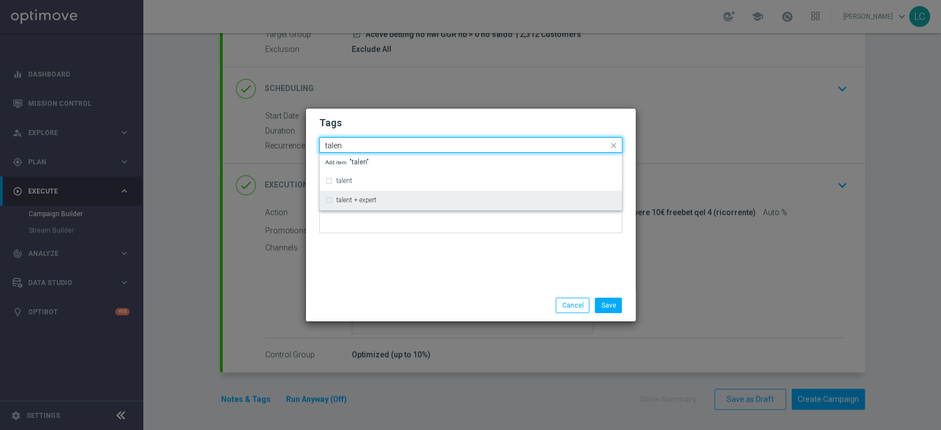
click at [384, 194] on div "talent + expert" at bounding box center [470, 200] width 291 height 18
type input "talen"
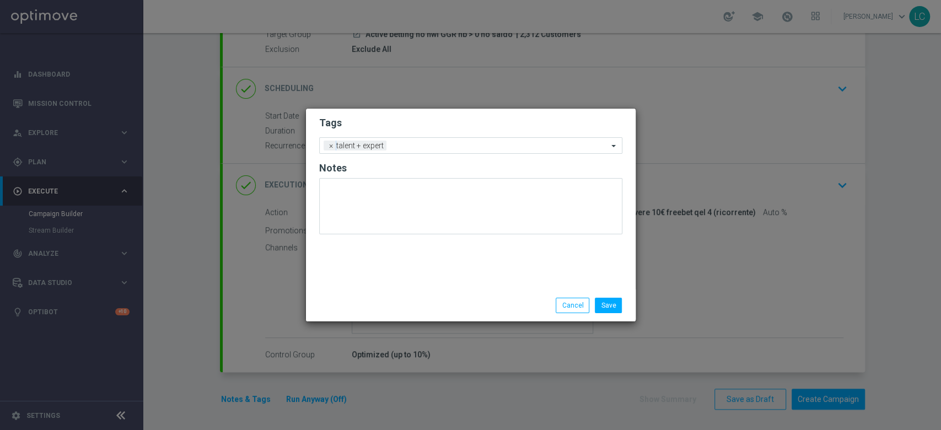
click at [458, 115] on form "Tags Add a new tag × talent + expert Notes" at bounding box center [470, 178] width 303 height 129
click at [441, 137] on ng-select "Add a new tag × talent + expert" at bounding box center [470, 145] width 303 height 17
click at [441, 144] on input "text" at bounding box center [499, 146] width 217 height 9
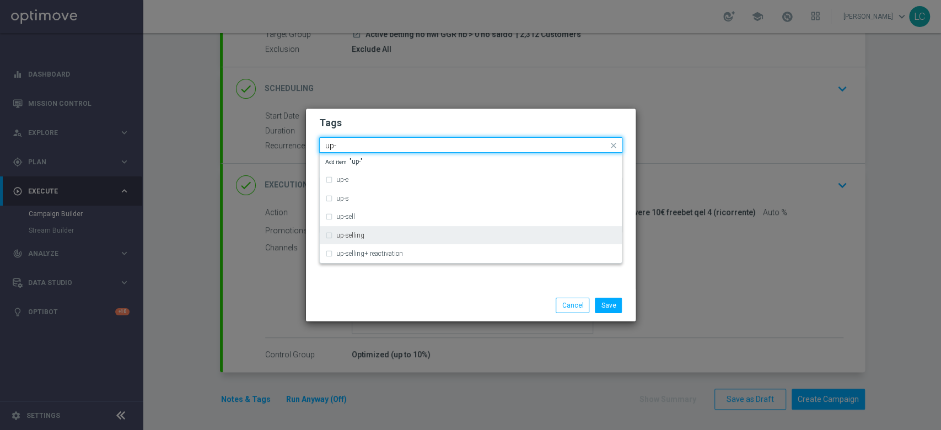
click at [357, 230] on div "up-selling" at bounding box center [470, 235] width 291 height 18
type input "up-"
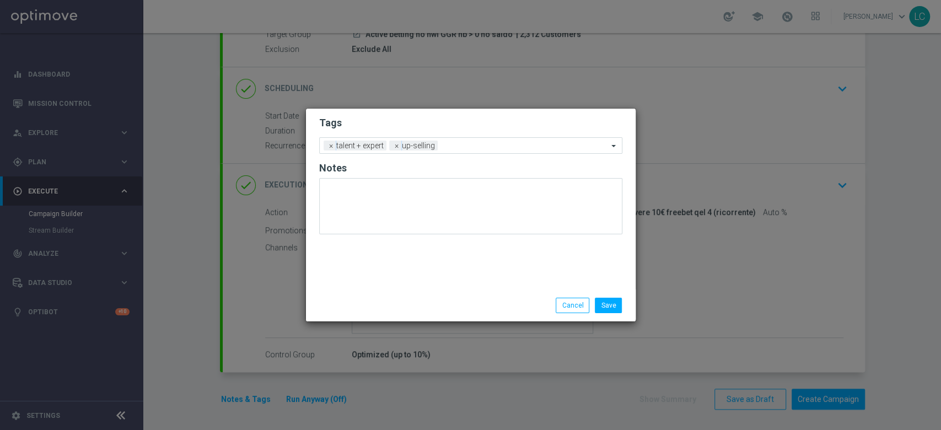
click at [436, 118] on h2 "Tags" at bounding box center [470, 122] width 303 height 13
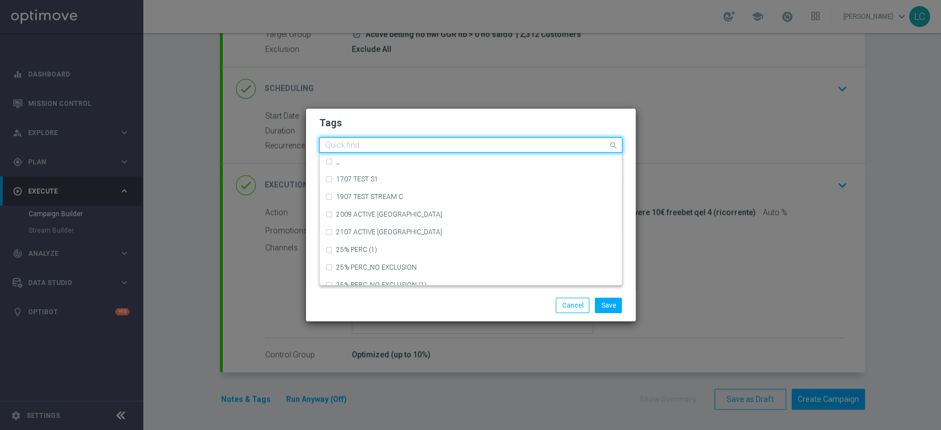
click at [460, 141] on input "text" at bounding box center [466, 145] width 283 height 9
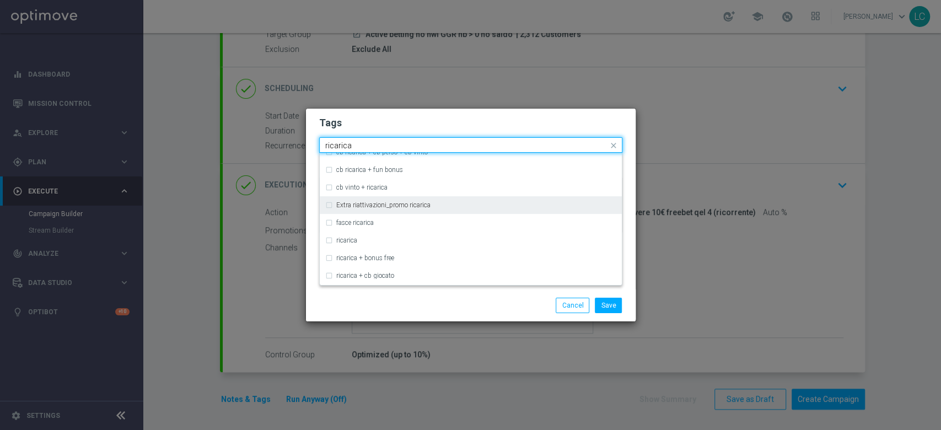
scroll to position [274, 0]
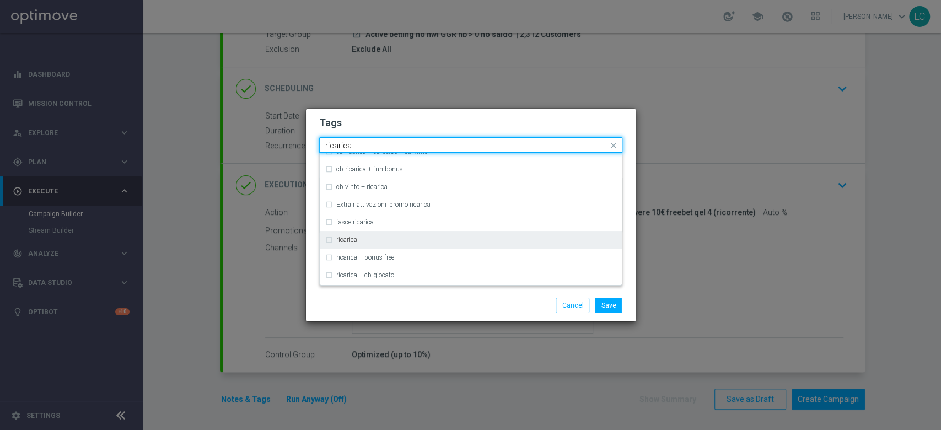
click at [394, 236] on div "ricarica" at bounding box center [476, 239] width 280 height 7
type input "ricarica"
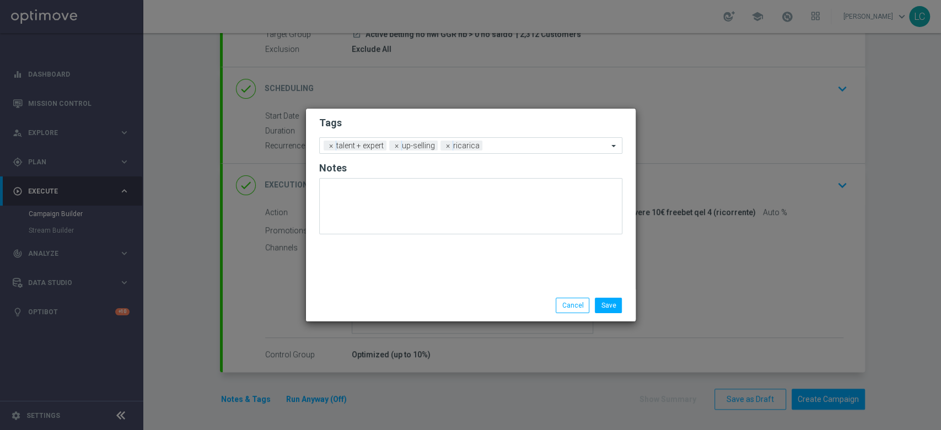
click at [452, 112] on div "Tags Add a new tag × talent + expert × up-selling × ricarica Notes" at bounding box center [471, 199] width 330 height 181
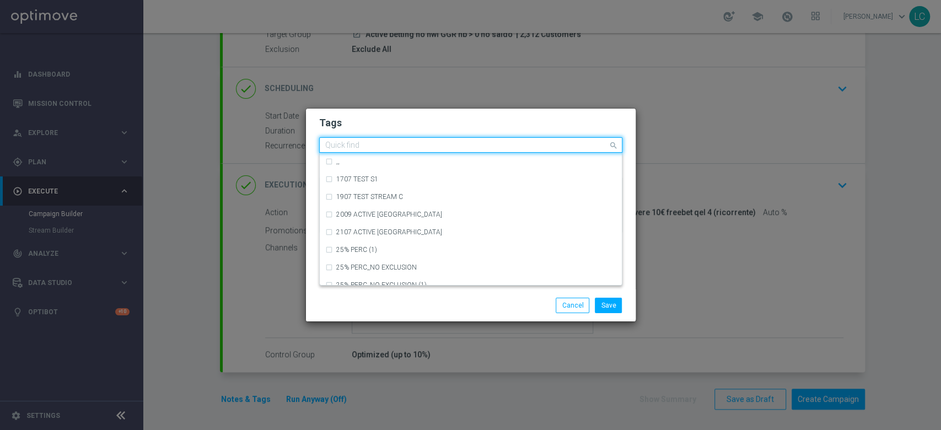
click at [511, 148] on input "text" at bounding box center [466, 145] width 283 height 9
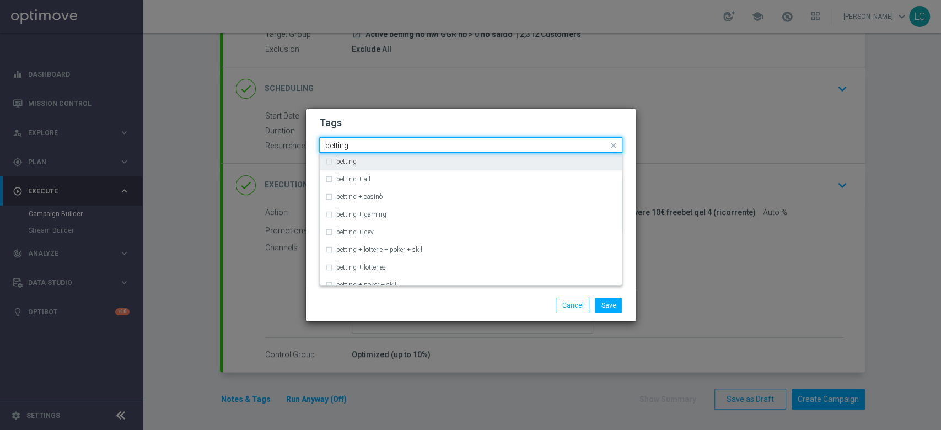
click at [464, 158] on div "betting" at bounding box center [476, 161] width 280 height 7
type input "betting"
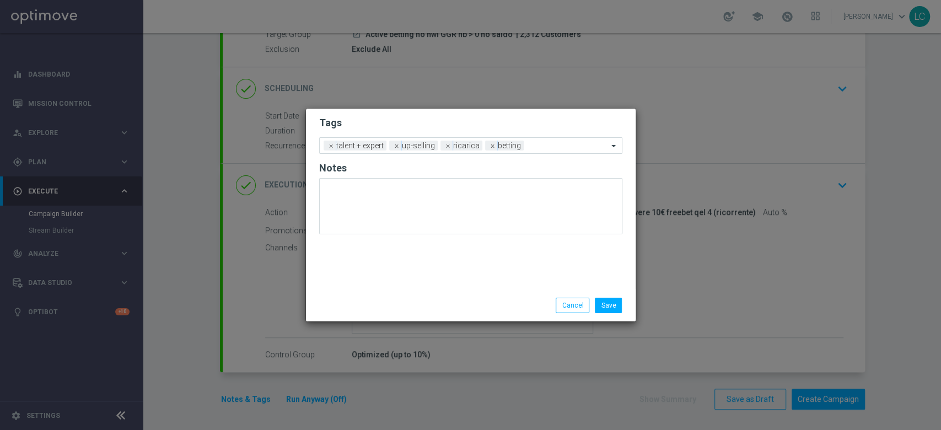
click at [506, 125] on h2 "Tags" at bounding box center [470, 122] width 303 height 13
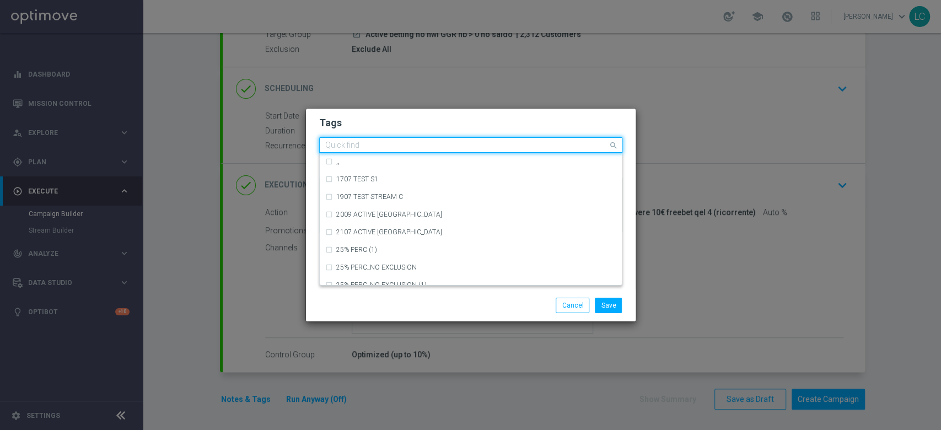
click at [544, 145] on input "text" at bounding box center [466, 145] width 283 height 9
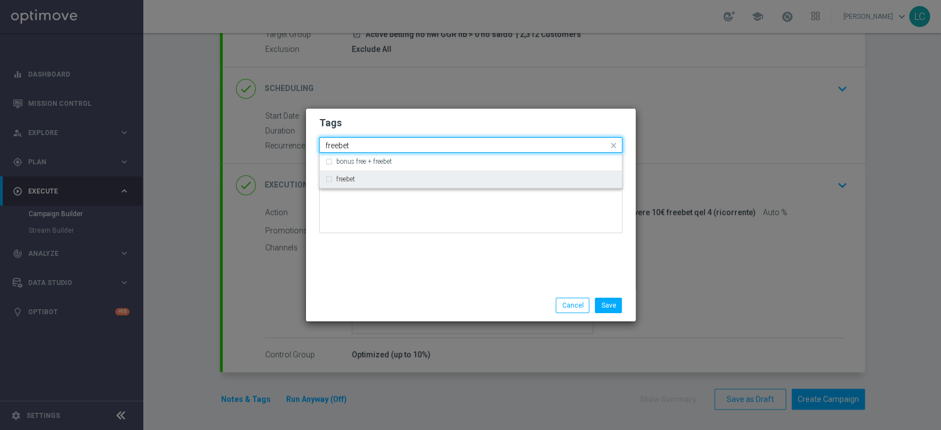
click at [531, 180] on div "freebet" at bounding box center [476, 179] width 280 height 7
type input "freebet"
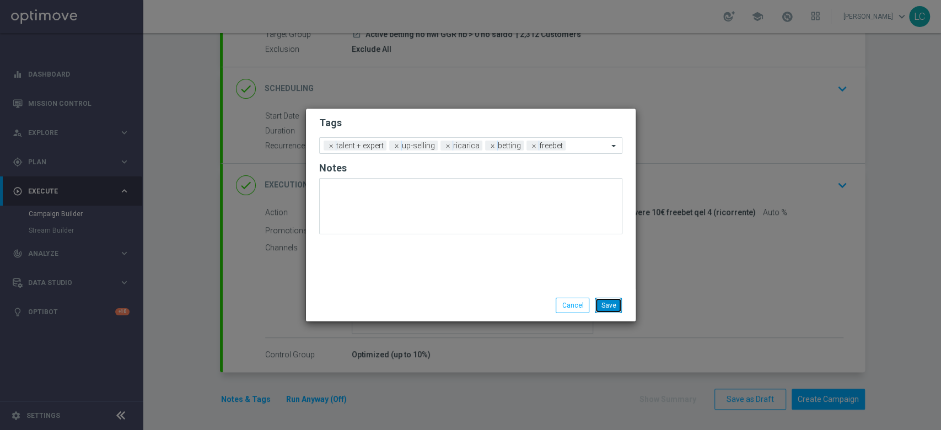
click at [612, 308] on button "Save" at bounding box center [608, 305] width 27 height 15
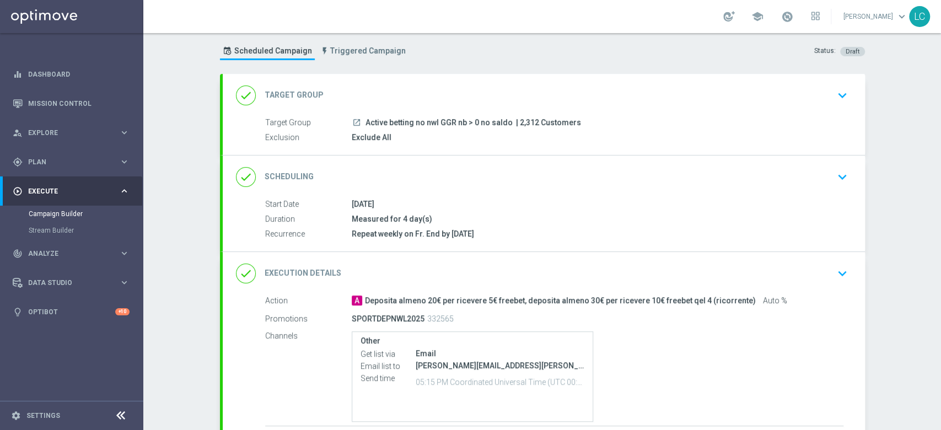
scroll to position [24, 0]
click at [838, 171] on icon "keyboard_arrow_down" at bounding box center [842, 177] width 17 height 17
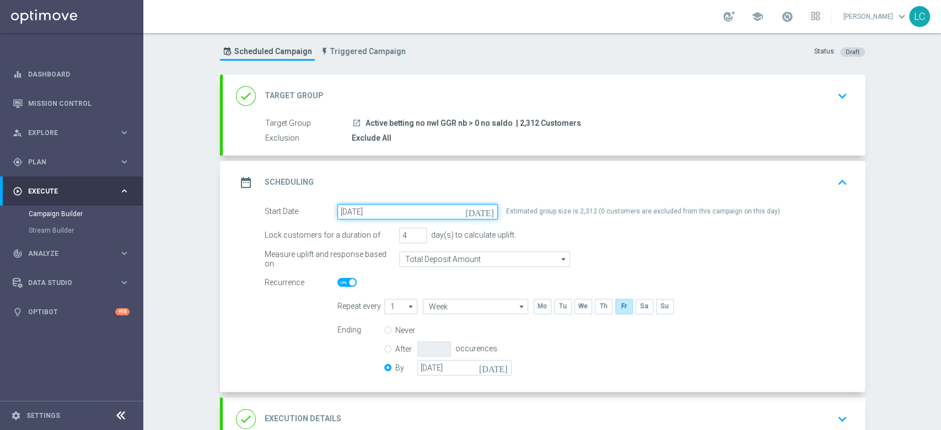
click at [418, 217] on input "[DATE]" at bounding box center [417, 211] width 160 height 15
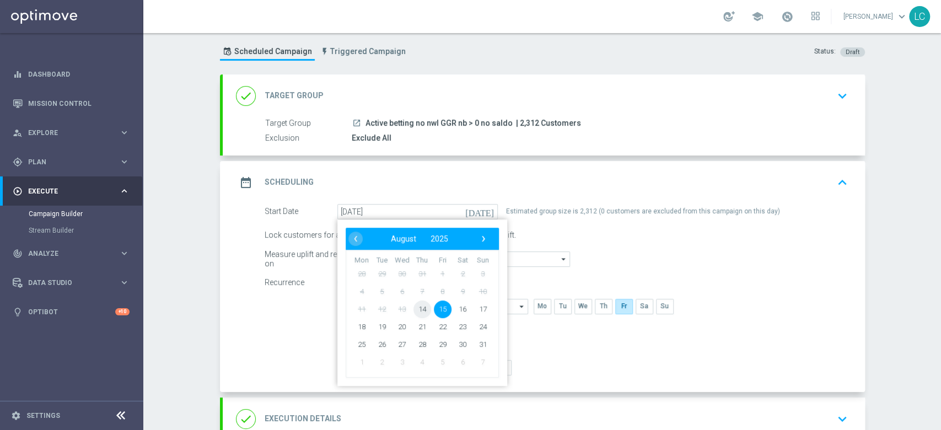
click at [418, 310] on span "14" at bounding box center [422, 309] width 18 height 18
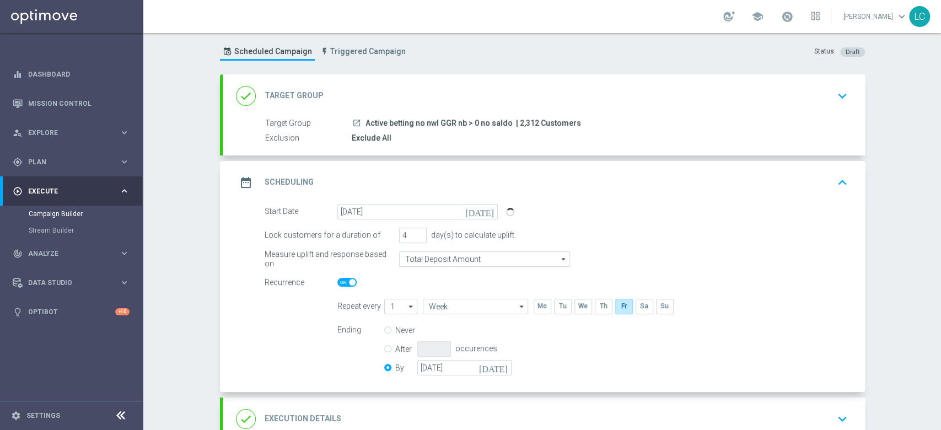
click at [834, 98] on icon "keyboard_arrow_down" at bounding box center [842, 96] width 17 height 17
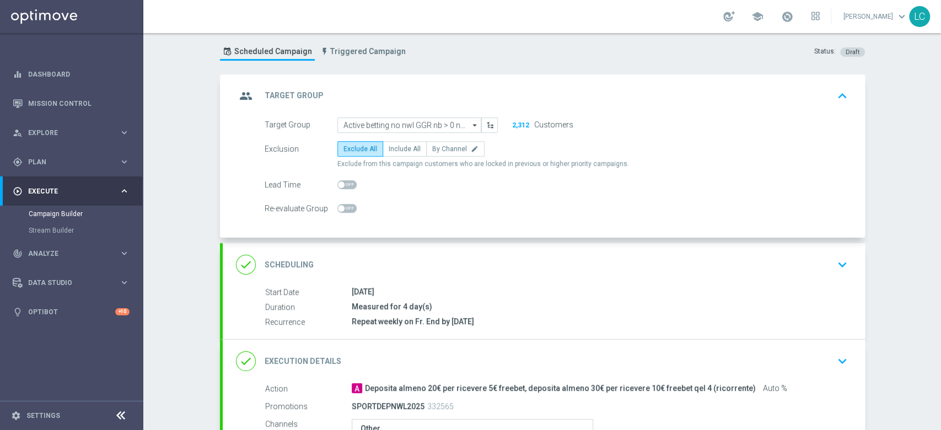
click at [838, 95] on icon "keyboard_arrow_up" at bounding box center [842, 96] width 17 height 17
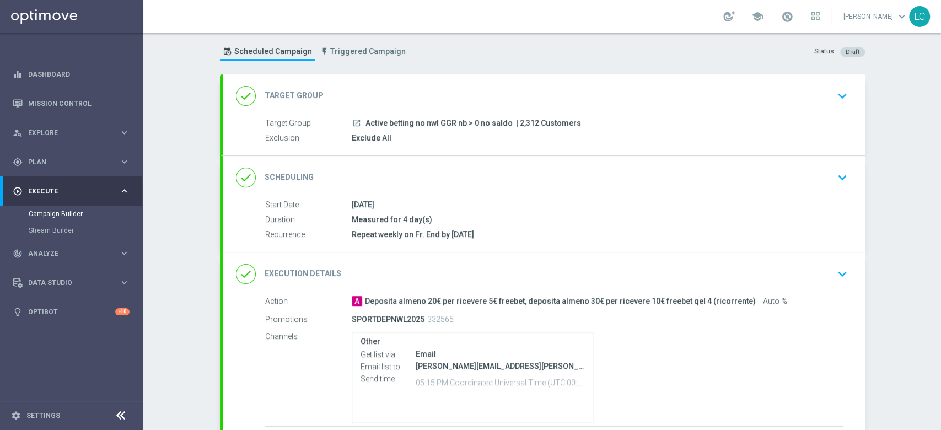
click at [834, 169] on icon "keyboard_arrow_down" at bounding box center [842, 177] width 17 height 17
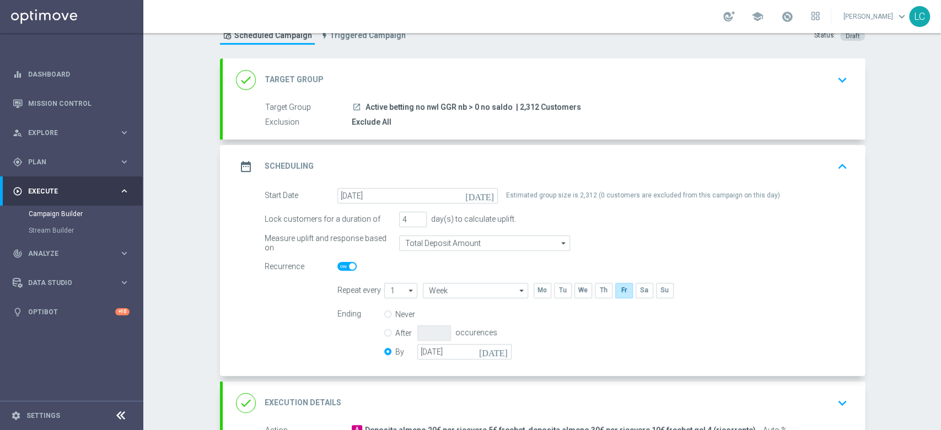
scroll to position [37, 0]
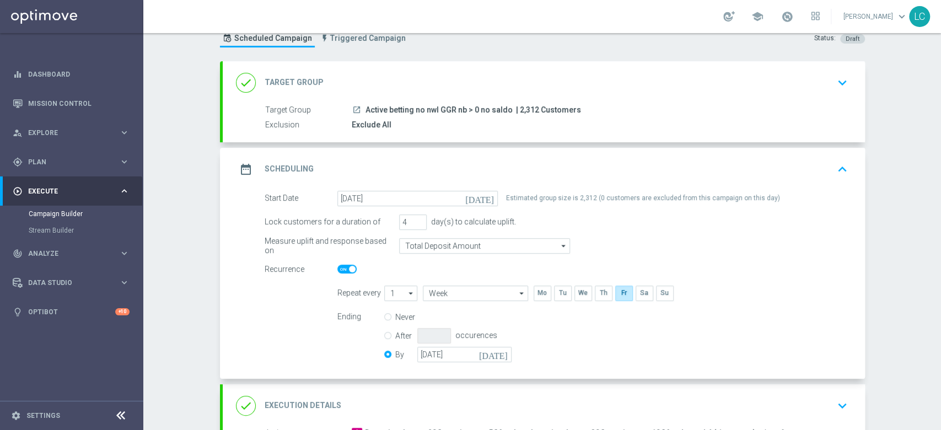
click at [838, 161] on icon "keyboard_arrow_up" at bounding box center [842, 169] width 17 height 17
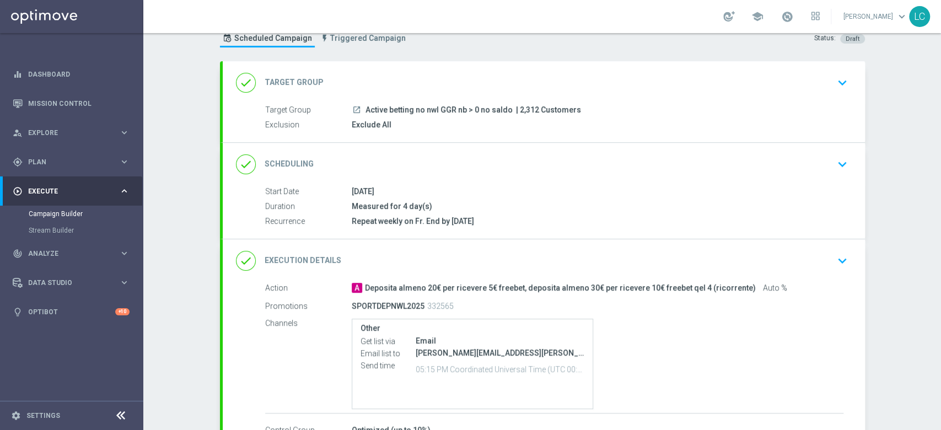
click at [838, 161] on icon "keyboard_arrow_down" at bounding box center [842, 164] width 17 height 17
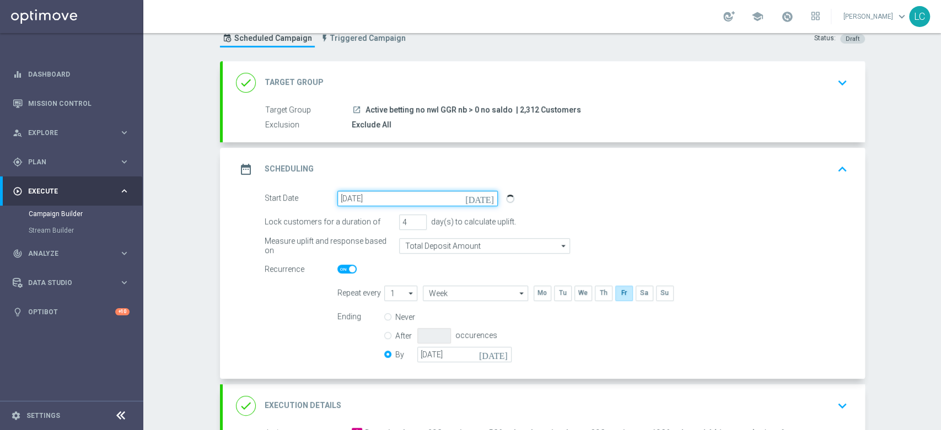
click at [412, 198] on input "[DATE]" at bounding box center [417, 198] width 160 height 15
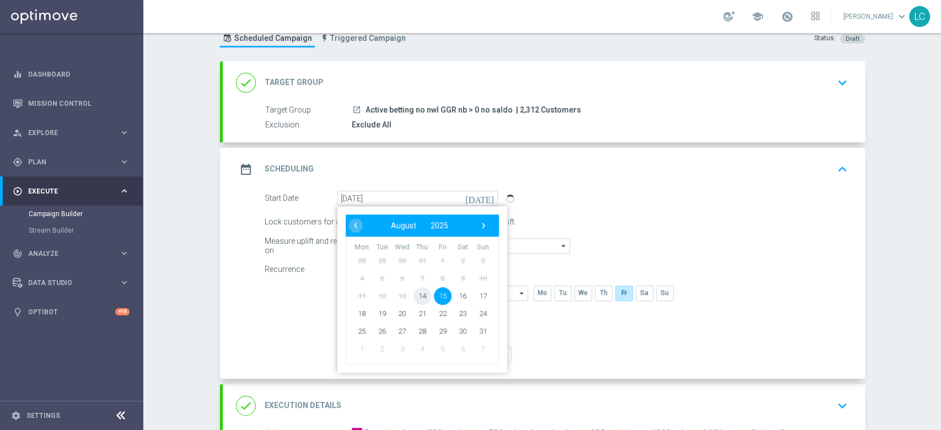
click at [413, 296] on span "14" at bounding box center [422, 296] width 18 height 18
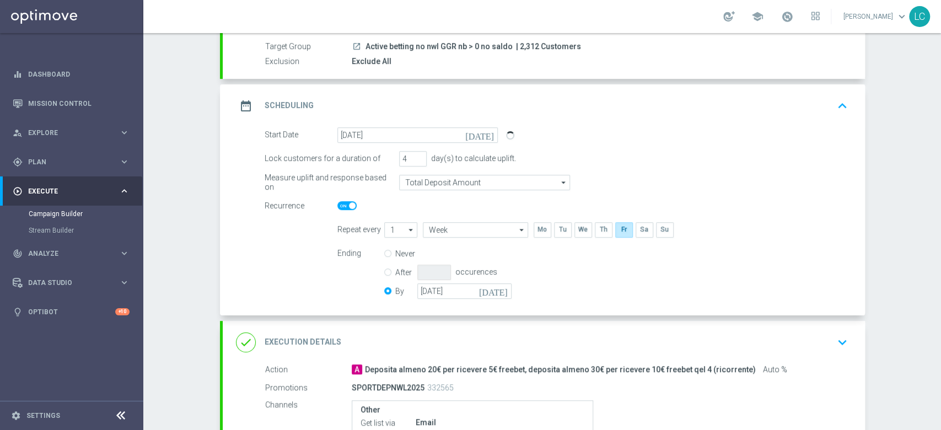
scroll to position [95, 0]
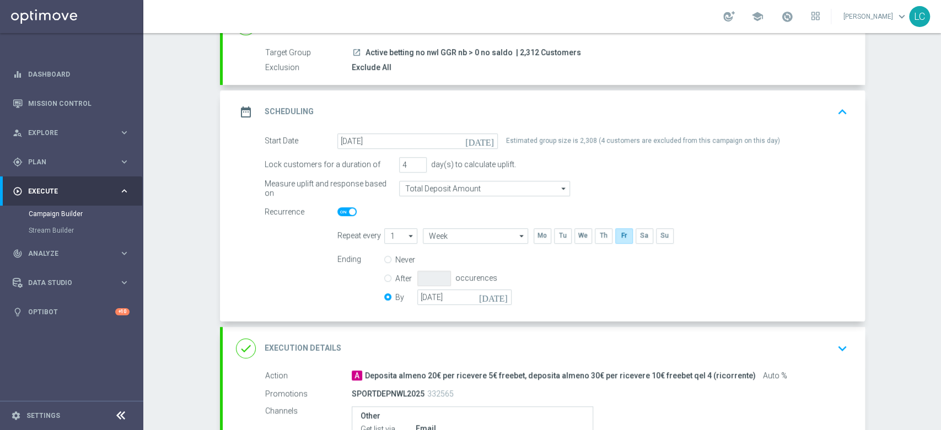
click at [840, 117] on icon "keyboard_arrow_up" at bounding box center [842, 112] width 17 height 17
type input "[DATE]"
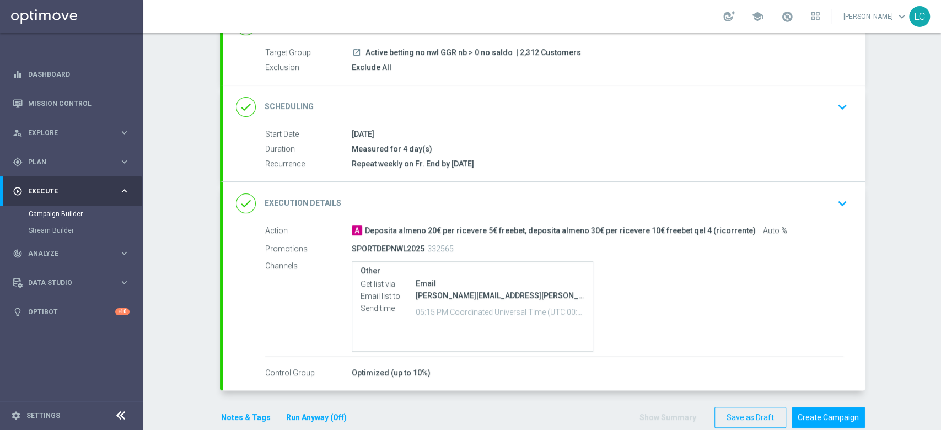
scroll to position [113, 0]
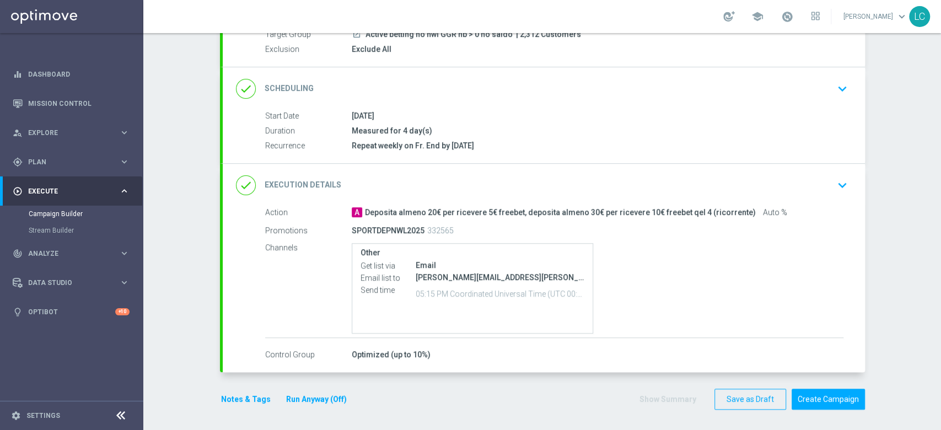
click at [840, 181] on icon "keyboard_arrow_down" at bounding box center [842, 185] width 17 height 17
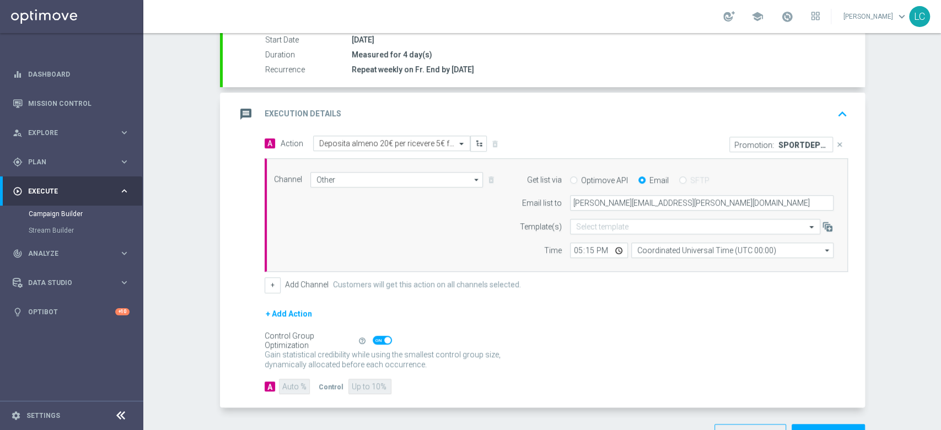
scroll to position [198, 0]
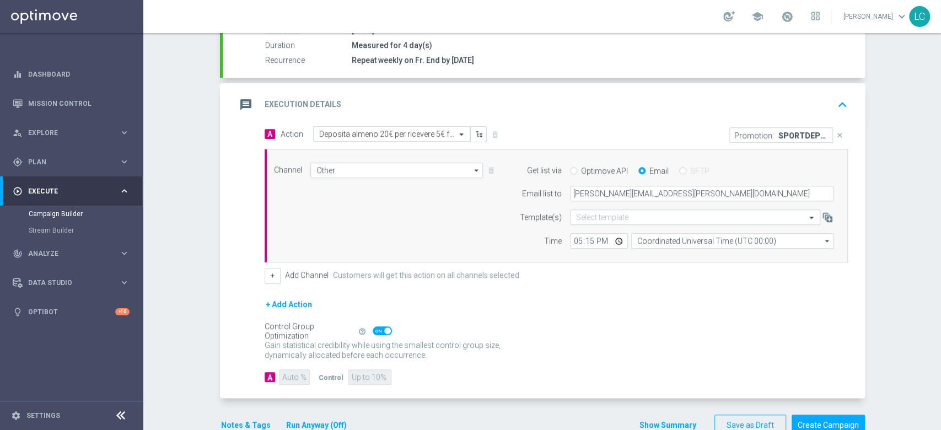
click at [834, 104] on icon "keyboard_arrow_up" at bounding box center [842, 104] width 17 height 17
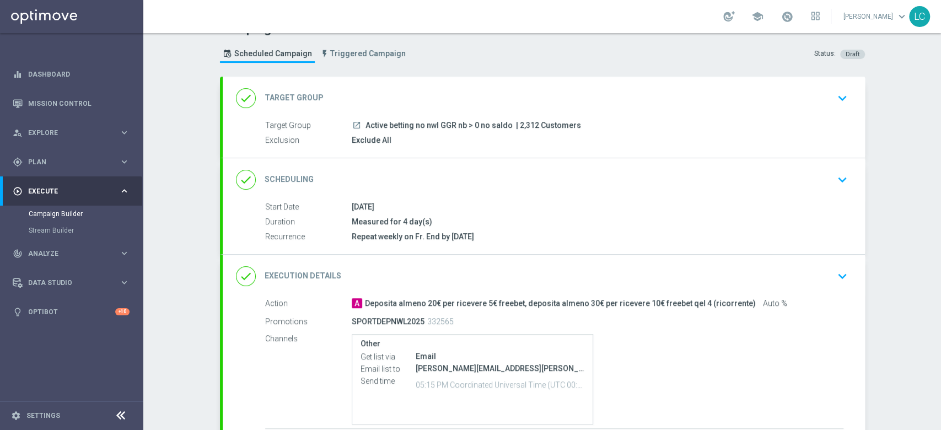
scroll to position [113, 0]
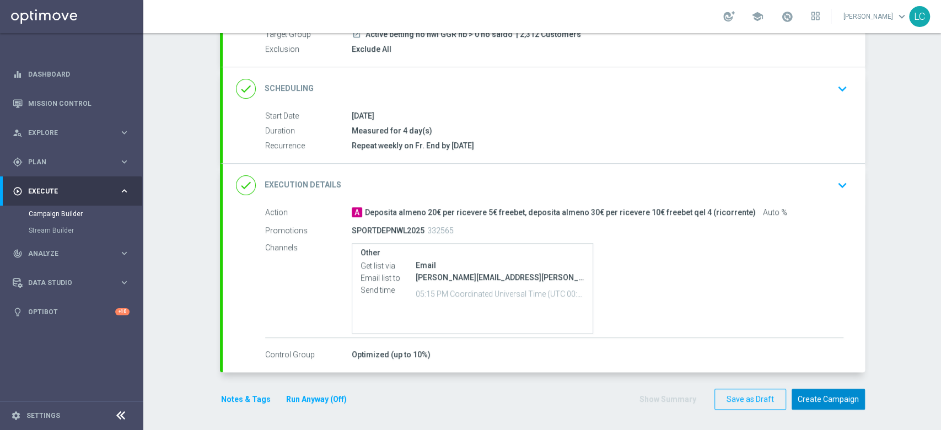
click at [820, 393] on button "Create Campaign" at bounding box center [827, 399] width 73 height 21
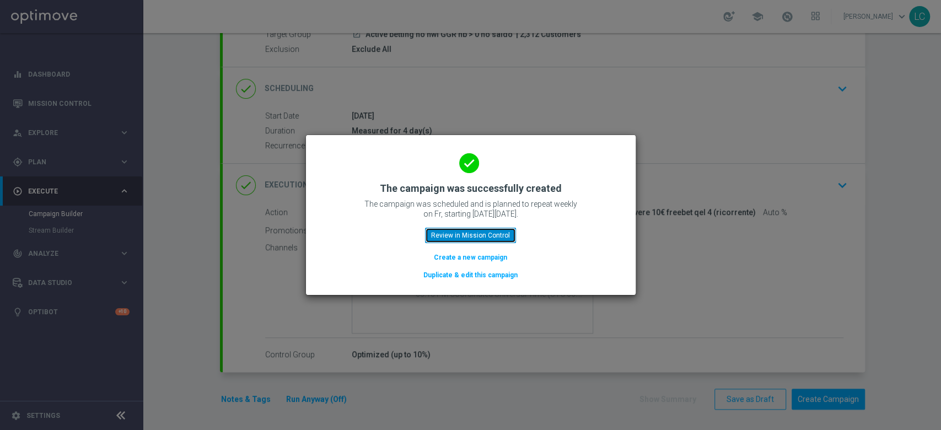
click at [463, 238] on button "Review in Mission Control" at bounding box center [470, 235] width 91 height 15
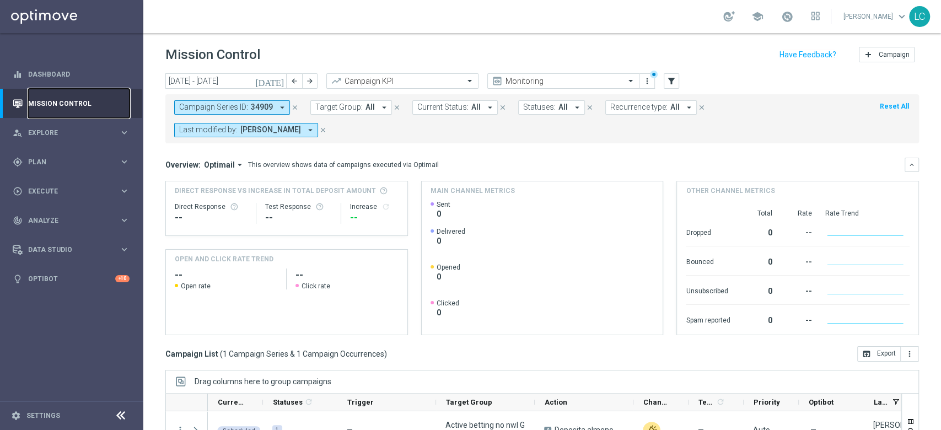
click at [80, 106] on link "Mission Control" at bounding box center [78, 103] width 101 height 29
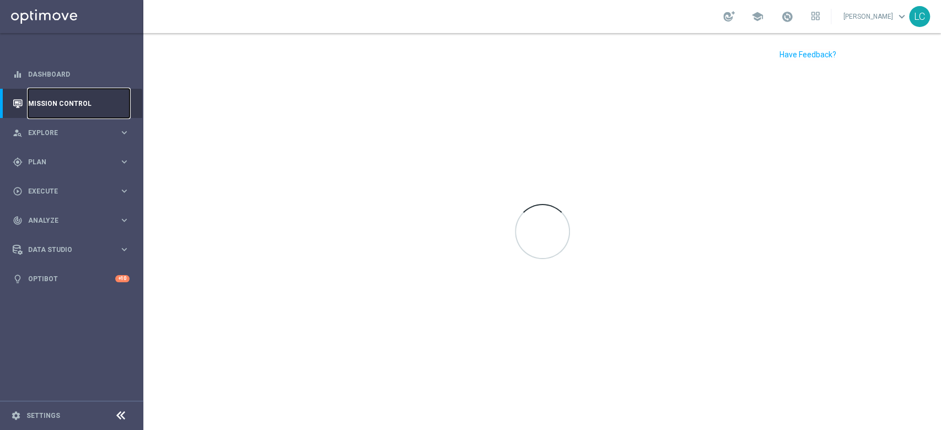
click at [80, 106] on link "Mission Control" at bounding box center [78, 103] width 101 height 29
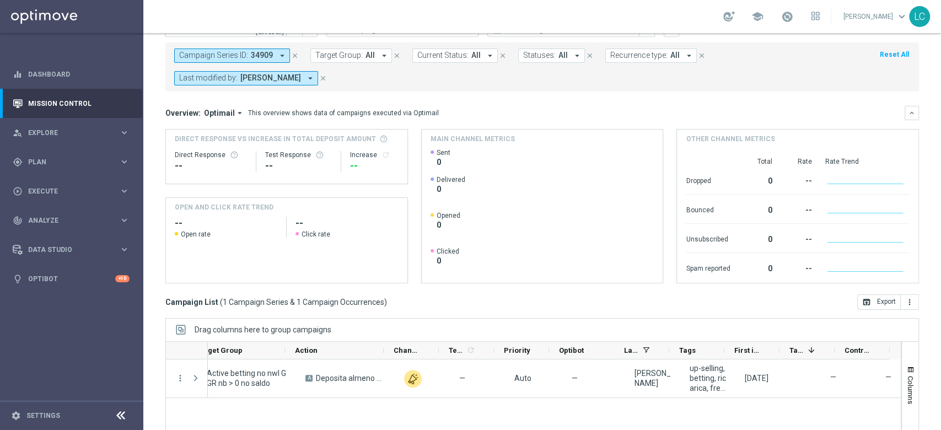
click at [291, 53] on icon "close" at bounding box center [295, 56] width 8 height 8
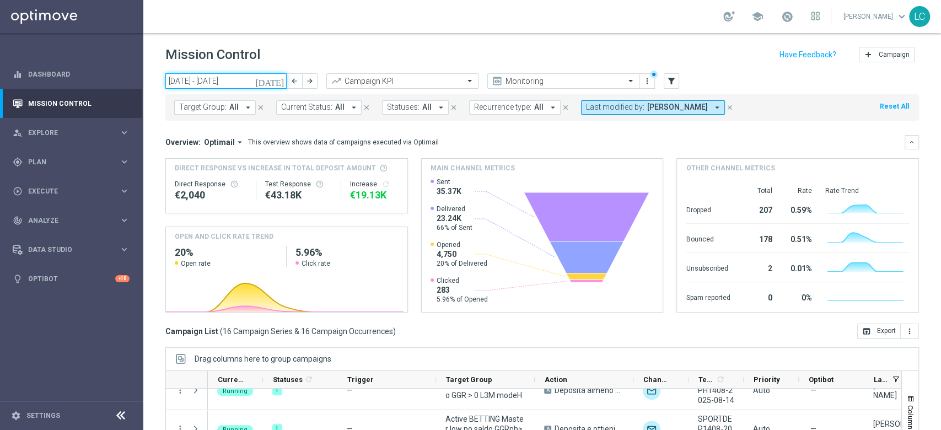
click at [224, 78] on input "[DATE] - [DATE]" at bounding box center [225, 80] width 121 height 15
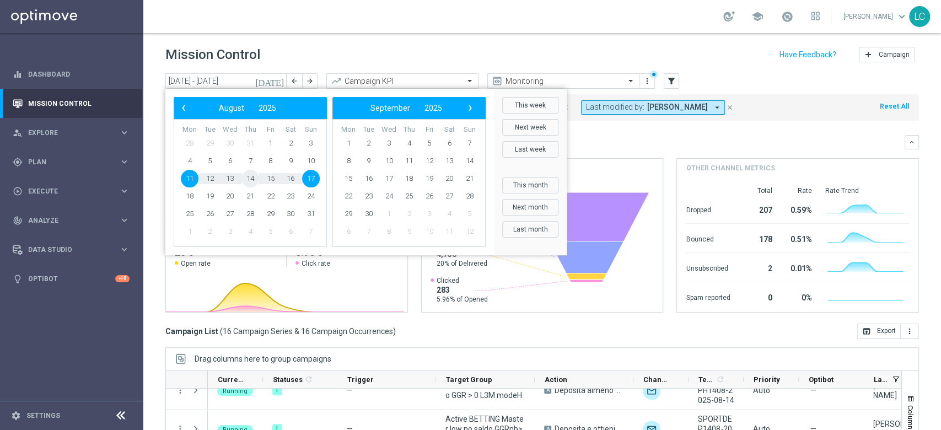
click at [247, 176] on span "14" at bounding box center [250, 179] width 18 height 18
click at [314, 183] on span "17" at bounding box center [311, 179] width 18 height 18
type input "[DATE] - [DATE]"
